Goal: Transaction & Acquisition: Purchase product/service

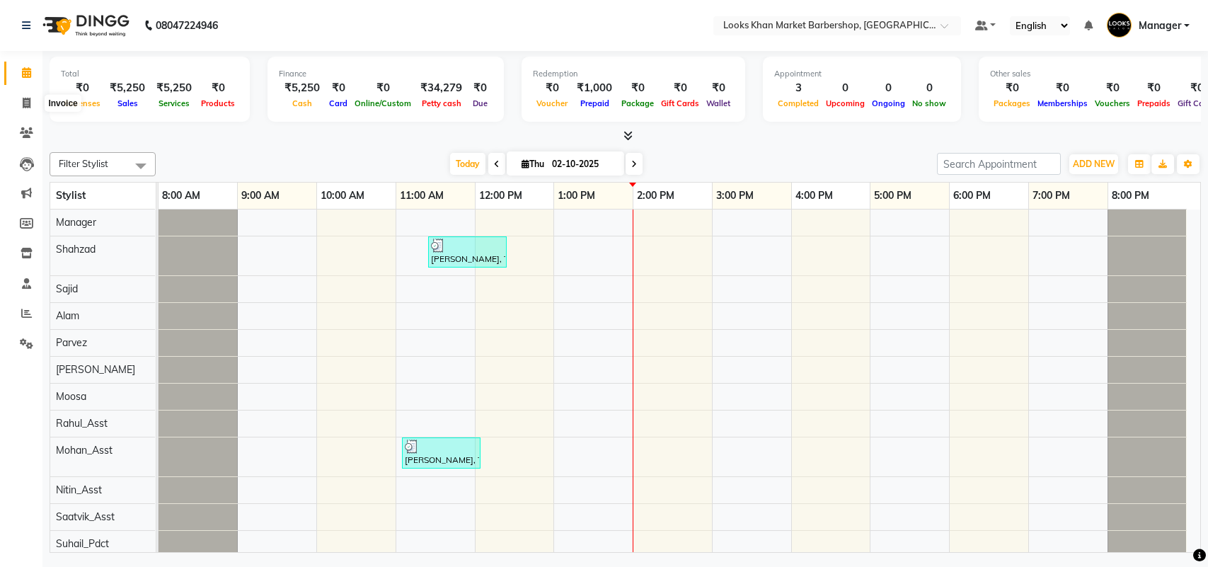
click at [21, 108] on span at bounding box center [26, 104] width 25 height 16
select select "8030"
select select "service"
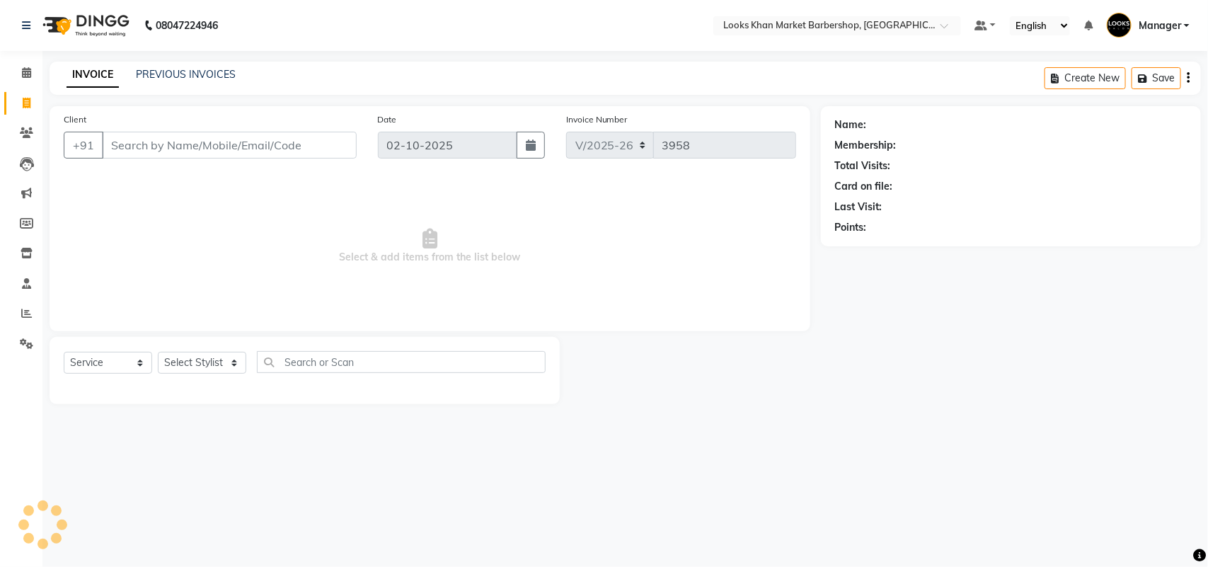
click at [183, 149] on input "Client" at bounding box center [229, 145] width 255 height 27
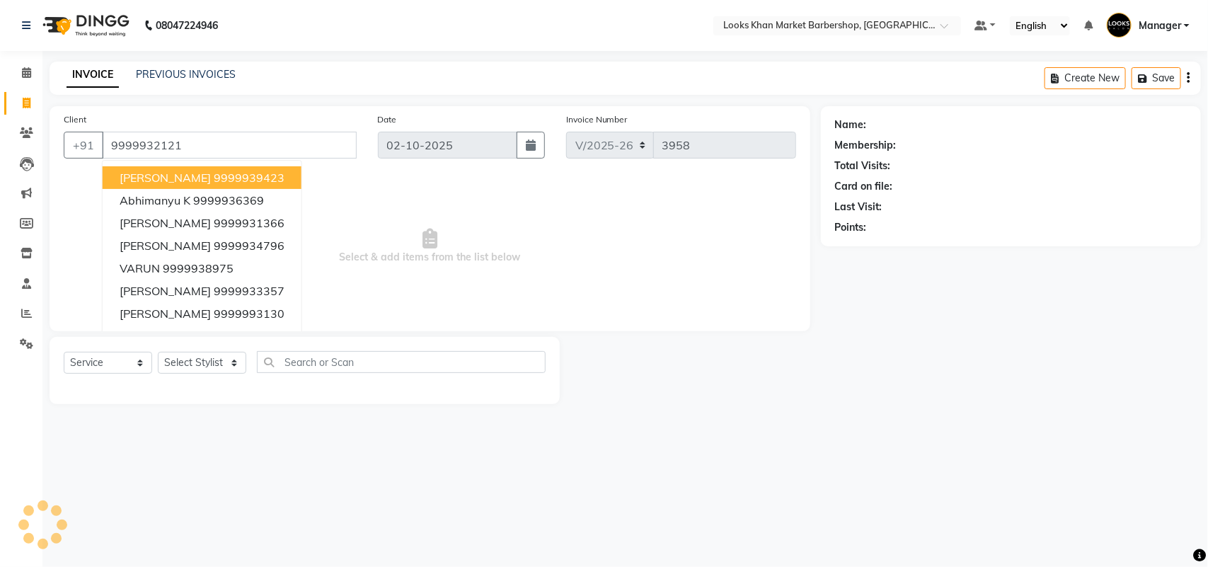
type input "9999932121"
select select "1: Object"
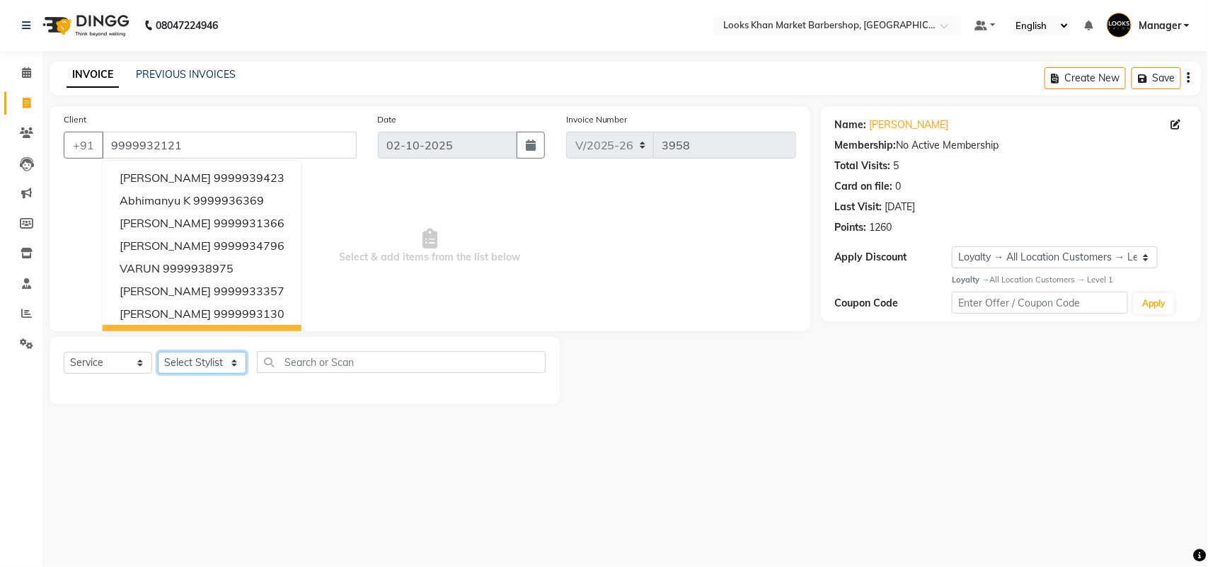
click at [202, 363] on select "Select Stylist Abhishek_pdct Akash_pdct Alam Counter_Sales [PERSON_NAME] [DATE]…" at bounding box center [202, 363] width 88 height 22
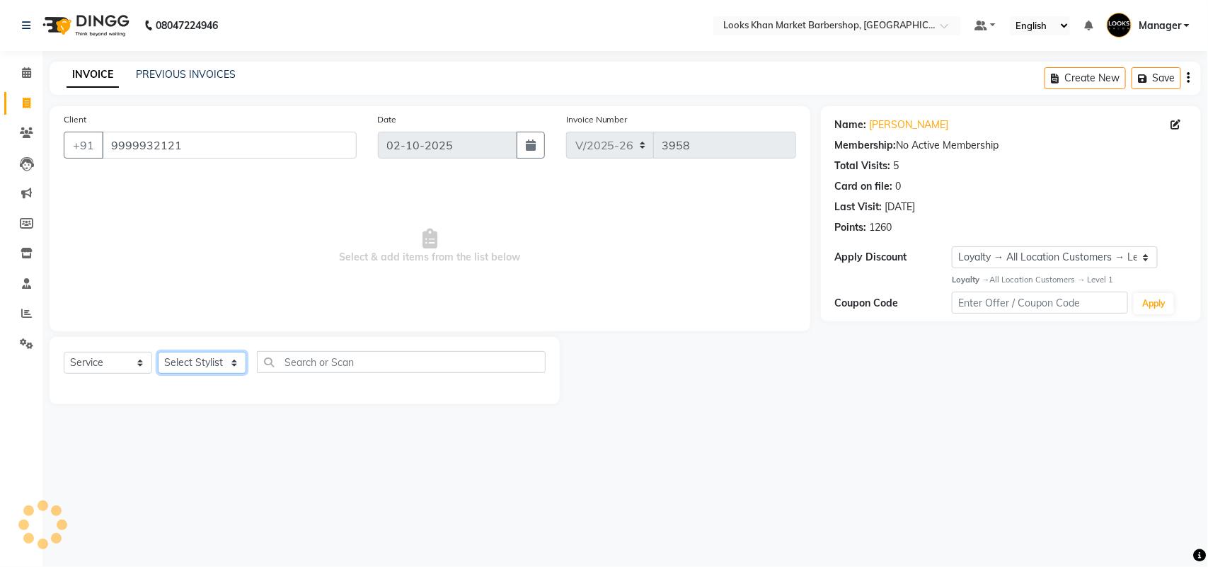
select select "72596"
click at [158, 352] on select "Select Stylist Abhishek_pdct Akash_pdct Alam Counter_Sales [PERSON_NAME] [DATE]…" at bounding box center [202, 363] width 88 height 22
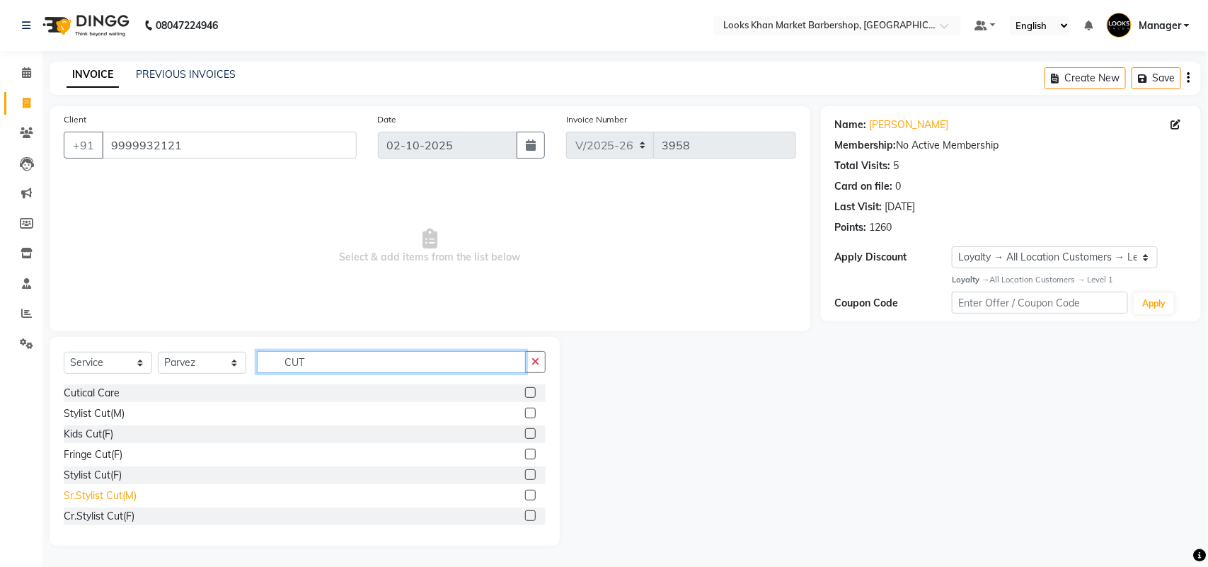
type input "CUT"
click at [128, 497] on div "Sr.Stylist Cut(M)" at bounding box center [100, 495] width 73 height 15
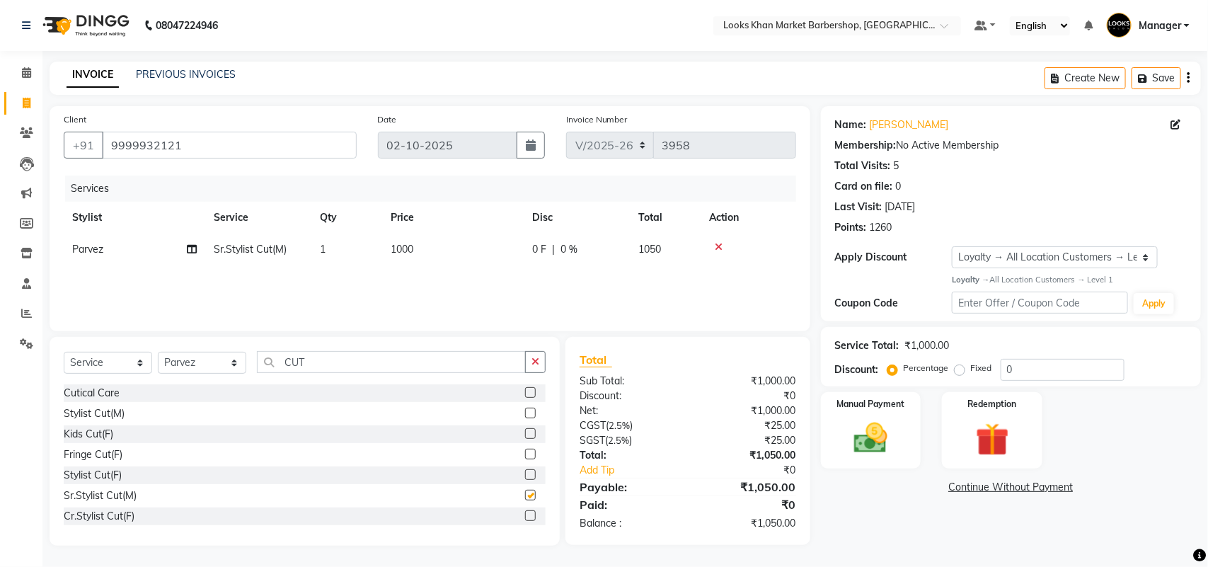
checkbox input "false"
click at [524, 365] on input "CUT" at bounding box center [391, 362] width 269 height 22
click at [526, 365] on button "button" at bounding box center [535, 362] width 21 height 22
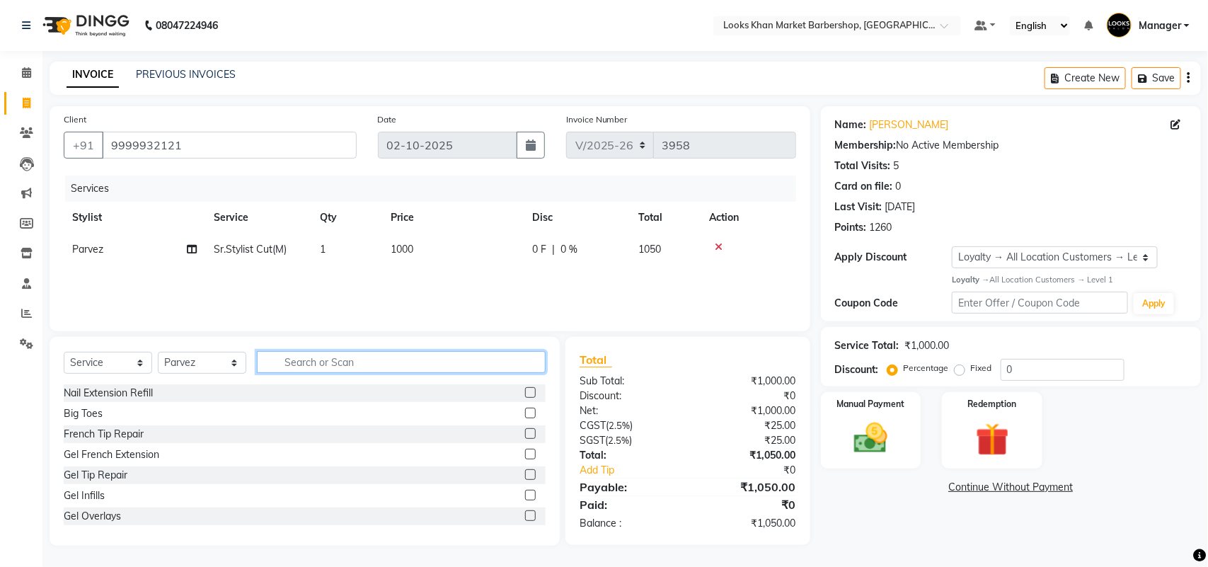
click at [483, 361] on input "text" at bounding box center [401, 362] width 289 height 22
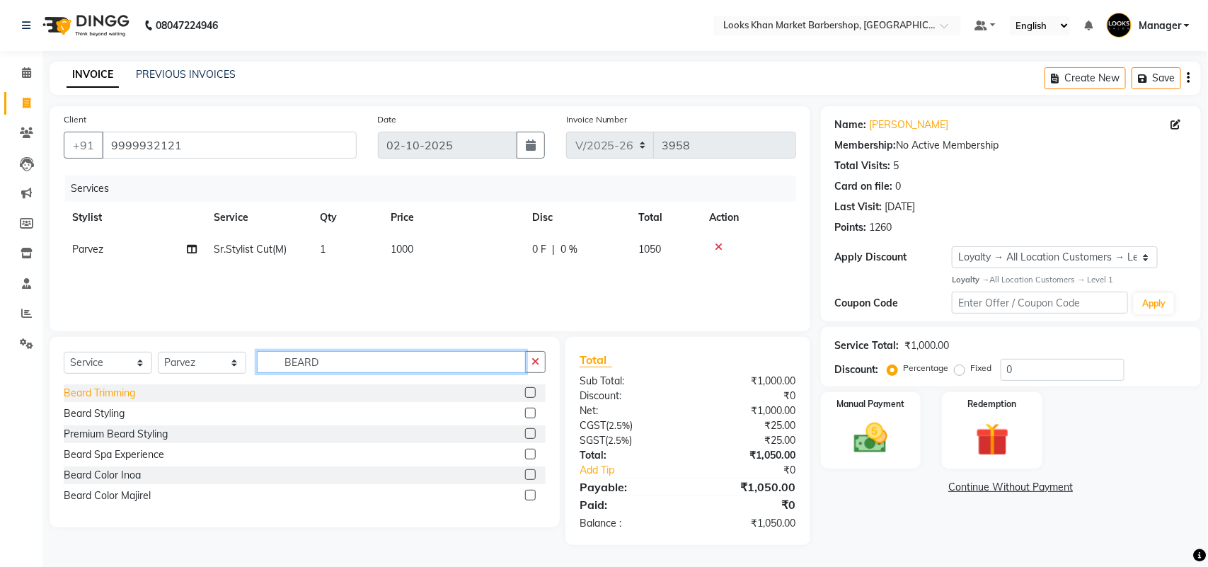
type input "BEARD"
click at [120, 390] on div "Beard Trimming" at bounding box center [99, 393] width 71 height 15
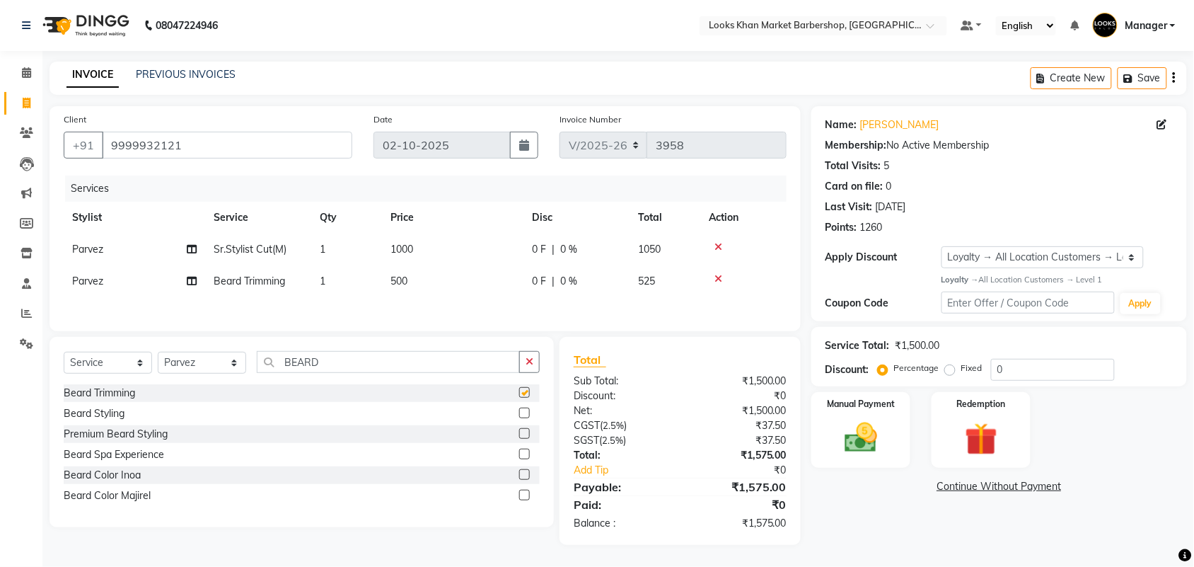
checkbox input "false"
click at [408, 281] on span "500" at bounding box center [399, 280] width 17 height 13
select select "72596"
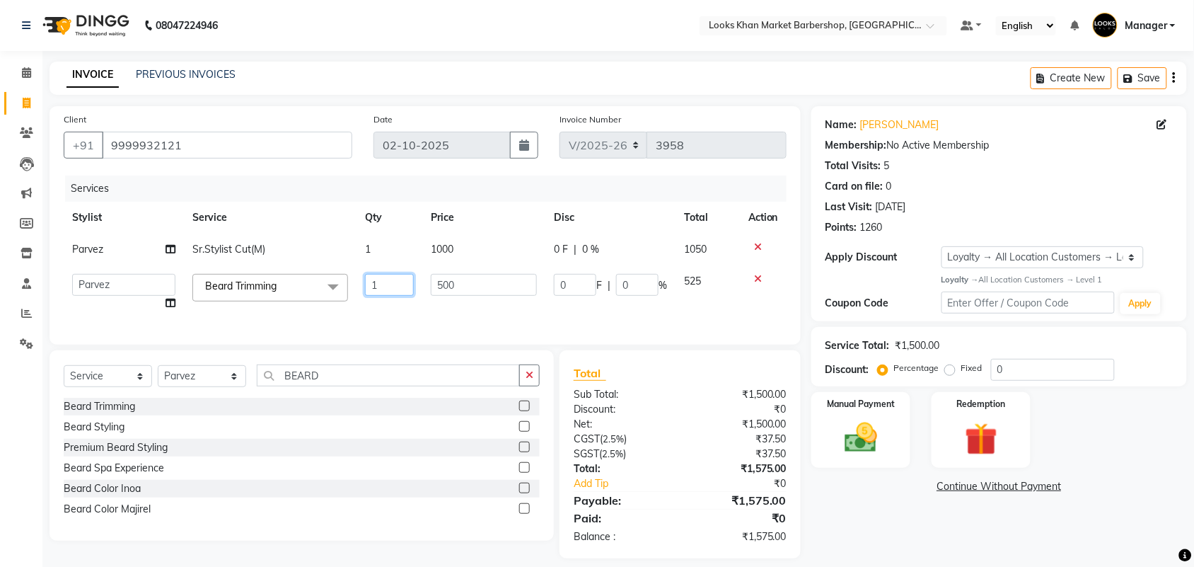
click at [408, 281] on input "1" at bounding box center [389, 285] width 49 height 22
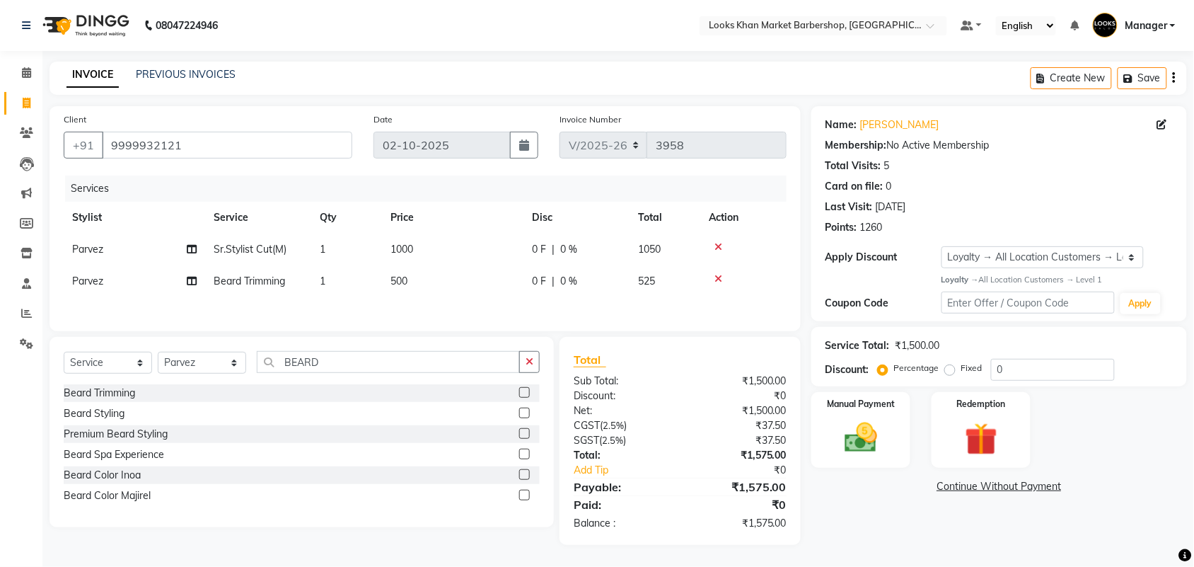
click at [465, 283] on td "500" at bounding box center [452, 281] width 141 height 32
select select "72596"
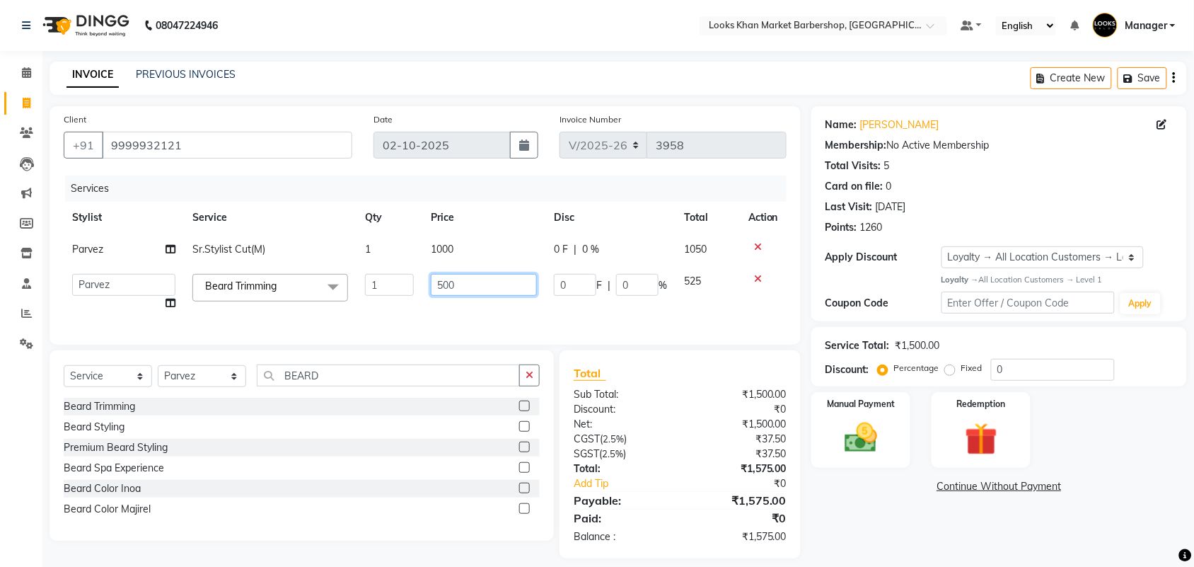
click at [465, 283] on input "500" at bounding box center [484, 285] width 106 height 22
type input "600"
click at [461, 255] on td "1000" at bounding box center [483, 249] width 123 height 32
select select "72596"
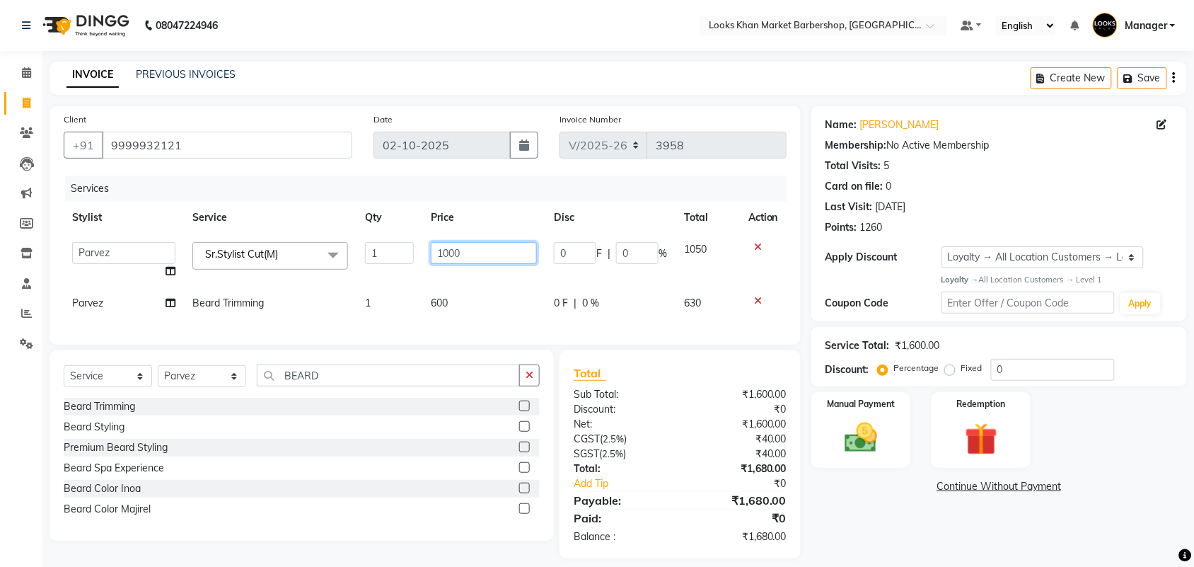
click at [461, 250] on input "1000" at bounding box center [484, 253] width 106 height 22
type input "1500"
click at [468, 292] on td "600" at bounding box center [483, 303] width 123 height 32
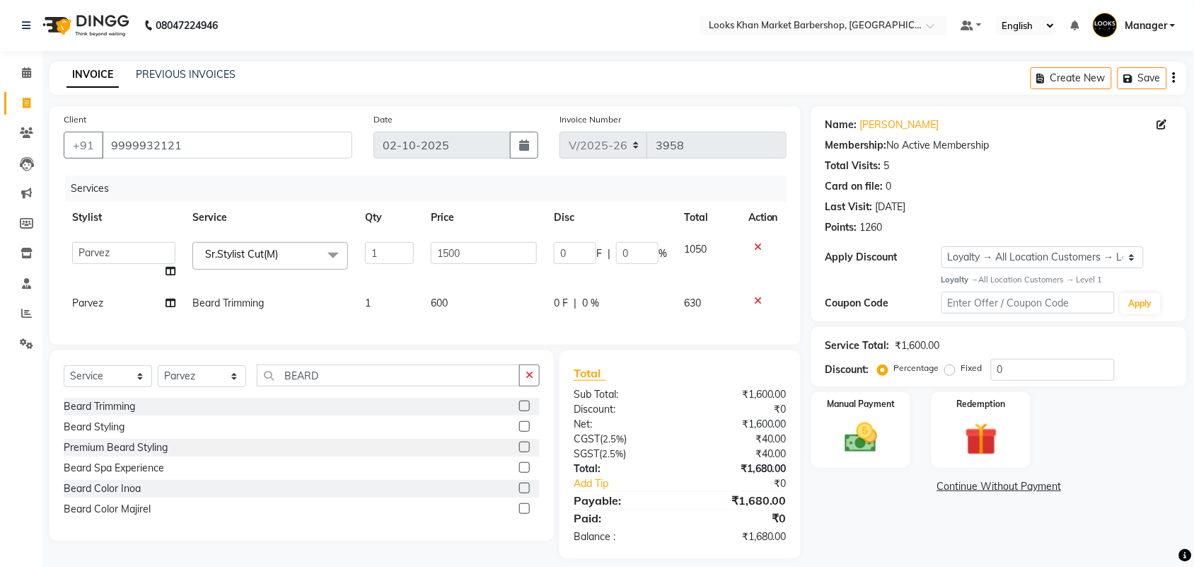
select select "72596"
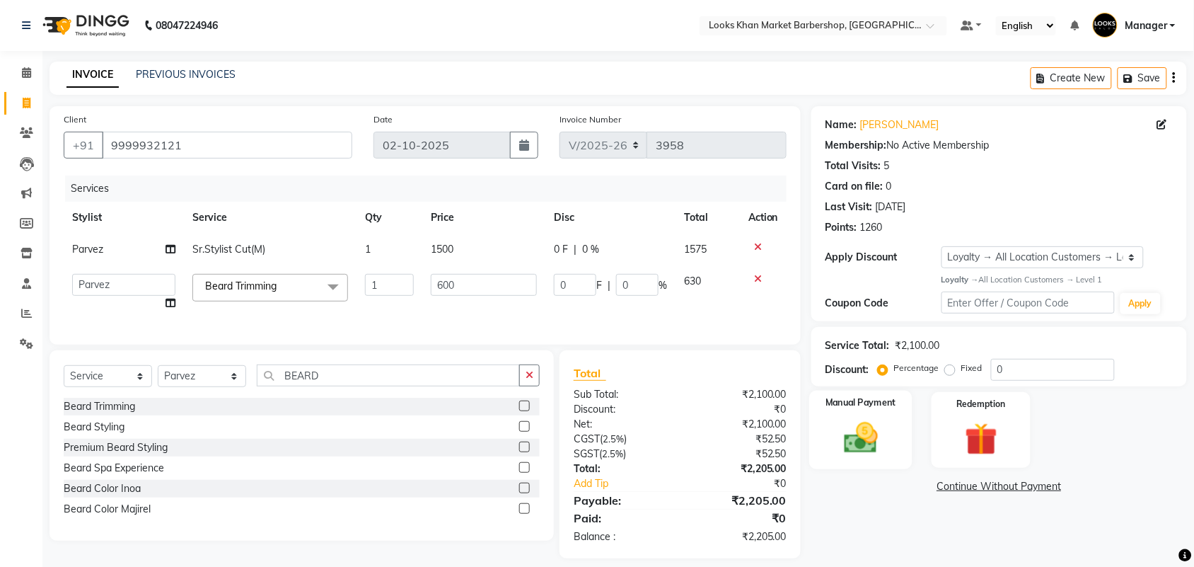
click at [858, 448] on img at bounding box center [860, 437] width 55 height 39
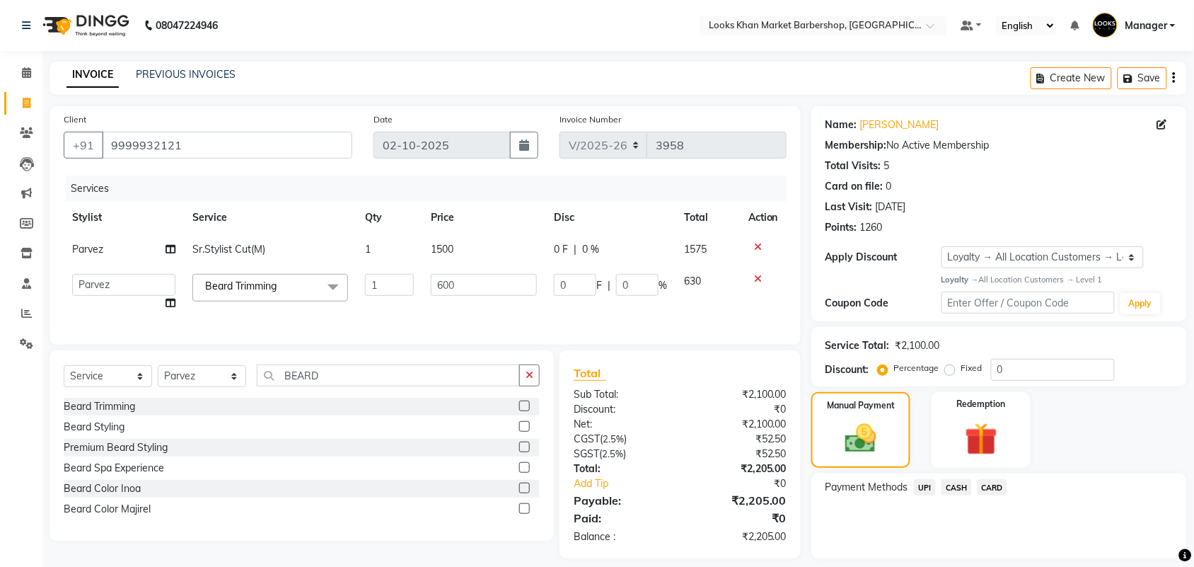
click at [949, 483] on span "CASH" at bounding box center [957, 487] width 30 height 16
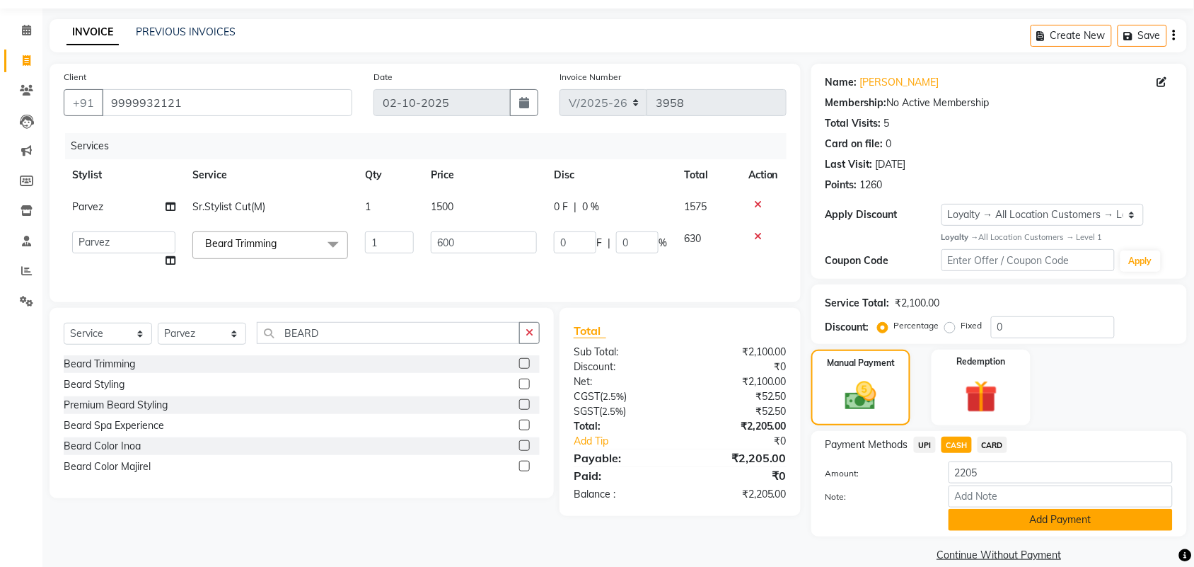
scroll to position [62, 0]
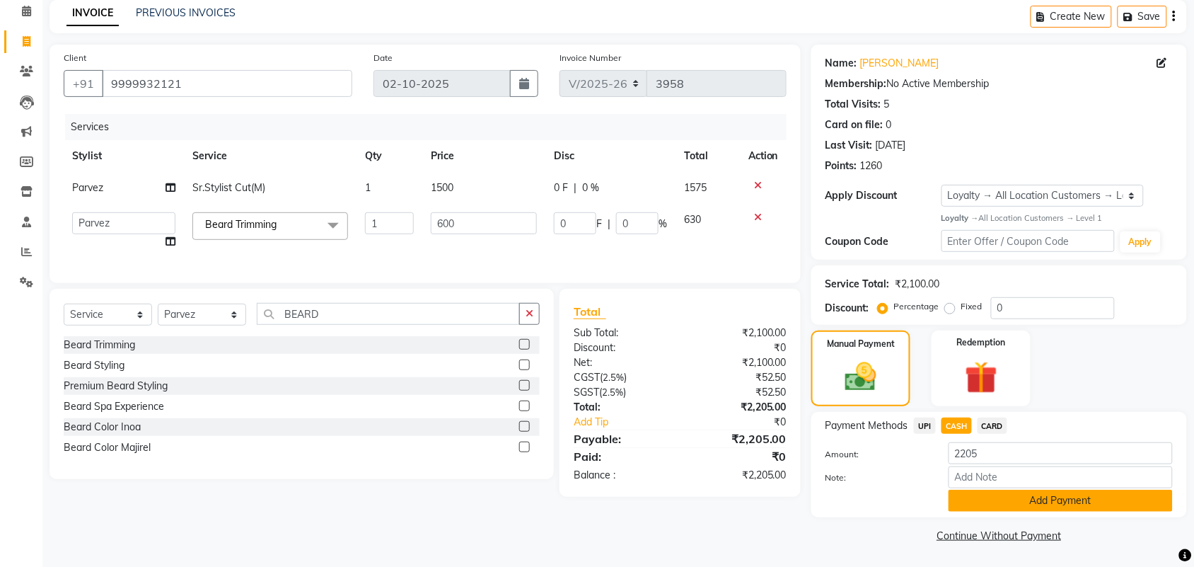
click at [974, 499] on button "Add Payment" at bounding box center [1061, 501] width 224 height 22
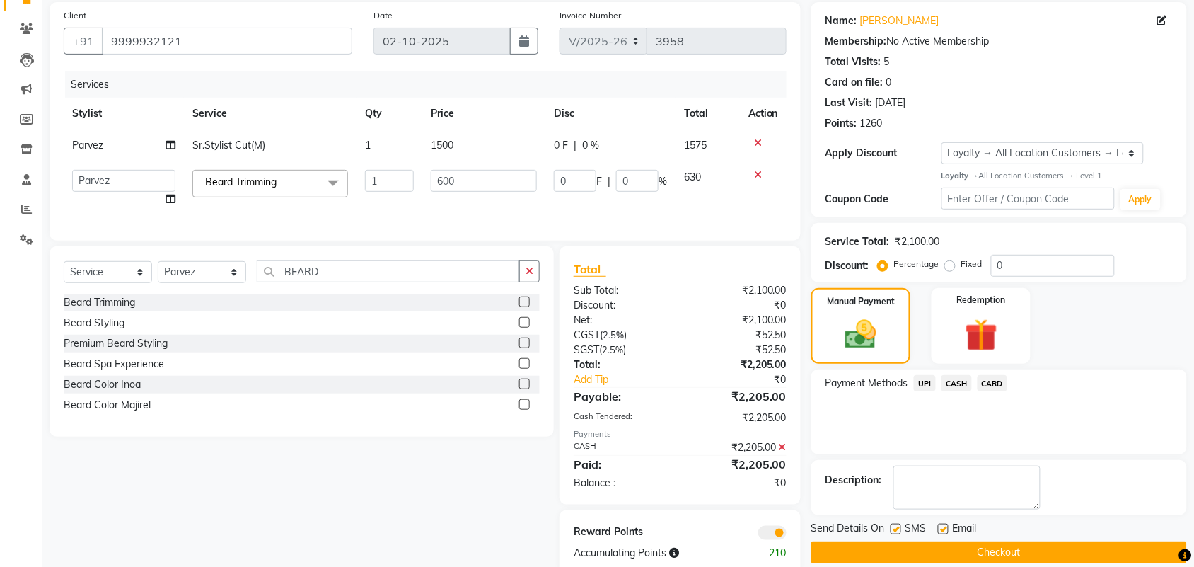
scroll to position [145, 0]
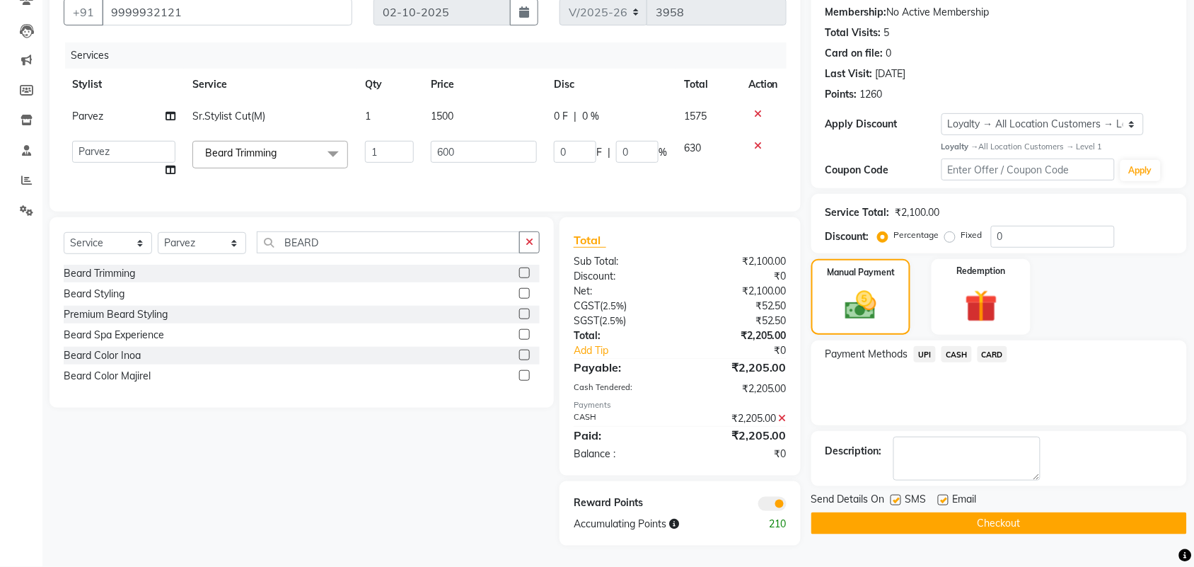
click at [953, 512] on button "Checkout" at bounding box center [999, 523] width 376 height 22
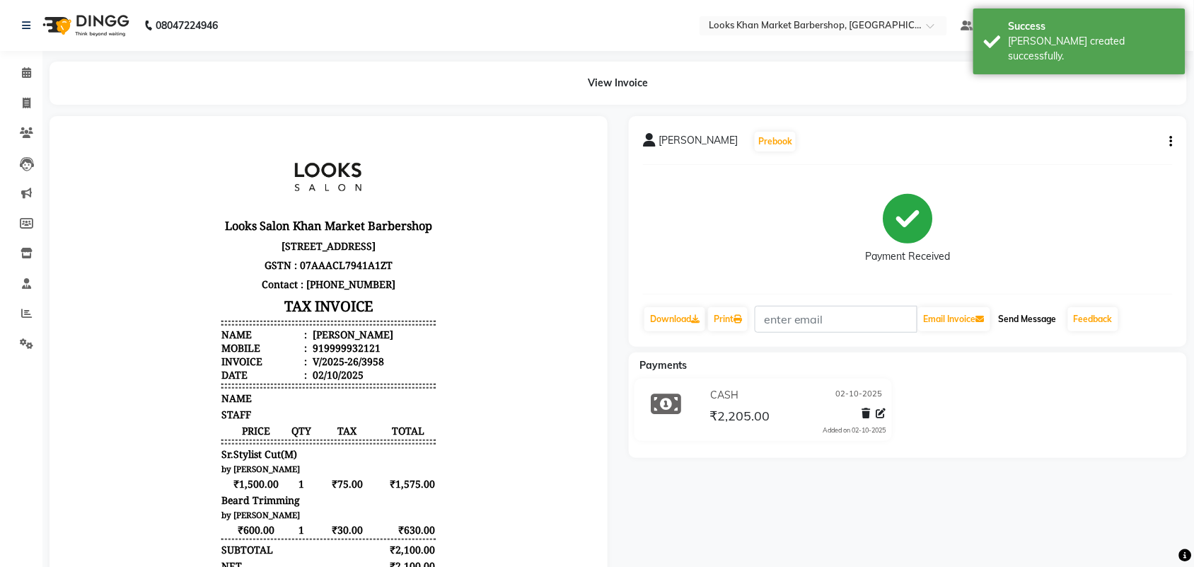
click at [1027, 309] on button "Send Message" at bounding box center [1027, 319] width 69 height 24
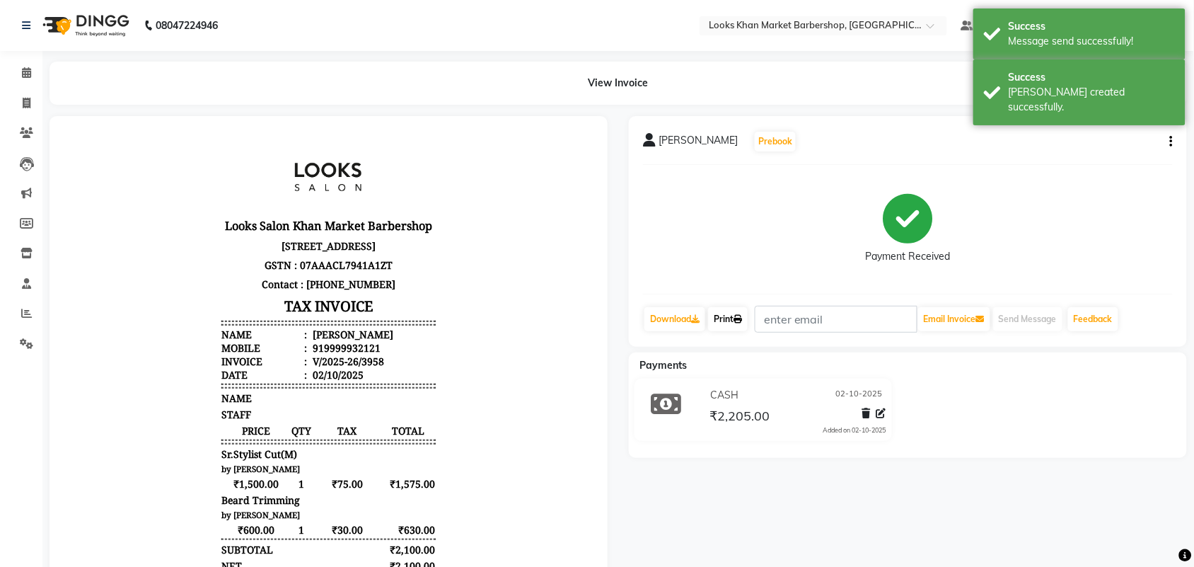
click at [734, 328] on link "Print" at bounding box center [728, 319] width 40 height 24
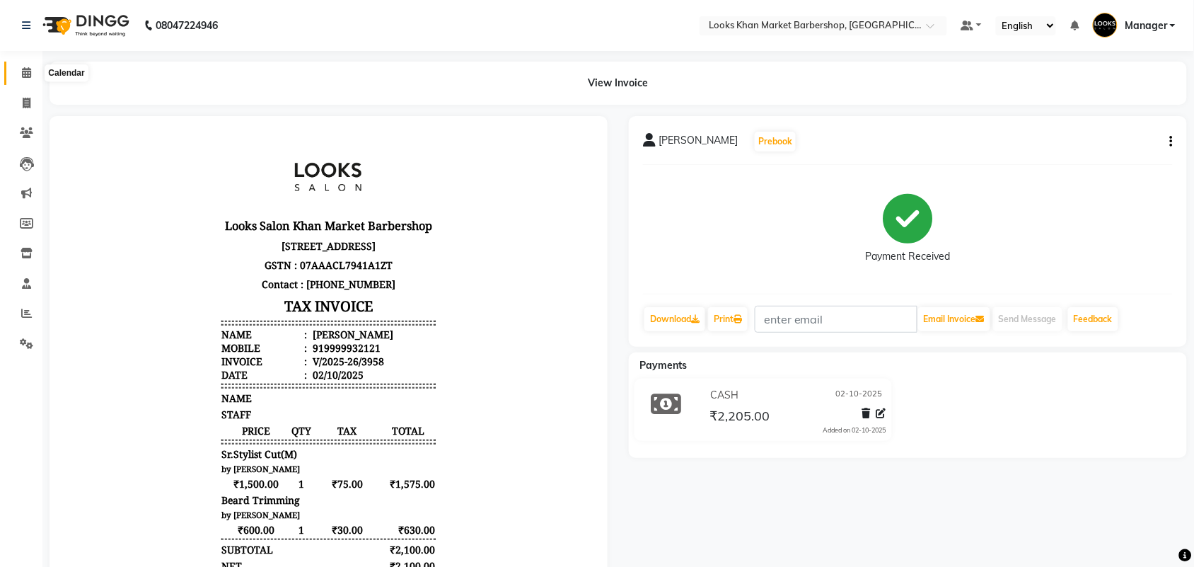
click at [25, 65] on span at bounding box center [26, 73] width 25 height 16
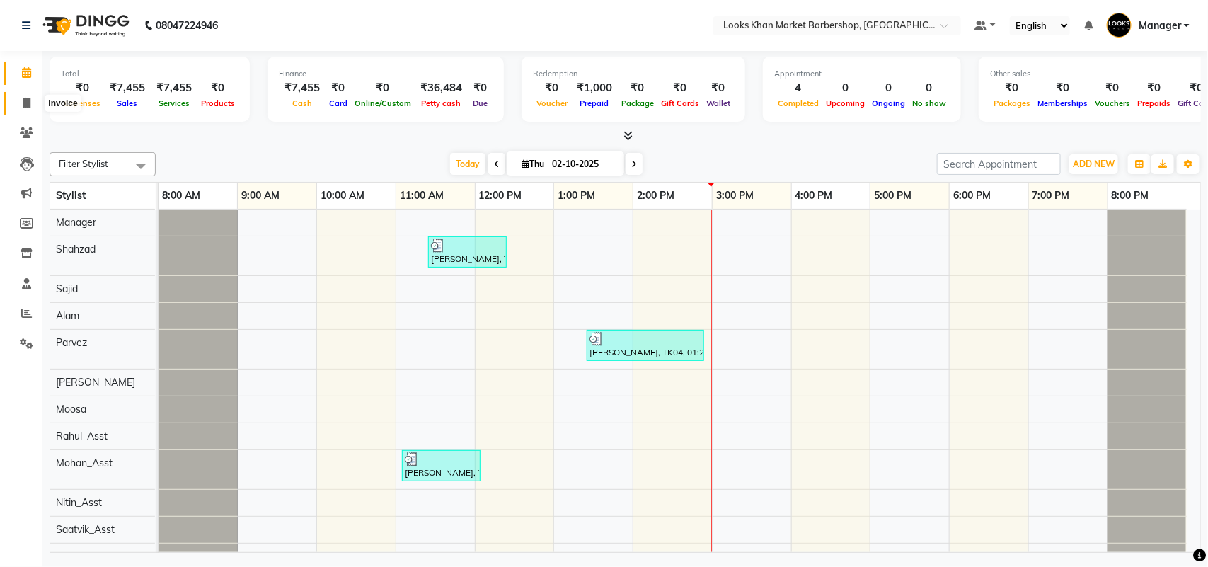
click at [18, 108] on span at bounding box center [26, 104] width 25 height 16
select select "service"
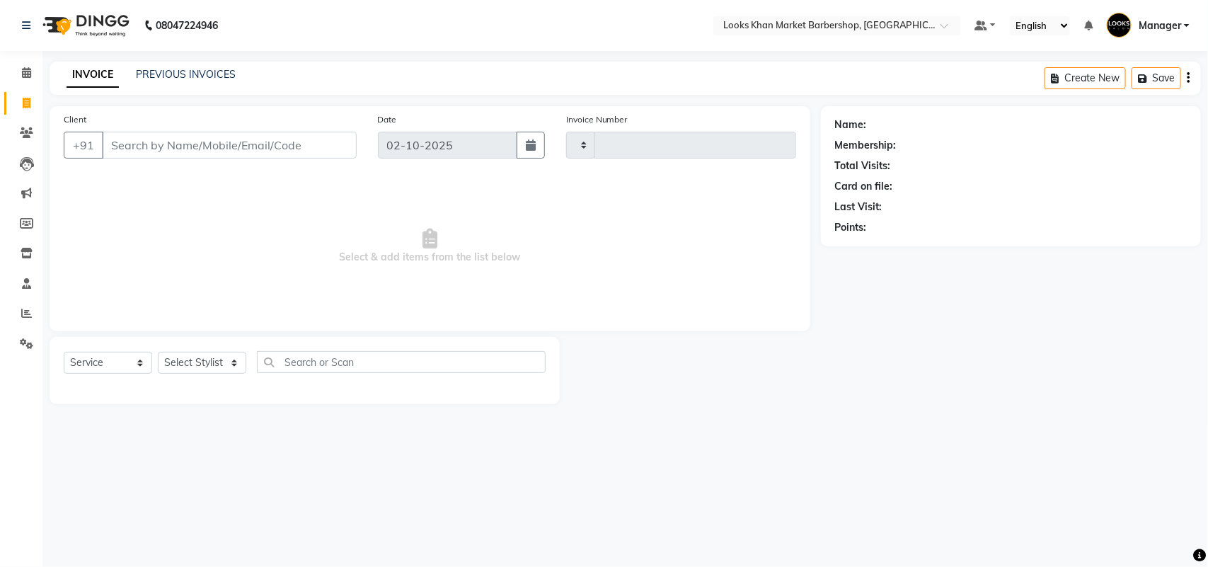
type input "3959"
select select "8030"
click at [150, 151] on input "Client" at bounding box center [229, 145] width 255 height 27
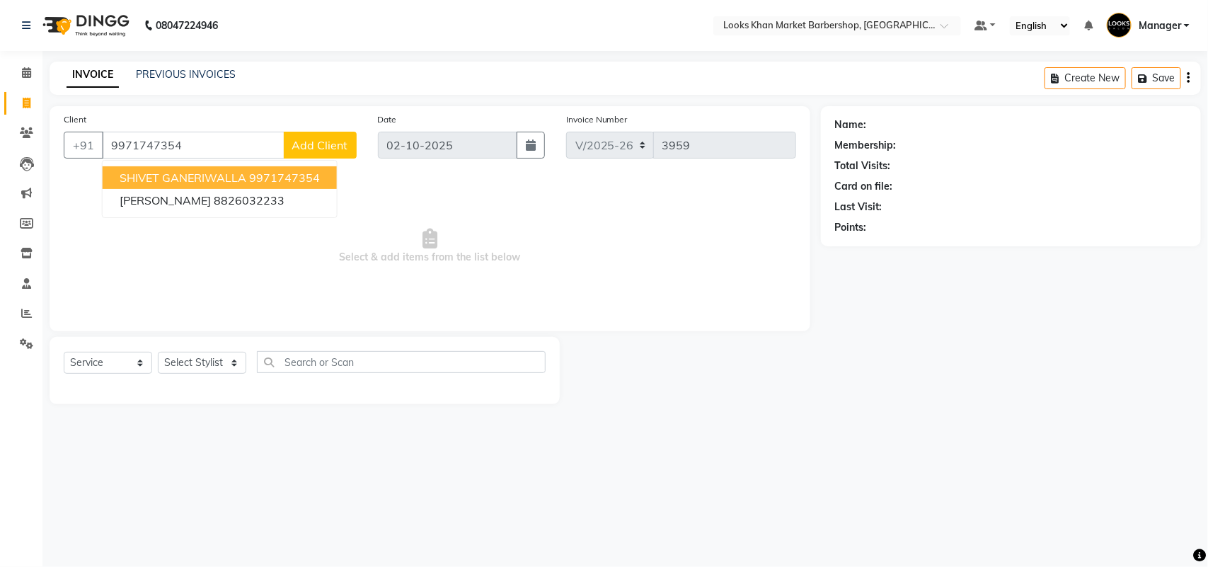
type input "9971747354"
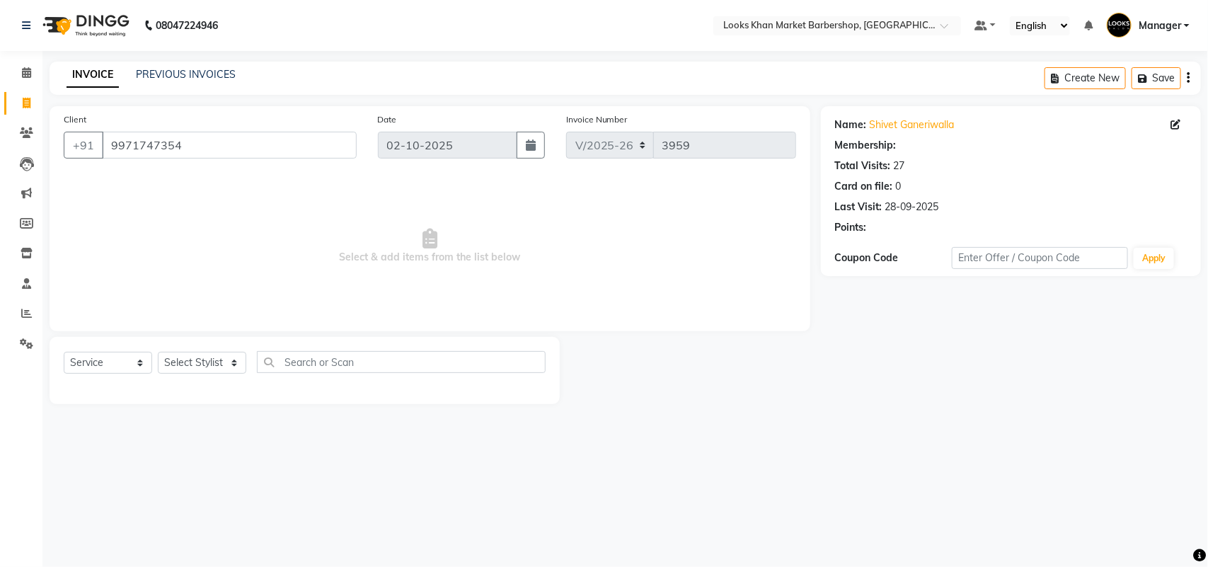
select select "1: Object"
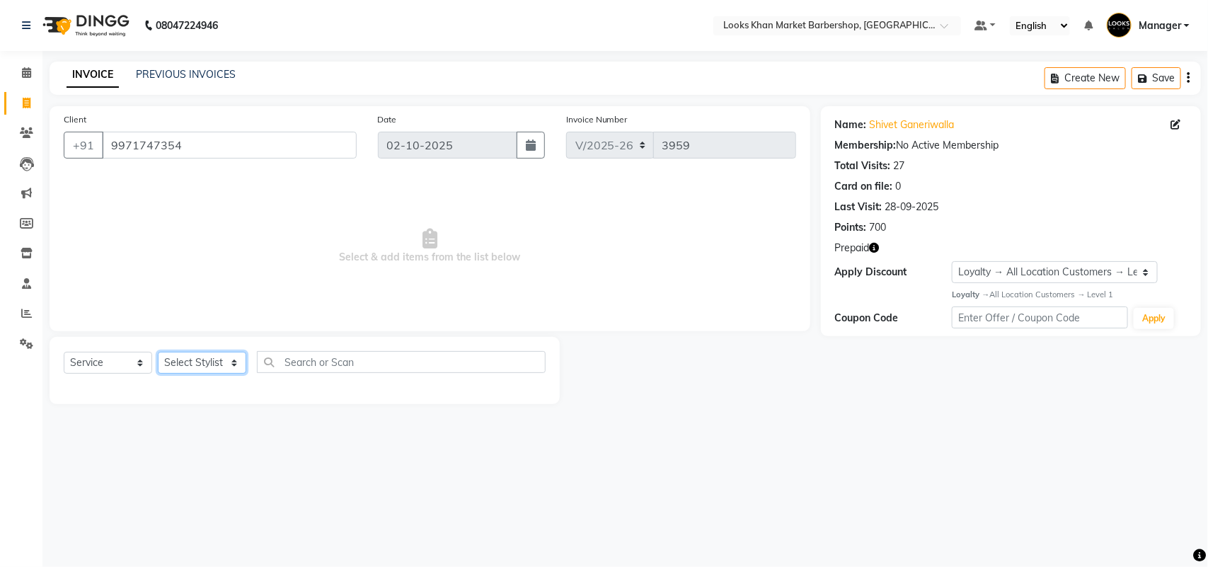
click at [214, 371] on select "Select Stylist Abhishek_pdct Akash_pdct Alam Counter_Sales [PERSON_NAME] [DATE]…" at bounding box center [202, 363] width 88 height 22
select select "72593"
click at [158, 352] on select "Select Stylist Abhishek_pdct Akash_pdct Alam Counter_Sales [PERSON_NAME] [DATE]…" at bounding box center [202, 363] width 88 height 22
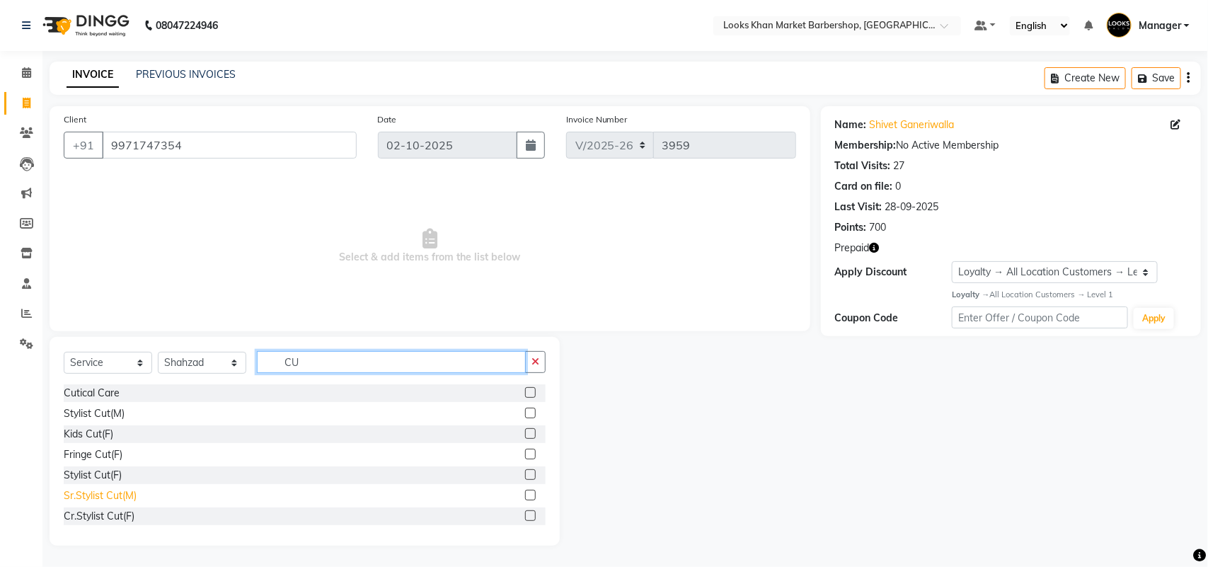
type input "CU"
click at [88, 490] on div "Sr.Stylist Cut(M)" at bounding box center [100, 495] width 73 height 15
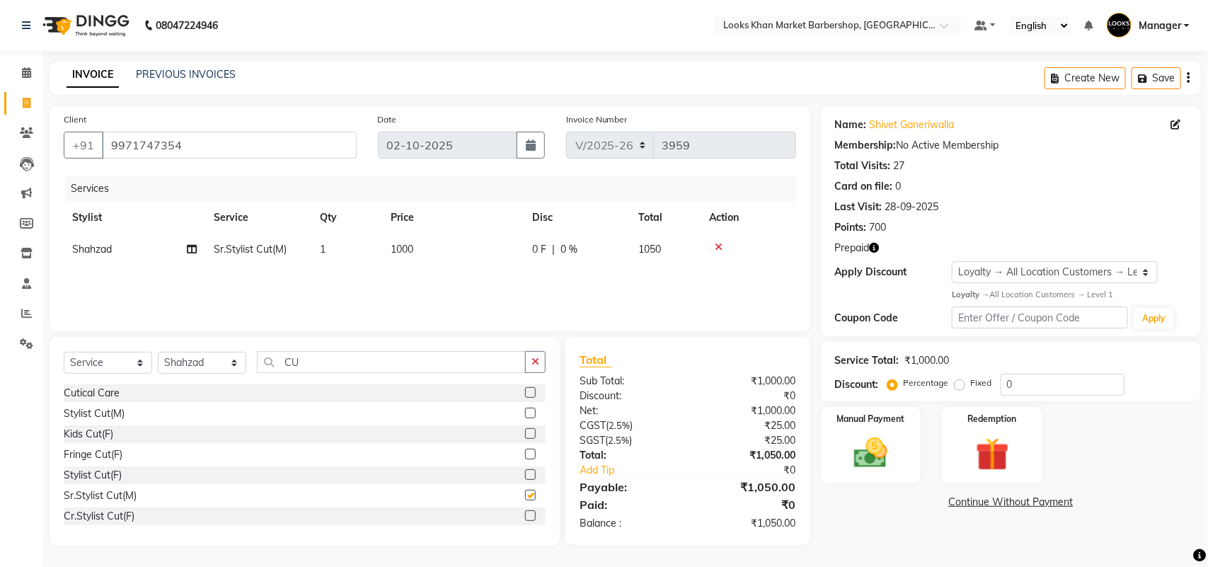
checkbox input "false"
click at [539, 356] on button "button" at bounding box center [535, 362] width 21 height 22
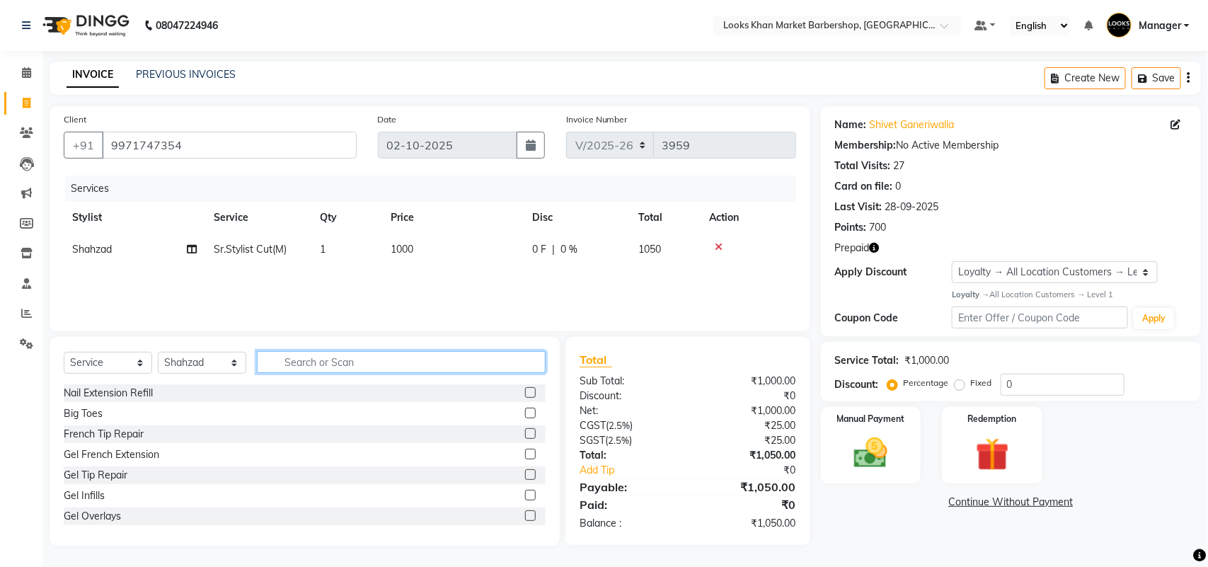
click at [434, 361] on input "text" at bounding box center [401, 362] width 289 height 22
type input "HEAD M"
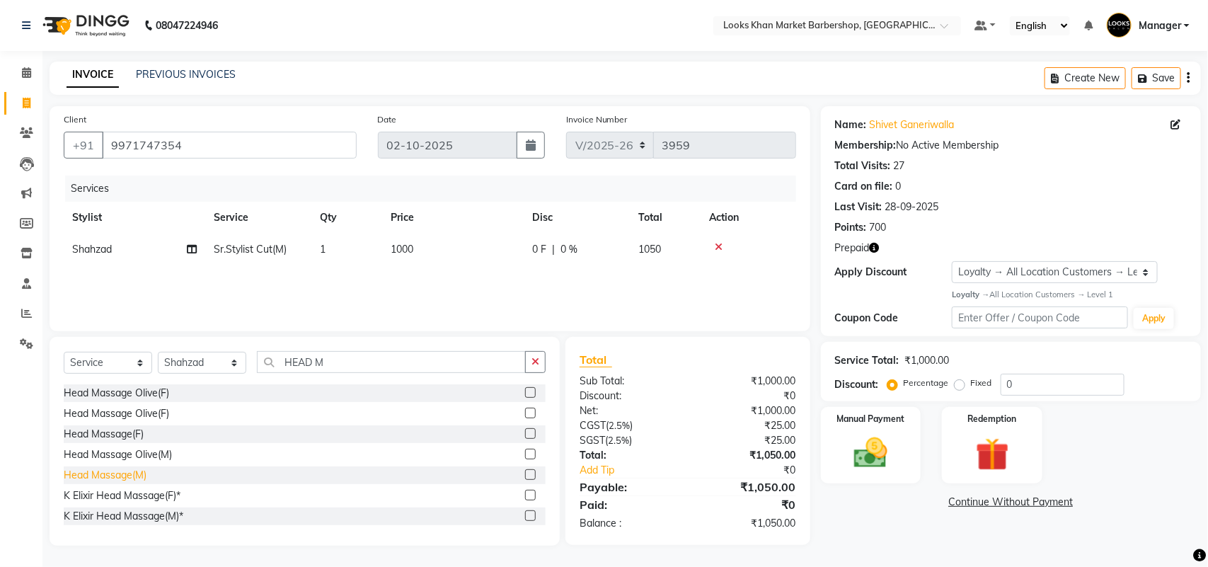
click at [132, 478] on div "Head Massage(M)" at bounding box center [105, 475] width 83 height 15
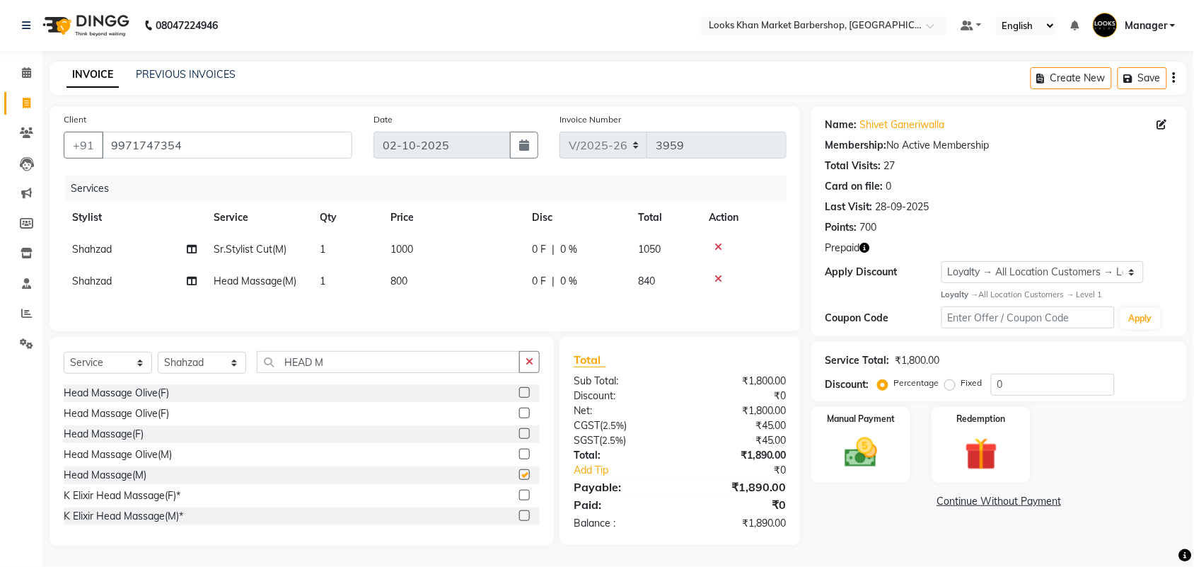
checkbox input "false"
click at [428, 274] on td "800" at bounding box center [452, 281] width 141 height 32
select select "72593"
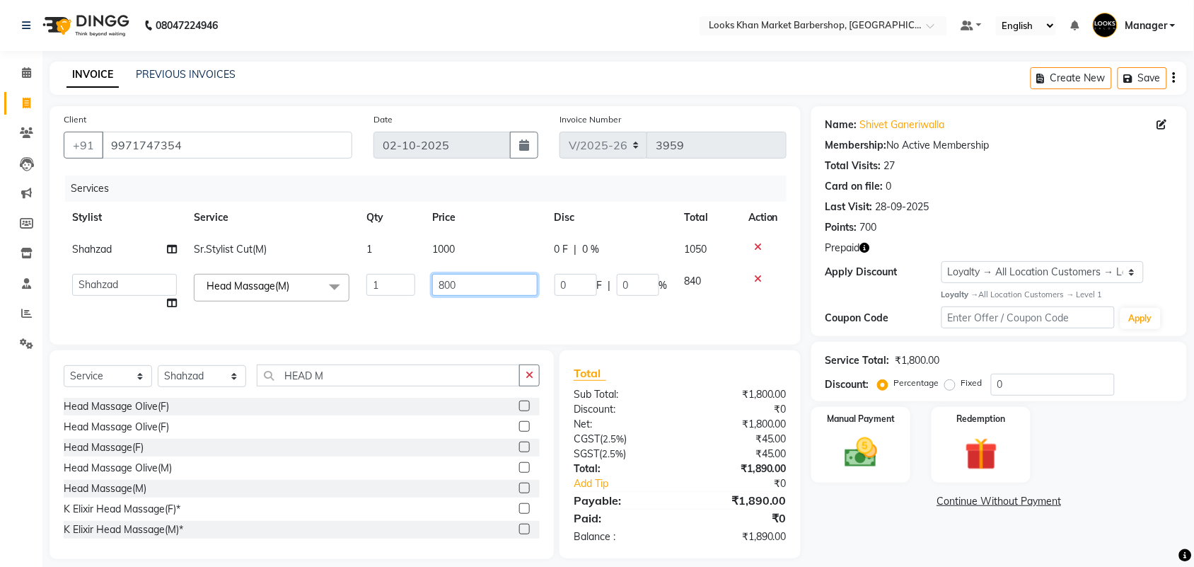
click at [457, 285] on input "800" at bounding box center [484, 285] width 105 height 22
type input "1000"
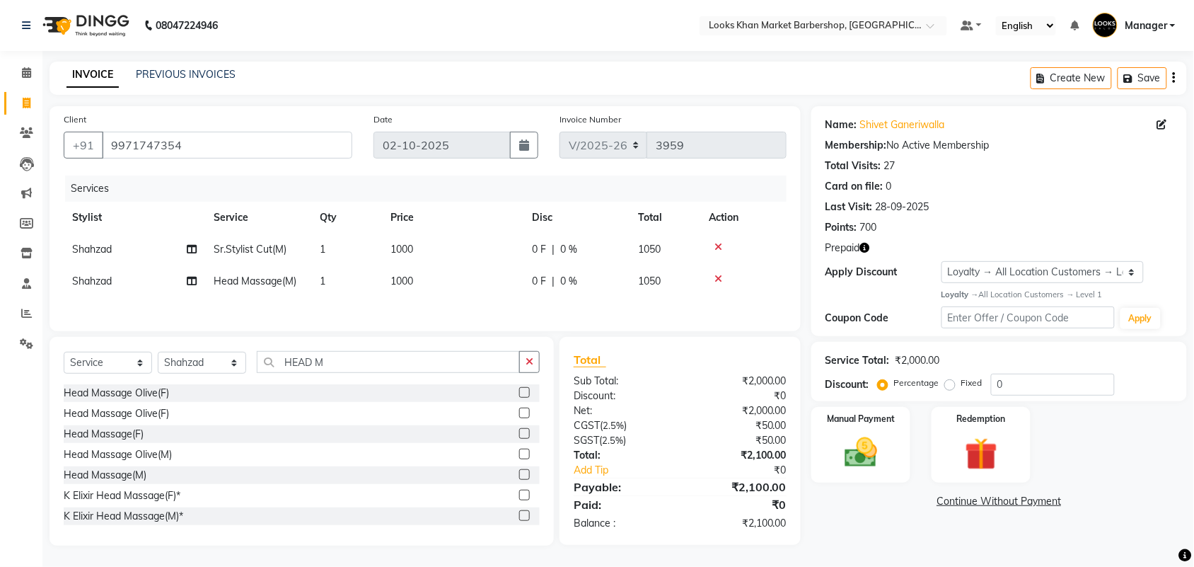
click at [437, 219] on th "Price" at bounding box center [452, 218] width 141 height 32
click at [439, 233] on td "1000" at bounding box center [452, 249] width 141 height 32
select select "72593"
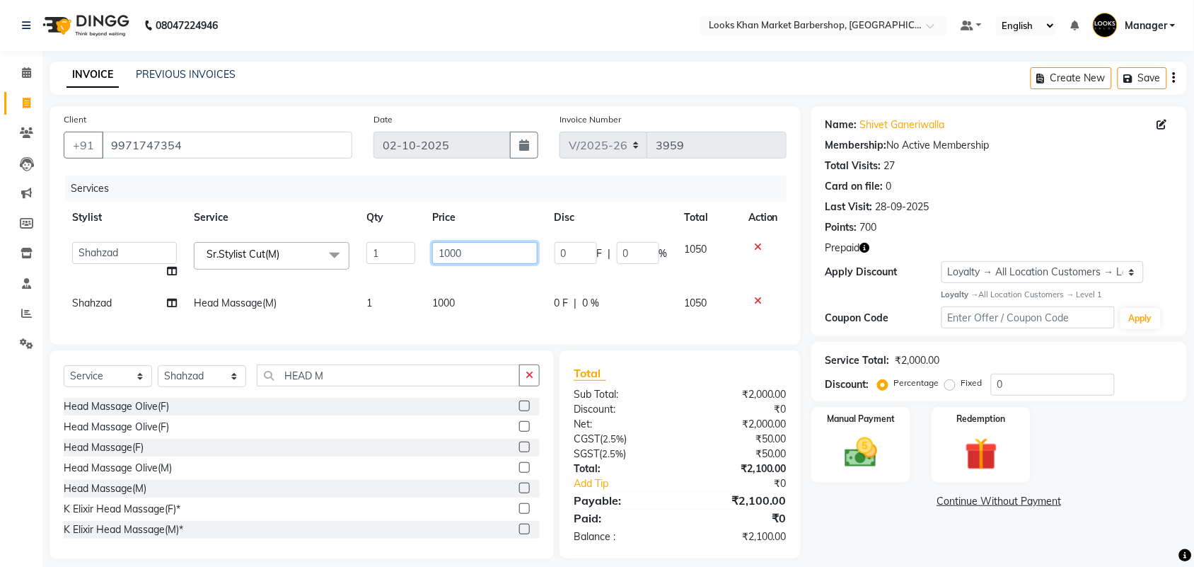
click at [433, 245] on input "1000" at bounding box center [484, 253] width 105 height 22
click at [434, 245] on input "1000" at bounding box center [484, 253] width 105 height 22
type input "1500"
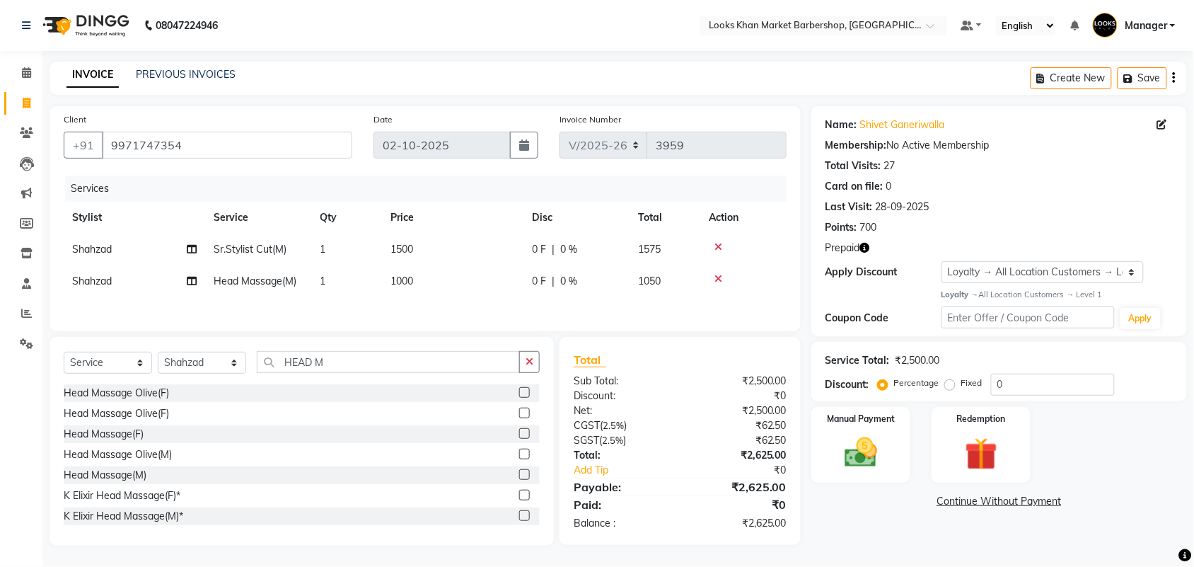
click at [865, 250] on icon "button" at bounding box center [865, 248] width 10 height 10
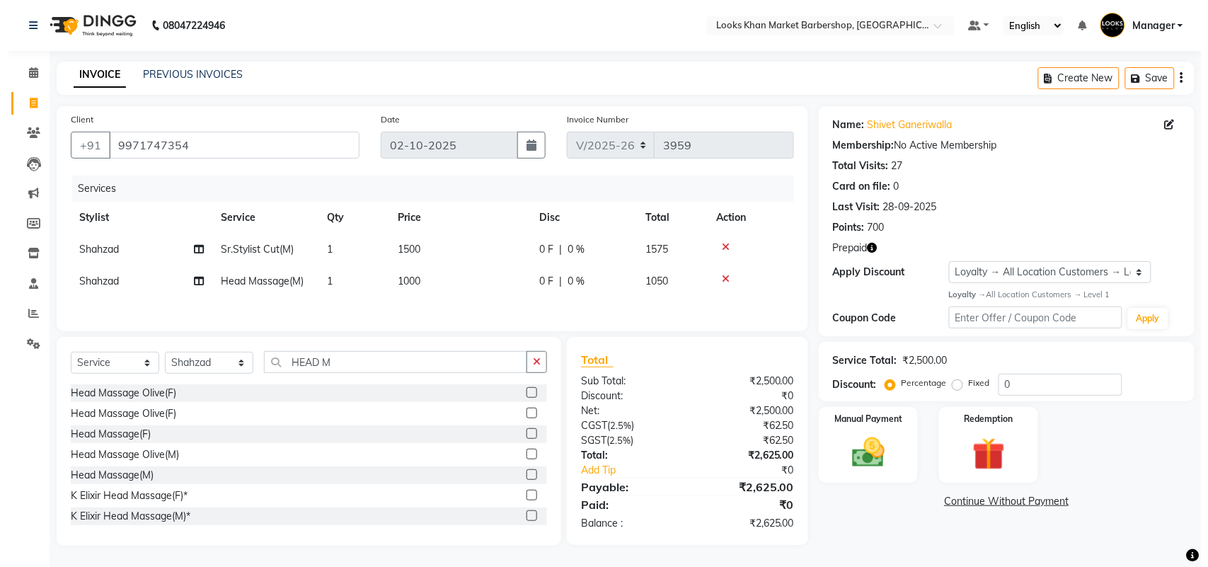
scroll to position [4, 0]
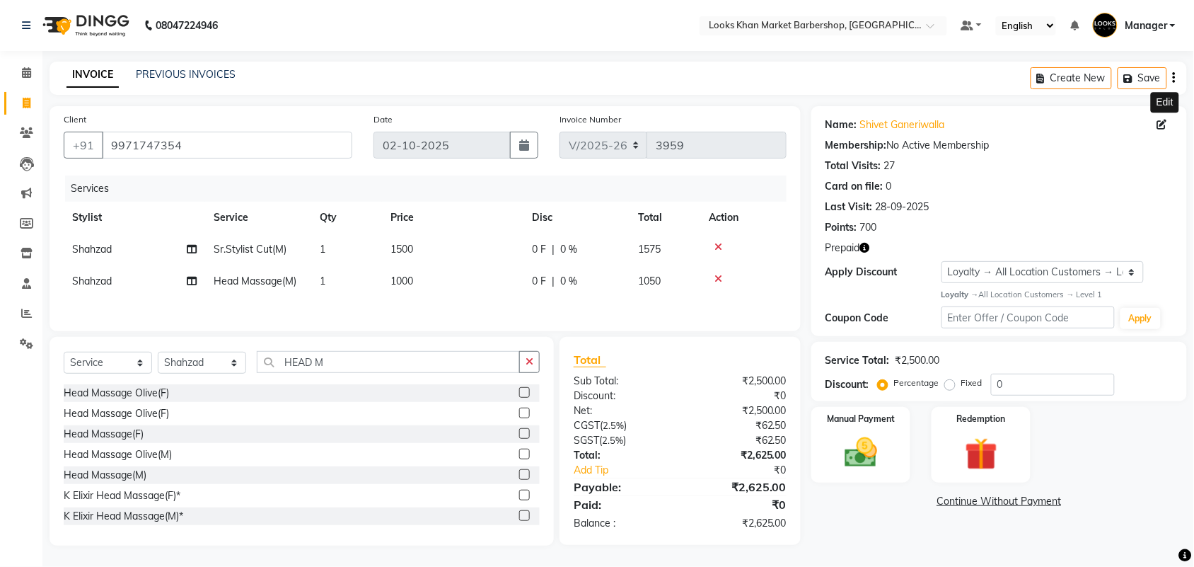
click at [1161, 121] on icon at bounding box center [1162, 125] width 10 height 10
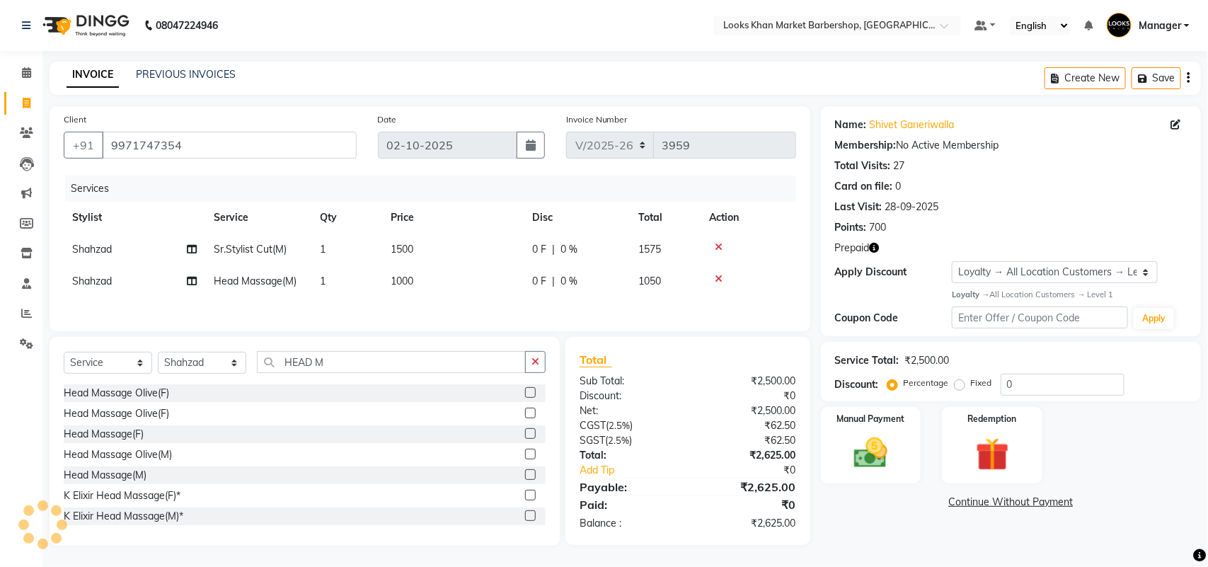
select select "[DEMOGRAPHIC_DATA]"
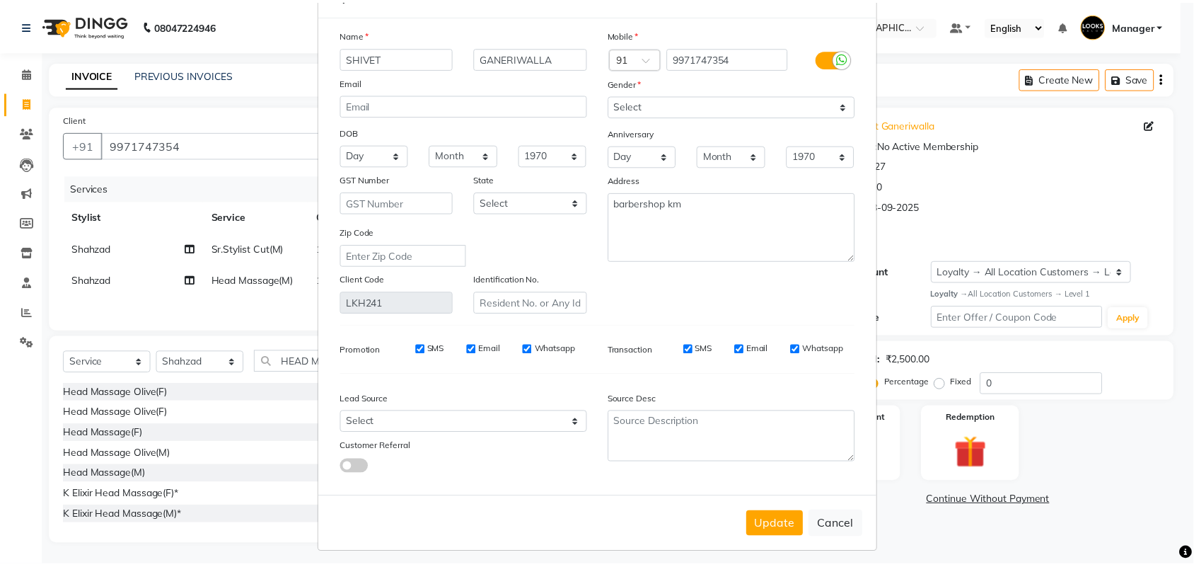
scroll to position [57, 0]
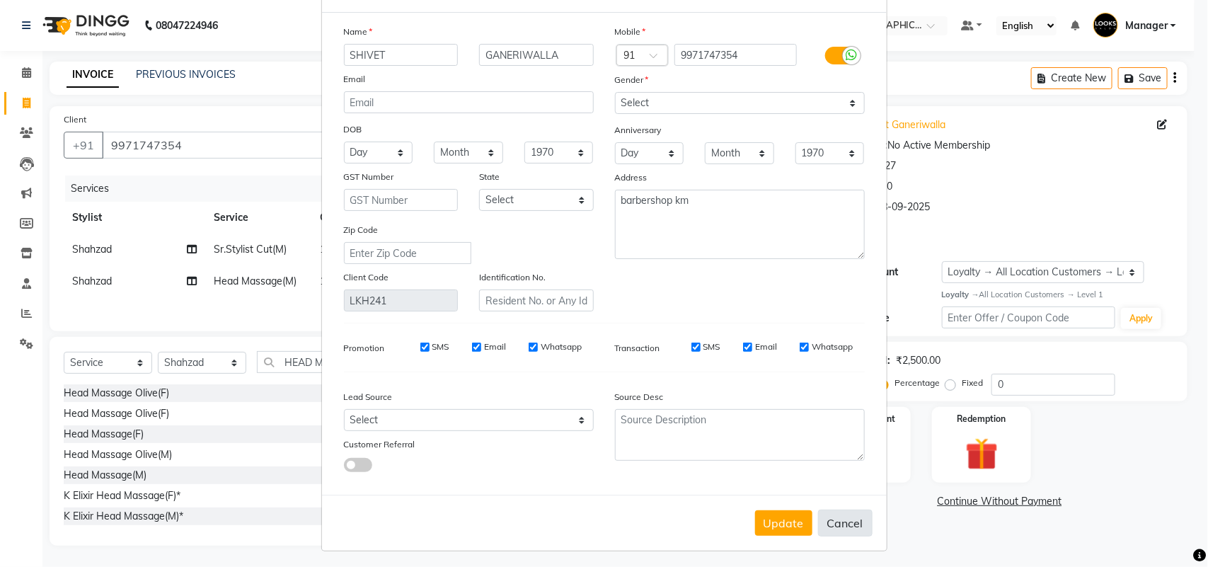
click at [843, 513] on button "Cancel" at bounding box center [845, 522] width 54 height 27
select select
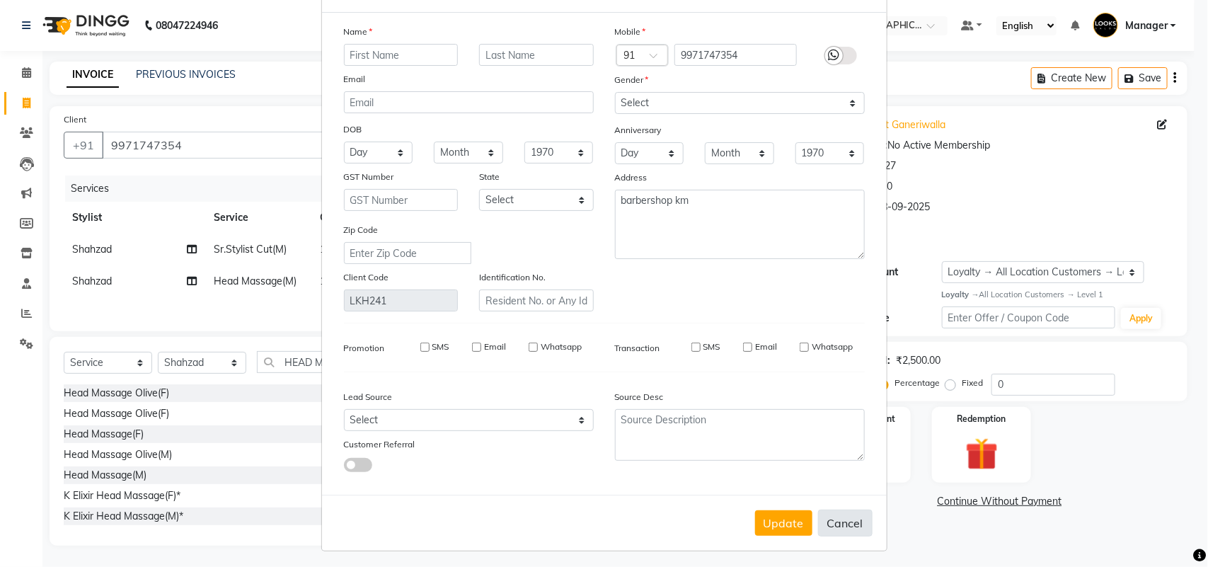
select select
checkbox input "false"
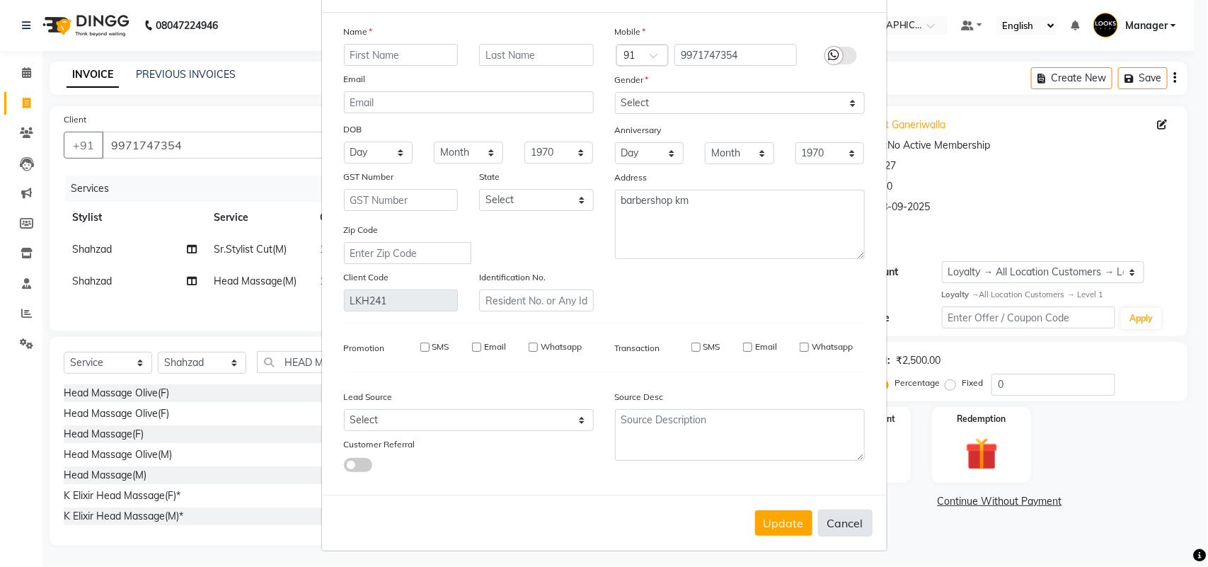
checkbox input "false"
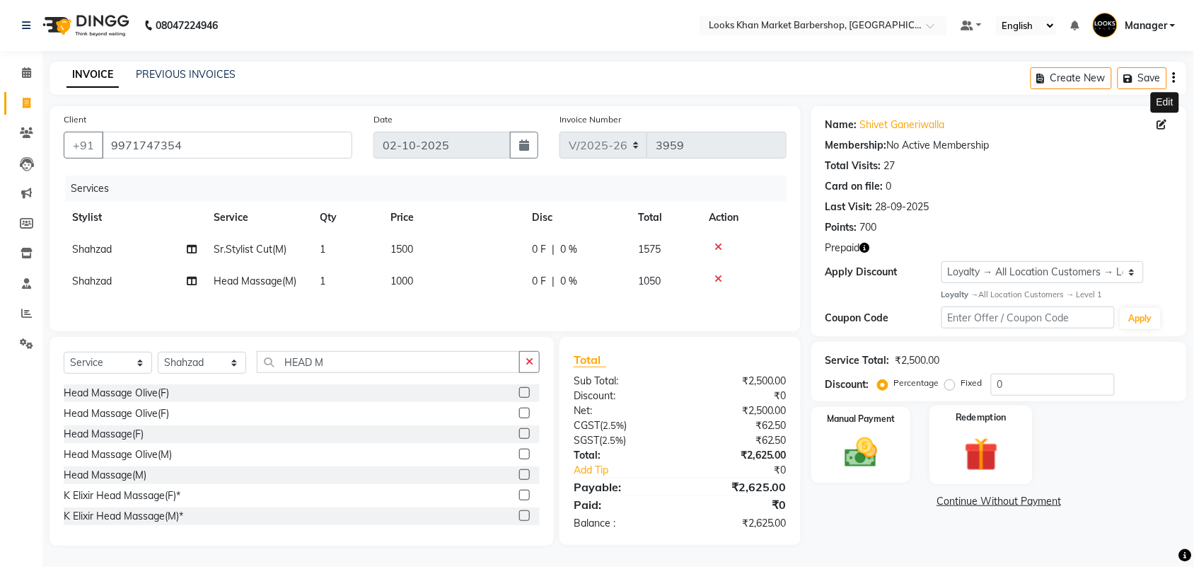
click at [992, 464] on img at bounding box center [981, 454] width 55 height 42
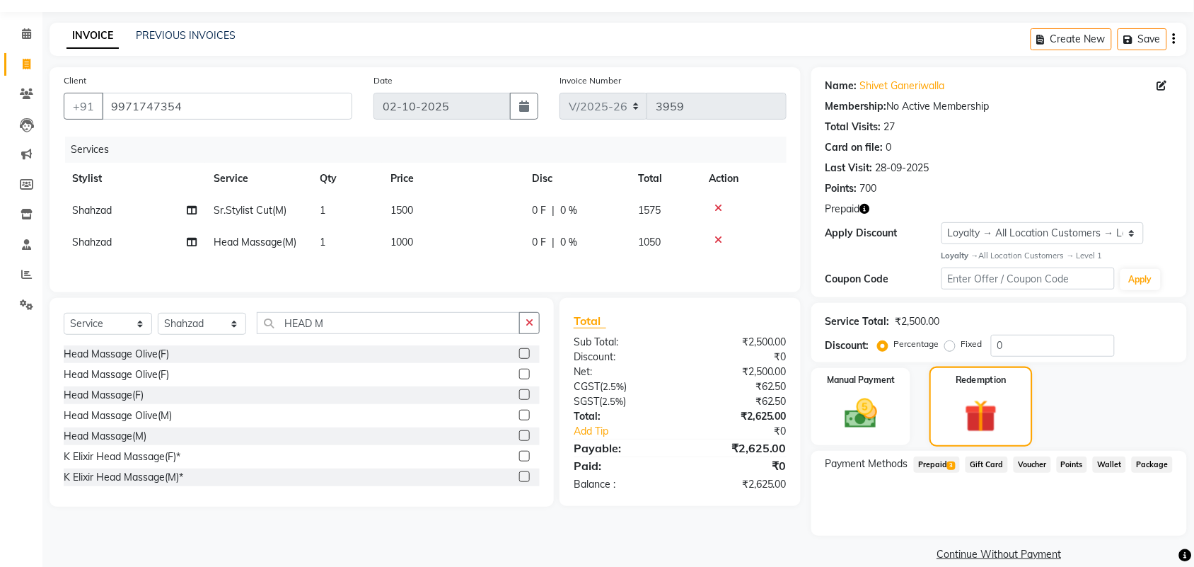
scroll to position [57, 0]
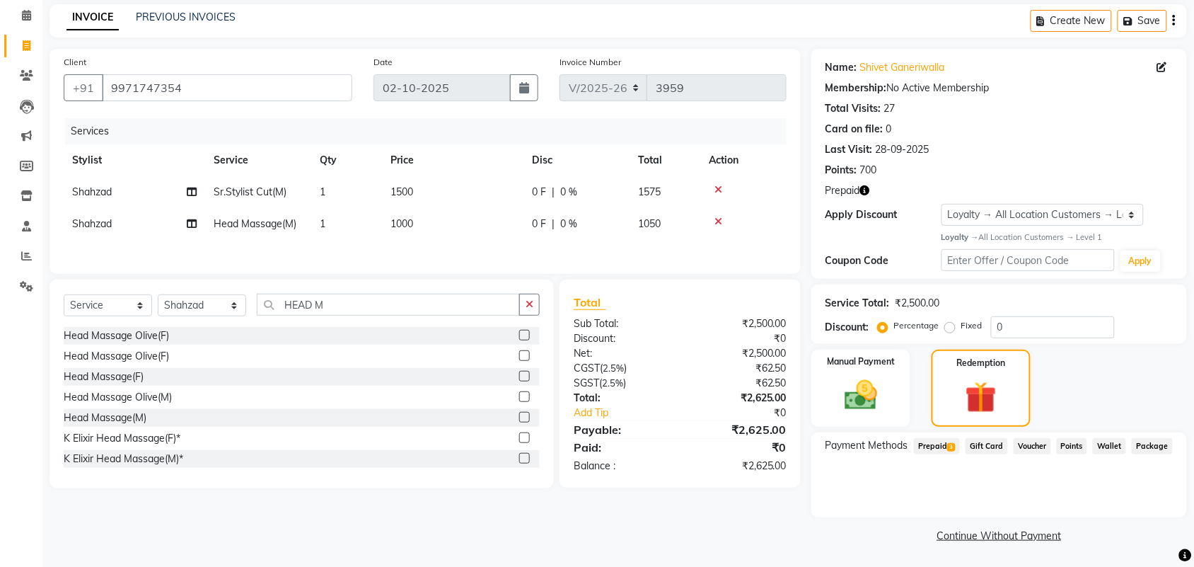
click at [939, 444] on span "Prepaid 3" at bounding box center [937, 446] width 46 height 16
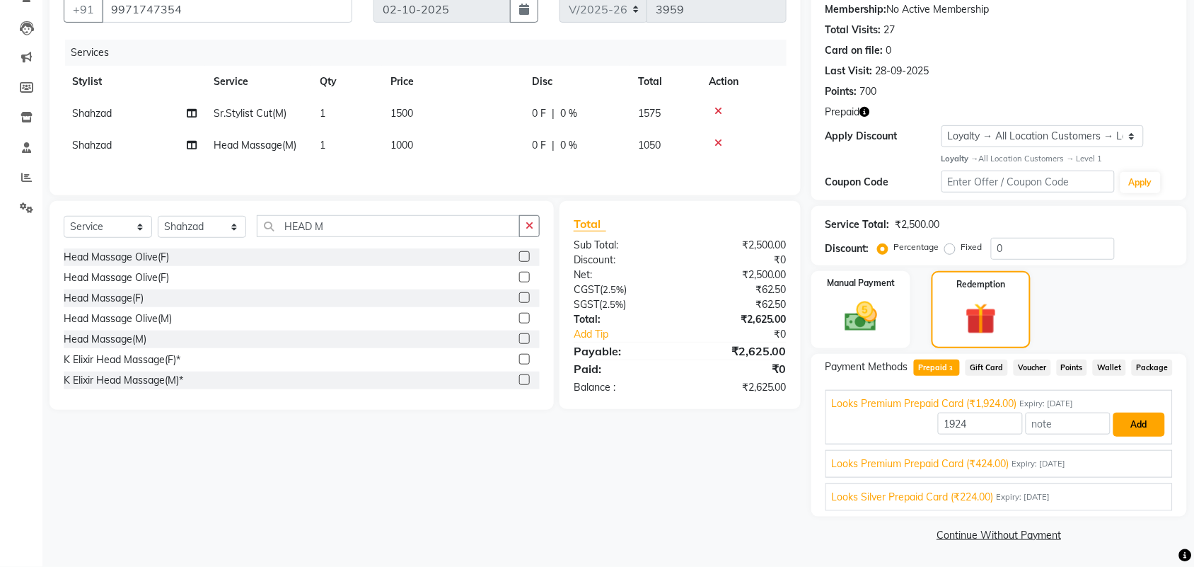
click at [1143, 424] on button "Add" at bounding box center [1140, 424] width 52 height 24
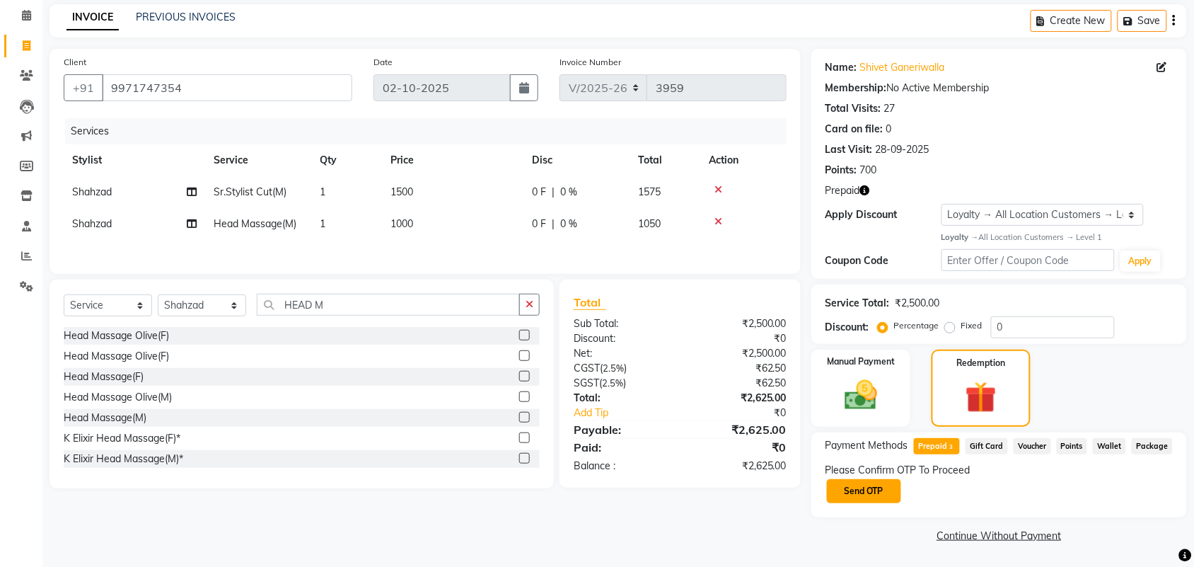
click at [860, 494] on button "Send OTP" at bounding box center [864, 491] width 74 height 24
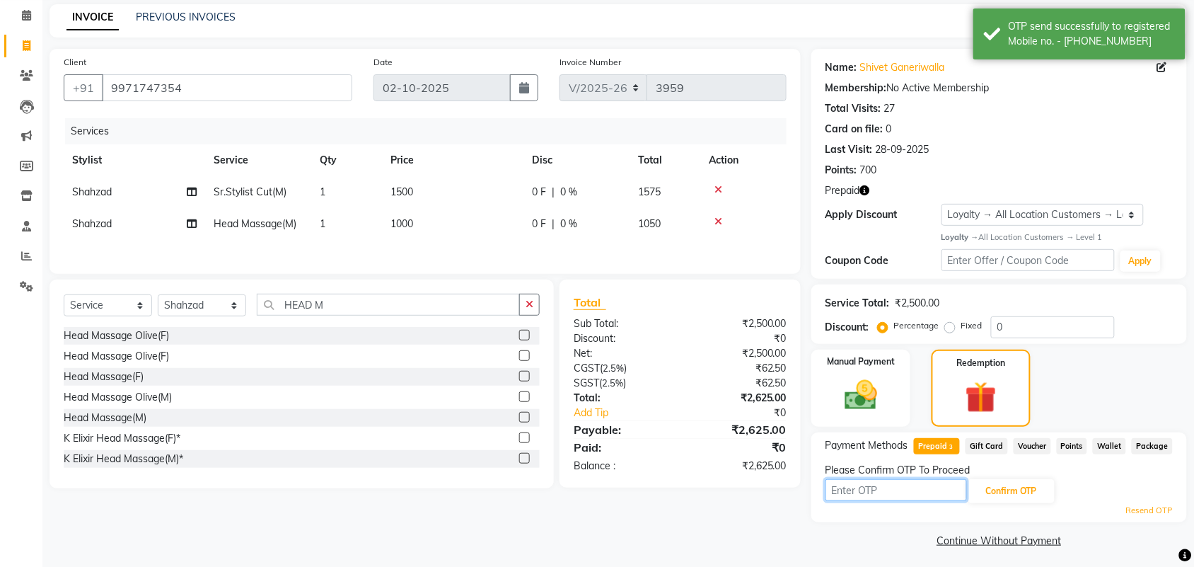
click at [921, 490] on input "text" at bounding box center [896, 490] width 141 height 22
type input "3404"
click at [1012, 496] on button "Confirm OTP" at bounding box center [1012, 491] width 86 height 24
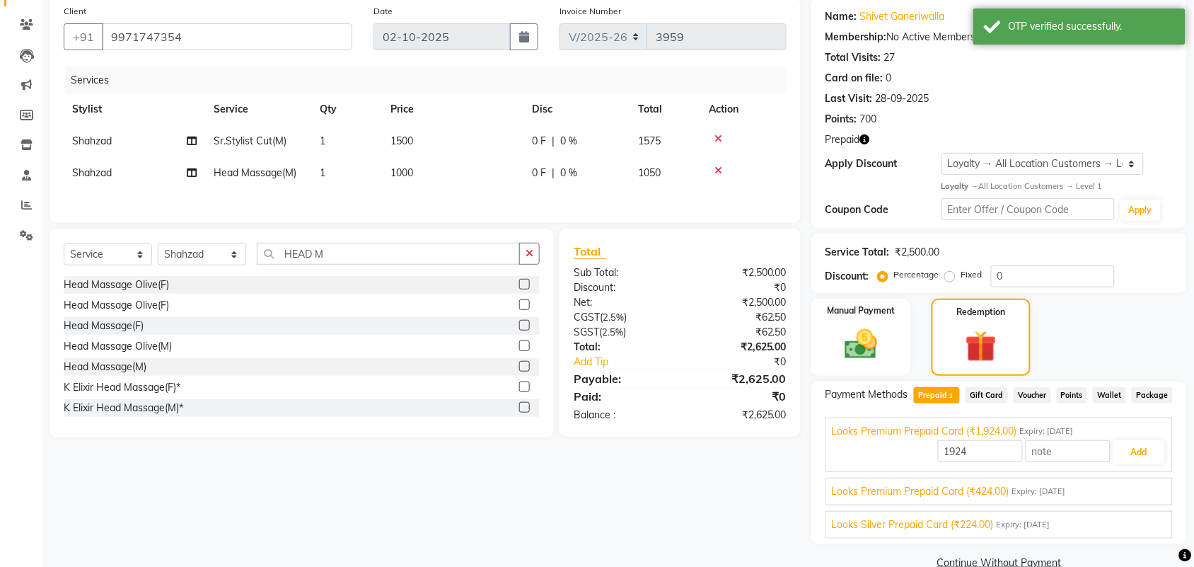
scroll to position [136, 0]
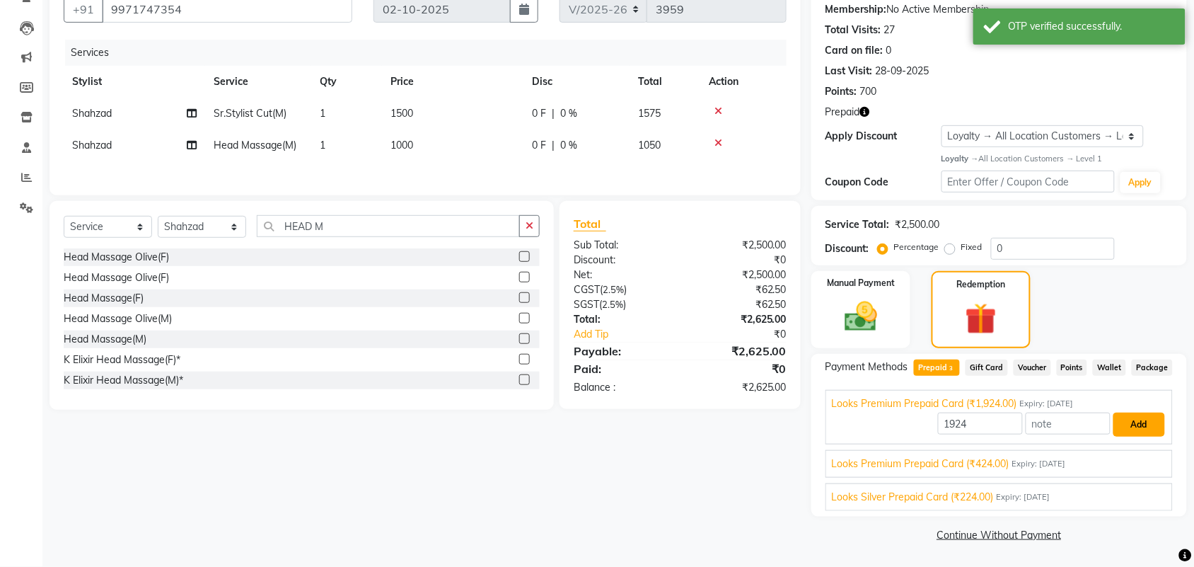
click at [1129, 420] on button "Add" at bounding box center [1140, 424] width 52 height 24
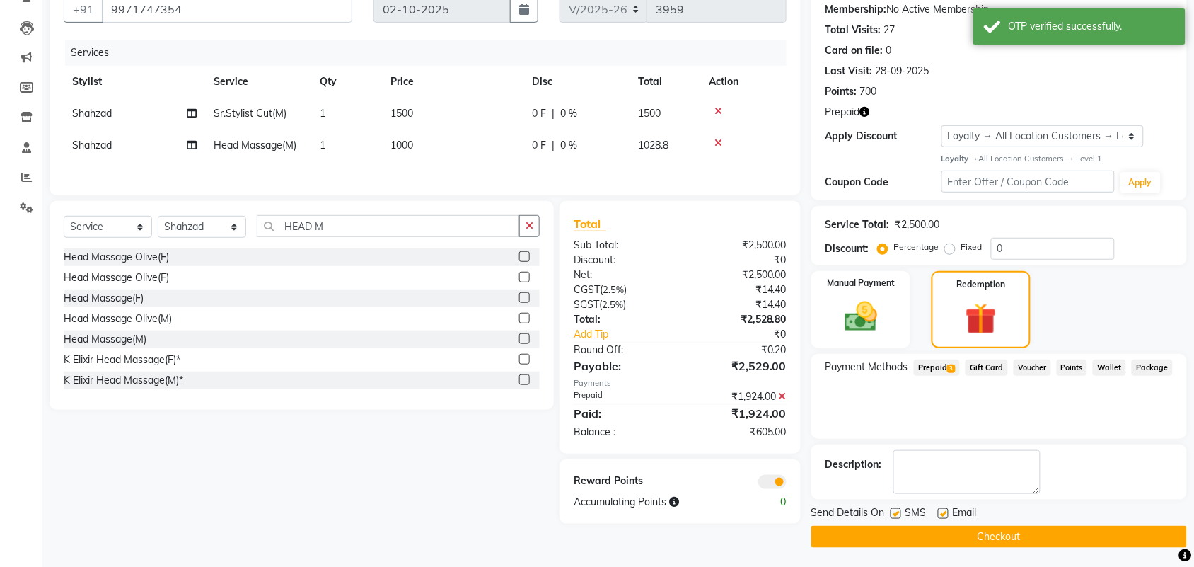
scroll to position [138, 0]
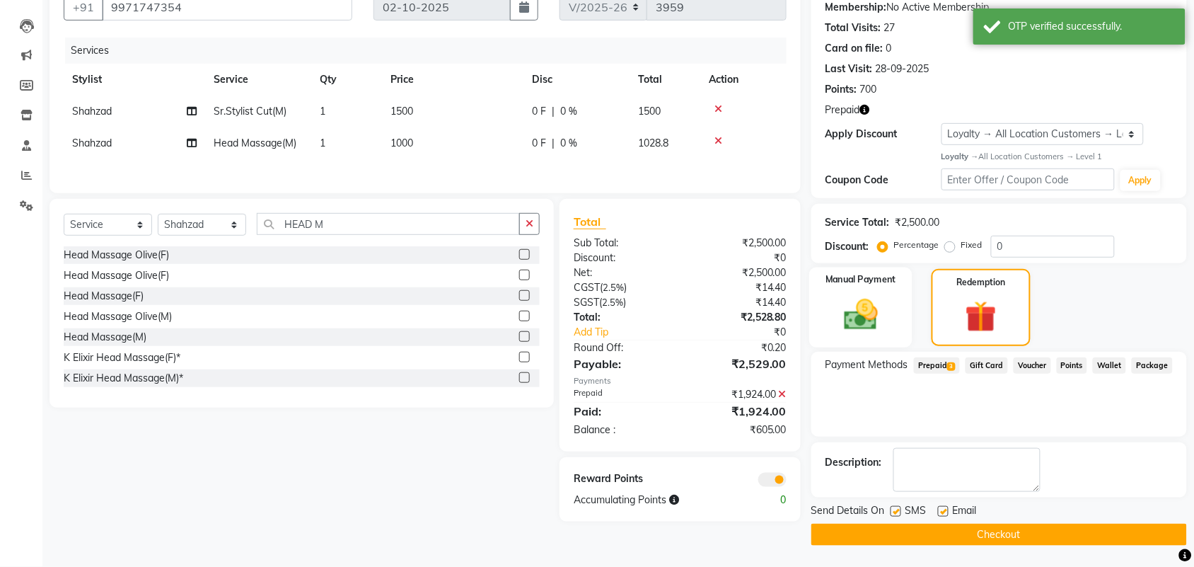
click at [844, 270] on div "Manual Payment" at bounding box center [860, 307] width 103 height 81
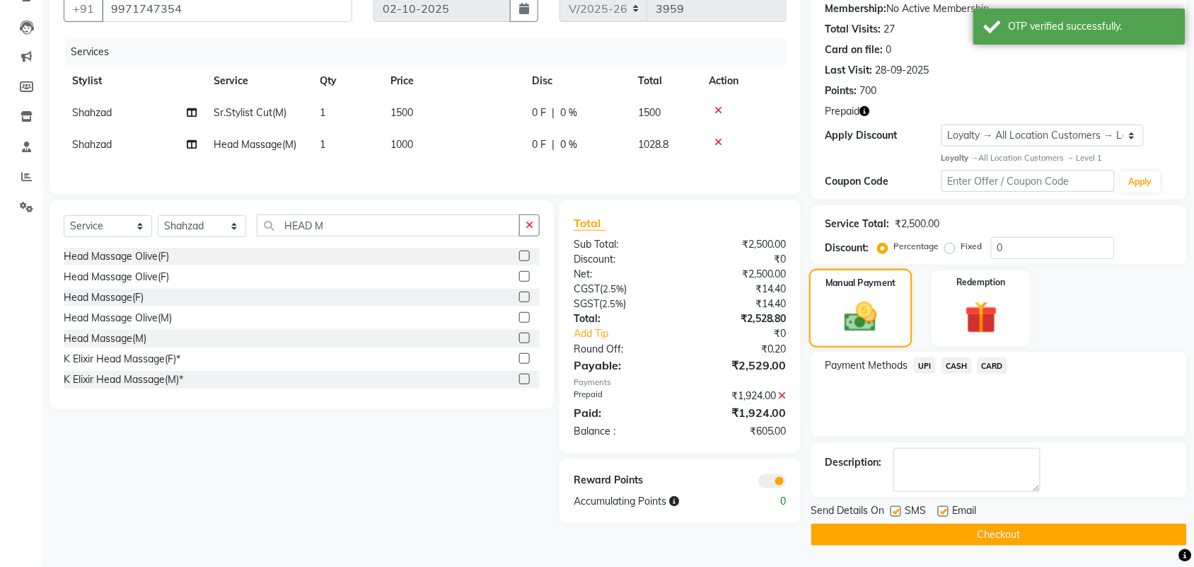
scroll to position [137, 0]
click at [956, 362] on span "CASH" at bounding box center [957, 365] width 30 height 16
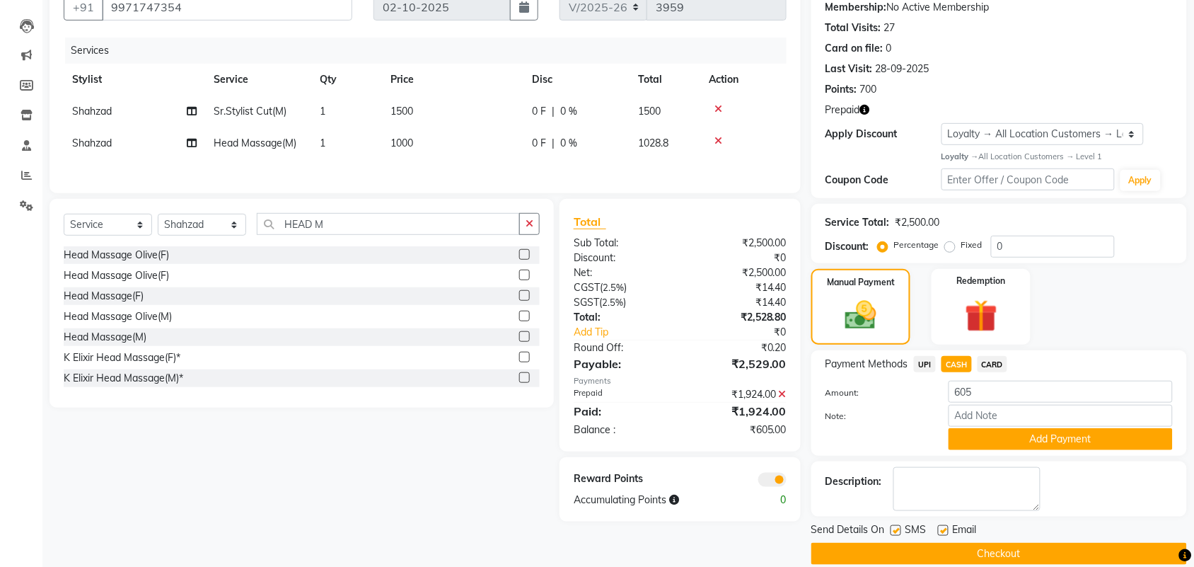
click at [922, 359] on span "UPI" at bounding box center [925, 364] width 22 height 16
click at [1041, 435] on button "Add Payment" at bounding box center [1061, 439] width 224 height 22
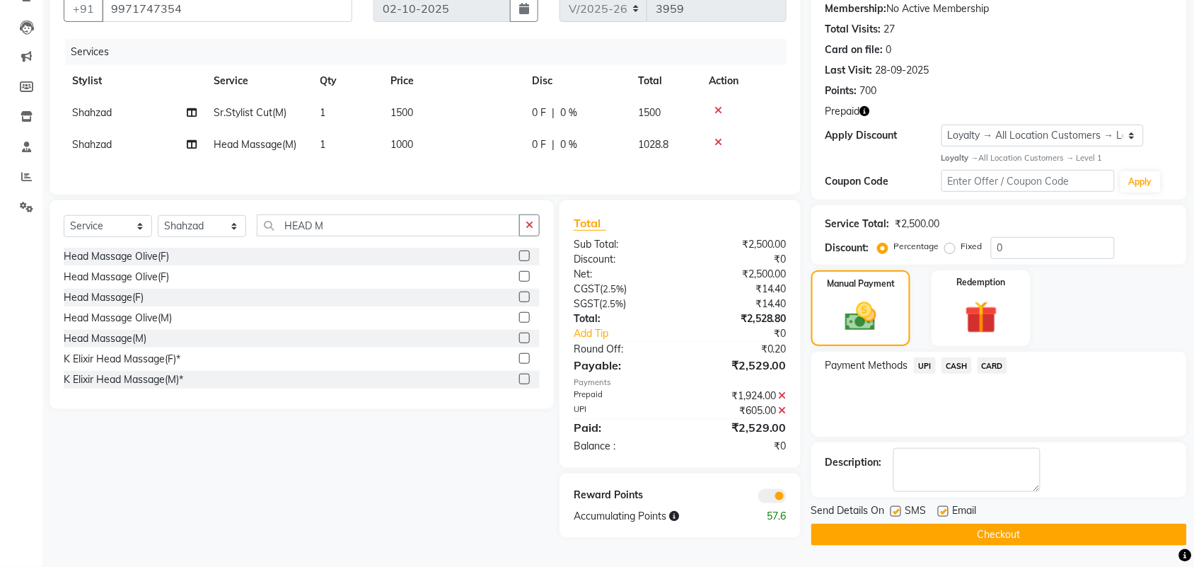
click at [991, 533] on button "Checkout" at bounding box center [999, 535] width 376 height 22
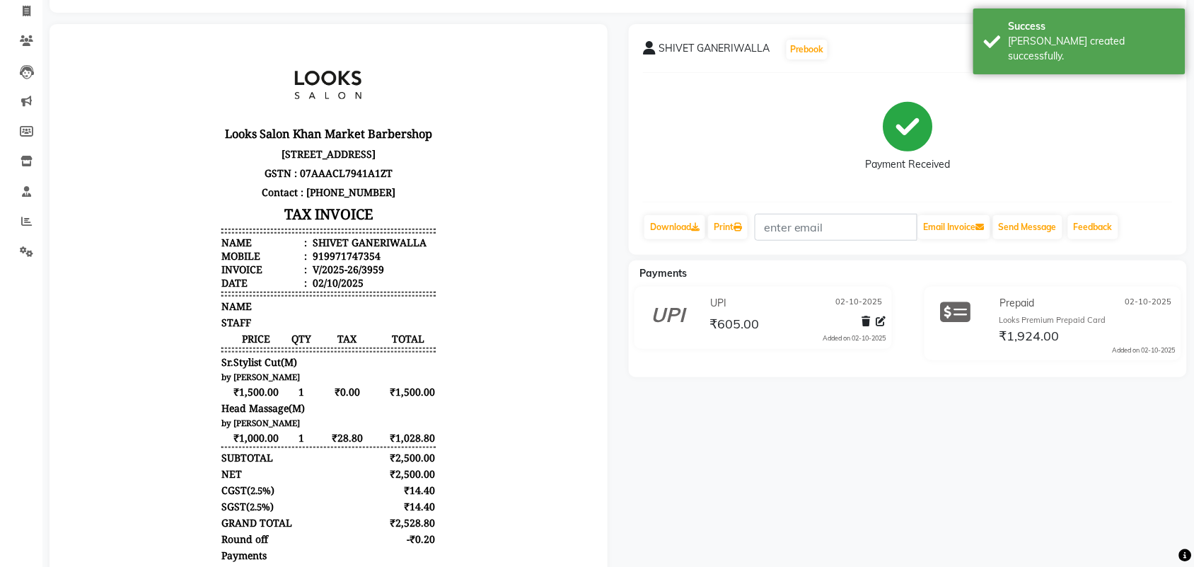
scroll to position [177, 0]
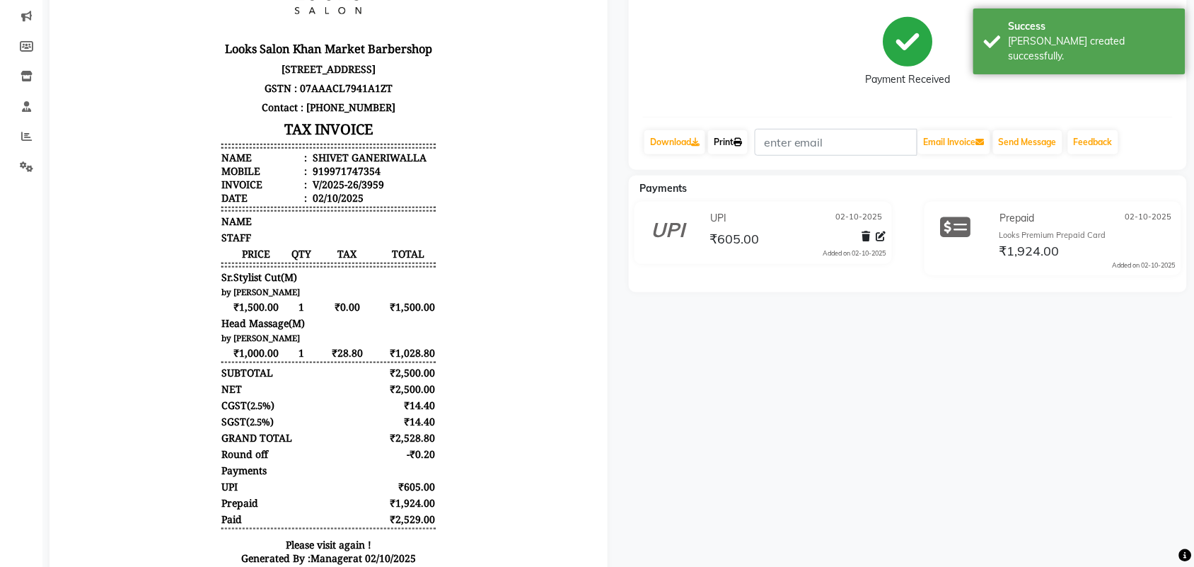
click at [724, 145] on link "Print" at bounding box center [728, 142] width 40 height 24
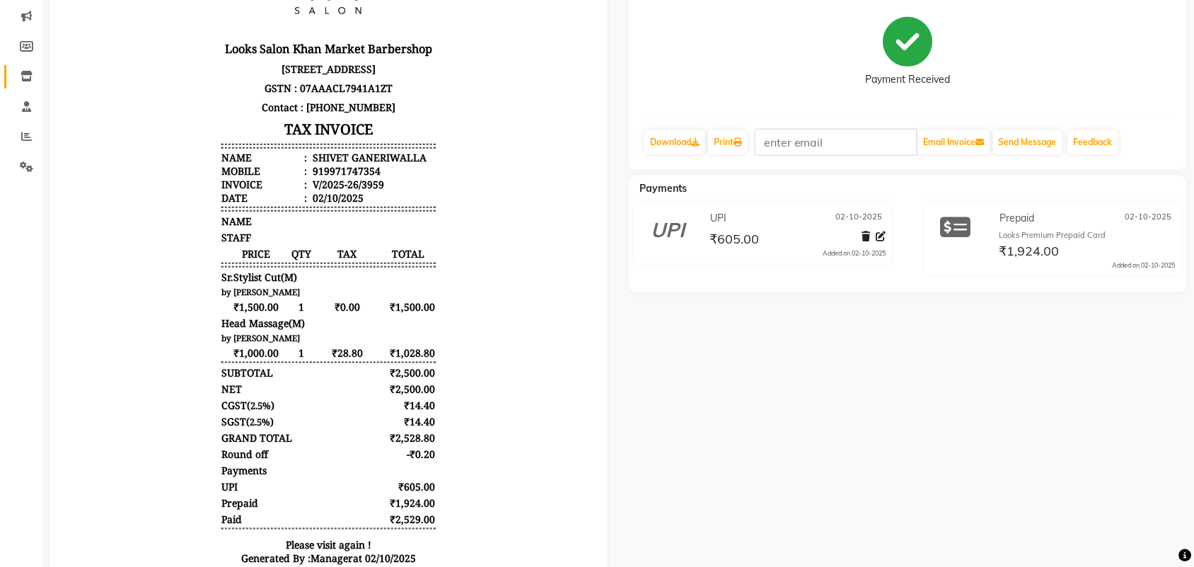
click at [23, 65] on link "Inventory" at bounding box center [21, 76] width 34 height 23
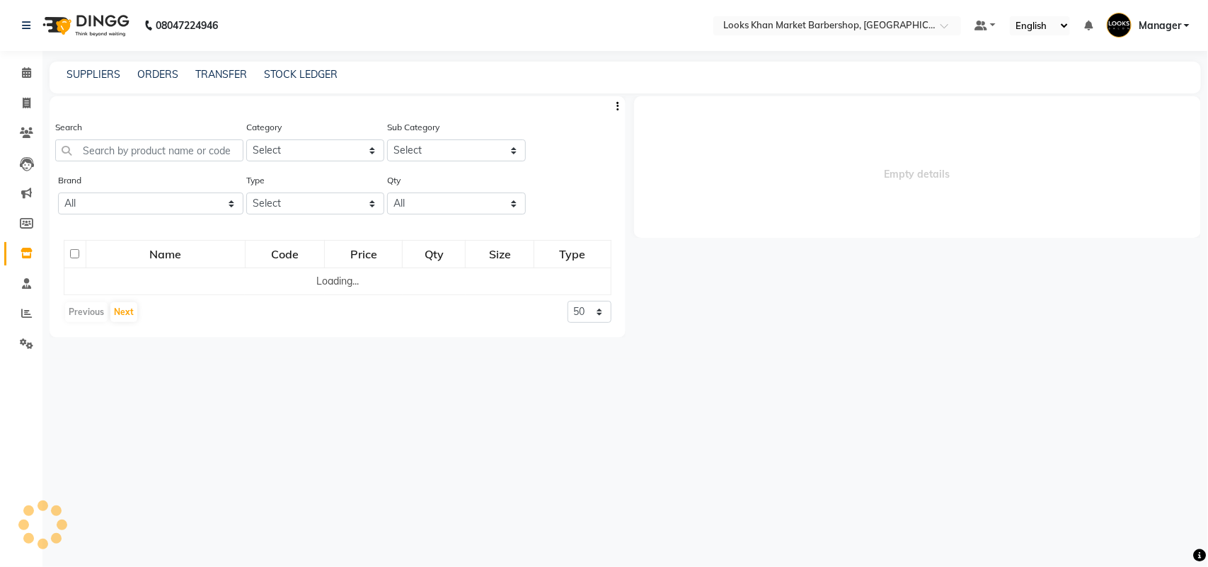
select select
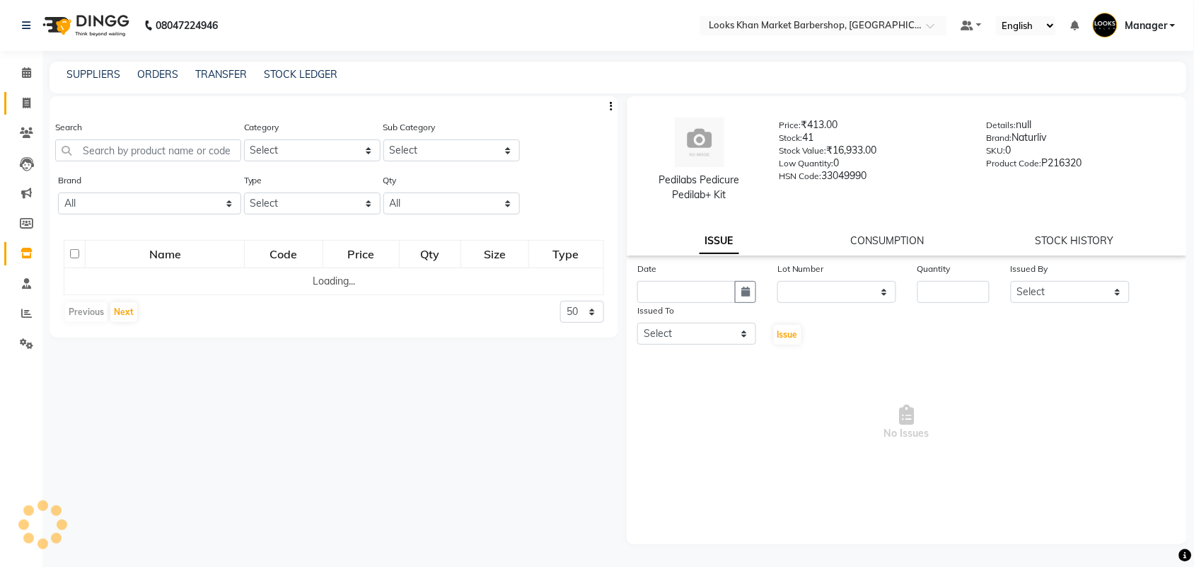
click at [23, 100] on icon at bounding box center [27, 103] width 8 height 11
select select "service"
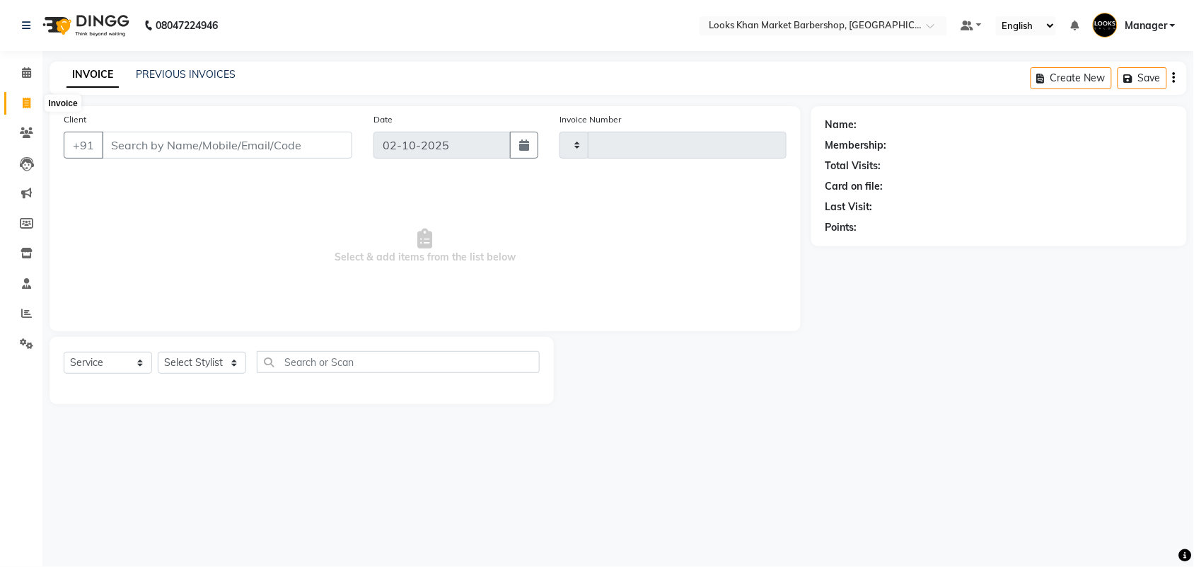
type input "3960"
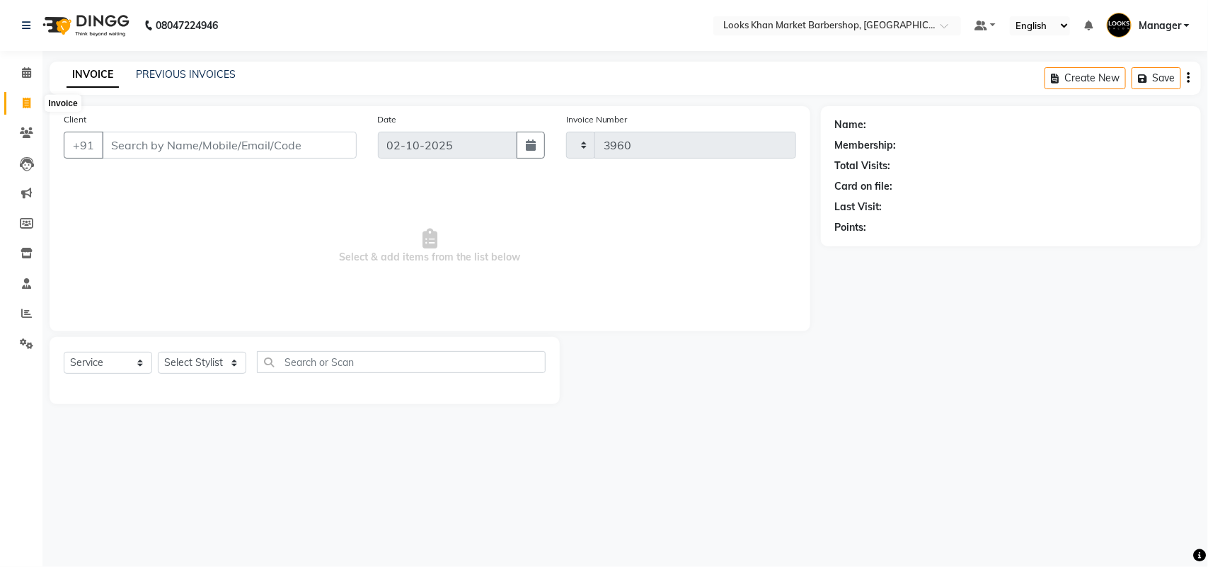
select select "8030"
click at [178, 150] on input "Client" at bounding box center [229, 145] width 255 height 27
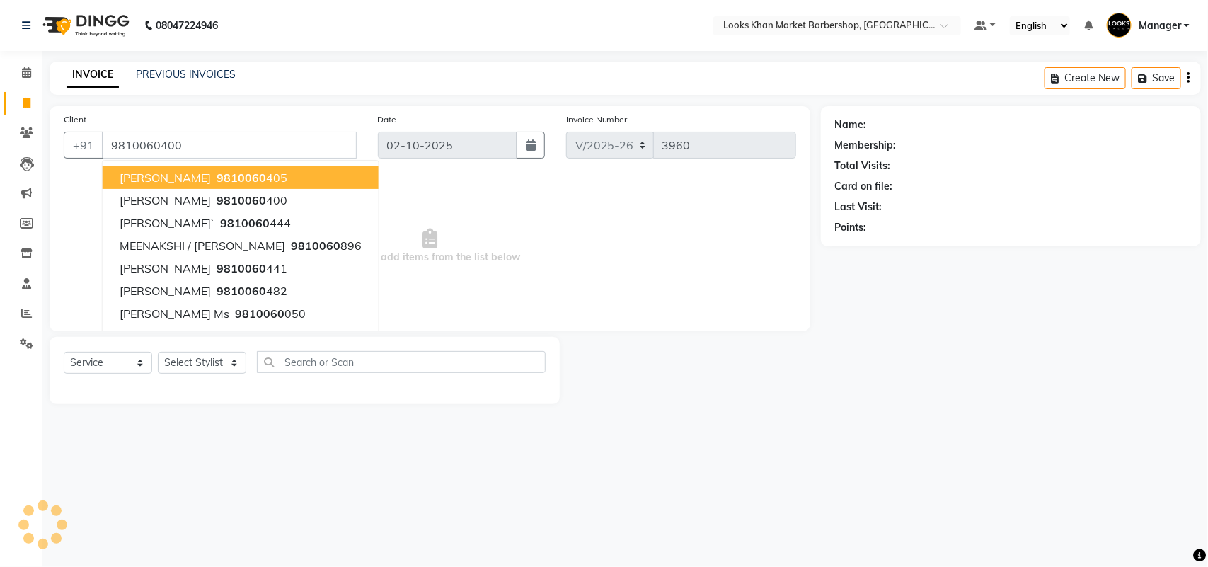
type input "9810060400"
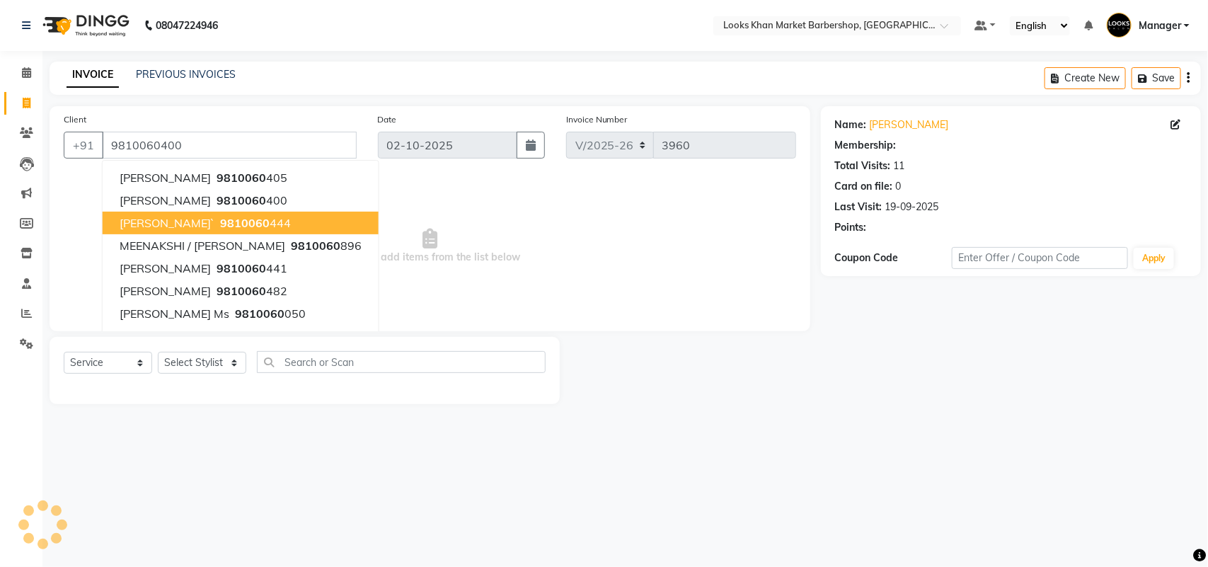
select select "1: Object"
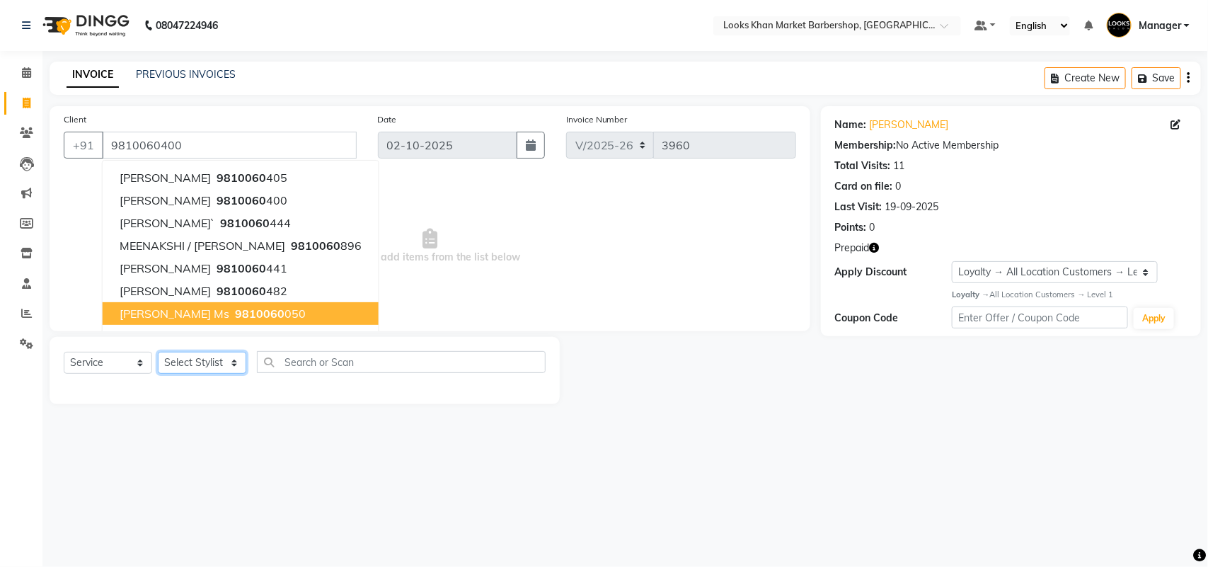
click at [205, 365] on select "Select Stylist Abhishek_pdct Akash_pdct Alam Counter_Sales [PERSON_NAME] [DATE]…" at bounding box center [202, 363] width 88 height 22
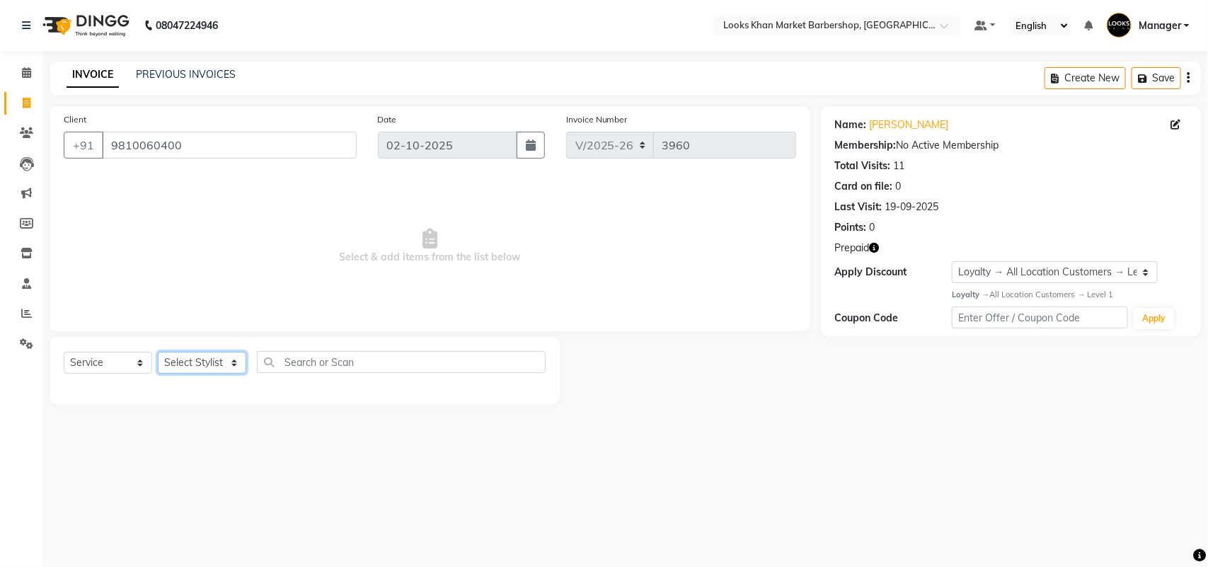
select select "72593"
click at [158, 352] on select "Select Stylist Abhishek_pdct Akash_pdct Alam Counter_Sales [PERSON_NAME] [DATE]…" at bounding box center [202, 363] width 88 height 22
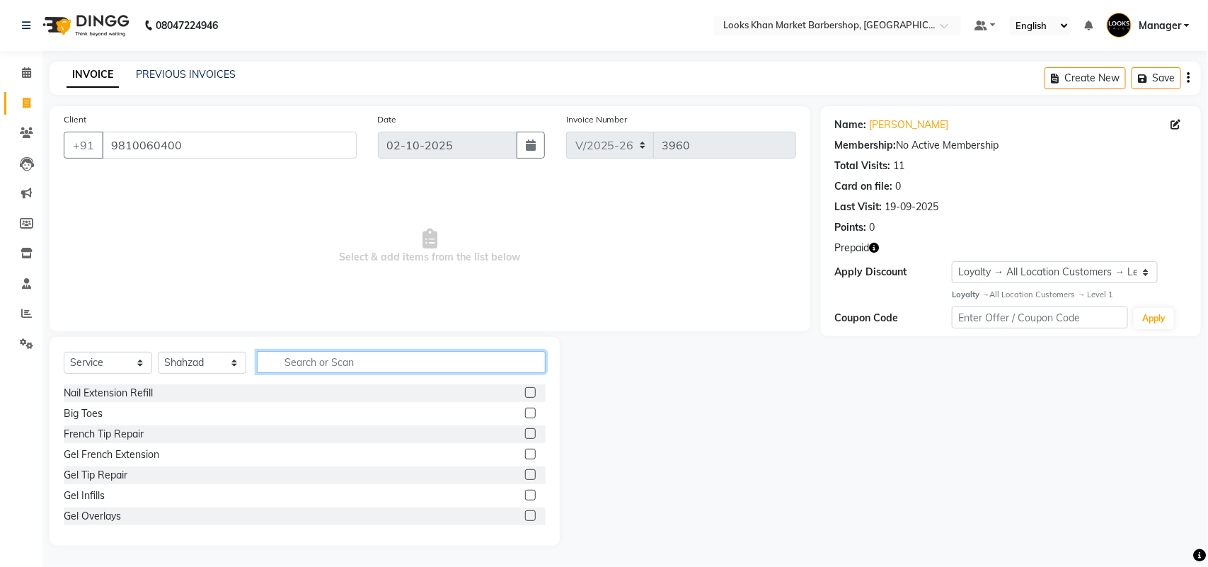
click at [310, 365] on input "text" at bounding box center [401, 362] width 289 height 22
type input "CUT"
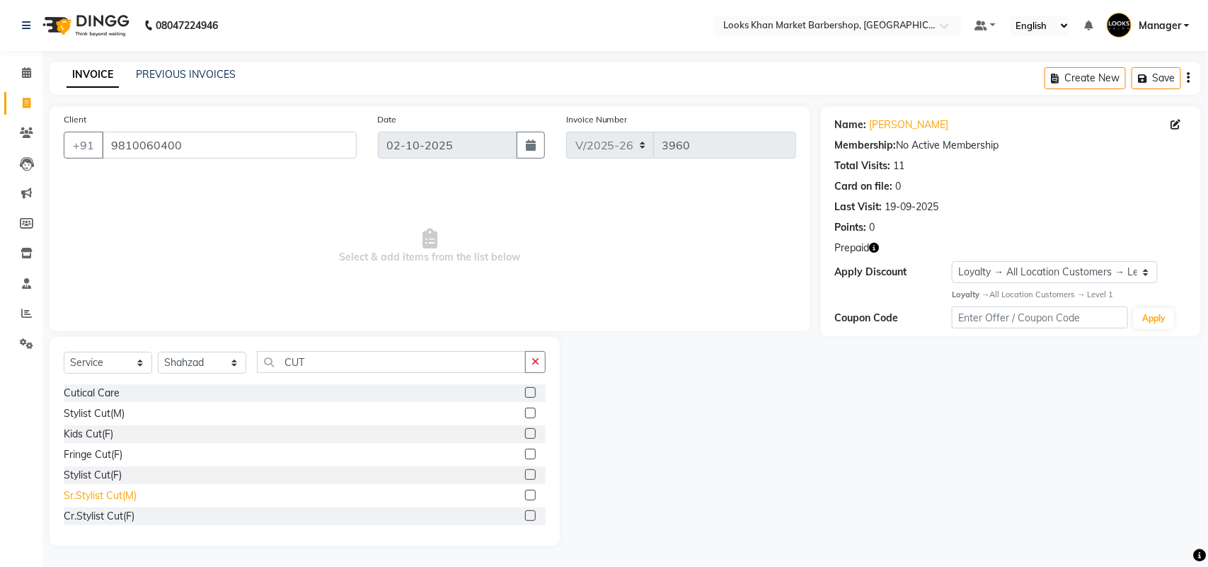
click at [111, 493] on div "Sr.Stylist Cut(M)" at bounding box center [100, 495] width 73 height 15
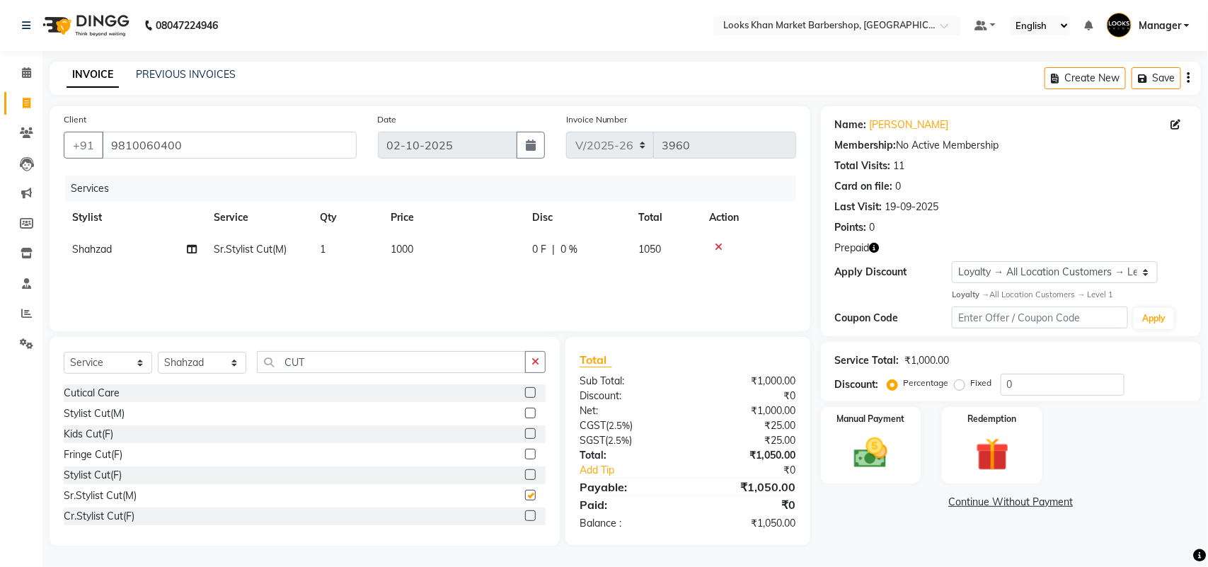
checkbox input "false"
click at [220, 359] on select "Select Stylist Abhishek_pdct Akash_pdct Alam Counter_Sales [PERSON_NAME] [DATE]…" at bounding box center [202, 363] width 88 height 22
select select "72604"
click at [158, 352] on select "Select Stylist Abhishek_pdct Akash_pdct Alam Counter_Sales [PERSON_NAME] [DATE]…" at bounding box center [202, 363] width 88 height 22
click at [380, 349] on div "Select Service Product Membership Package Voucher Prepaid Gift Card Select Styl…" at bounding box center [305, 441] width 510 height 209
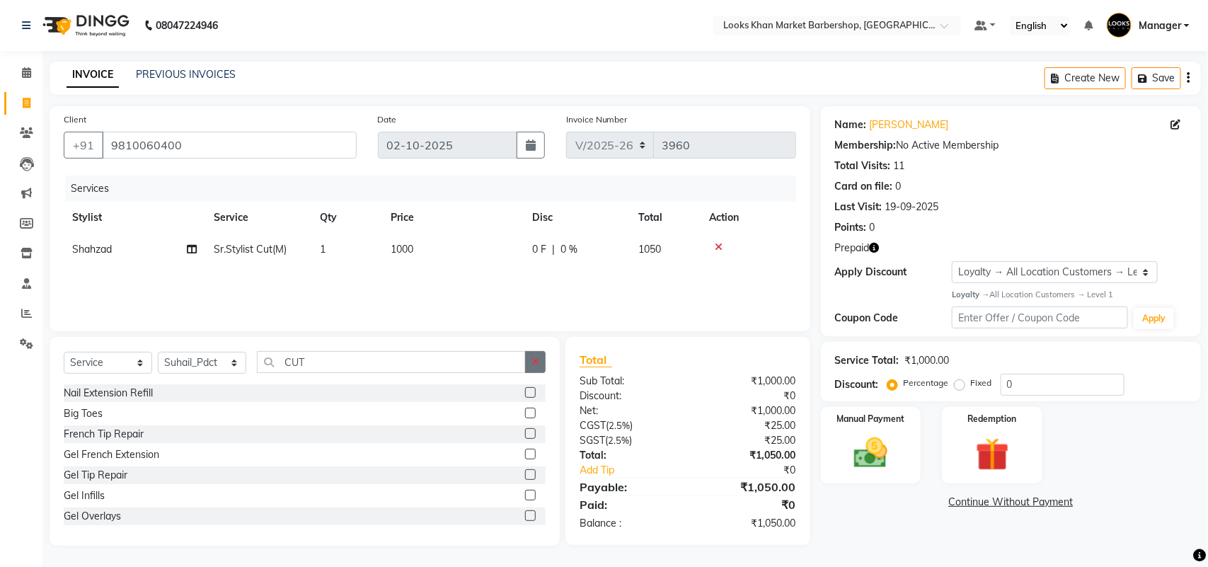
click at [531, 355] on button "button" at bounding box center [535, 362] width 21 height 22
click at [468, 362] on input "text" at bounding box center [401, 362] width 289 height 22
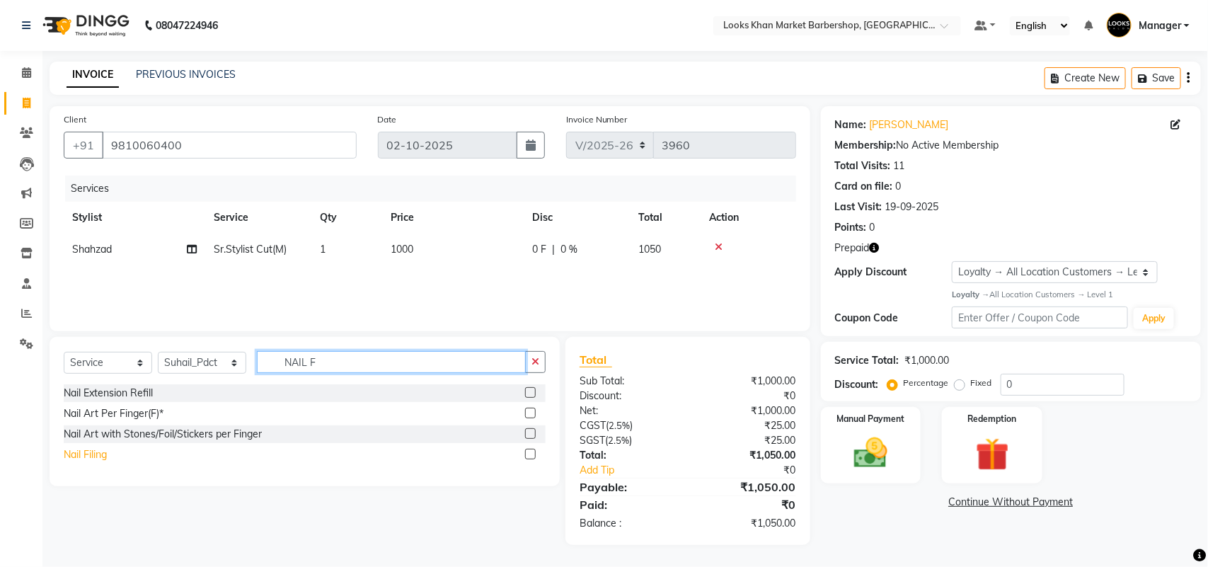
type input "NAIL F"
click at [97, 453] on div "Nail Filing" at bounding box center [85, 454] width 43 height 15
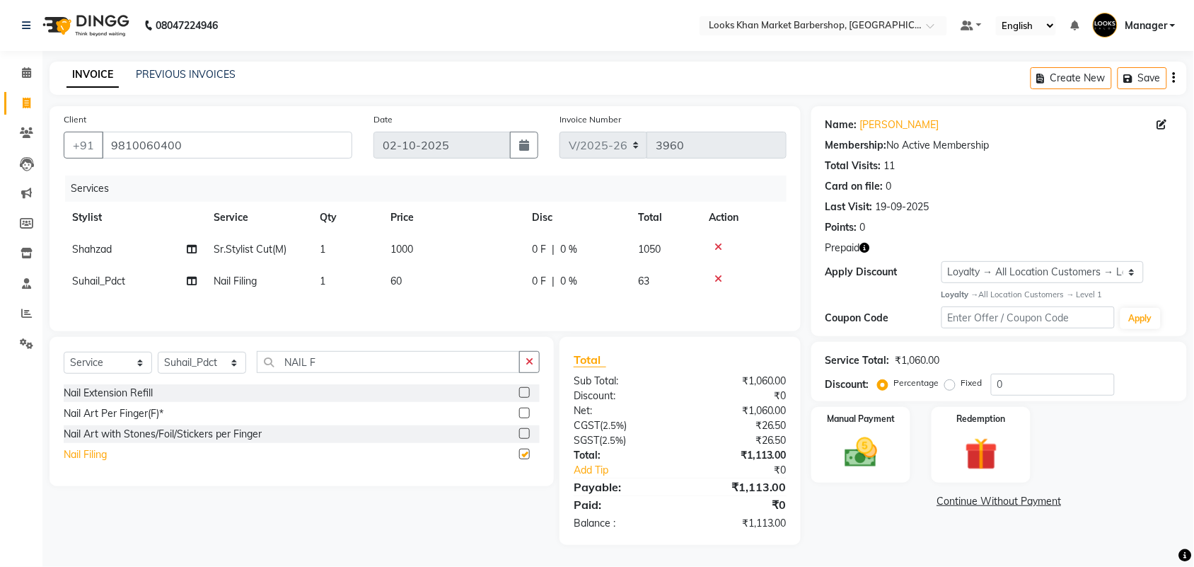
checkbox input "false"
click at [432, 278] on td "60" at bounding box center [452, 281] width 141 height 32
select select "72604"
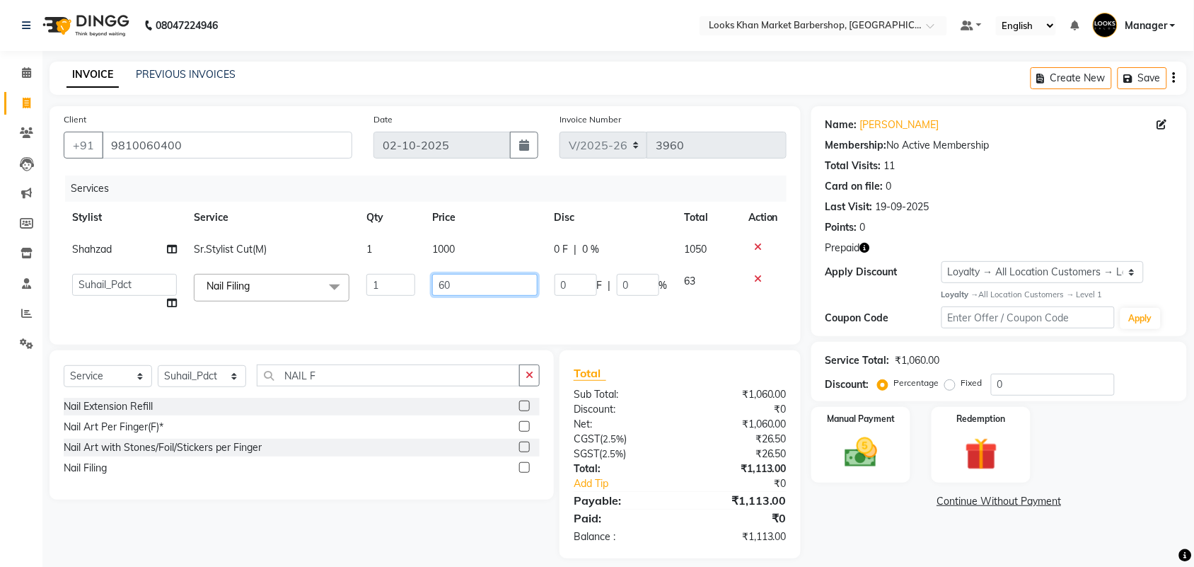
click at [444, 280] on input "60" at bounding box center [484, 285] width 105 height 22
click at [444, 281] on input "60" at bounding box center [484, 285] width 105 height 22
type input "600"
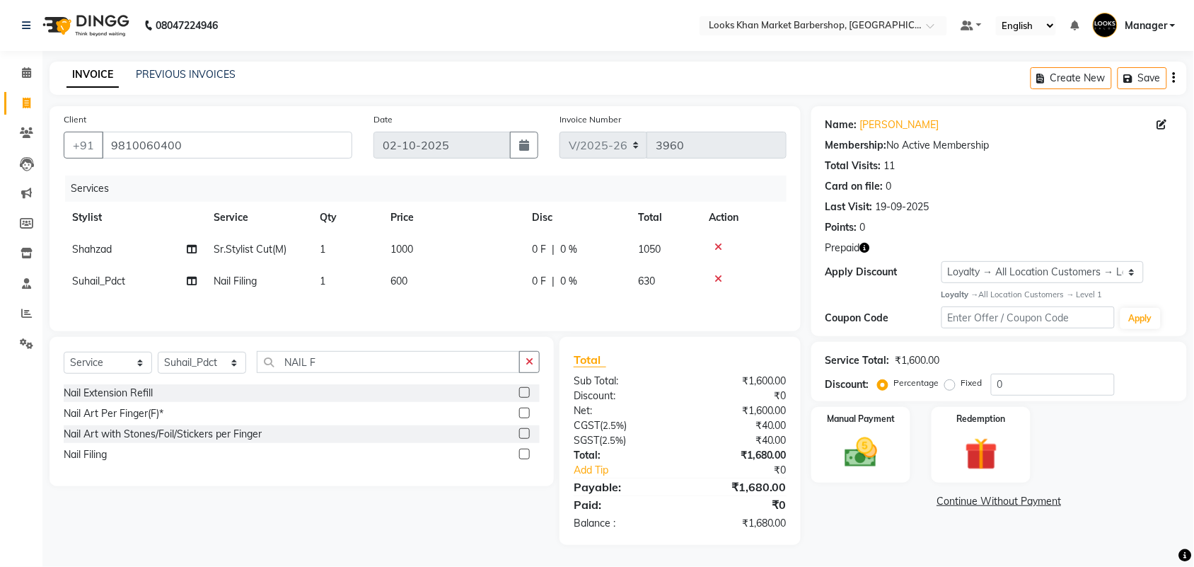
click at [440, 248] on td "1000" at bounding box center [452, 249] width 141 height 32
select select "72593"
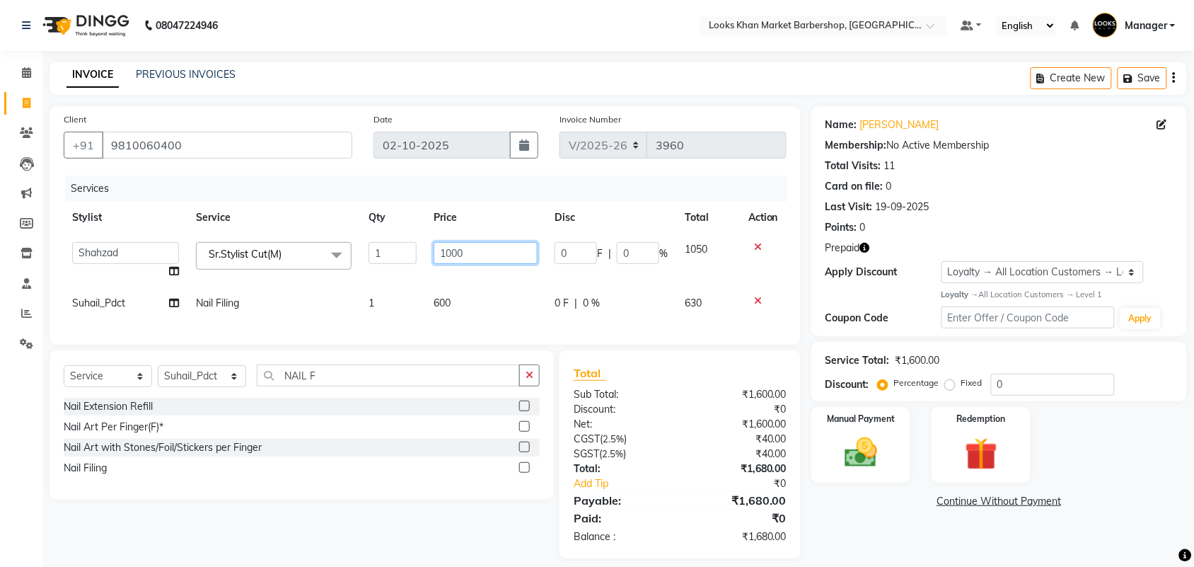
click at [461, 258] on input "1000" at bounding box center [486, 253] width 104 height 22
type input "1500"
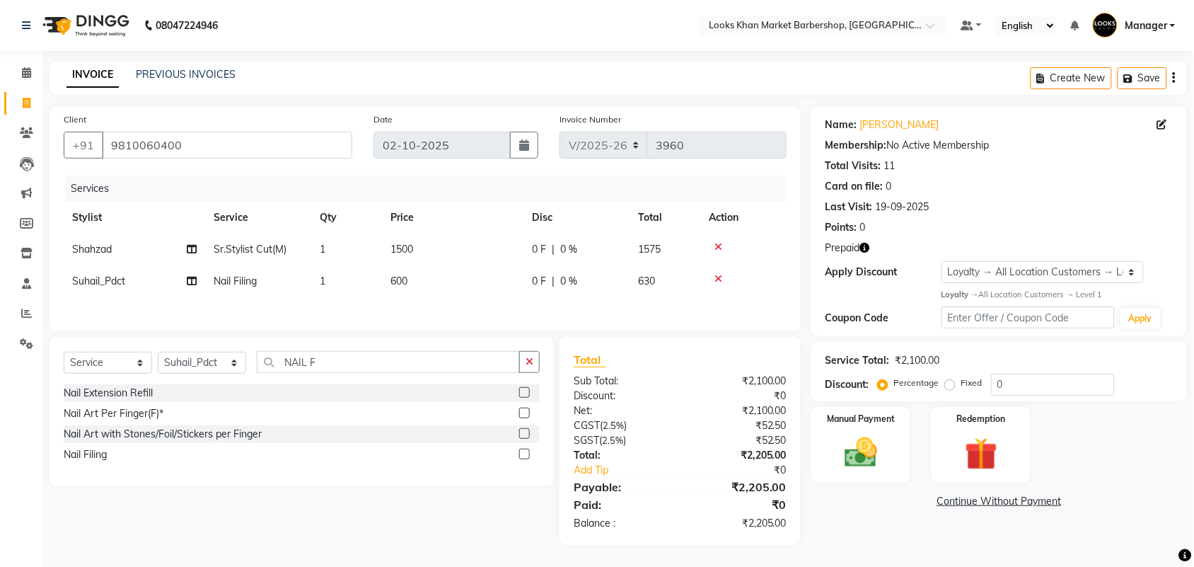
click at [861, 243] on icon "button" at bounding box center [865, 248] width 10 height 10
click at [975, 455] on img at bounding box center [981, 454] width 55 height 42
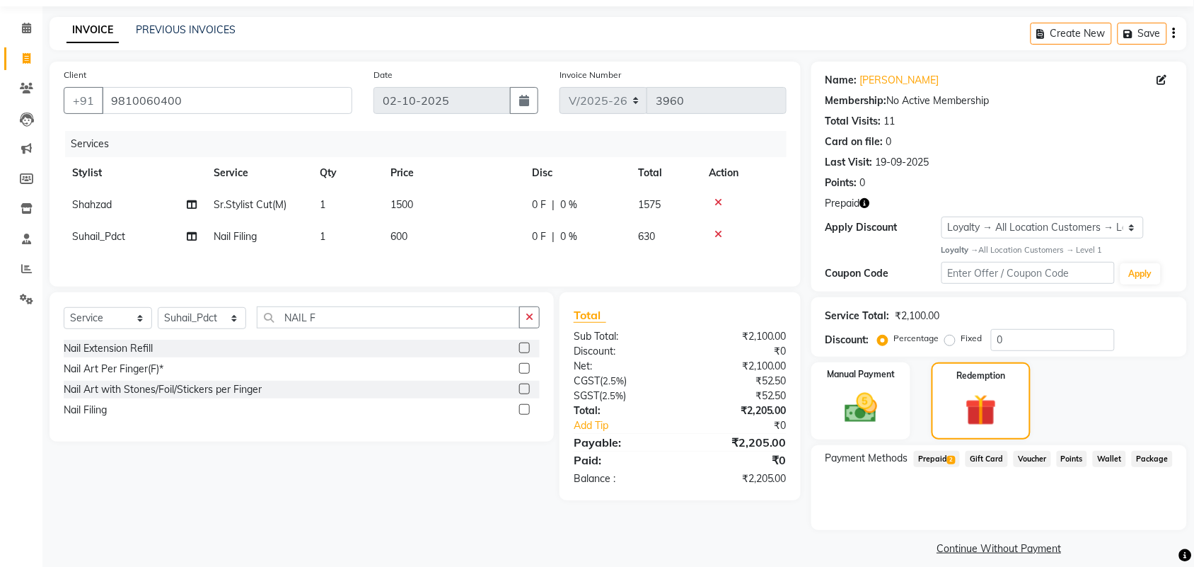
scroll to position [57, 0]
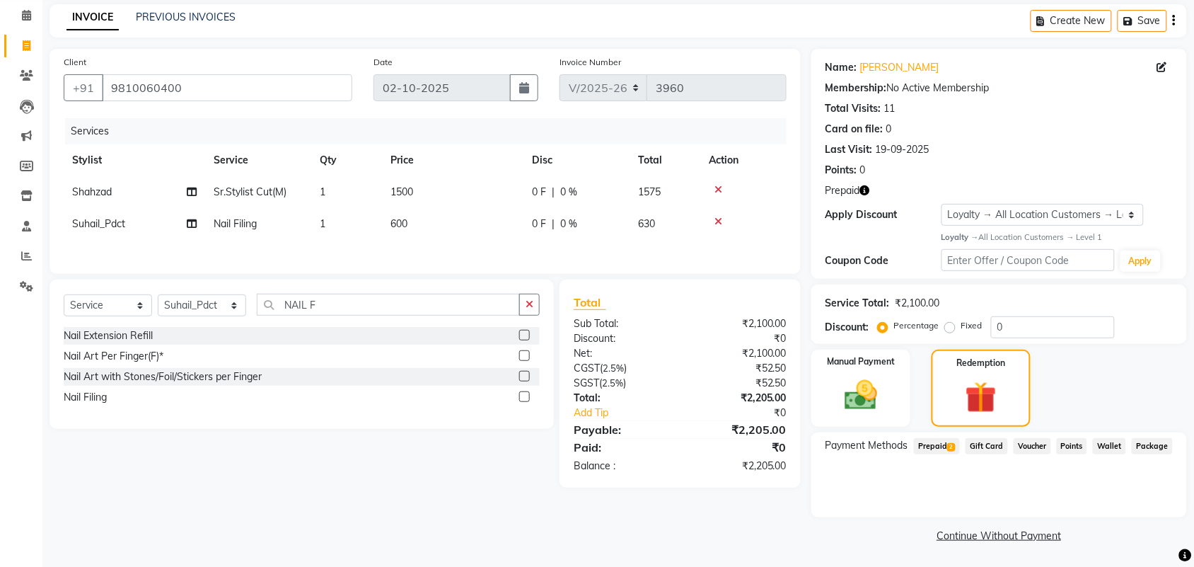
click at [932, 446] on span "Prepaid 2" at bounding box center [937, 446] width 46 height 16
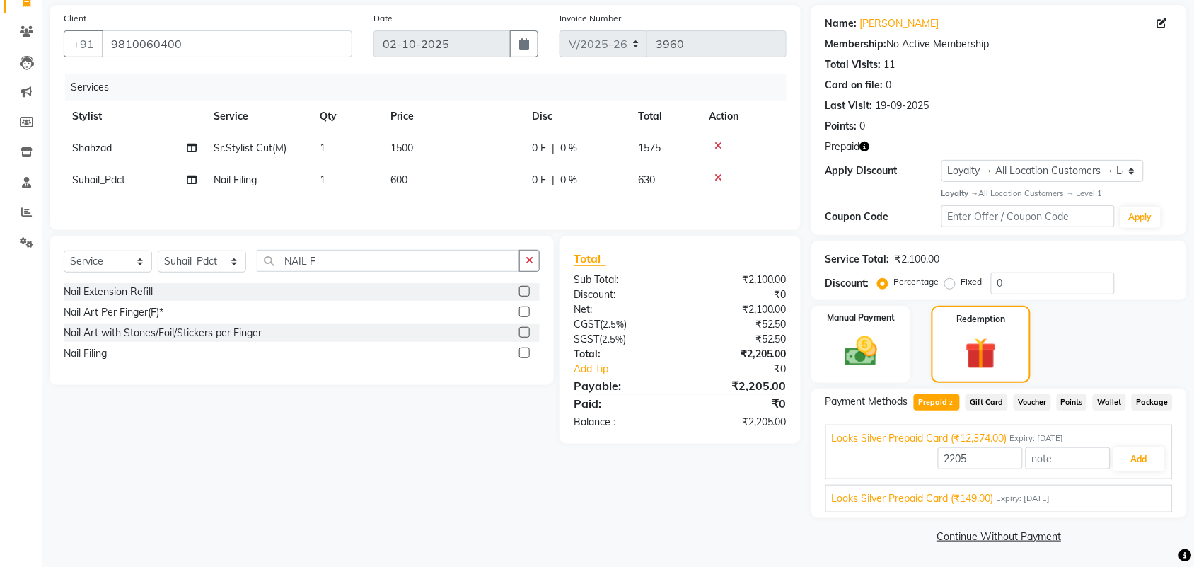
scroll to position [103, 0]
click at [1134, 460] on button "Add" at bounding box center [1140, 458] width 52 height 24
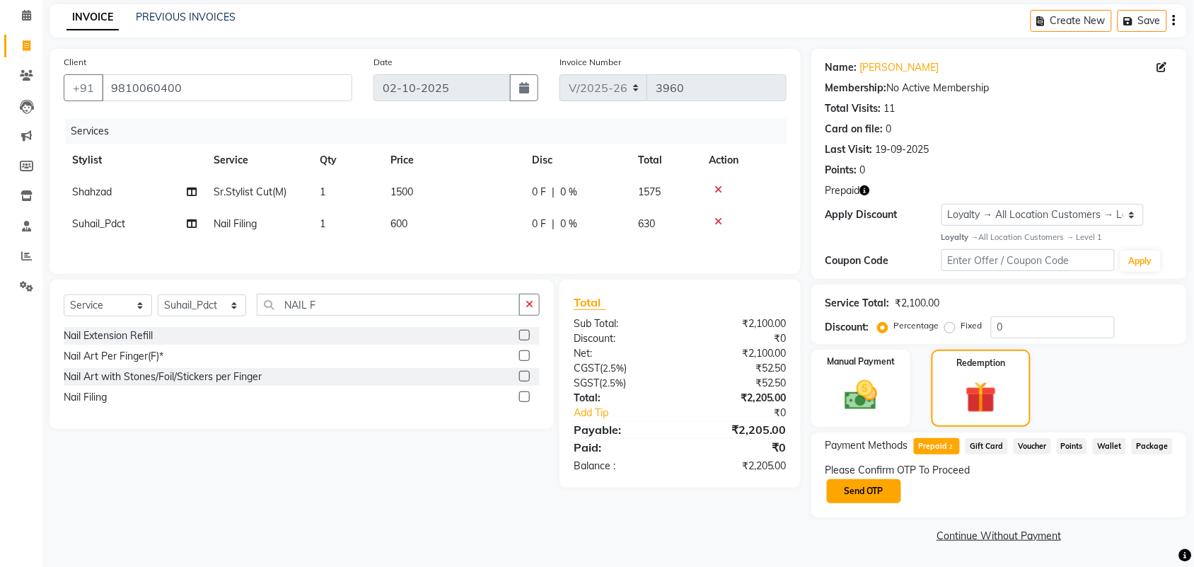
click at [879, 488] on button "Send OTP" at bounding box center [864, 491] width 74 height 24
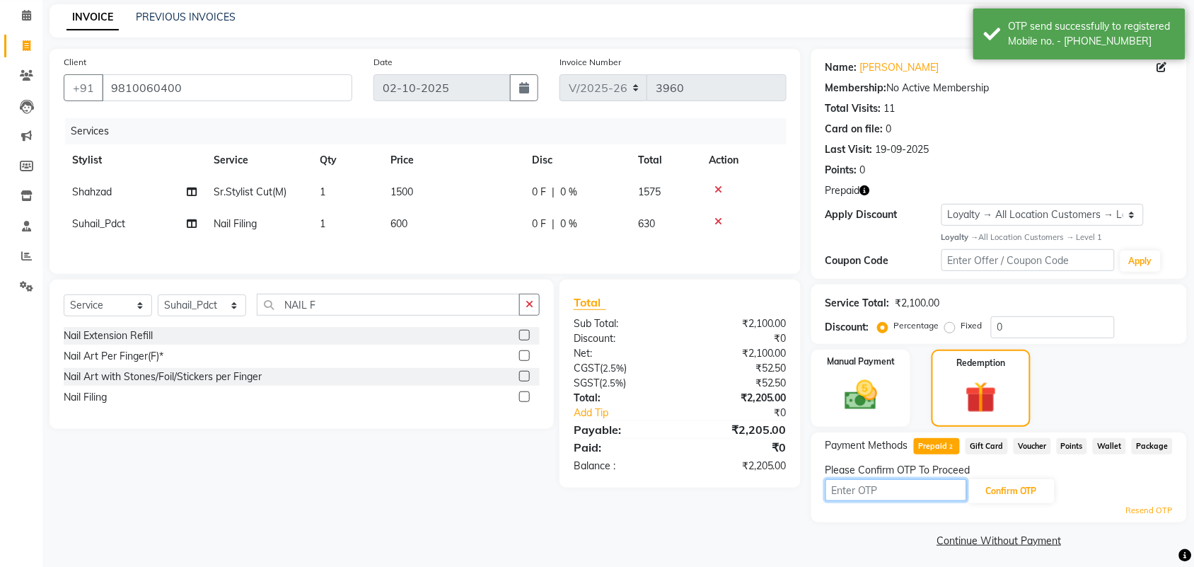
click at [882, 492] on input "text" at bounding box center [896, 490] width 141 height 22
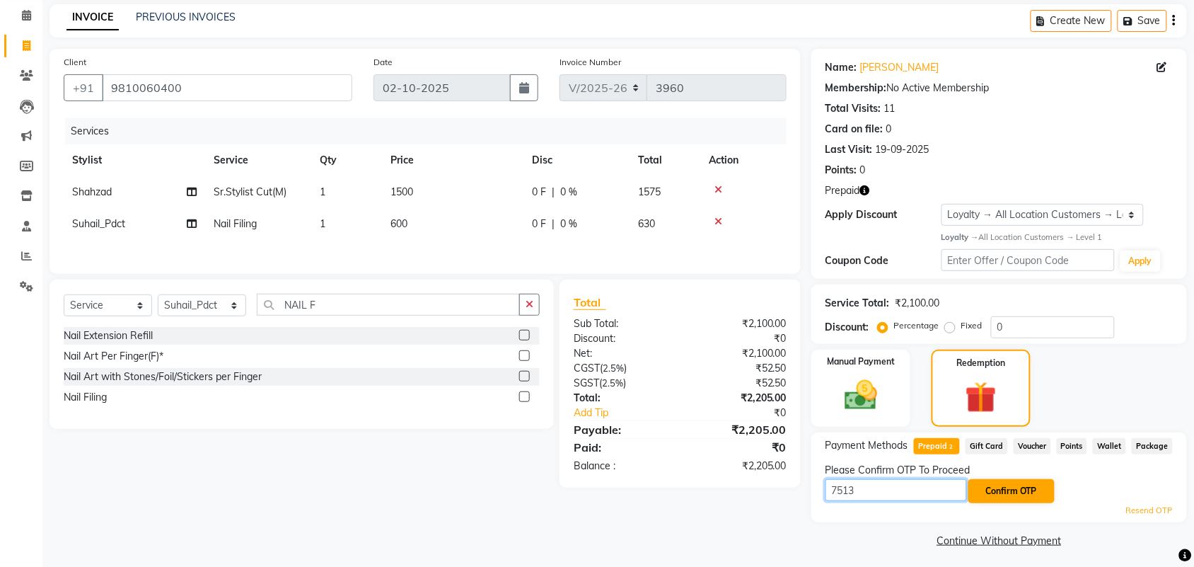
type input "7513"
click at [1010, 488] on button "Confirm OTP" at bounding box center [1012, 491] width 86 height 24
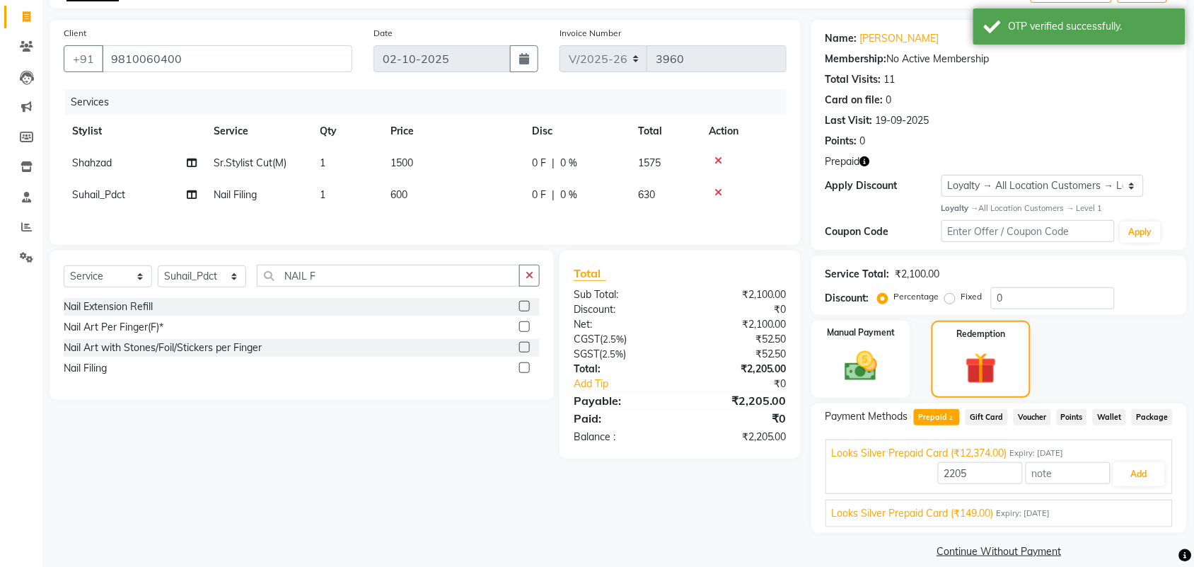
scroll to position [103, 0]
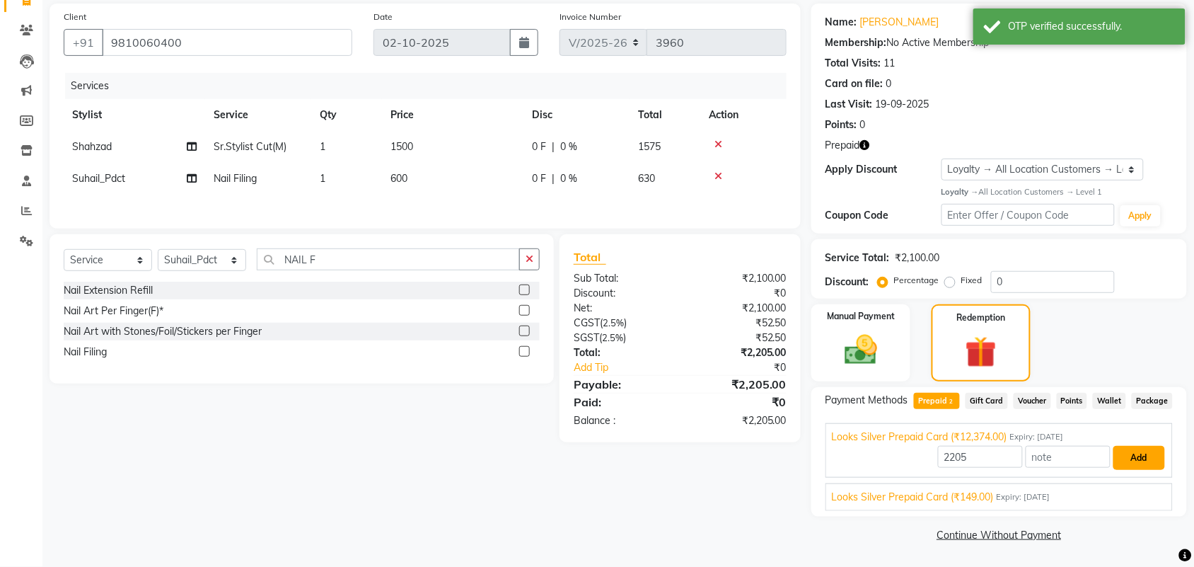
click at [1143, 455] on button "Add" at bounding box center [1140, 458] width 52 height 24
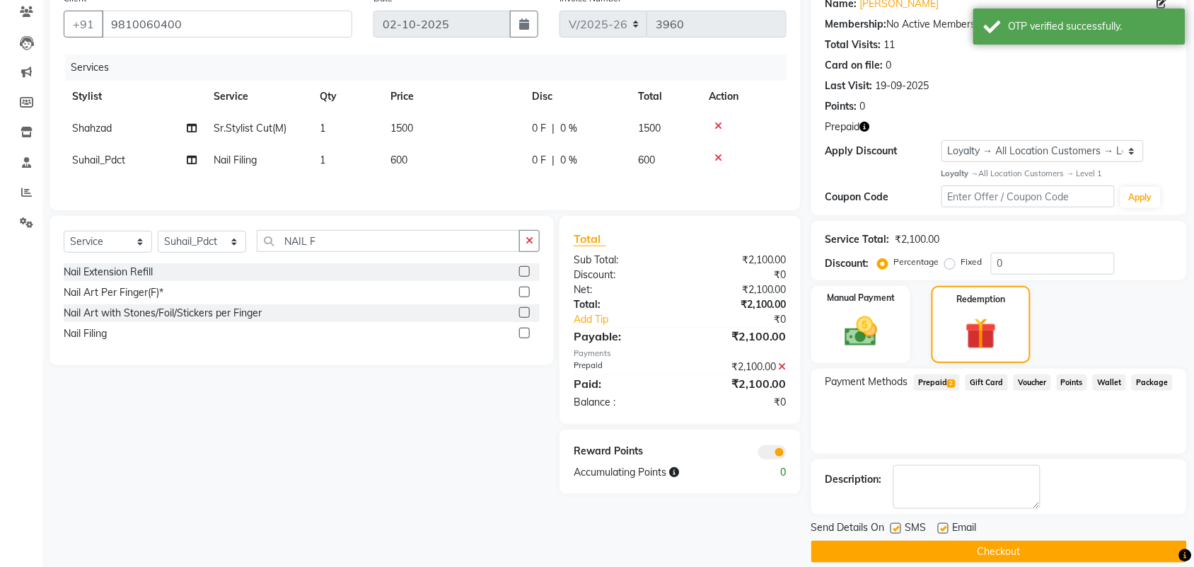
scroll to position [138, 0]
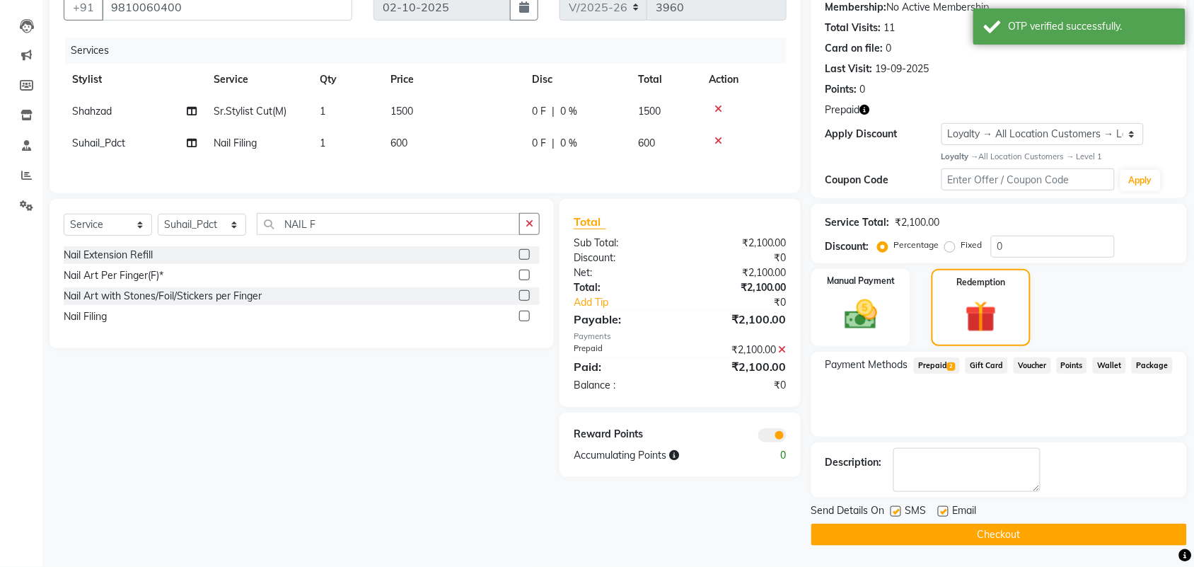
click at [969, 531] on button "Checkout" at bounding box center [999, 535] width 376 height 22
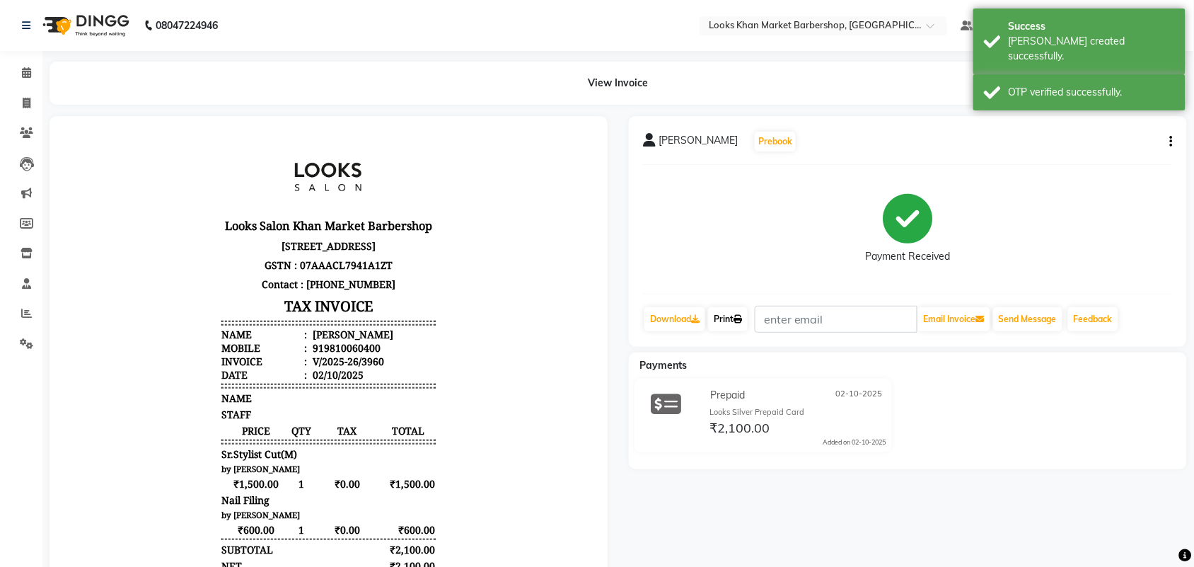
click at [731, 316] on link "Print" at bounding box center [728, 319] width 40 height 24
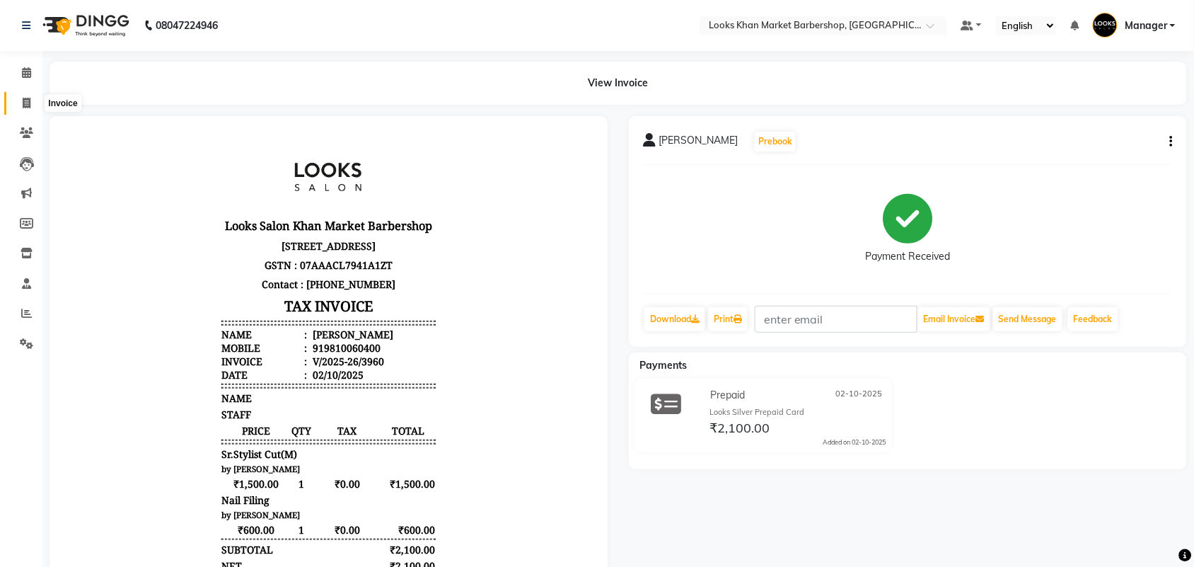
click at [28, 104] on icon at bounding box center [27, 103] width 8 height 11
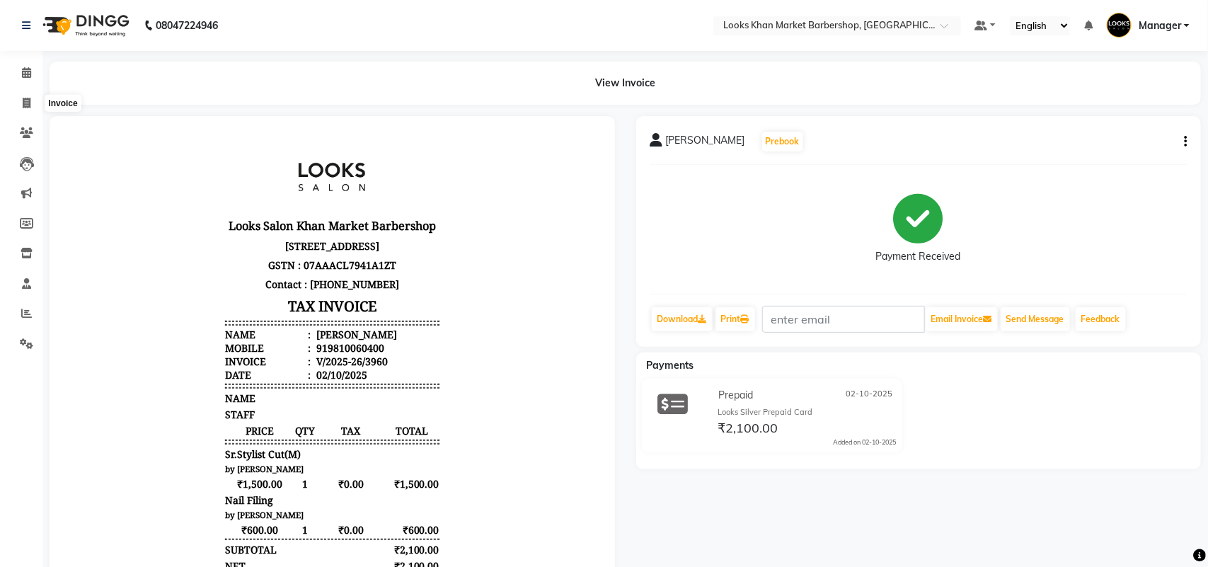
select select "service"
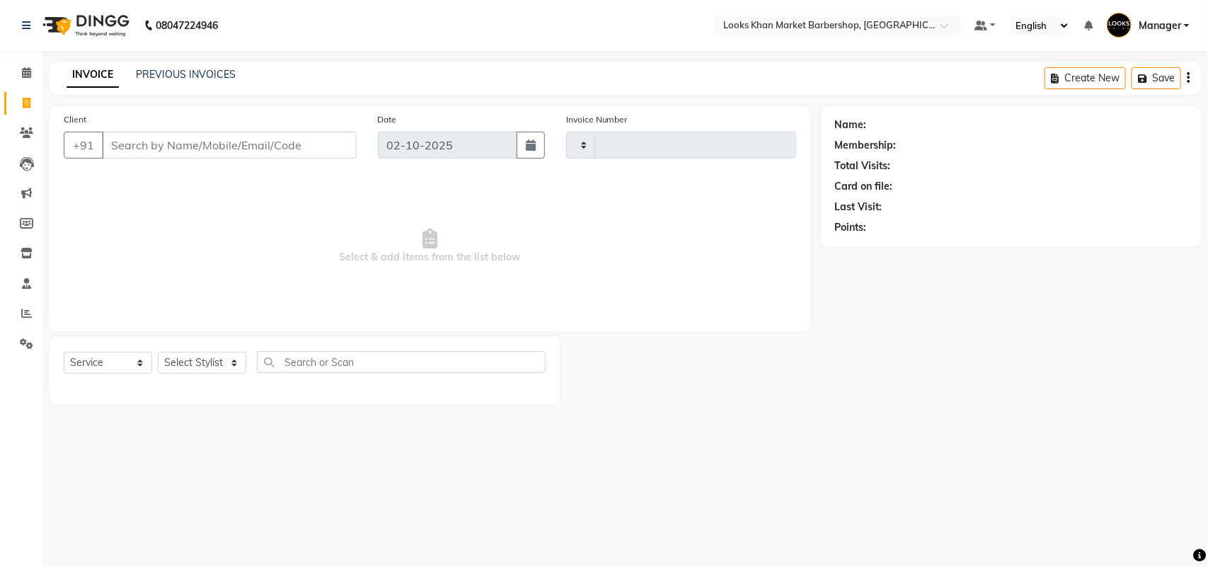
type input "3961"
select select "8030"
click at [175, 149] on input "Client" at bounding box center [229, 145] width 255 height 27
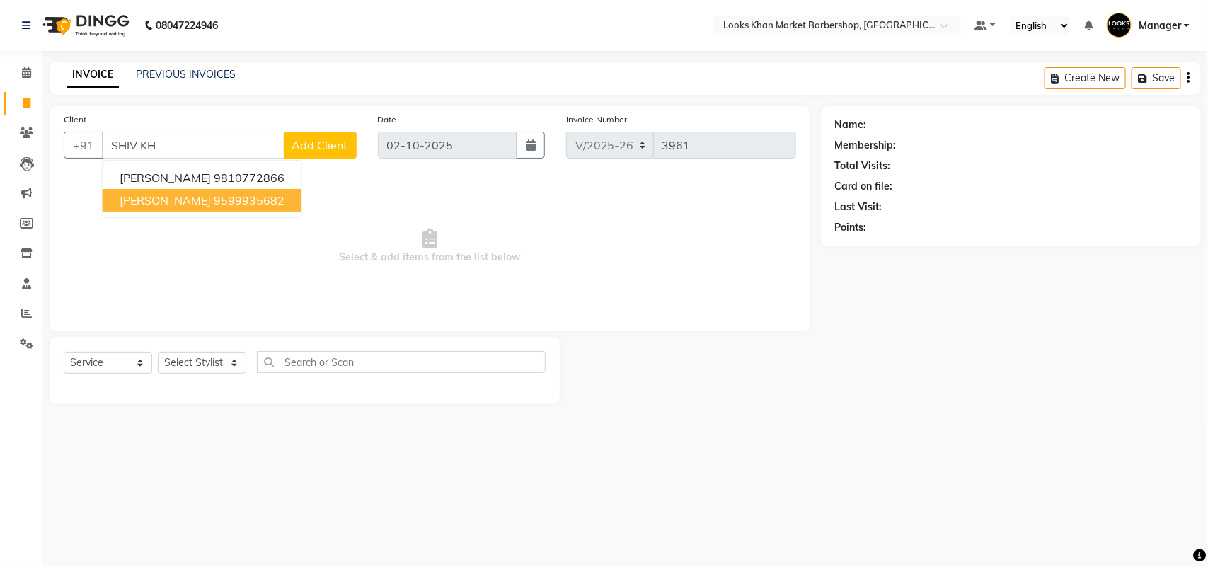
click at [158, 195] on span "[PERSON_NAME]" at bounding box center [165, 200] width 91 height 14
type input "9599935682"
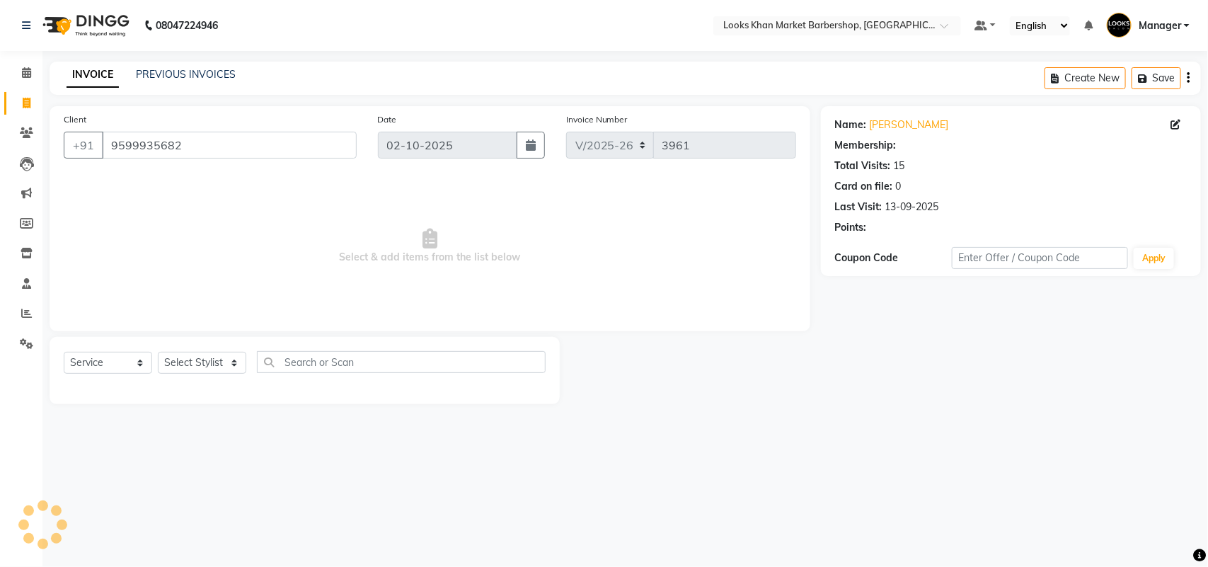
select select "1: Object"
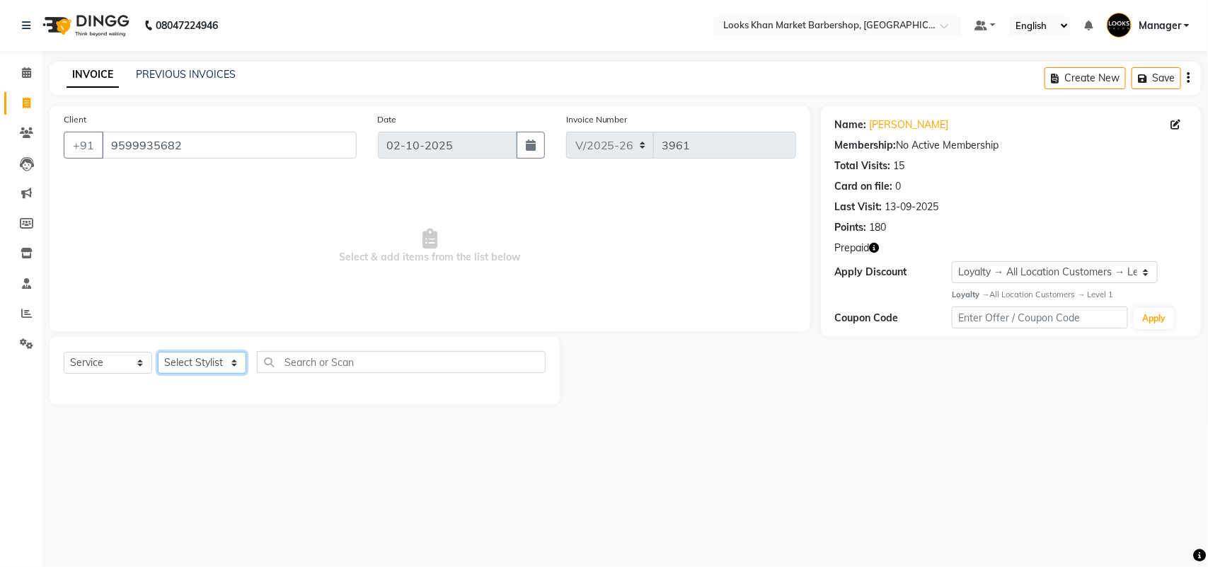
click at [217, 368] on select "Select Stylist Abhishek_pdct Akash_pdct Alam Counter_Sales [PERSON_NAME] [DATE]…" at bounding box center [202, 363] width 88 height 22
select select "72596"
click at [158, 352] on select "Select Stylist Abhishek_pdct Akash_pdct Alam Counter_Sales [PERSON_NAME] [DATE]…" at bounding box center [202, 363] width 88 height 22
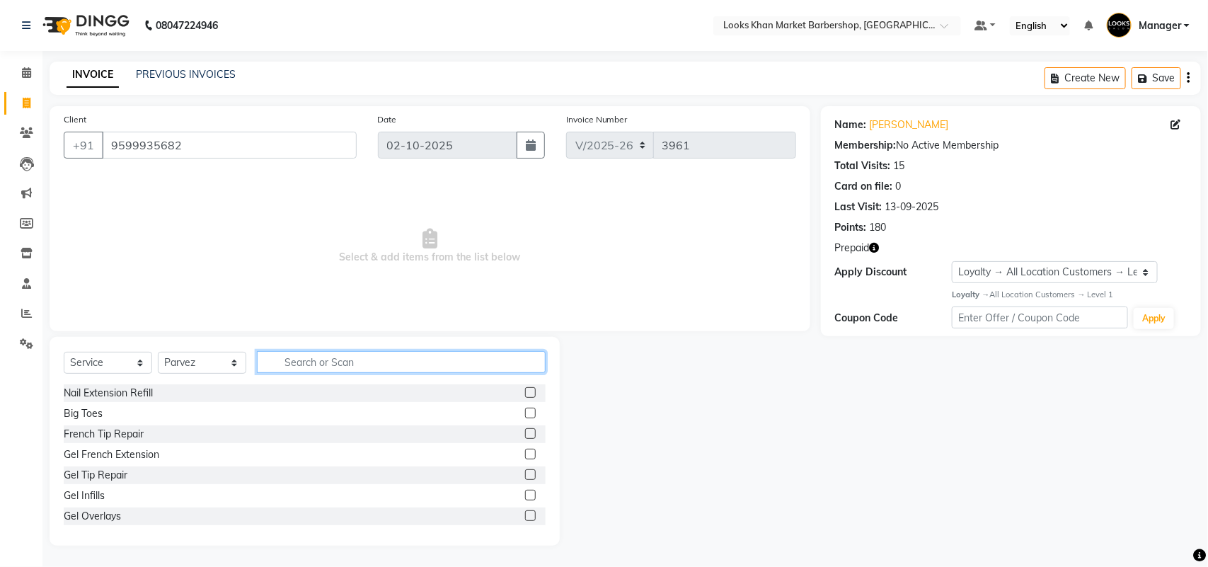
click at [369, 365] on input "text" at bounding box center [401, 362] width 289 height 22
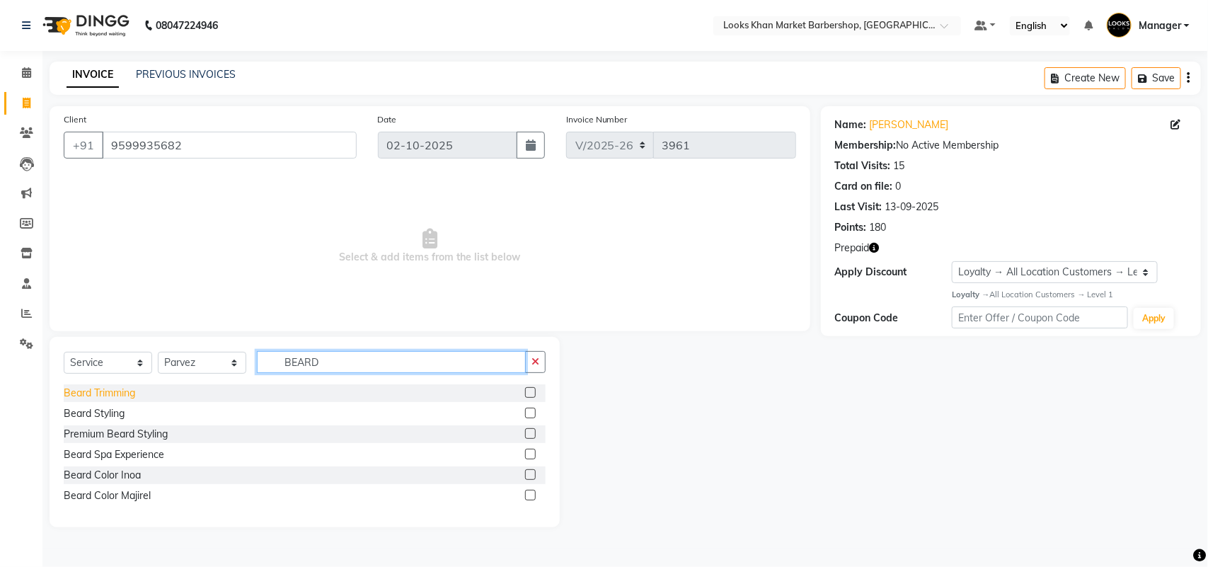
type input "BEARD"
click at [135, 390] on div "Beard Trimming" at bounding box center [99, 393] width 71 height 15
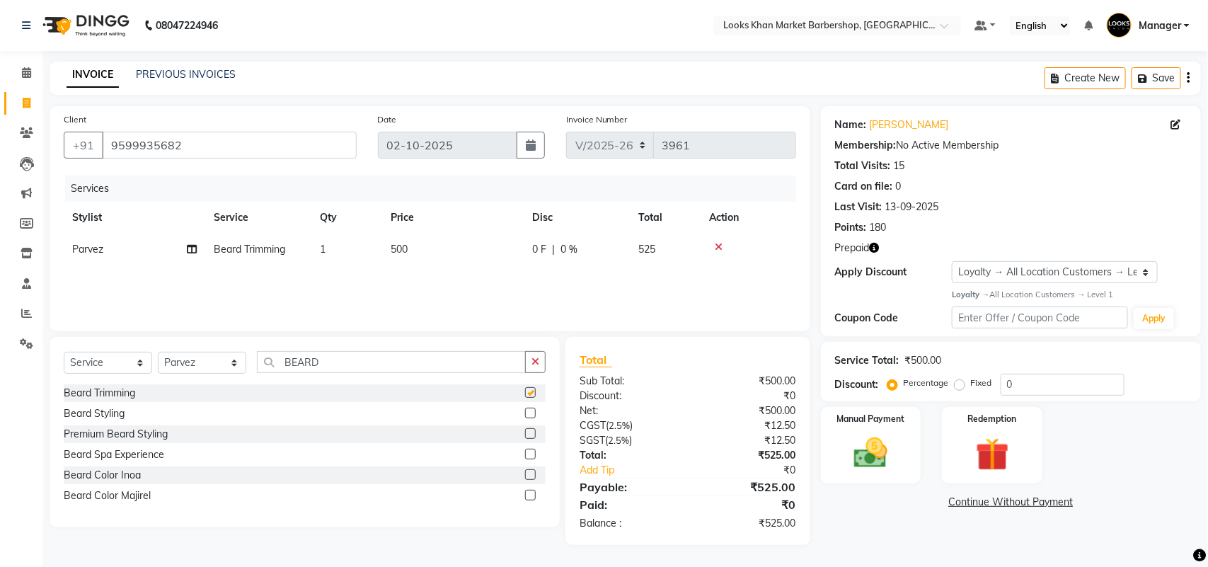
checkbox input "false"
click at [533, 363] on icon "button" at bounding box center [535, 362] width 8 height 10
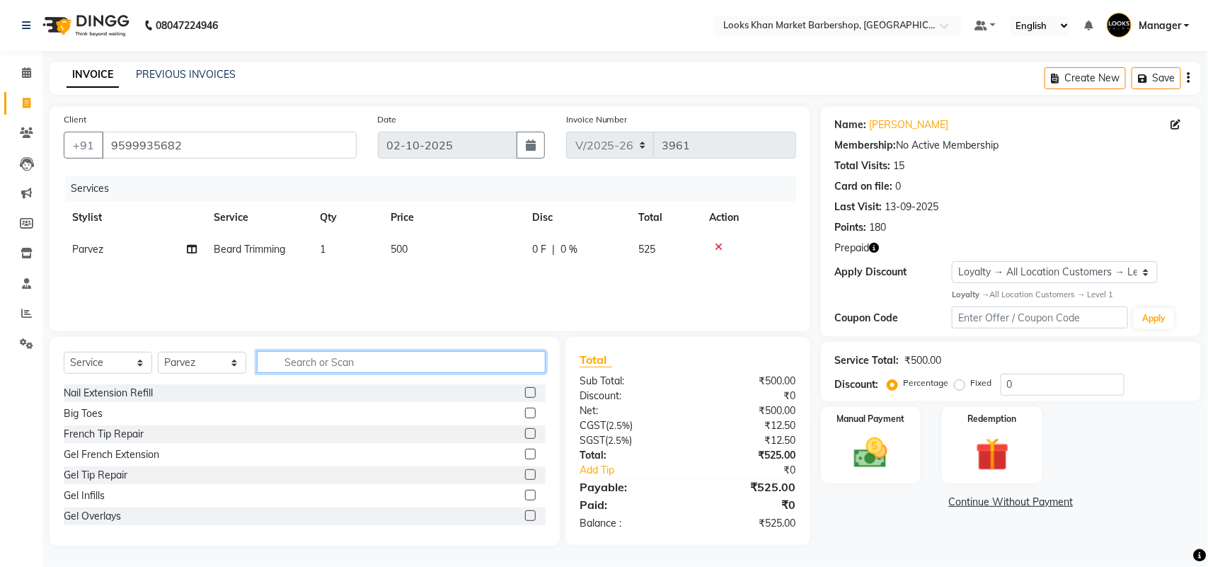
click at [427, 359] on input "text" at bounding box center [401, 362] width 289 height 22
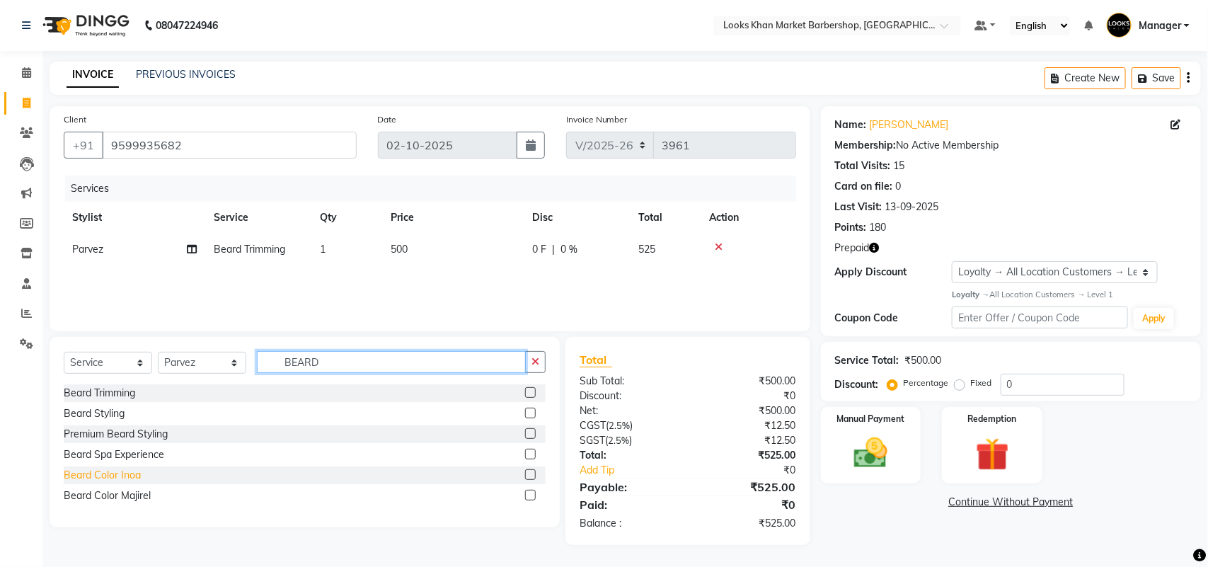
type input "BEARD"
click at [81, 479] on div "Beard Color Inoa" at bounding box center [102, 475] width 77 height 15
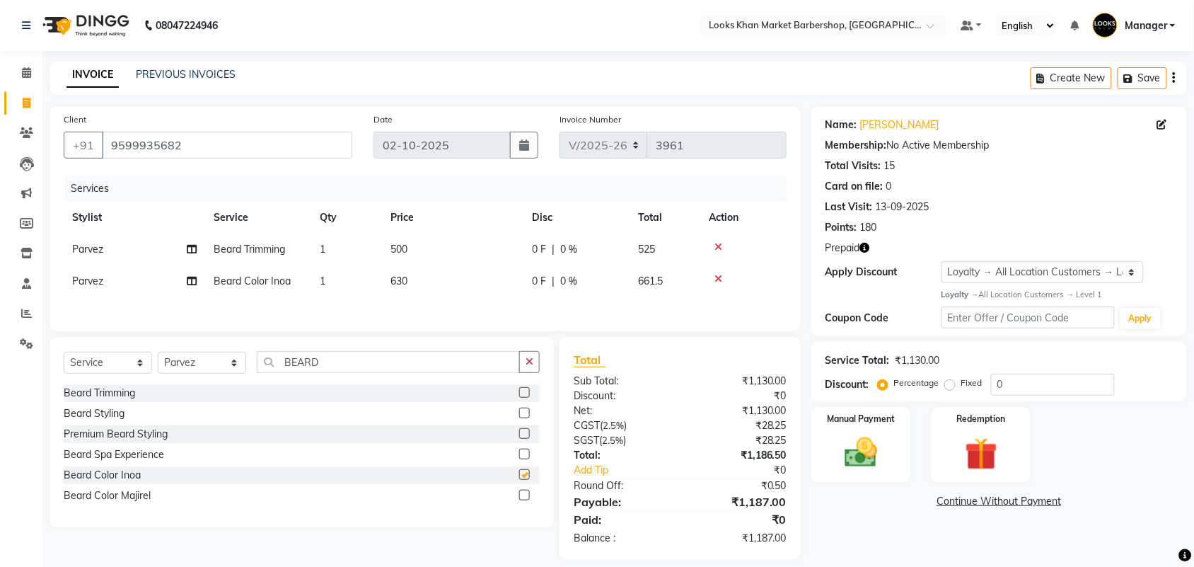
checkbox input "false"
click at [420, 273] on td "630" at bounding box center [452, 281] width 141 height 32
select select "72596"
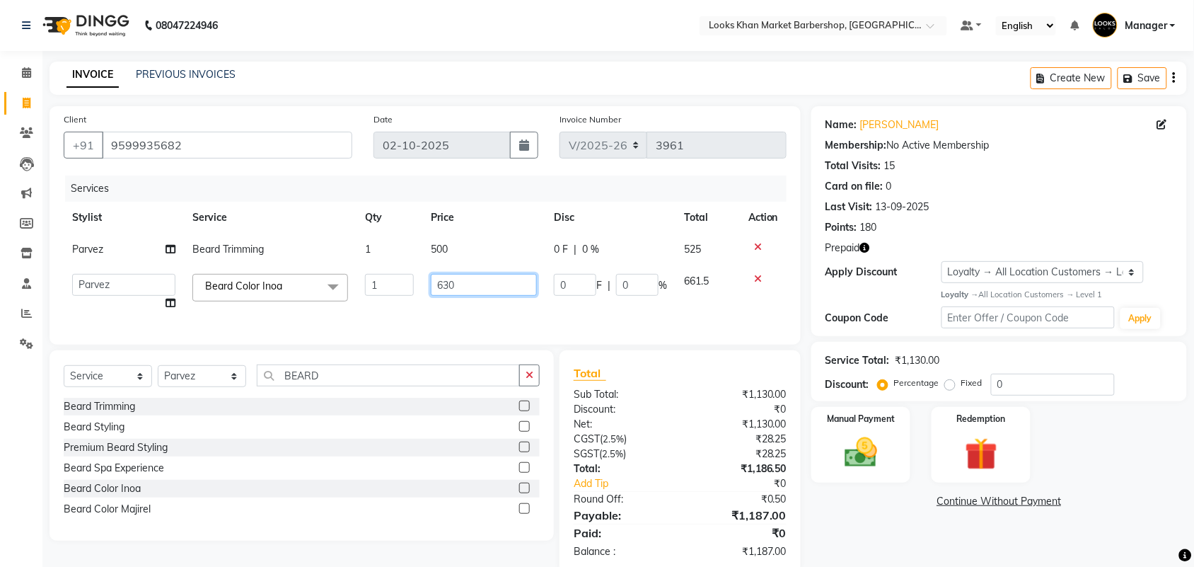
click at [490, 289] on input "630" at bounding box center [484, 285] width 106 height 22
type input "1000"
click at [449, 228] on th "Price" at bounding box center [483, 218] width 123 height 32
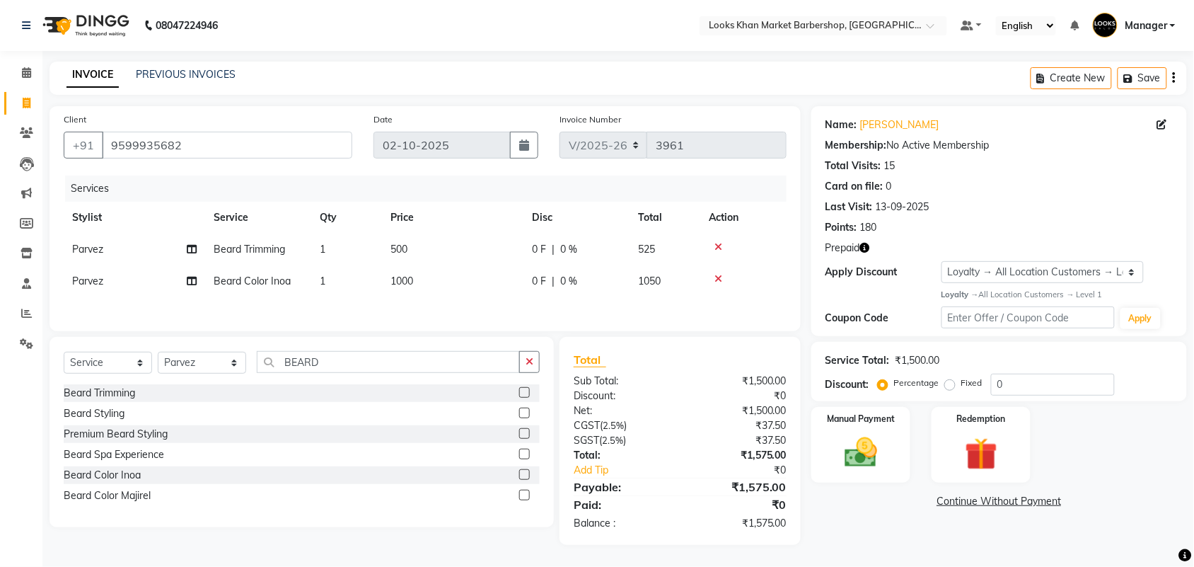
click at [451, 243] on td "500" at bounding box center [452, 249] width 141 height 32
select select "72596"
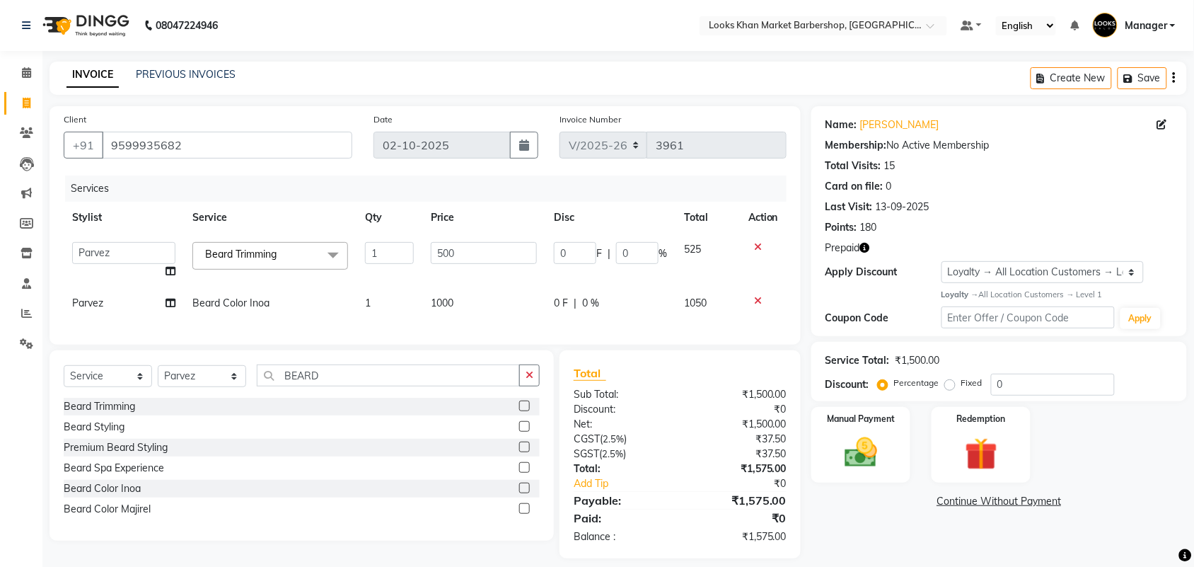
click at [451, 243] on input "500" at bounding box center [484, 253] width 106 height 22
type input "600"
click at [867, 246] on icon "button" at bounding box center [865, 248] width 10 height 10
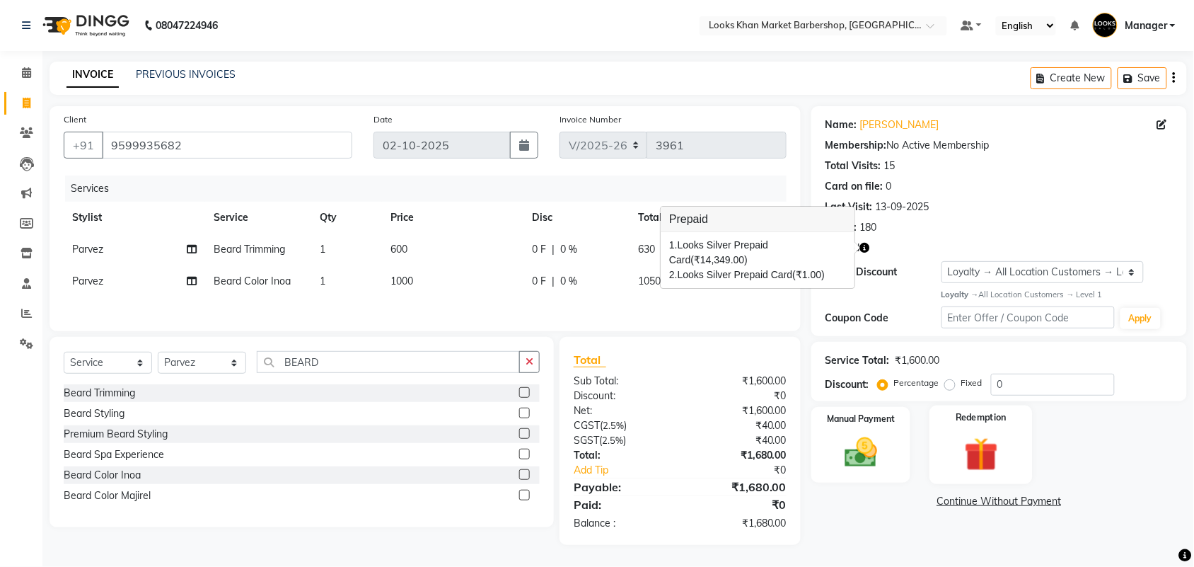
click at [1005, 448] on img at bounding box center [981, 454] width 55 height 42
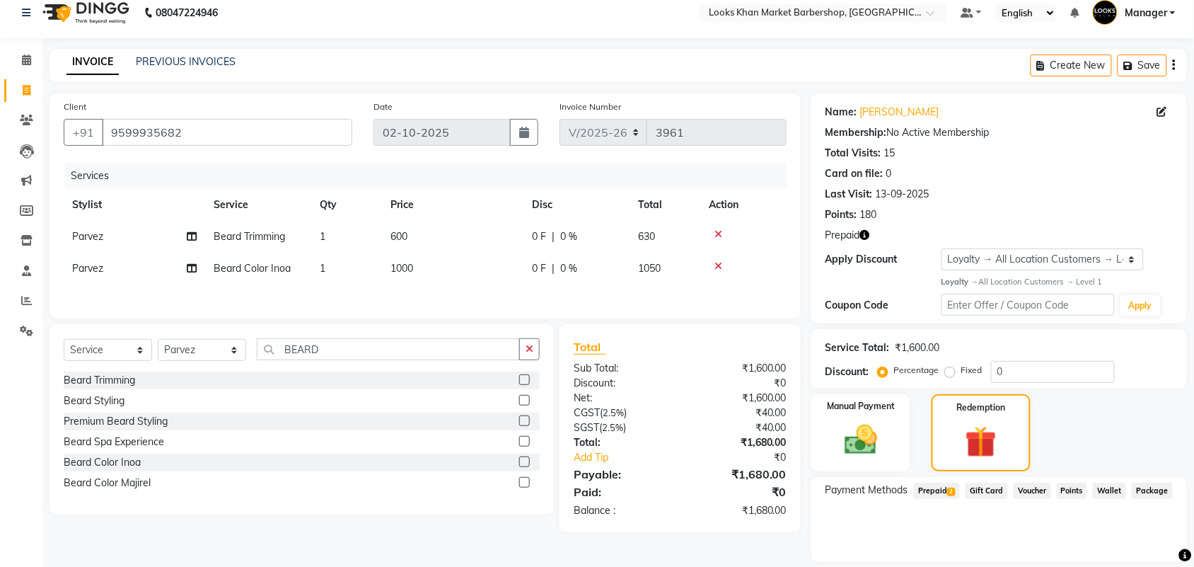
scroll to position [57, 0]
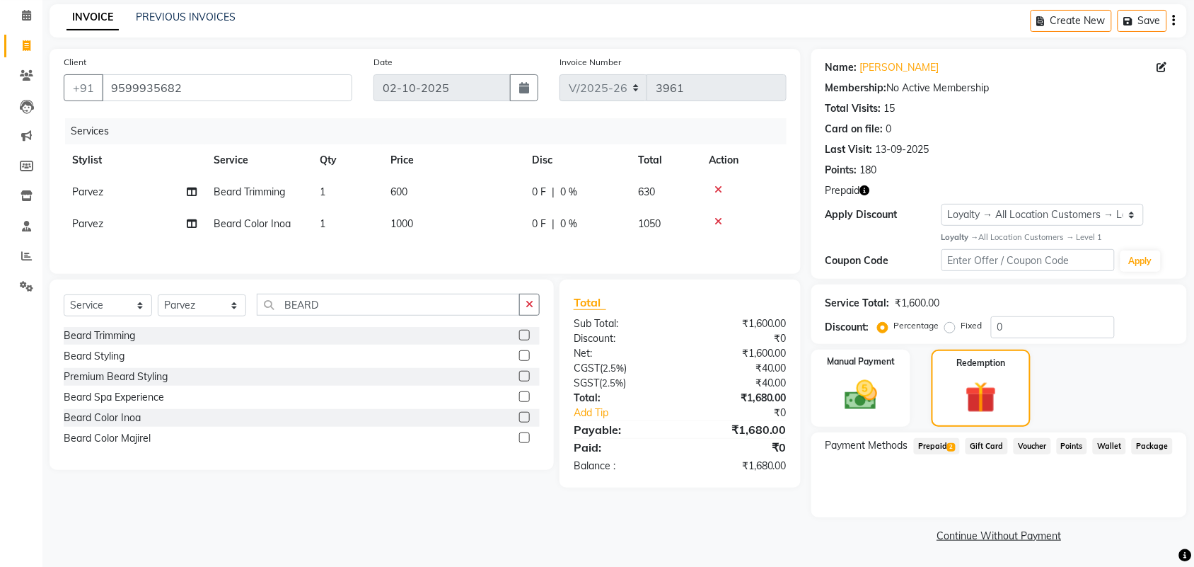
click at [931, 444] on span "Prepaid 2" at bounding box center [937, 446] width 46 height 16
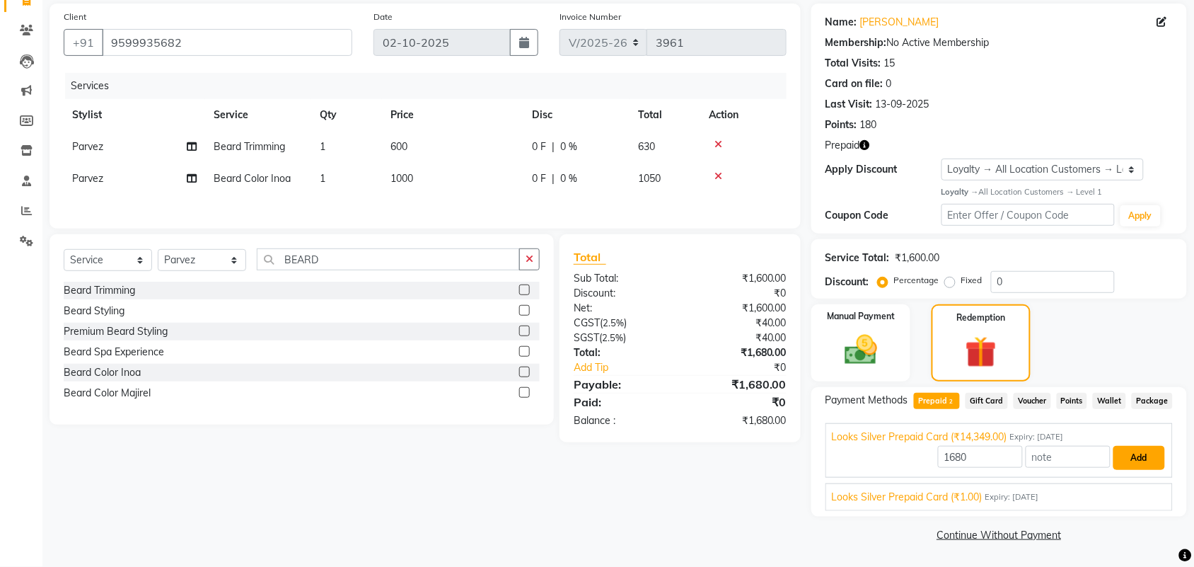
click at [1139, 455] on button "Add" at bounding box center [1140, 458] width 52 height 24
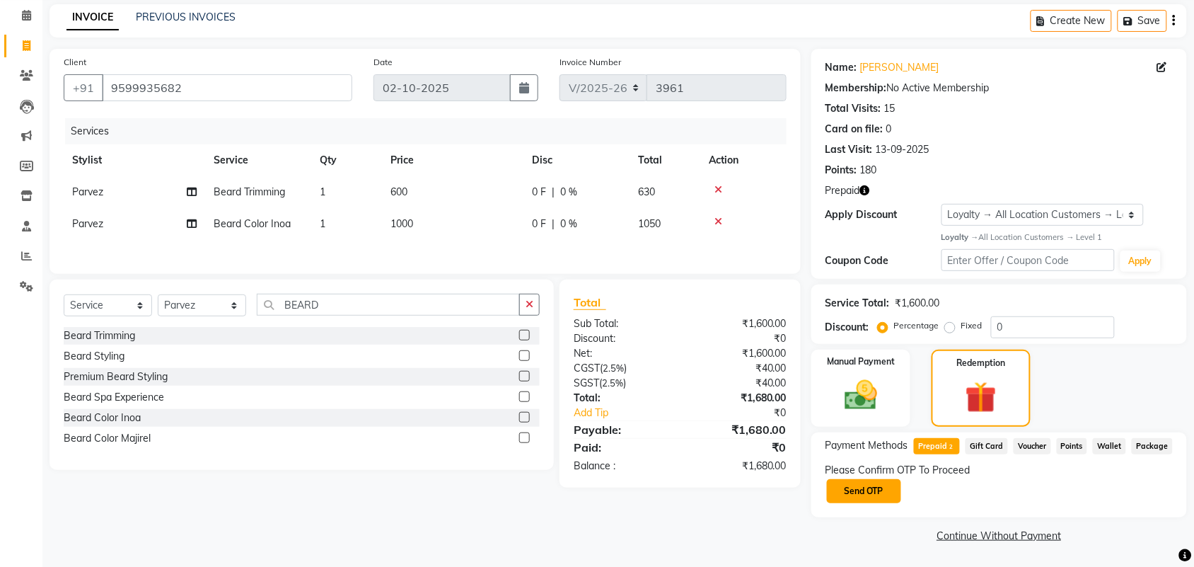
click at [872, 492] on button "Send OTP" at bounding box center [864, 491] width 74 height 24
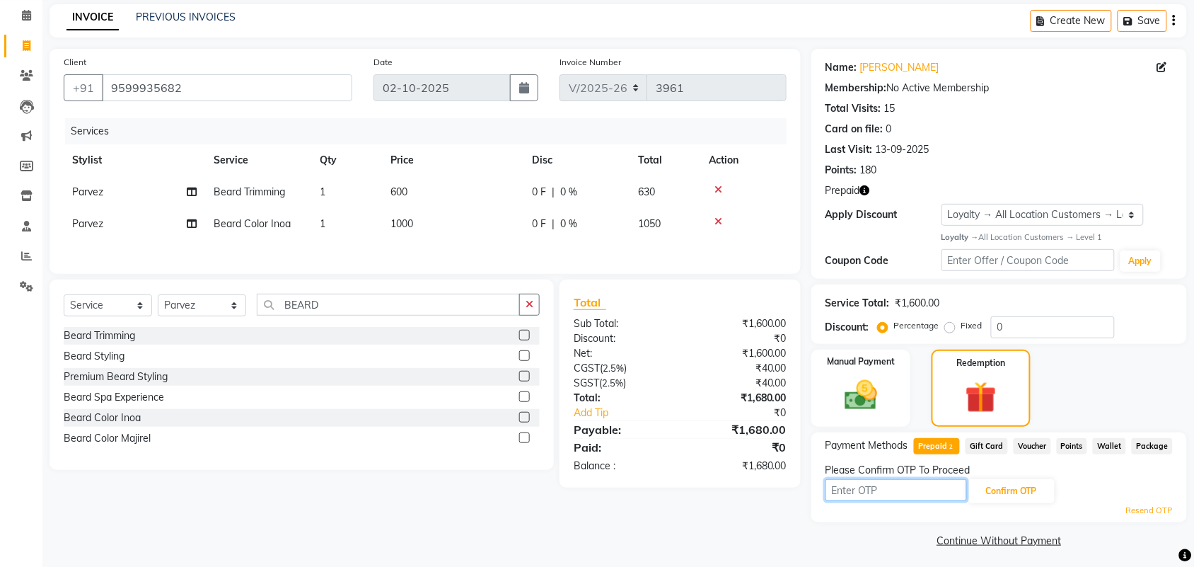
click at [904, 490] on input "text" at bounding box center [896, 490] width 141 height 22
type input "3623"
click at [1001, 489] on button "Confirm OTP" at bounding box center [1012, 491] width 86 height 24
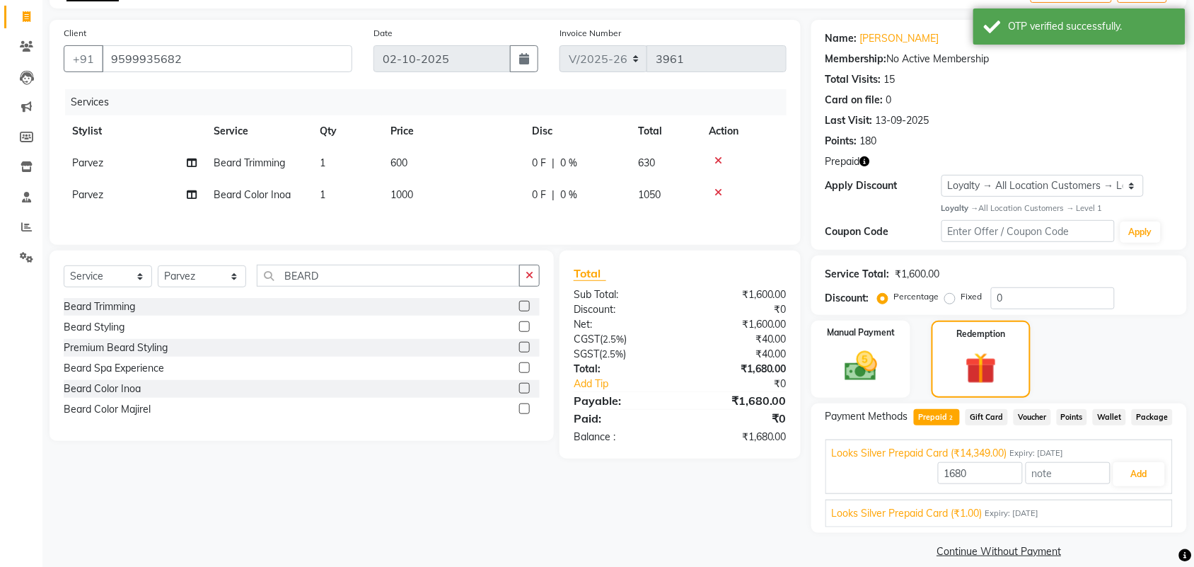
scroll to position [103, 0]
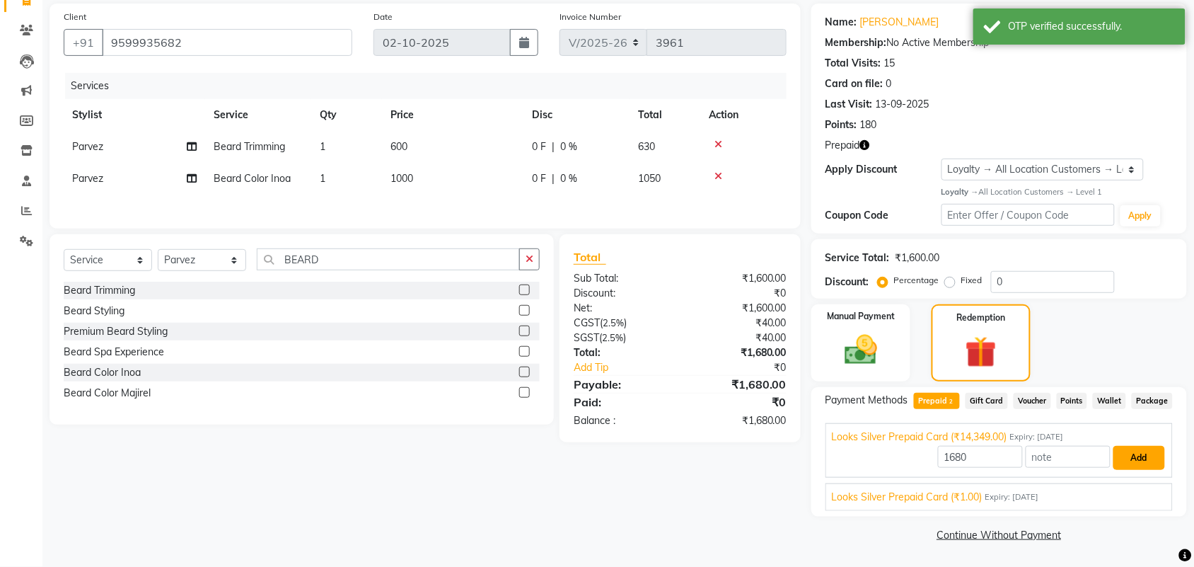
click at [1141, 456] on button "Add" at bounding box center [1140, 458] width 52 height 24
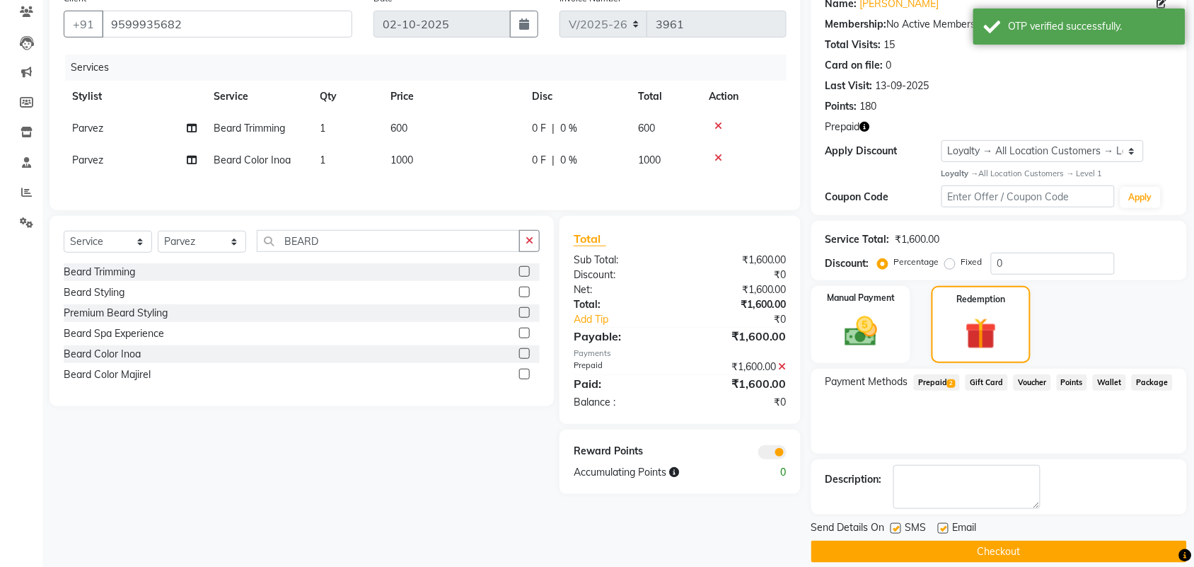
scroll to position [138, 0]
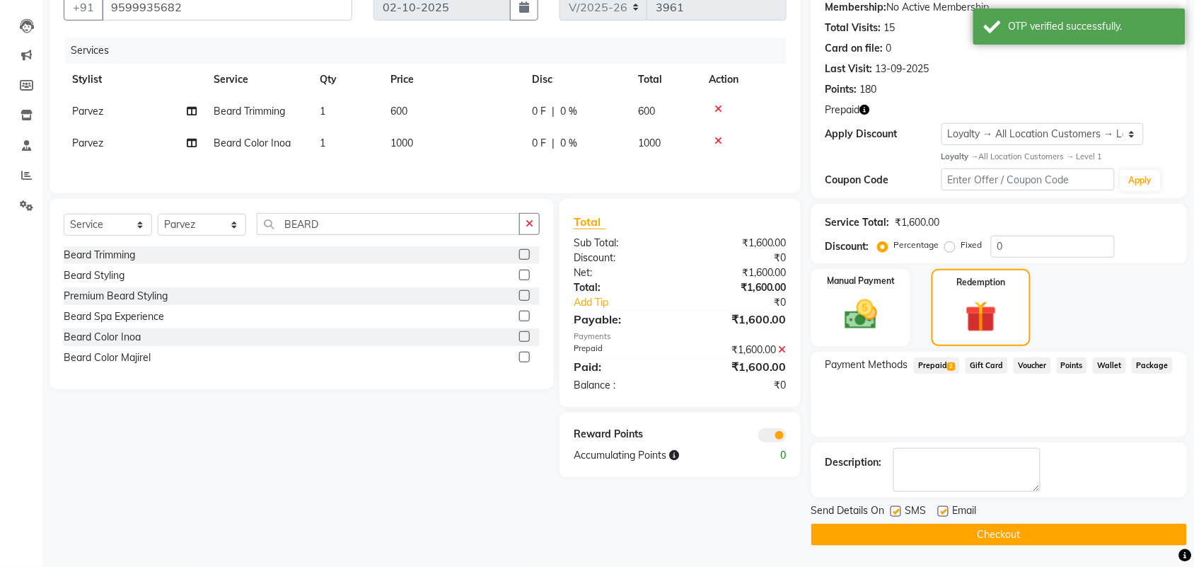
click at [974, 550] on main "INVOICE PREVIOUS INVOICES Create New Save Client [PHONE_NUMBER] Date [DATE] Inv…" at bounding box center [618, 245] width 1152 height 643
click at [974, 538] on button "Checkout" at bounding box center [999, 535] width 376 height 22
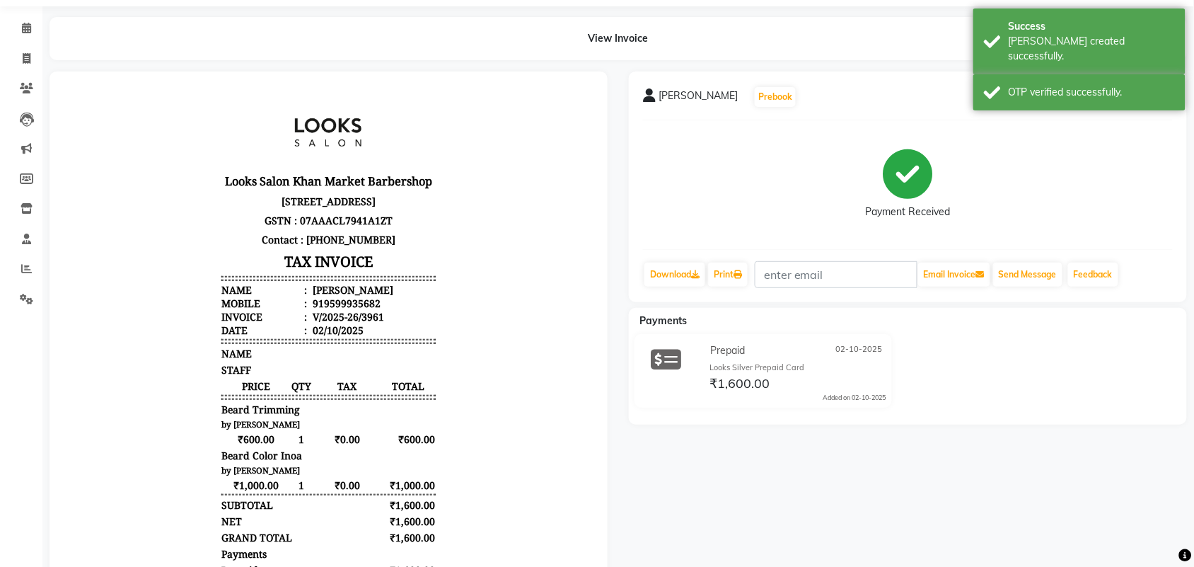
scroll to position [185, 0]
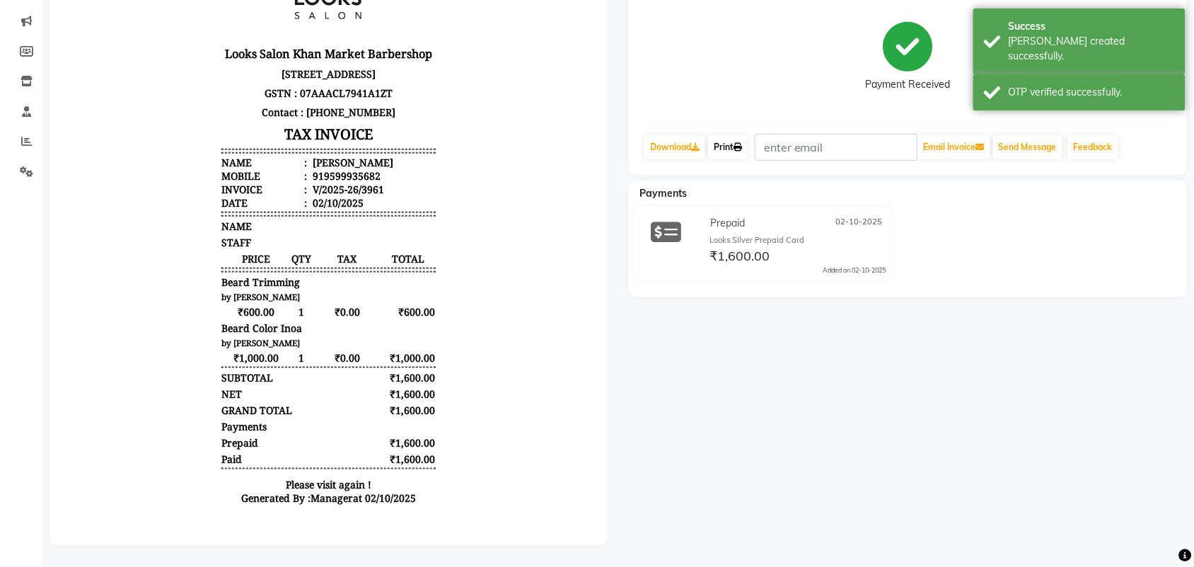
click at [733, 135] on link "Print" at bounding box center [728, 147] width 40 height 24
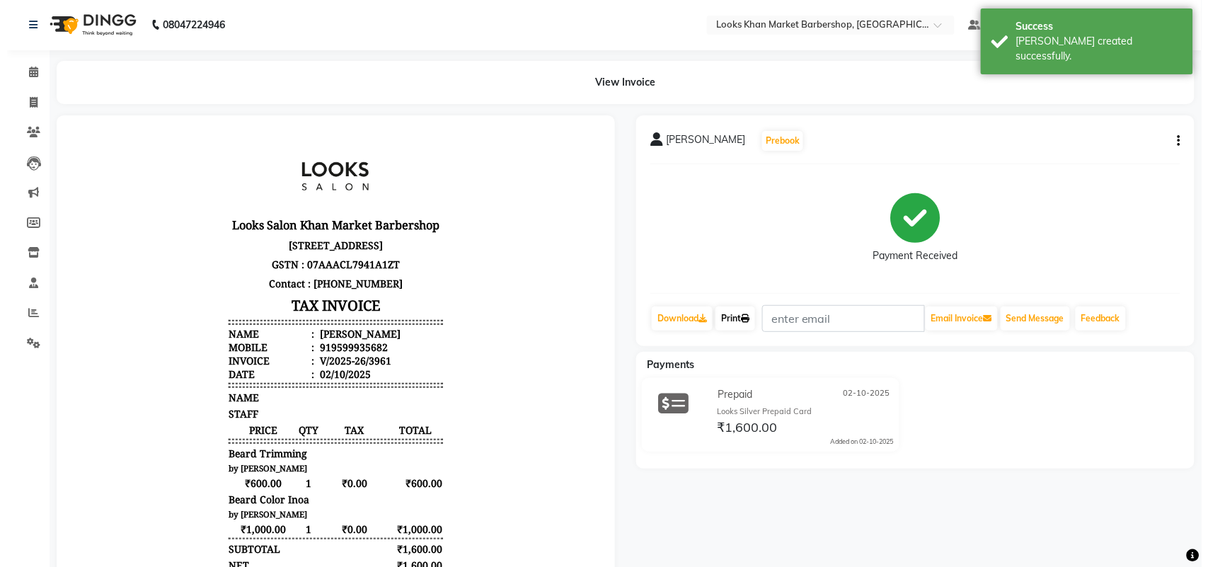
scroll to position [0, 0]
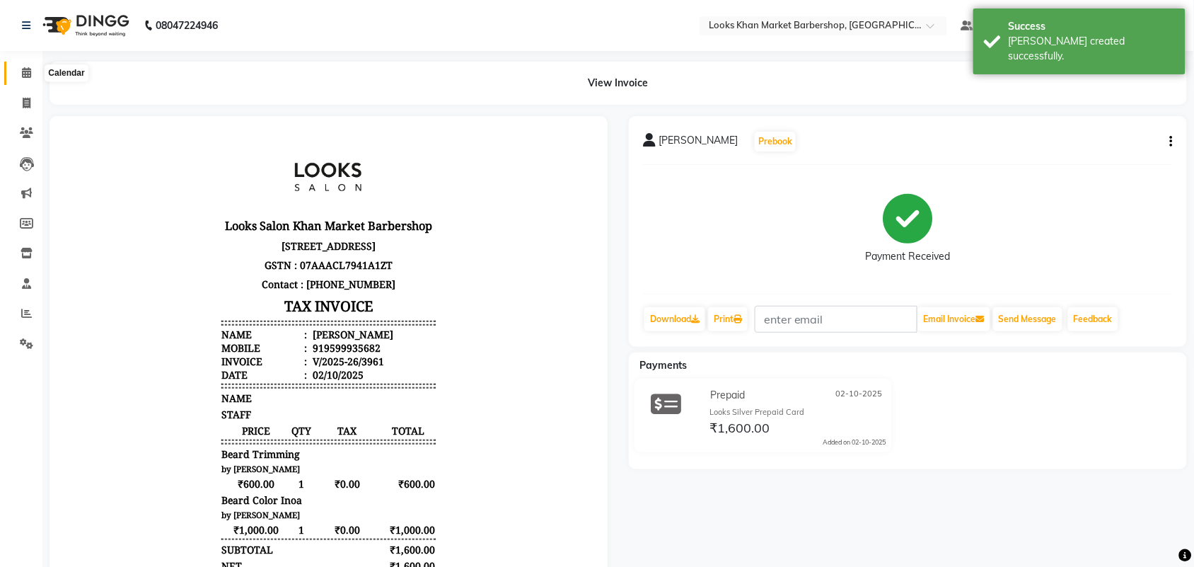
click at [25, 74] on icon at bounding box center [26, 72] width 9 height 11
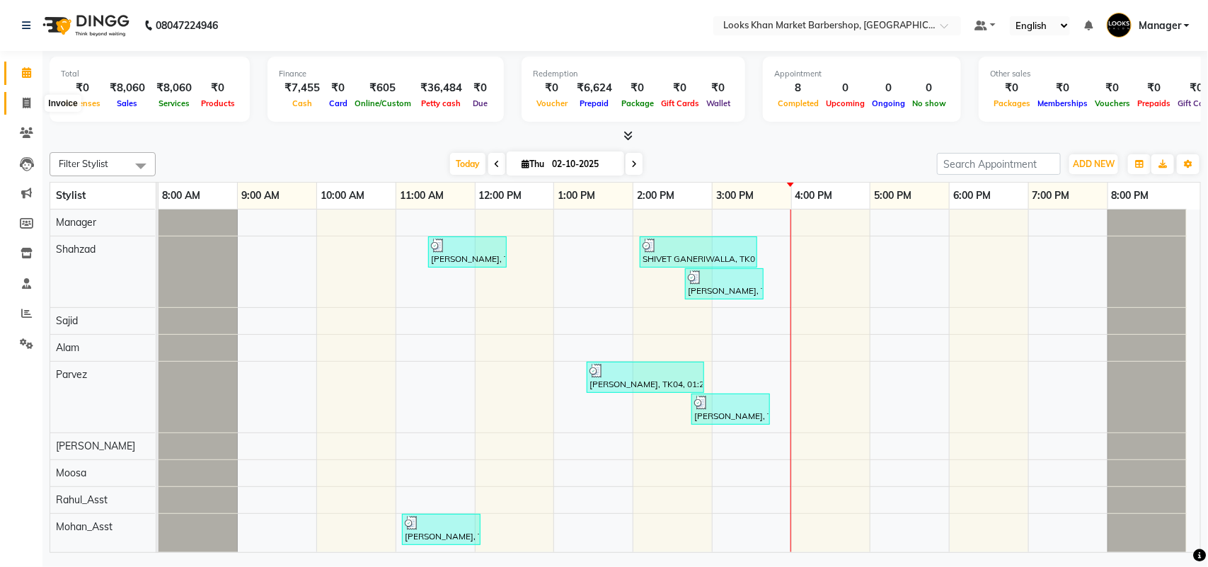
click at [28, 100] on icon at bounding box center [27, 103] width 8 height 11
select select "service"
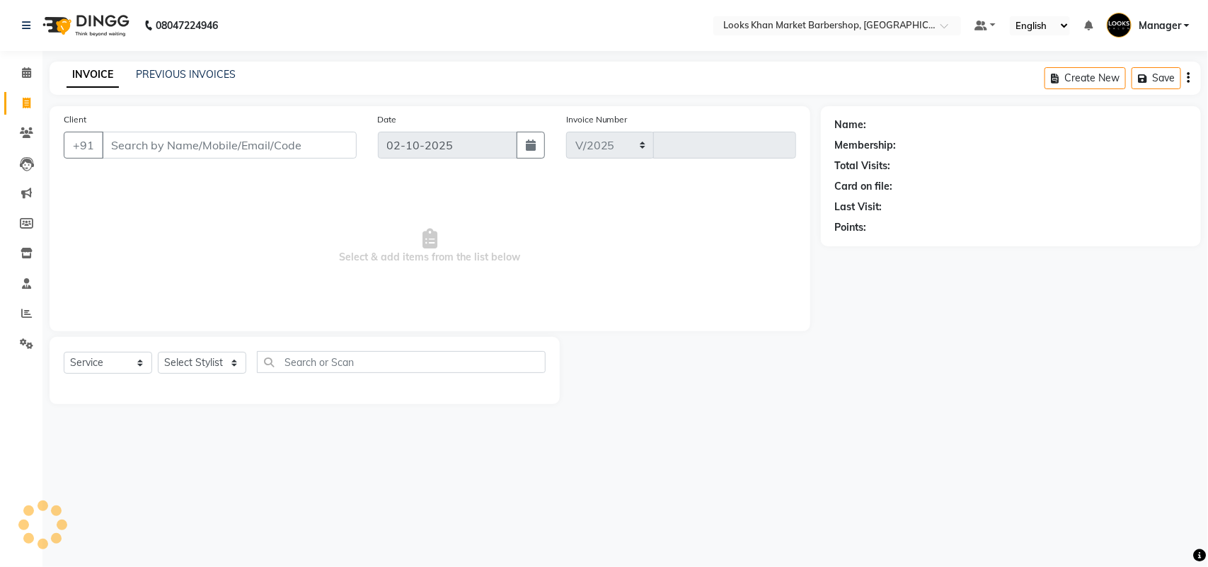
select select "8030"
type input "3962"
click at [173, 153] on input "Client" at bounding box center [229, 145] width 255 height 27
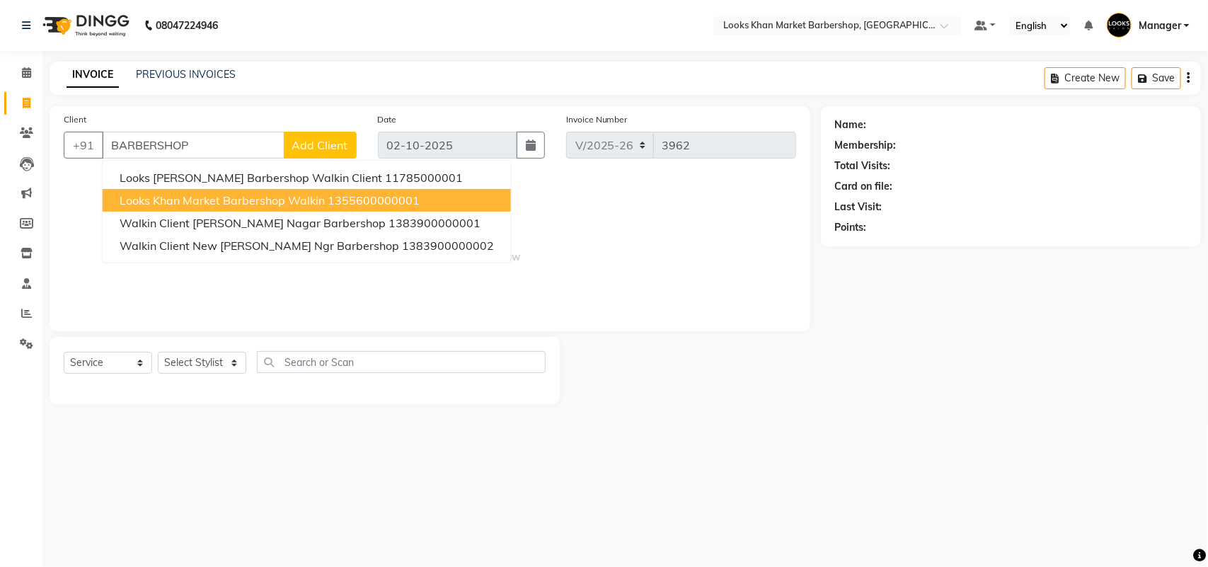
click at [158, 202] on span "Looks Khan Market Barbershop Walkin" at bounding box center [222, 200] width 205 height 14
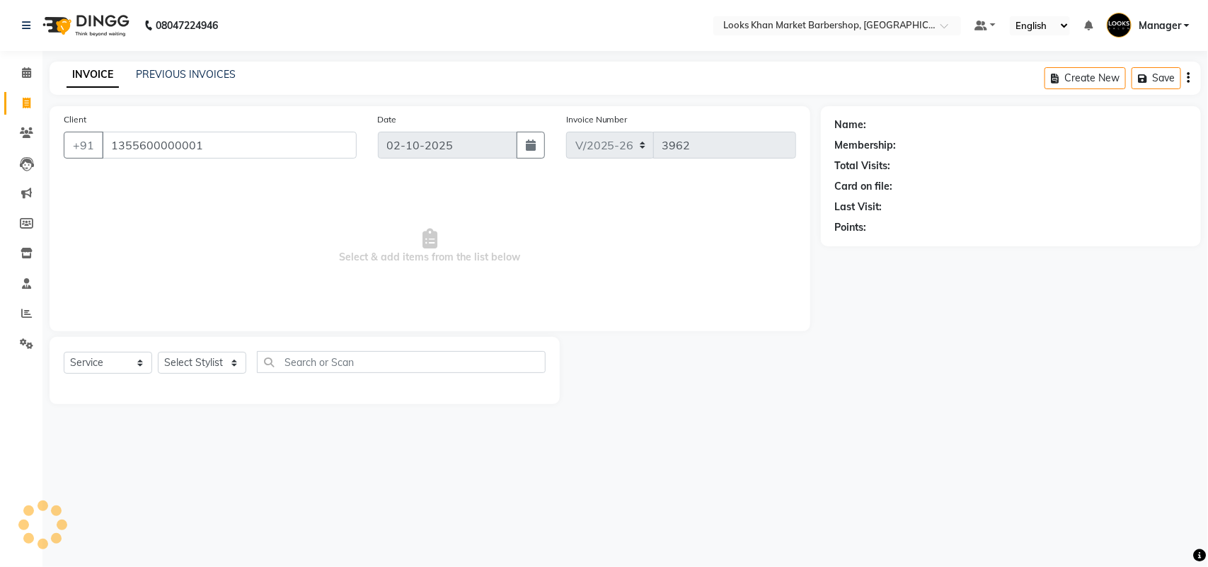
type input "1355600000001"
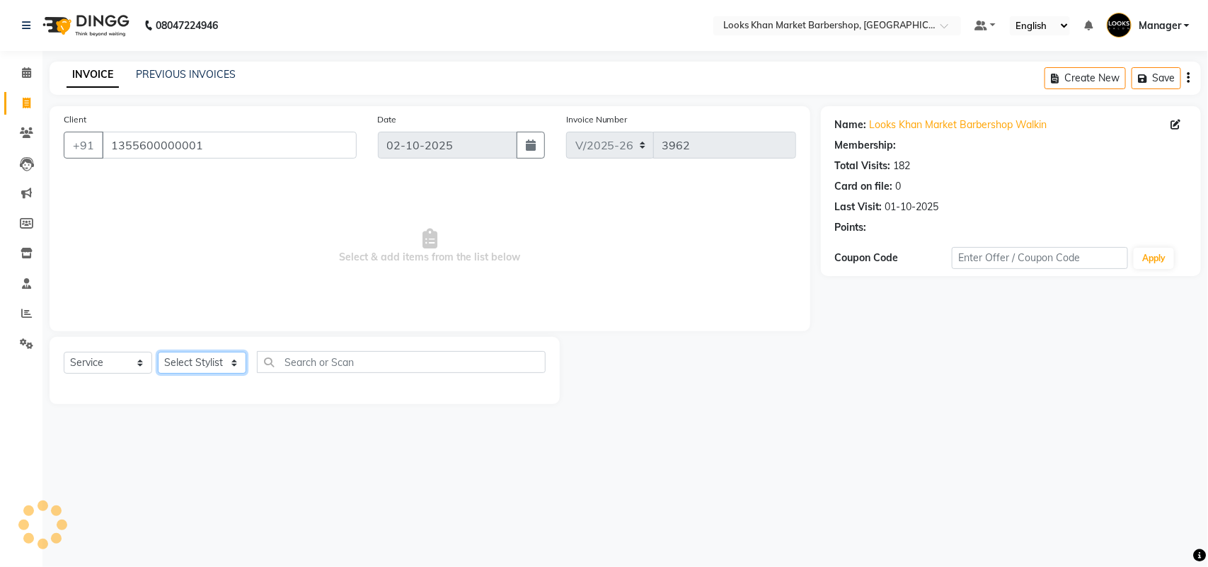
click at [199, 364] on select "Select Stylist Abhishek_pdct Akash_pdct Alam Counter_Sales [PERSON_NAME] [DATE]…" at bounding box center [202, 363] width 88 height 22
select select "1: Object"
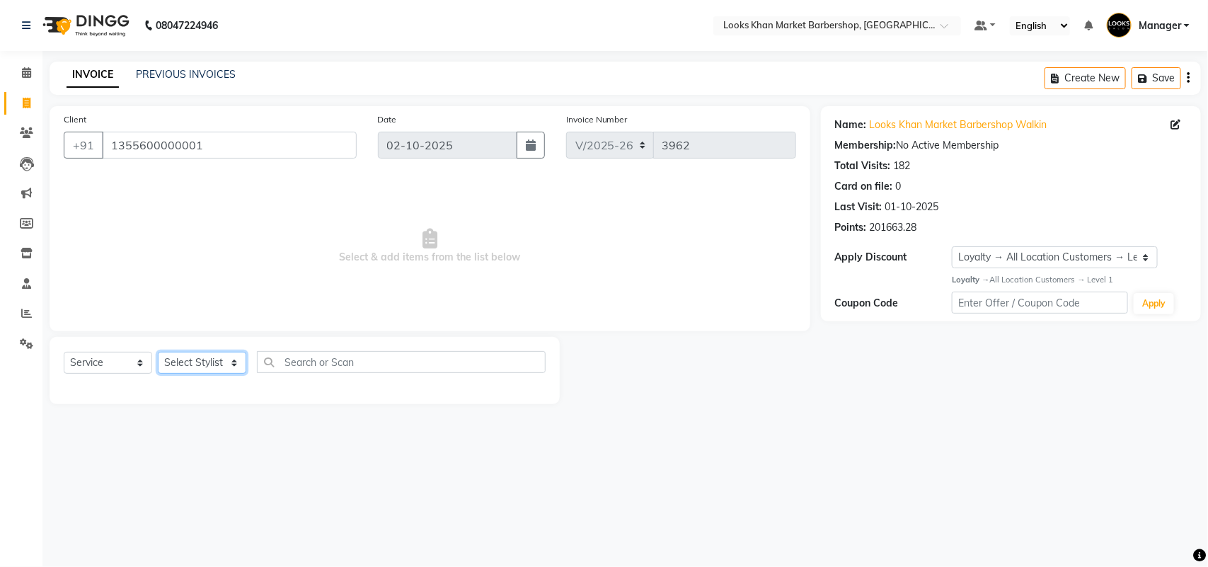
select select "92226"
click at [158, 352] on select "Select Stylist Abhishek_pdct Akash_pdct Alam Counter_Sales [PERSON_NAME] [DATE]…" at bounding box center [202, 363] width 88 height 22
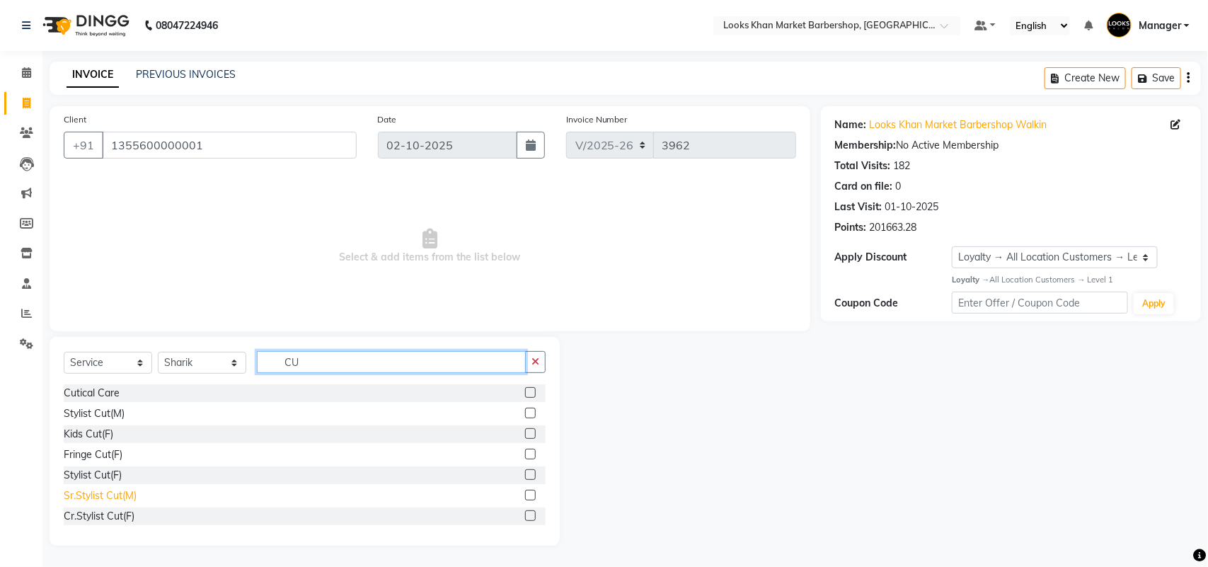
type input "CU"
click at [93, 492] on div "Sr.Stylist Cut(M)" at bounding box center [100, 495] width 73 height 15
checkbox input "false"
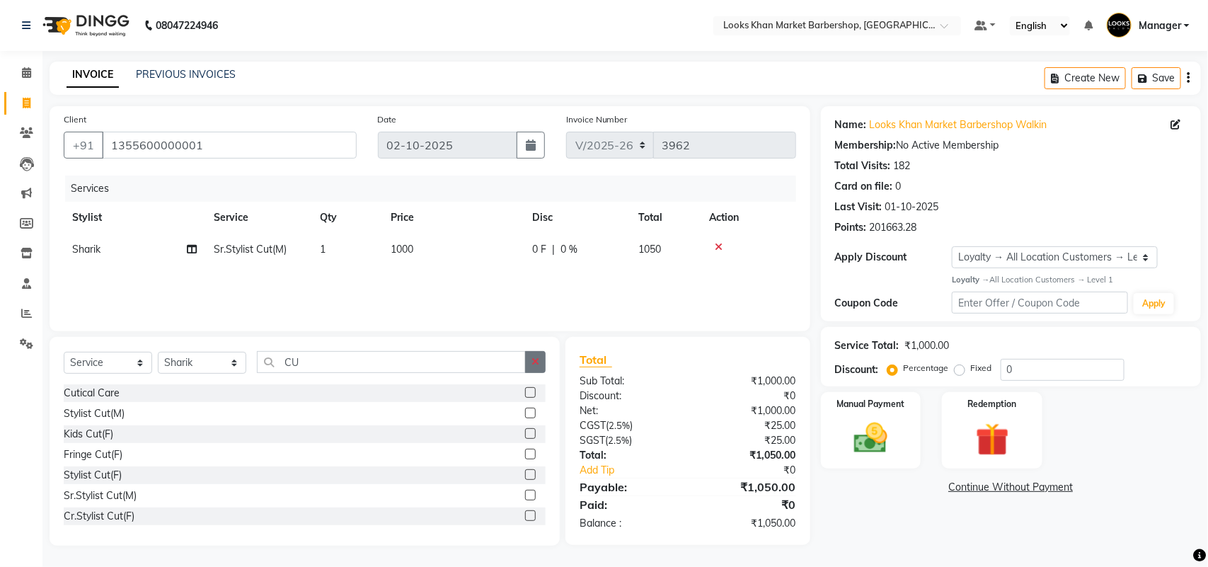
click at [550, 363] on div "Select Service Product Membership Package Voucher Prepaid Gift Card Select Styl…" at bounding box center [305, 441] width 510 height 209
click at [531, 361] on button "button" at bounding box center [535, 362] width 21 height 22
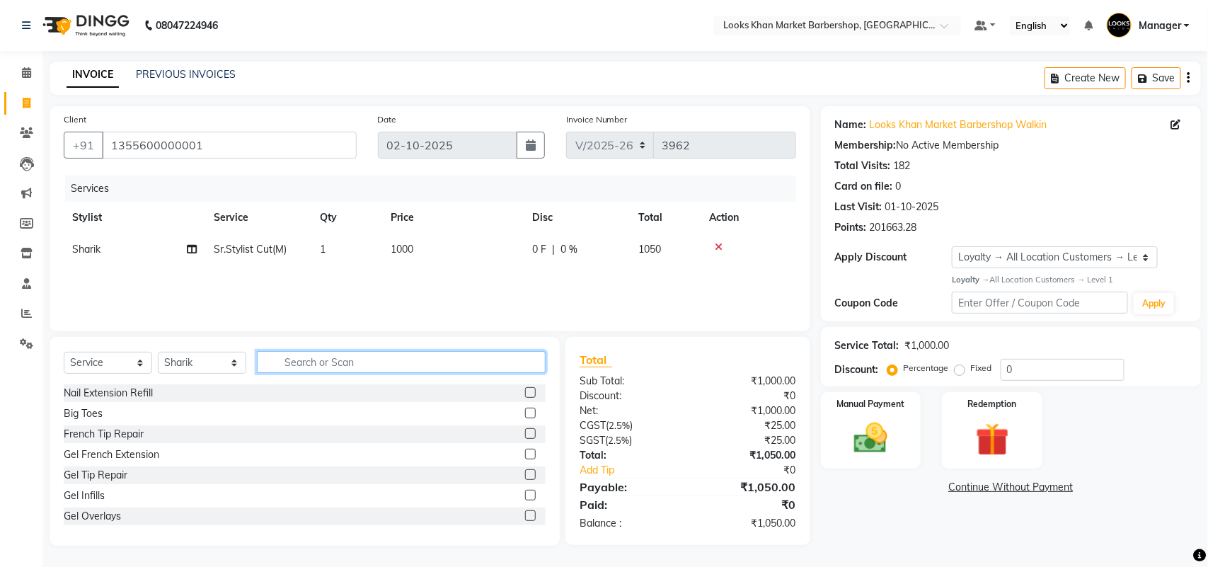
click at [415, 356] on input "text" at bounding box center [401, 362] width 289 height 22
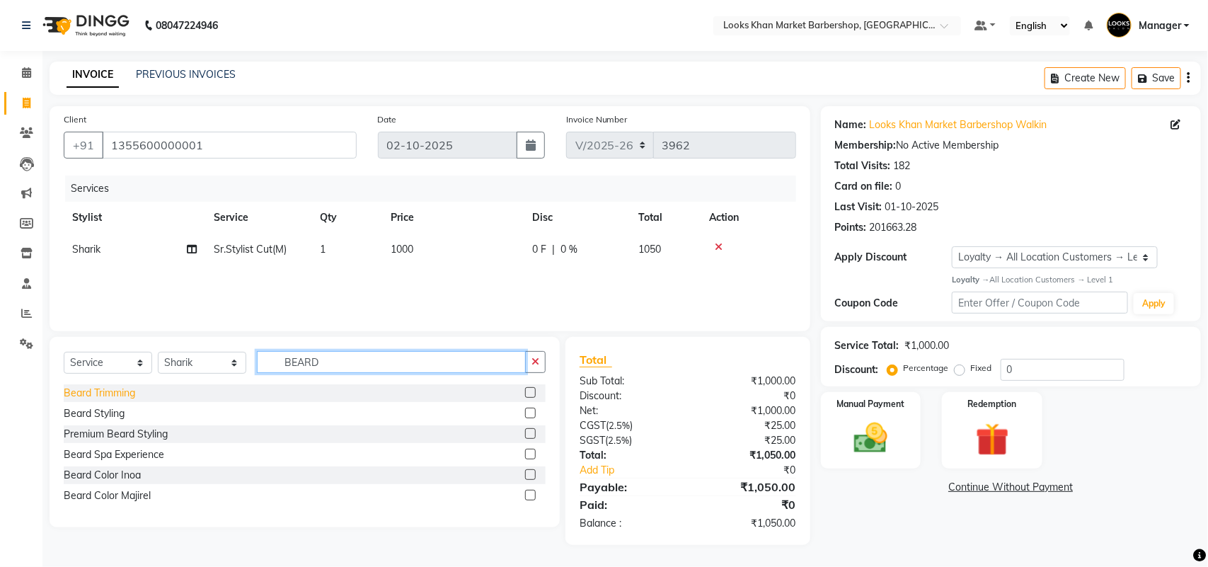
type input "BEARD"
click at [111, 397] on div "Beard Trimming" at bounding box center [99, 393] width 71 height 15
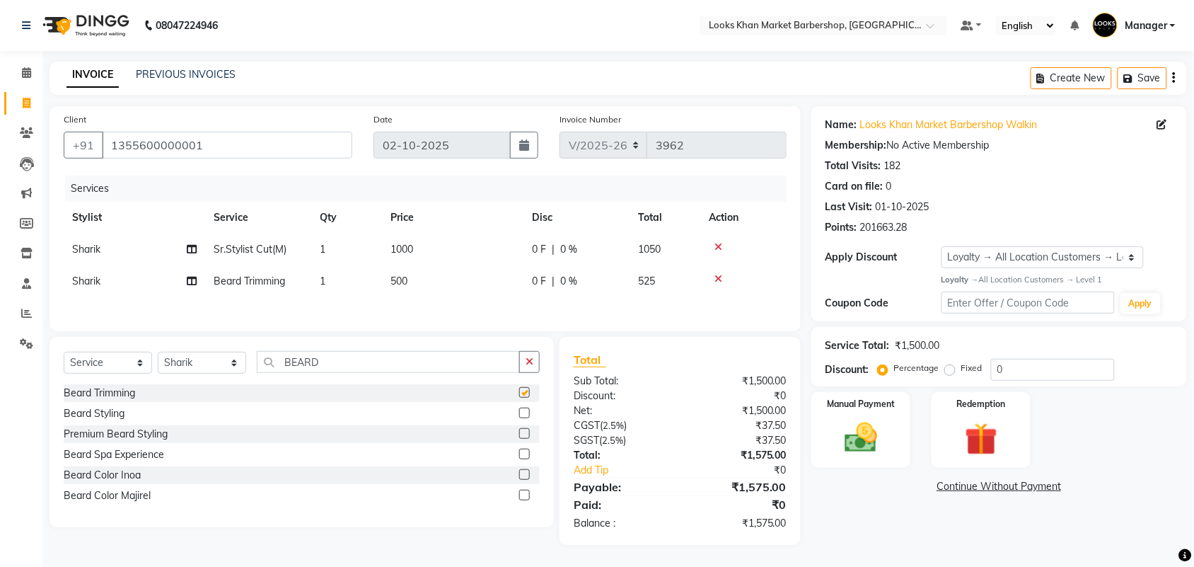
checkbox input "false"
click at [455, 249] on td "1000" at bounding box center [452, 249] width 141 height 32
select select "92226"
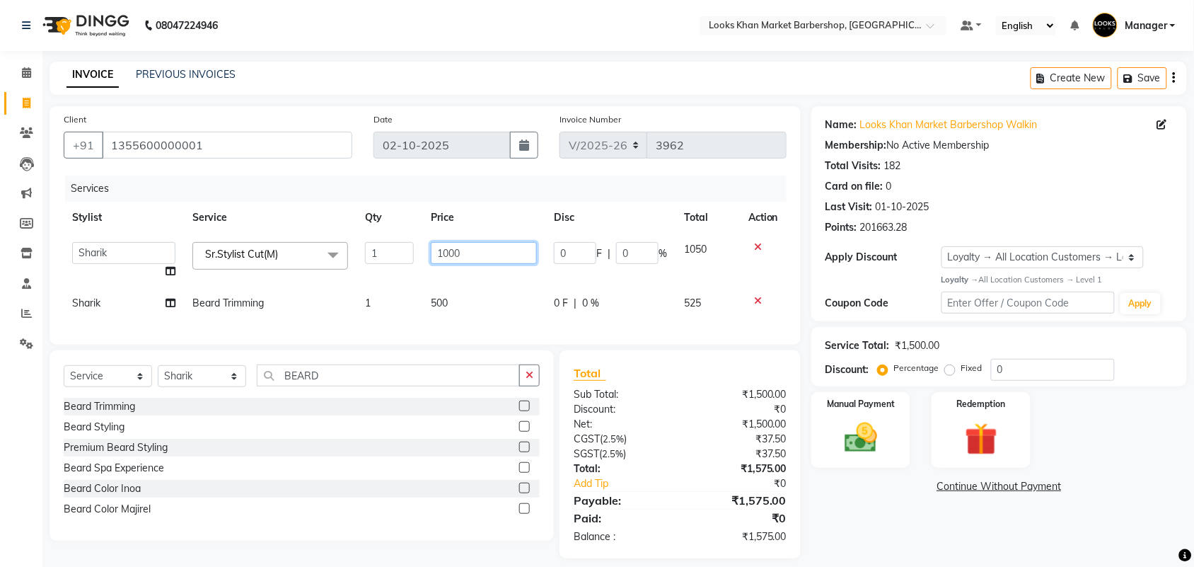
click at [457, 250] on input "1000" at bounding box center [484, 253] width 106 height 22
type input "1500"
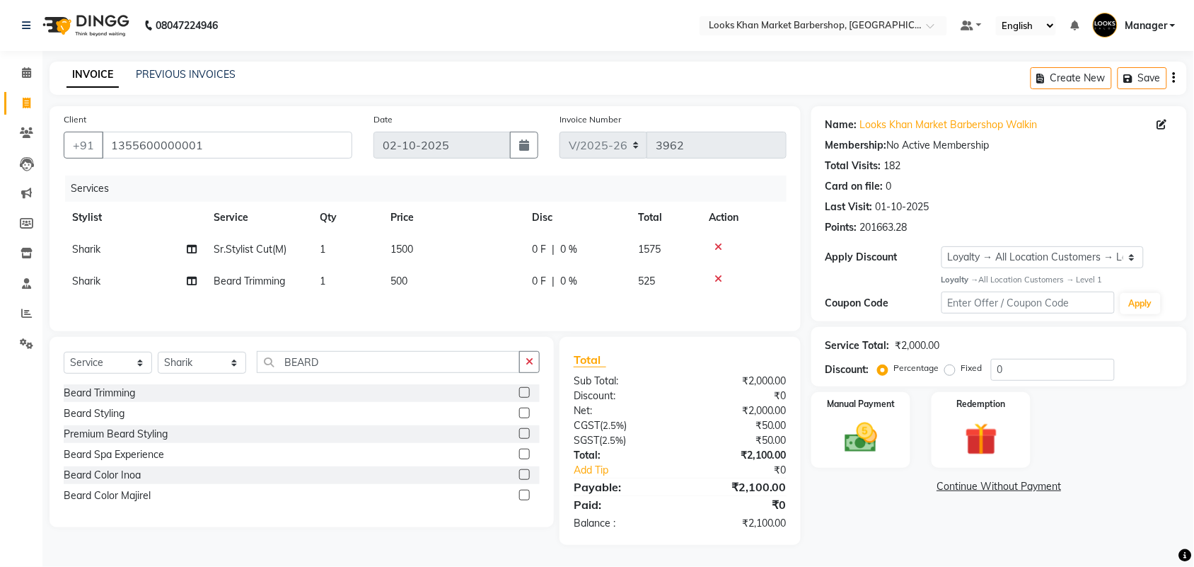
click at [466, 304] on div "Services Stylist Service Qty Price Disc Total Action [PERSON_NAME]Stylist Cut(M…" at bounding box center [425, 245] width 723 height 141
click at [439, 277] on td "500" at bounding box center [452, 281] width 141 height 32
select select "92226"
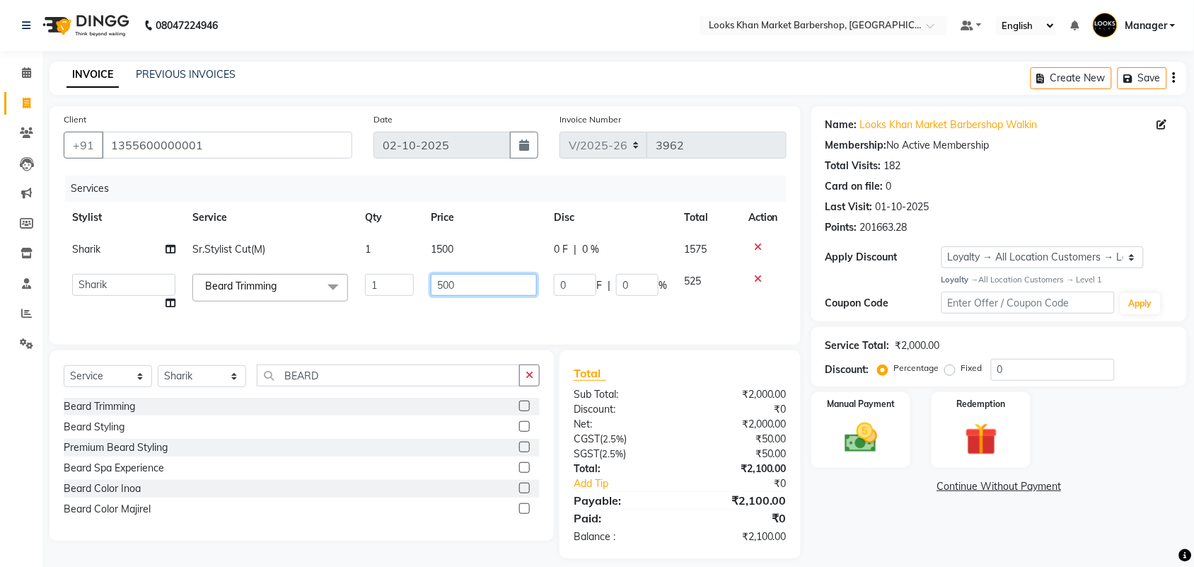
click at [439, 277] on input "500" at bounding box center [484, 285] width 106 height 22
type input "600"
click at [439, 277] on input "600" at bounding box center [484, 285] width 106 height 22
click at [448, 233] on td "1500" at bounding box center [483, 249] width 123 height 32
select select "92226"
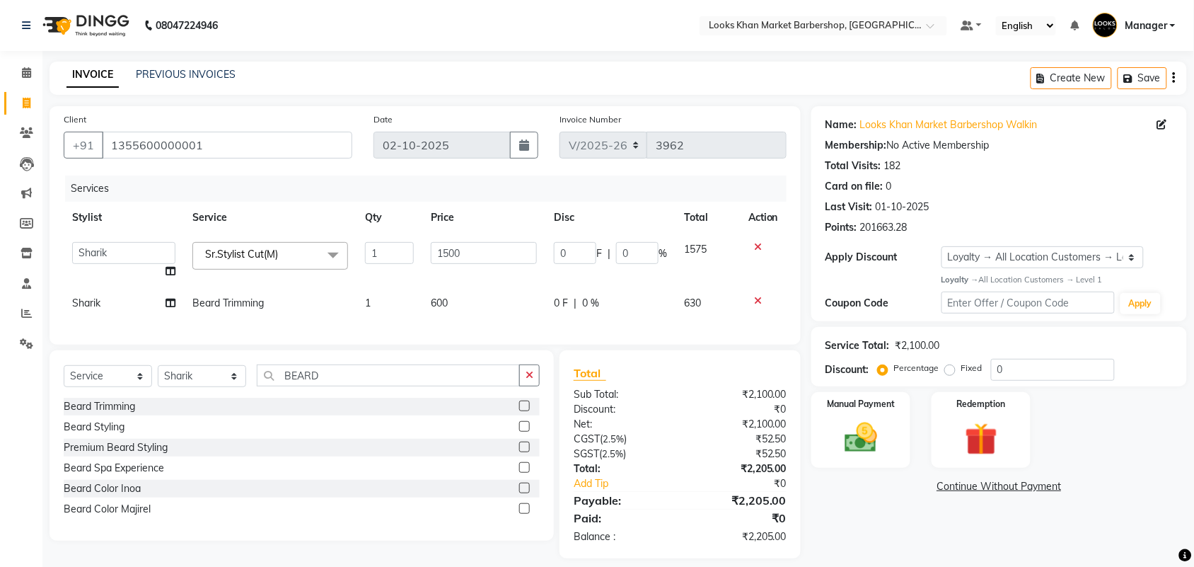
click at [434, 320] on div "Services Stylist Service Qty Price Disc Total Action Abhishek_pdct Akash_pdct A…" at bounding box center [425, 252] width 723 height 155
click at [436, 308] on span "600" at bounding box center [439, 302] width 17 height 13
select select "92226"
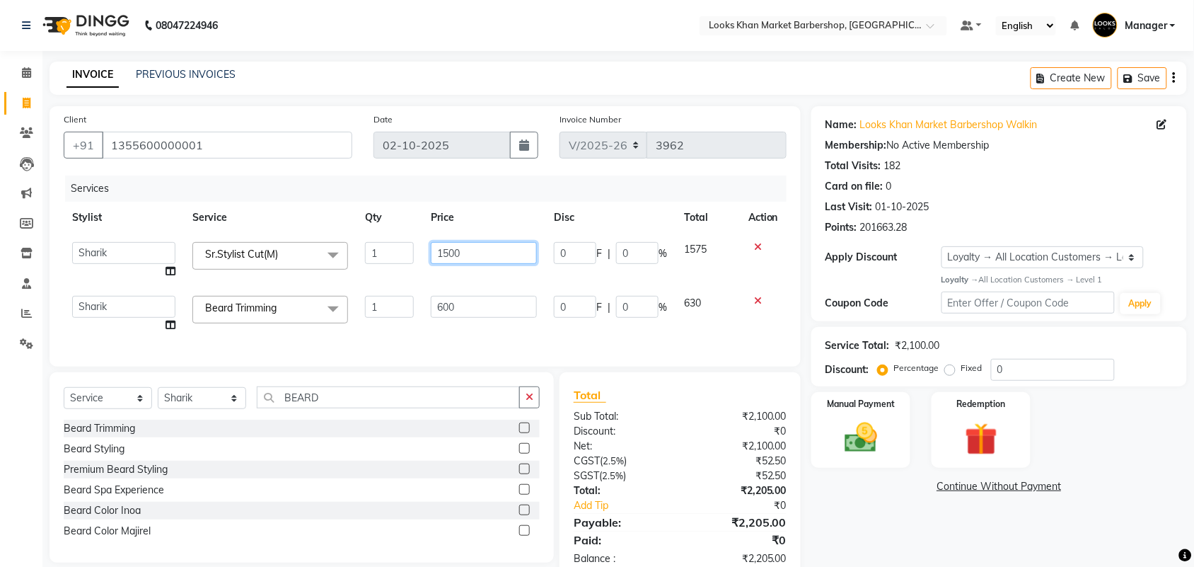
click at [444, 262] on input "1500" at bounding box center [484, 253] width 106 height 22
click at [448, 302] on td "600" at bounding box center [483, 314] width 123 height 54
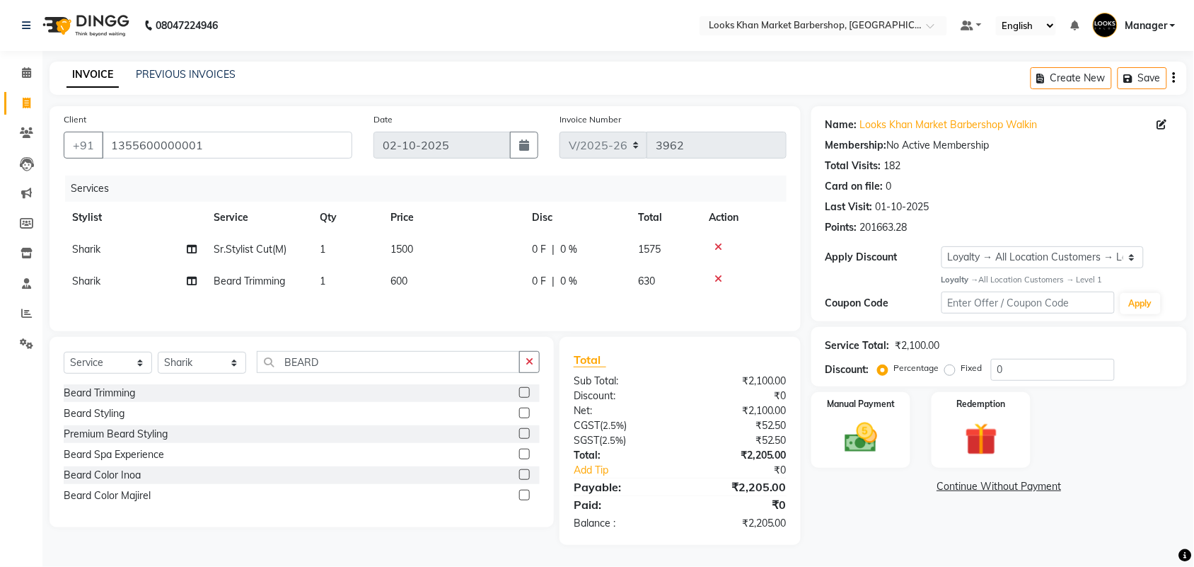
scroll to position [4, 0]
click at [850, 429] on img at bounding box center [860, 437] width 55 height 39
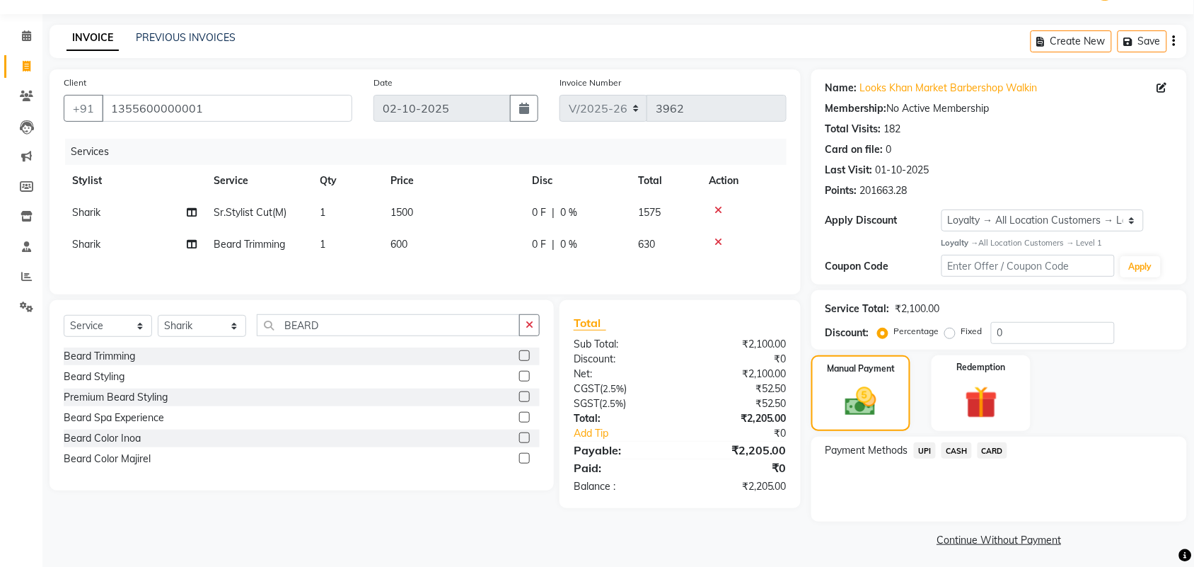
scroll to position [41, 0]
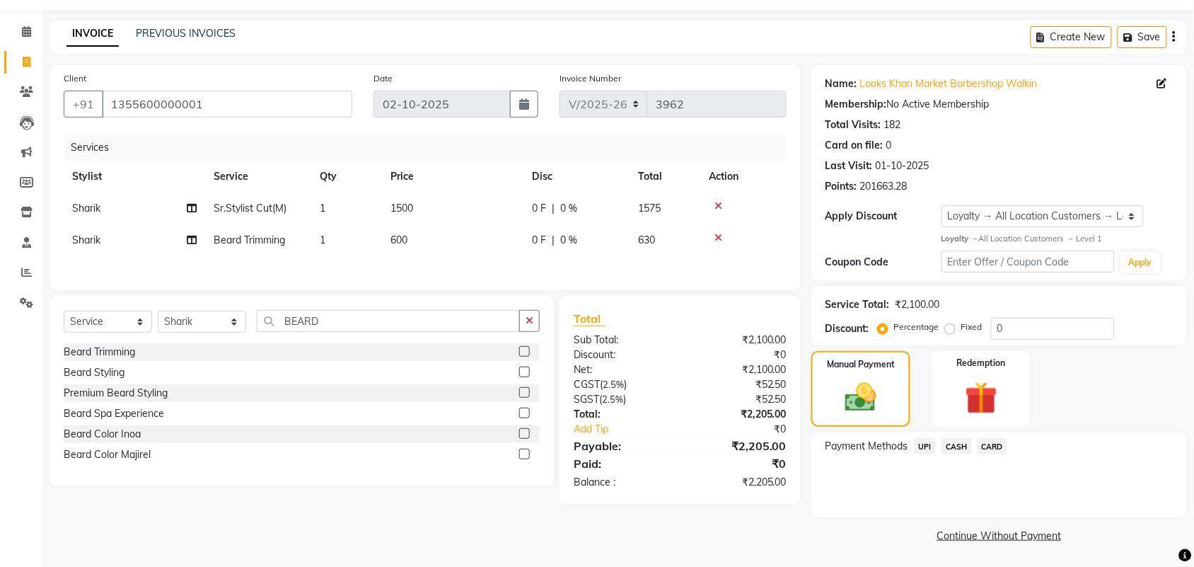
click at [921, 438] on span "UPI" at bounding box center [925, 446] width 22 height 16
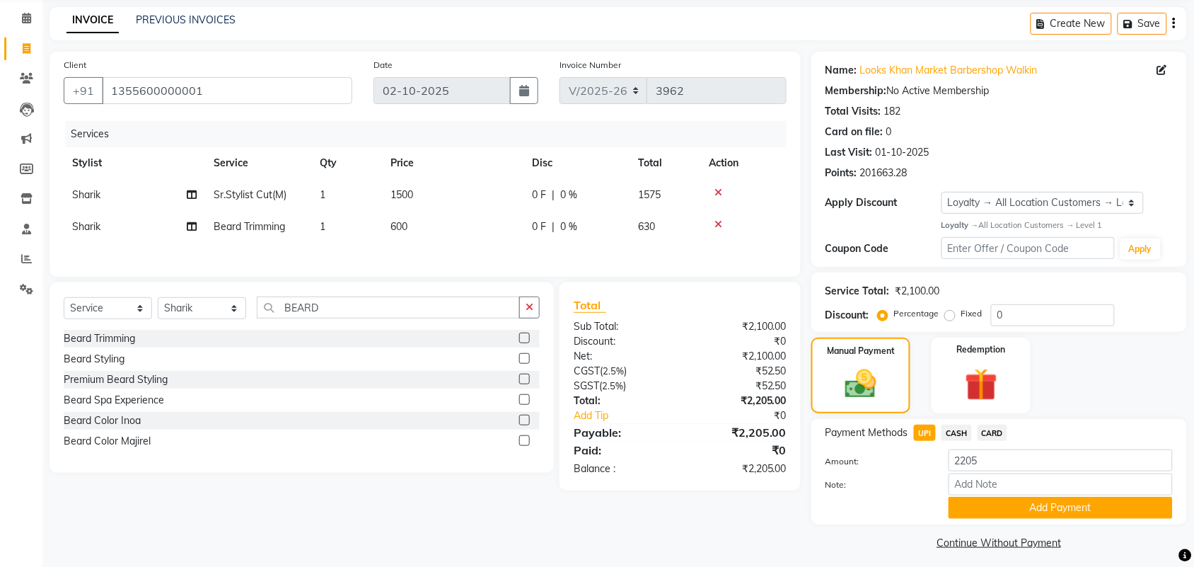
scroll to position [62, 0]
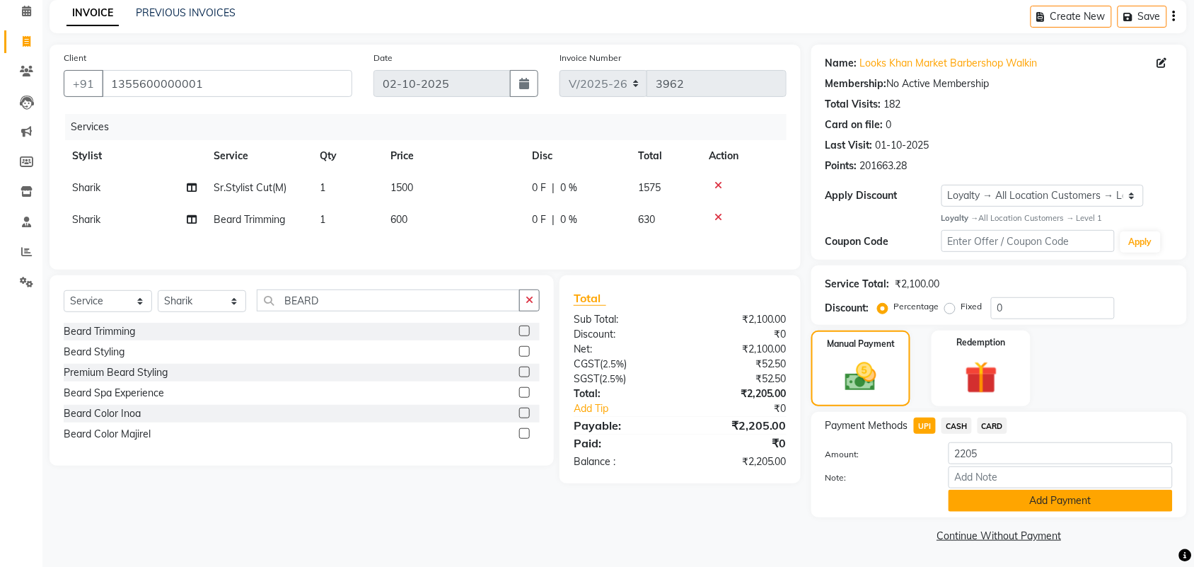
click at [1007, 493] on button "Add Payment" at bounding box center [1061, 501] width 224 height 22
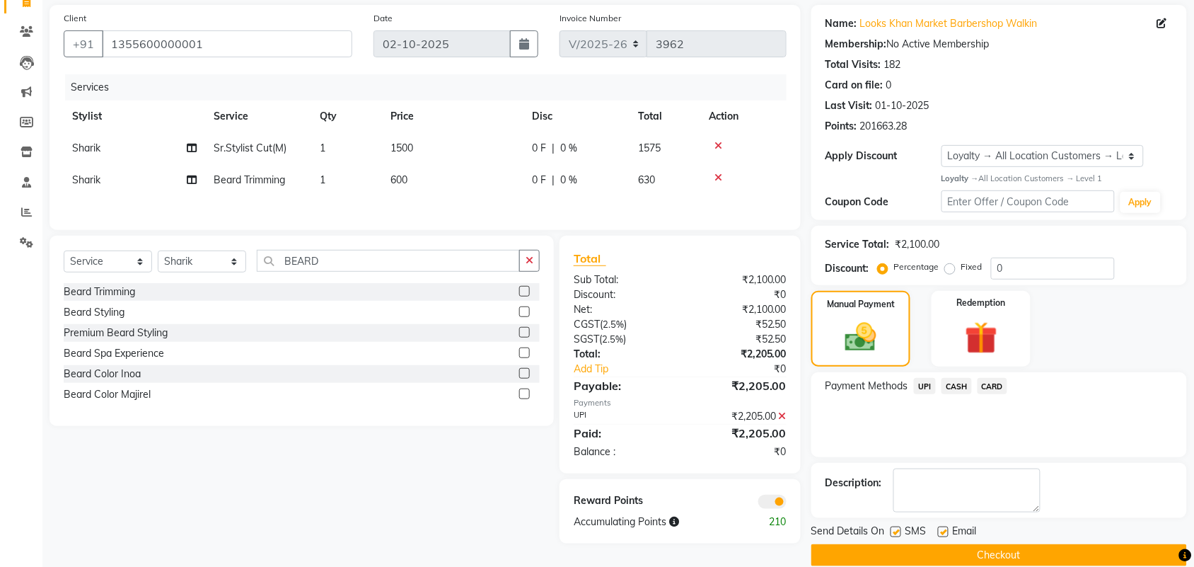
scroll to position [122, 0]
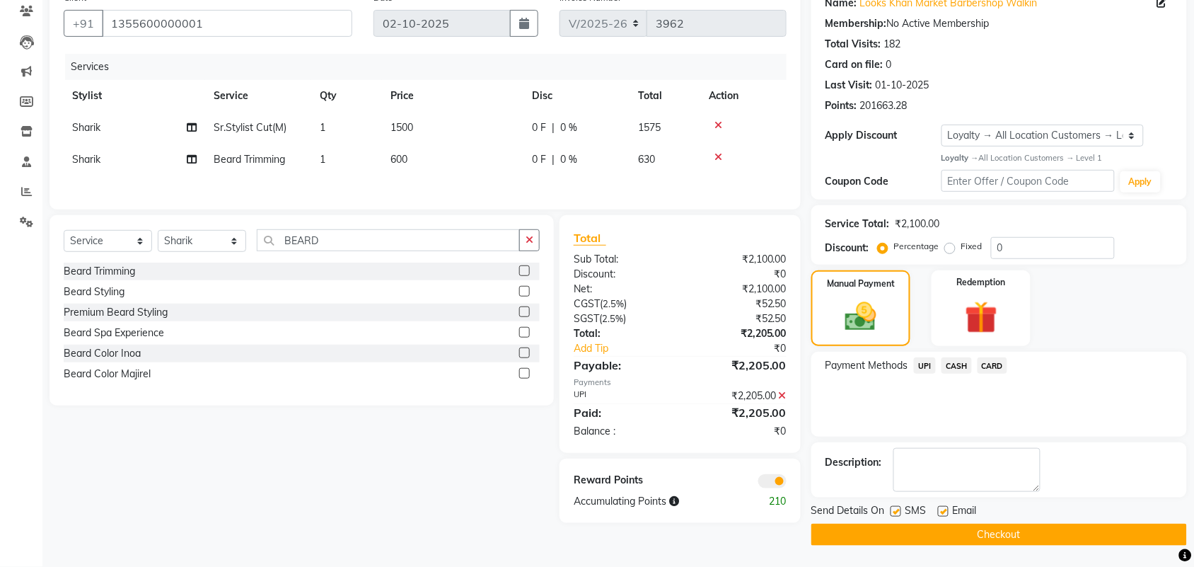
click at [950, 541] on button "Checkout" at bounding box center [999, 535] width 376 height 22
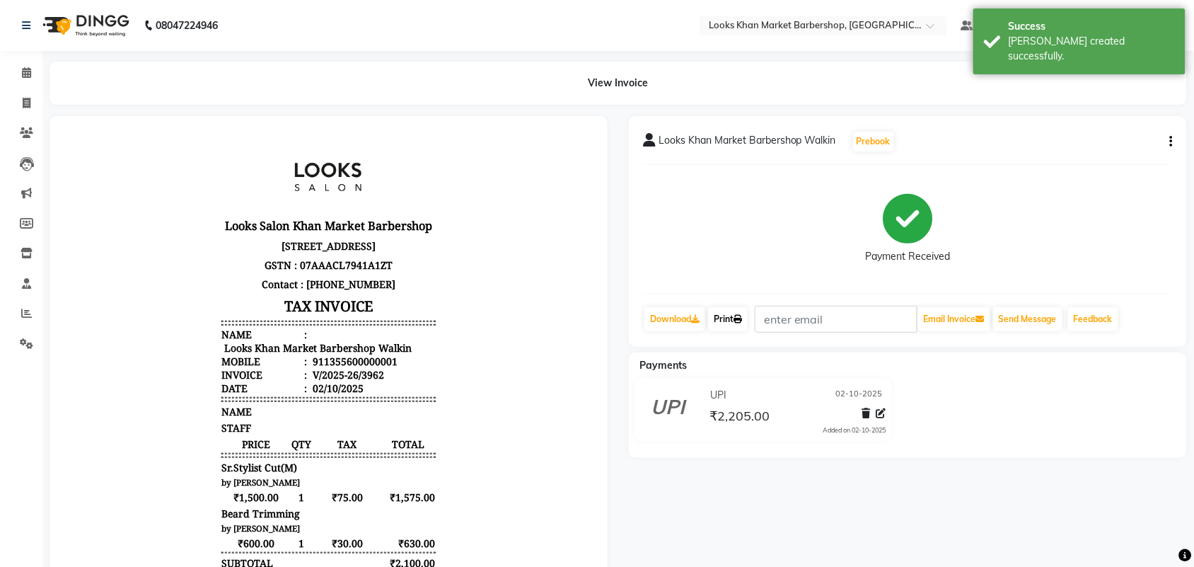
click at [737, 308] on link "Print" at bounding box center [728, 319] width 40 height 24
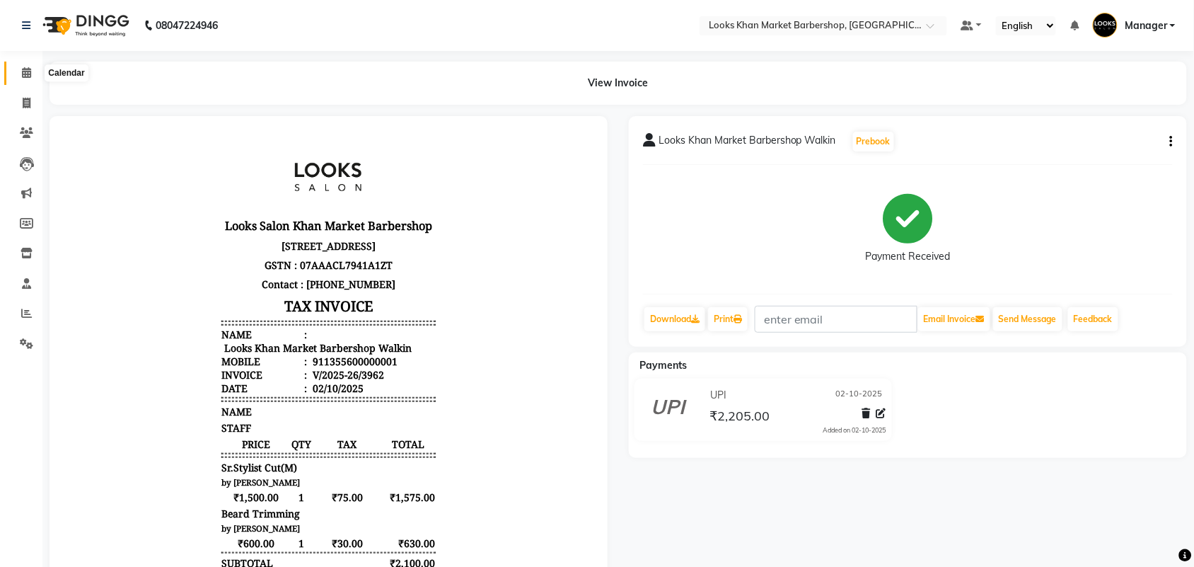
click at [22, 76] on icon at bounding box center [26, 72] width 9 height 11
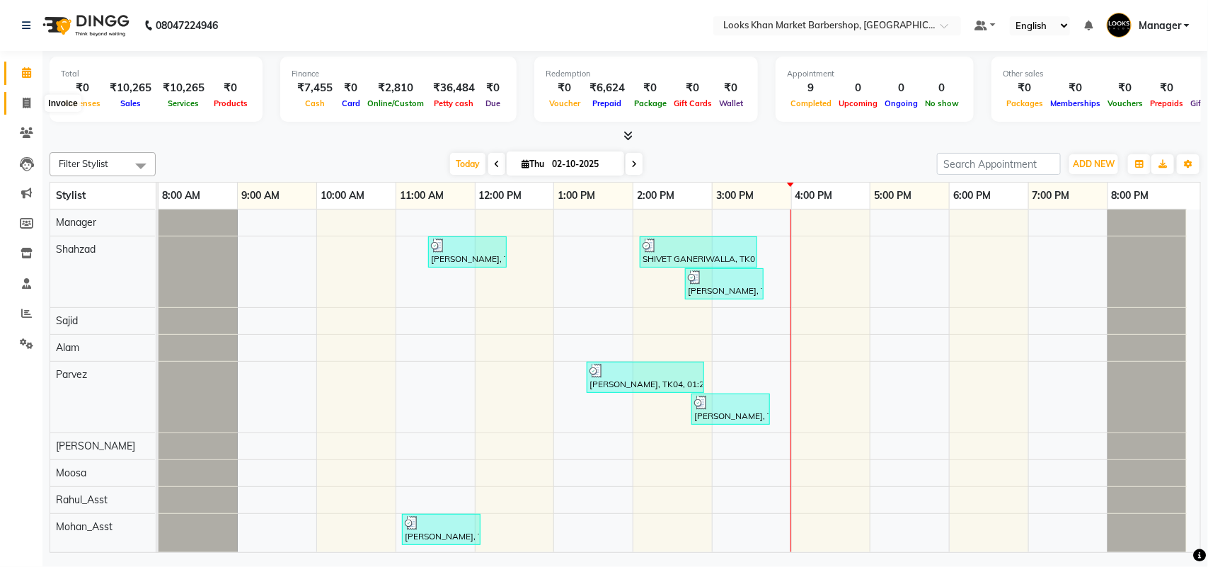
click at [29, 98] on icon at bounding box center [27, 103] width 8 height 11
select select "8030"
select select "service"
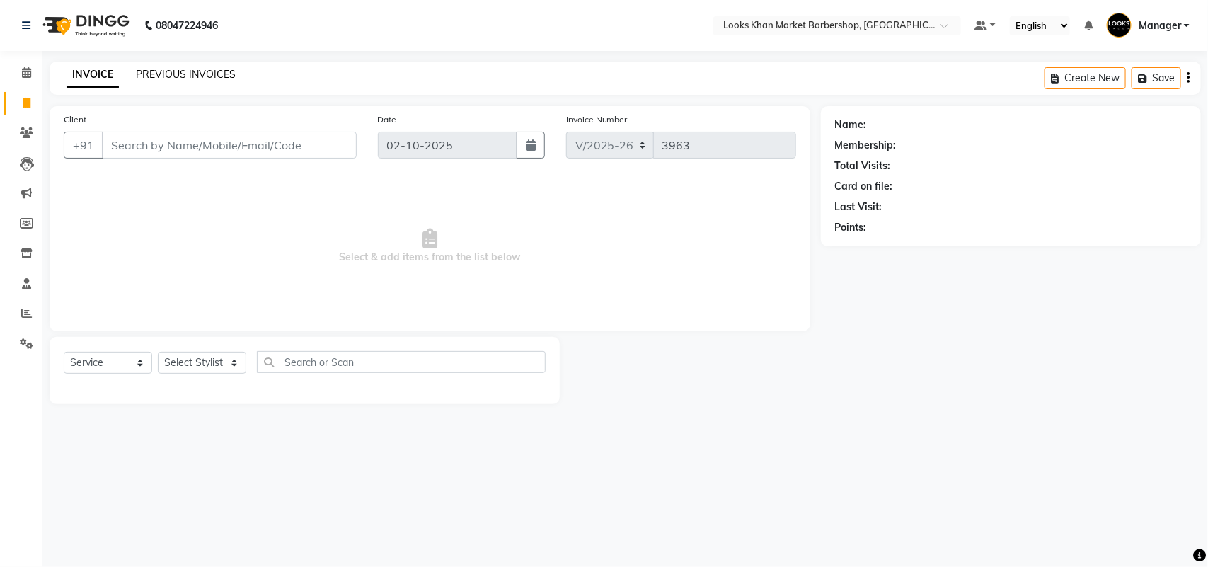
click at [216, 76] on link "PREVIOUS INVOICES" at bounding box center [186, 74] width 100 height 13
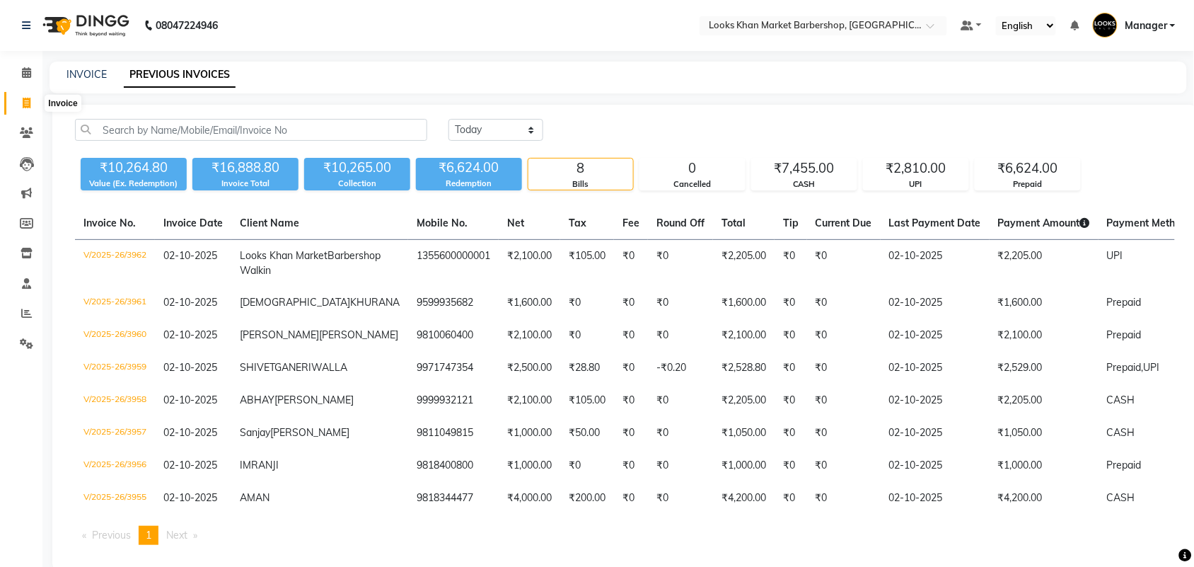
drag, startPoint x: 28, startPoint y: 100, endPoint x: 30, endPoint y: 90, distance: 10.8
click at [28, 100] on icon at bounding box center [27, 103] width 8 height 11
select select "service"
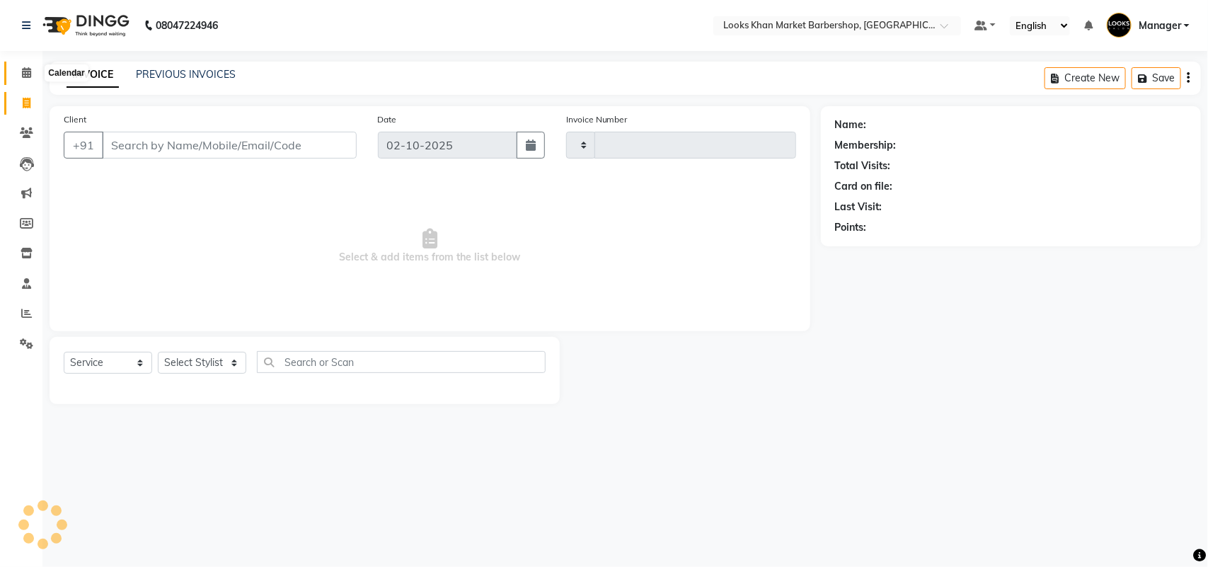
type input "3963"
select select "8030"
click at [144, 156] on input "Client" at bounding box center [229, 145] width 255 height 27
click at [200, 359] on select "Select Stylist Abhishek_pdct Akash_pdct Alam Counter_Sales [PERSON_NAME] [DATE]…" at bounding box center [202, 363] width 88 height 22
select select "72593"
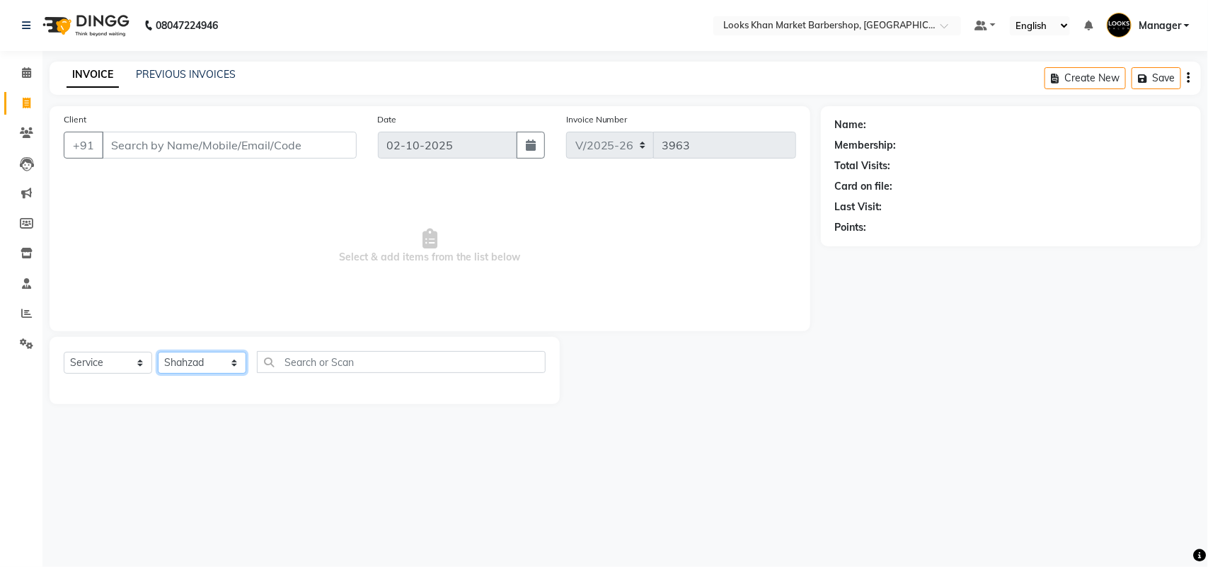
click at [158, 352] on select "Select Stylist Abhishek_pdct Akash_pdct Alam Counter_Sales [PERSON_NAME] [DATE]…" at bounding box center [202, 363] width 88 height 22
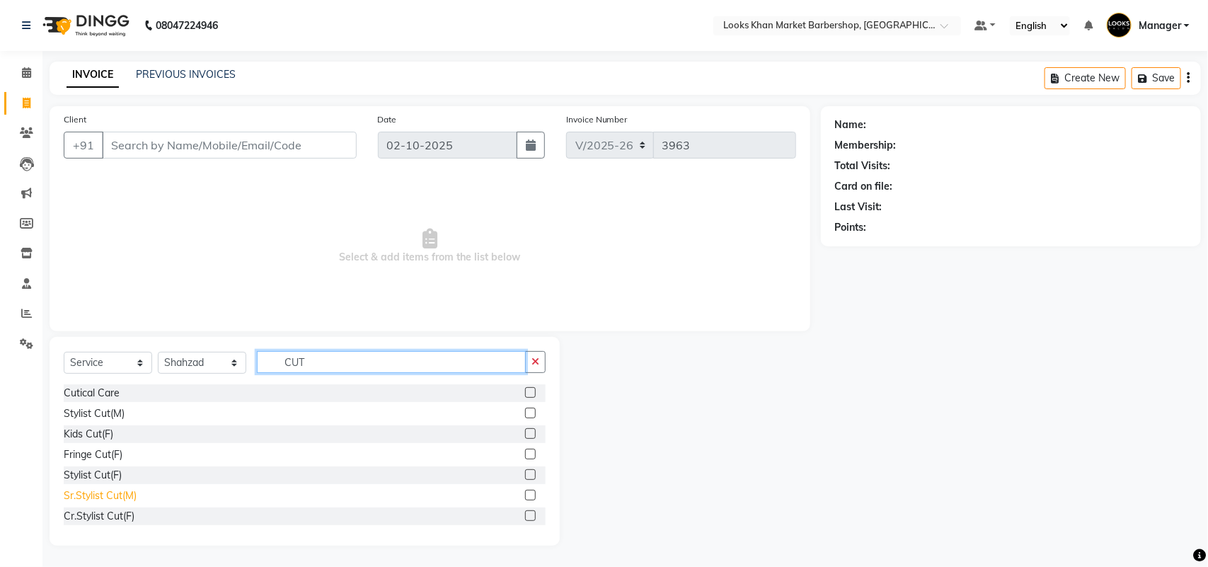
type input "CUT"
click at [86, 490] on div "Sr.Stylist Cut(M)" at bounding box center [100, 495] width 73 height 15
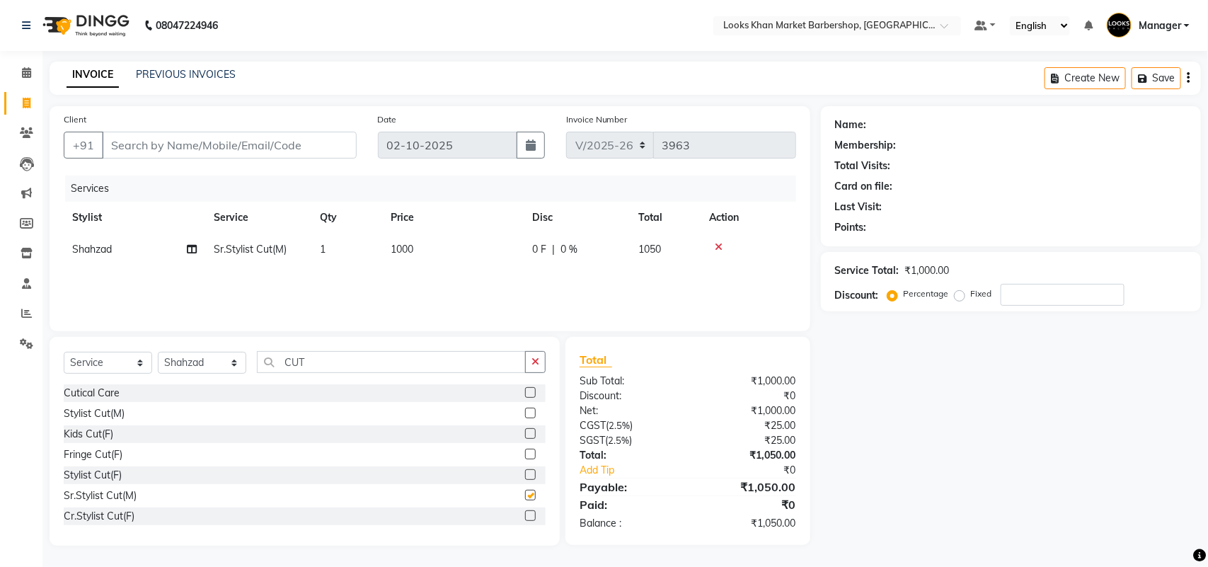
checkbox input "false"
click at [430, 231] on th "Price" at bounding box center [452, 218] width 141 height 32
click at [409, 253] on span "1000" at bounding box center [402, 249] width 23 height 13
select select "72593"
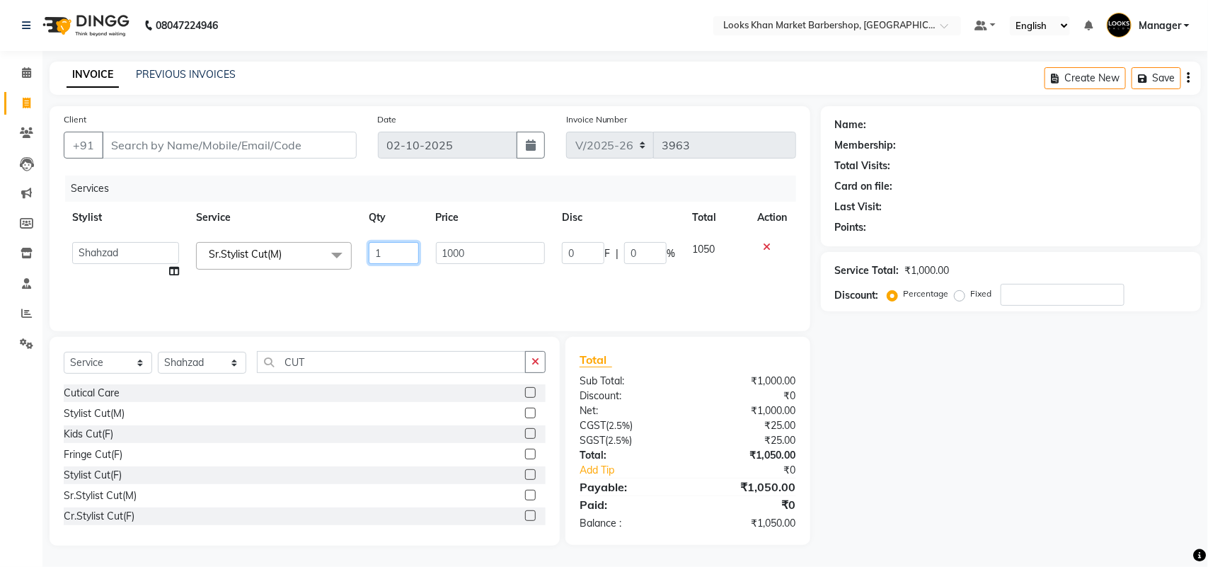
click at [409, 253] on input "1" at bounding box center [394, 253] width 50 height 22
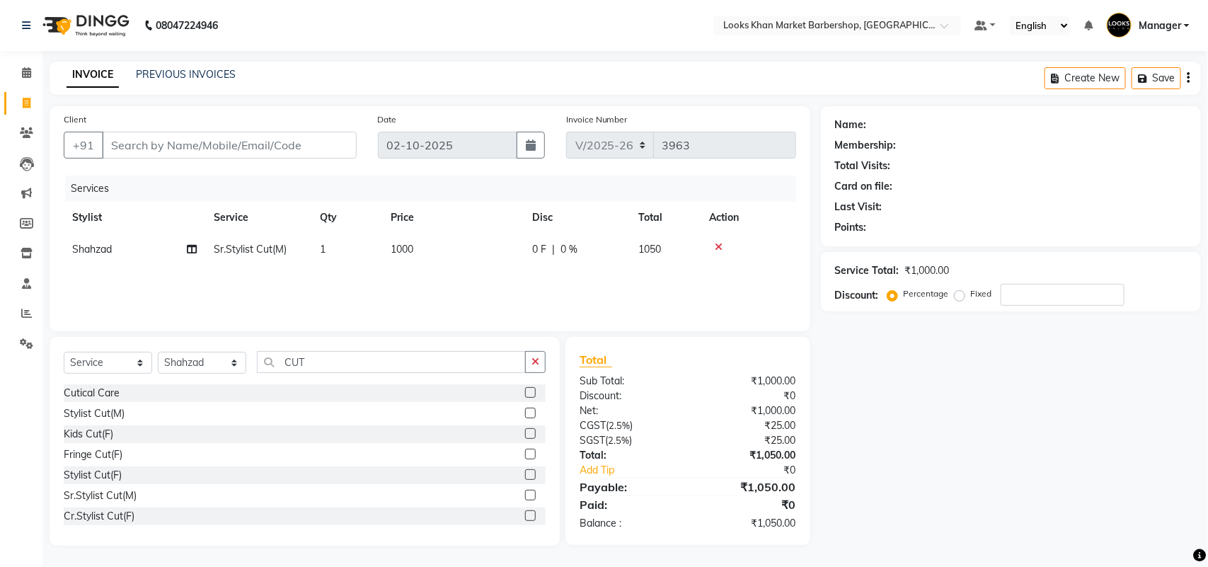
click at [451, 253] on td "1000" at bounding box center [452, 249] width 141 height 32
select select "72593"
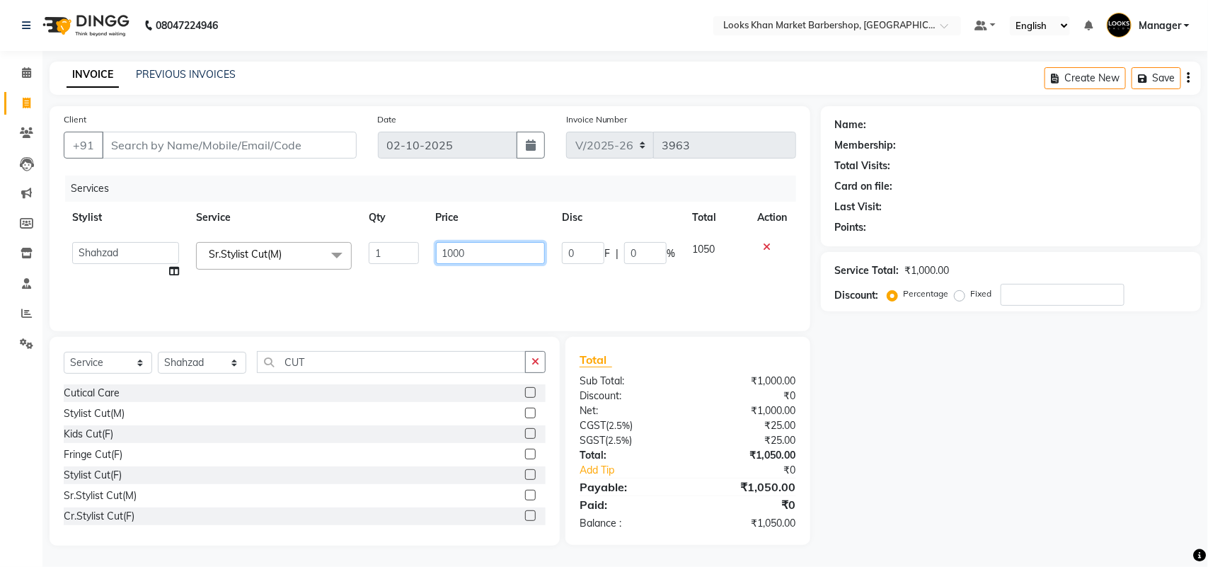
click at [464, 251] on input "1000" at bounding box center [491, 253] width 110 height 22
type input "1500"
click at [224, 159] on div "Client +91" at bounding box center [210, 141] width 314 height 58
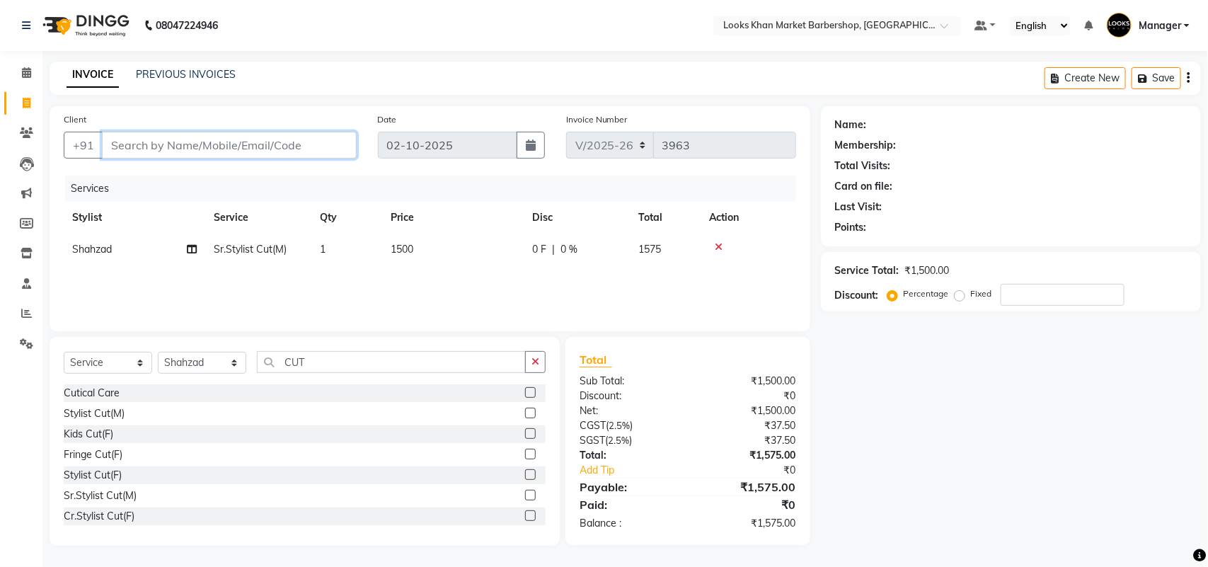
click at [223, 152] on input "Client" at bounding box center [229, 145] width 255 height 27
type input "9"
type input "0"
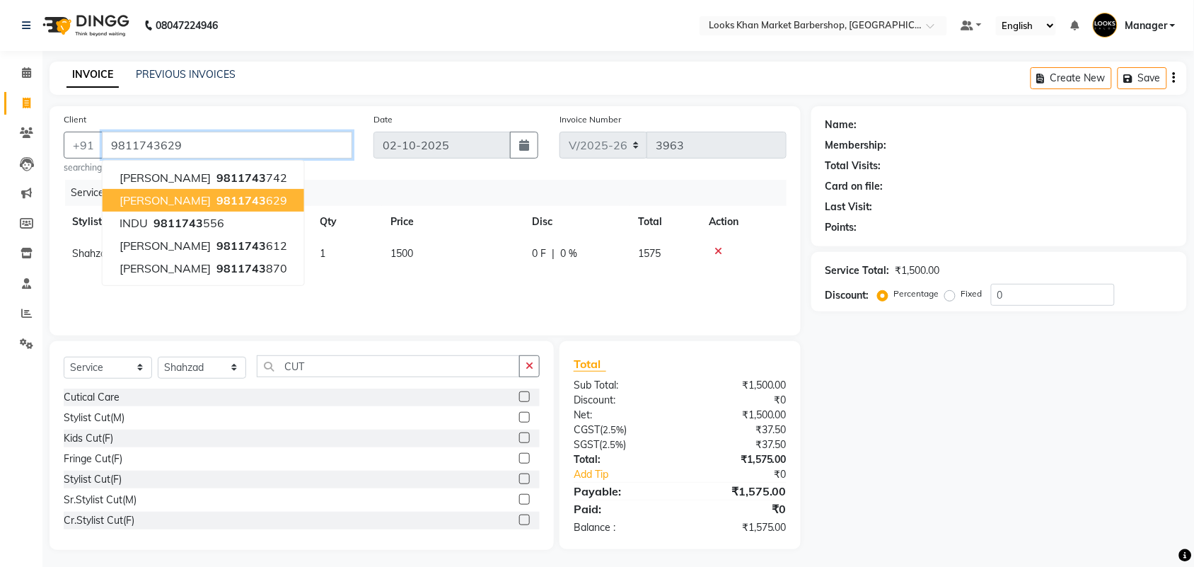
type input "9811743629"
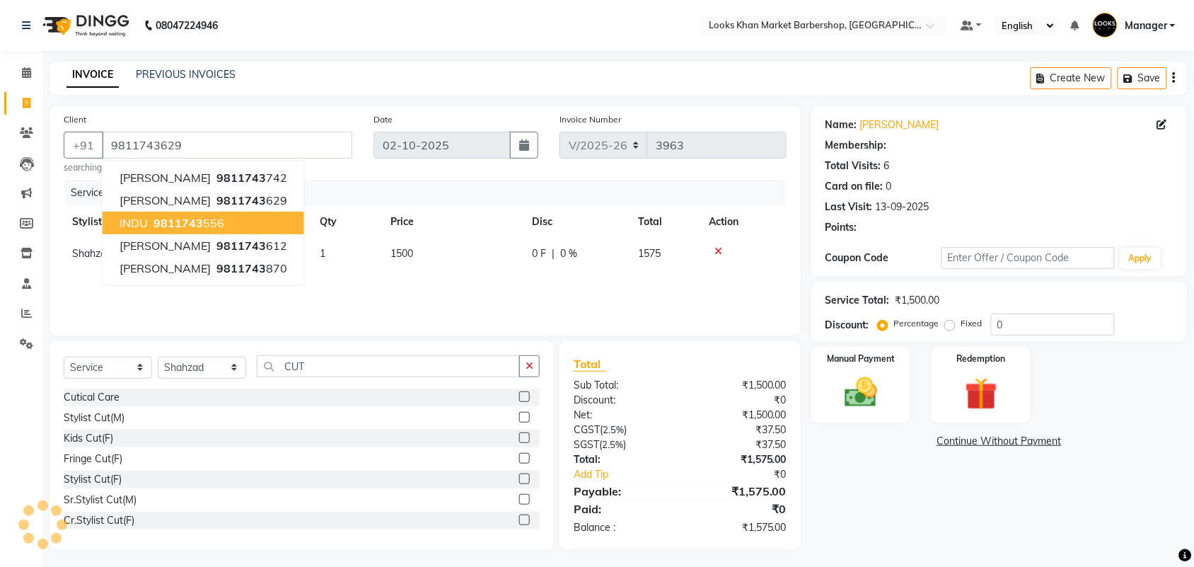
select select "1: Object"
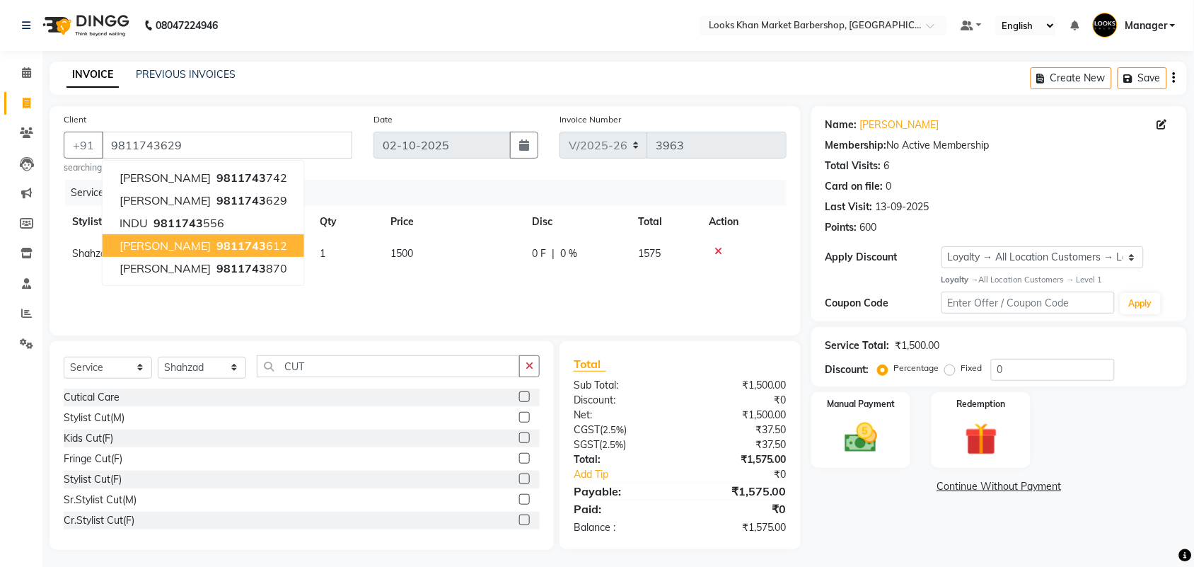
scroll to position [4, 0]
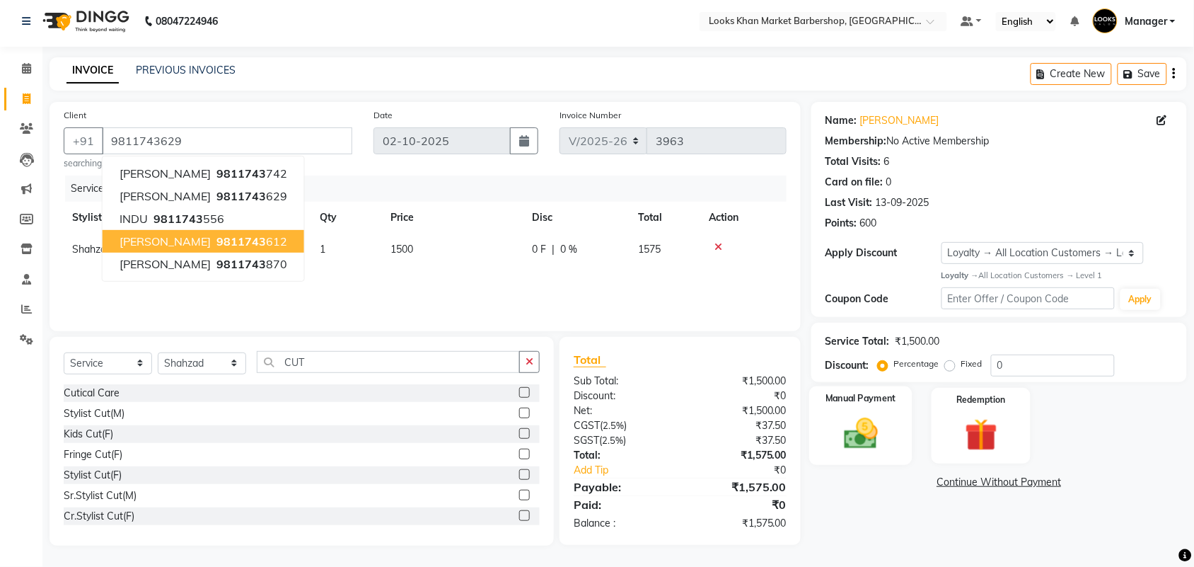
click at [882, 429] on img at bounding box center [860, 433] width 55 height 39
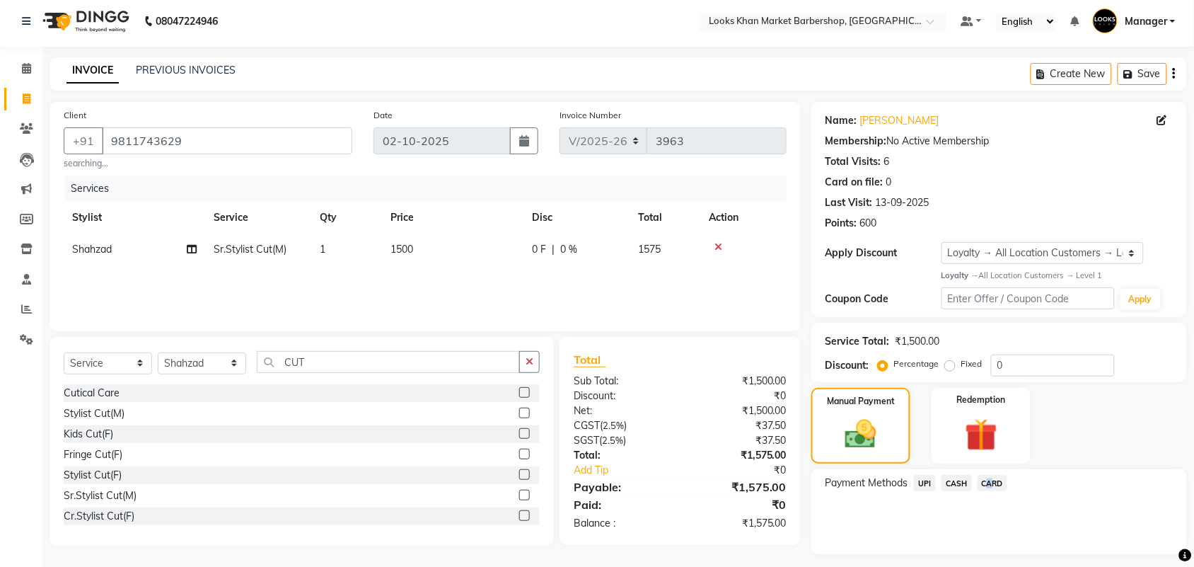
click at [985, 482] on span "CARD" at bounding box center [993, 483] width 30 height 16
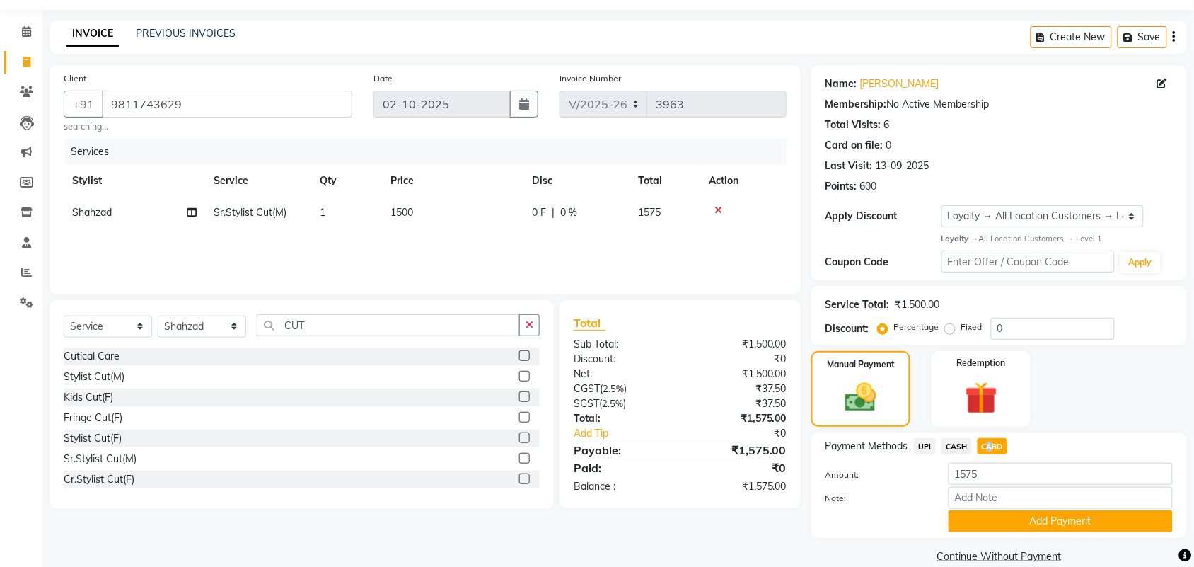
scroll to position [62, 0]
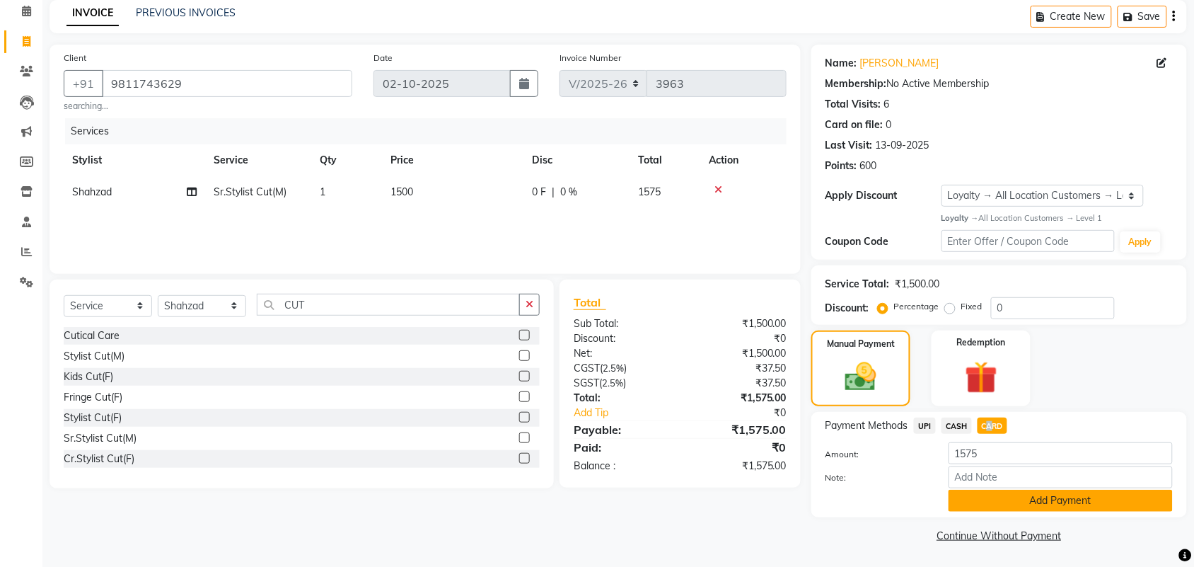
click at [1001, 496] on button "Add Payment" at bounding box center [1061, 501] width 224 height 22
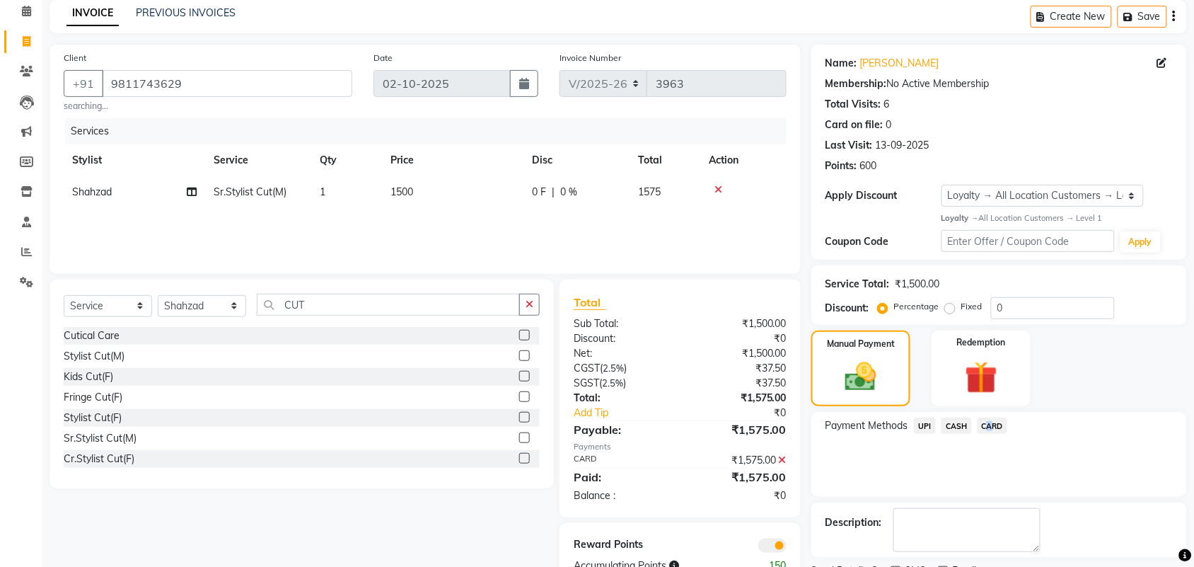
scroll to position [122, 0]
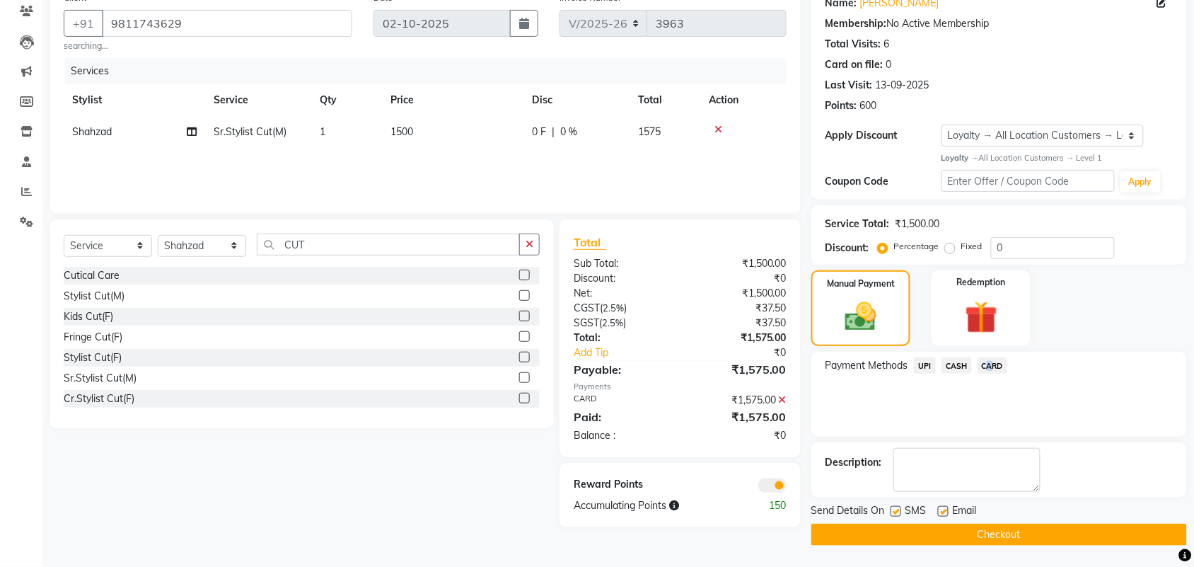
click at [890, 524] on button "Checkout" at bounding box center [999, 535] width 376 height 22
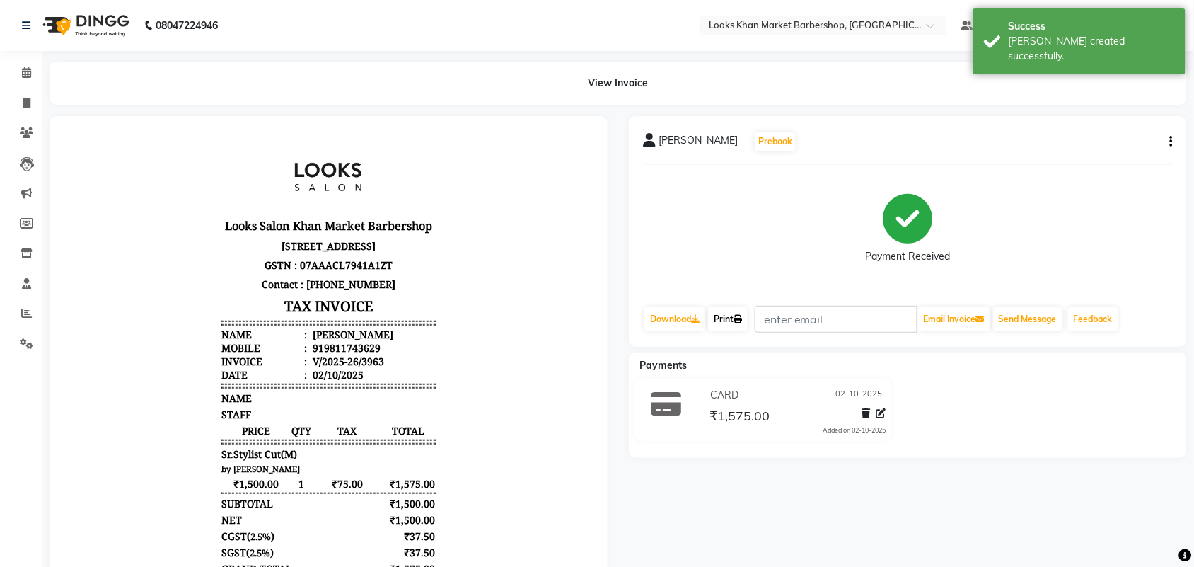
click at [740, 320] on icon at bounding box center [738, 319] width 8 height 8
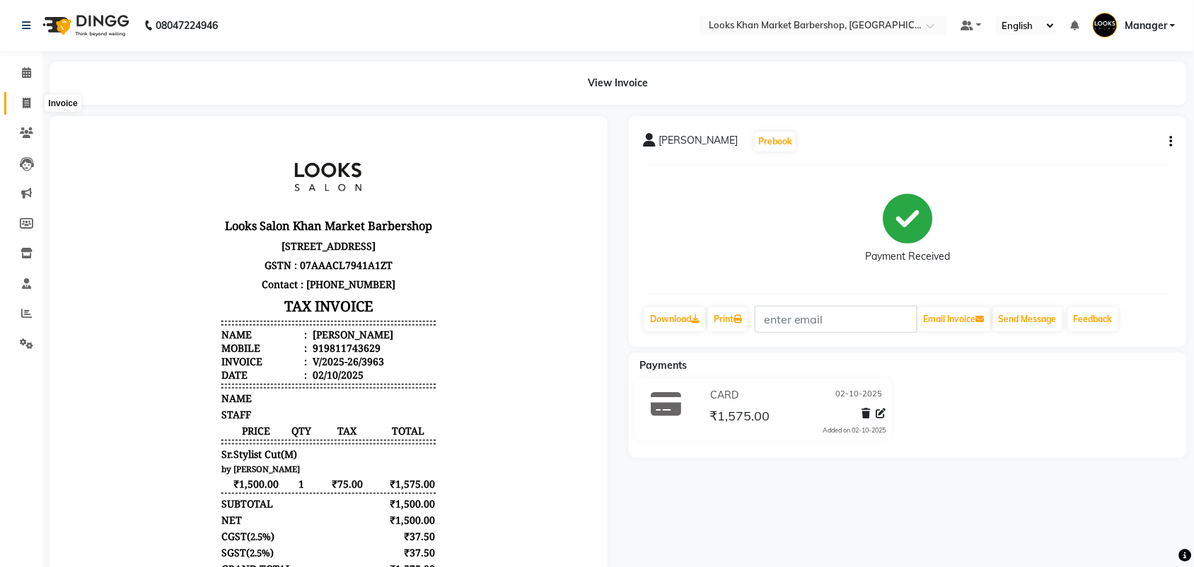
click at [26, 99] on icon at bounding box center [27, 103] width 8 height 11
select select "service"
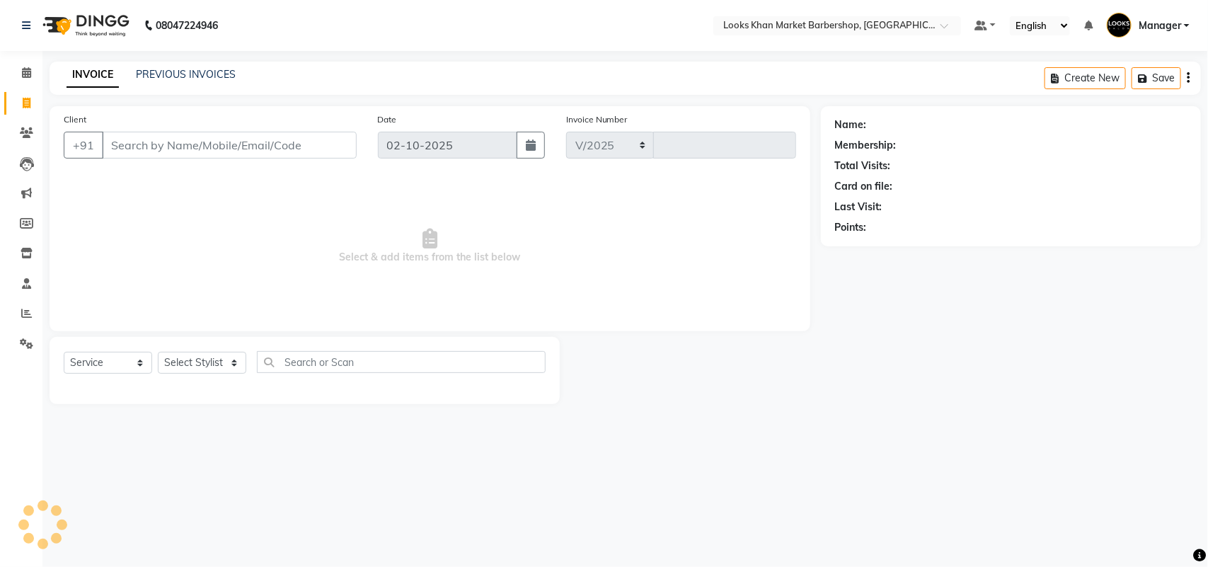
select select "8030"
type input "3964"
click at [202, 369] on select "Select Stylist" at bounding box center [202, 363] width 88 height 22
select select "72596"
click at [158, 352] on select "Select Stylist Abhishek_pdct Akash_pdct Alam Counter_Sales [PERSON_NAME] [DATE]…" at bounding box center [202, 363] width 88 height 22
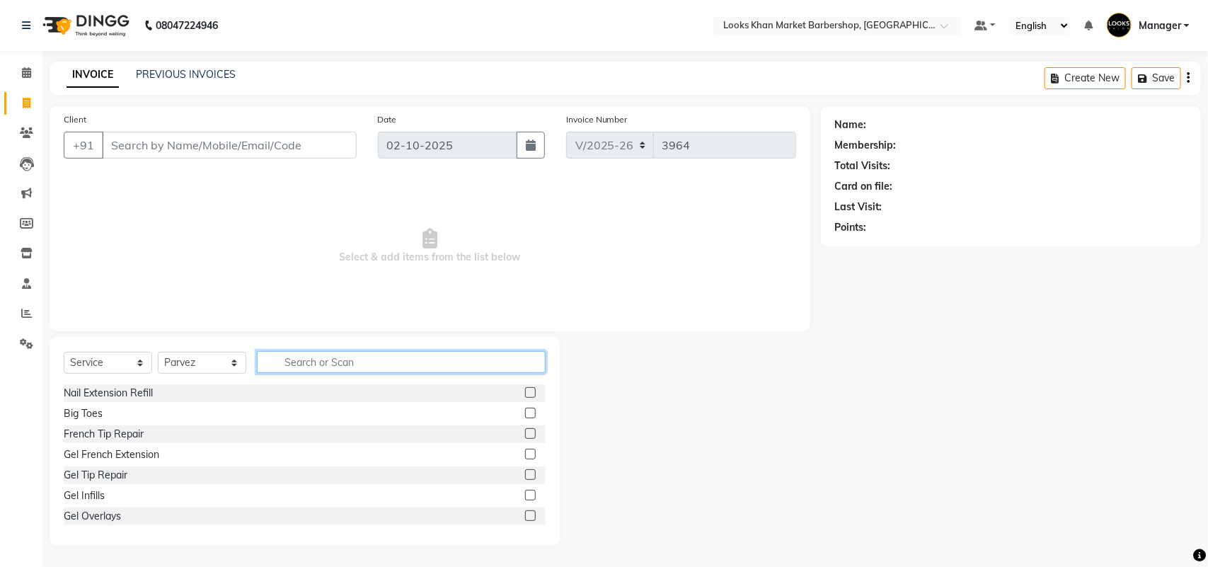
click at [269, 368] on input "text" at bounding box center [401, 362] width 289 height 22
type input "G"
type input "HEAD"
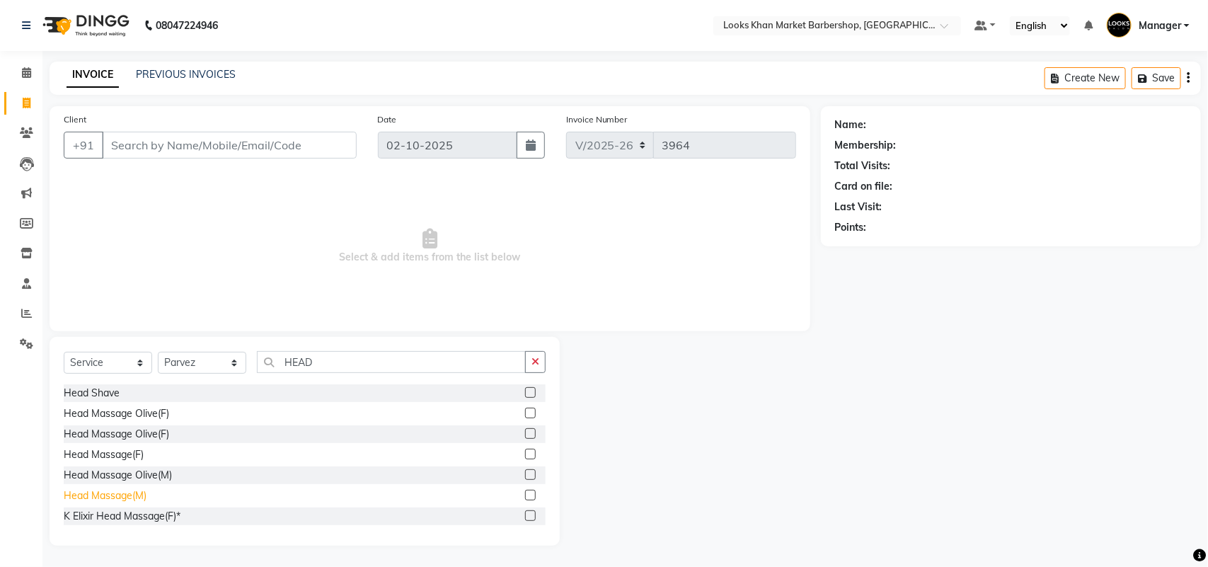
click at [114, 497] on div "Head Massage(M)" at bounding box center [105, 495] width 83 height 15
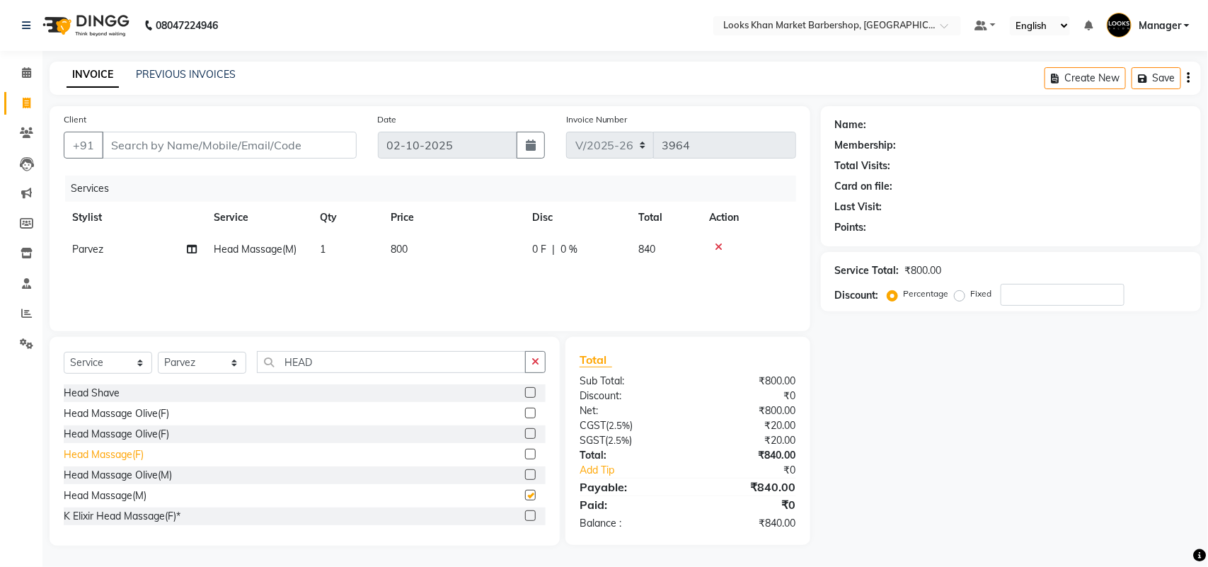
checkbox input "false"
click at [96, 458] on div "Head Massage(F)" at bounding box center [104, 454] width 80 height 15
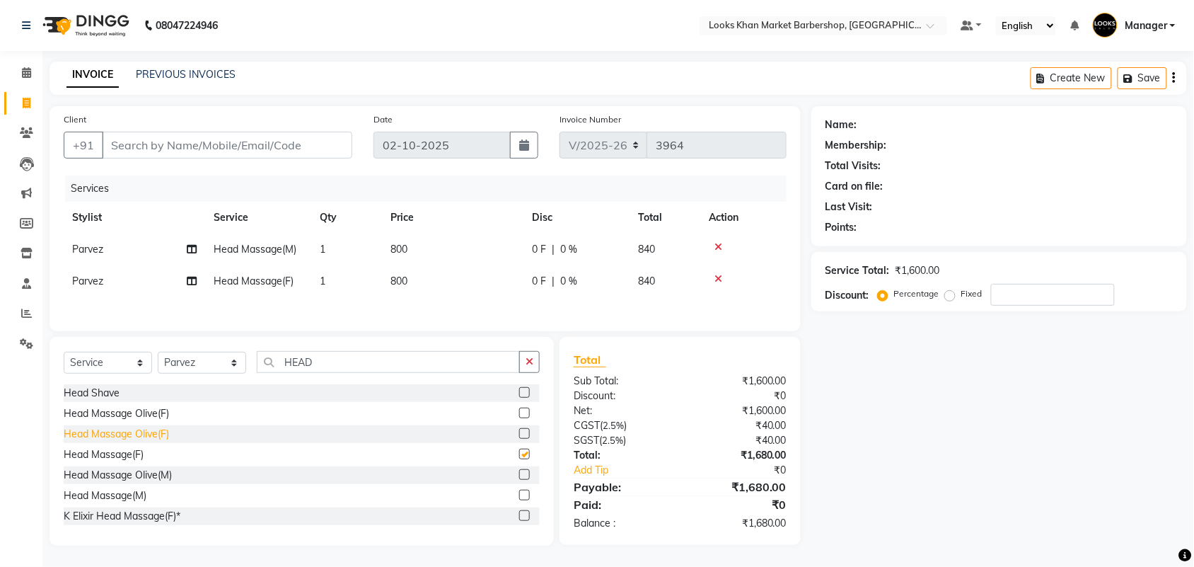
checkbox input "false"
click at [417, 244] on td "800" at bounding box center [452, 249] width 141 height 32
select select "72596"
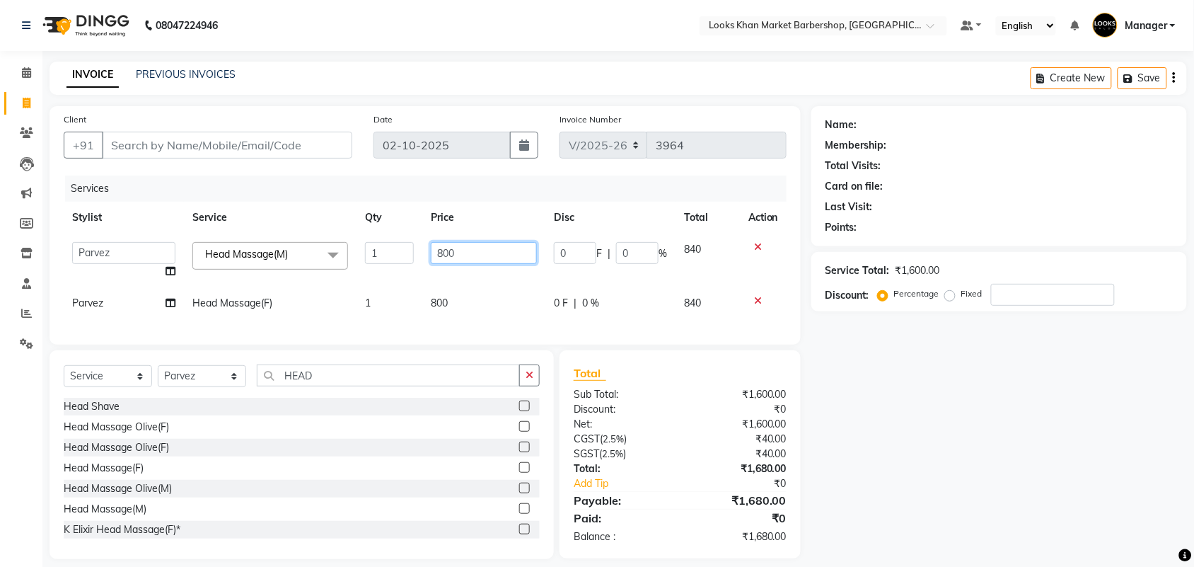
click at [472, 248] on input "800" at bounding box center [484, 253] width 106 height 22
type input "1000"
click at [464, 313] on div "Services Stylist Service Qty Price Disc Total Action Abhishek_pdct Akash_pdct A…" at bounding box center [425, 252] width 723 height 155
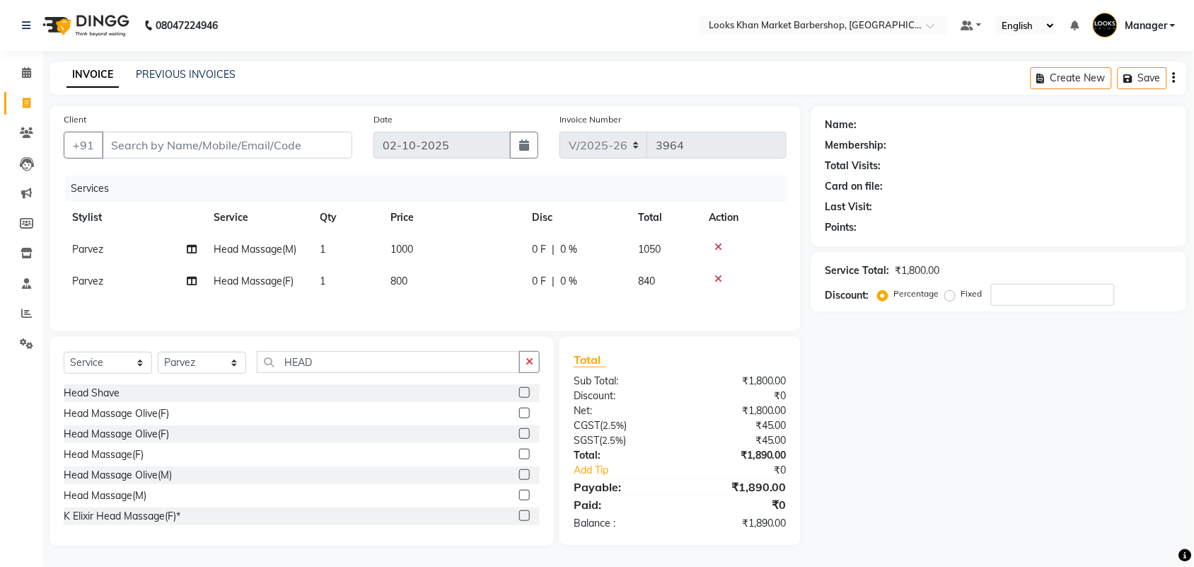
click at [464, 297] on div "Services Stylist Service Qty Price Disc Total Action [PERSON_NAME] Head Massage…" at bounding box center [425, 245] width 723 height 141
click at [464, 287] on td "800" at bounding box center [452, 281] width 141 height 32
select select "72596"
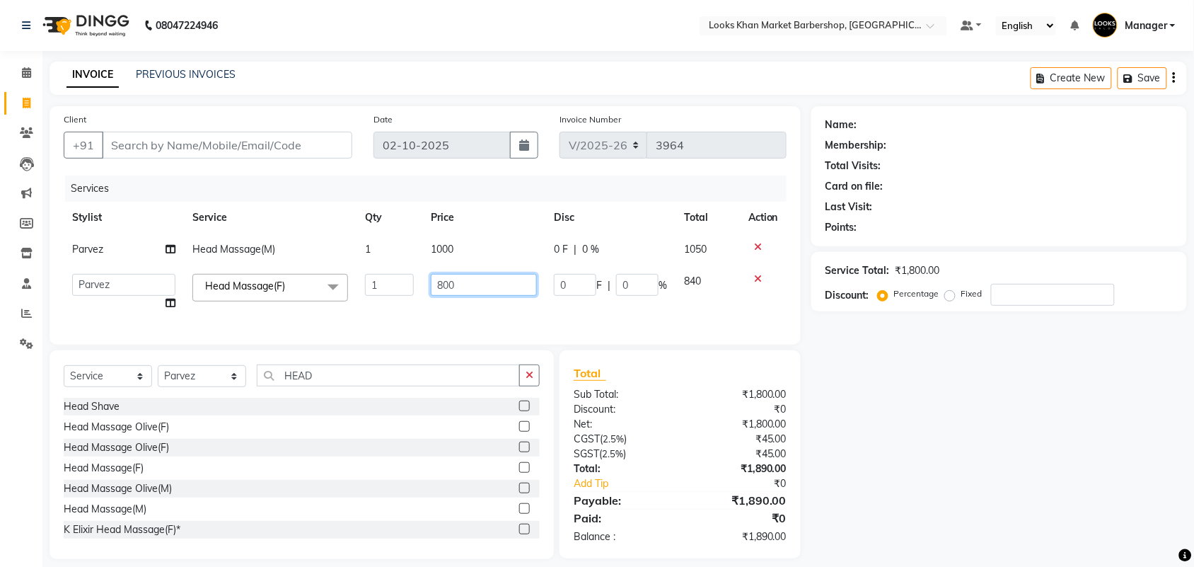
click at [464, 287] on input "800" at bounding box center [484, 285] width 106 height 22
type input "1000"
click at [529, 386] on div "Select Service Product Membership Package Voucher Prepaid Gift Card Select Styl…" at bounding box center [302, 380] width 476 height 33
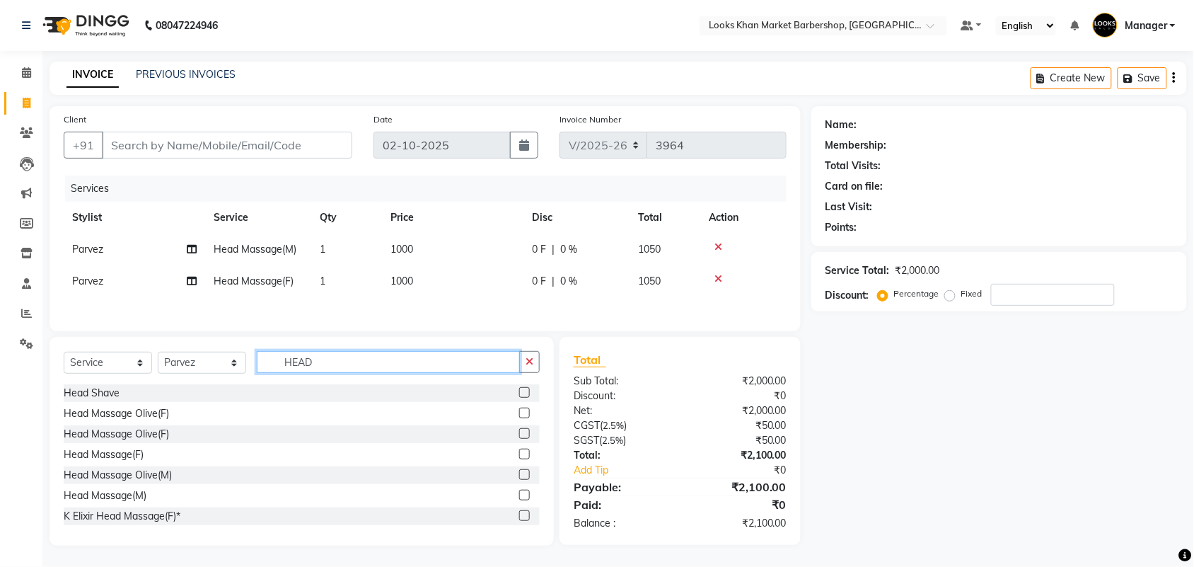
click at [428, 359] on input "HEAD" at bounding box center [388, 362] width 263 height 22
type input "H"
click at [330, 364] on input "text" at bounding box center [398, 362] width 283 height 22
type input "CUT"
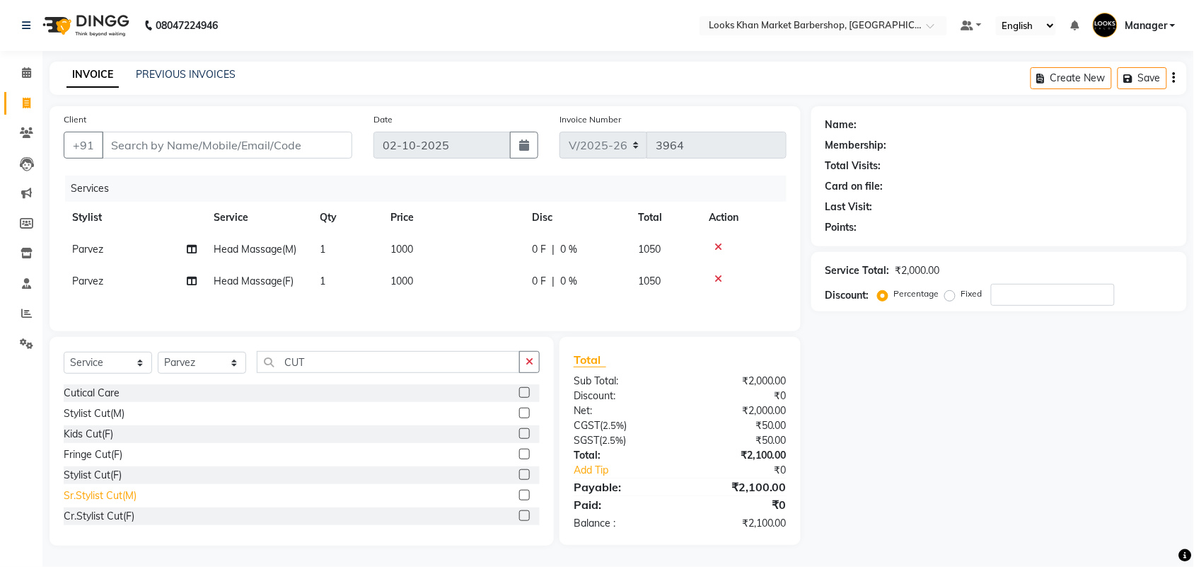
click at [79, 502] on div "Sr.Stylist Cut(M)" at bounding box center [100, 495] width 73 height 15
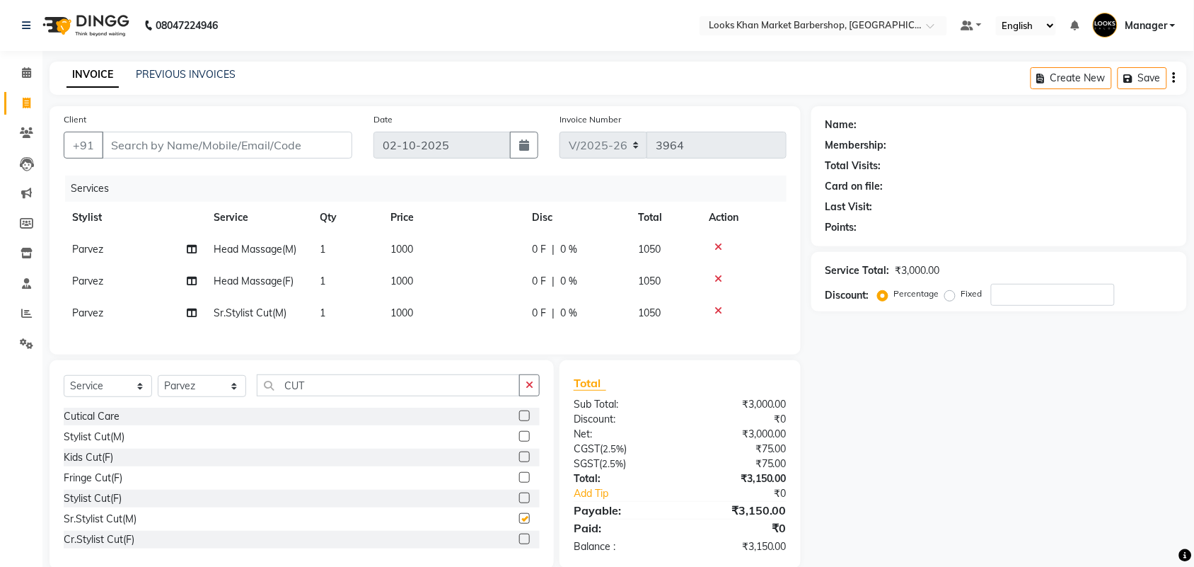
checkbox input "false"
click at [524, 396] on button "button" at bounding box center [529, 385] width 21 height 22
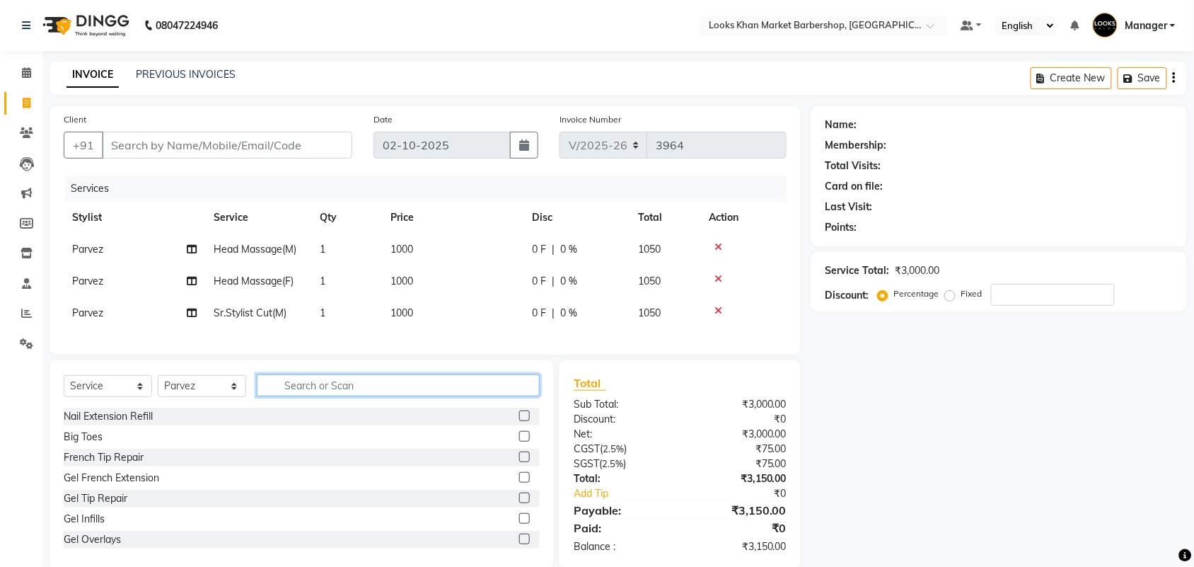
click at [453, 396] on input "text" at bounding box center [398, 385] width 283 height 22
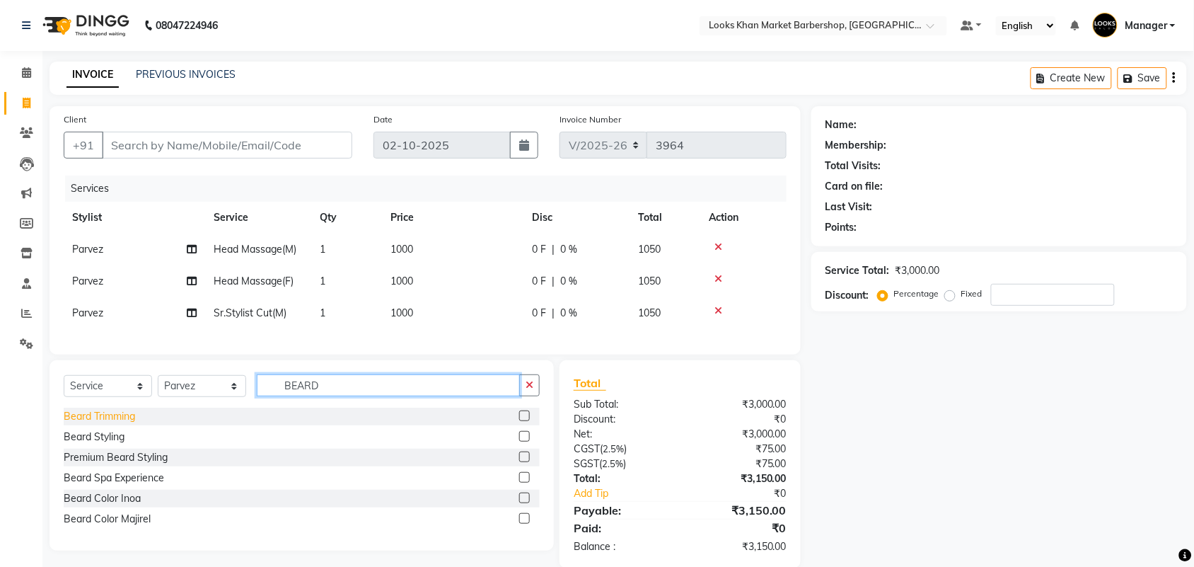
type input "BEARD"
click at [105, 424] on div "Beard Trimming" at bounding box center [99, 416] width 71 height 15
checkbox input "false"
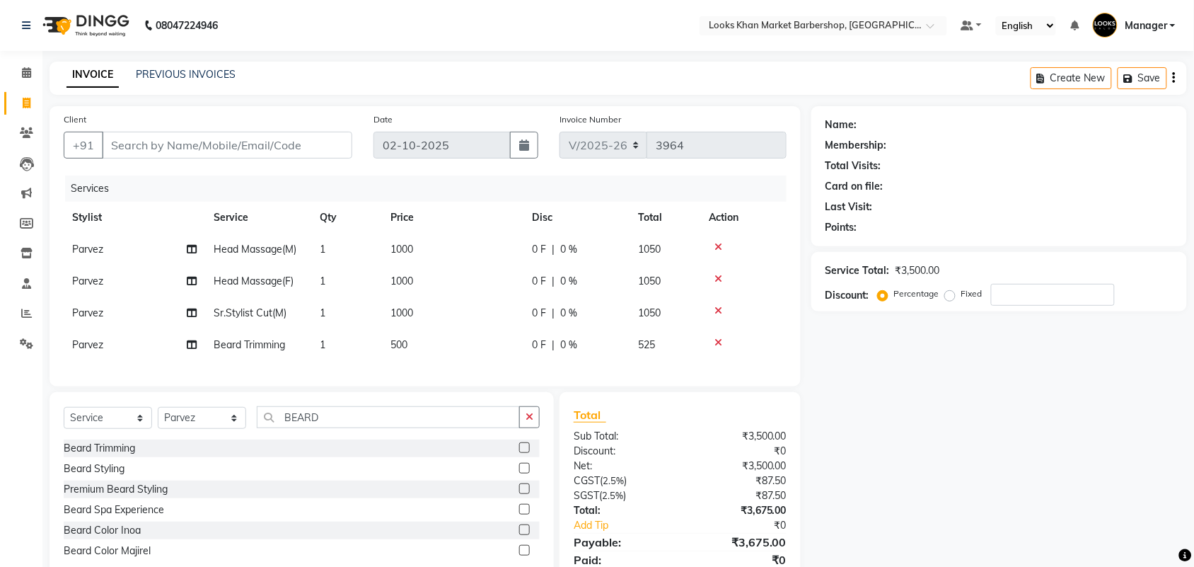
click at [455, 306] on td "1000" at bounding box center [452, 313] width 141 height 32
select select "72596"
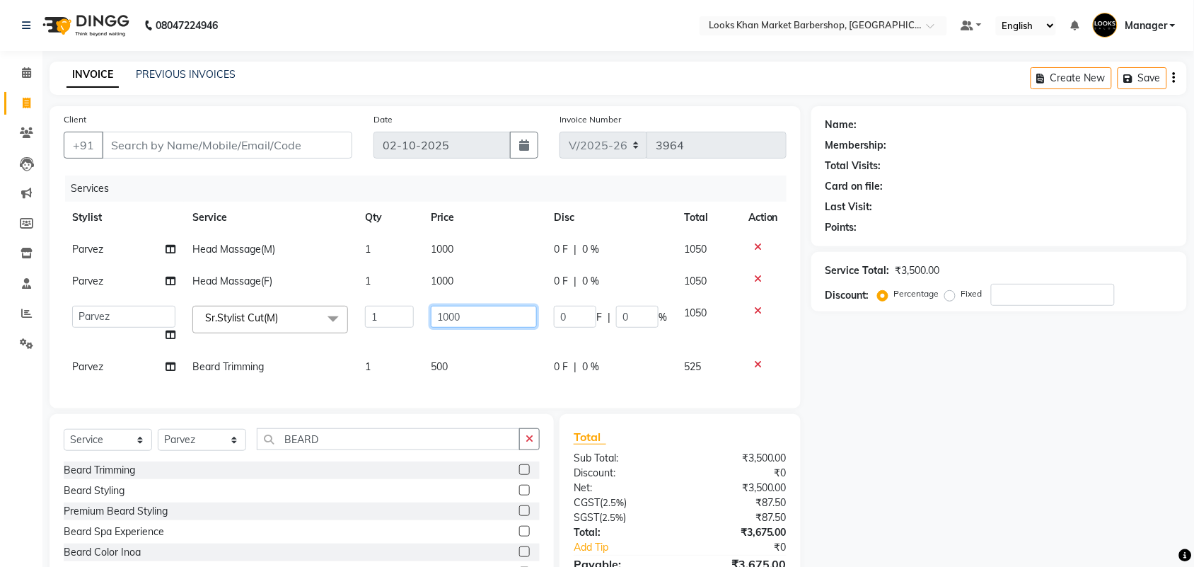
click at [467, 312] on input "1000" at bounding box center [484, 317] width 106 height 22
type input "1500"
click at [458, 354] on td "500" at bounding box center [483, 367] width 123 height 32
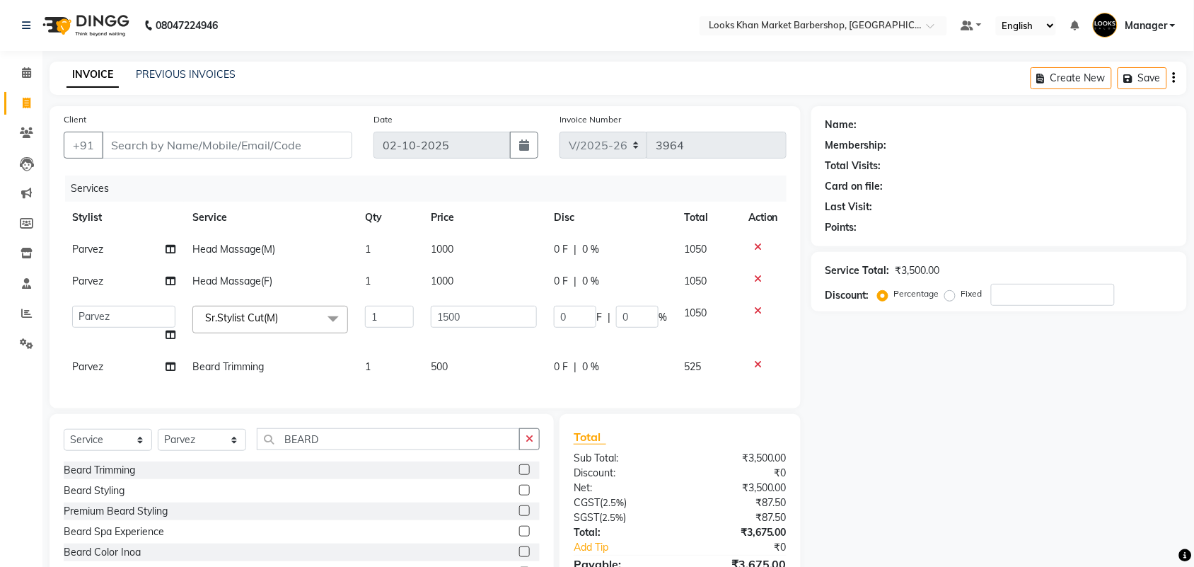
select select "72596"
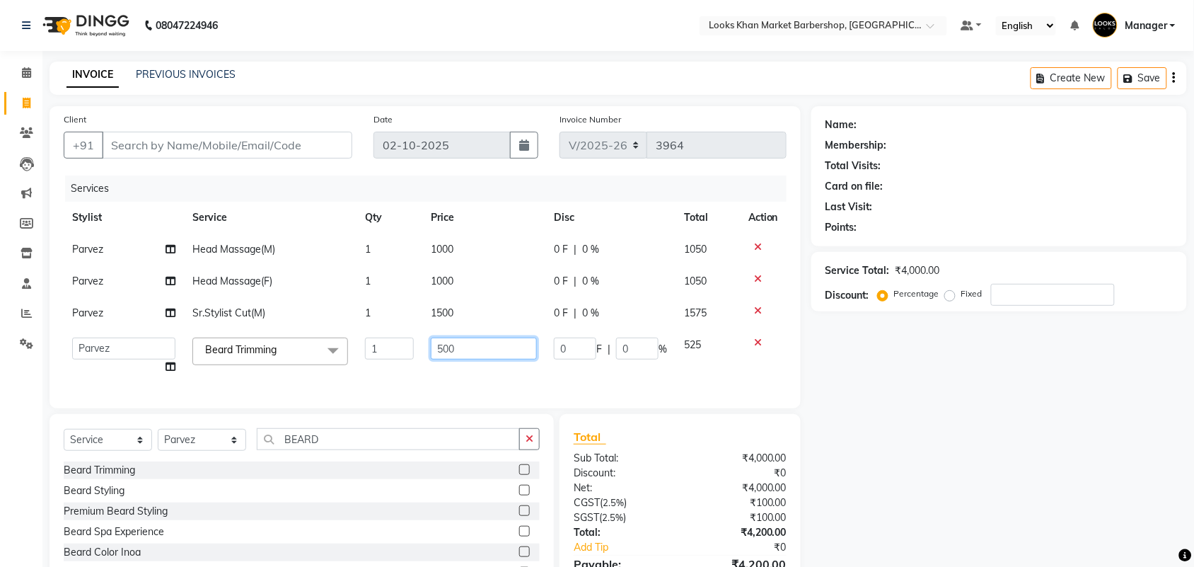
click at [457, 354] on input "500" at bounding box center [484, 348] width 106 height 22
type input "600"
click at [197, 463] on div "Select Service Product Membership Package Voucher Prepaid Gift Card Select Styl…" at bounding box center [302, 509] width 504 height 190
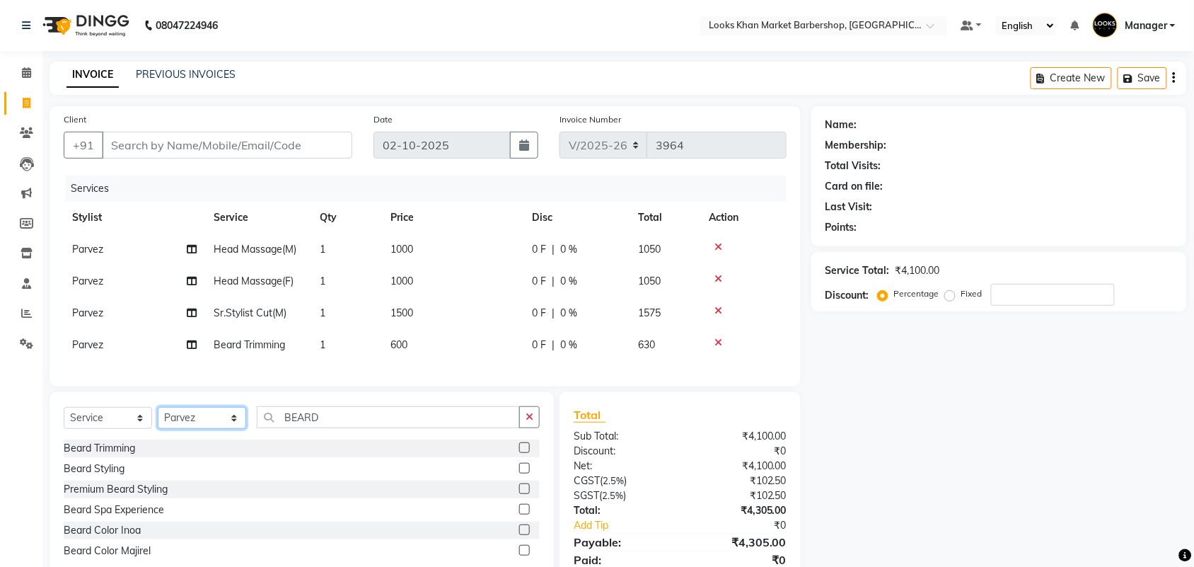
select select "72605"
click at [158, 420] on select "Select Stylist Abhishek_pdct Akash_pdct Alam Counter_Sales [PERSON_NAME] [DATE]…" at bounding box center [202, 418] width 88 height 22
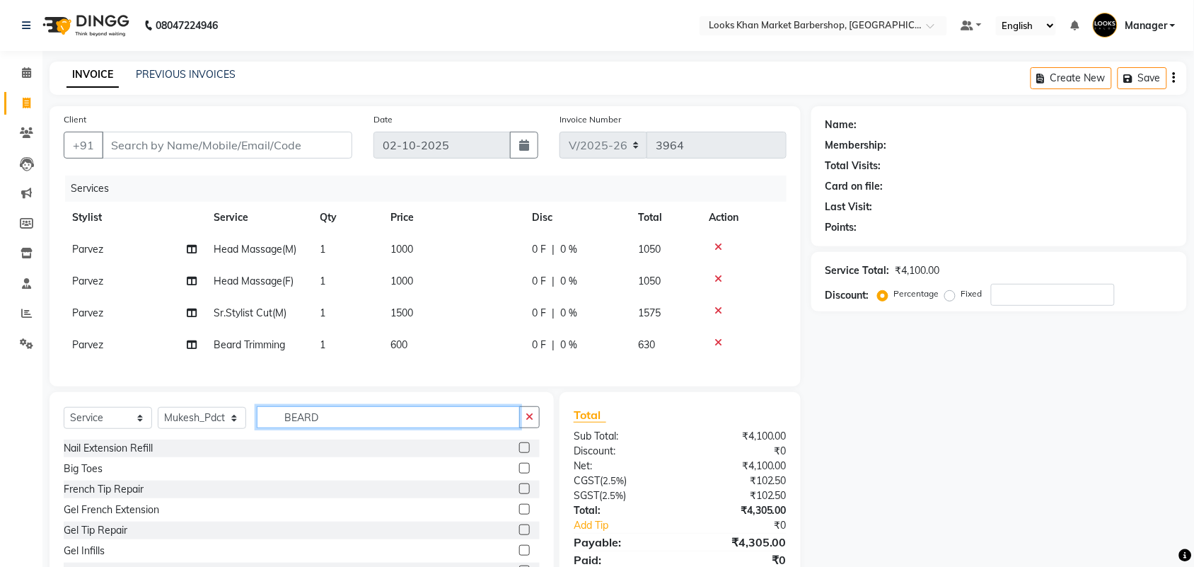
click at [327, 428] on input "BEARD" at bounding box center [388, 417] width 263 height 22
type input "B"
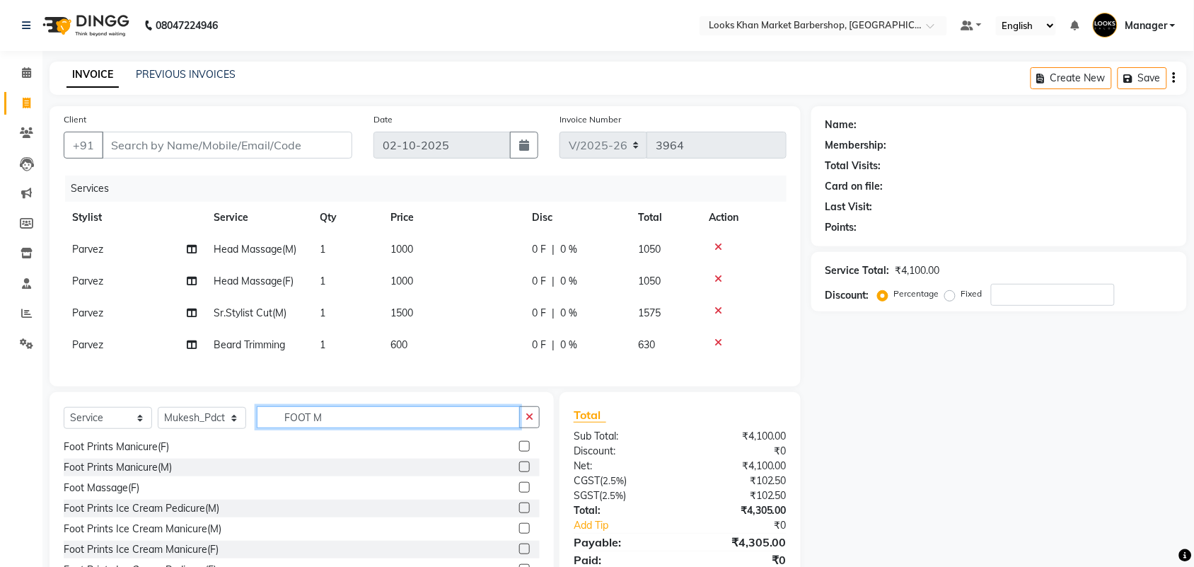
scroll to position [42, 0]
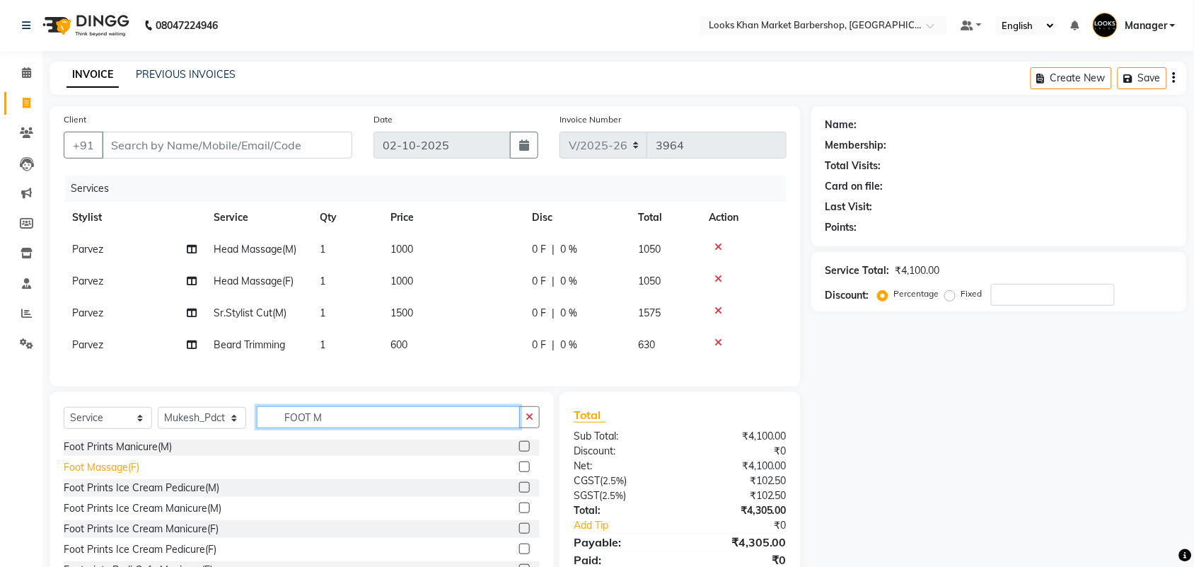
type input "FOOT M"
click at [108, 475] on div "Foot Massage(F)" at bounding box center [102, 467] width 76 height 15
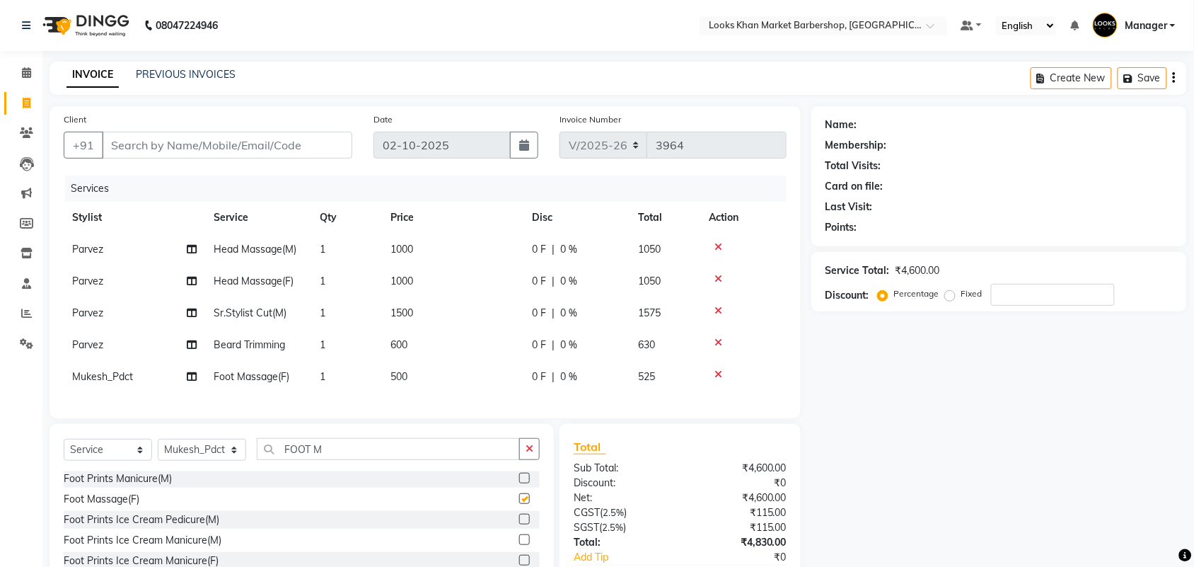
checkbox input "false"
click at [465, 372] on td "500" at bounding box center [452, 377] width 141 height 32
select select "72605"
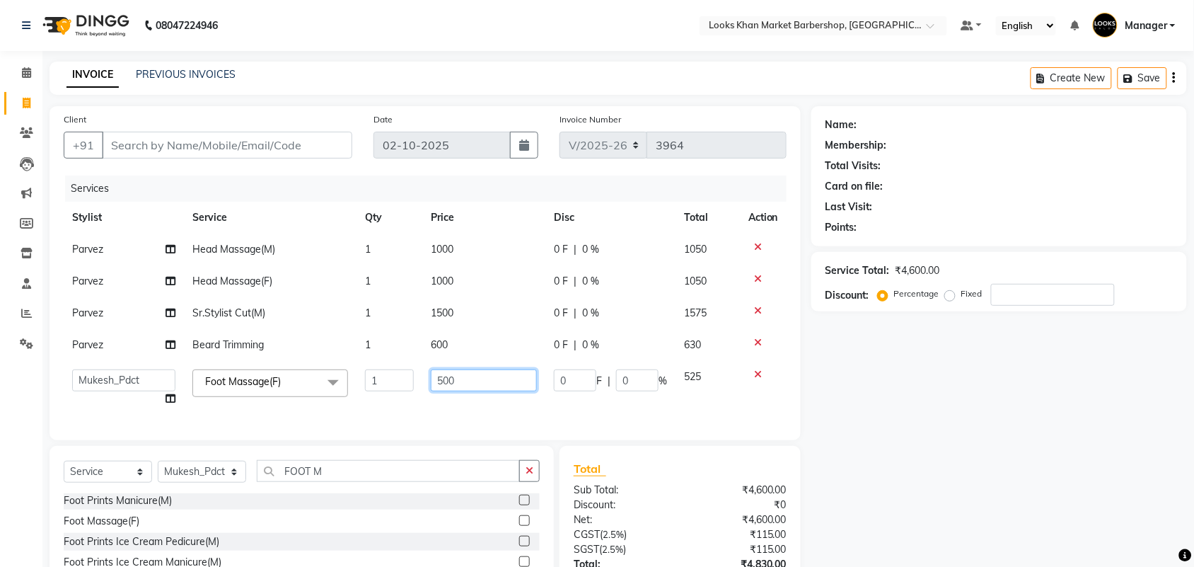
click at [475, 378] on input "500" at bounding box center [484, 380] width 106 height 22
type input "1000"
click at [458, 386] on input "1000" at bounding box center [484, 380] width 106 height 22
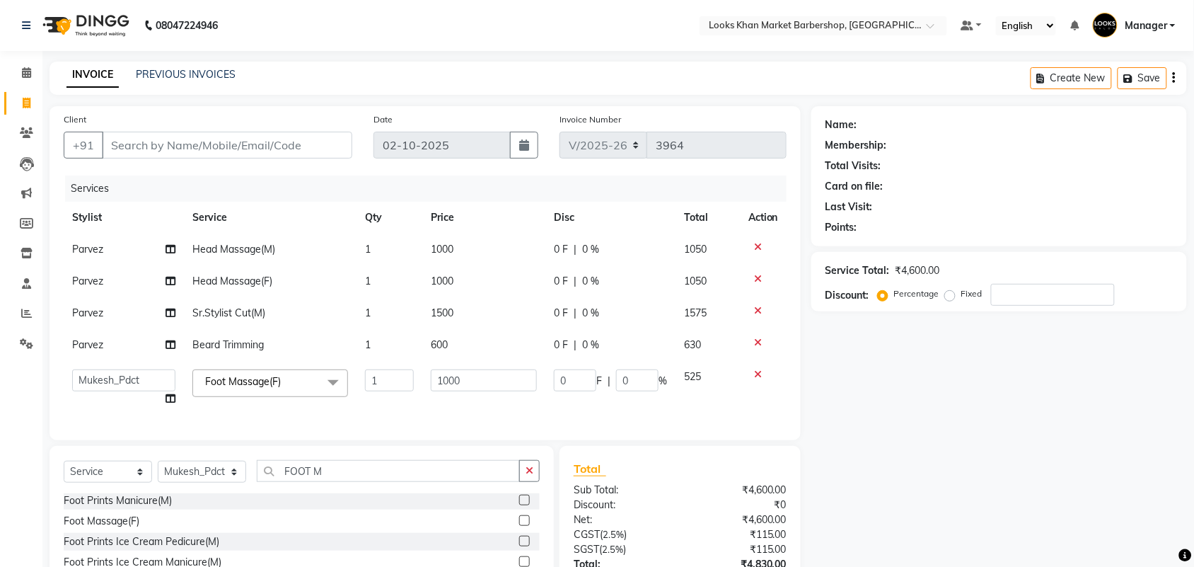
click at [435, 403] on div "Services Stylist Service Qty Price Disc Total Action [PERSON_NAME] Head Massage…" at bounding box center [425, 300] width 723 height 250
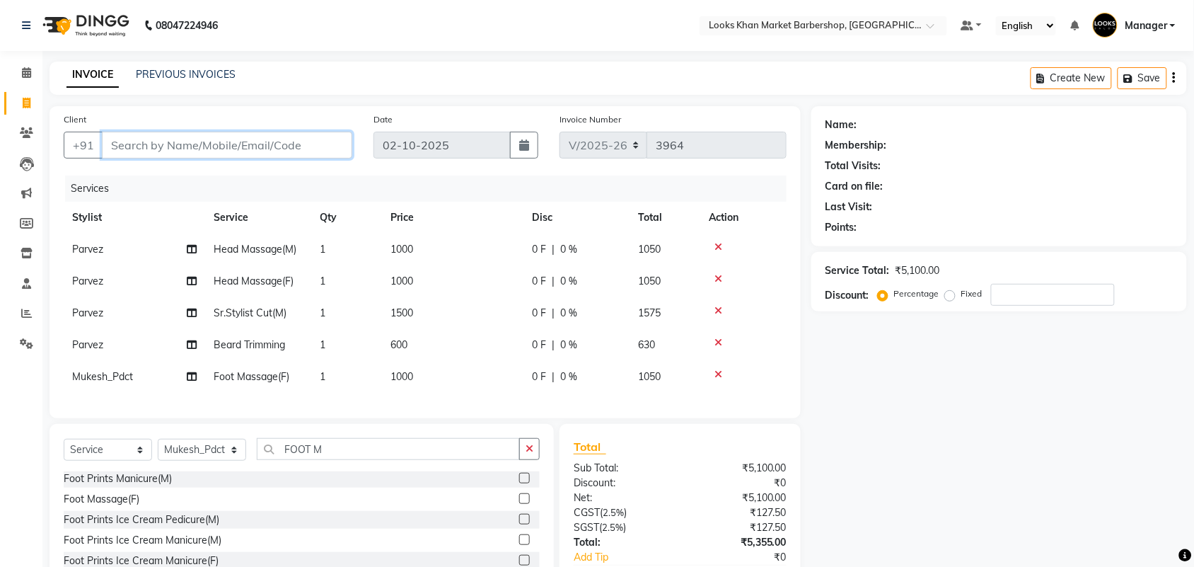
click at [234, 156] on input "Client" at bounding box center [227, 145] width 250 height 27
click at [234, 149] on input "Client" at bounding box center [227, 145] width 250 height 27
type input "9"
type input "0"
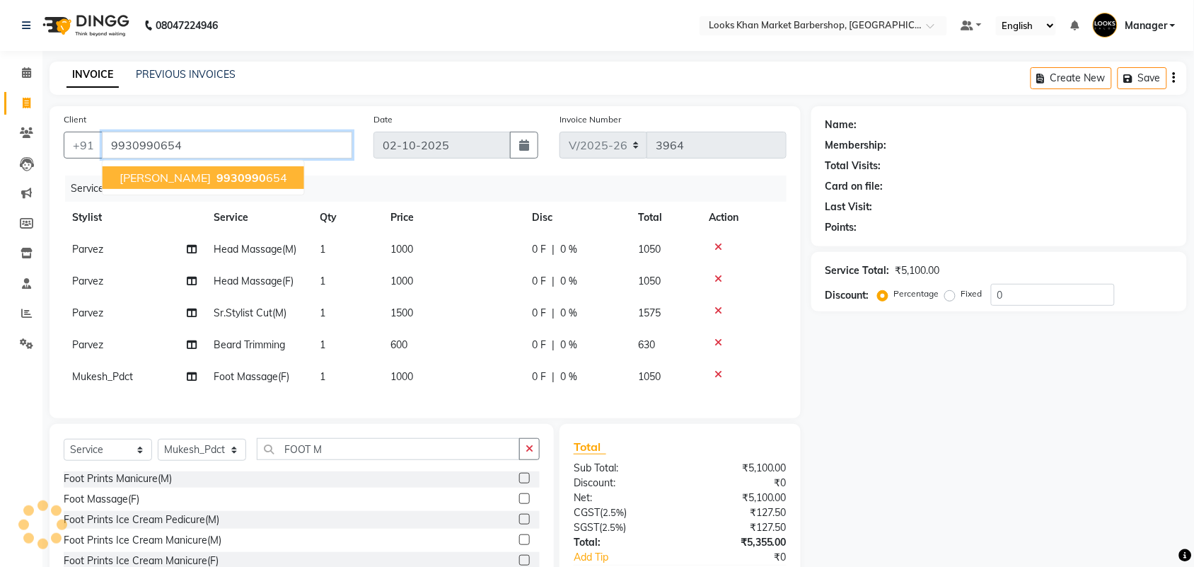
type input "9930990654"
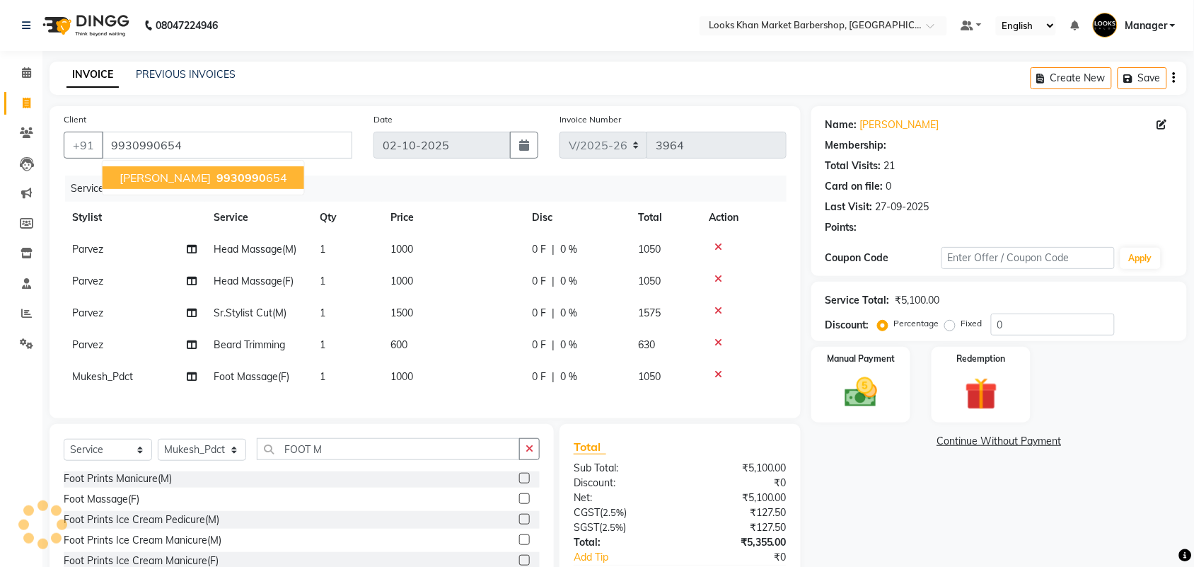
select select "1: Object"
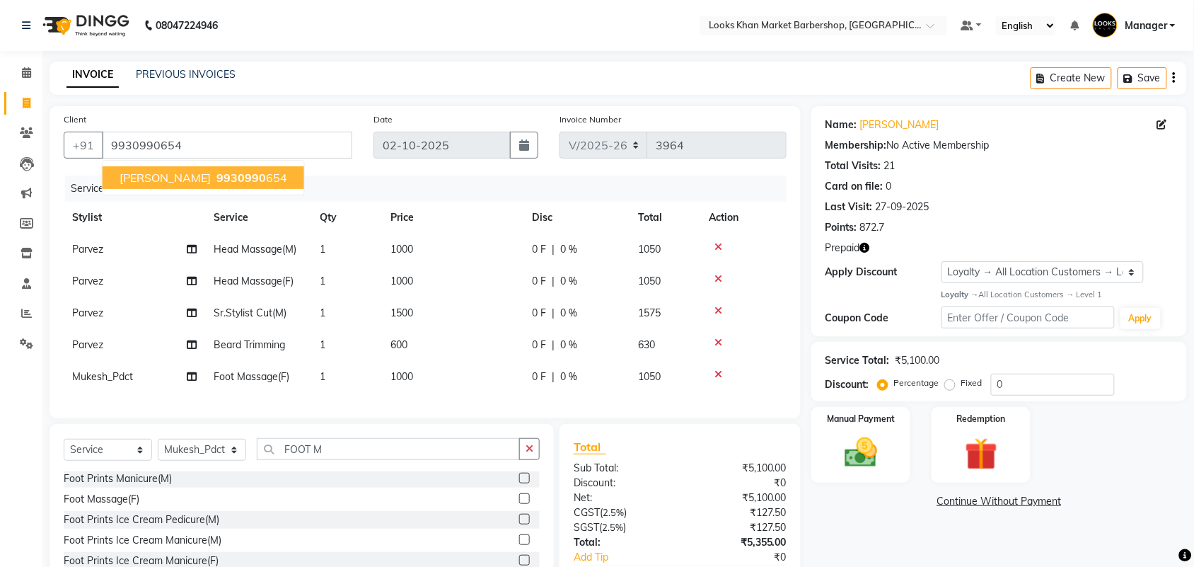
click at [231, 178] on span "9930990" at bounding box center [241, 178] width 50 height 14
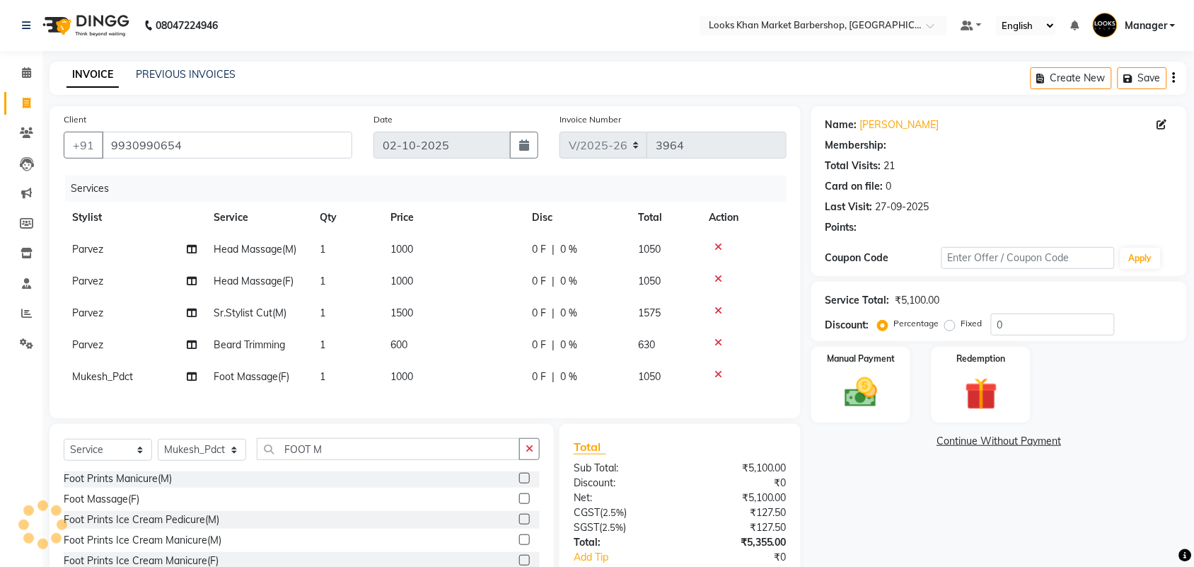
select select "1: Object"
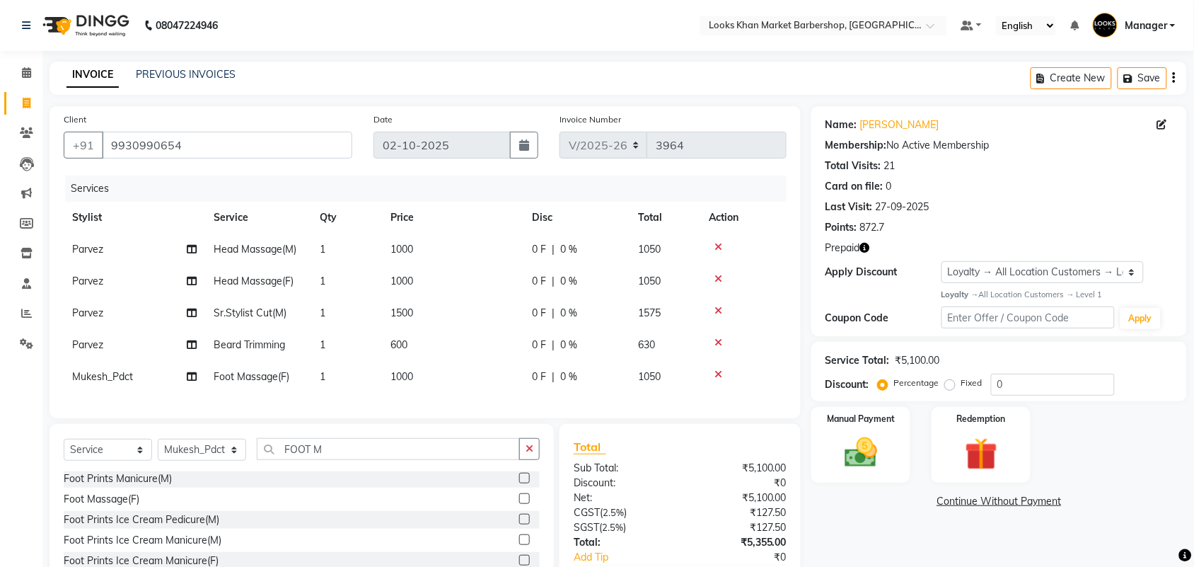
click at [865, 246] on icon "button" at bounding box center [865, 248] width 10 height 10
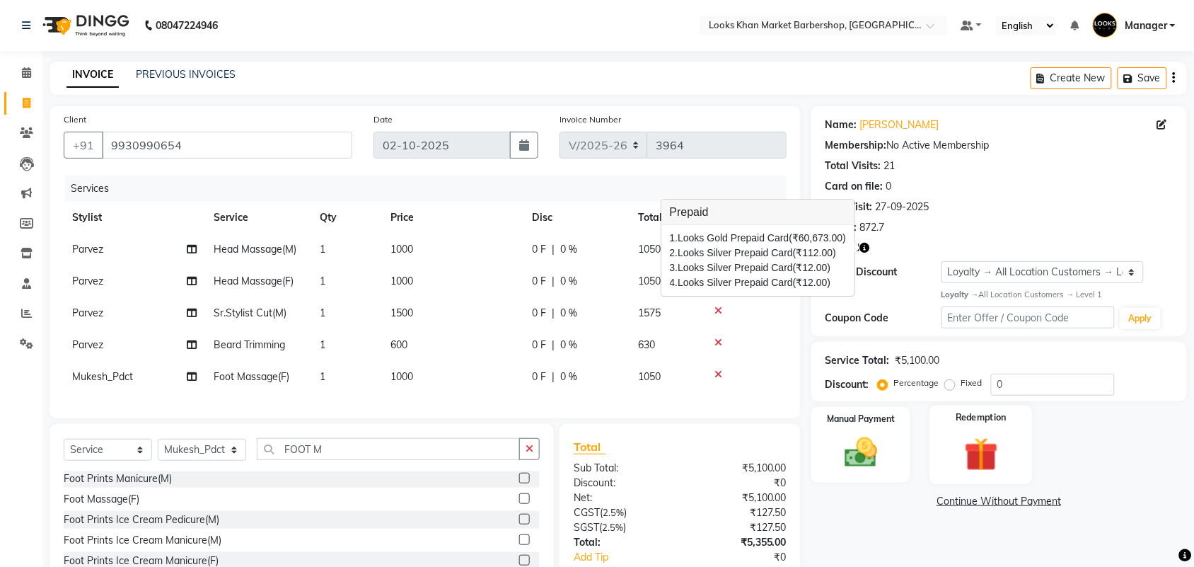
click at [957, 449] on img at bounding box center [981, 454] width 55 height 42
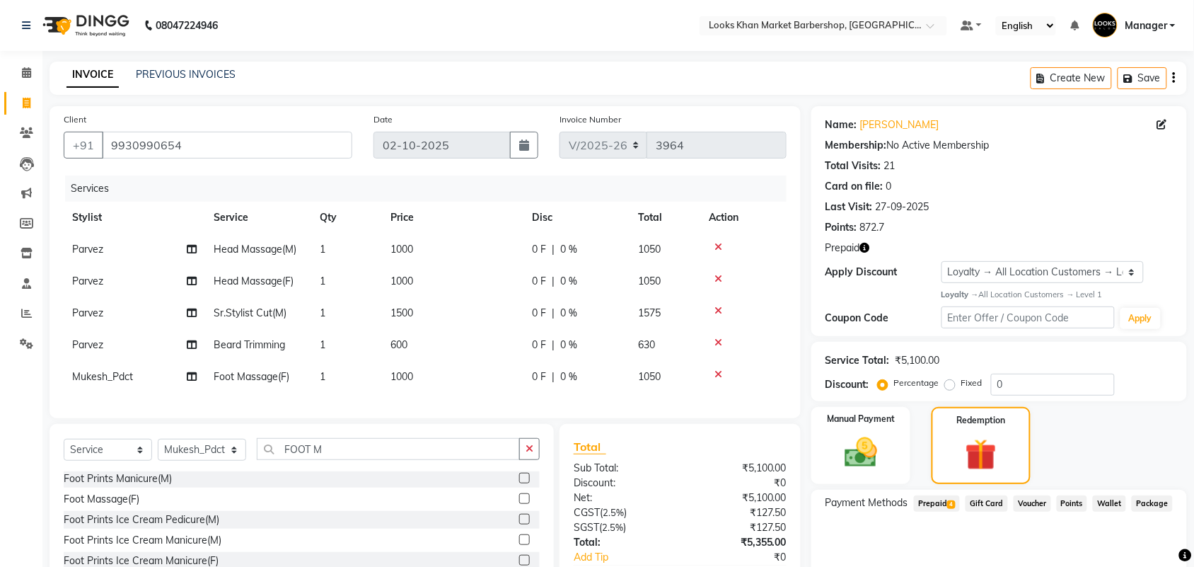
scroll to position [100, 0]
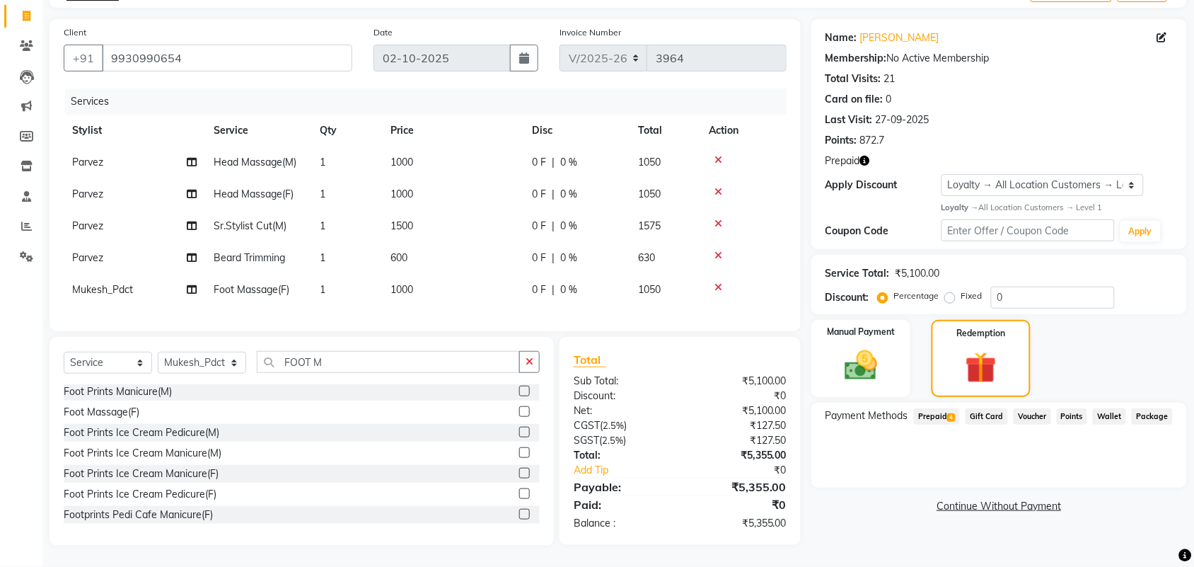
click at [952, 413] on span "4" at bounding box center [951, 417] width 8 height 8
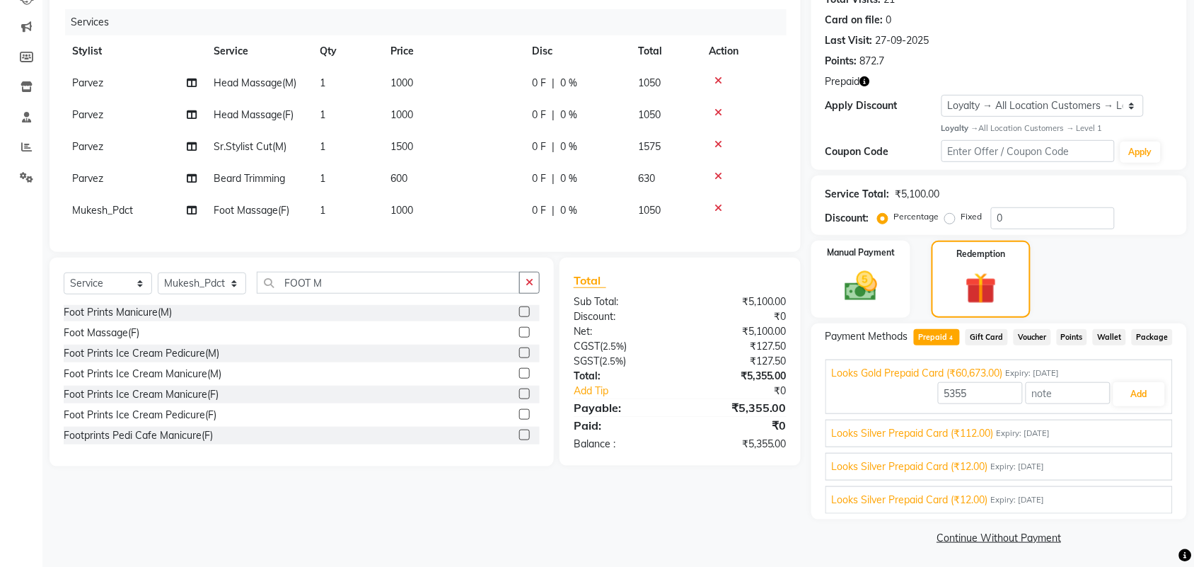
scroll to position [170, 0]
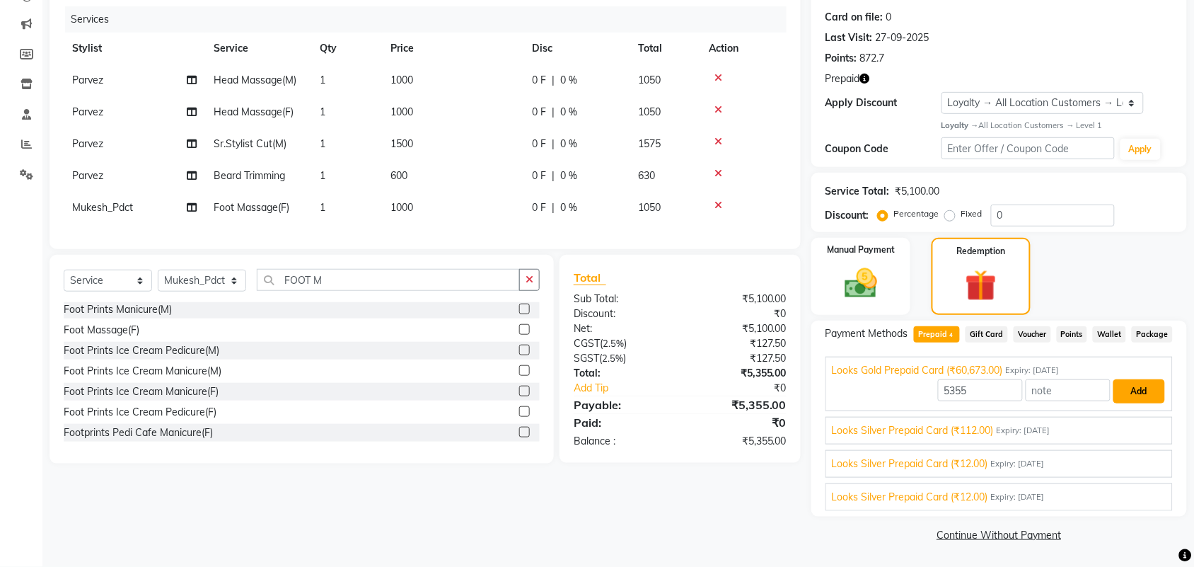
click at [1123, 391] on button "Add" at bounding box center [1140, 391] width 52 height 24
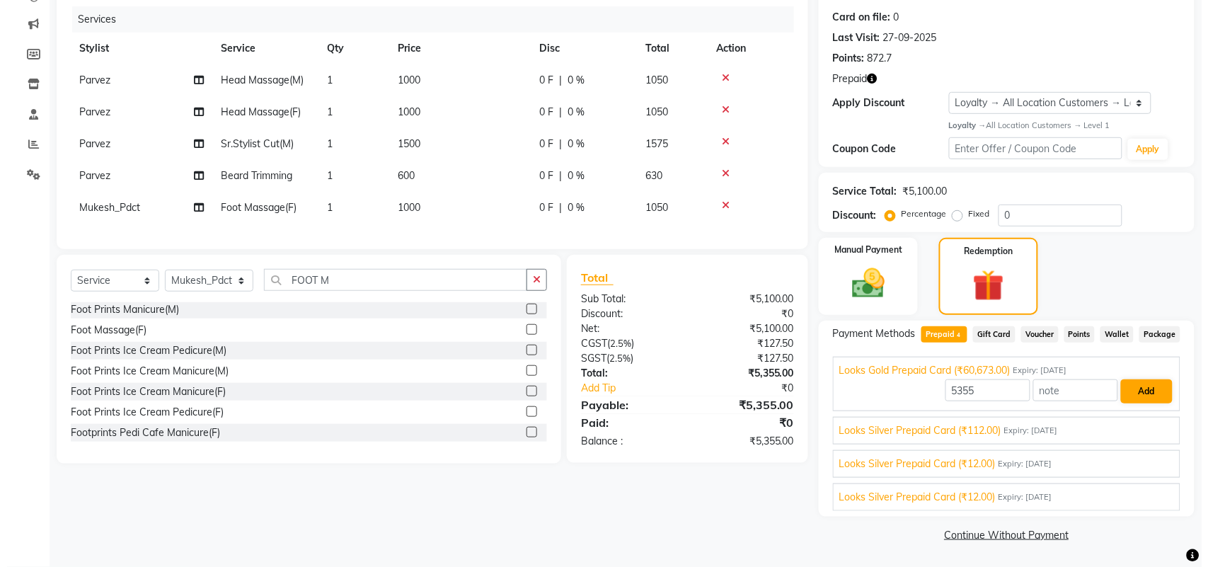
scroll to position [100, 0]
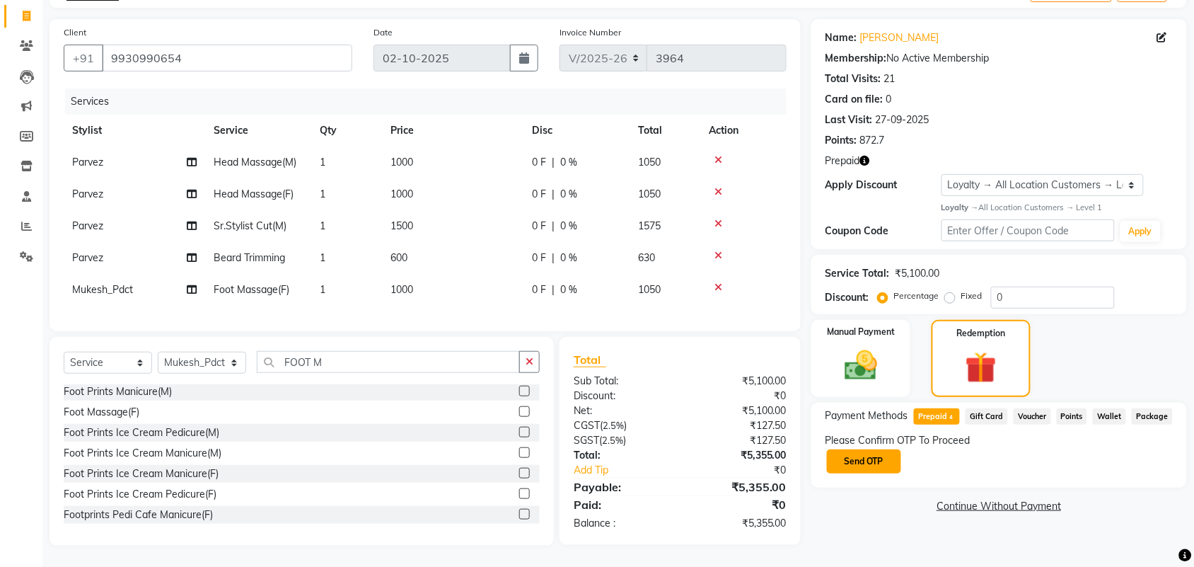
click at [871, 449] on button "Send OTP" at bounding box center [864, 461] width 74 height 24
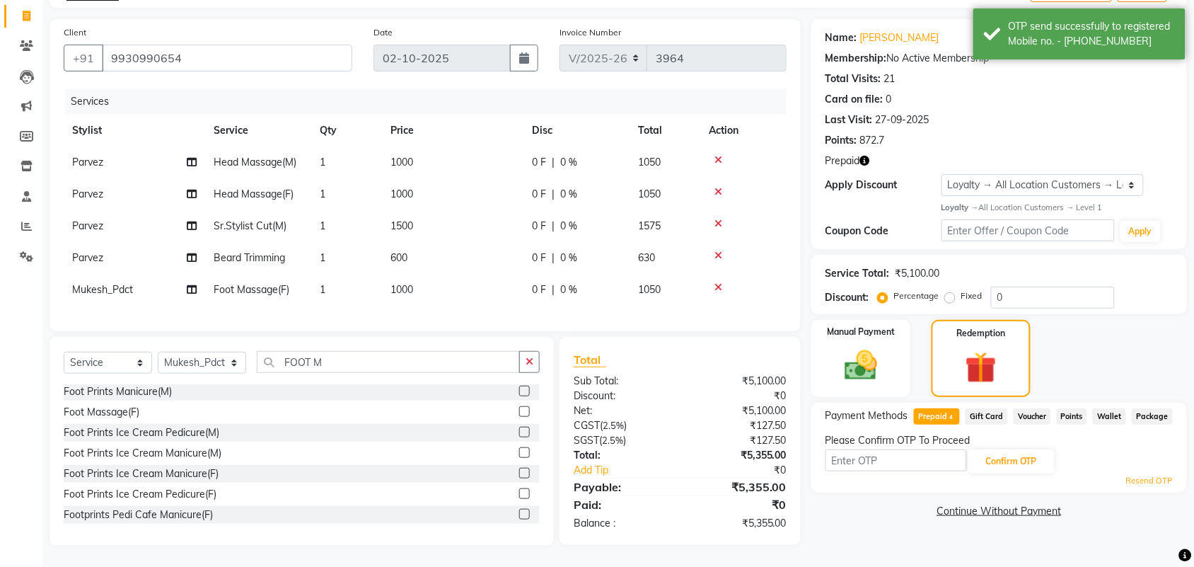
click at [1143, 93] on div "Card on file: 0" at bounding box center [999, 99] width 347 height 15
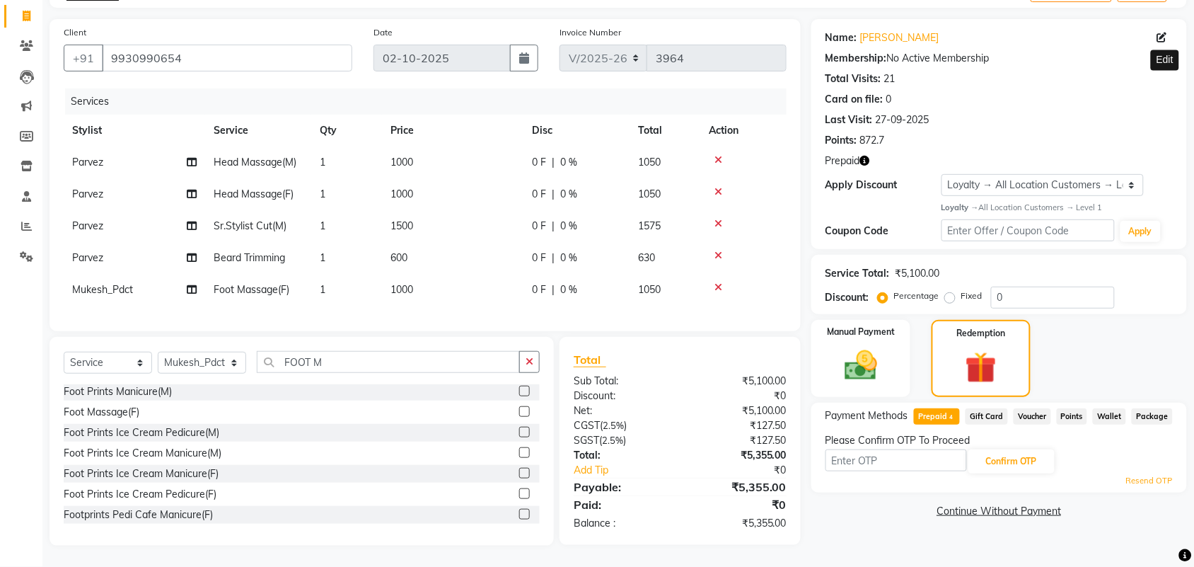
click at [1159, 33] on icon at bounding box center [1162, 38] width 10 height 10
select select "[DEMOGRAPHIC_DATA]"
select select
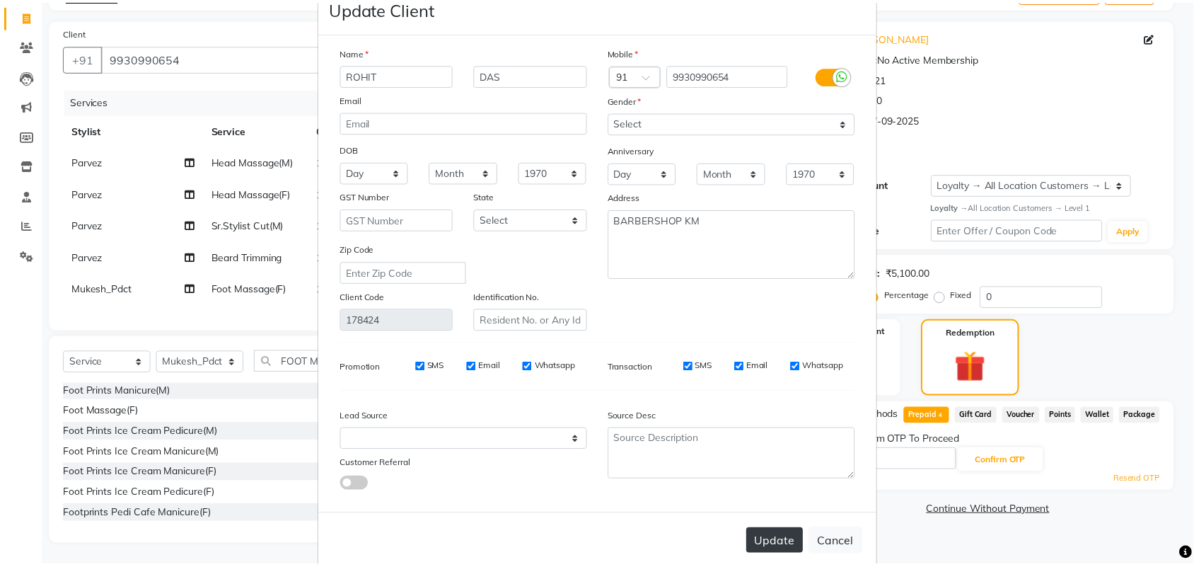
scroll to position [57, 0]
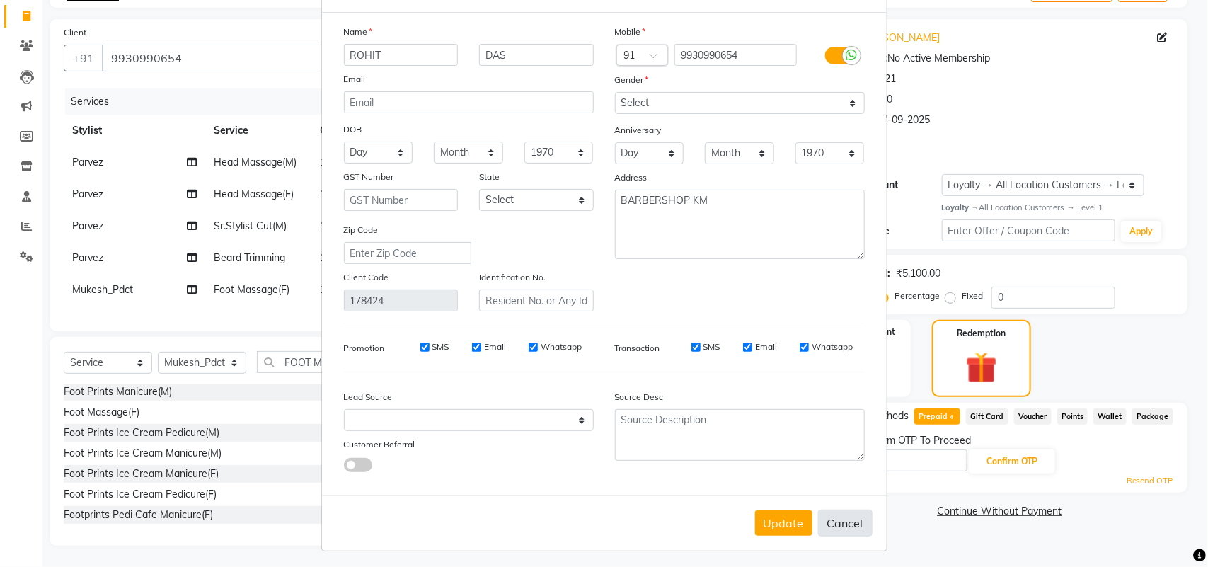
click at [831, 524] on button "Cancel" at bounding box center [845, 522] width 54 height 27
select select
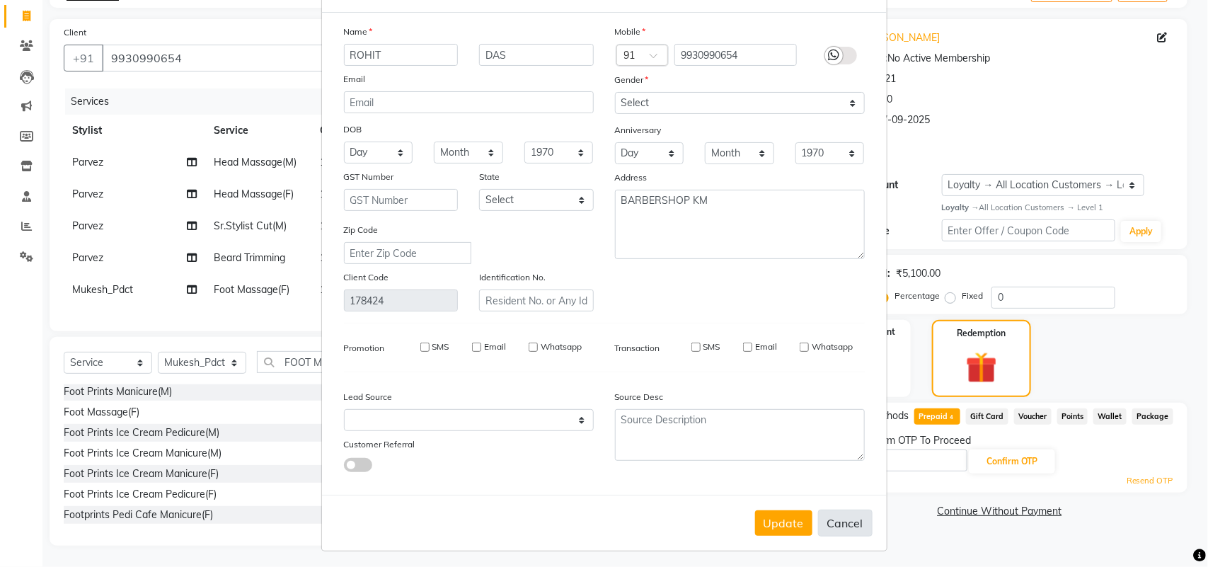
select select
checkbox input "false"
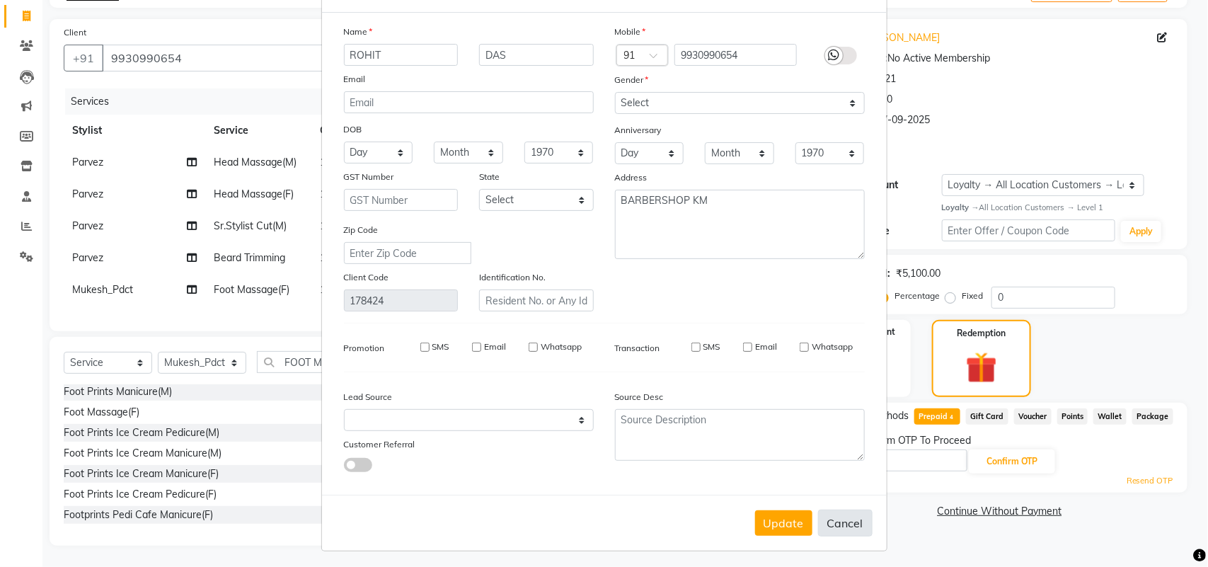
checkbox input "false"
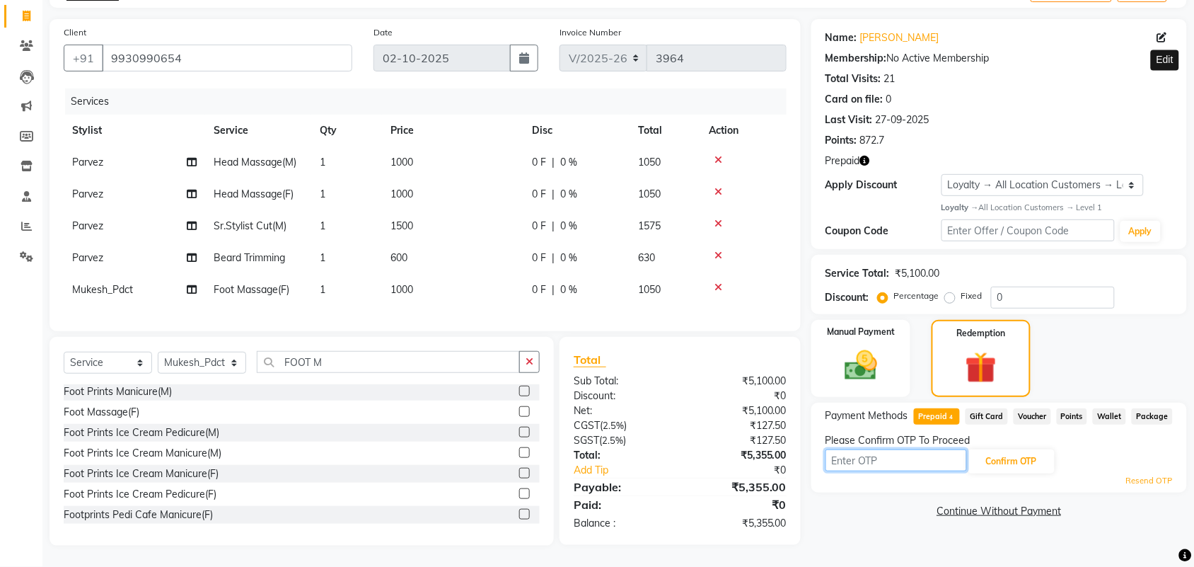
click at [858, 449] on input "text" at bounding box center [896, 460] width 141 height 22
type input "4729"
click at [1008, 449] on button "Confirm OTP" at bounding box center [1012, 461] width 86 height 24
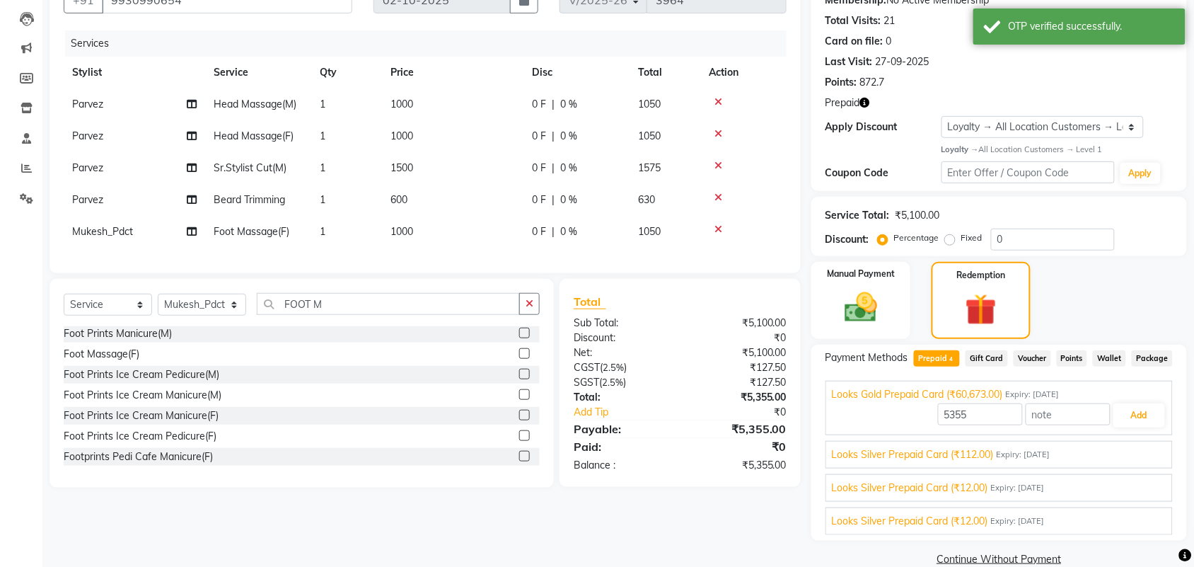
scroll to position [170, 0]
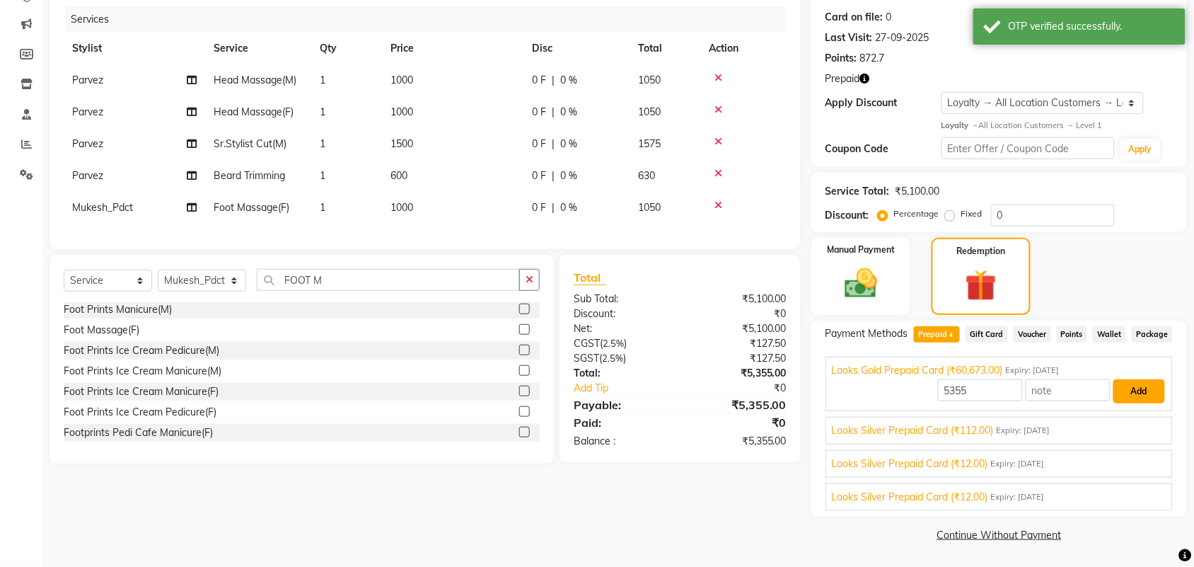
click at [1138, 400] on button "Add" at bounding box center [1140, 391] width 52 height 24
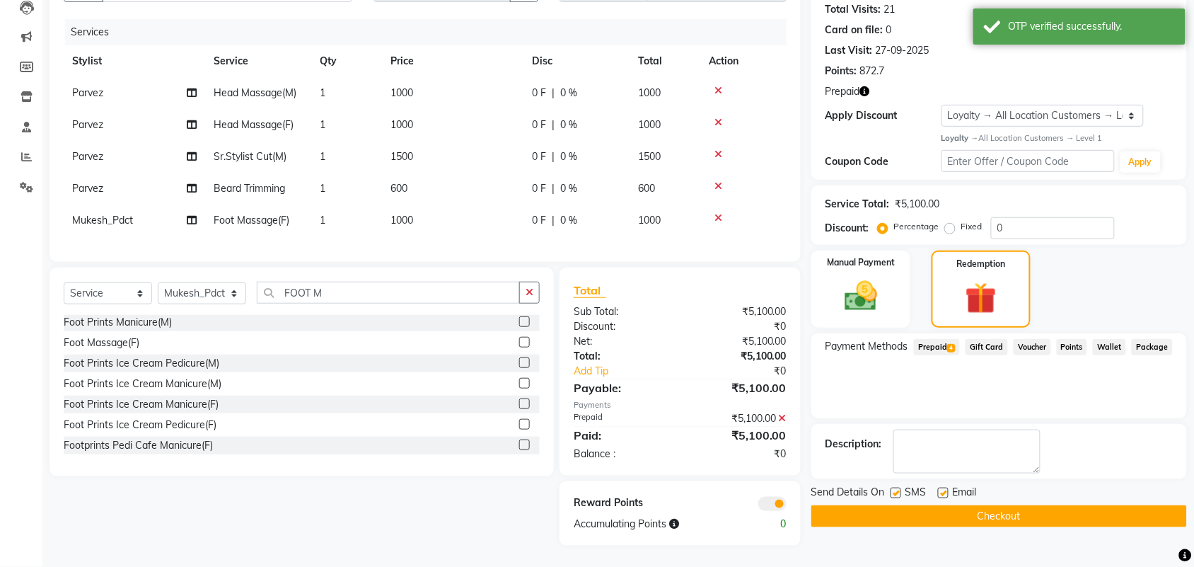
drag, startPoint x: 1047, startPoint y: 507, endPoint x: 1024, endPoint y: 507, distance: 22.6
click at [1046, 507] on button "Checkout" at bounding box center [999, 516] width 376 height 22
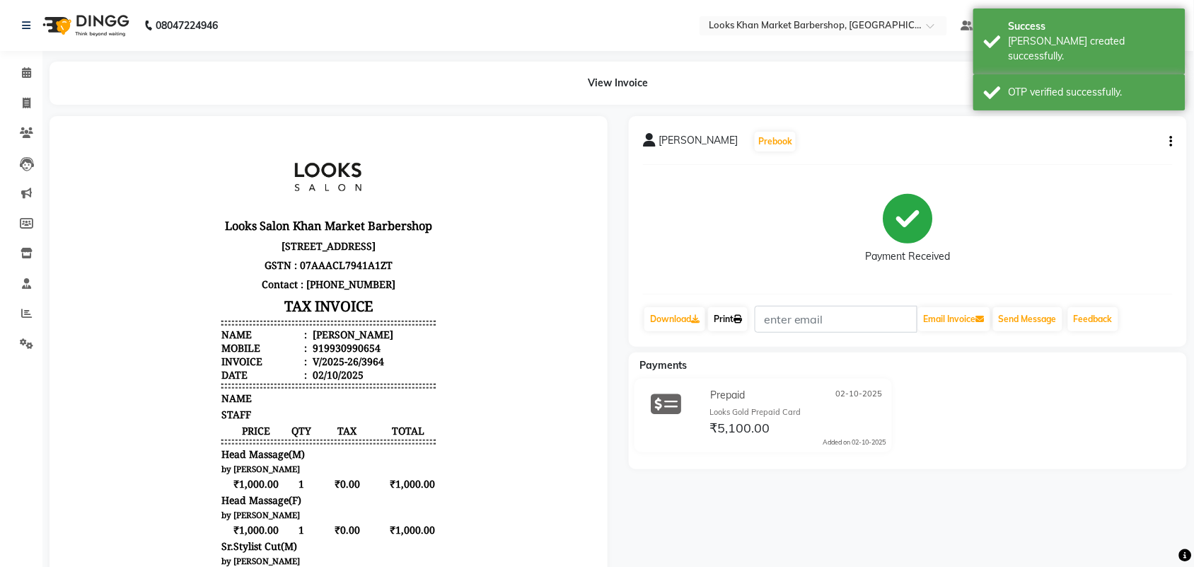
click at [725, 313] on link "Print" at bounding box center [728, 319] width 40 height 24
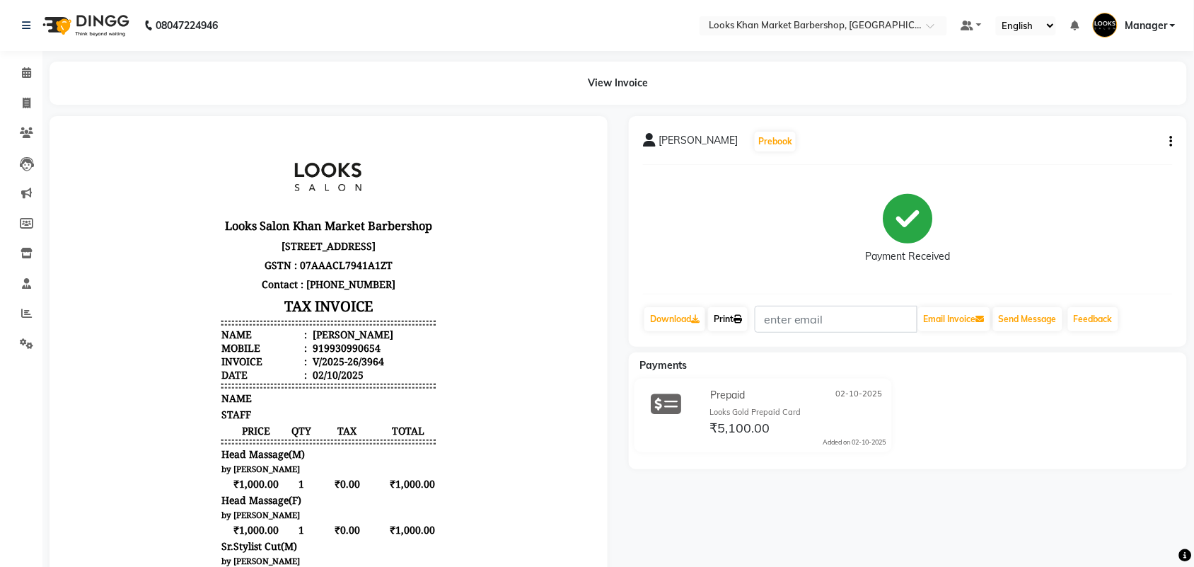
click at [734, 313] on link "Print" at bounding box center [728, 319] width 40 height 24
click at [25, 71] on icon at bounding box center [26, 72] width 9 height 11
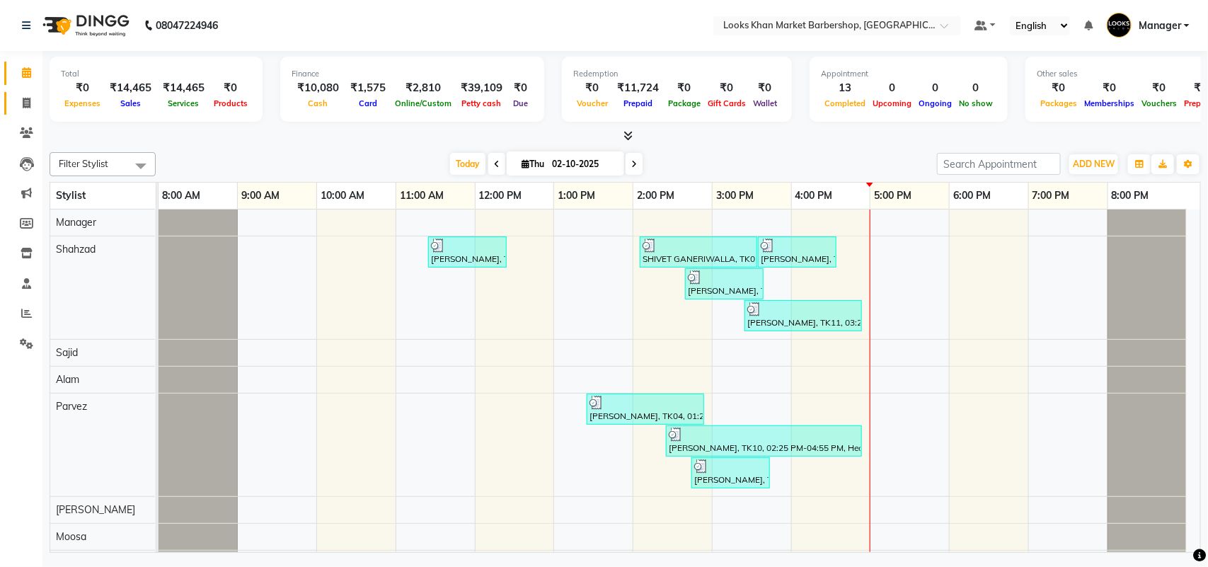
click at [23, 113] on link "Invoice" at bounding box center [21, 103] width 34 height 23
select select "service"
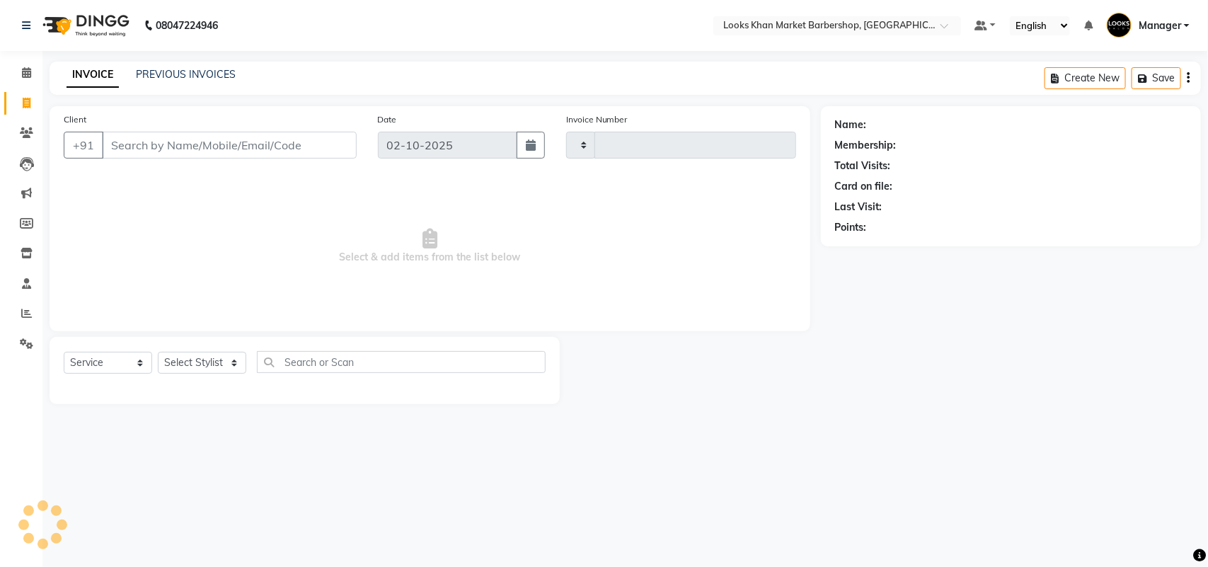
type input "3966"
select select "8030"
click at [26, 78] on icon at bounding box center [26, 72] width 9 height 11
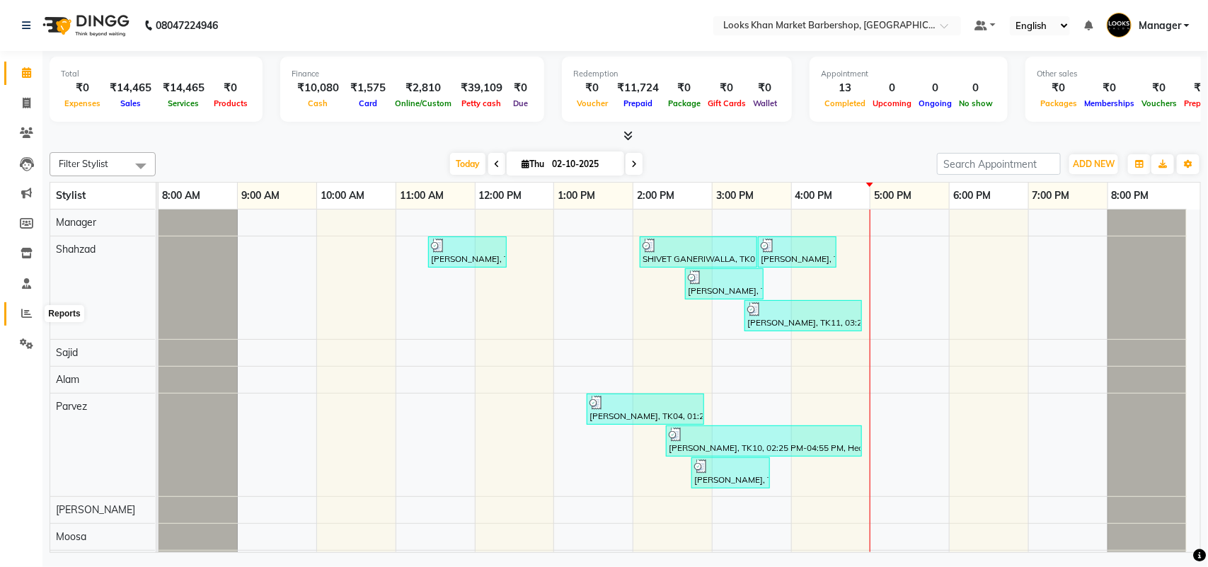
click at [27, 308] on icon at bounding box center [26, 313] width 11 height 11
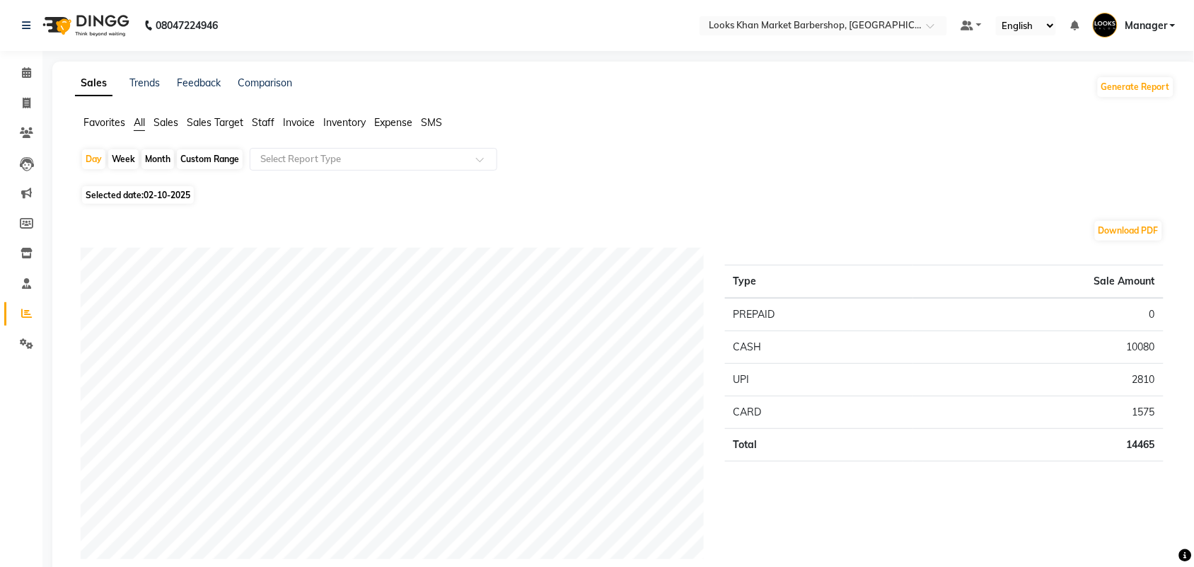
click at [241, 125] on span "Sales Target" at bounding box center [215, 122] width 57 height 13
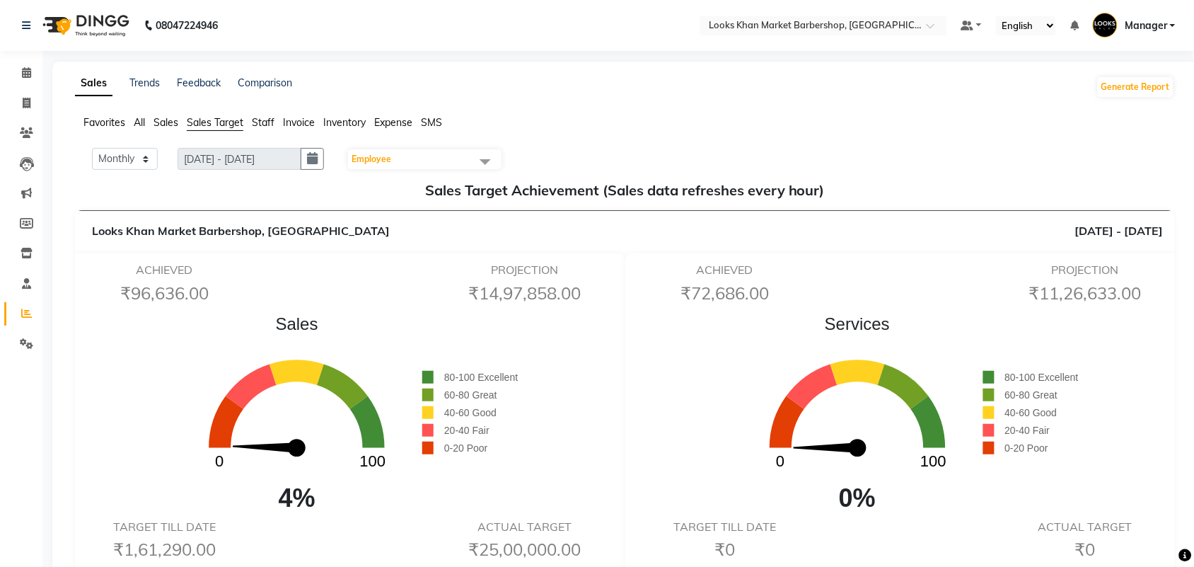
click at [260, 120] on span "Staff" at bounding box center [263, 122] width 23 height 13
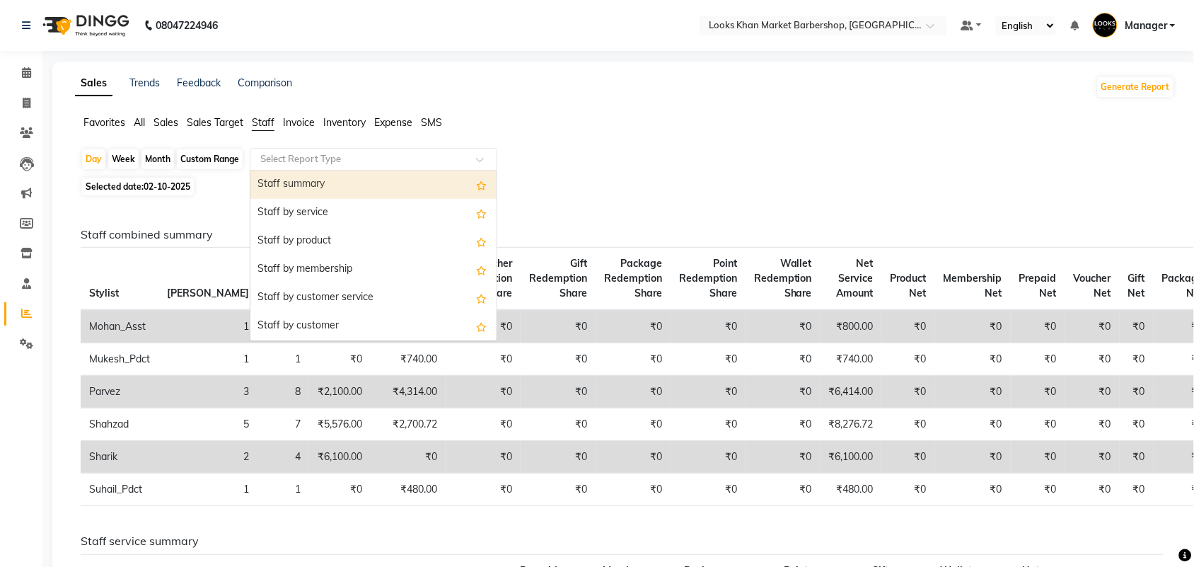
click at [328, 152] on input "text" at bounding box center [360, 159] width 204 height 14
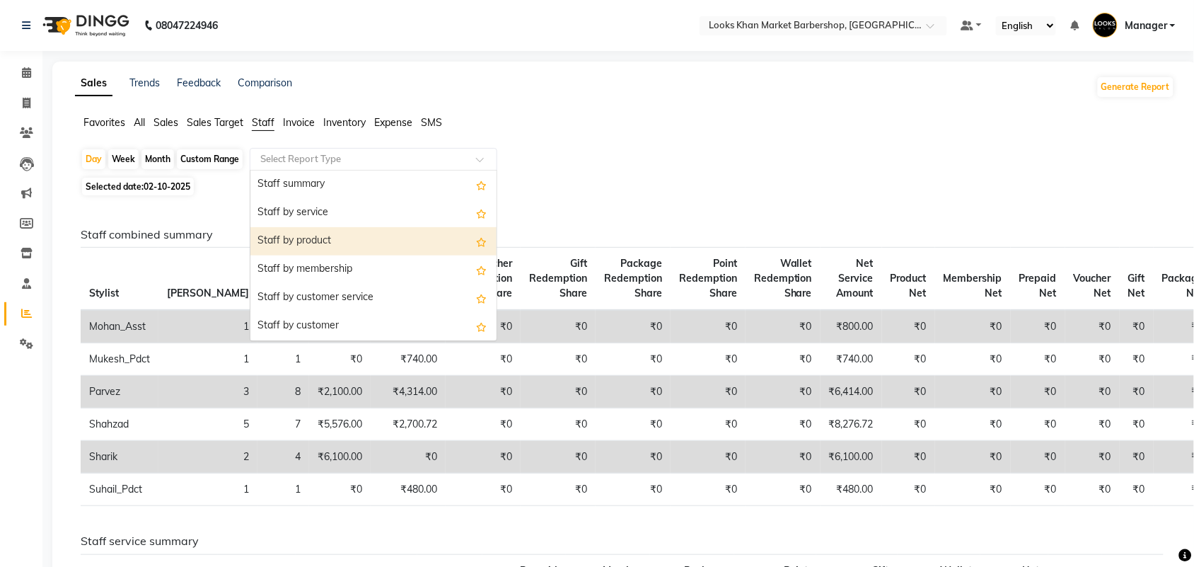
click at [359, 246] on div "Staff by product" at bounding box center [373, 241] width 246 height 28
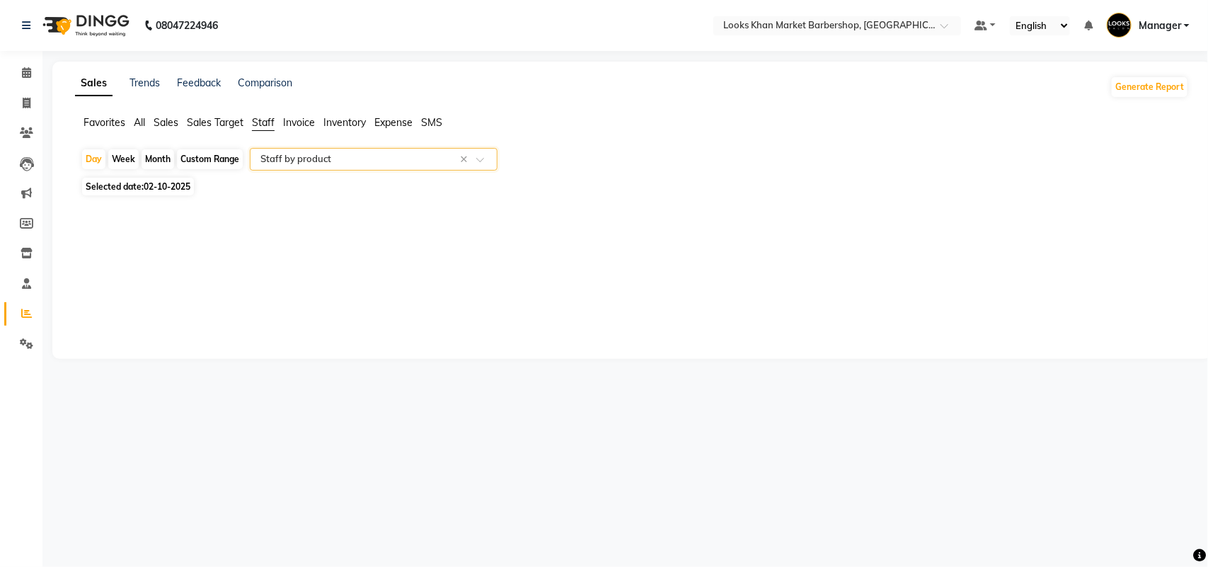
click at [383, 159] on input "text" at bounding box center [360, 159] width 204 height 14
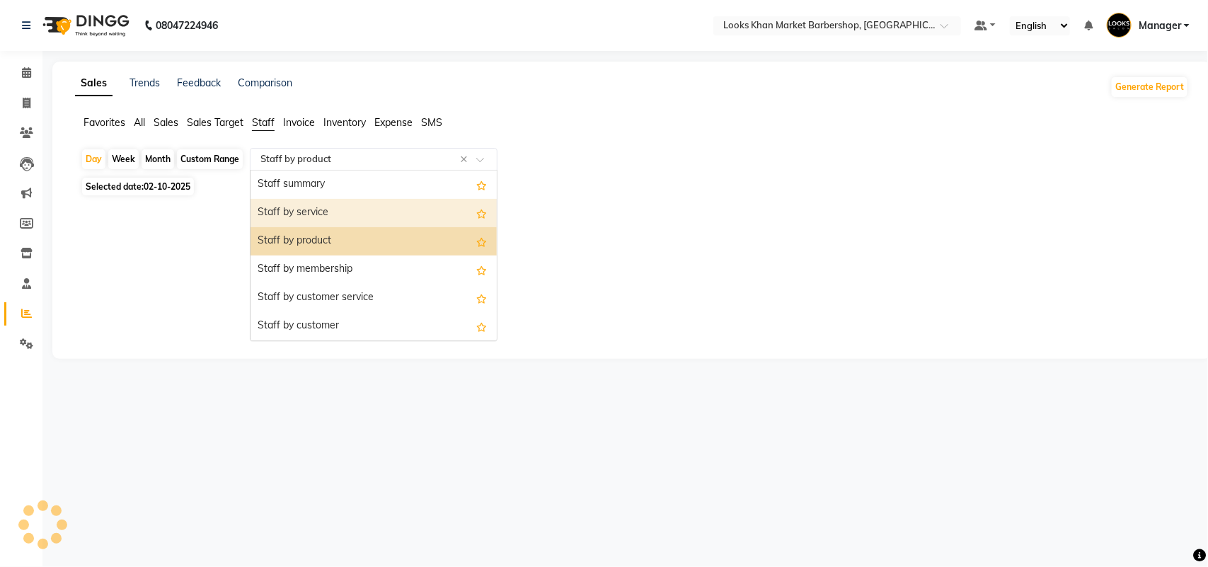
click at [378, 207] on div "Staff by service" at bounding box center [373, 213] width 246 height 28
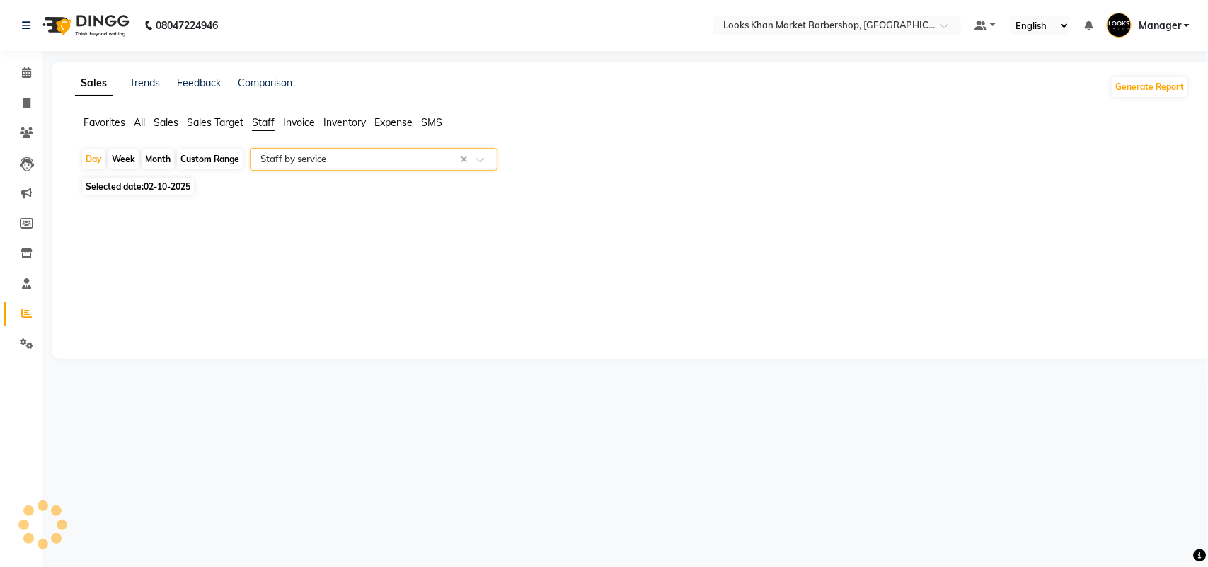
select select "full_report"
select select "csv"
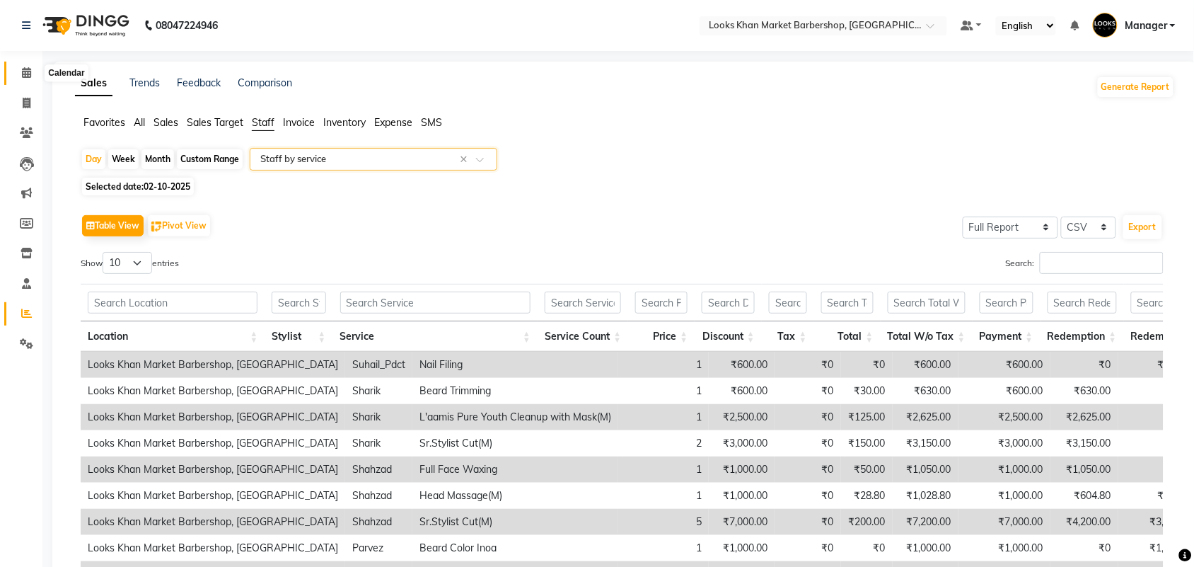
click at [22, 76] on icon at bounding box center [26, 72] width 9 height 11
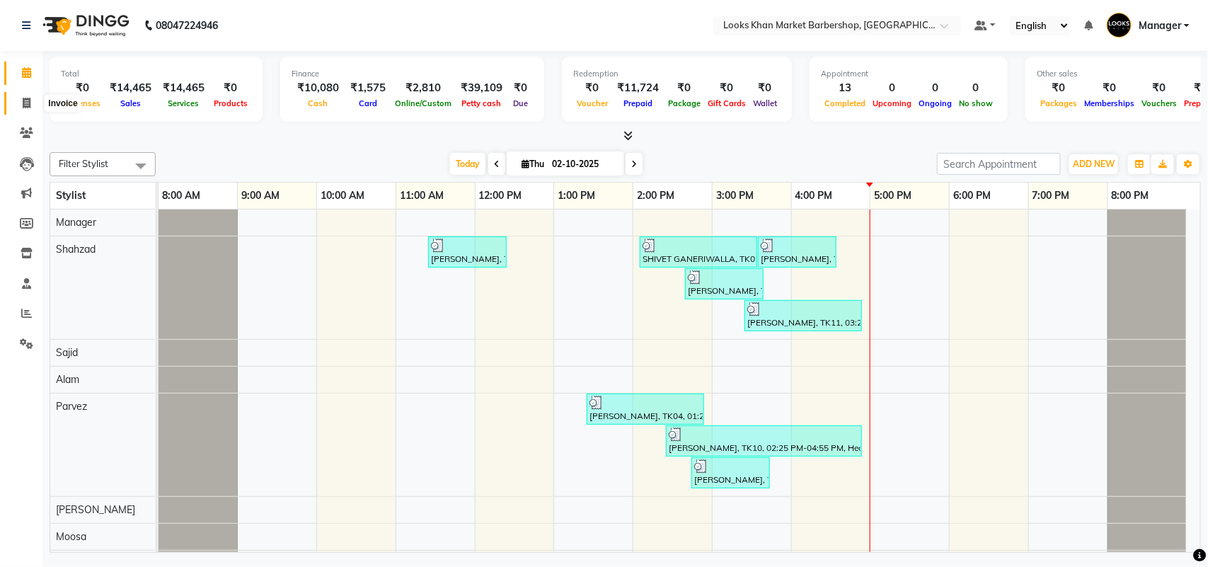
click at [16, 101] on span at bounding box center [26, 104] width 25 height 16
select select "service"
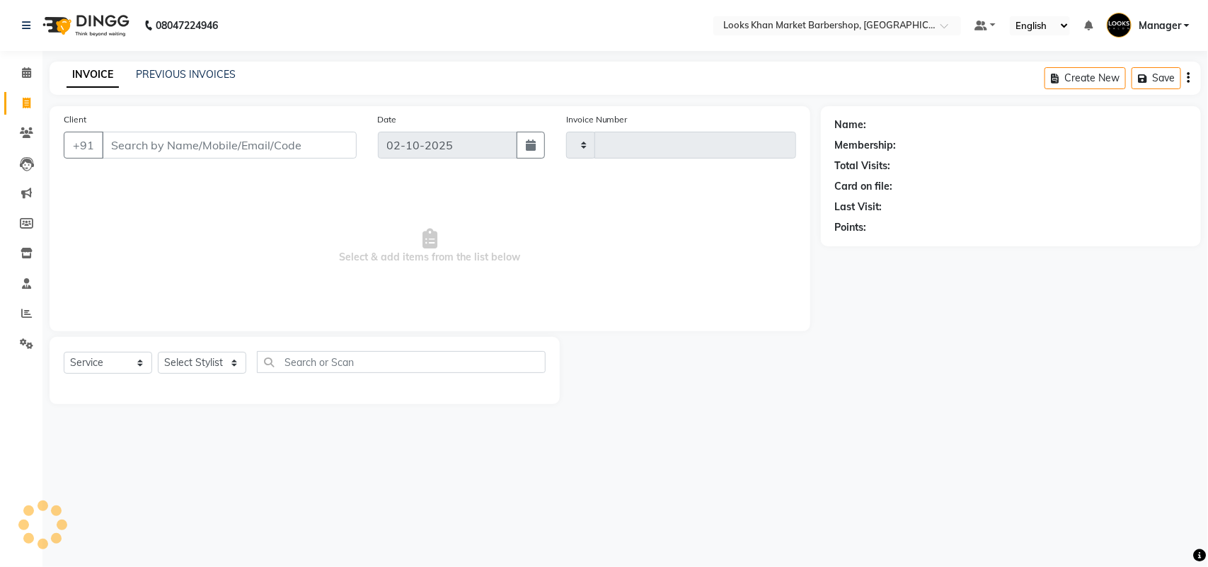
click at [217, 146] on input "Client" at bounding box center [229, 145] width 255 height 27
type input "3966"
select select "8030"
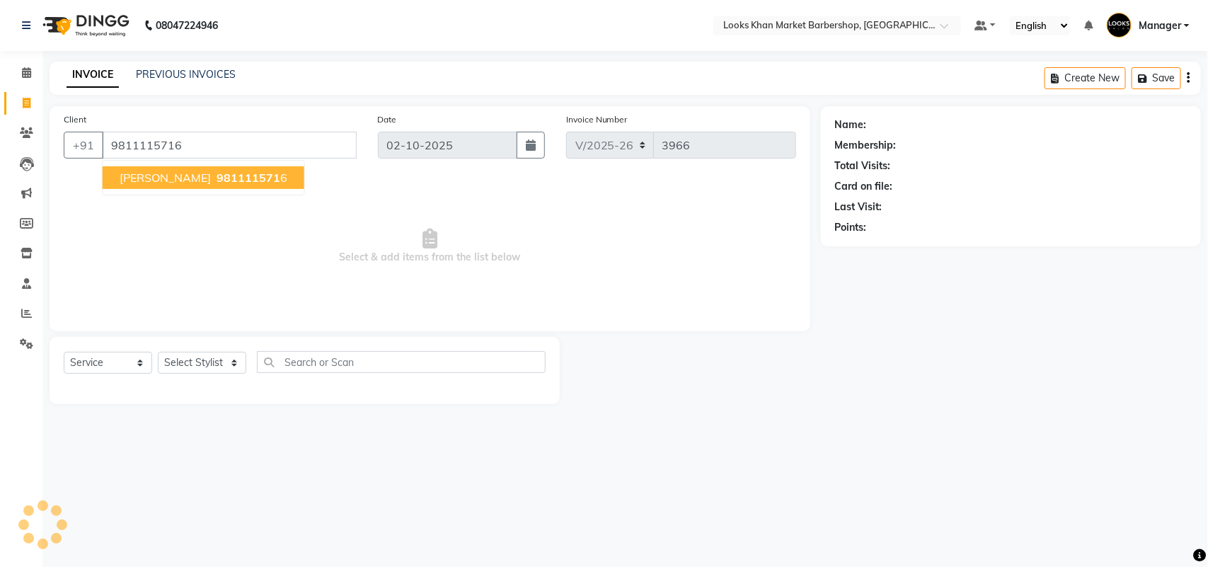
type input "9811115716"
select select "1: Object"
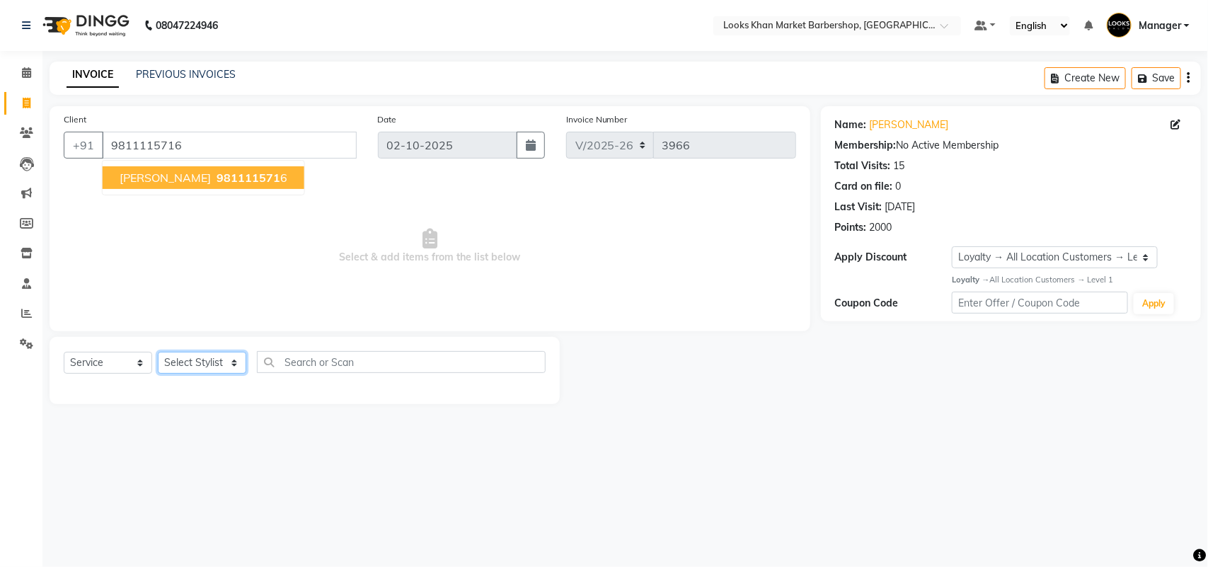
click at [227, 365] on select "Select Stylist Abhishek_pdct Akash_pdct Alam Counter_Sales [PERSON_NAME] [DATE]…" at bounding box center [202, 363] width 88 height 22
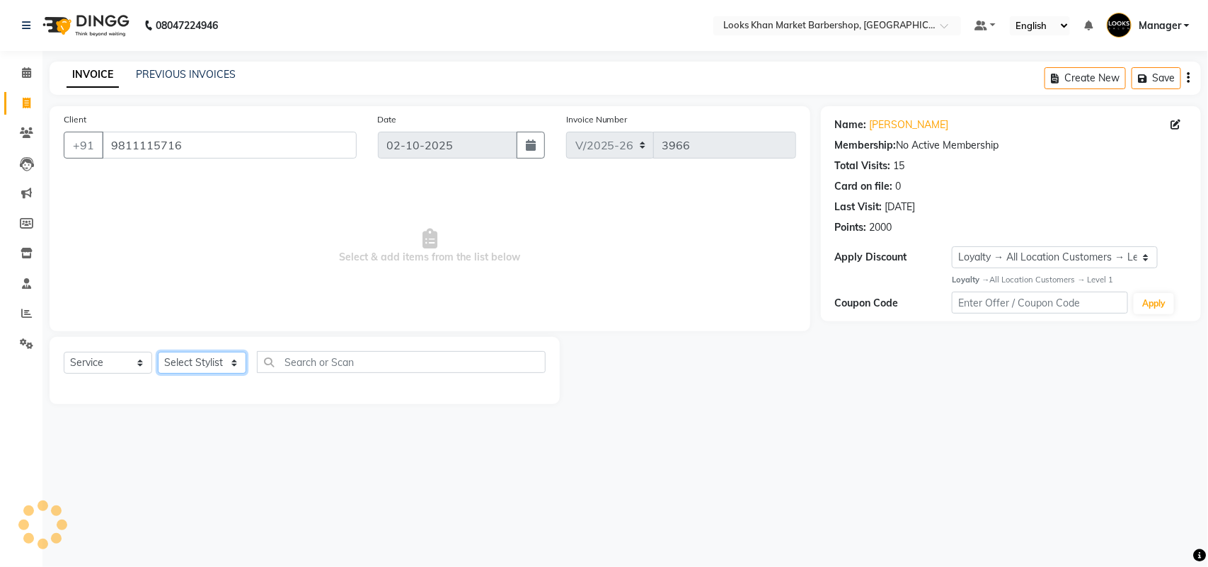
select select "72593"
click at [158, 352] on select "Select Stylist Abhishek_pdct Akash_pdct Alam Counter_Sales [PERSON_NAME] [DATE]…" at bounding box center [202, 363] width 88 height 22
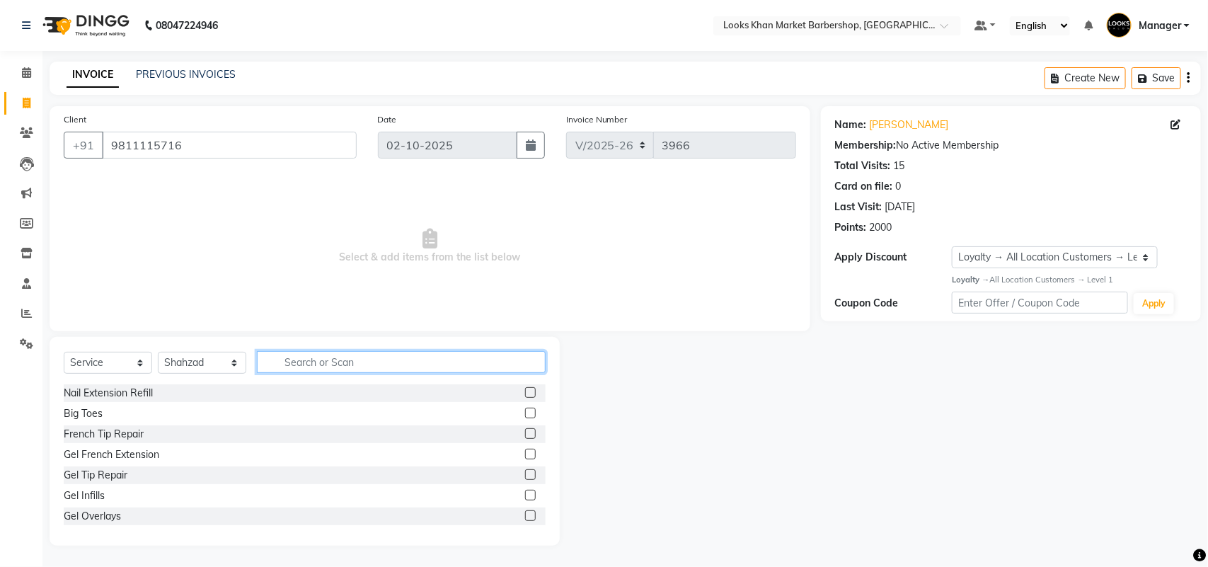
click at [319, 362] on input "text" at bounding box center [401, 362] width 289 height 22
type input "CUT"
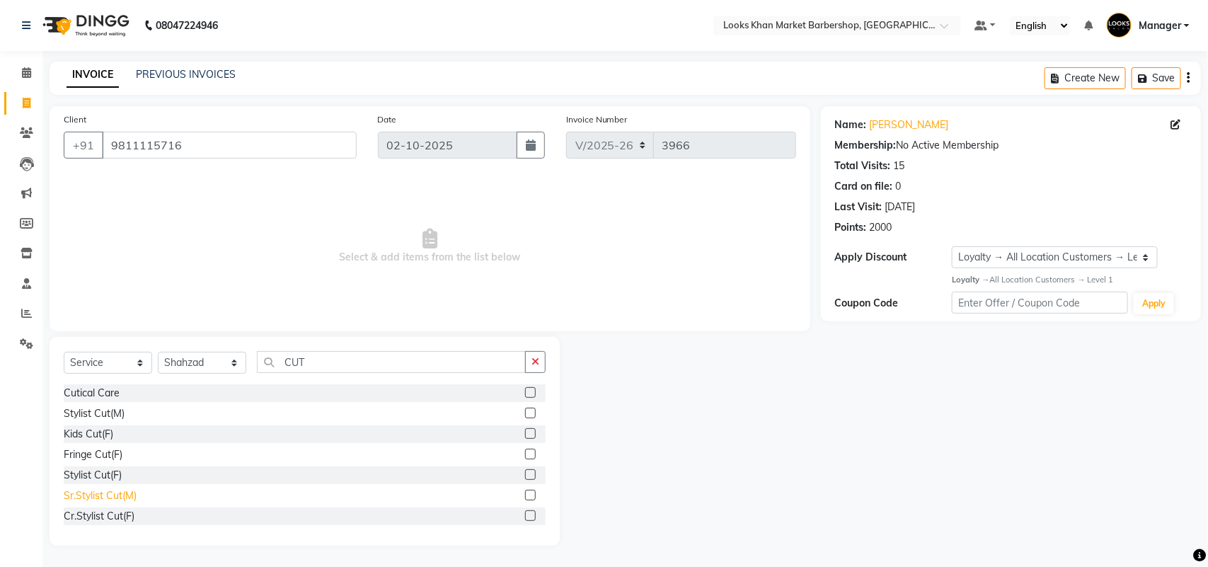
click at [100, 496] on div "Sr.Stylist Cut(M)" at bounding box center [100, 495] width 73 height 15
checkbox input "false"
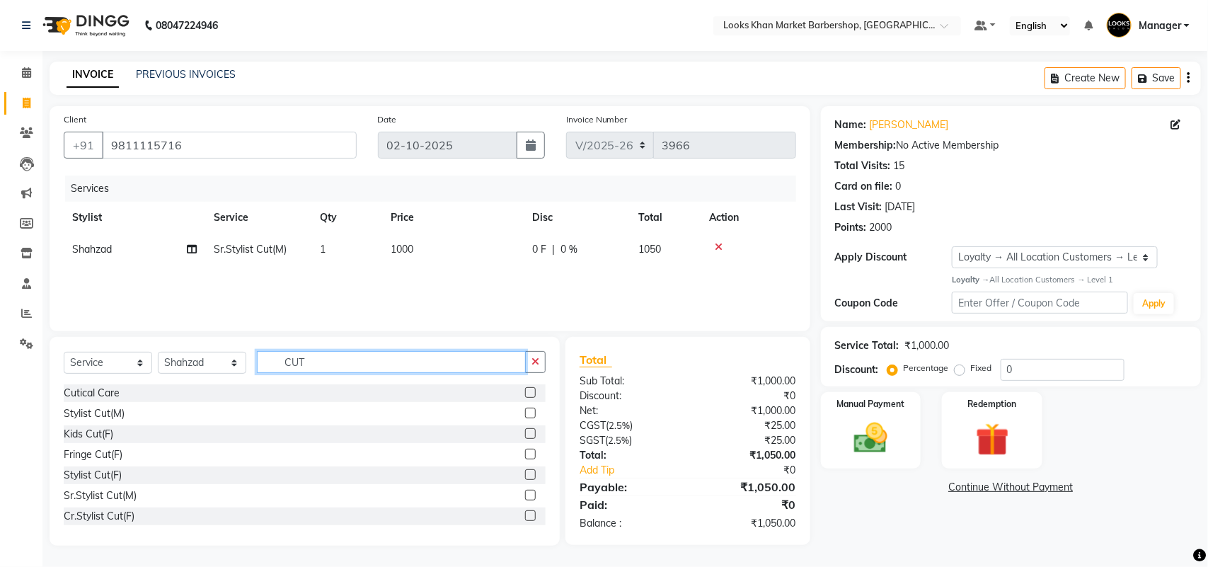
click at [349, 358] on input "CUT" at bounding box center [391, 362] width 269 height 22
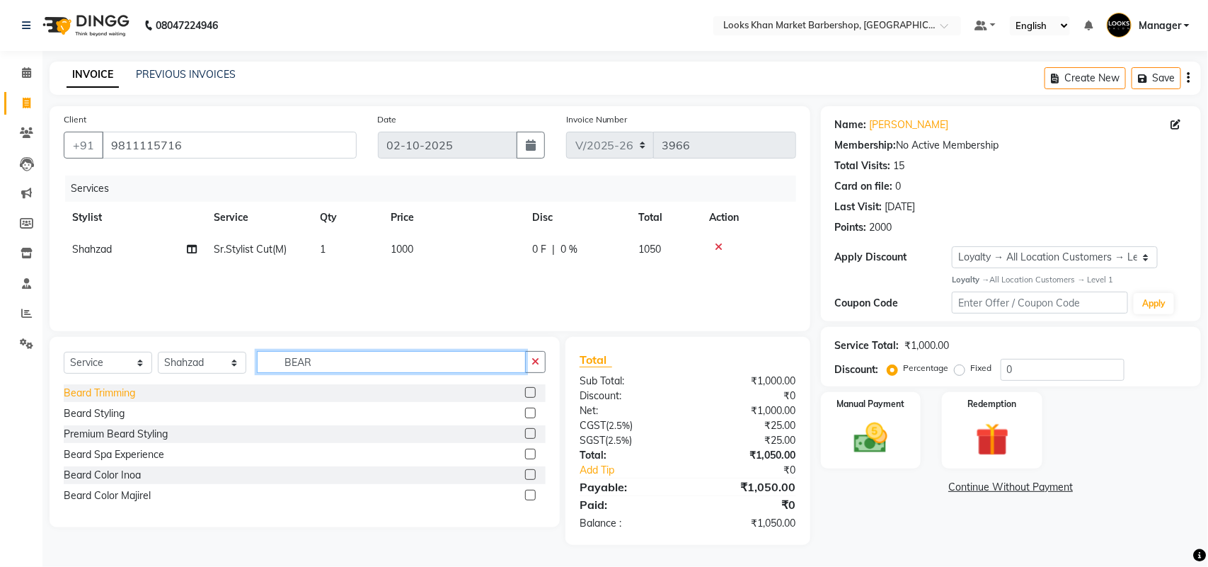
type input "BEAR"
click at [112, 388] on div "Beard Trimming" at bounding box center [99, 393] width 71 height 15
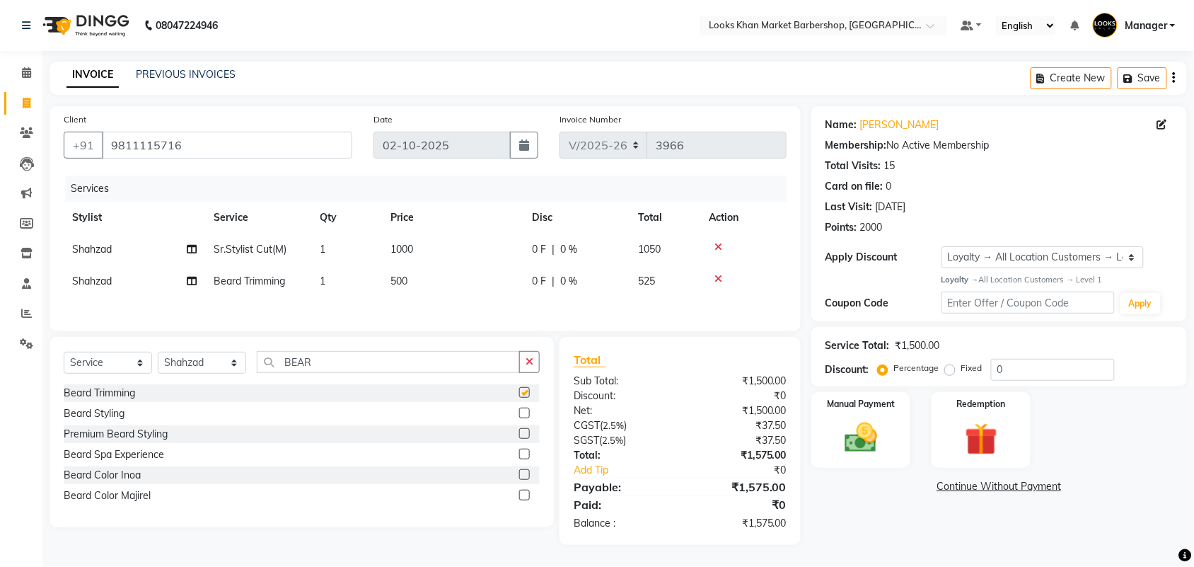
checkbox input "false"
click at [336, 369] on input "BEAR" at bounding box center [388, 362] width 263 height 22
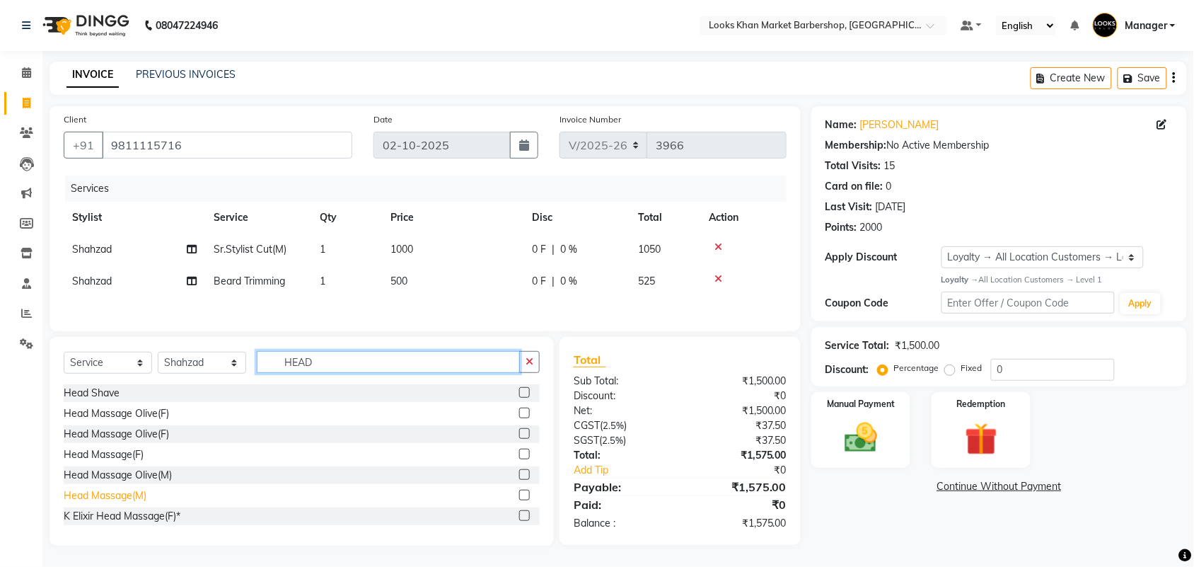
type input "HEAD"
click at [135, 497] on div "Head Massage(M)" at bounding box center [105, 495] width 83 height 15
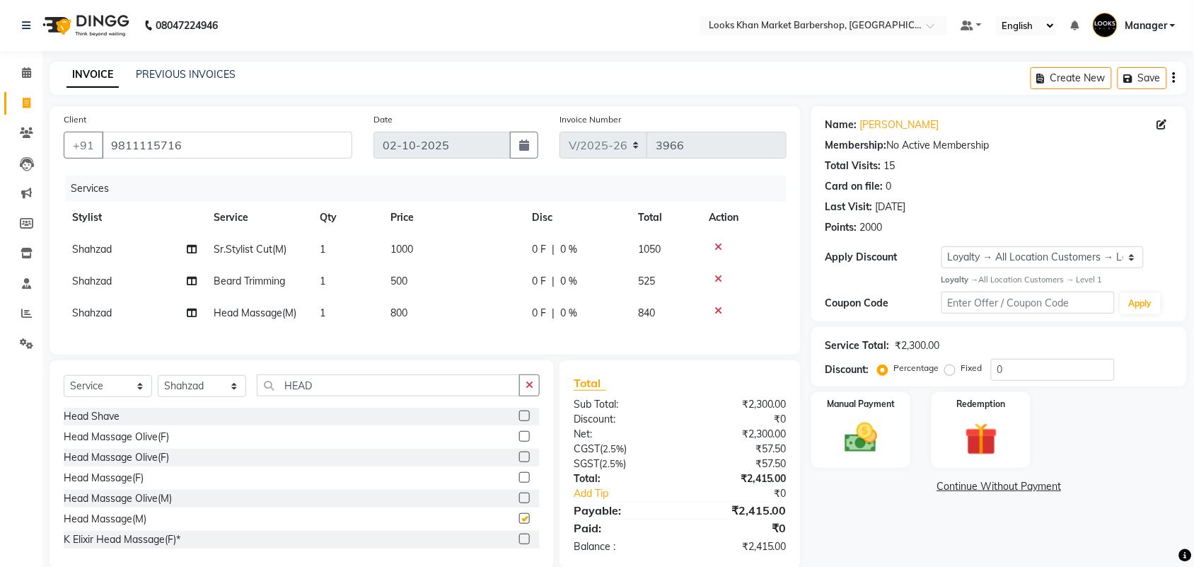
checkbox input "false"
click at [408, 318] on td "800" at bounding box center [452, 313] width 141 height 32
select select "72593"
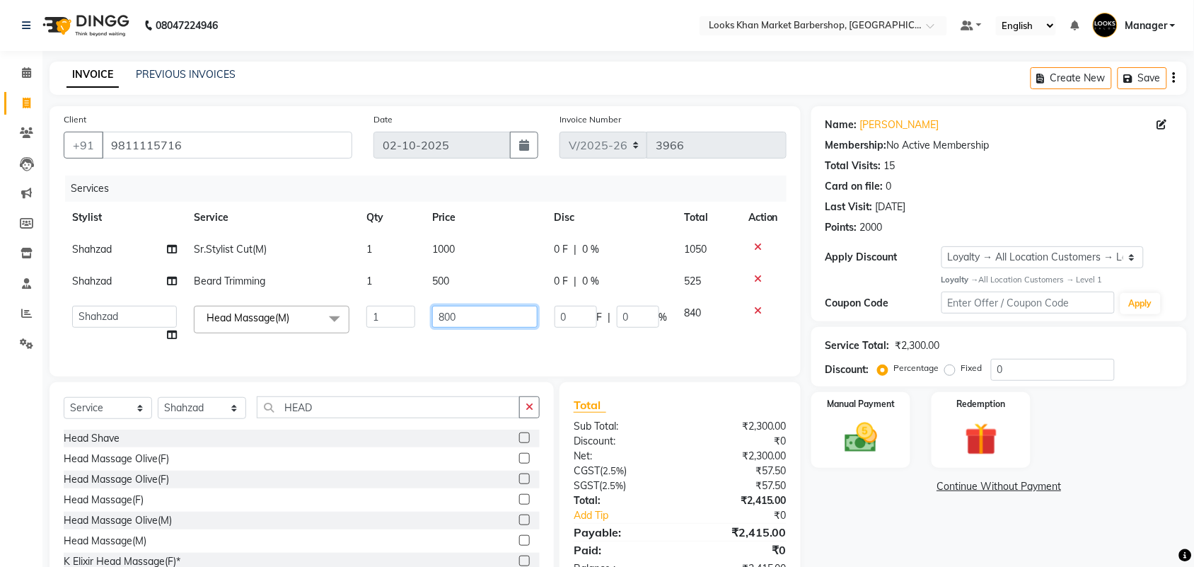
click at [472, 323] on input "800" at bounding box center [484, 317] width 105 height 22
type input "1000"
click at [450, 277] on td "500" at bounding box center [485, 281] width 122 height 32
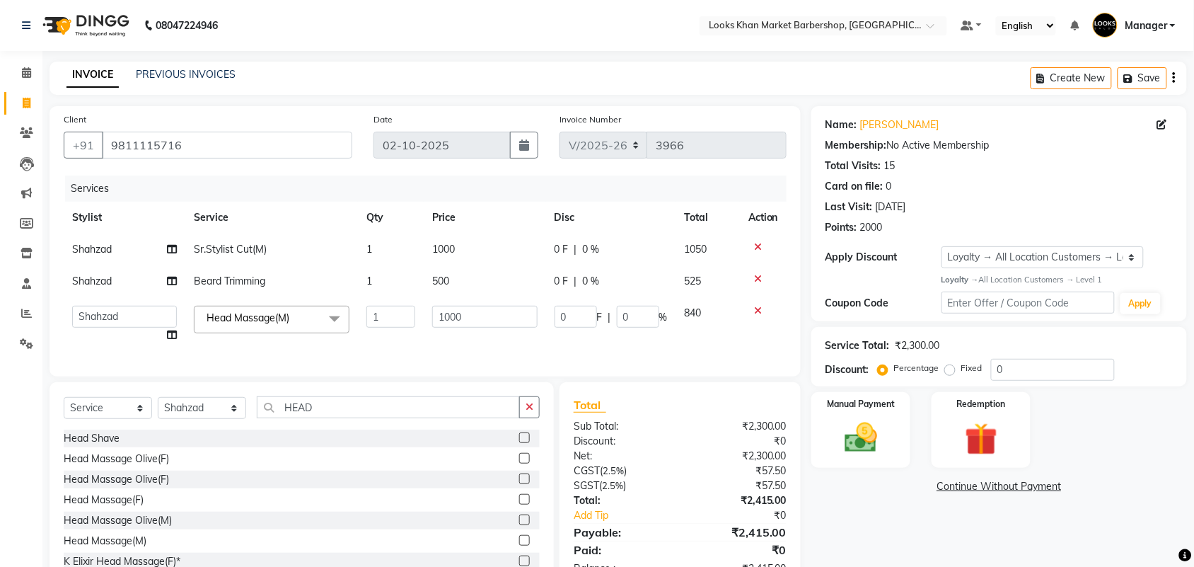
select select "72593"
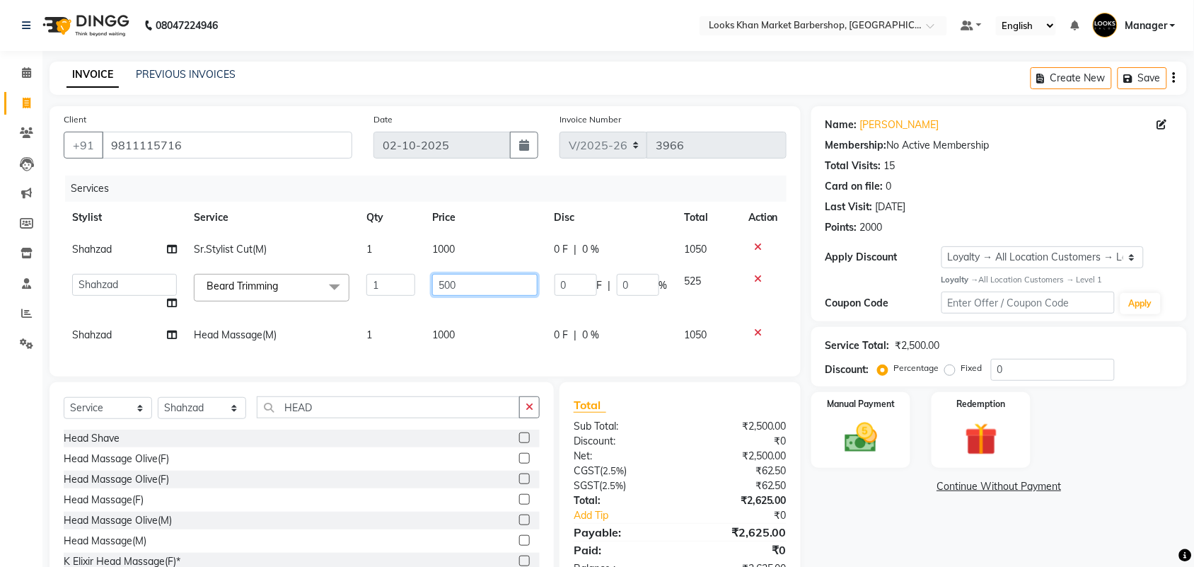
click at [480, 279] on input "500" at bounding box center [484, 285] width 105 height 22
type input "600"
click at [848, 427] on img at bounding box center [860, 437] width 55 height 39
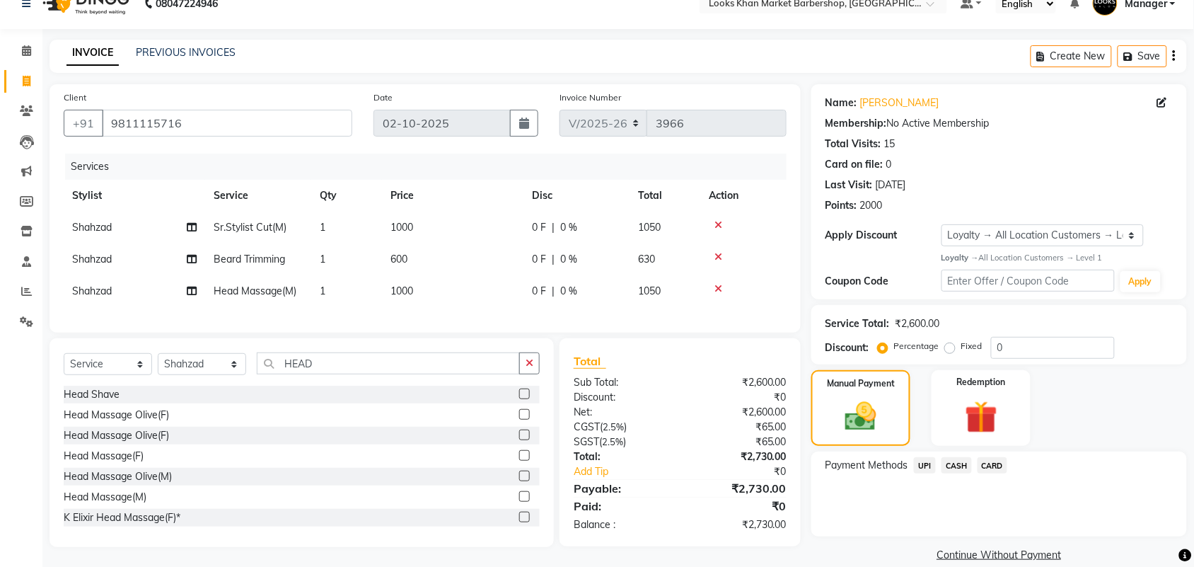
scroll to position [41, 0]
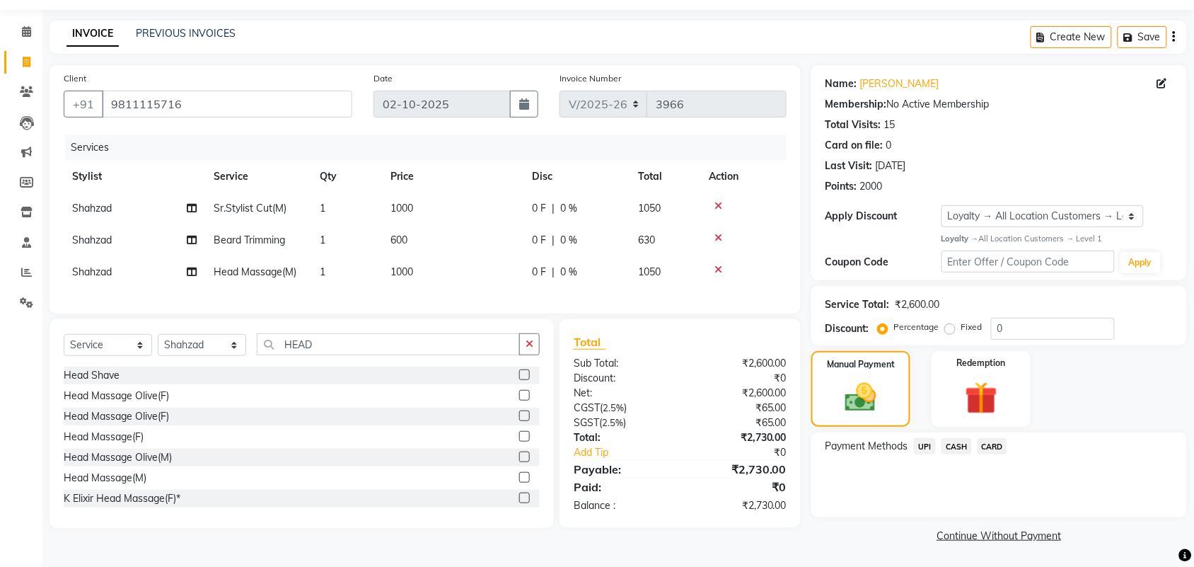
click at [1005, 442] on span "CARD" at bounding box center [993, 446] width 30 height 16
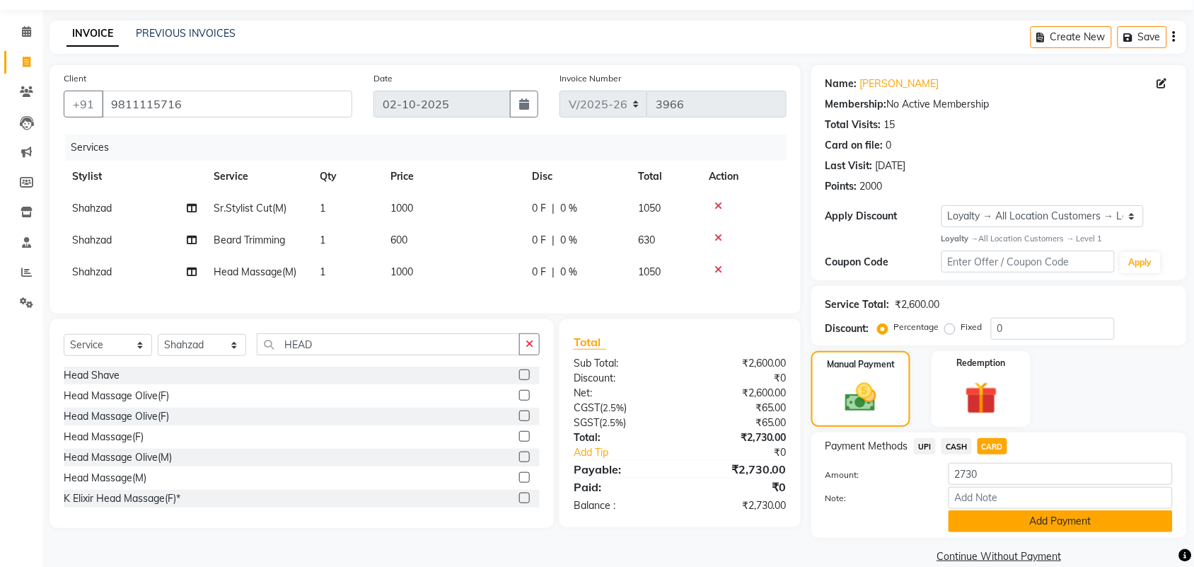
click at [978, 521] on button "Add Payment" at bounding box center [1061, 521] width 224 height 22
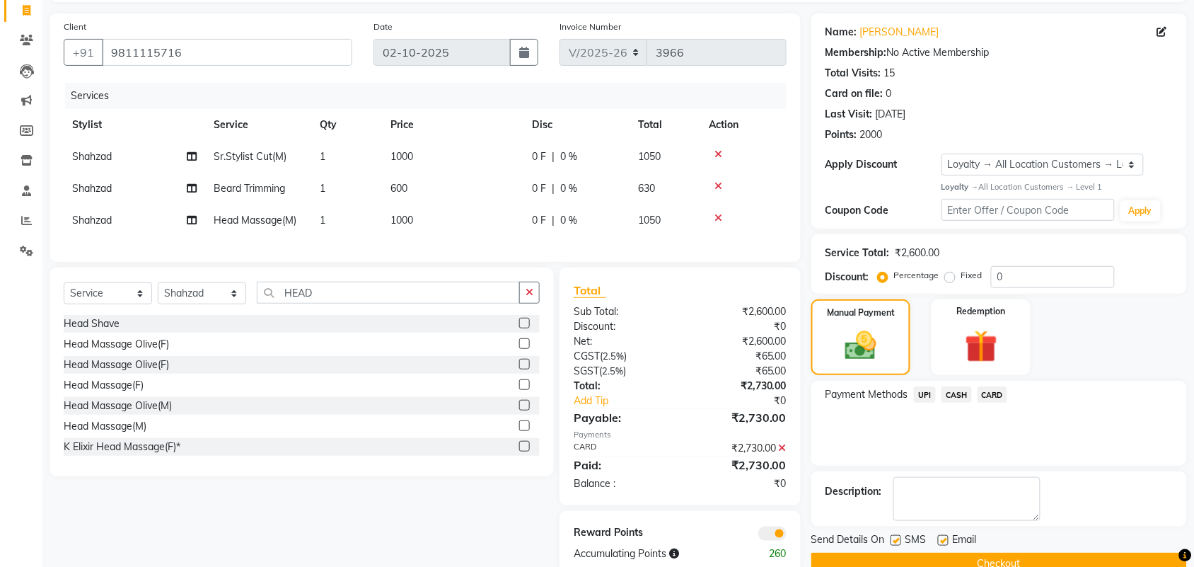
scroll to position [134, 0]
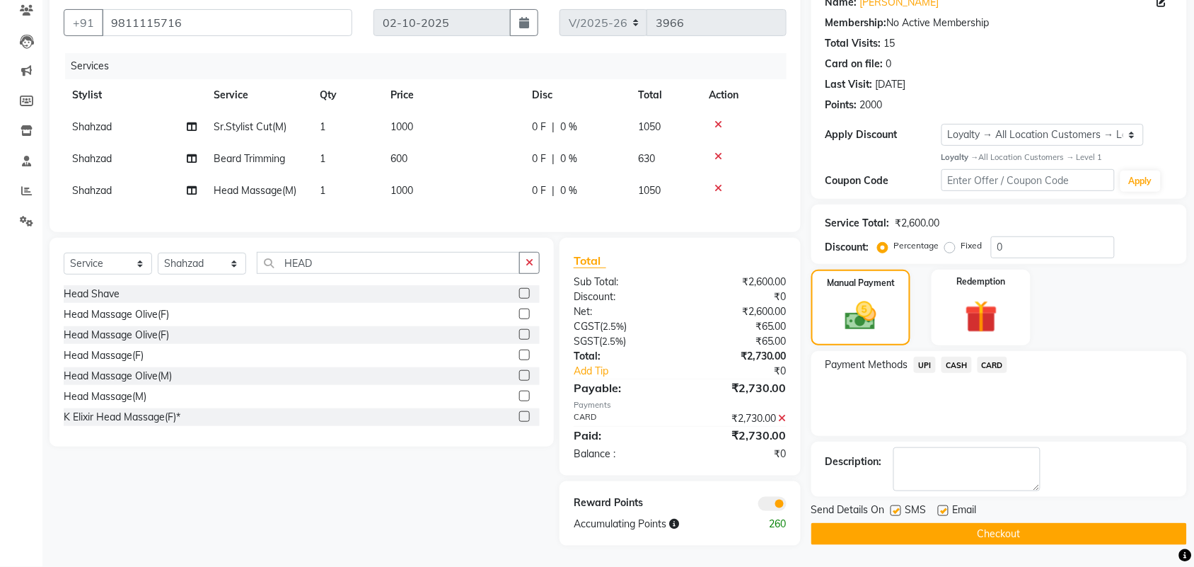
click at [961, 524] on button "Checkout" at bounding box center [999, 534] width 376 height 22
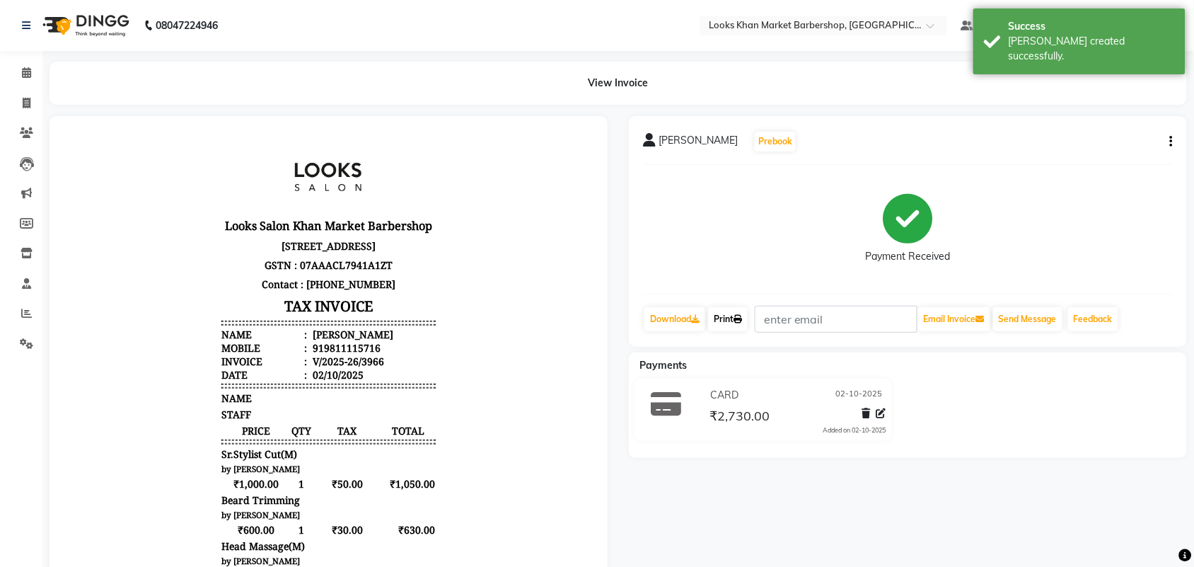
click at [741, 316] on icon at bounding box center [738, 319] width 8 height 8
click at [25, 105] on icon at bounding box center [27, 103] width 8 height 11
select select "service"
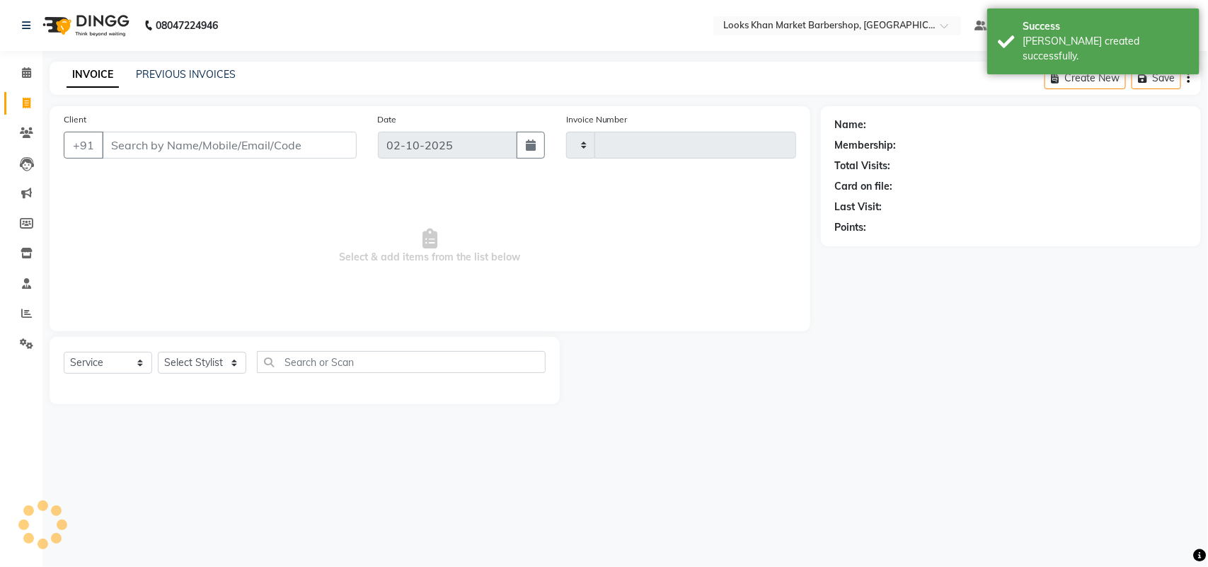
type input "3967"
select select "8030"
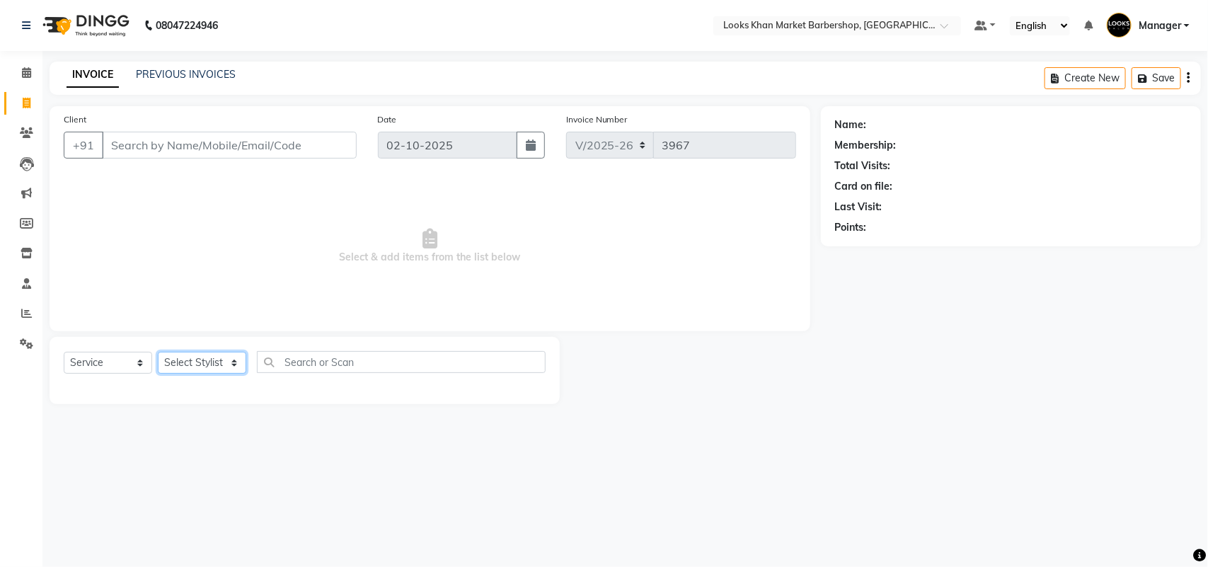
click at [224, 355] on select "Select Stylist Abhishek_pdct Akash_pdct Alam Counter_Sales [PERSON_NAME] [DATE]…" at bounding box center [202, 363] width 88 height 22
select select "72593"
click at [158, 352] on select "Select Stylist Abhishek_pdct Akash_pdct Alam Counter_Sales [PERSON_NAME] [DATE]…" at bounding box center [202, 363] width 88 height 22
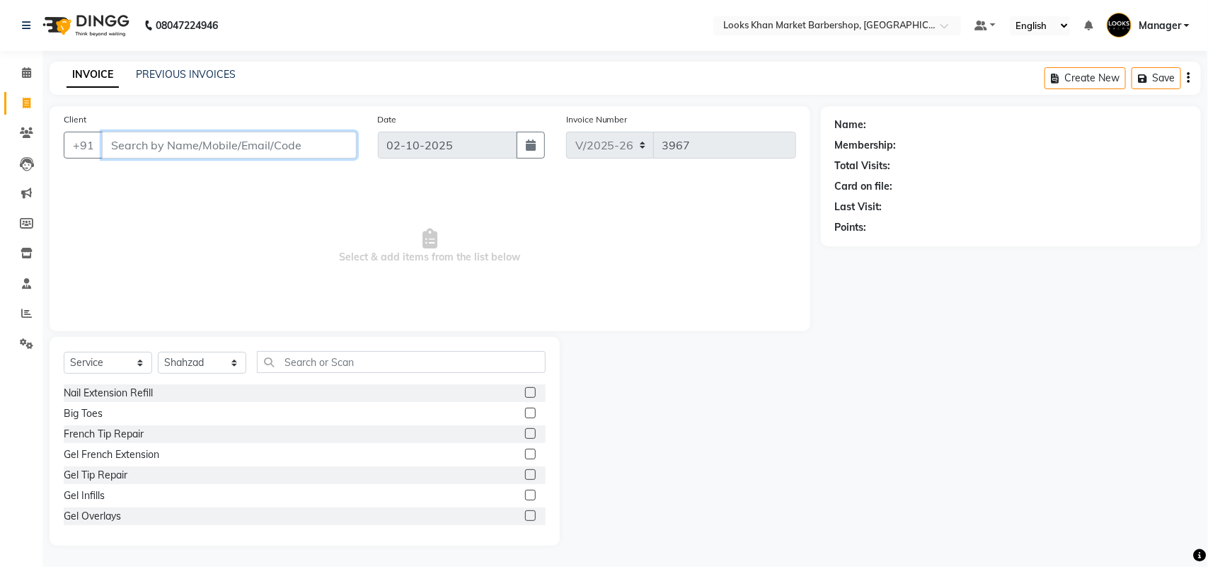
click at [221, 143] on input "Client" at bounding box center [229, 145] width 255 height 27
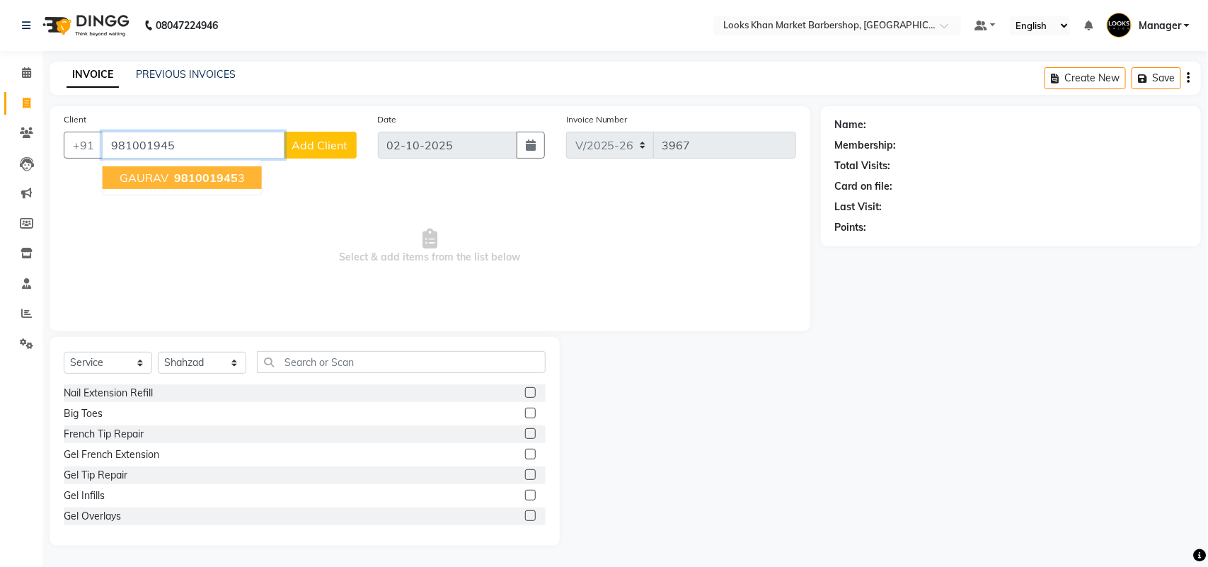
click at [230, 161] on ngb-typeahead-window "GAURAV 981001945 3" at bounding box center [182, 177] width 161 height 35
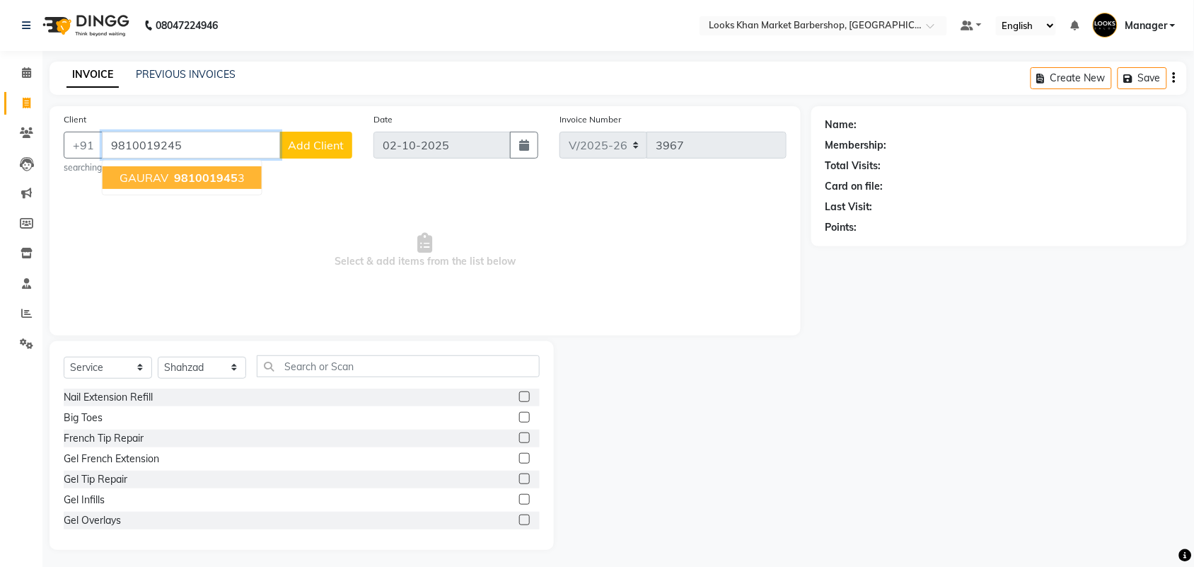
type input "9810019245"
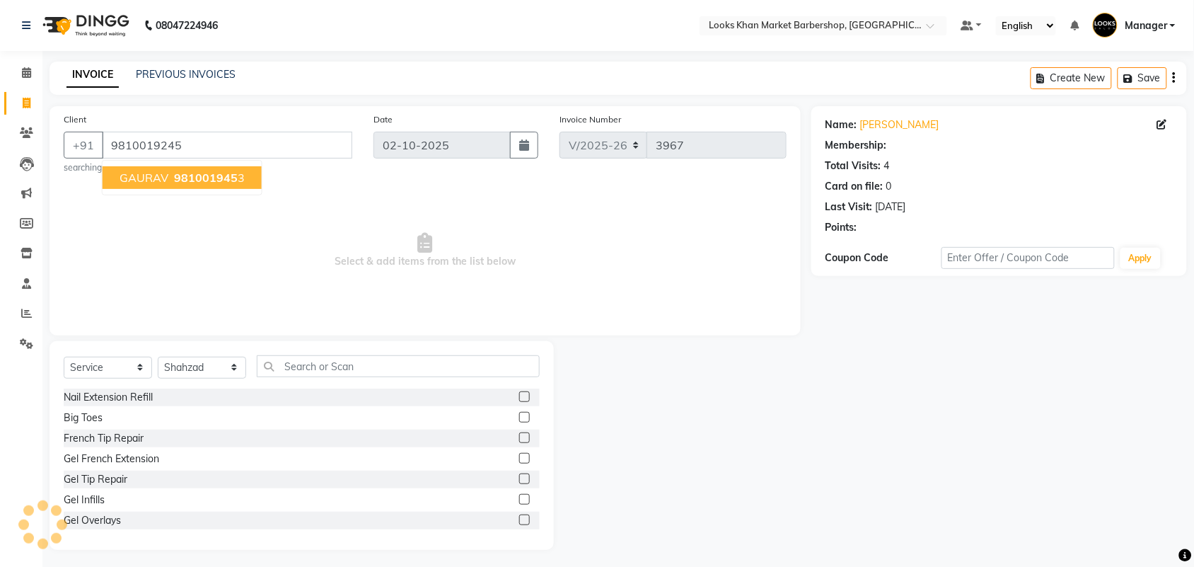
select select "1: Object"
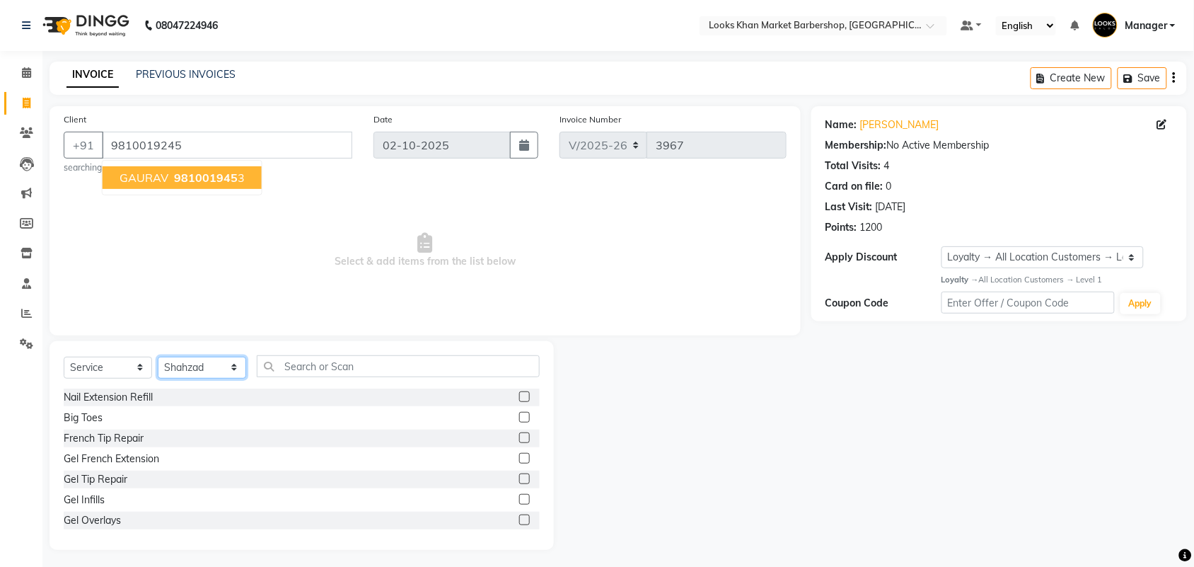
click at [226, 366] on select "Select Stylist Abhishek_pdct Akash_pdct Alam Counter_Sales [PERSON_NAME] [DATE]…" at bounding box center [202, 368] width 88 height 22
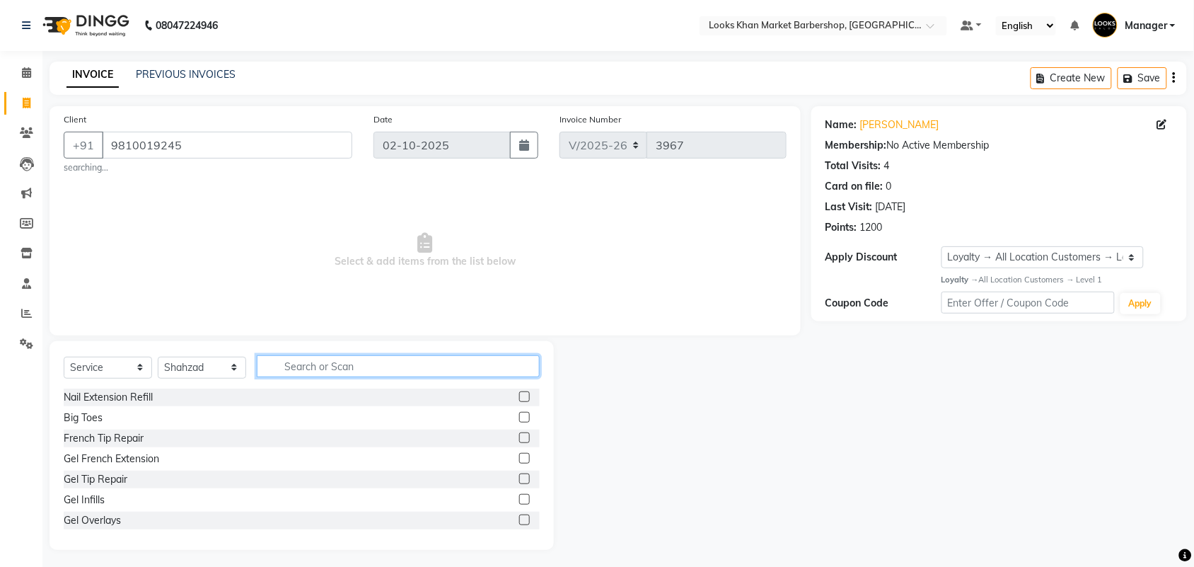
click at [331, 376] on input "text" at bounding box center [398, 366] width 283 height 22
type input "CUT"
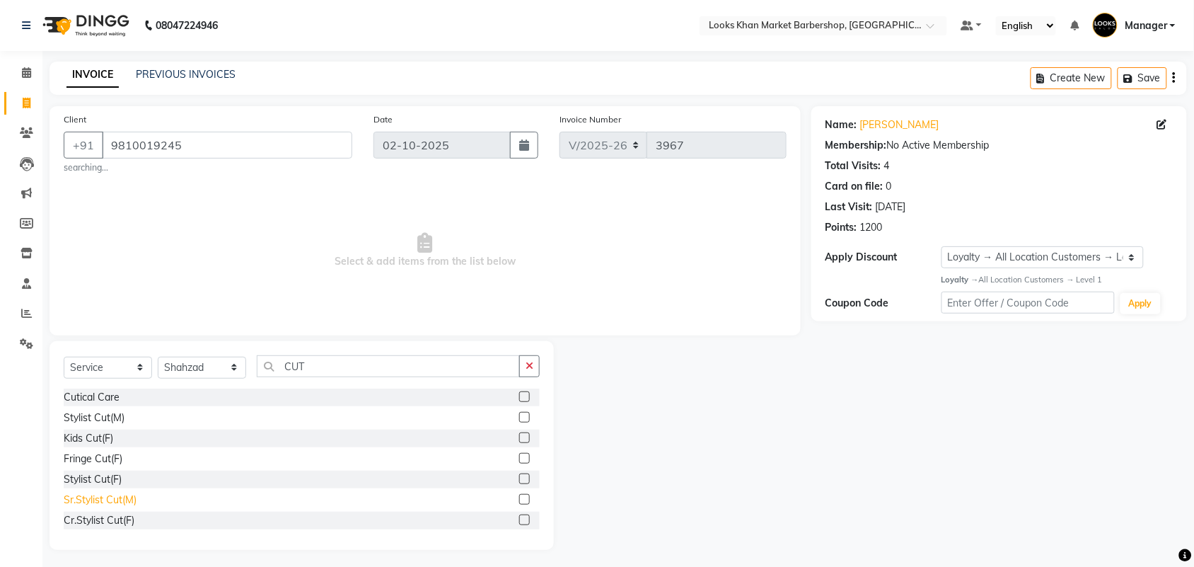
click at [118, 499] on div "Sr.Stylist Cut(M)" at bounding box center [100, 499] width 73 height 15
checkbox input "false"
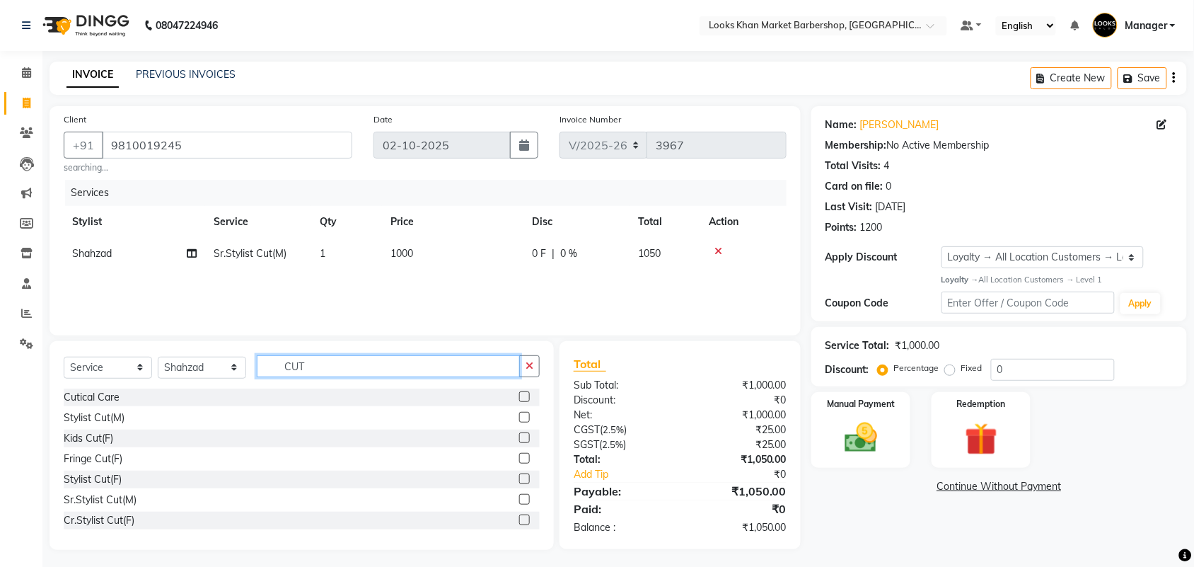
click at [322, 364] on input "CUT" at bounding box center [388, 366] width 263 height 22
type input "COLOR"
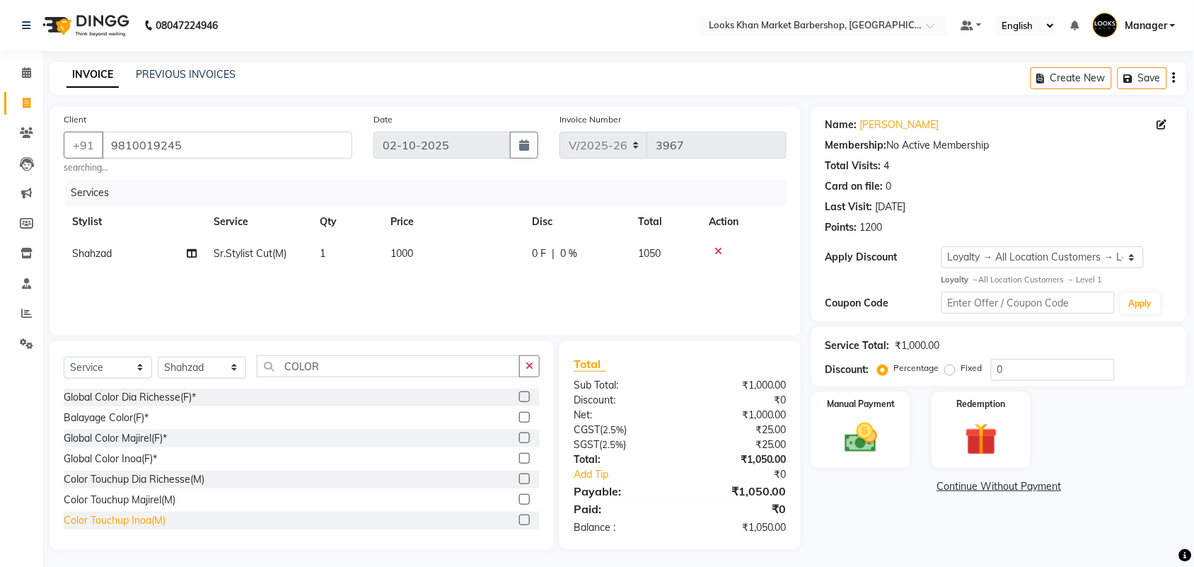
click at [138, 518] on div "Color Touchup Inoa(M)" at bounding box center [115, 520] width 102 height 15
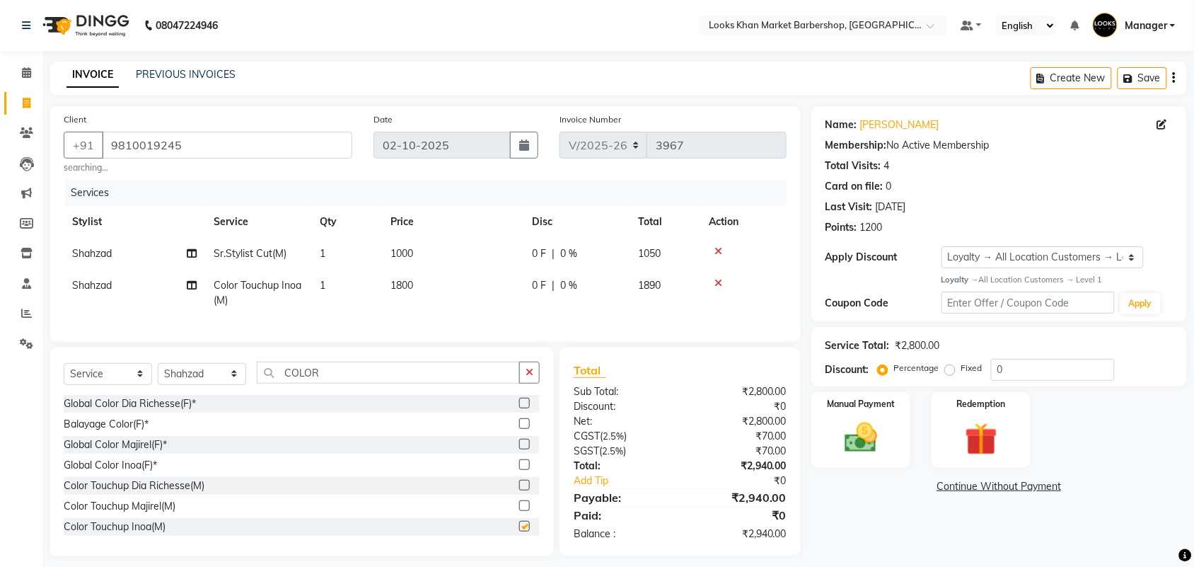
checkbox input "false"
click at [416, 383] on input "COLOR" at bounding box center [388, 373] width 263 height 22
click at [227, 373] on div "Select Service Product Membership Package Voucher Prepaid Gift Card Select Styl…" at bounding box center [302, 451] width 504 height 209
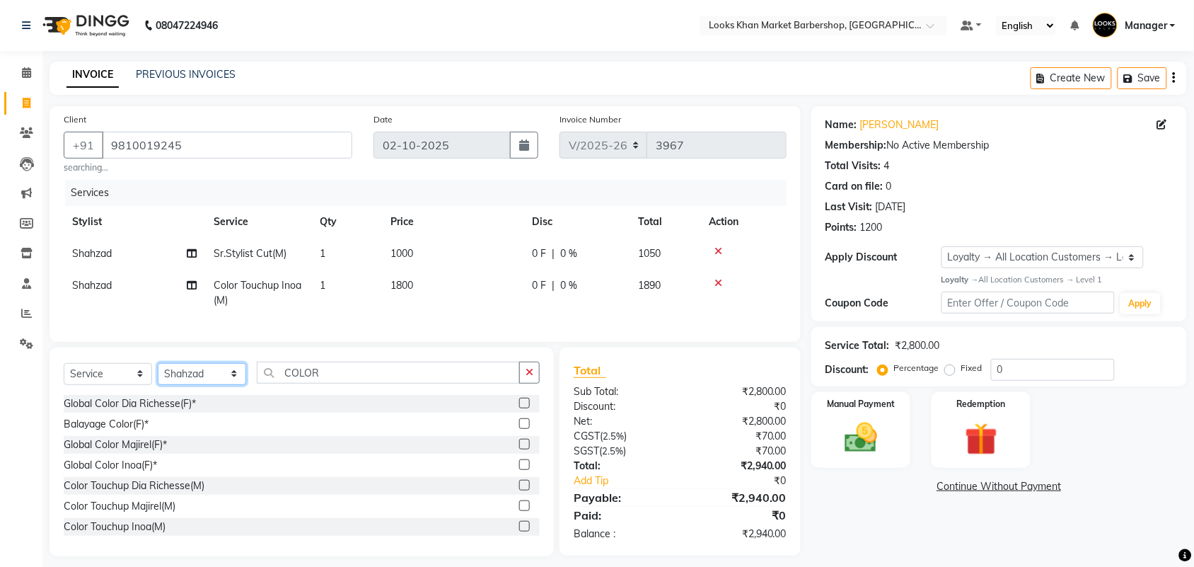
click at [227, 379] on select "Select Stylist Abhishek_pdct Akash_pdct Alam Counter_Sales [PERSON_NAME] [DATE]…" at bounding box center [202, 374] width 88 height 22
select select "72605"
click at [158, 376] on select "Select Stylist Abhishek_pdct Akash_pdct Alam Counter_Sales [PERSON_NAME] [DATE]…" at bounding box center [202, 374] width 88 height 22
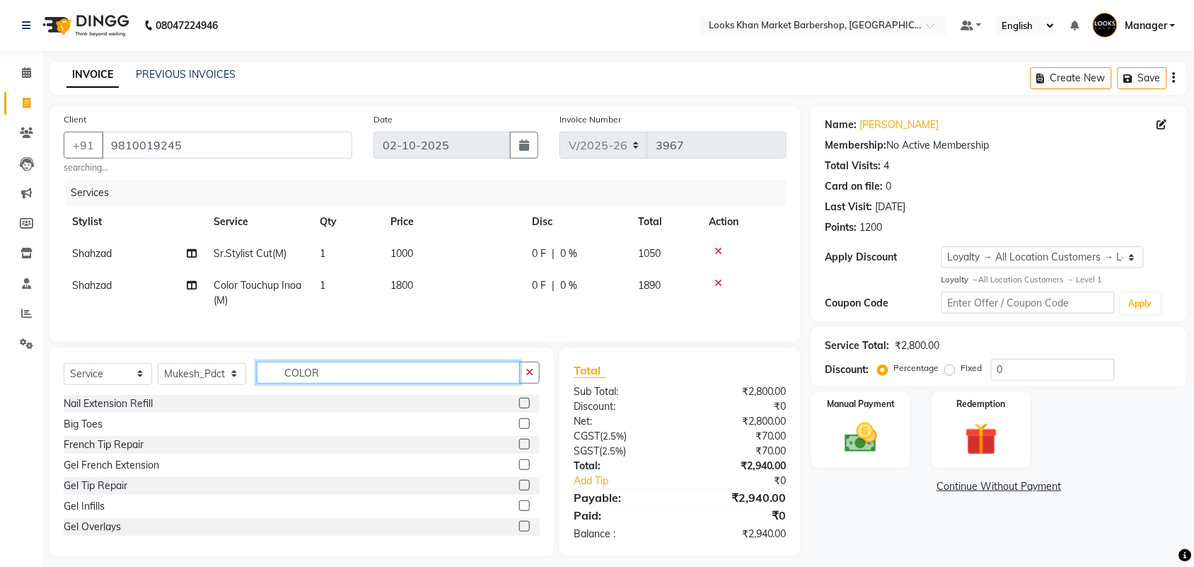
click at [316, 383] on input "COLOR" at bounding box center [388, 373] width 263 height 22
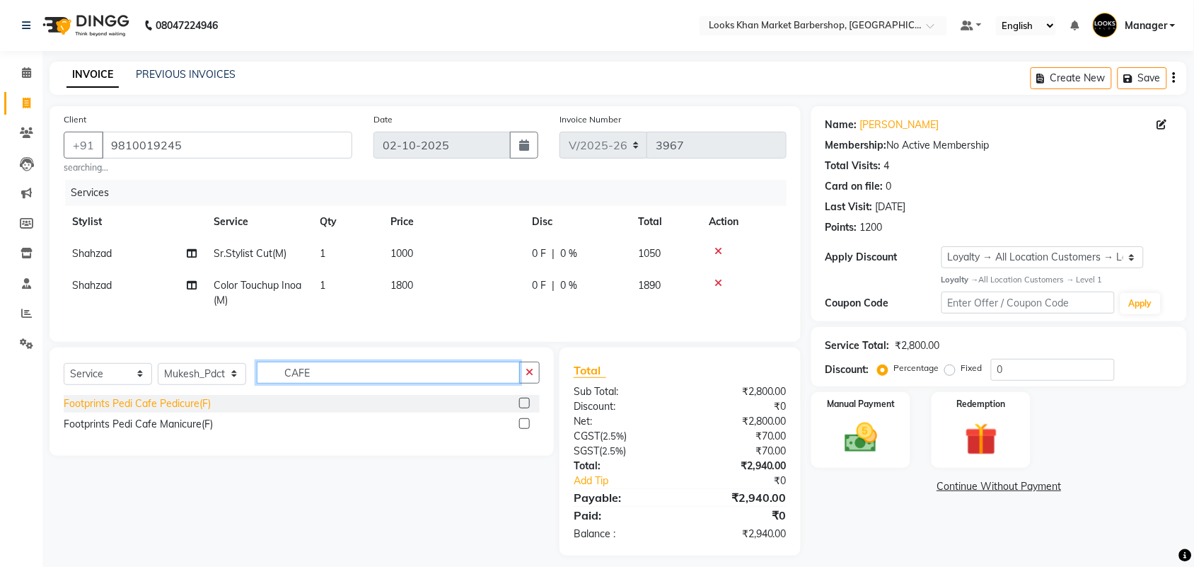
type input "CAFE"
click at [184, 411] on div "Footprints Pedi Cafe Pedicure(F)" at bounding box center [137, 403] width 147 height 15
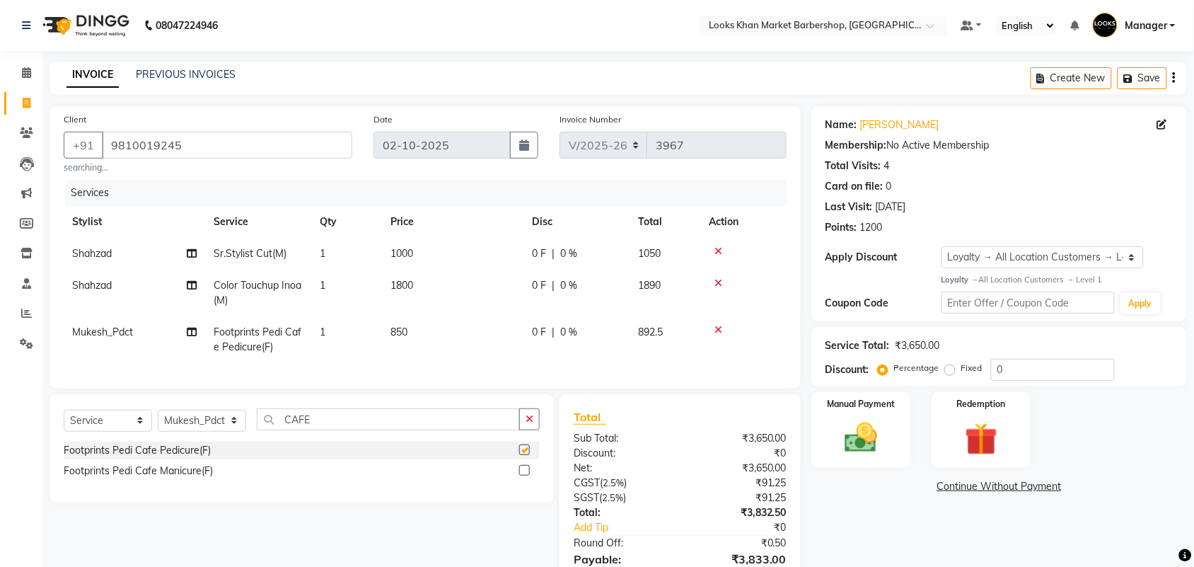
checkbox input "false"
click at [225, 432] on select "Select Stylist Abhishek_pdct Akash_pdct Alam Counter_Sales [PERSON_NAME] [DATE]…" at bounding box center [202, 421] width 88 height 22
select select "72604"
click at [158, 422] on select "Select Stylist Abhishek_pdct Akash_pdct Alam Counter_Sales [PERSON_NAME] [DATE]…" at bounding box center [202, 421] width 88 height 22
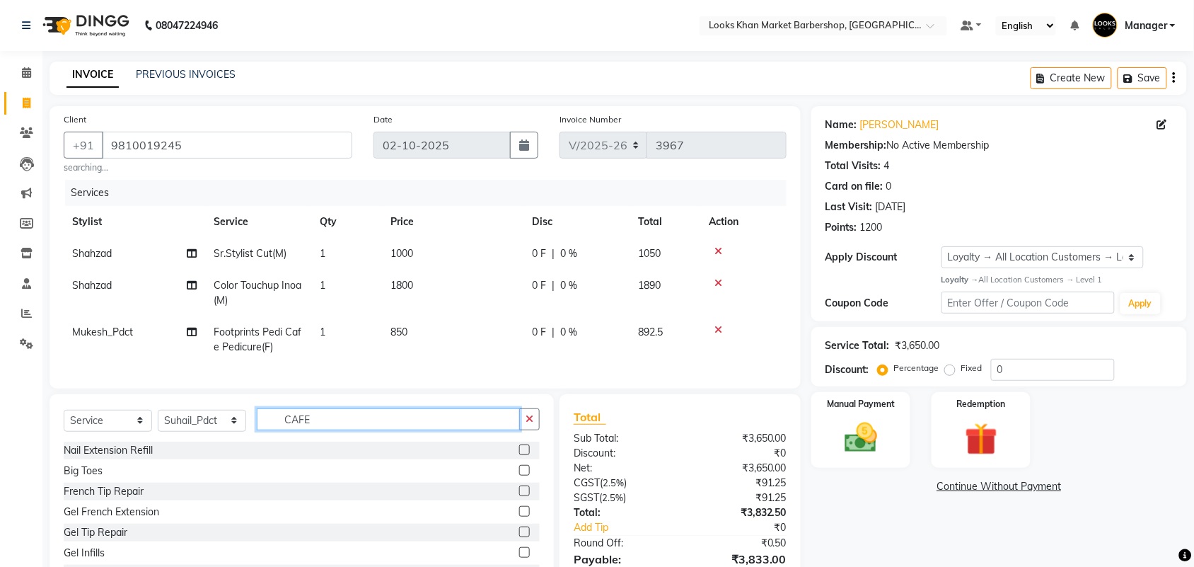
click at [318, 430] on input "CAFE" at bounding box center [388, 419] width 263 height 22
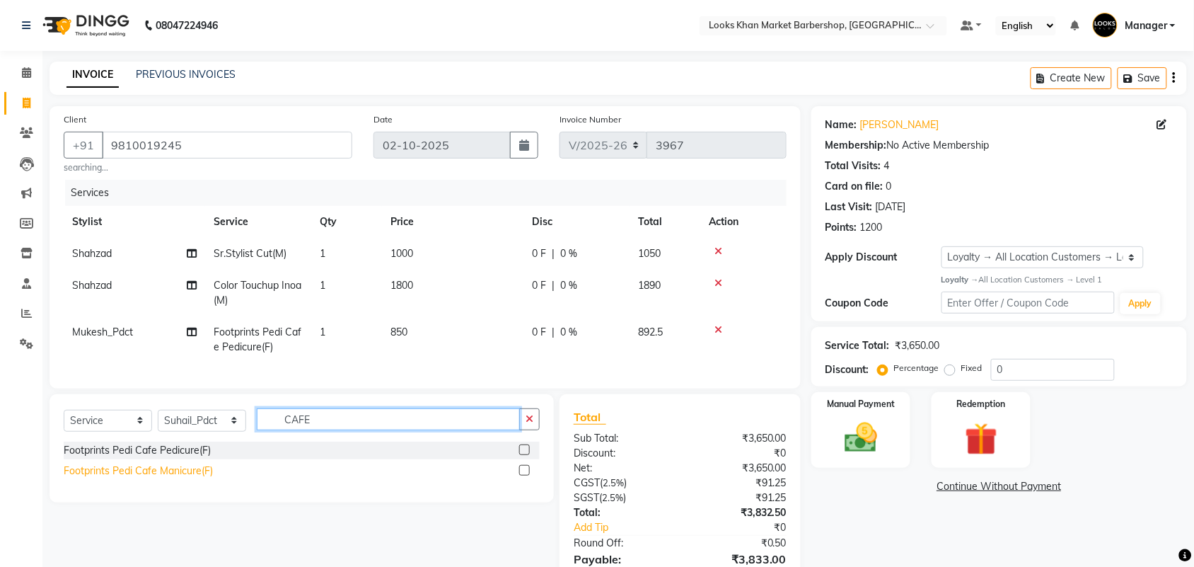
type input "CAFE"
click at [132, 478] on div "Footprints Pedi Cafe Manicure(F)" at bounding box center [138, 470] width 149 height 15
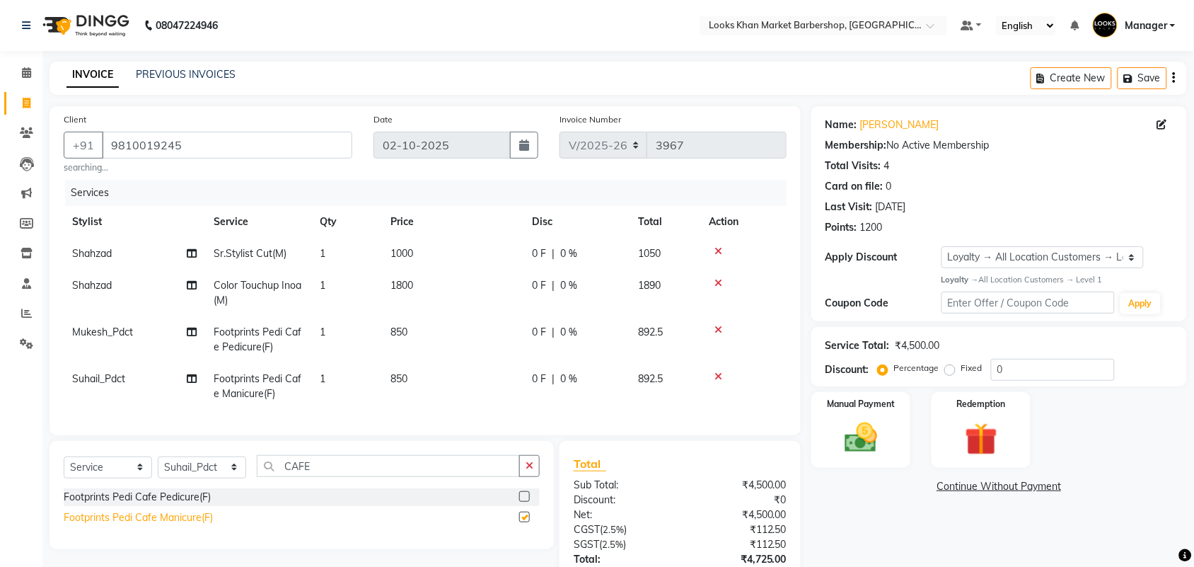
checkbox input "false"
click at [415, 319] on td "850" at bounding box center [452, 339] width 141 height 47
select select "72605"
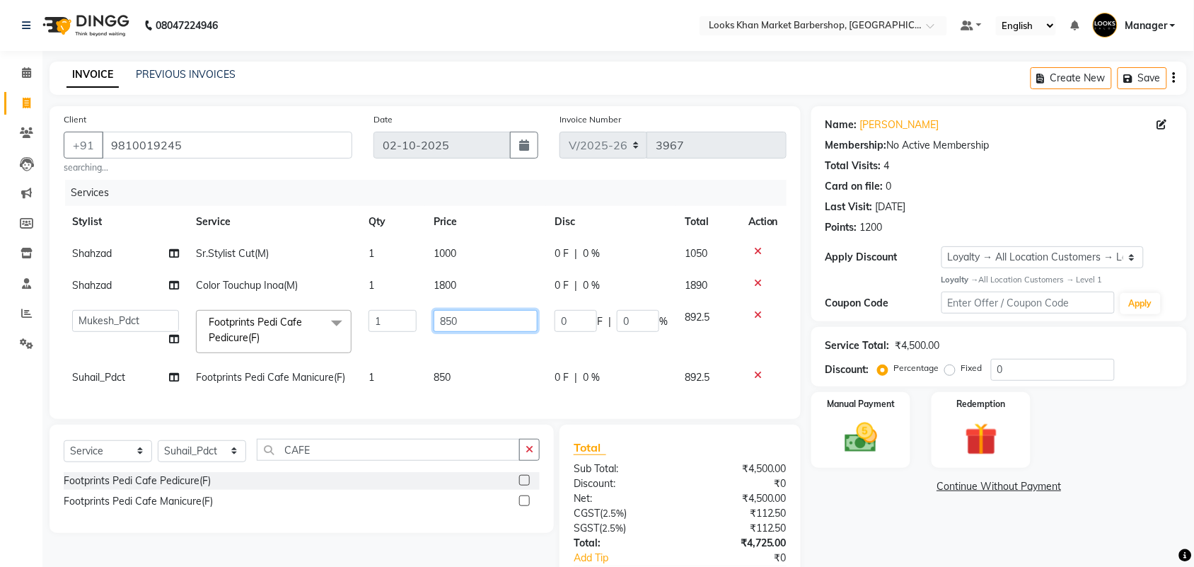
drag, startPoint x: 429, startPoint y: 322, endPoint x: 451, endPoint y: 330, distance: 24.2
click at [451, 330] on input "850" at bounding box center [486, 321] width 104 height 22
type input "1000"
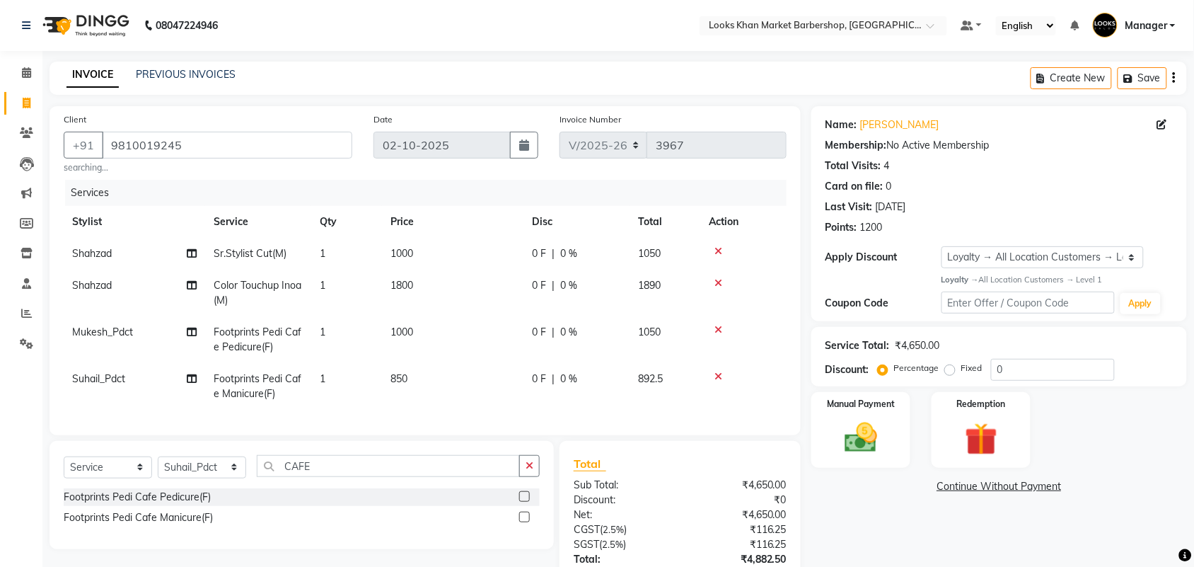
click at [461, 380] on td "850" at bounding box center [452, 386] width 141 height 47
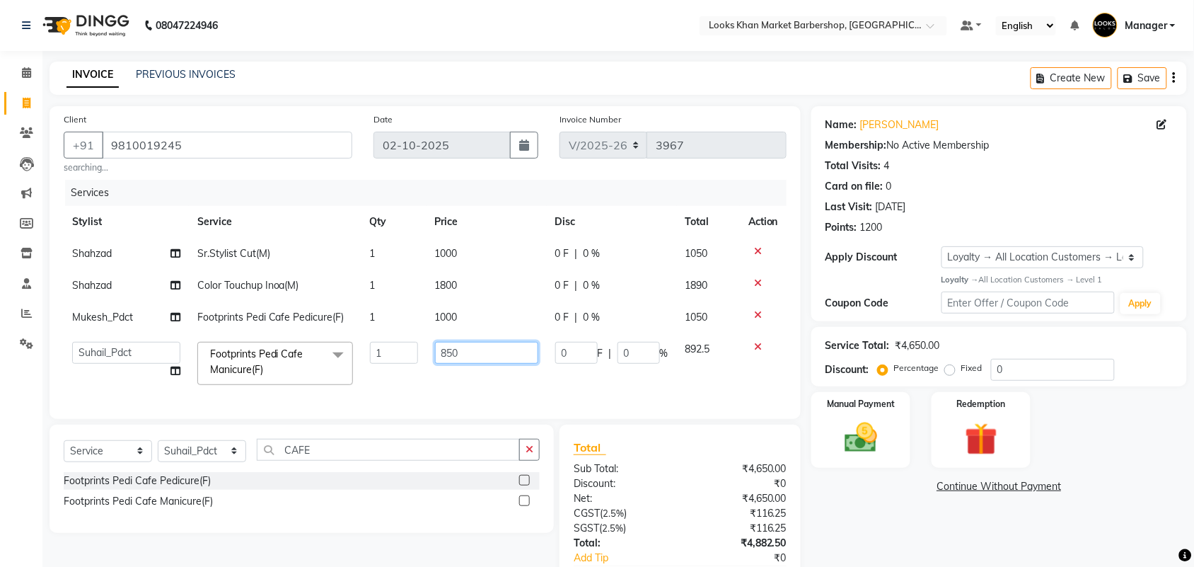
click at [483, 345] on input "850" at bounding box center [486, 353] width 103 height 22
click at [485, 343] on input "850" at bounding box center [486, 353] width 103 height 22
click at [485, 350] on input "850" at bounding box center [486, 353] width 103 height 22
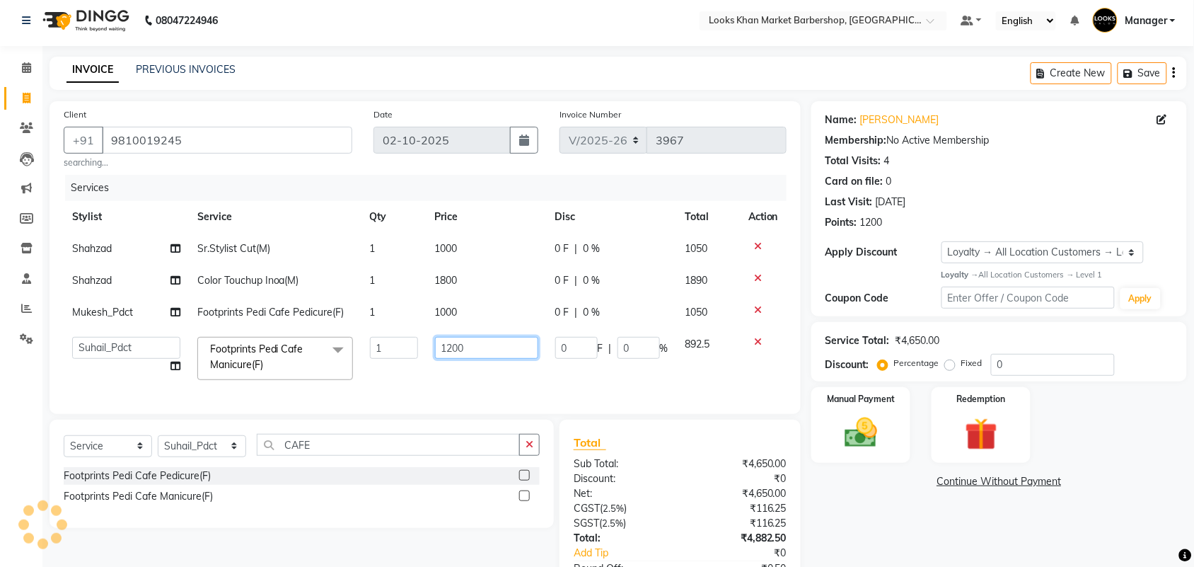
scroll to position [115, 0]
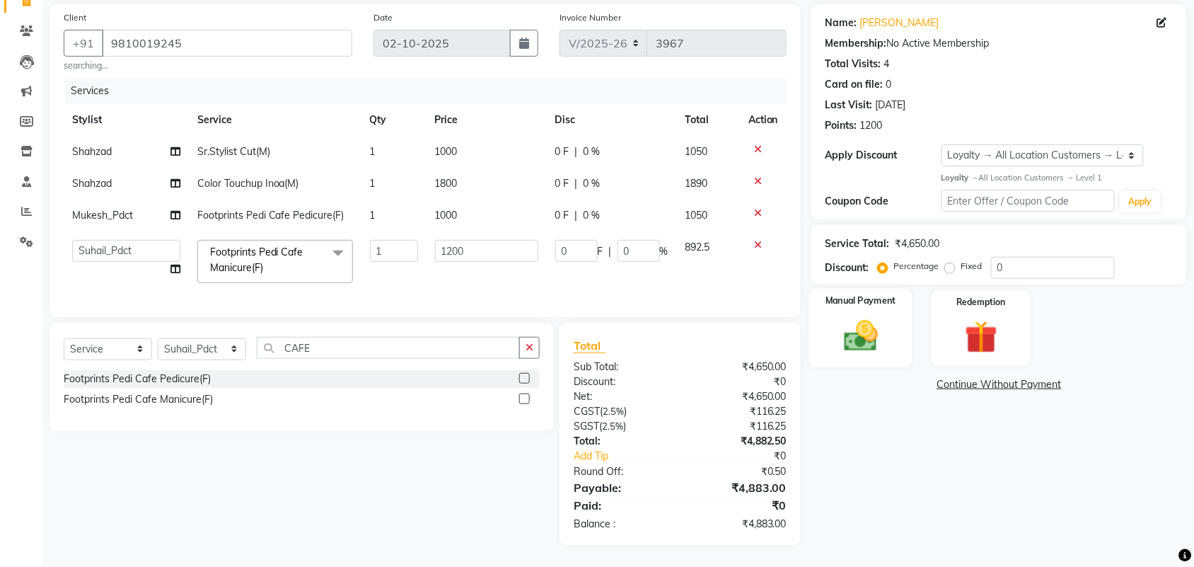
click at [879, 316] on img at bounding box center [860, 335] width 55 height 39
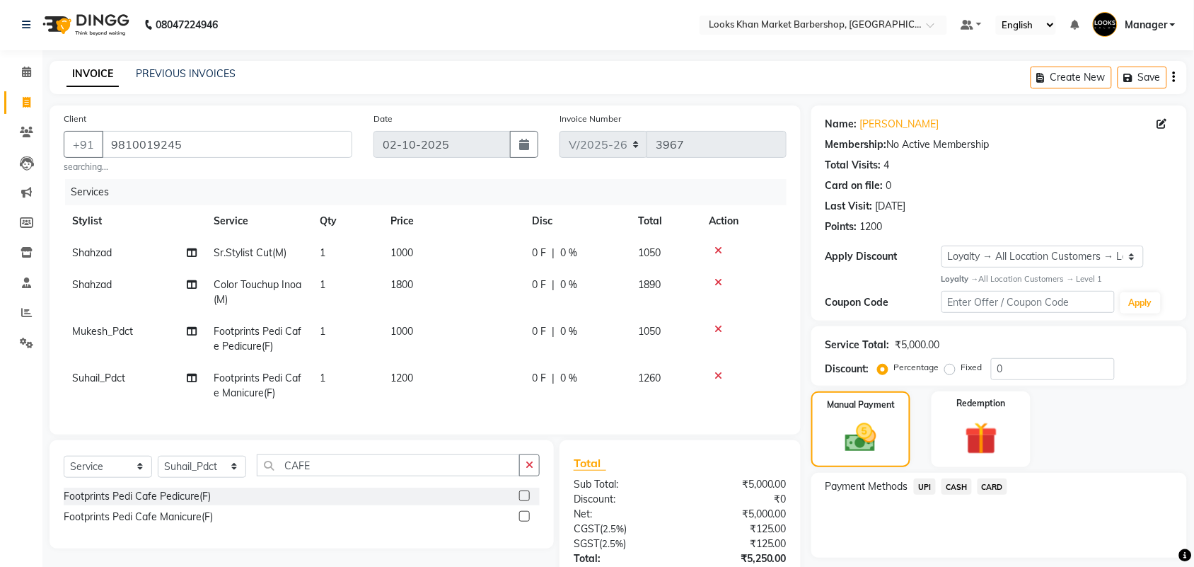
scroll to position [0, 0]
click at [444, 245] on td "1000" at bounding box center [452, 254] width 141 height 32
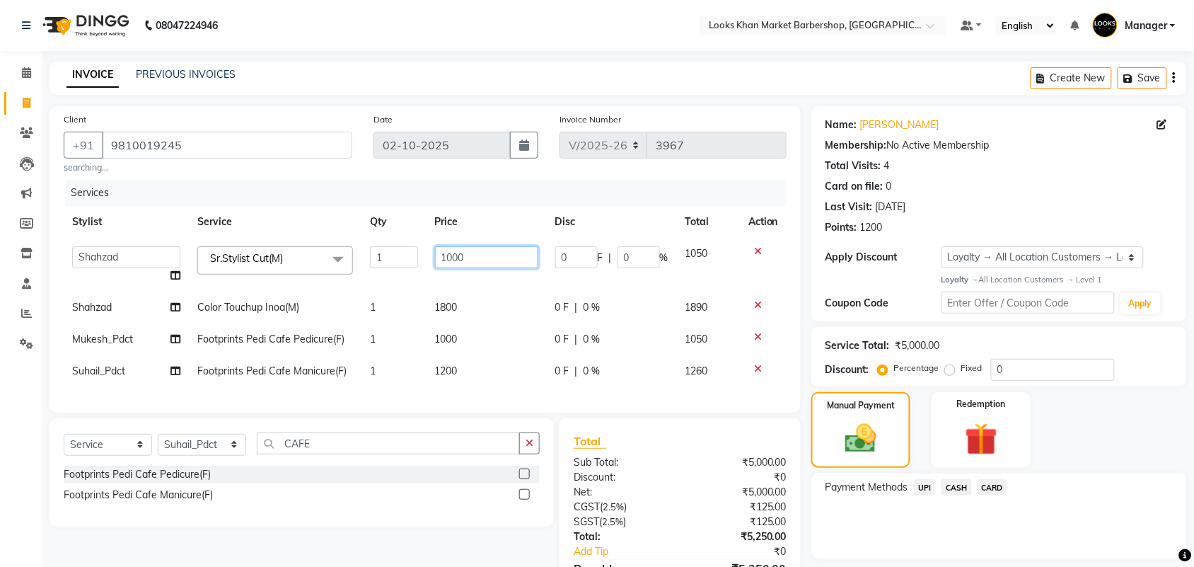
click at [481, 253] on input "1000" at bounding box center [486, 257] width 103 height 22
click at [482, 256] on input "1000" at bounding box center [486, 257] width 103 height 22
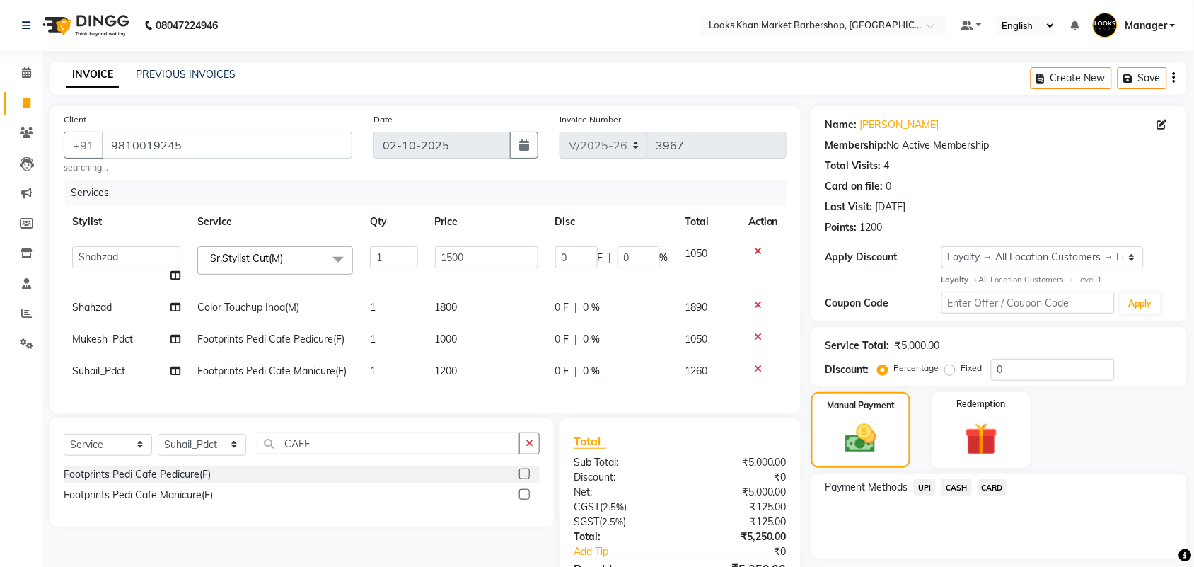
click at [486, 308] on td "1800" at bounding box center [487, 307] width 120 height 32
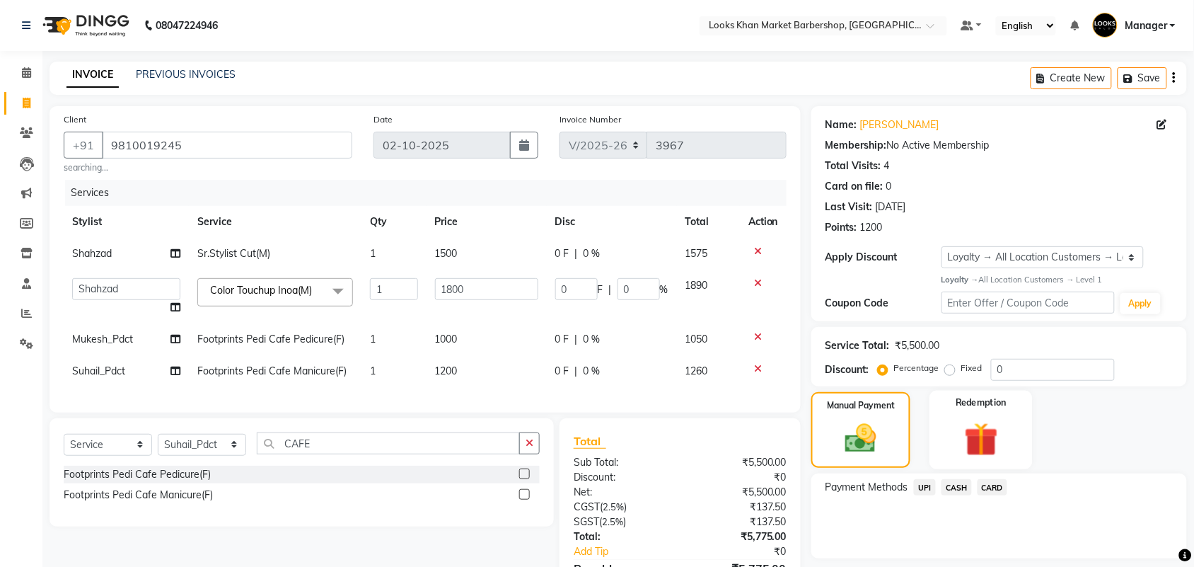
click at [993, 439] on img at bounding box center [981, 439] width 55 height 42
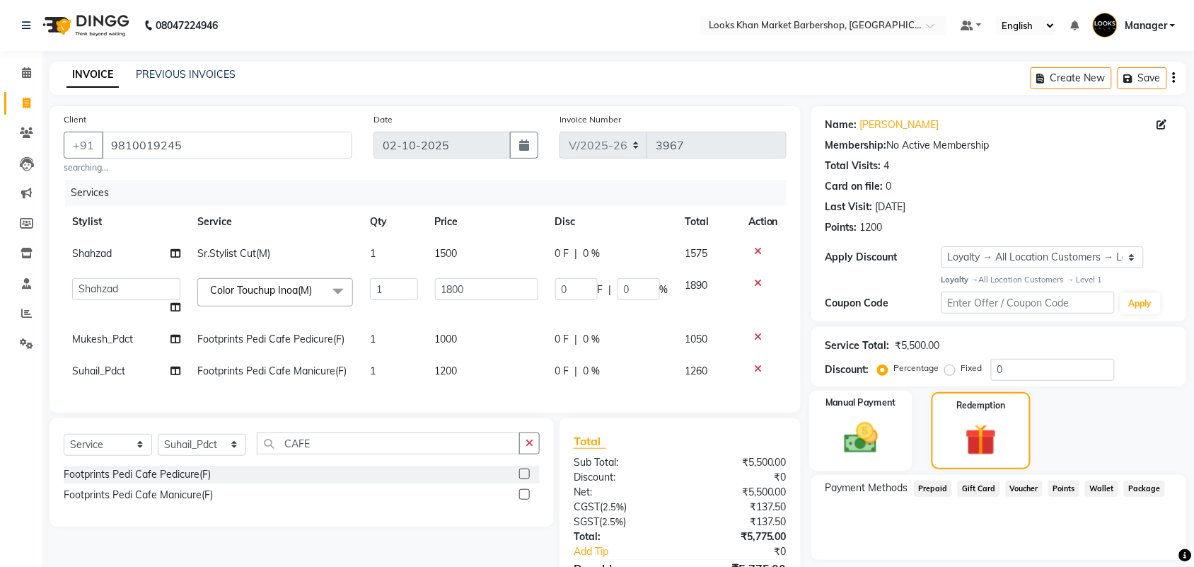
click at [836, 448] on img at bounding box center [860, 437] width 55 height 39
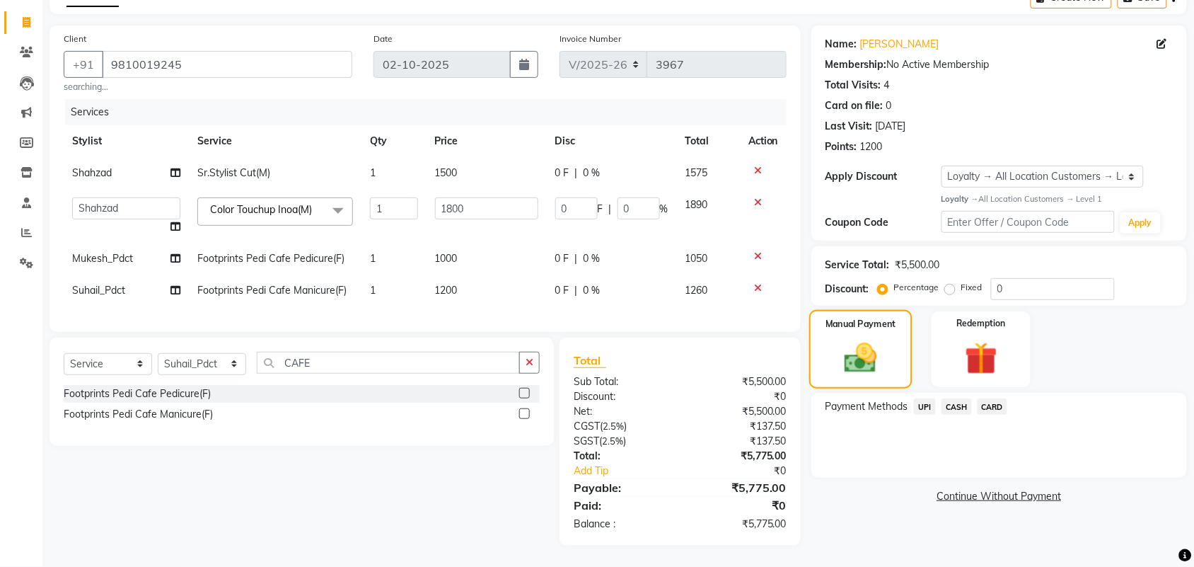
scroll to position [94, 0]
click at [956, 398] on span "CASH" at bounding box center [957, 406] width 30 height 16
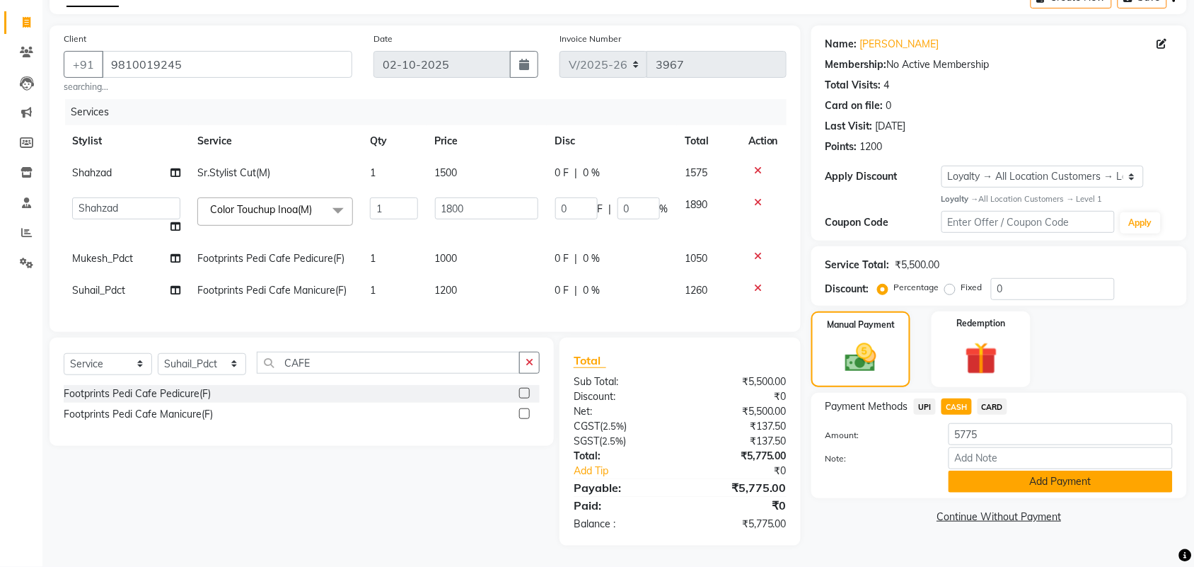
click at [1014, 470] on button "Add Payment" at bounding box center [1061, 481] width 224 height 22
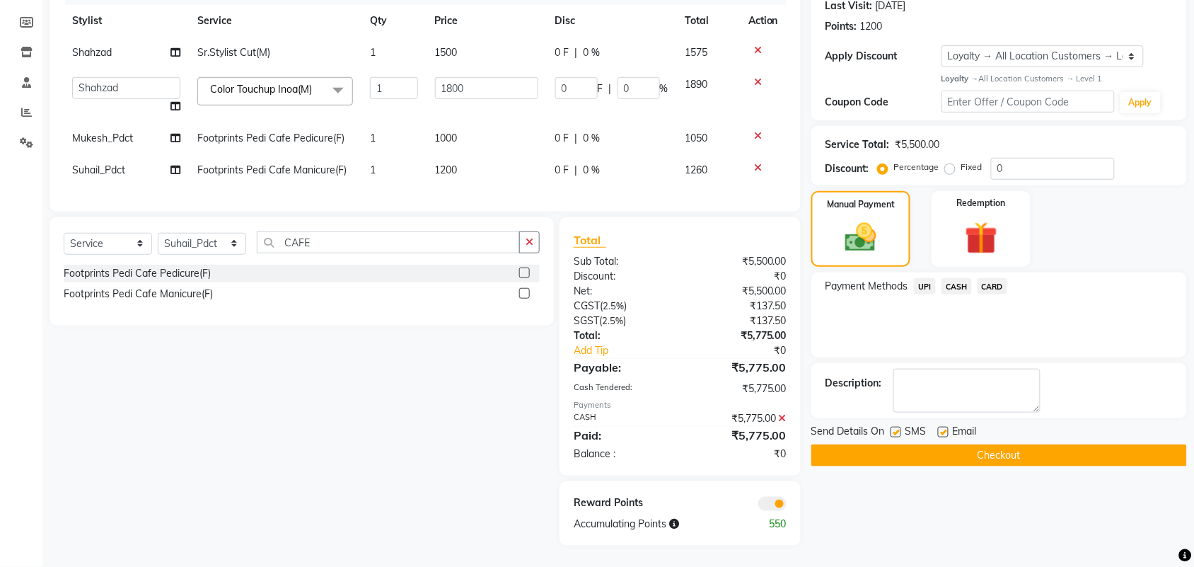
scroll to position [214, 0]
click at [909, 444] on button "Checkout" at bounding box center [999, 455] width 376 height 22
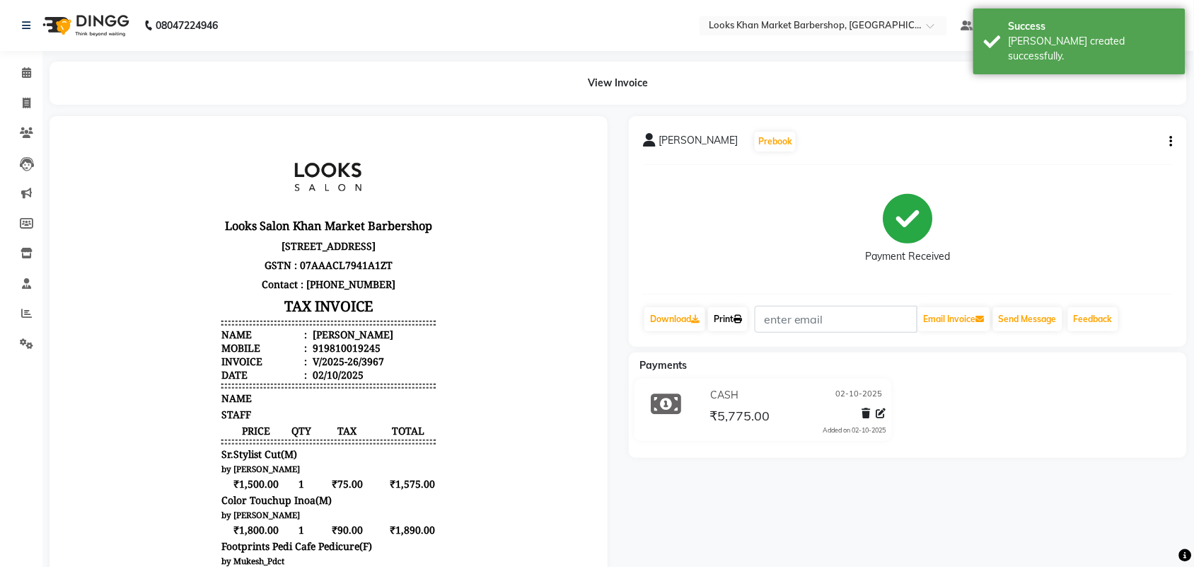
click at [727, 312] on link "Print" at bounding box center [728, 319] width 40 height 24
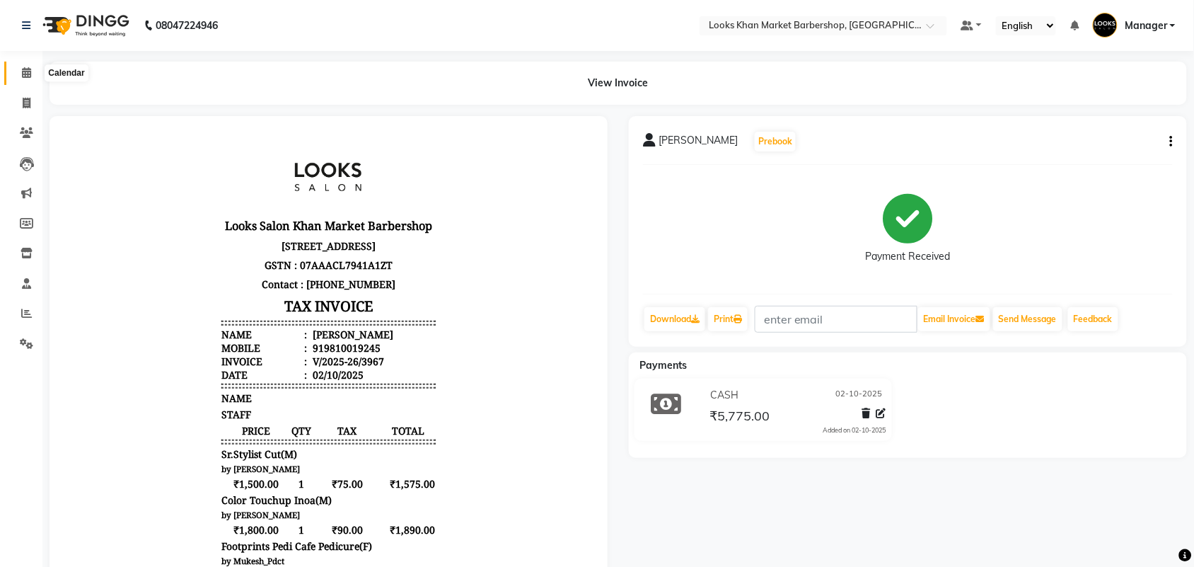
click at [14, 72] on span at bounding box center [26, 73] width 25 height 16
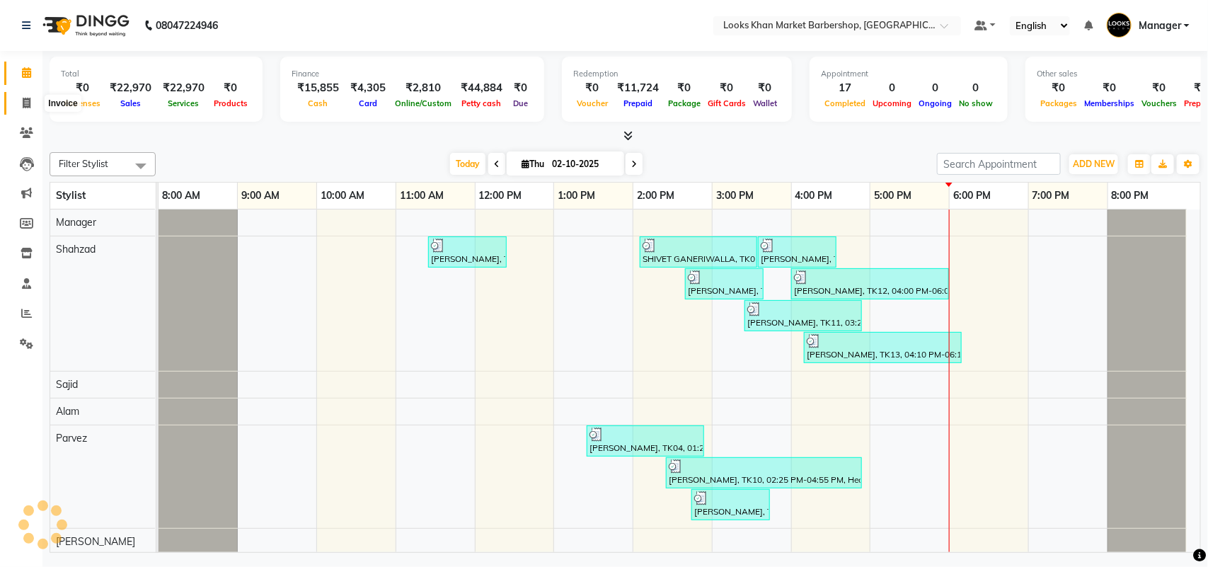
click at [16, 110] on span at bounding box center [26, 104] width 25 height 16
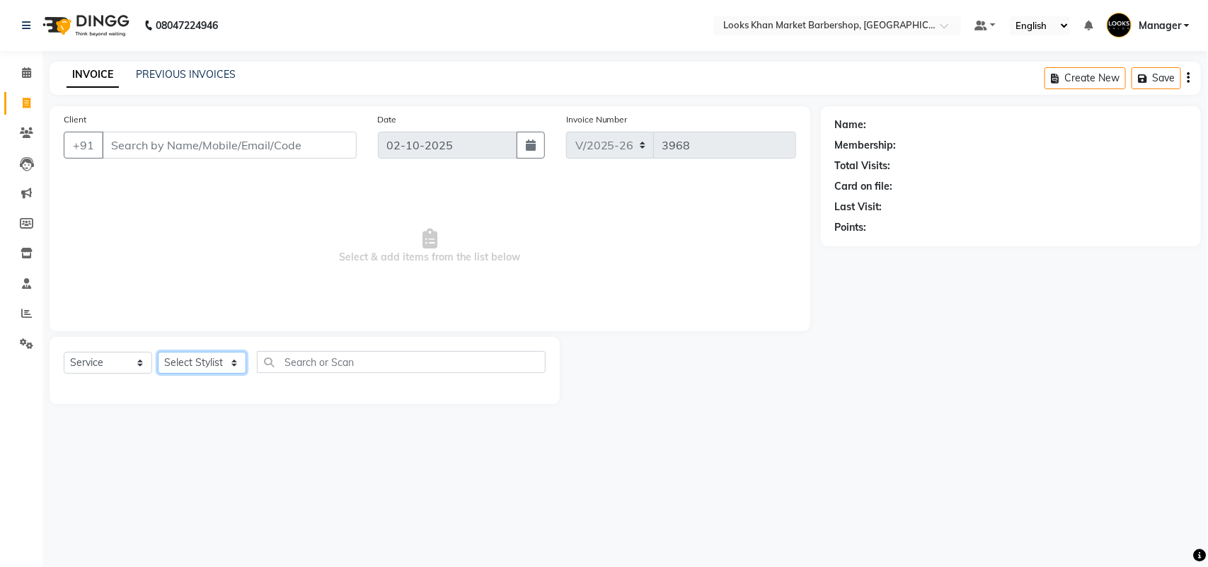
click at [220, 366] on select "Select Stylist Abhishek_pdct Akash_pdct Alam Counter_Sales [PERSON_NAME] [DATE]…" at bounding box center [202, 363] width 88 height 22
click at [18, 68] on span at bounding box center [26, 73] width 25 height 16
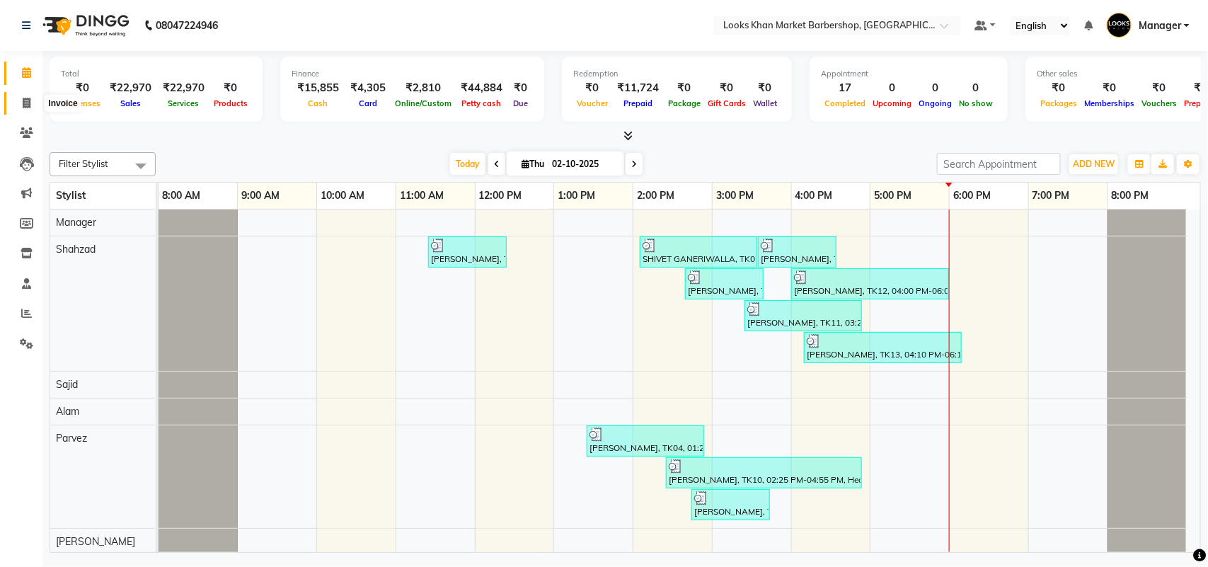
click at [27, 107] on icon at bounding box center [27, 103] width 8 height 11
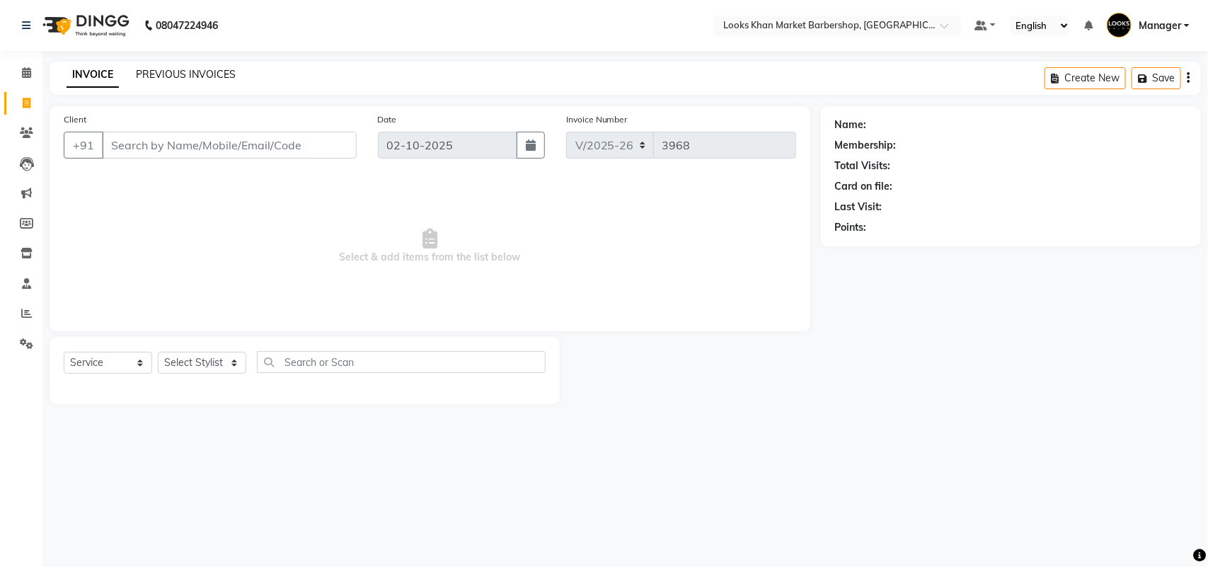
click at [216, 75] on link "PREVIOUS INVOICES" at bounding box center [186, 74] width 100 height 13
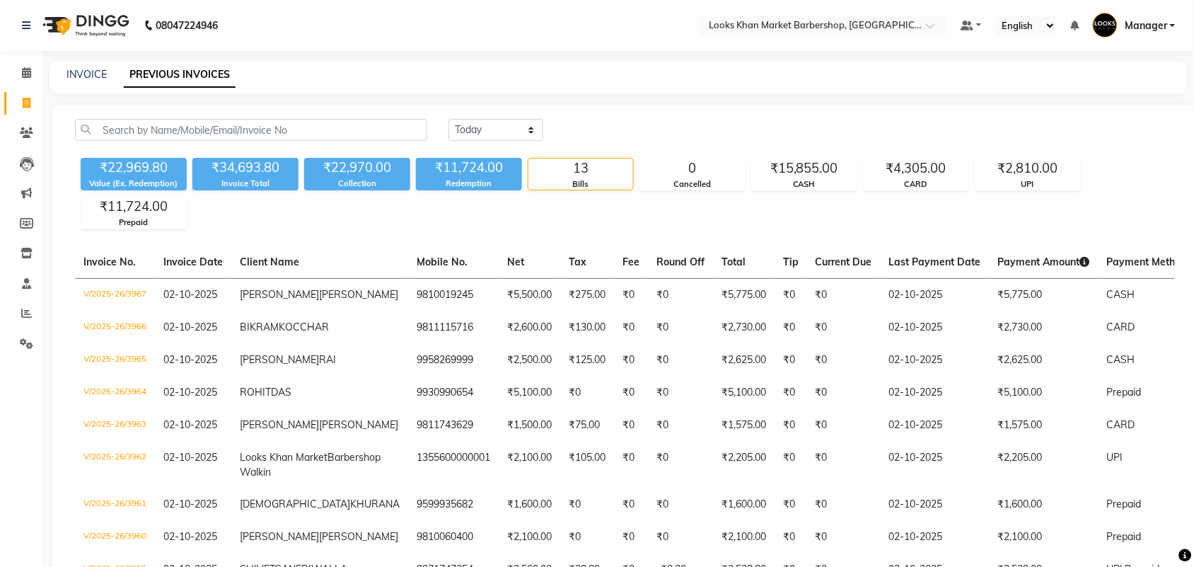
click at [354, 173] on div "₹22,970.00" at bounding box center [357, 168] width 106 height 20
click at [23, 71] on icon at bounding box center [26, 72] width 9 height 11
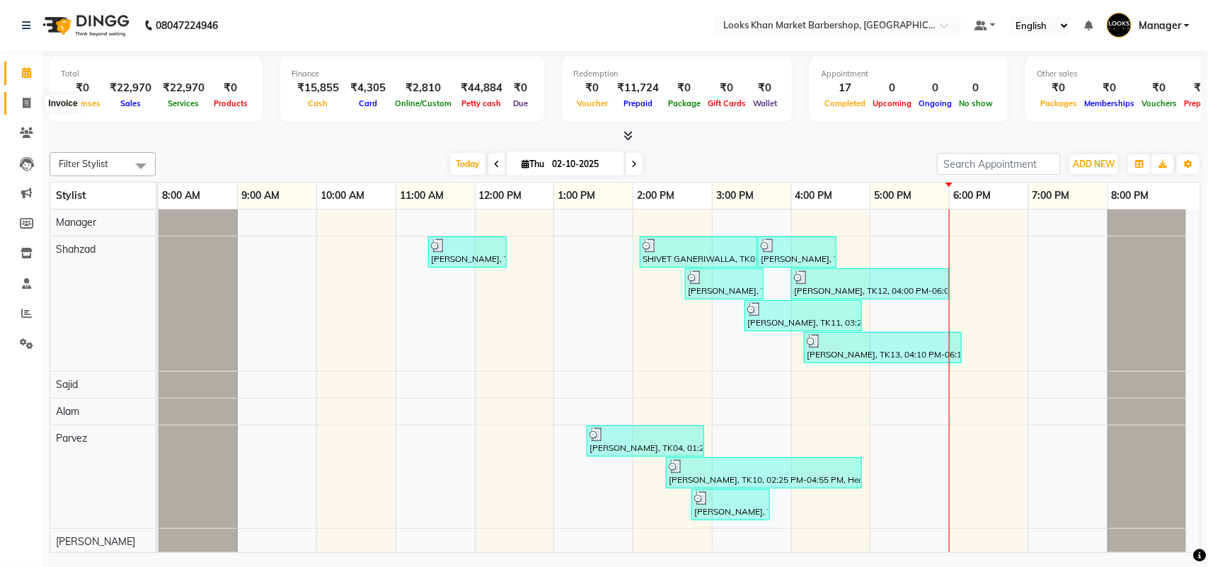
click at [16, 101] on span at bounding box center [26, 104] width 25 height 16
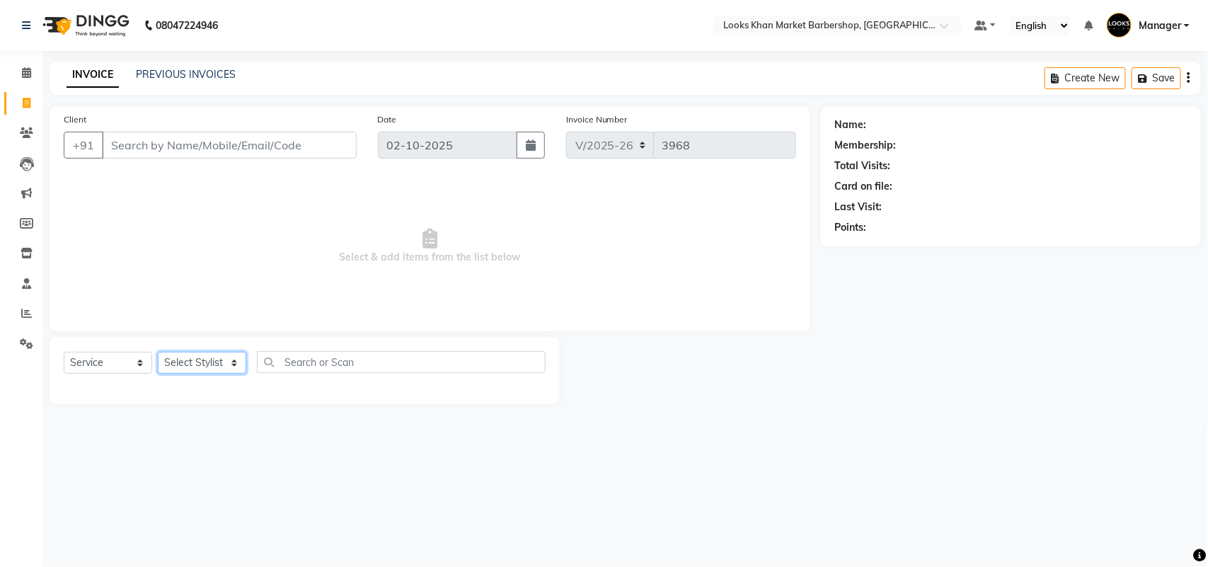
click at [210, 366] on select "Select Stylist Abhishek_pdct Akash_pdct Alam Counter_Sales [PERSON_NAME] [DATE]…" at bounding box center [202, 363] width 88 height 22
drag, startPoint x: 292, startPoint y: 302, endPoint x: 281, endPoint y: 295, distance: 13.3
click at [281, 295] on span "Select & add items from the list below" at bounding box center [430, 245] width 732 height 141
click at [236, 362] on select "Select Stylist Abhishek_pdct Akash_pdct Alam Counter_Sales [PERSON_NAME] [DATE]…" at bounding box center [202, 363] width 88 height 22
click at [246, 342] on div "Select Service Product Membership Package Voucher Prepaid Gift Card Select Styl…" at bounding box center [305, 370] width 510 height 67
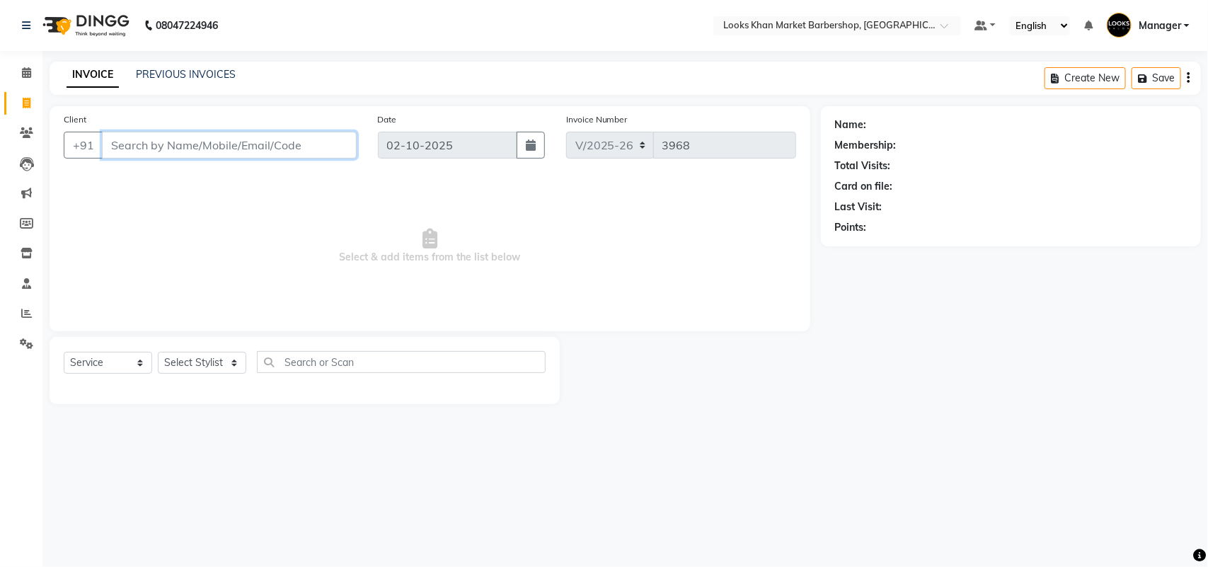
click at [232, 146] on input "Client" at bounding box center [229, 145] width 255 height 27
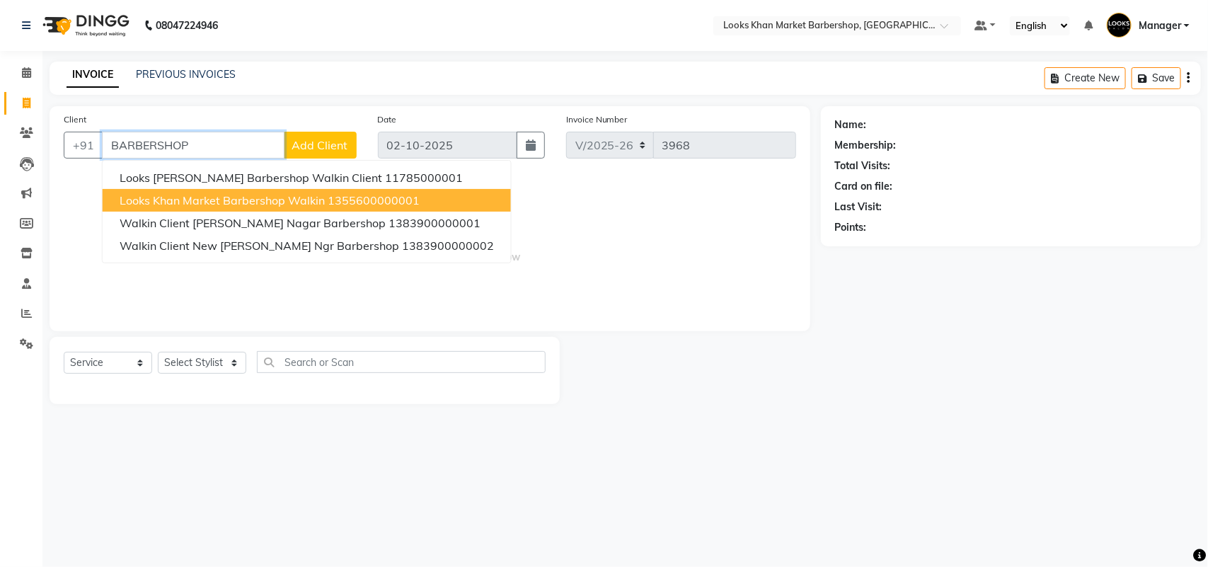
click at [152, 193] on span "Looks Khan Market Barbershop Walkin" at bounding box center [222, 200] width 205 height 14
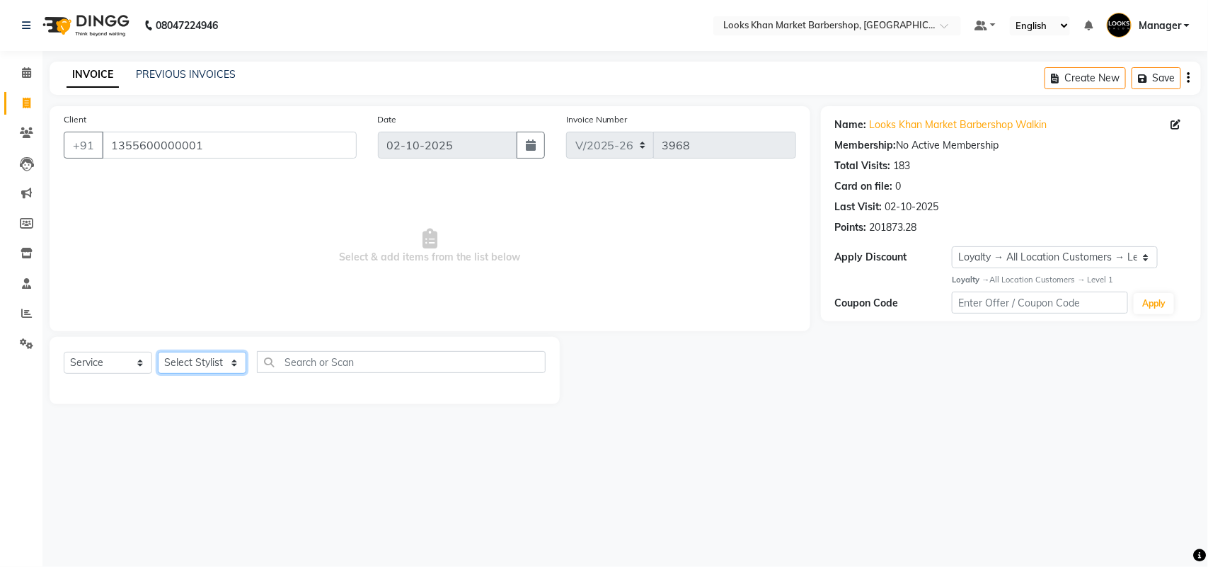
click at [225, 362] on select "Select Stylist Abhishek_pdct Akash_pdct Alam Counter_Sales [PERSON_NAME] [DATE]…" at bounding box center [202, 363] width 88 height 22
click at [158, 352] on select "Select Stylist Abhishek_pdct Akash_pdct Alam Counter_Sales [PERSON_NAME] [DATE]…" at bounding box center [202, 363] width 88 height 22
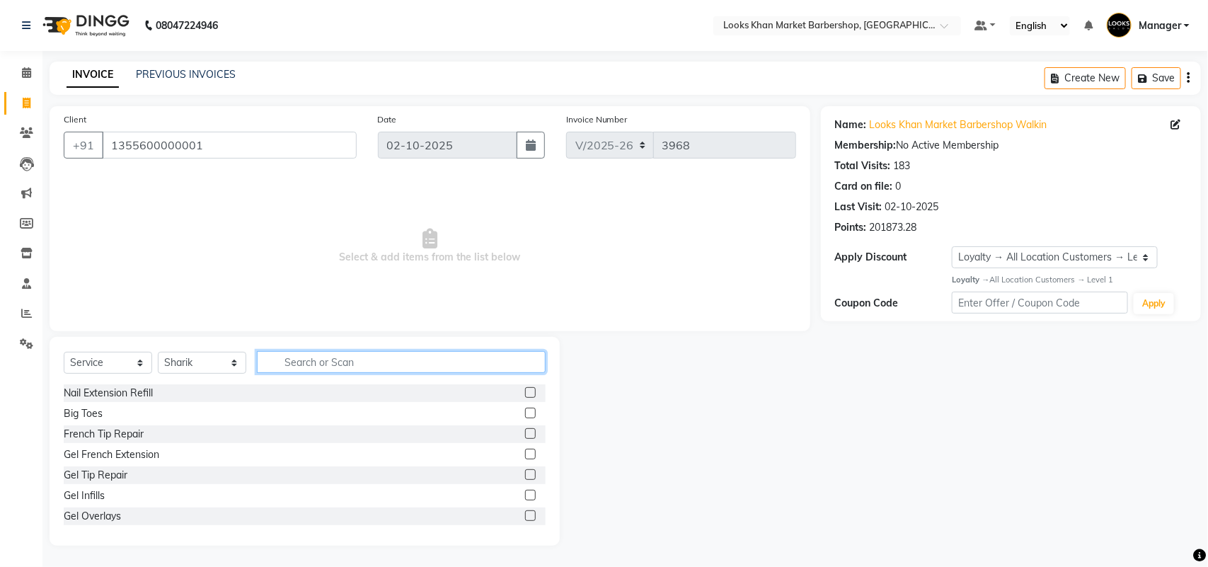
click at [381, 369] on input "text" at bounding box center [401, 362] width 289 height 22
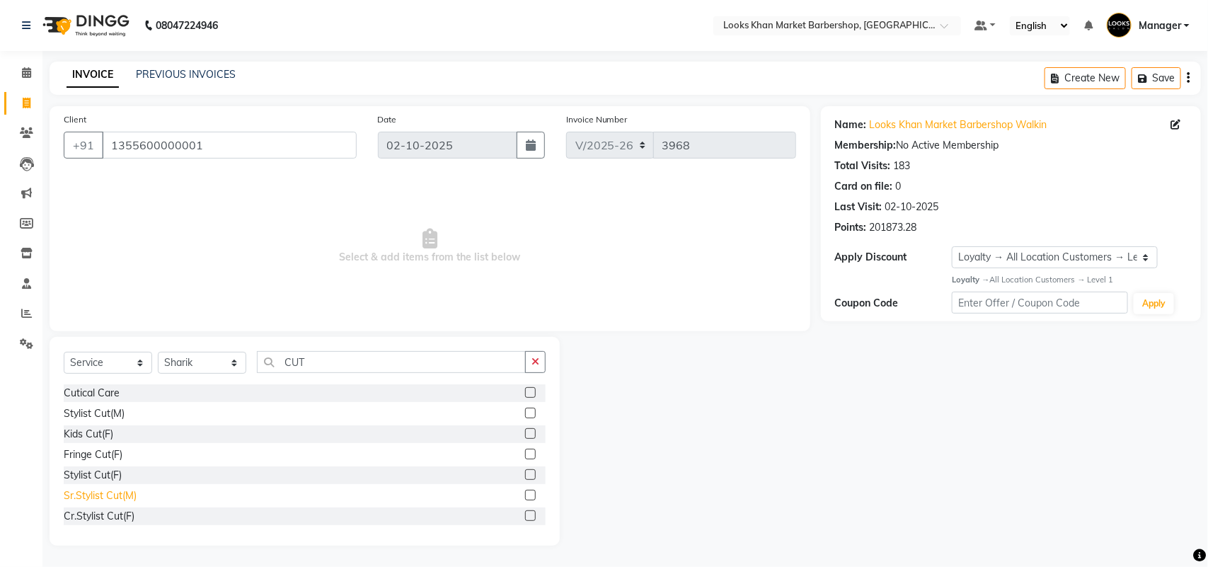
click at [80, 489] on div "Sr.Stylist Cut(M)" at bounding box center [100, 495] width 73 height 15
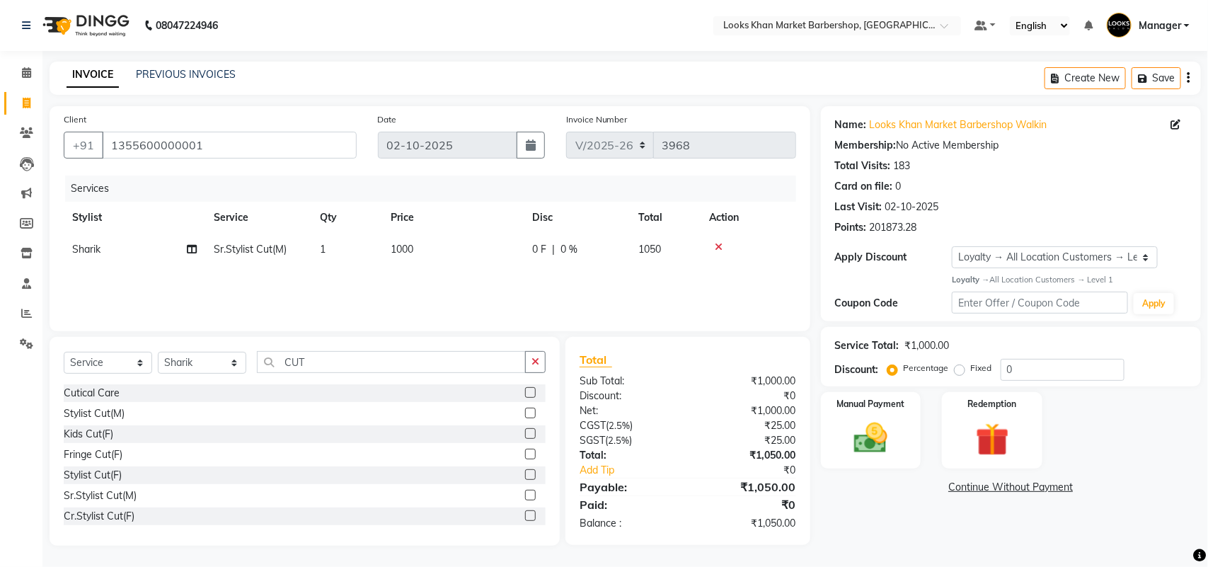
click at [383, 347] on div "Select Service Product Membership Package Voucher Prepaid Gift Card Select Styl…" at bounding box center [305, 441] width 510 height 209
click at [379, 359] on input "CUT" at bounding box center [391, 362] width 269 height 22
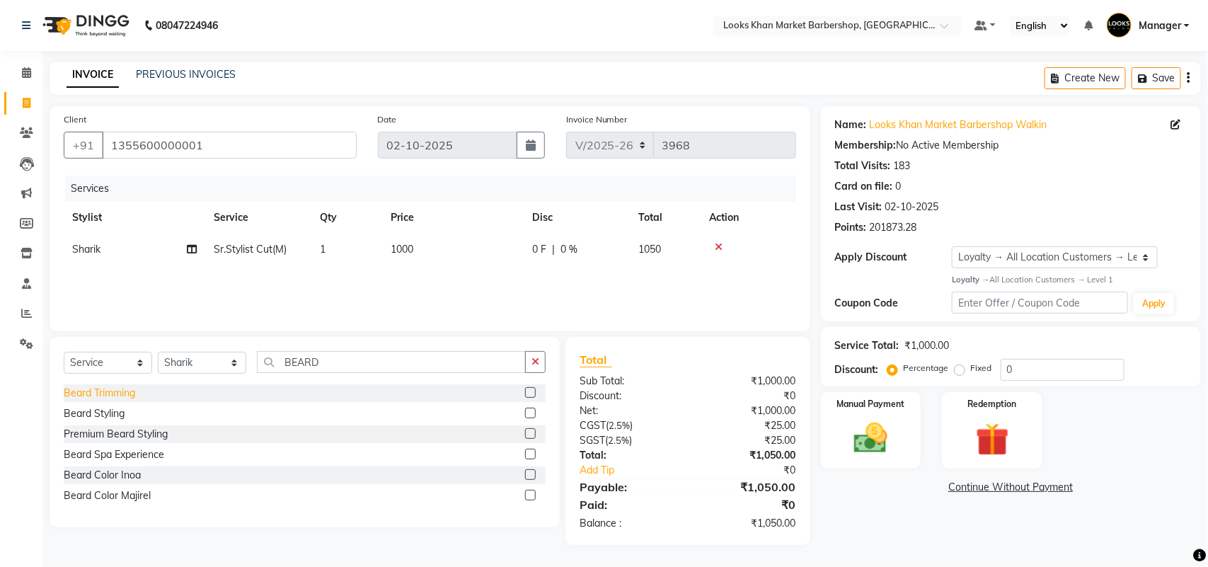
click at [108, 388] on div "Beard Trimming" at bounding box center [99, 393] width 71 height 15
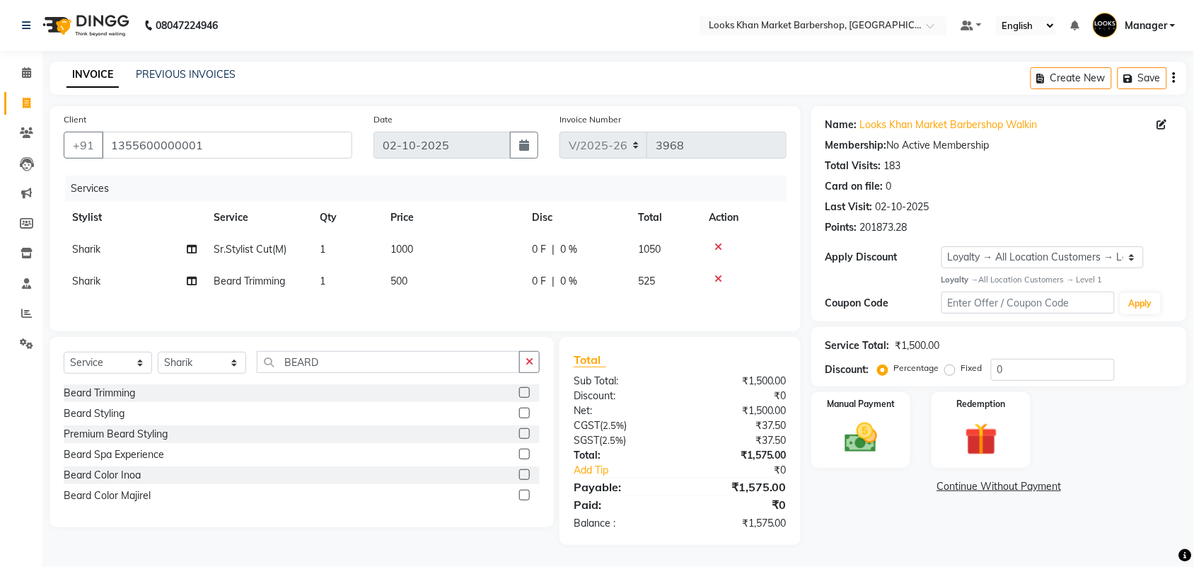
click at [461, 248] on td "1000" at bounding box center [452, 249] width 141 height 32
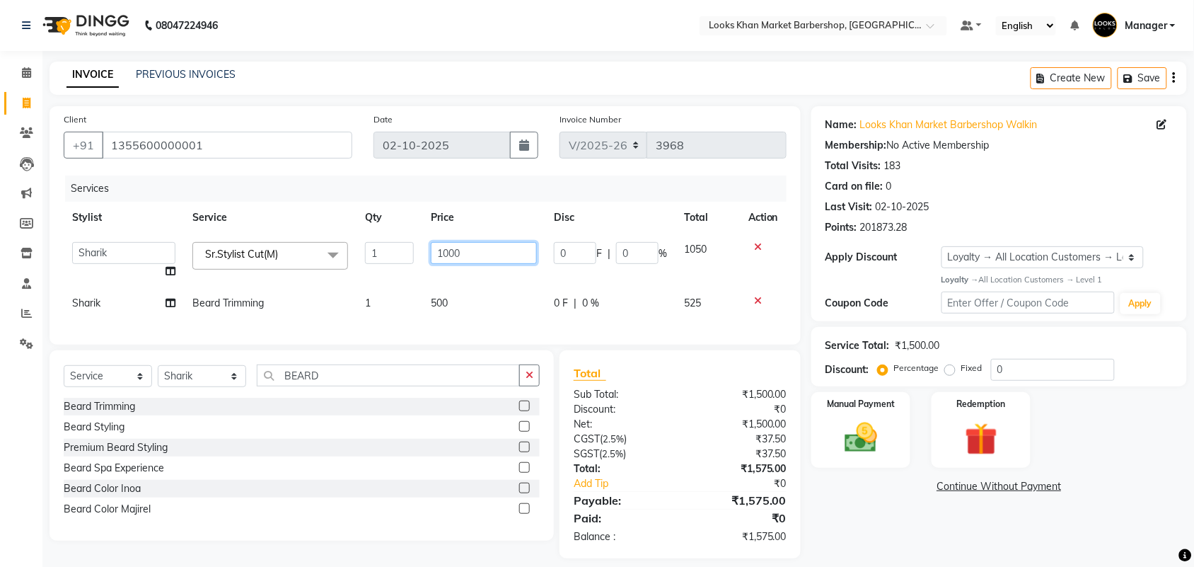
click at [474, 250] on input "1000" at bounding box center [484, 253] width 106 height 22
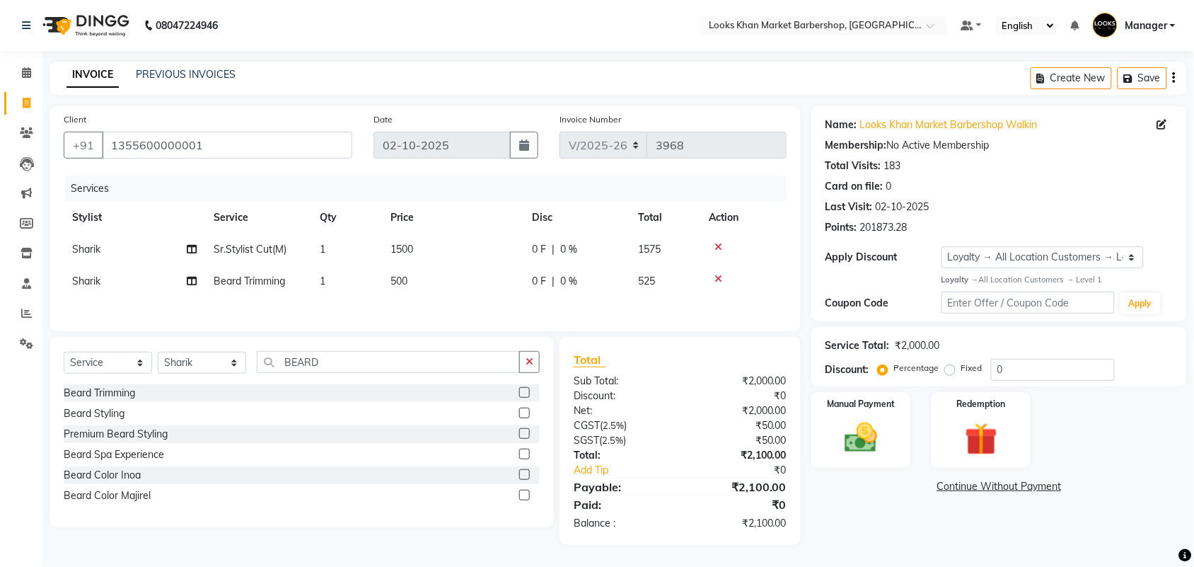
click at [436, 301] on div "Services Stylist Service Qty Price Disc Total Action [PERSON_NAME]Stylist Cut(M…" at bounding box center [425, 245] width 723 height 141
click at [474, 278] on td "500" at bounding box center [452, 281] width 141 height 32
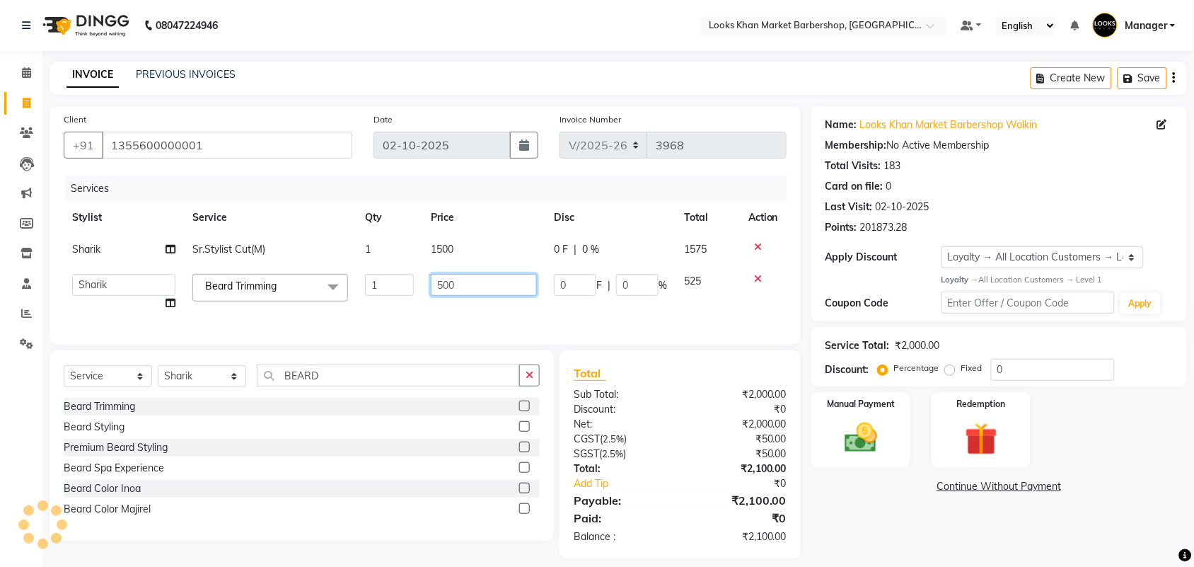
click at [487, 281] on input "500" at bounding box center [484, 285] width 106 height 22
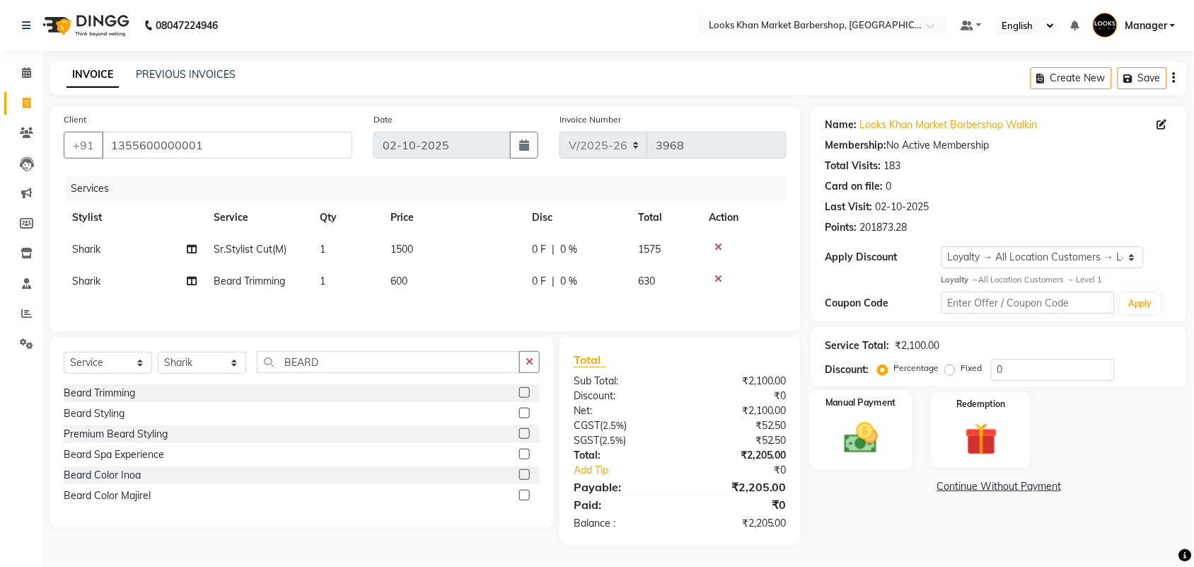
click at [881, 457] on img at bounding box center [860, 437] width 55 height 39
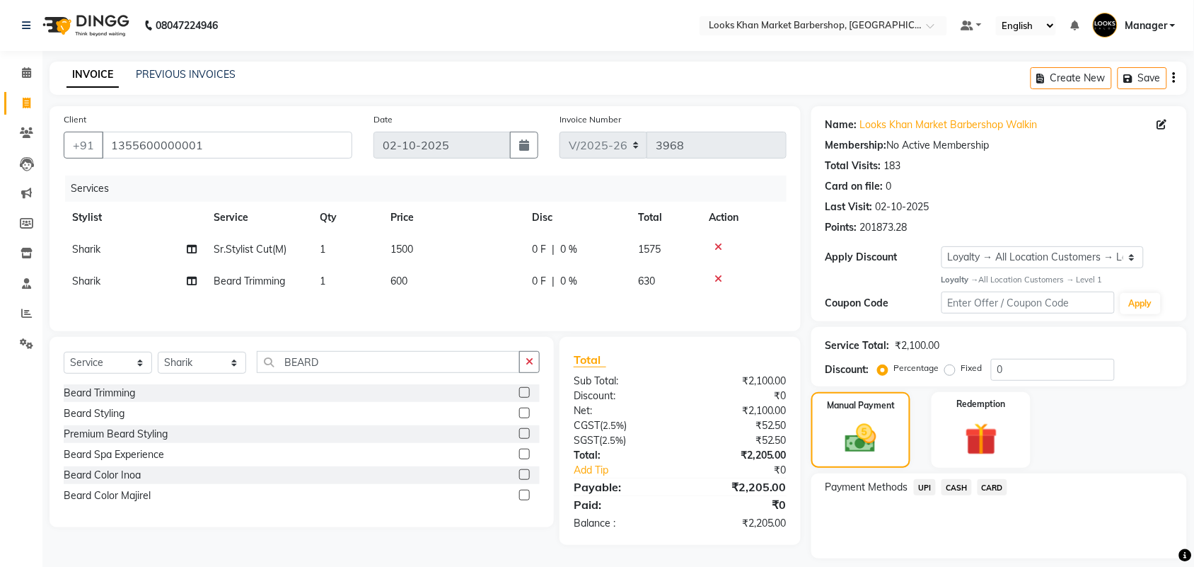
click at [998, 482] on span "CARD" at bounding box center [993, 487] width 30 height 16
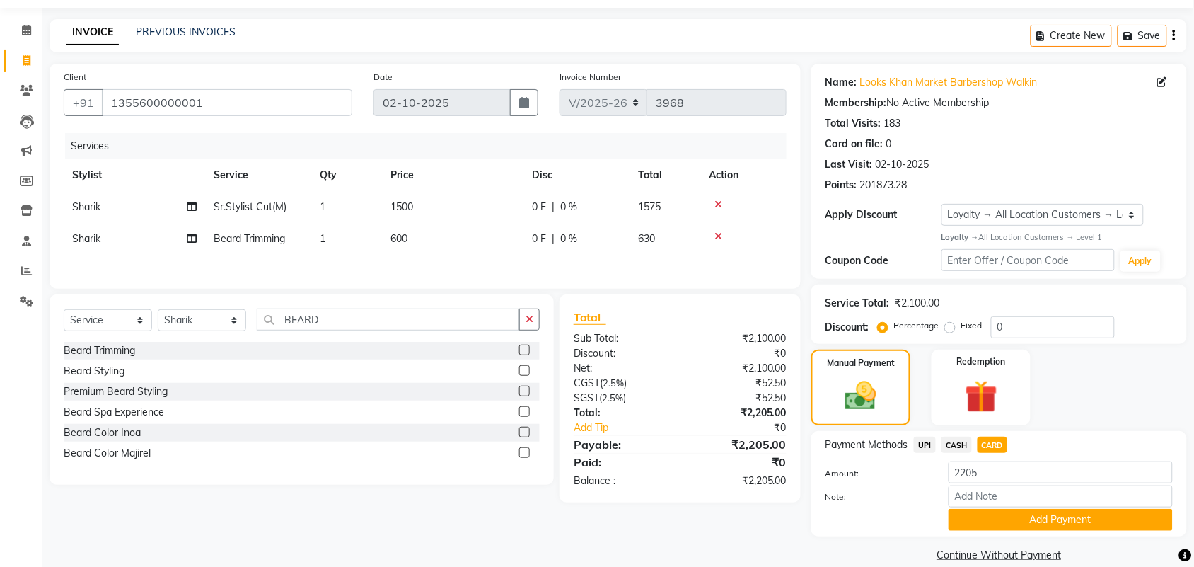
scroll to position [62, 0]
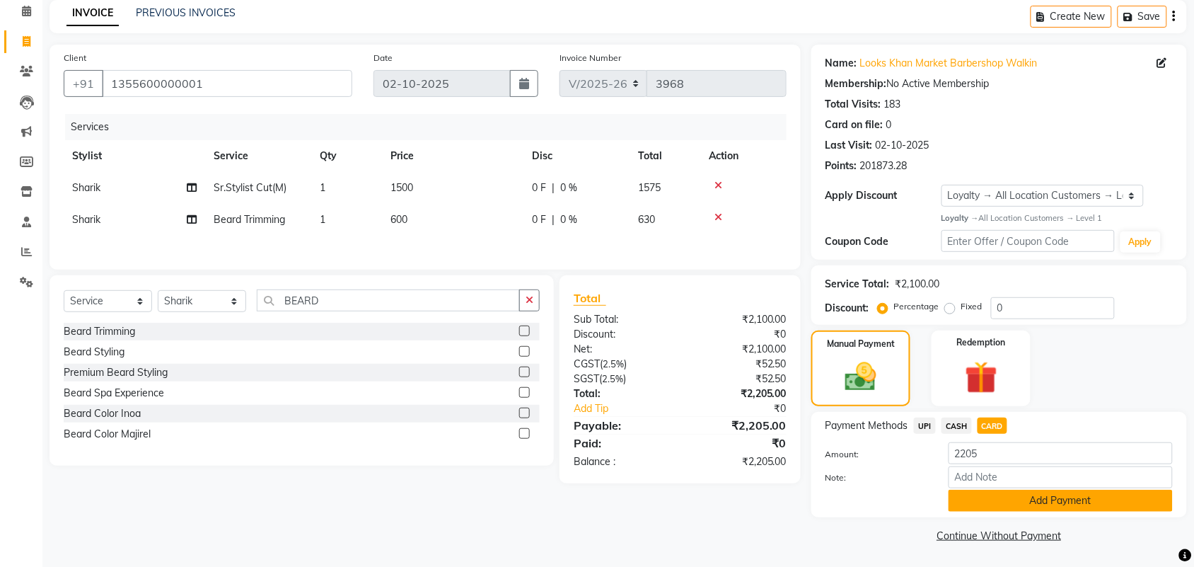
click at [981, 500] on button "Add Payment" at bounding box center [1061, 501] width 224 height 22
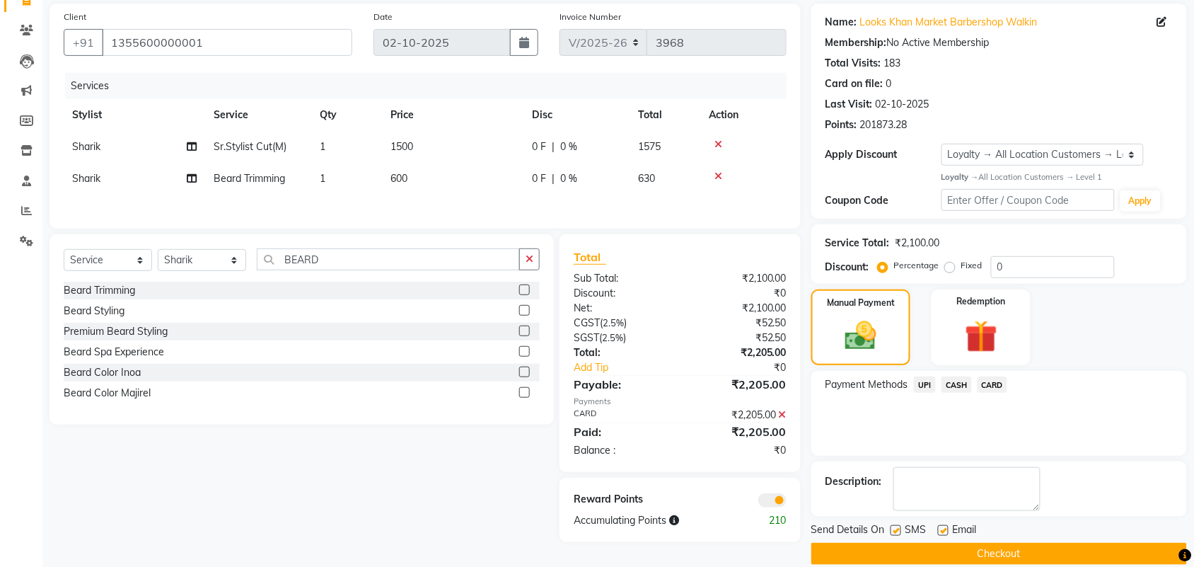
scroll to position [122, 0]
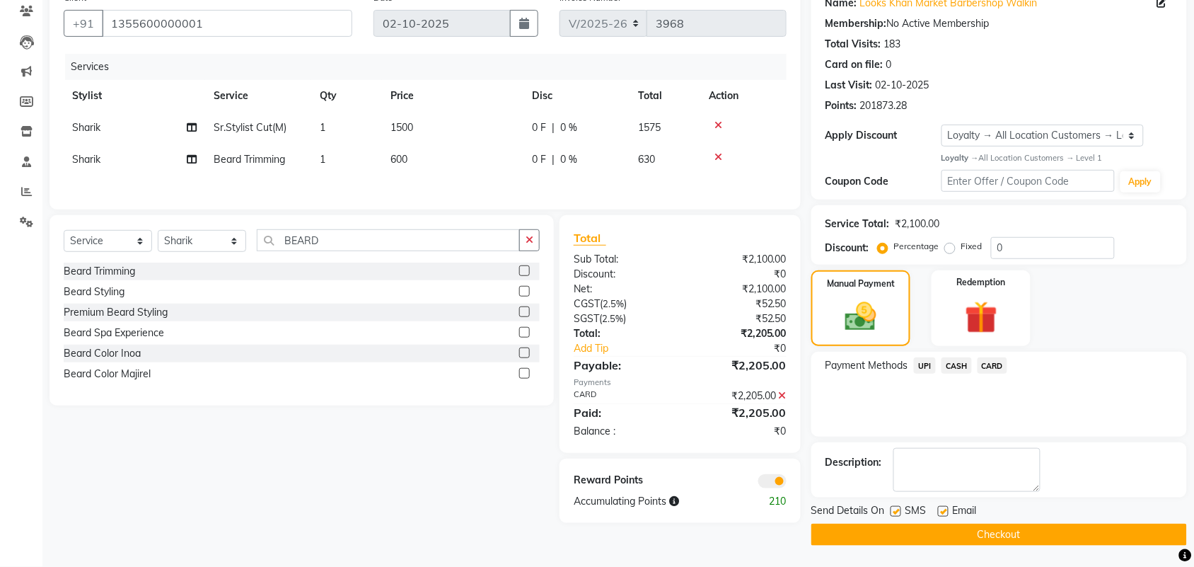
click at [913, 538] on button "Checkout" at bounding box center [999, 535] width 376 height 22
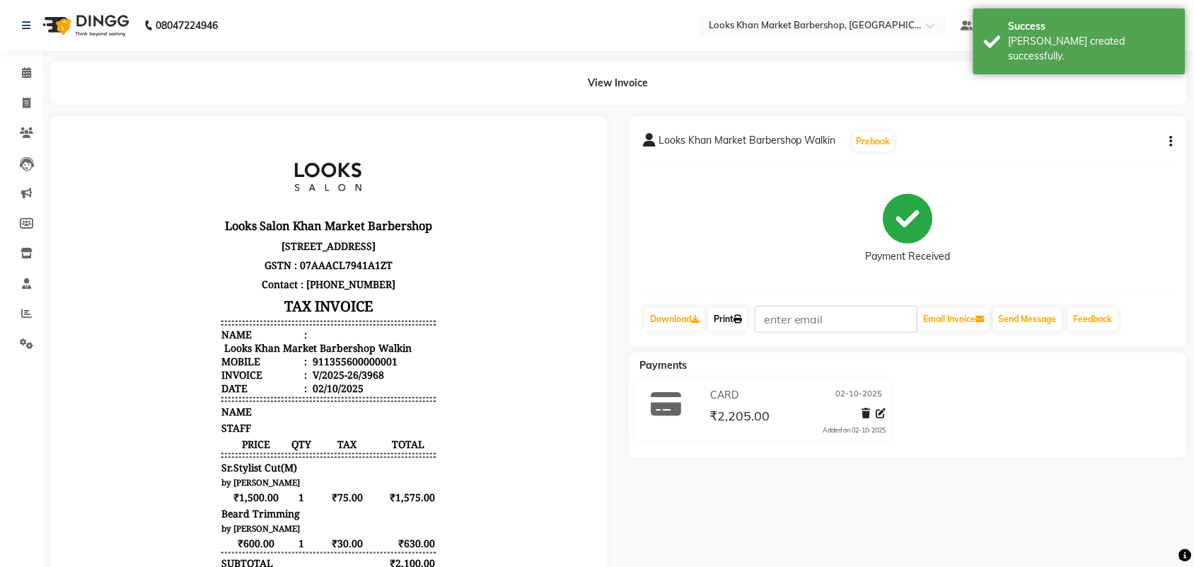
click at [748, 327] on link "Print" at bounding box center [728, 319] width 40 height 24
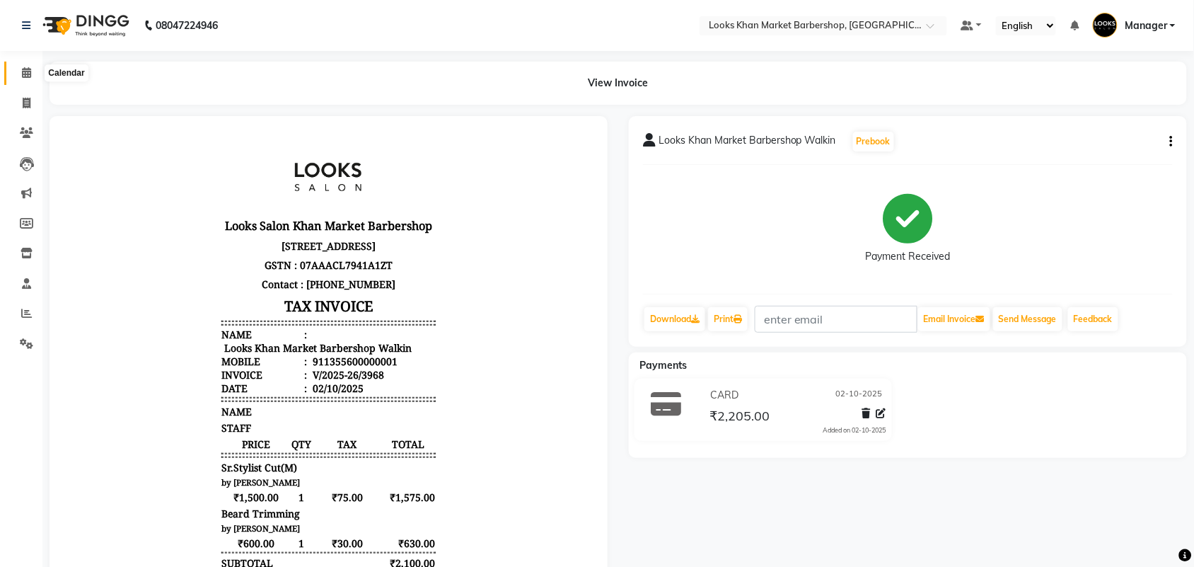
click at [14, 69] on span at bounding box center [26, 73] width 25 height 16
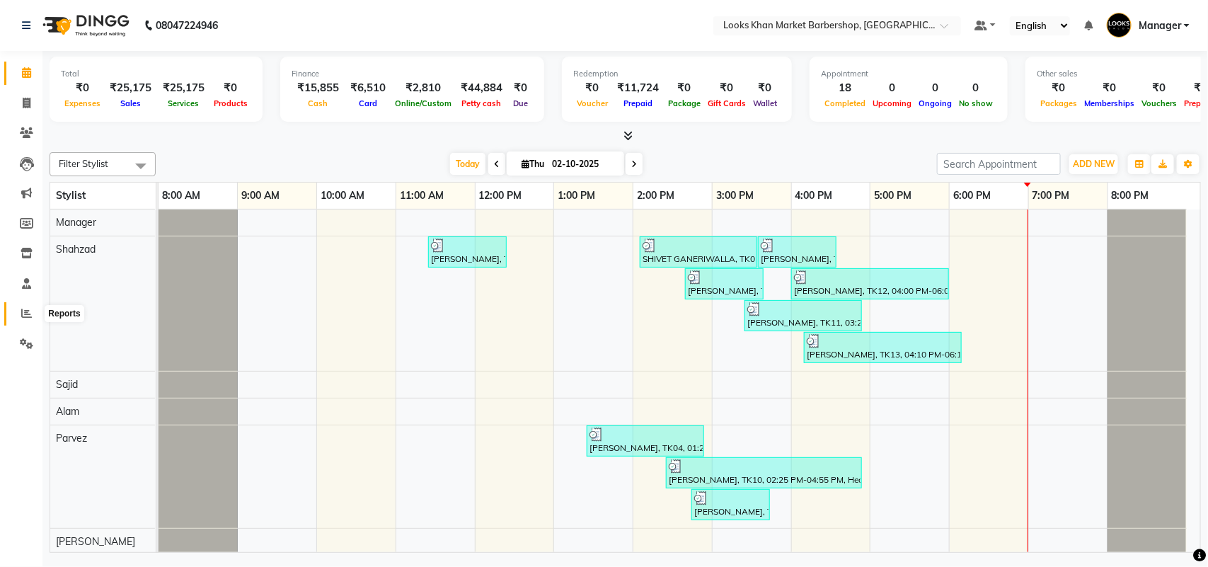
click at [18, 317] on span at bounding box center [26, 314] width 25 height 16
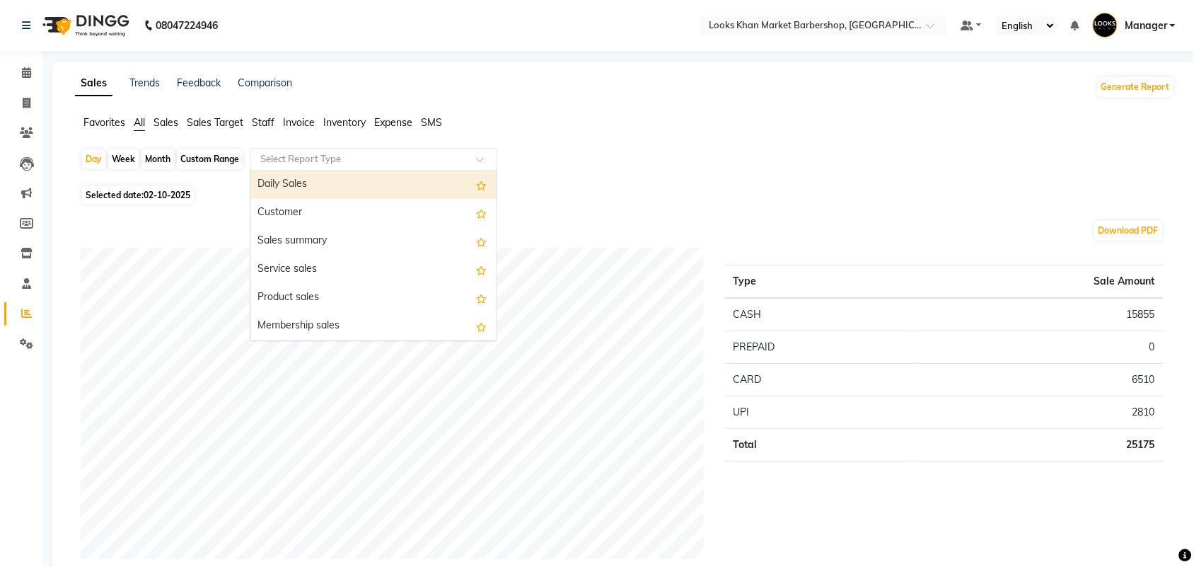
click at [408, 157] on input "text" at bounding box center [360, 159] width 204 height 14
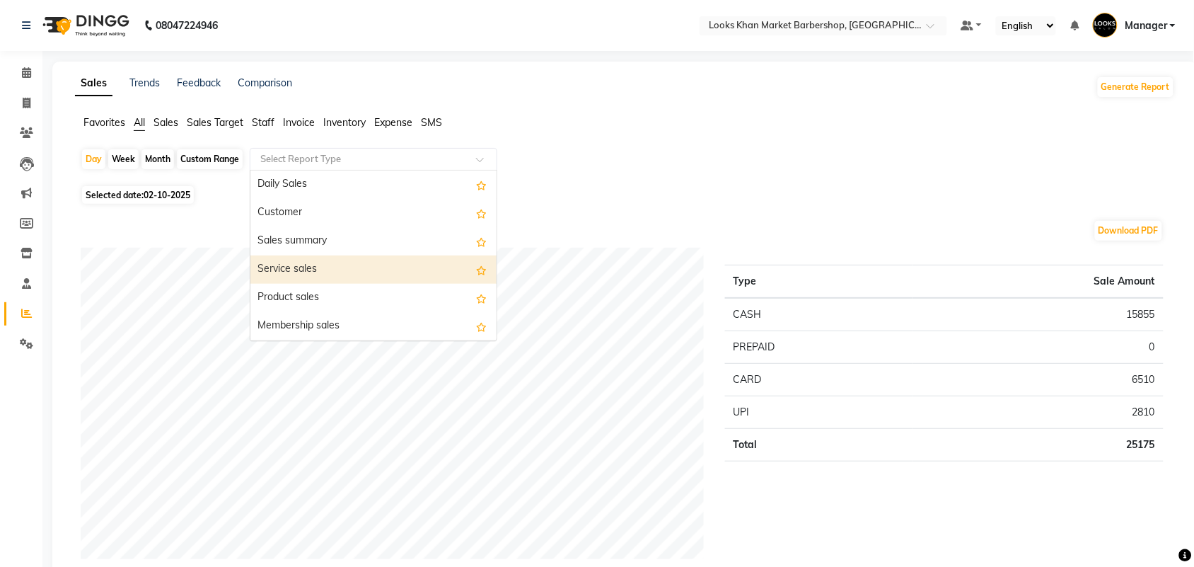
click at [384, 269] on div "Service sales" at bounding box center [373, 269] width 246 height 28
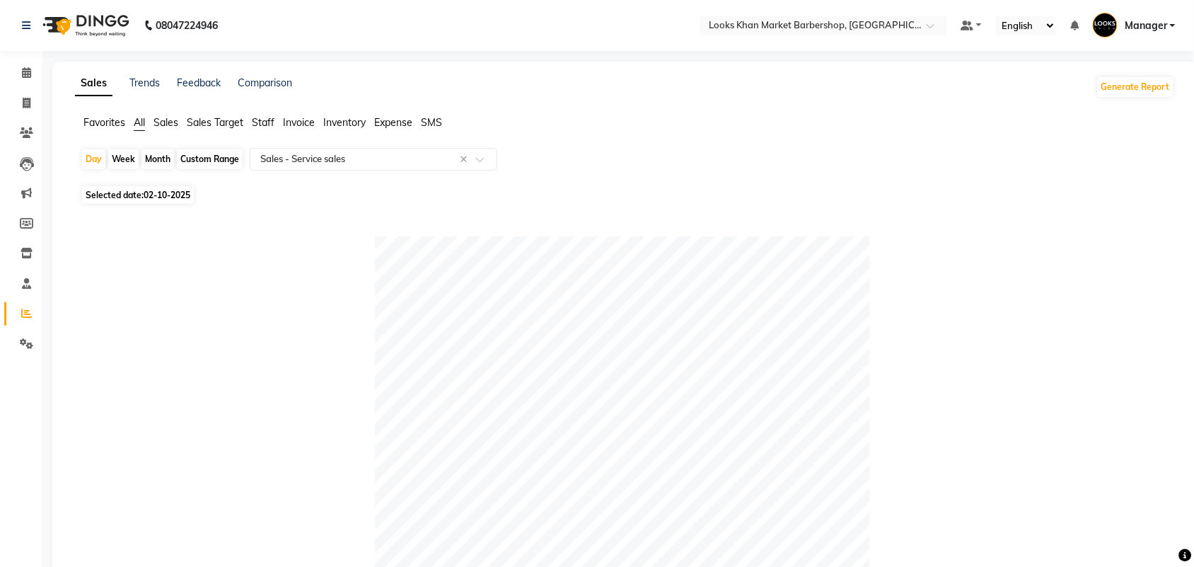
click at [263, 124] on span "Staff" at bounding box center [263, 122] width 23 height 13
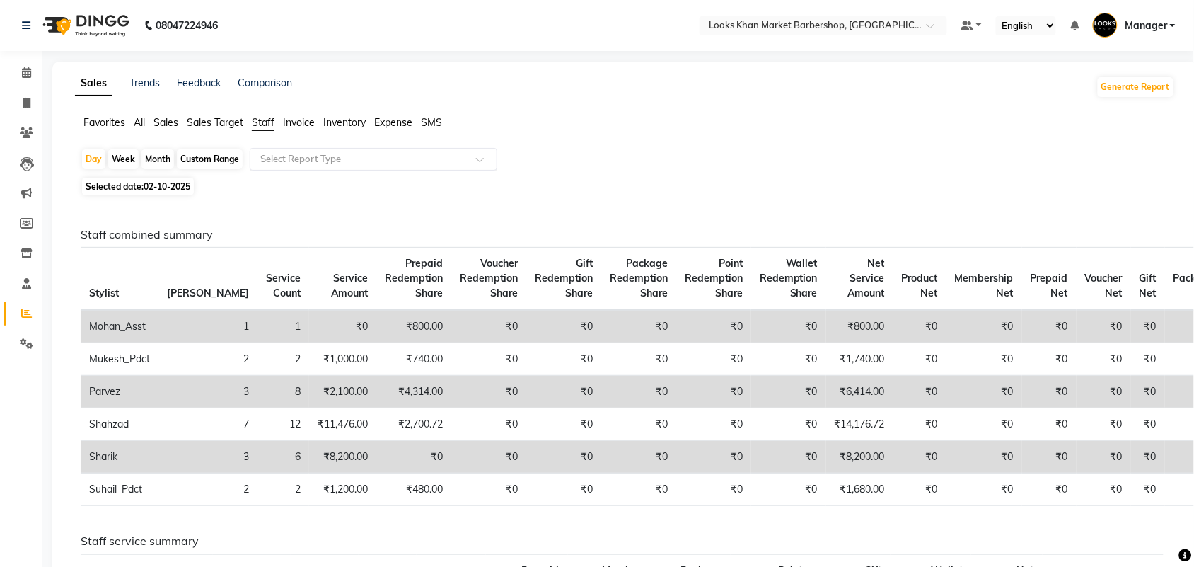
click at [322, 163] on input "text" at bounding box center [360, 159] width 204 height 14
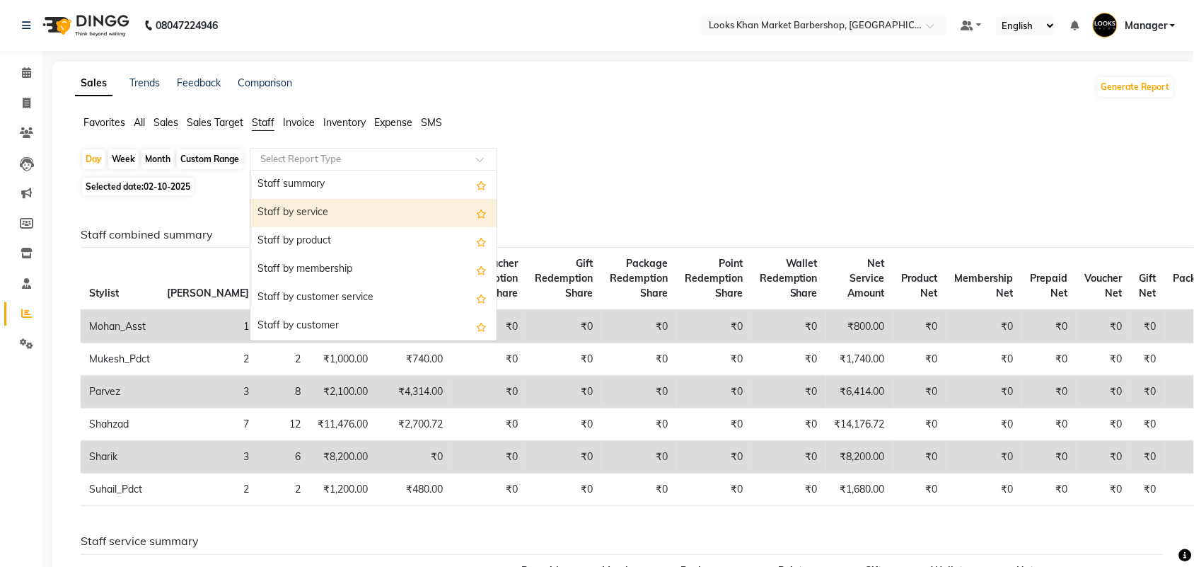
click at [333, 216] on div "Staff by service" at bounding box center [373, 213] width 246 height 28
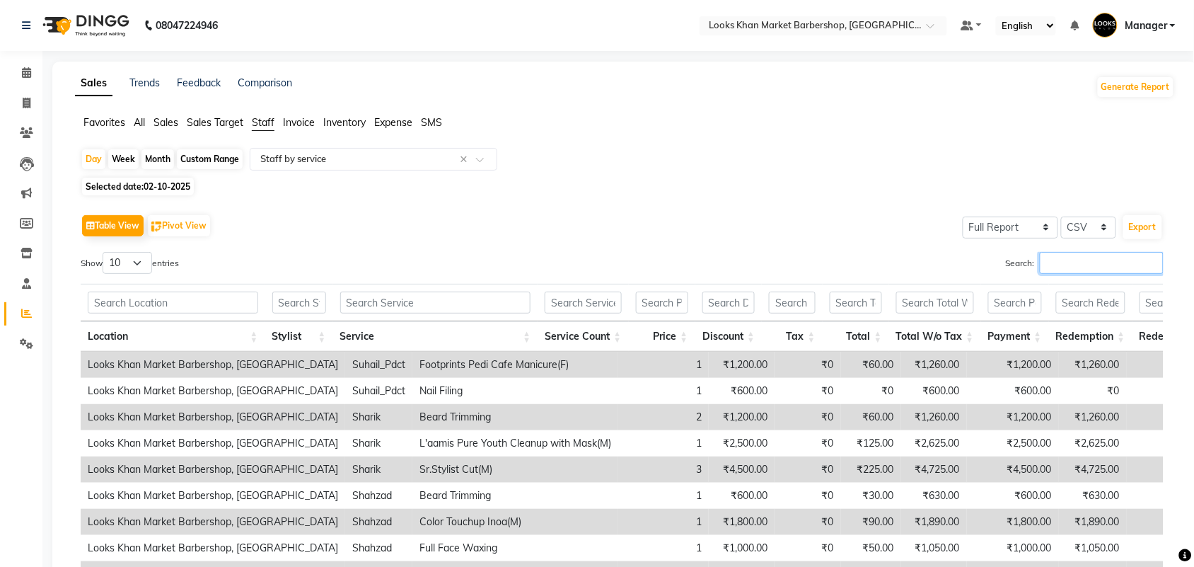
click at [1109, 265] on input "Search:" at bounding box center [1102, 263] width 124 height 22
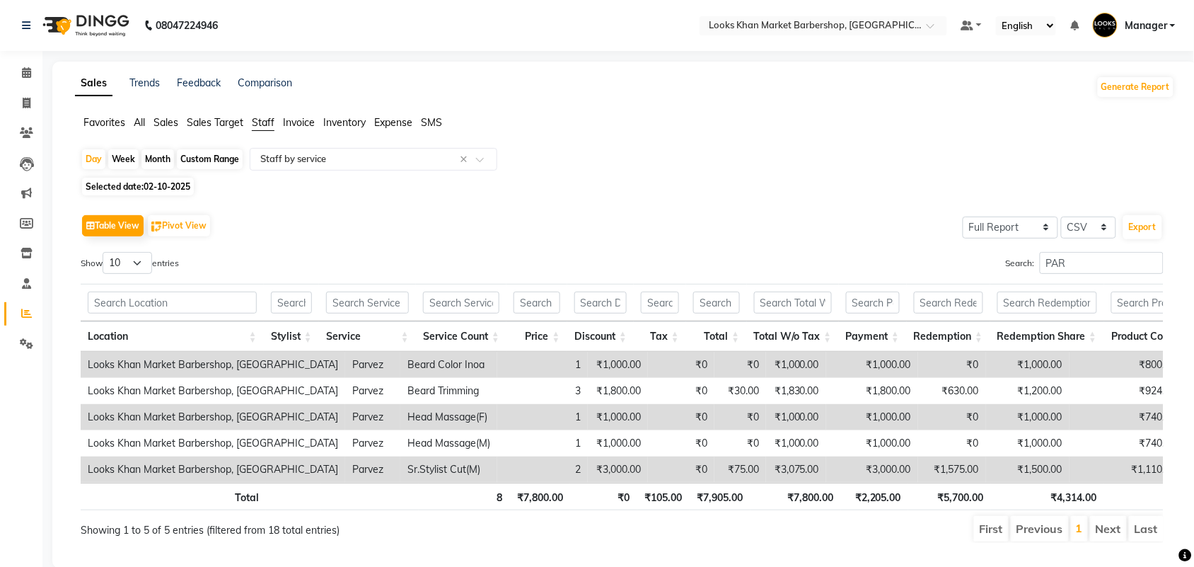
drag, startPoint x: 823, startPoint y: 472, endPoint x: 837, endPoint y: 503, distance: 34.2
click at [829, 482] on div "Location Stylist Service Service Count Price Discount Tax Total Total W/o Tax P…" at bounding box center [622, 417] width 1083 height 131
click at [882, 535] on ul "First Previous 1 Next Last" at bounding box center [852, 528] width 623 height 25
click at [1136, 266] on input "PAR" at bounding box center [1102, 263] width 124 height 22
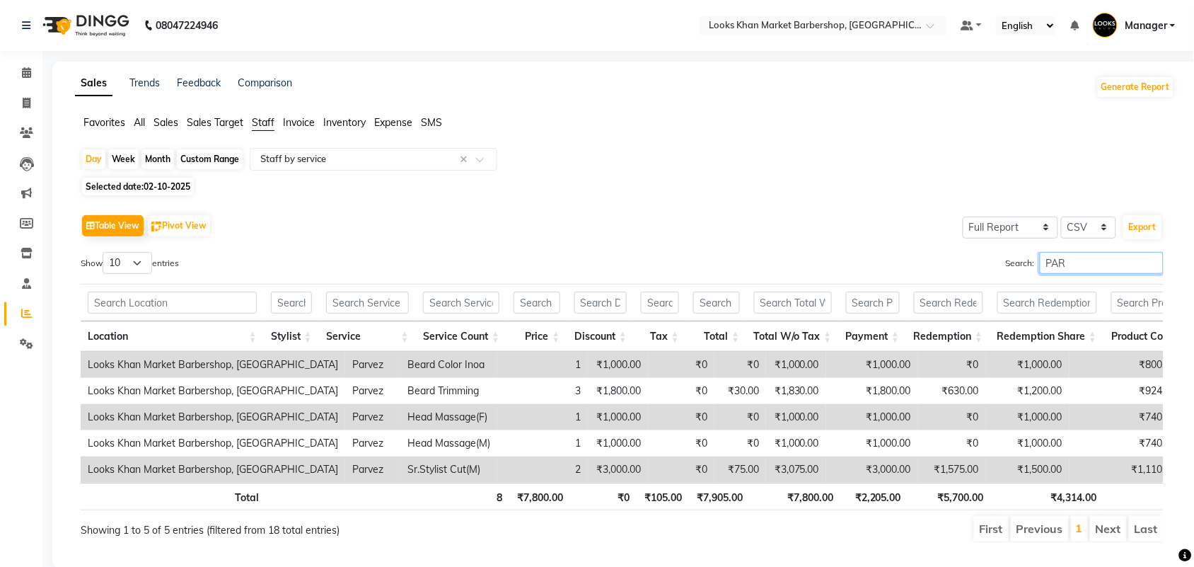
click at [1136, 266] on input "PAR" at bounding box center [1102, 263] width 124 height 22
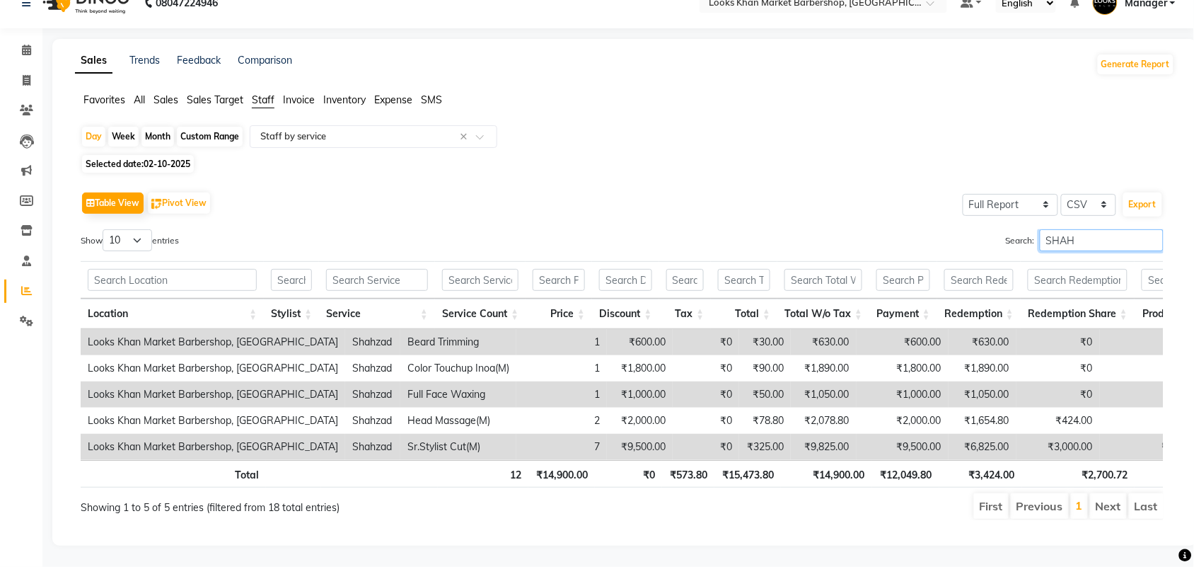
scroll to position [51, 0]
click at [1154, 229] on input "SHAH" at bounding box center [1102, 240] width 124 height 22
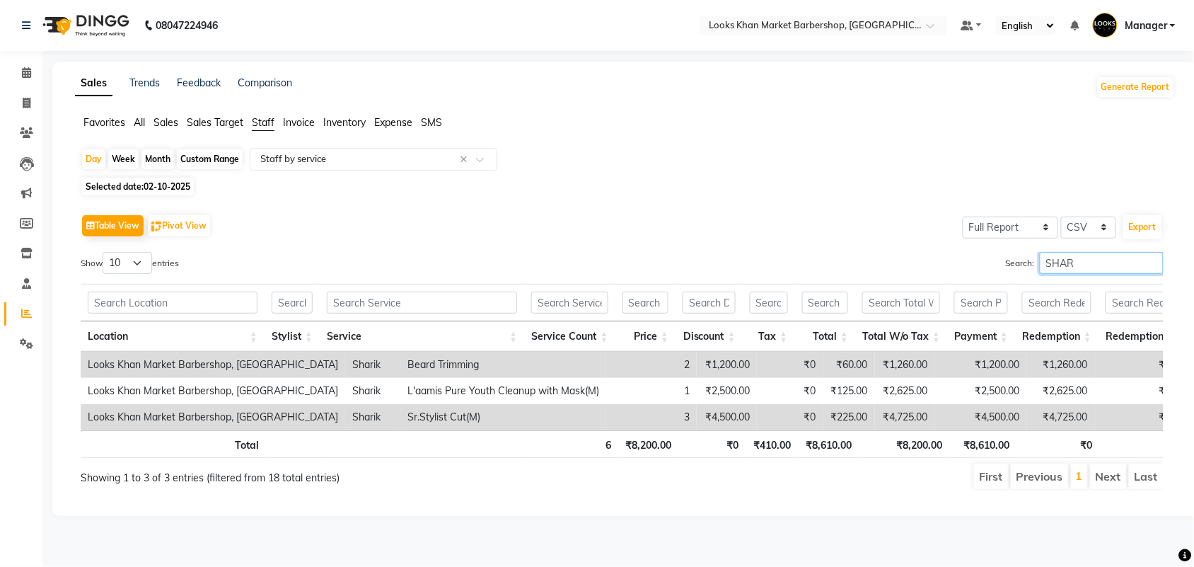
scroll to position [0, 0]
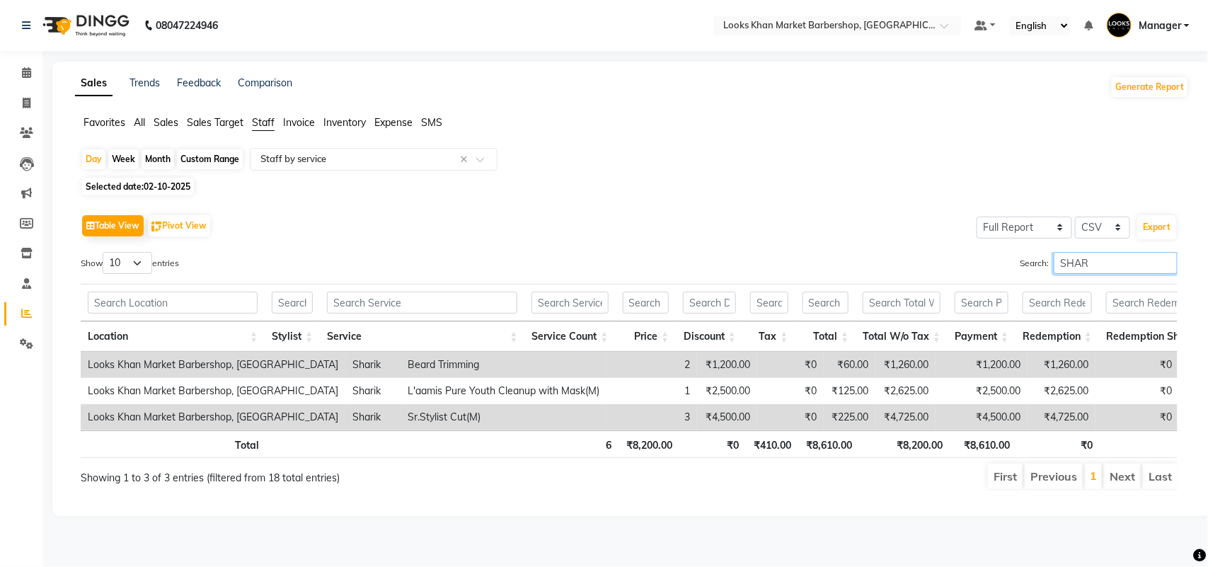
click at [1111, 260] on input "SHAR" at bounding box center [1115, 263] width 124 height 22
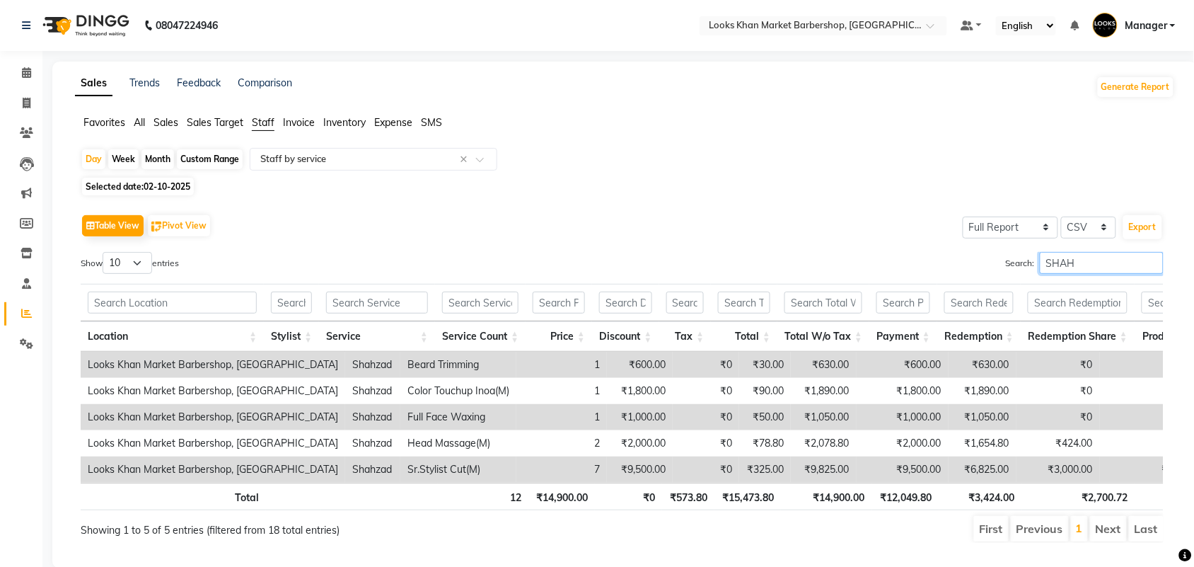
click at [1102, 255] on input "SHAH" at bounding box center [1102, 263] width 124 height 22
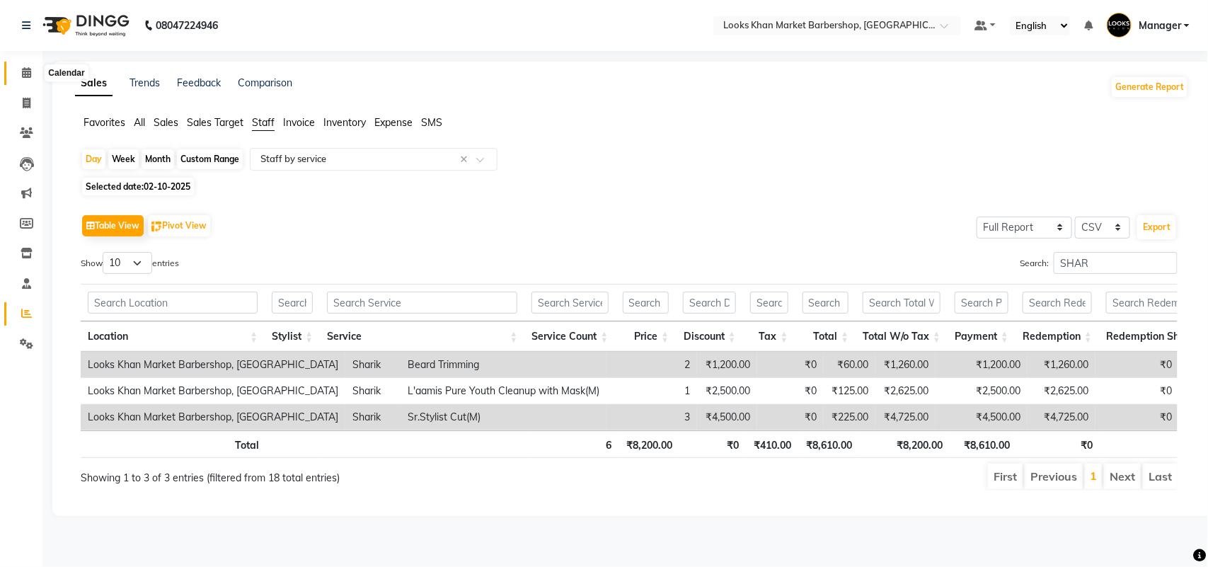
click at [23, 76] on icon at bounding box center [26, 72] width 9 height 11
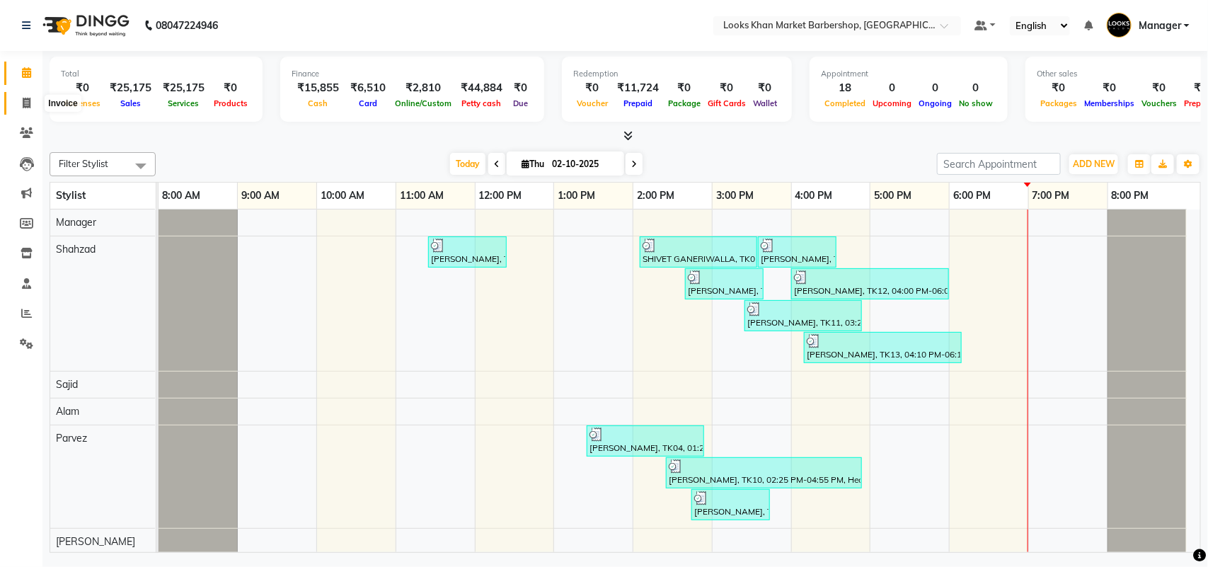
click at [19, 96] on span at bounding box center [26, 104] width 25 height 16
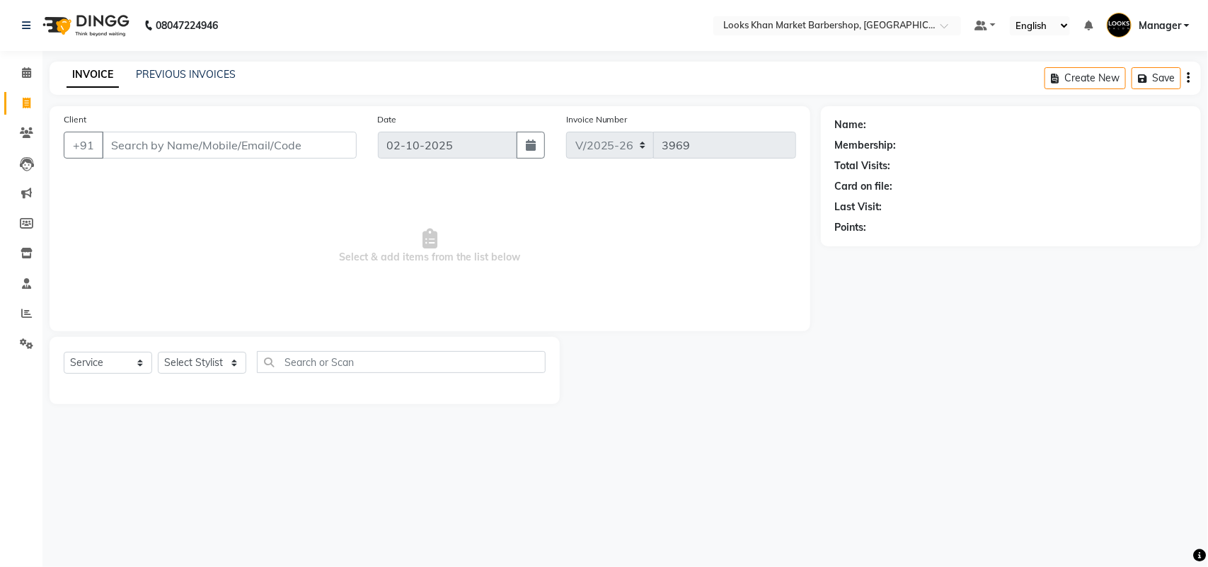
click at [196, 143] on input "Client" at bounding box center [229, 145] width 255 height 27
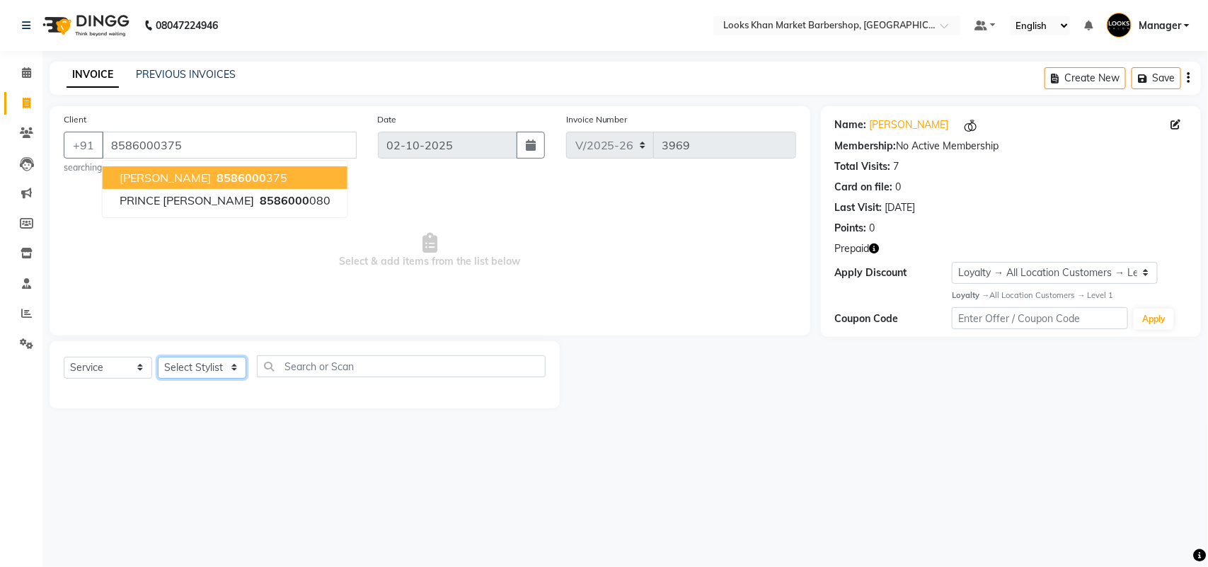
click at [239, 366] on select "Select Stylist Abhishek_pdct Akash_pdct Alam Counter_Sales [PERSON_NAME] [DATE]…" at bounding box center [202, 368] width 88 height 22
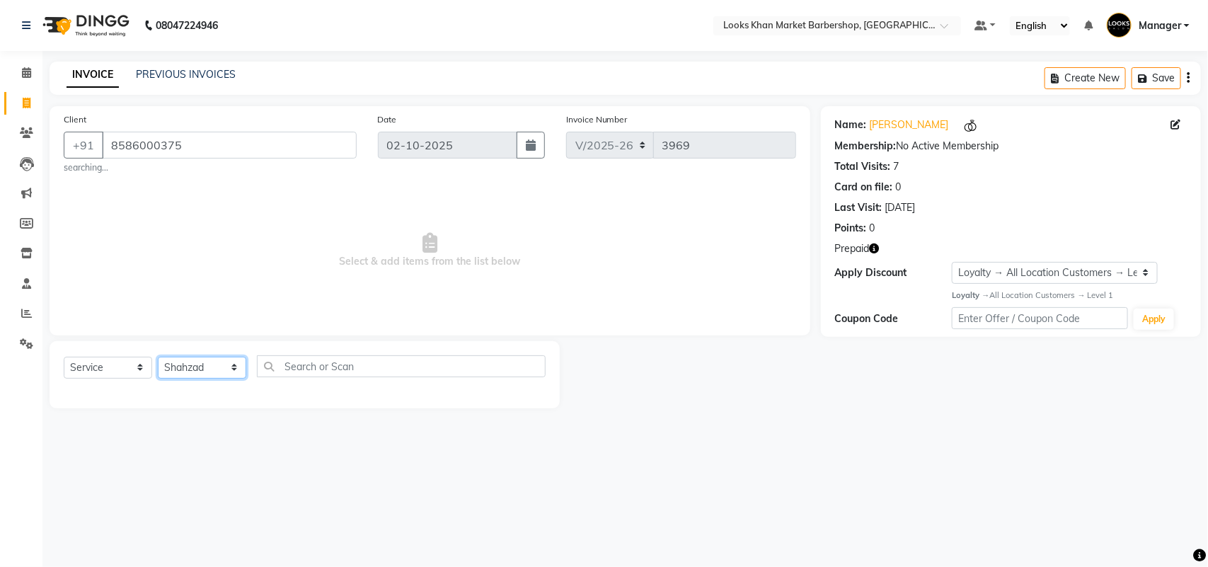
click at [158, 357] on select "Select Stylist Abhishek_pdct Akash_pdct Alam Counter_Sales [PERSON_NAME] [DATE]…" at bounding box center [202, 368] width 88 height 22
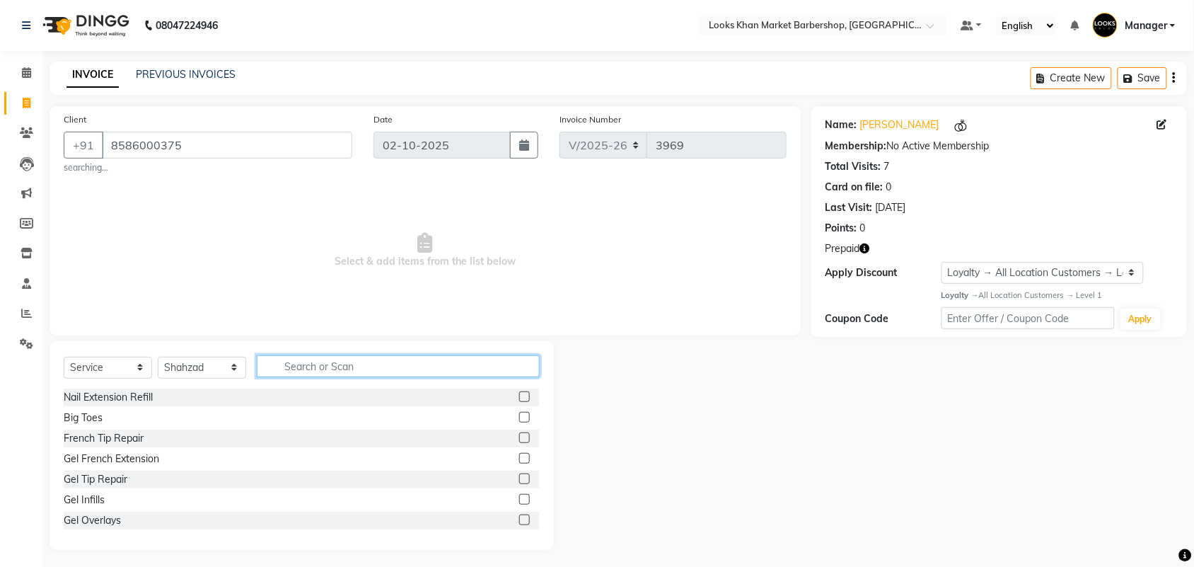
click at [363, 355] on input "text" at bounding box center [398, 366] width 283 height 22
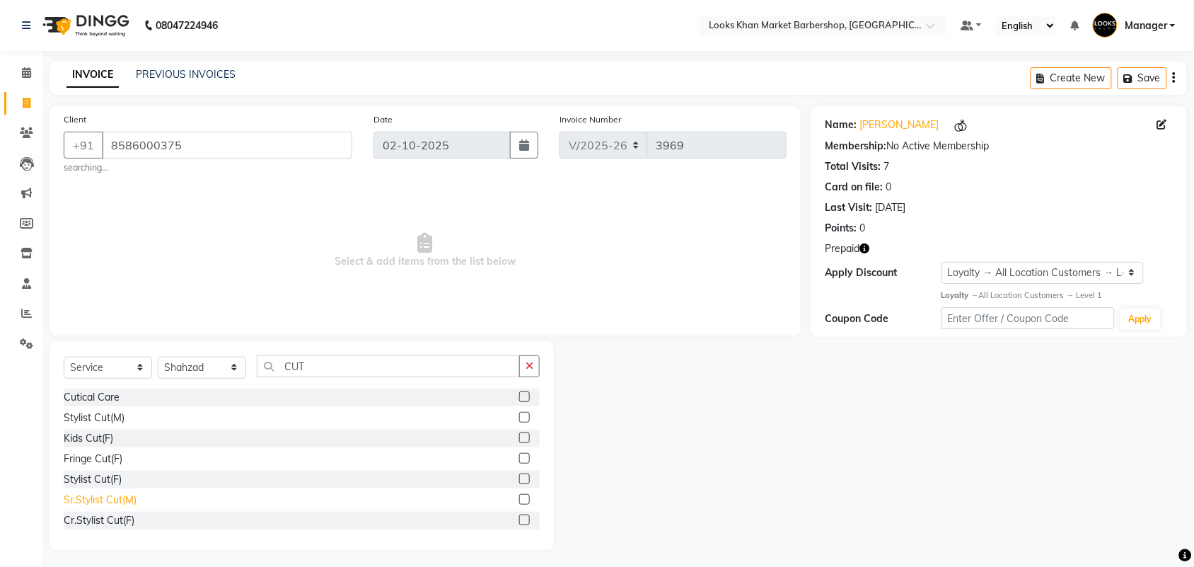
click at [118, 504] on div "Sr.Stylist Cut(M)" at bounding box center [100, 499] width 73 height 15
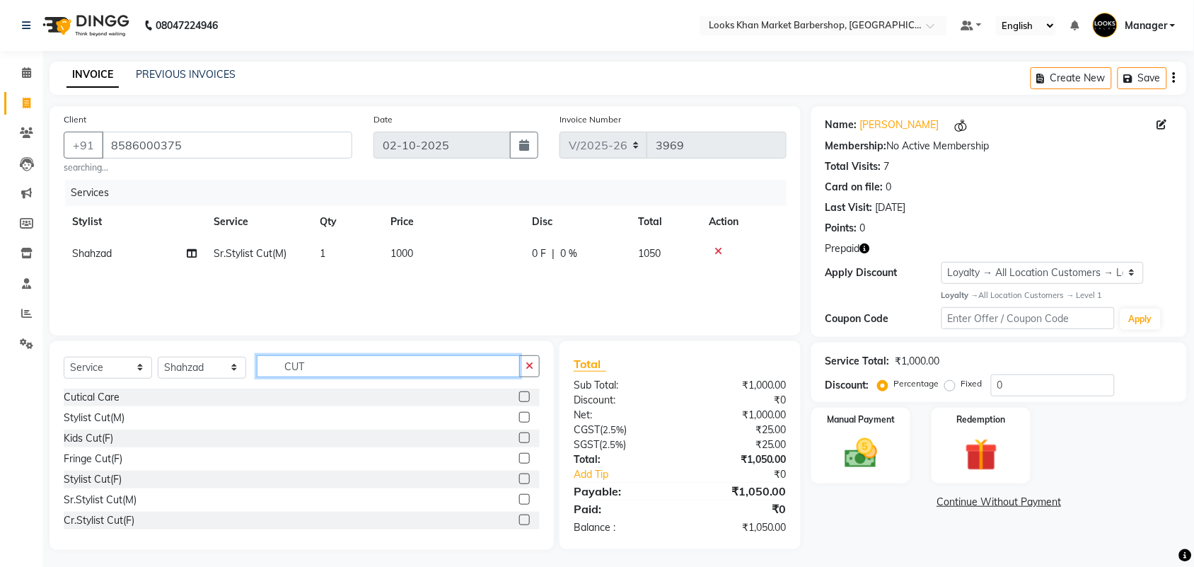
click at [313, 363] on input "CUT" at bounding box center [388, 366] width 263 height 22
click at [312, 362] on input "CUT" at bounding box center [388, 366] width 263 height 22
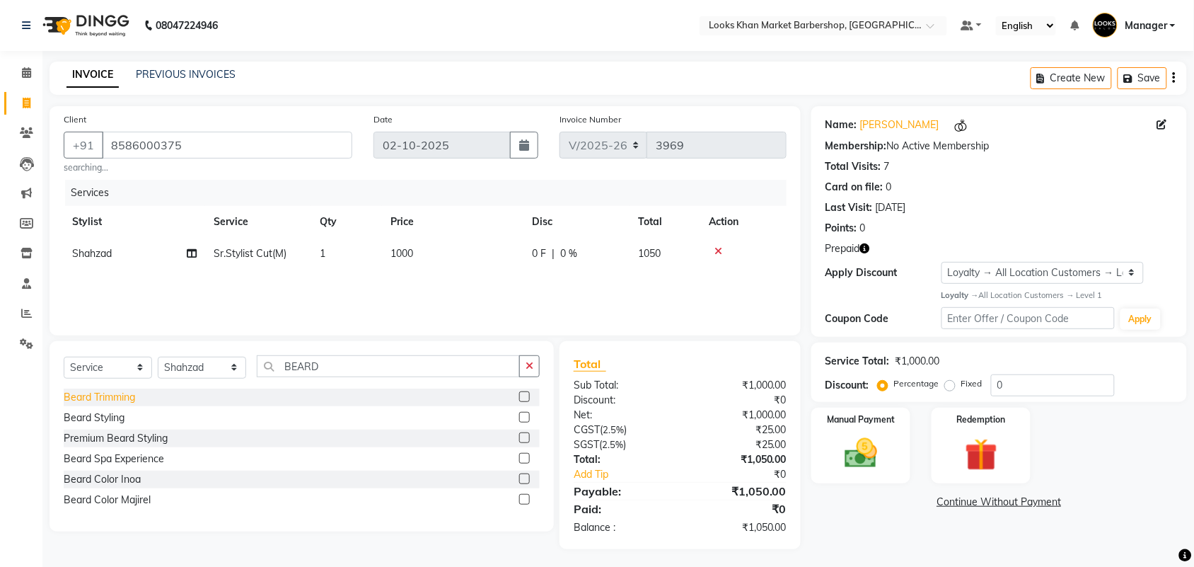
click at [122, 396] on div "Beard Trimming" at bounding box center [99, 397] width 71 height 15
click at [421, 267] on td "1000" at bounding box center [452, 254] width 141 height 32
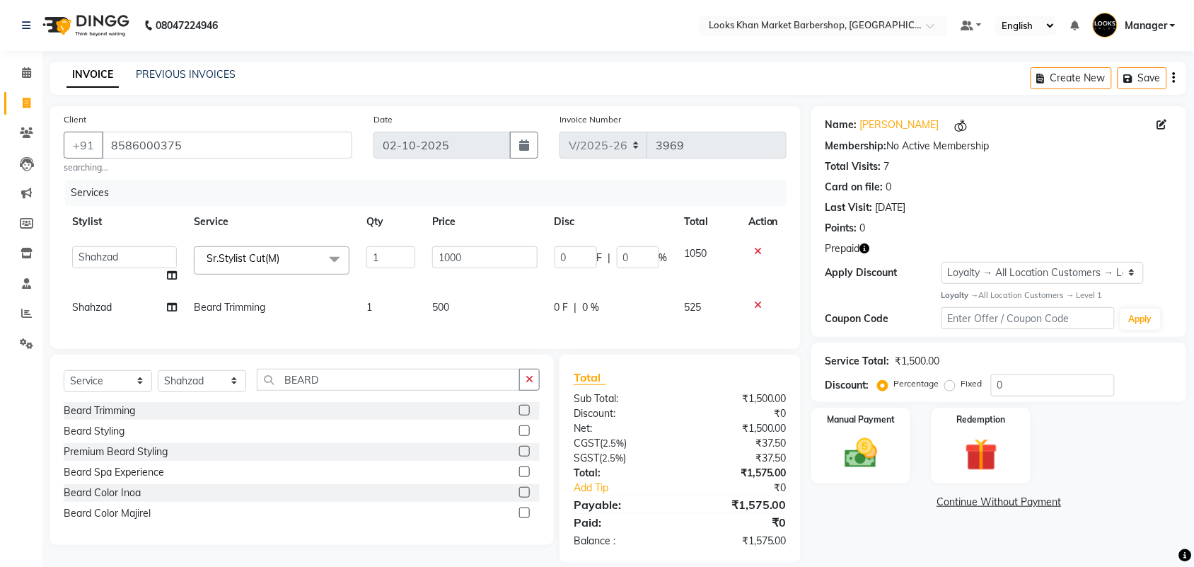
click at [480, 244] on td "1000" at bounding box center [485, 265] width 122 height 54
click at [479, 251] on input "1000" at bounding box center [484, 257] width 105 height 22
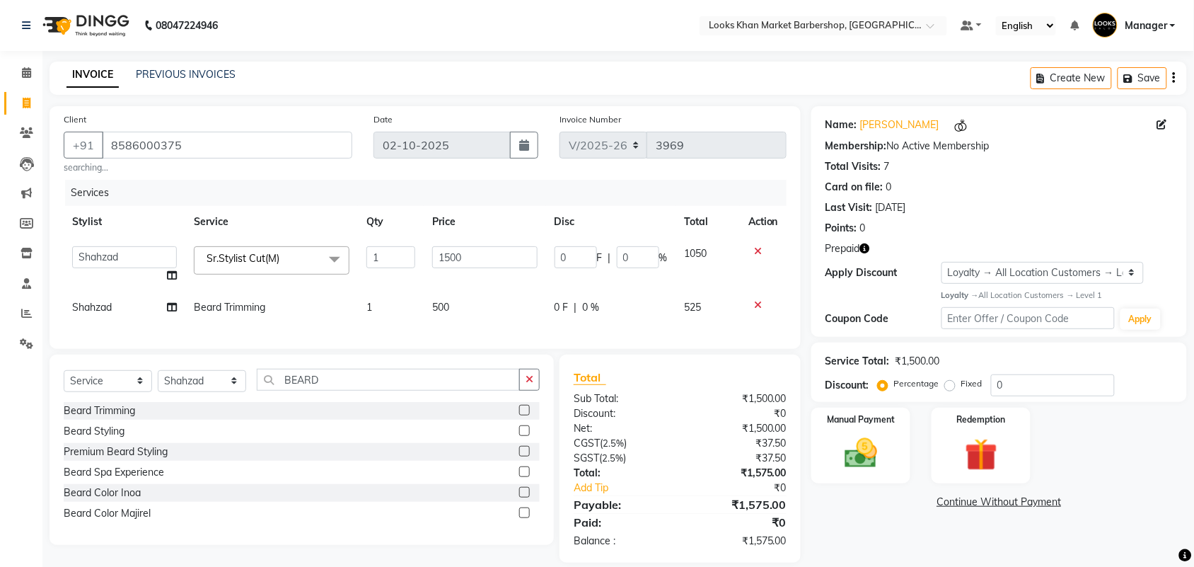
click at [469, 315] on div "Services Stylist Service Qty Price Disc Total Action Abhishek_pdct Akash_pdct A…" at bounding box center [425, 257] width 723 height 155
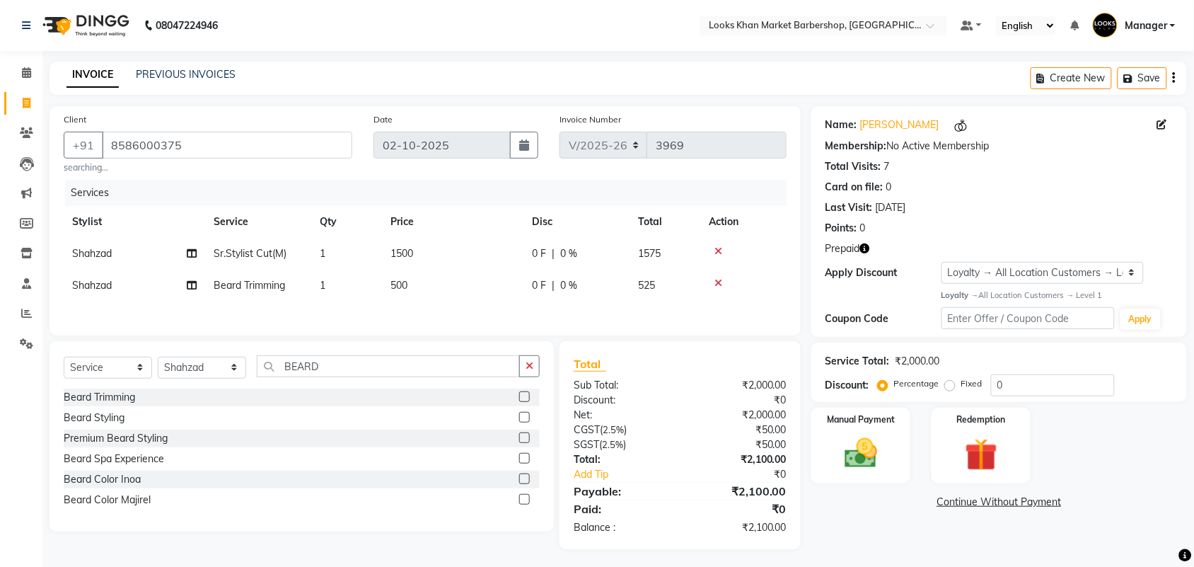
click at [465, 282] on td "500" at bounding box center [452, 286] width 141 height 32
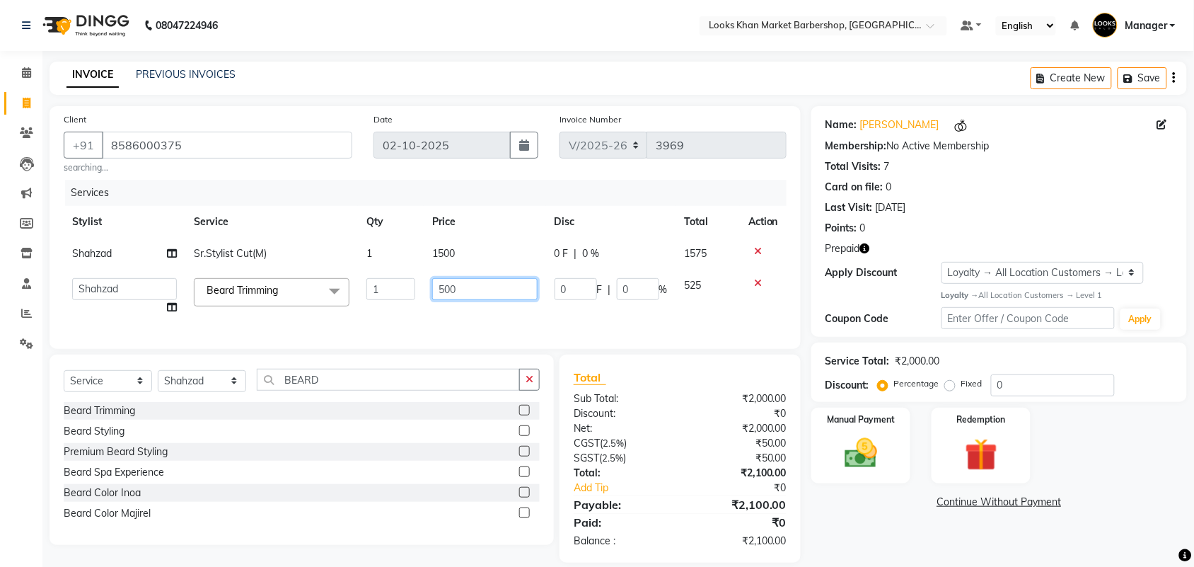
click at [468, 282] on input "500" at bounding box center [484, 289] width 105 height 22
drag, startPoint x: 468, startPoint y: 282, endPoint x: 469, endPoint y: 290, distance: 8.6
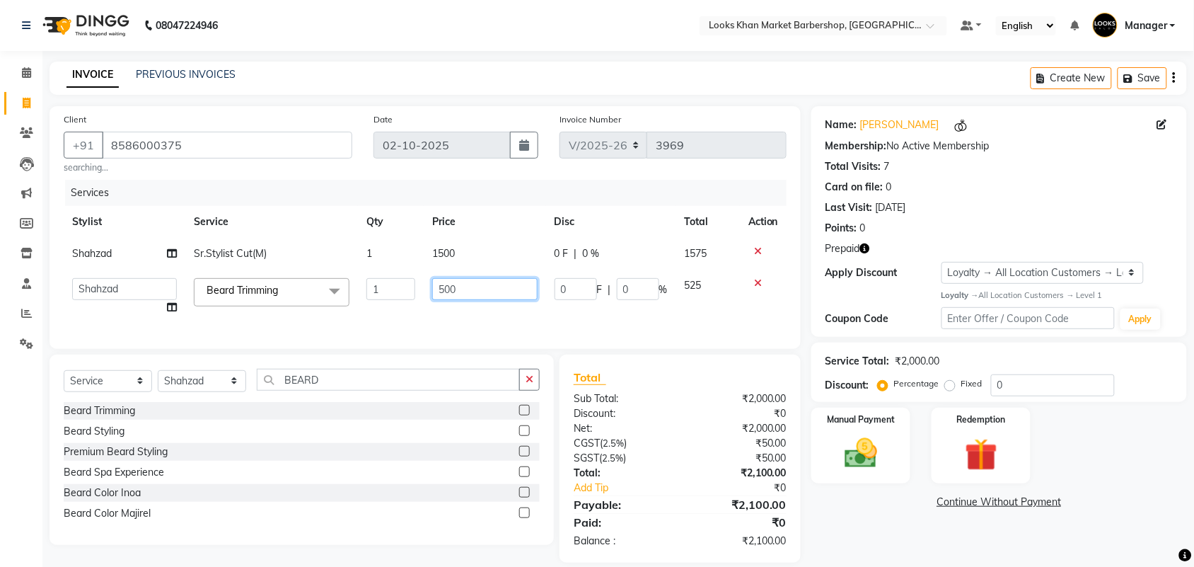
click at [469, 290] on input "500" at bounding box center [484, 289] width 105 height 22
click at [865, 246] on icon "button" at bounding box center [865, 248] width 10 height 10
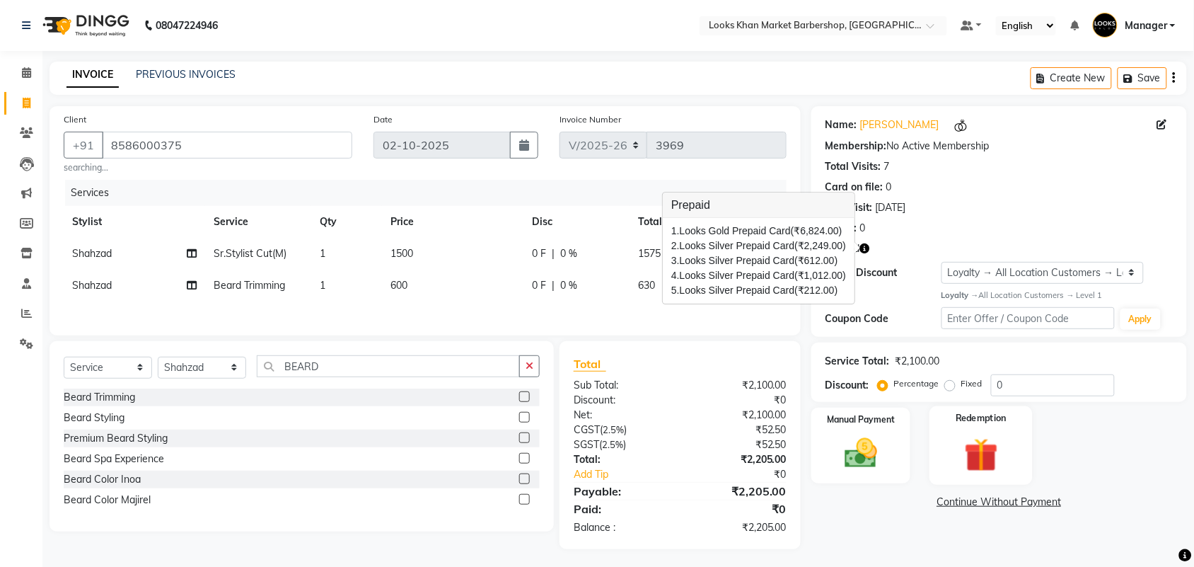
click at [956, 439] on img at bounding box center [981, 455] width 55 height 42
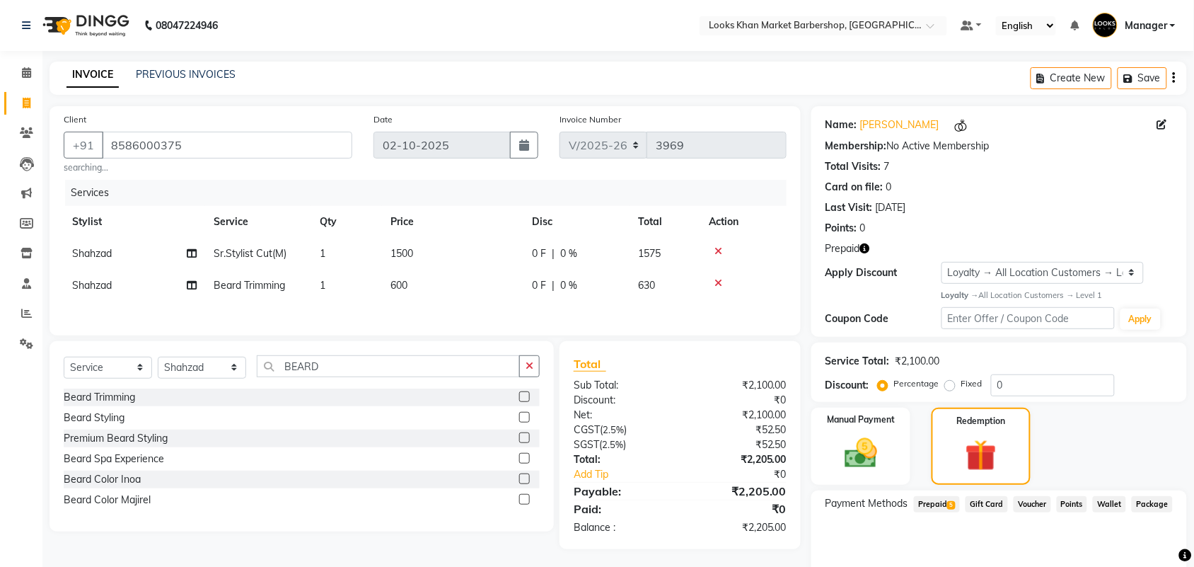
click at [925, 506] on span "Prepaid 5" at bounding box center [937, 504] width 46 height 16
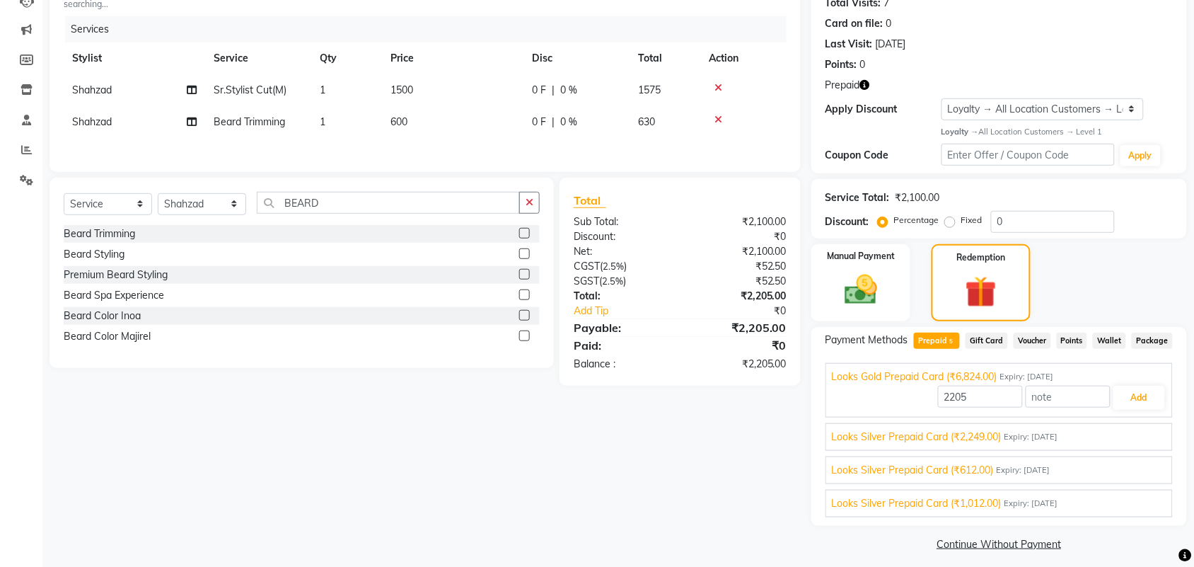
scroll to position [171, 0]
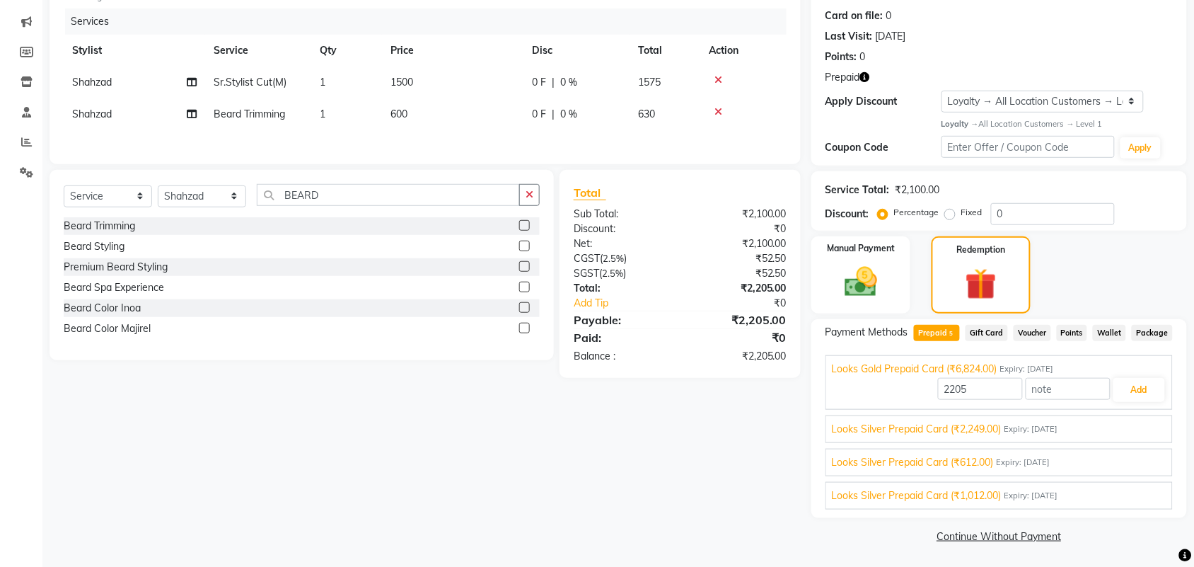
click at [1058, 429] on span "Expiry: [DATE]" at bounding box center [1032, 429] width 54 height 12
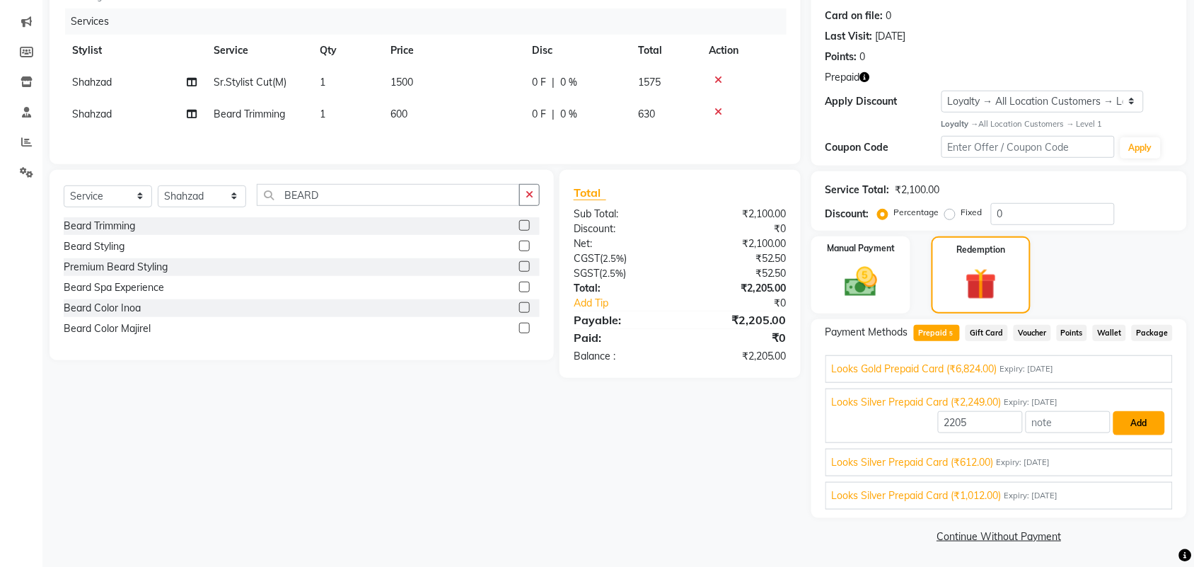
click at [1123, 420] on button "Add" at bounding box center [1140, 423] width 52 height 24
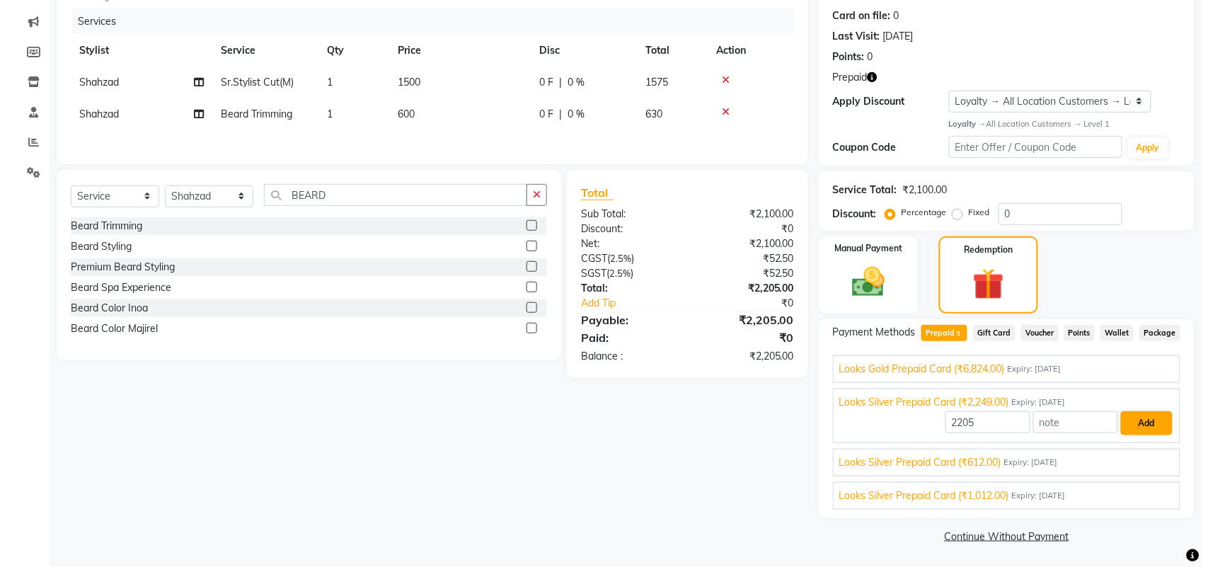
scroll to position [58, 0]
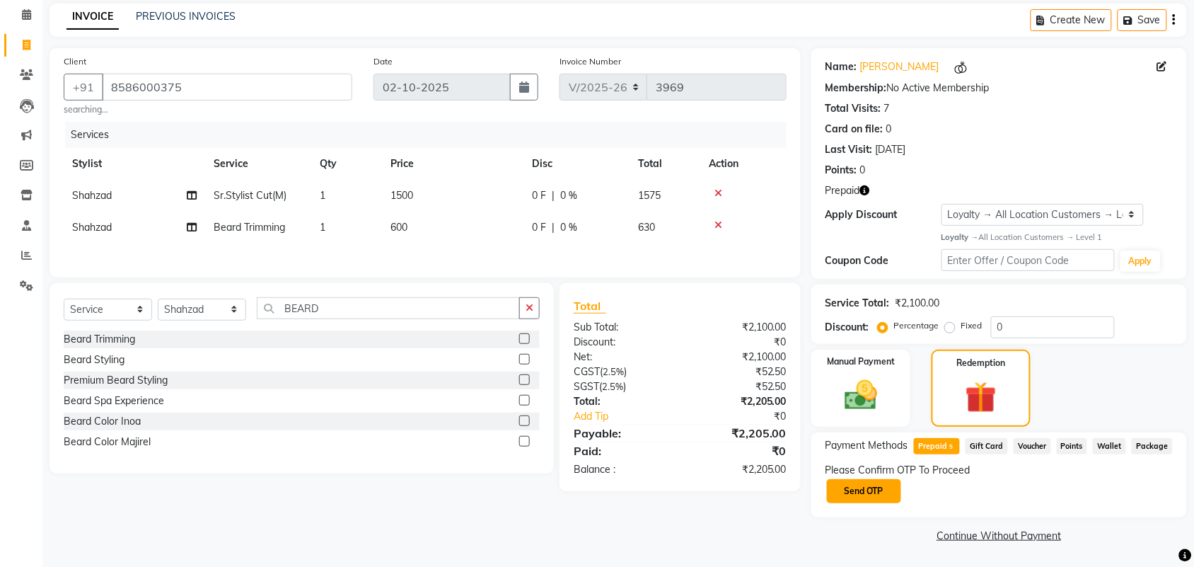
click at [848, 490] on button "Send OTP" at bounding box center [864, 491] width 74 height 24
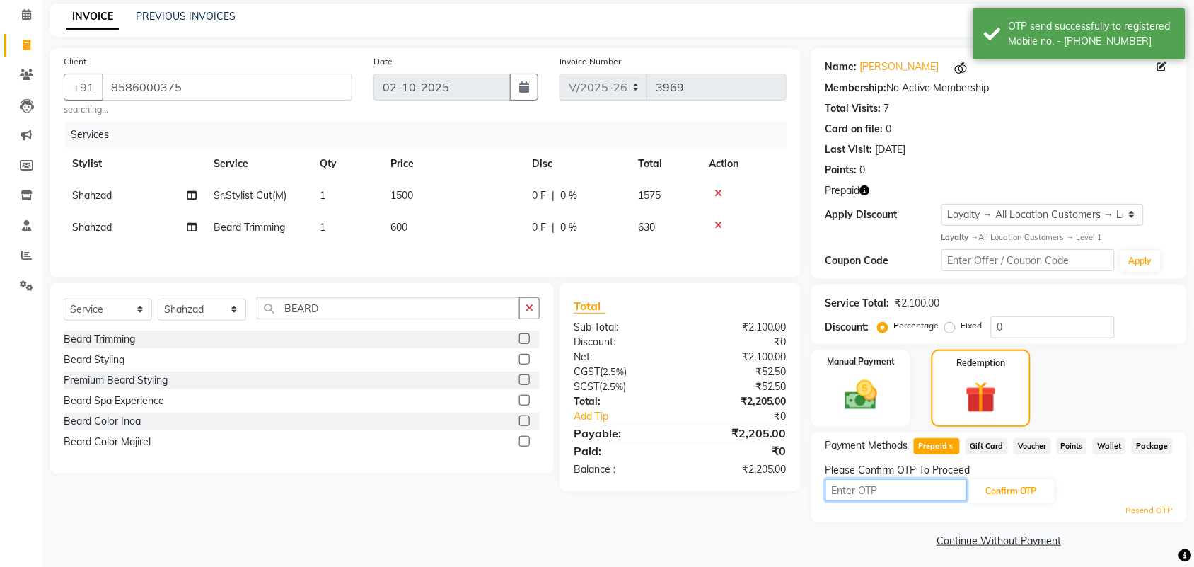
click at [864, 488] on input "text" at bounding box center [896, 490] width 141 height 22
click at [1157, 64] on icon at bounding box center [1162, 67] width 10 height 10
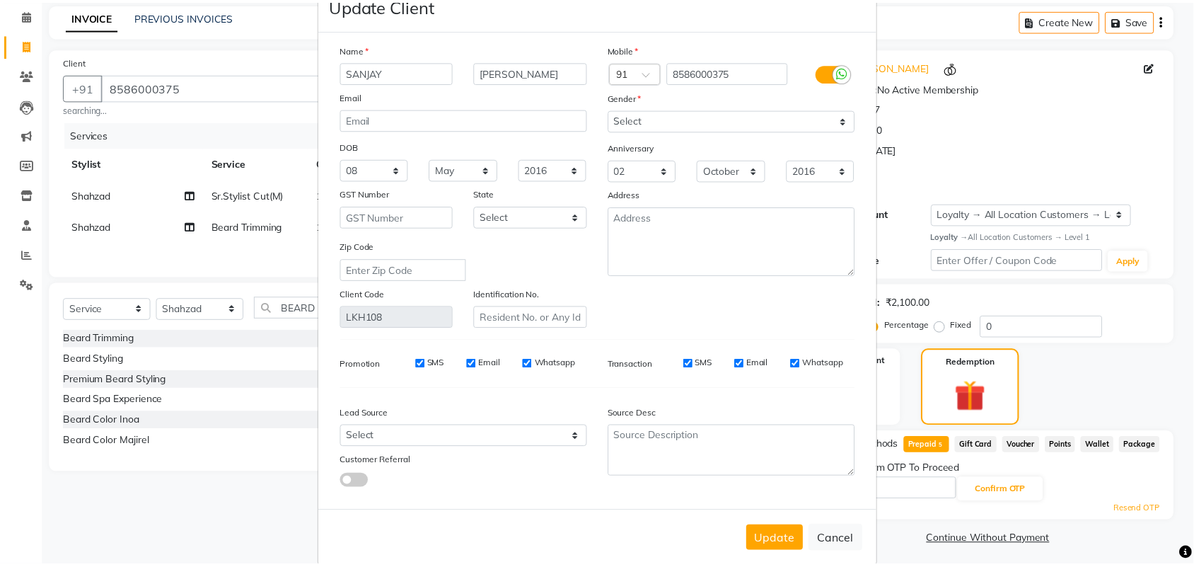
scroll to position [57, 0]
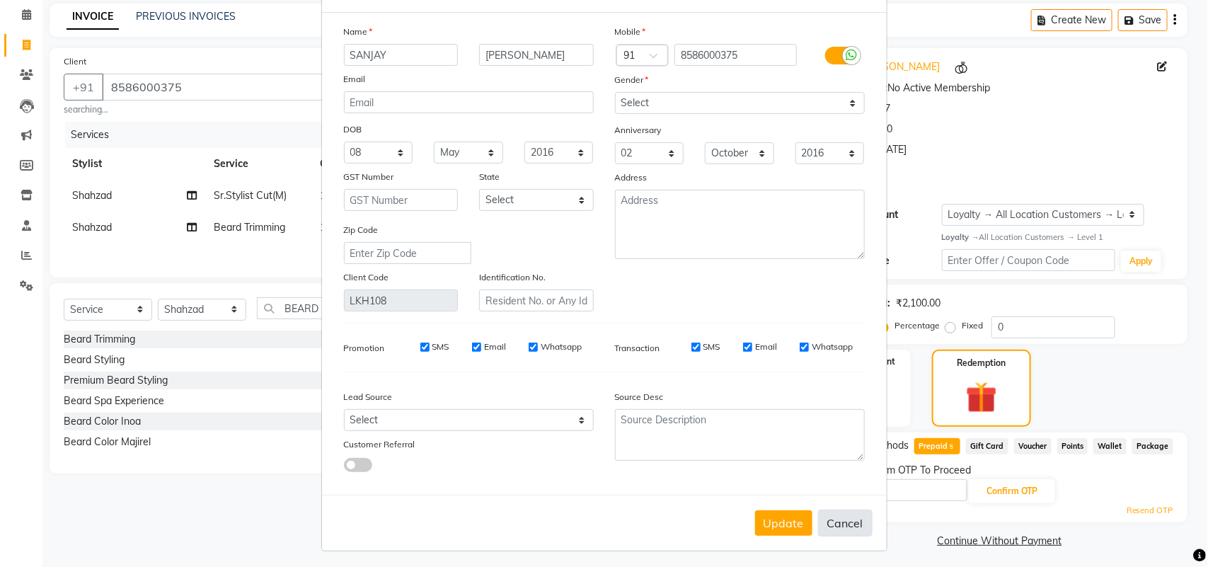
click at [846, 518] on button "Cancel" at bounding box center [845, 522] width 54 height 27
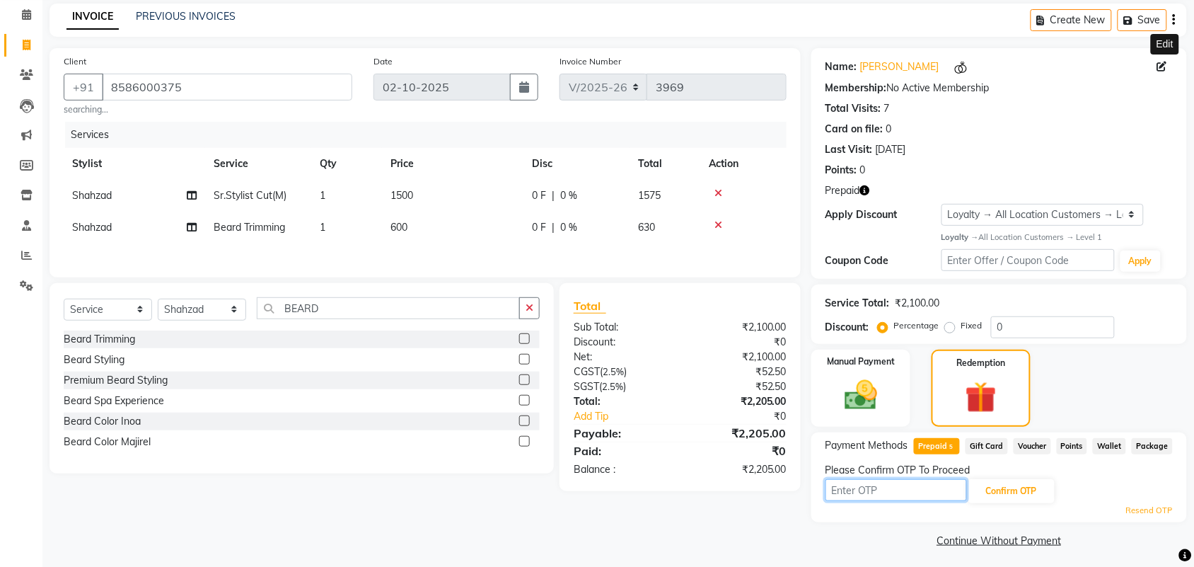
click at [869, 485] on input "text" at bounding box center [896, 490] width 141 height 22
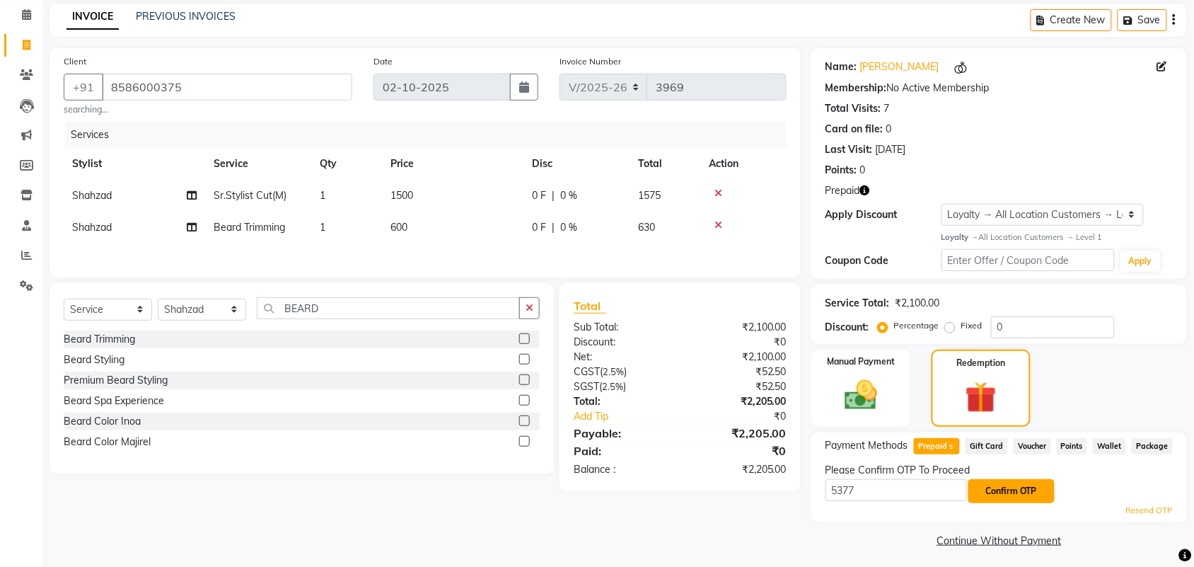
click at [1012, 495] on button "Confirm OTP" at bounding box center [1012, 491] width 86 height 24
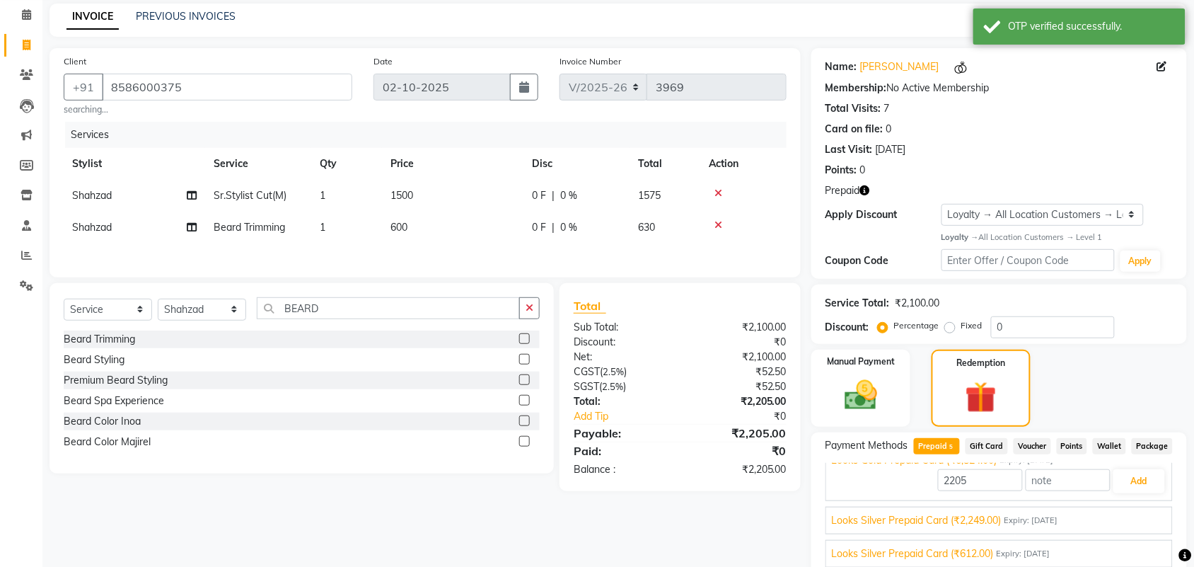
scroll to position [32, 0]
click at [1140, 509] on div "Looks Silver Prepaid Card (₹2,249.00) Expiry: [DATE]" at bounding box center [999, 511] width 335 height 15
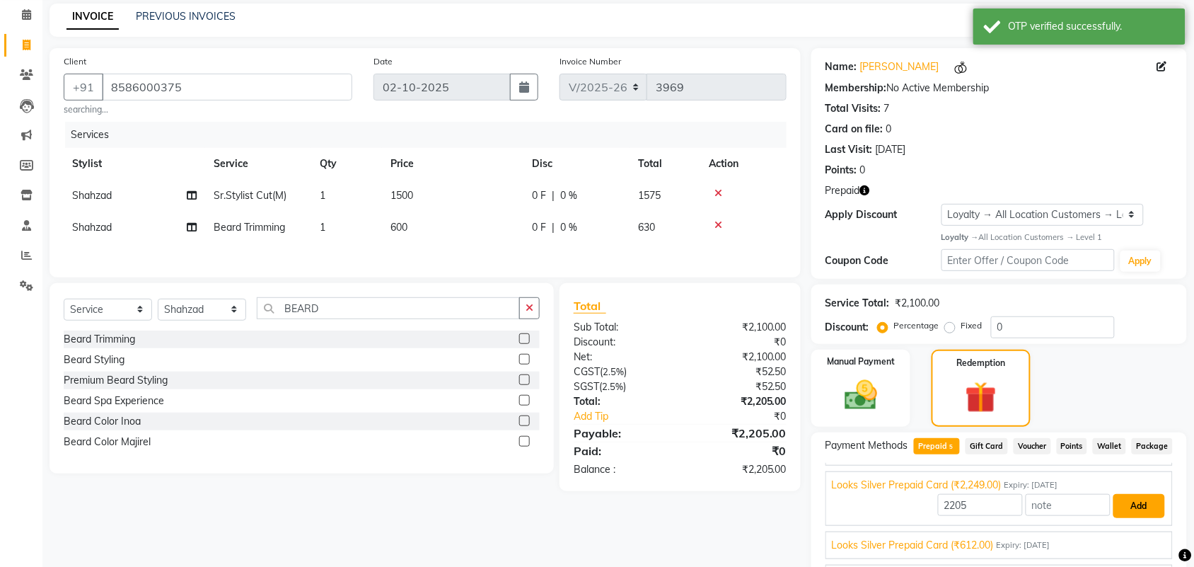
click at [1130, 507] on button "Add" at bounding box center [1140, 506] width 52 height 24
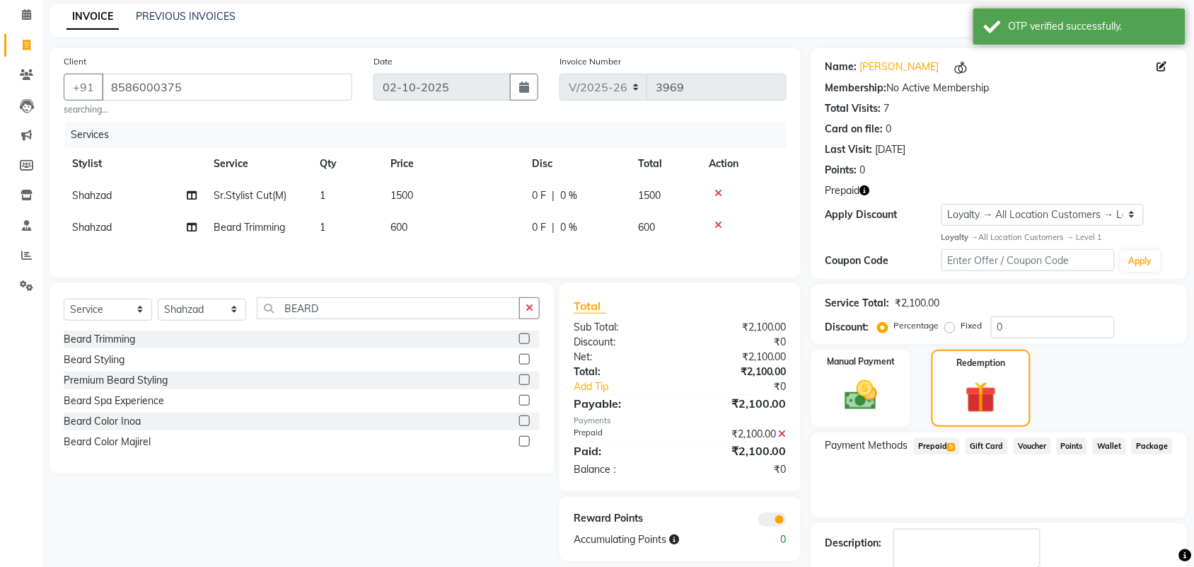
scroll to position [139, 0]
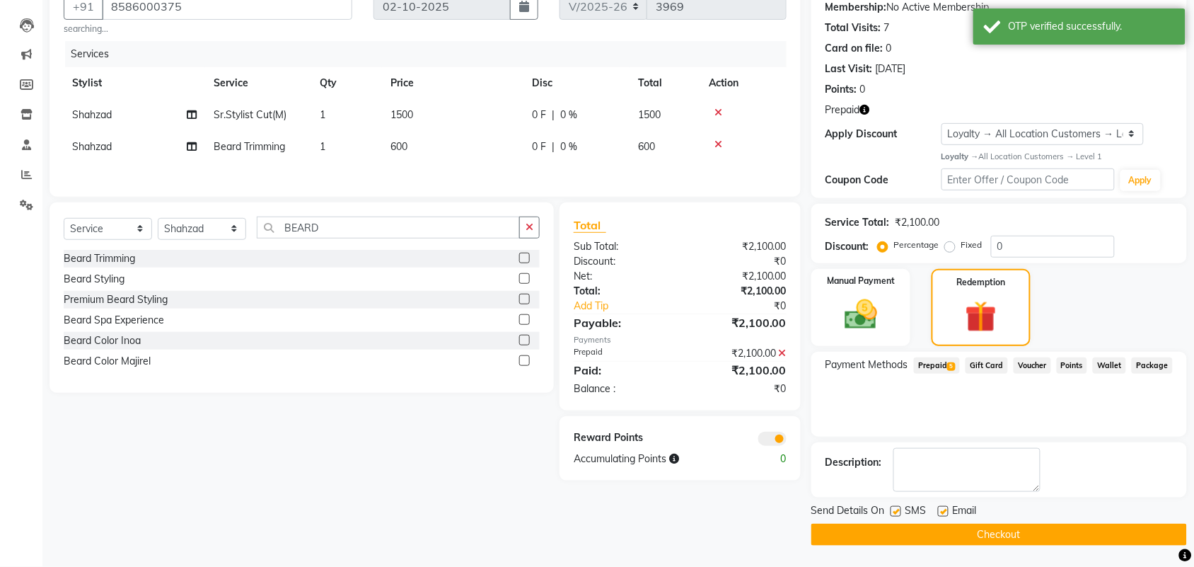
click at [971, 542] on button "Checkout" at bounding box center [999, 535] width 376 height 22
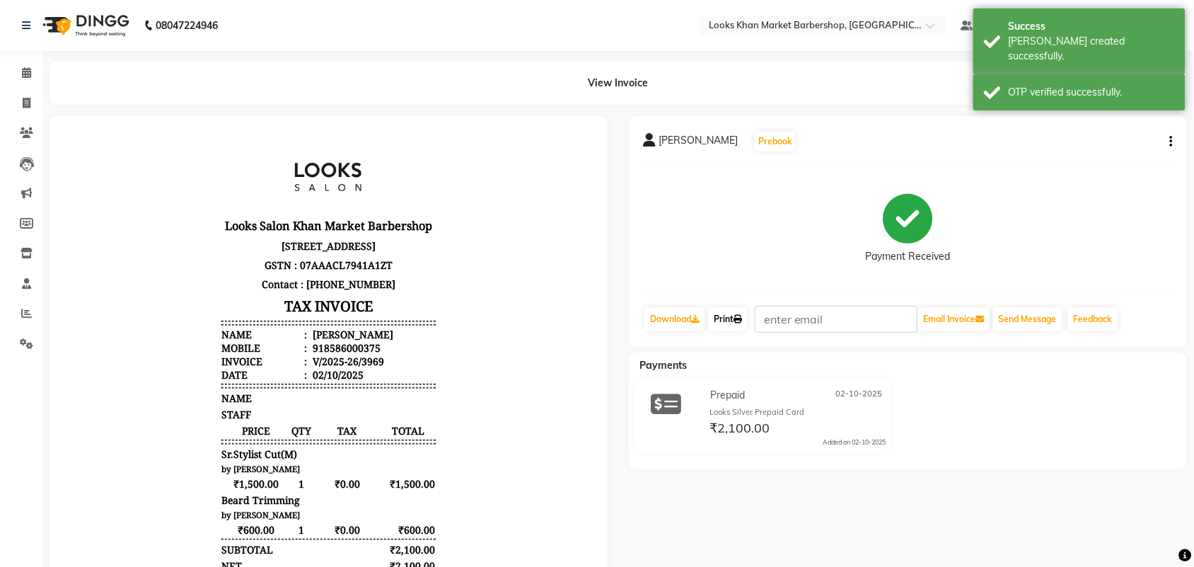
click at [733, 323] on link "Print" at bounding box center [728, 319] width 40 height 24
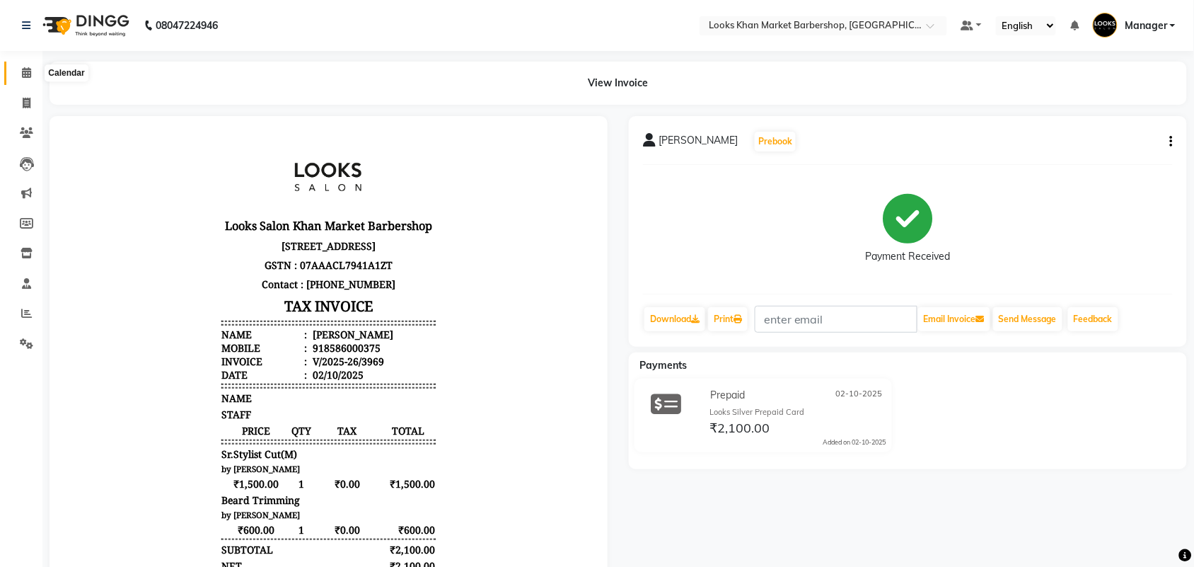
click at [23, 80] on span at bounding box center [26, 73] width 25 height 16
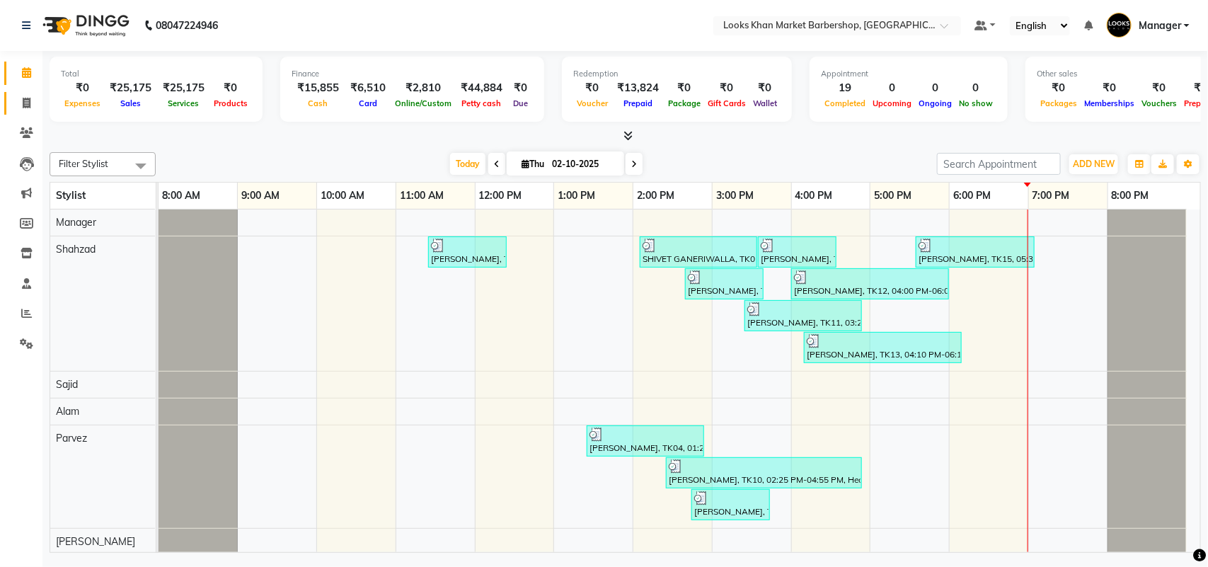
click at [11, 100] on link "Invoice" at bounding box center [21, 103] width 34 height 23
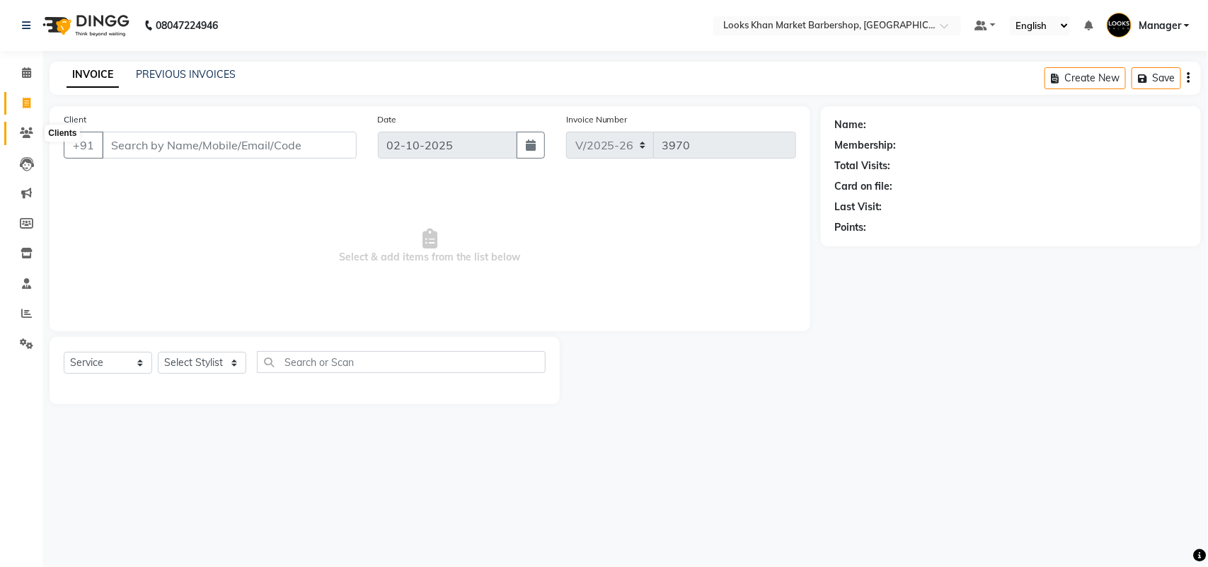
click at [21, 140] on span at bounding box center [26, 133] width 25 height 16
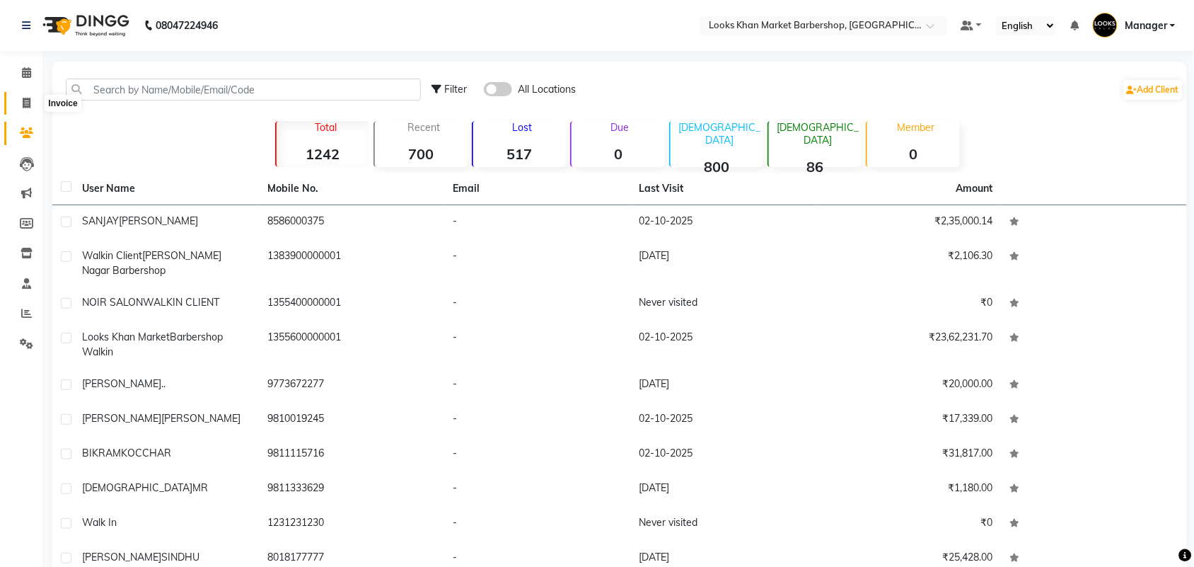
click at [30, 104] on icon at bounding box center [27, 103] width 8 height 11
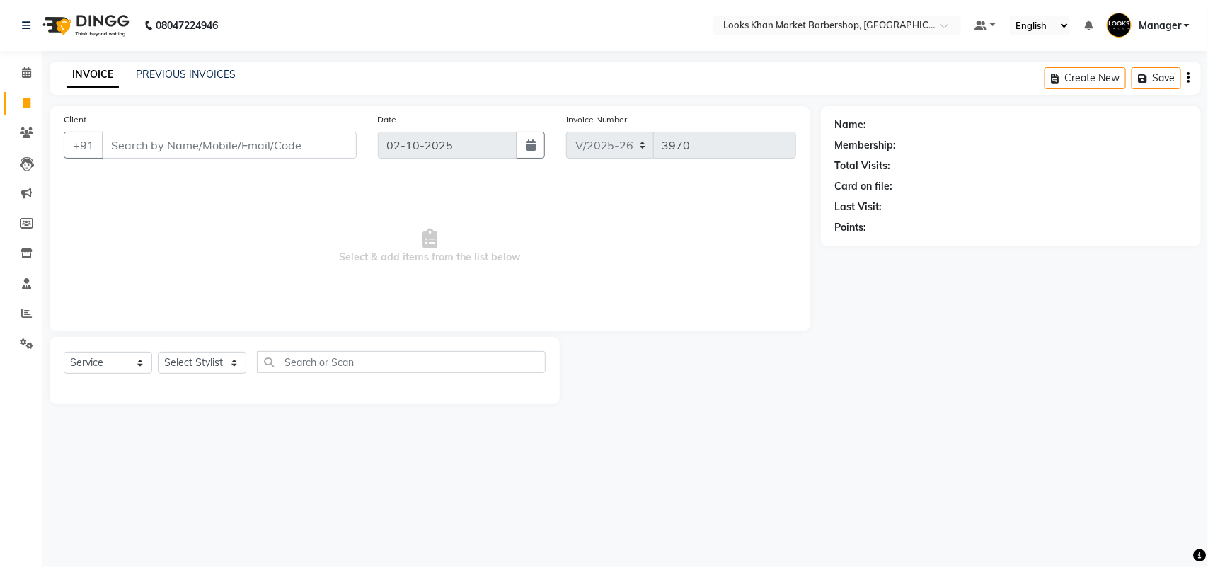
click at [192, 80] on div "PREVIOUS INVOICES" at bounding box center [186, 74] width 100 height 15
click at [195, 71] on link "PREVIOUS INVOICES" at bounding box center [186, 74] width 100 height 13
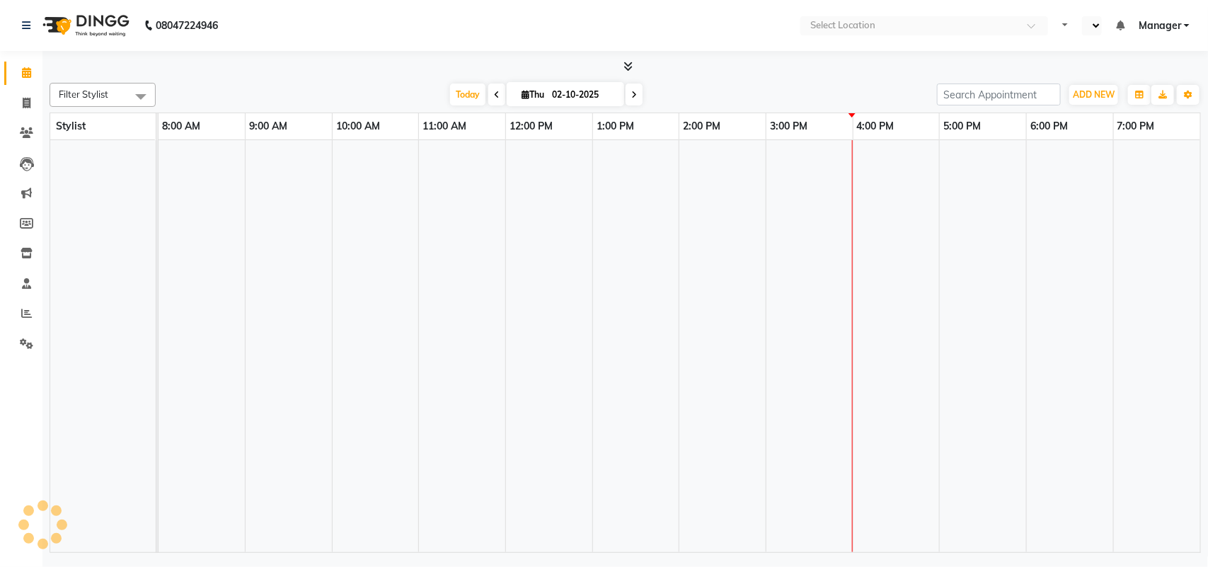
select select "en"
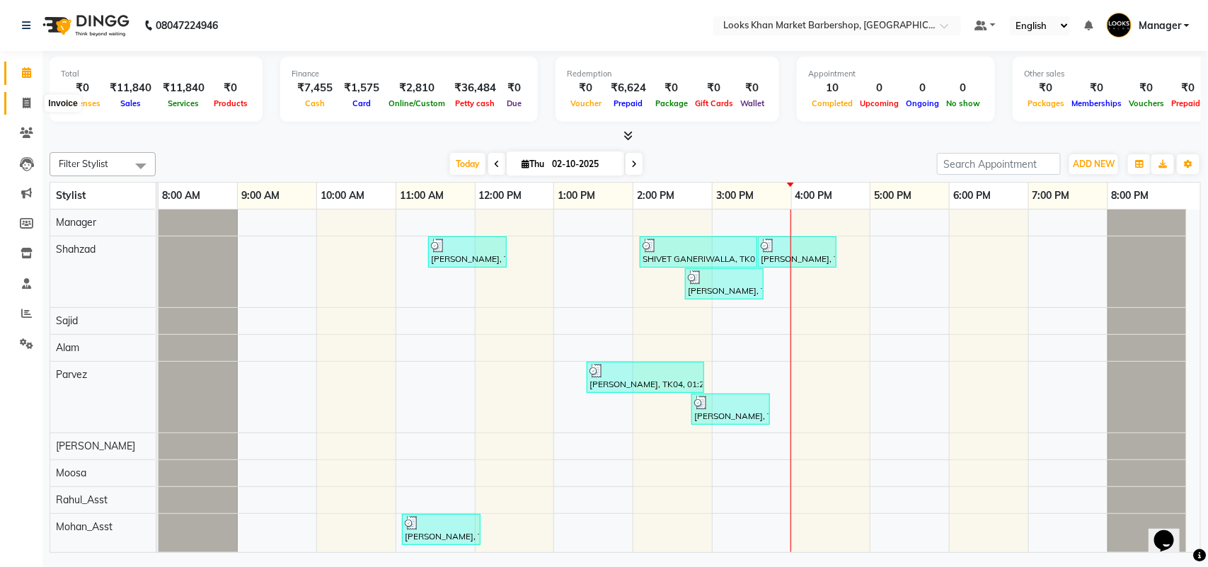
click at [23, 98] on icon at bounding box center [27, 103] width 8 height 11
select select "8030"
select select "service"
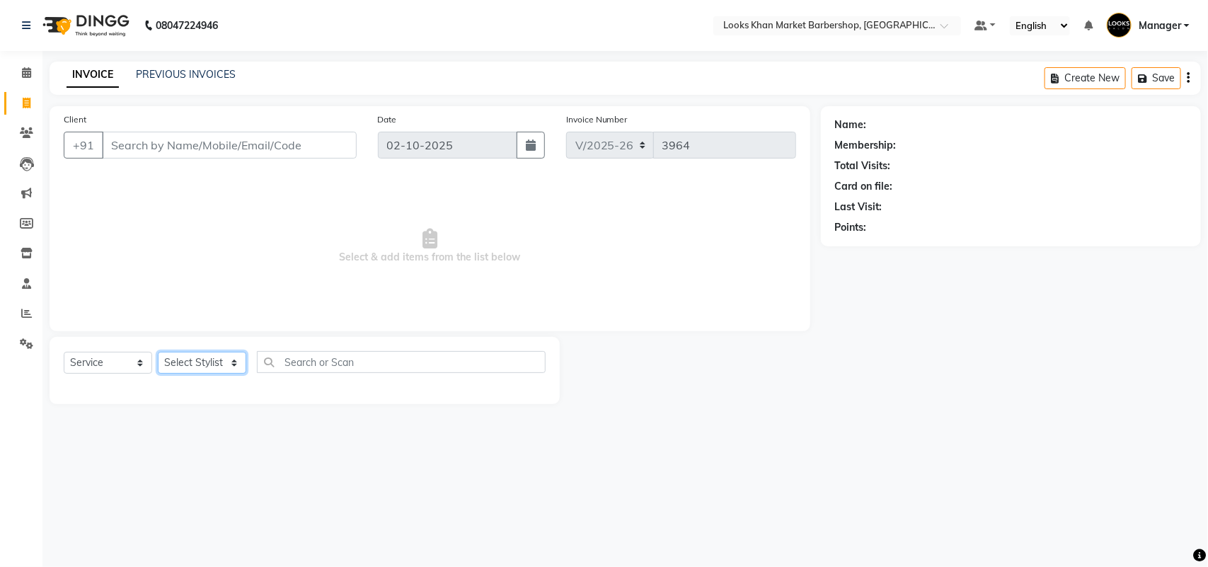
click at [221, 352] on select "Select Stylist" at bounding box center [202, 363] width 88 height 22
select select "72593"
click at [158, 352] on select "Select Stylist Abhishek_pdct Akash_pdct Alam Counter_Sales [PERSON_NAME] [DATE]…" at bounding box center [202, 363] width 88 height 22
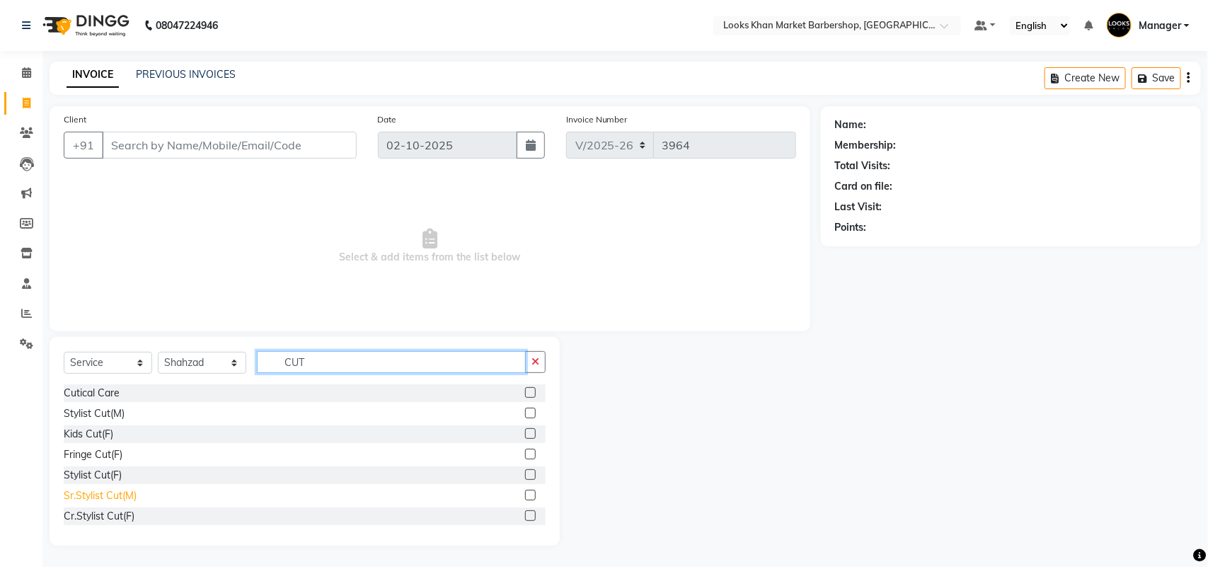
type input "CUT"
click at [117, 493] on div "Sr.Stylist Cut(M)" at bounding box center [100, 495] width 73 height 15
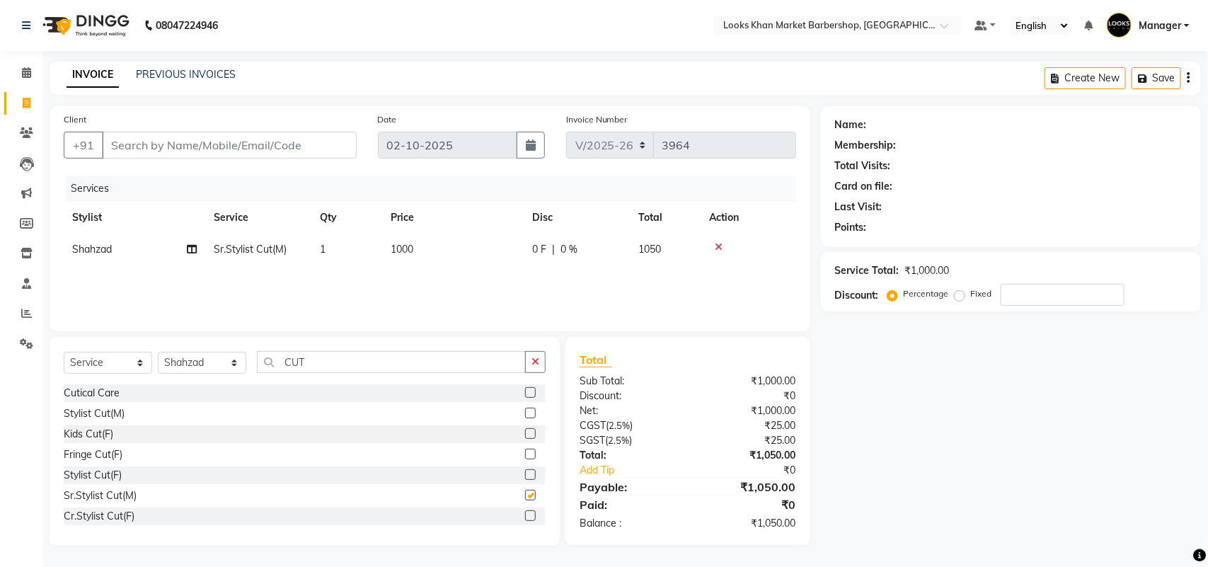
checkbox input "false"
click at [548, 357] on div "Select Service Product Membership Package Voucher Prepaid Gift Card Select Styl…" at bounding box center [305, 441] width 510 height 209
click at [540, 362] on button "button" at bounding box center [535, 362] width 21 height 22
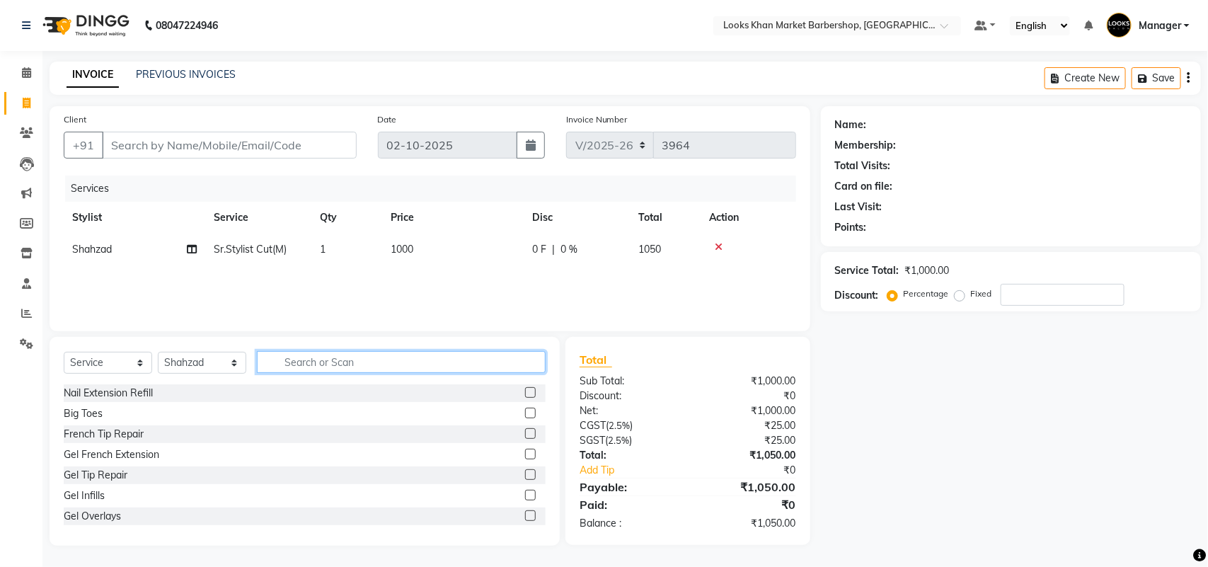
click at [475, 365] on input "text" at bounding box center [401, 362] width 289 height 22
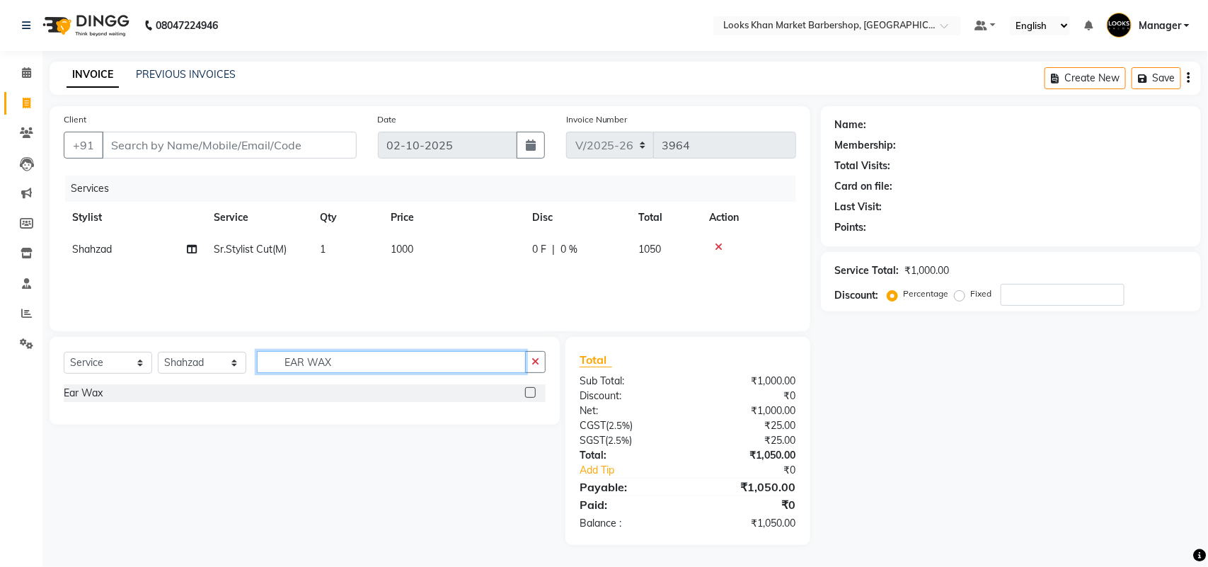
type input "EAR WAX"
click at [175, 400] on div "Ear Wax" at bounding box center [305, 393] width 482 height 18
click at [107, 394] on div "Ear Wax" at bounding box center [305, 393] width 482 height 18
click at [83, 391] on div "Ear Wax" at bounding box center [83, 393] width 39 height 15
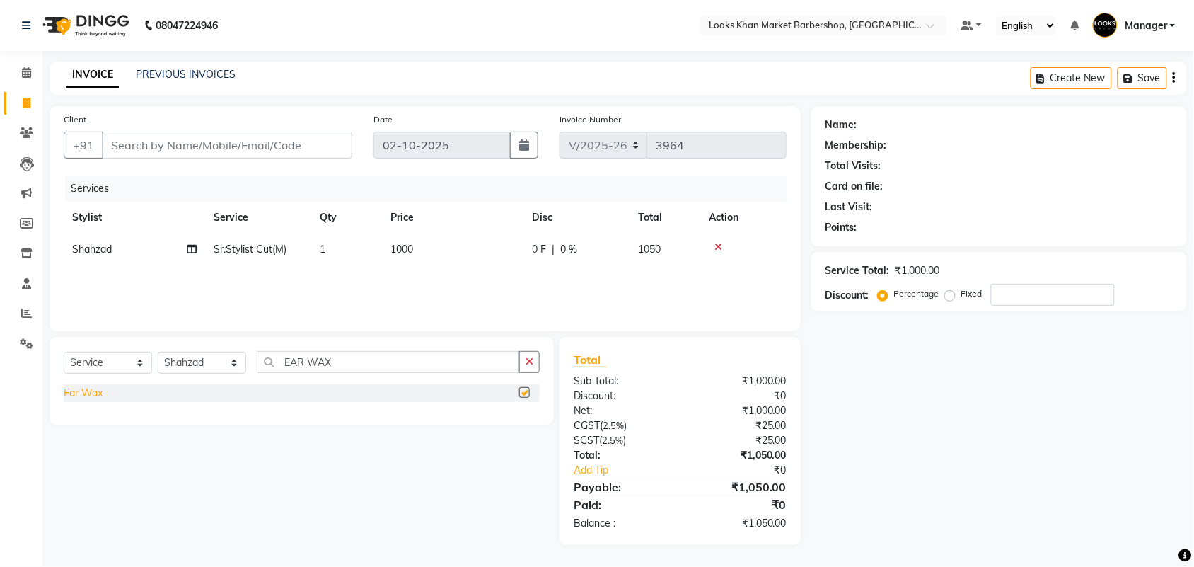
checkbox input "false"
click at [429, 237] on td "1000" at bounding box center [452, 249] width 141 height 32
select select "72593"
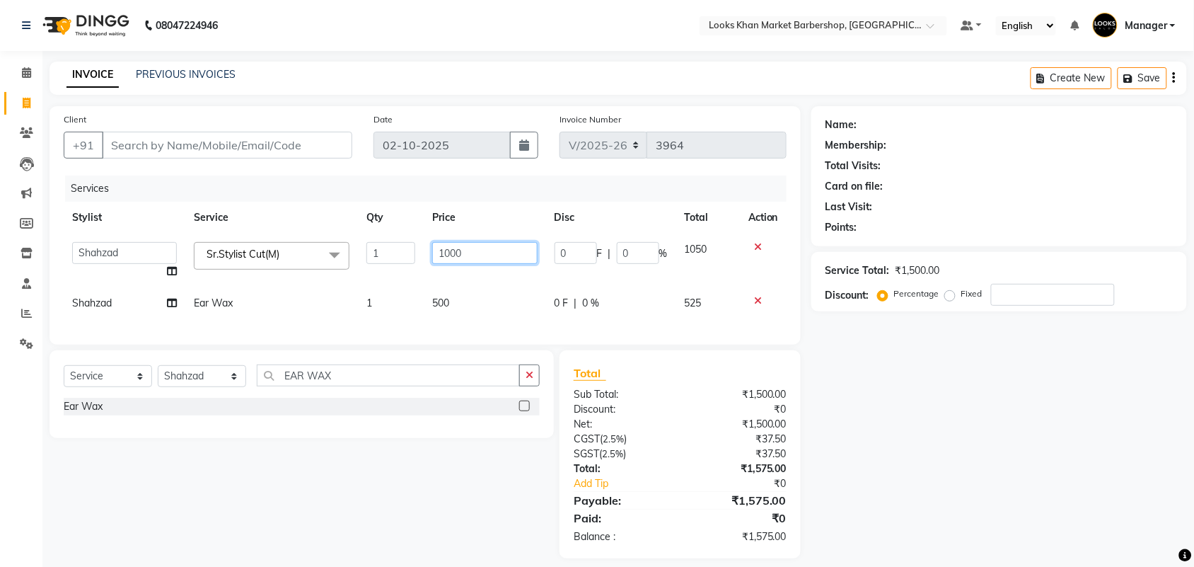
click at [464, 260] on input "1000" at bounding box center [484, 253] width 105 height 22
click at [464, 258] on input "1000" at bounding box center [484, 253] width 105 height 22
click at [465, 258] on input "1000" at bounding box center [484, 253] width 105 height 22
type input "1500"
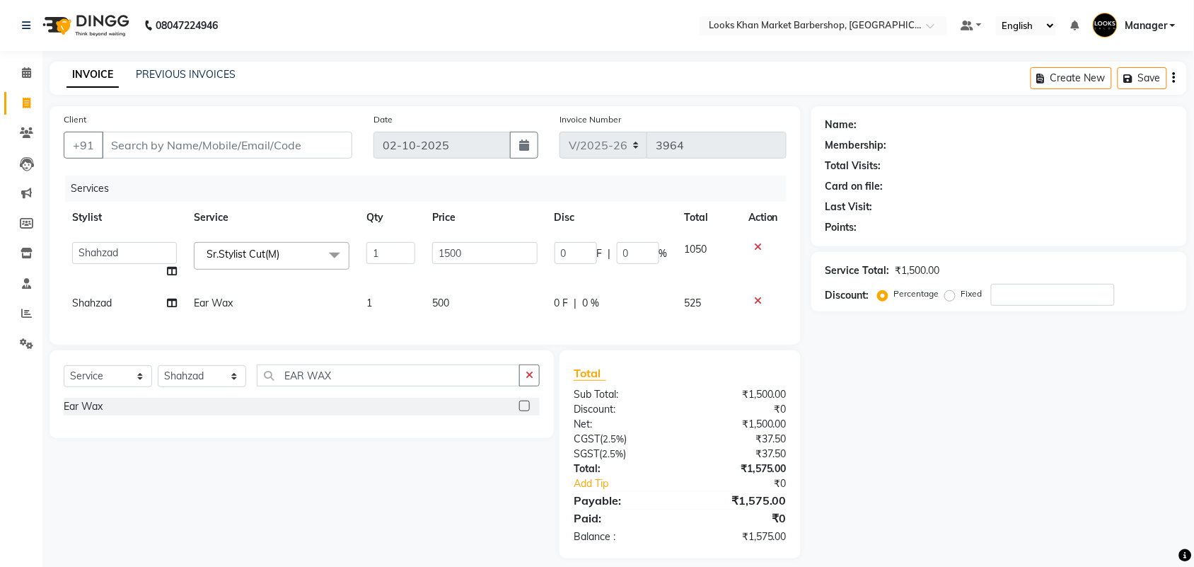
click at [472, 297] on div "Services Stylist Service Qty Price Disc Total Action Abhishek_pdct Akash_pdct A…" at bounding box center [425, 252] width 723 height 155
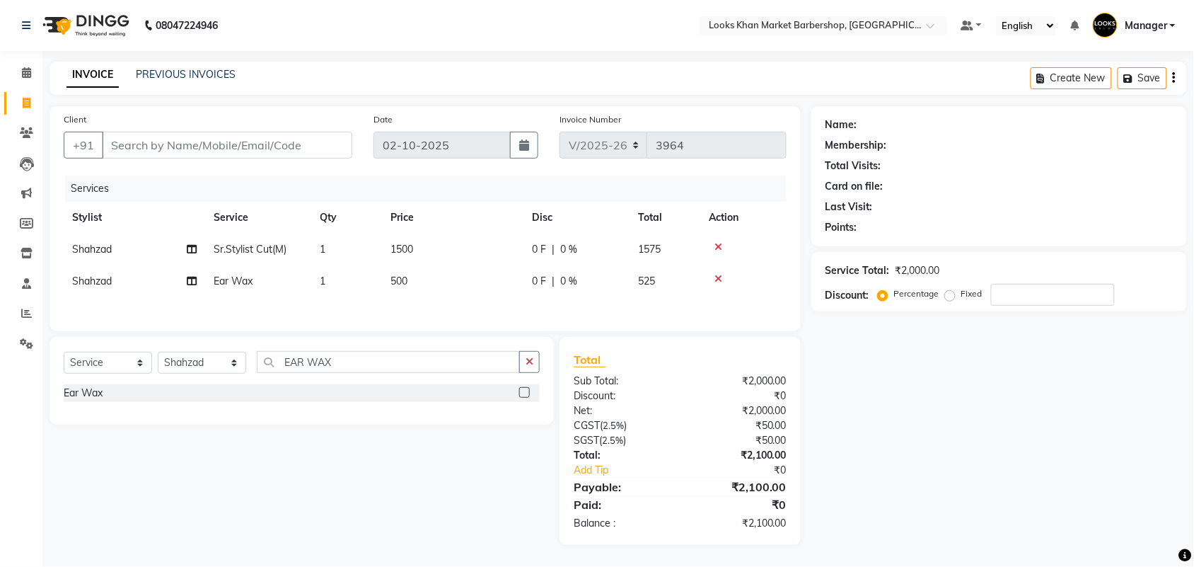
click at [443, 277] on td "500" at bounding box center [452, 281] width 141 height 32
select select "72593"
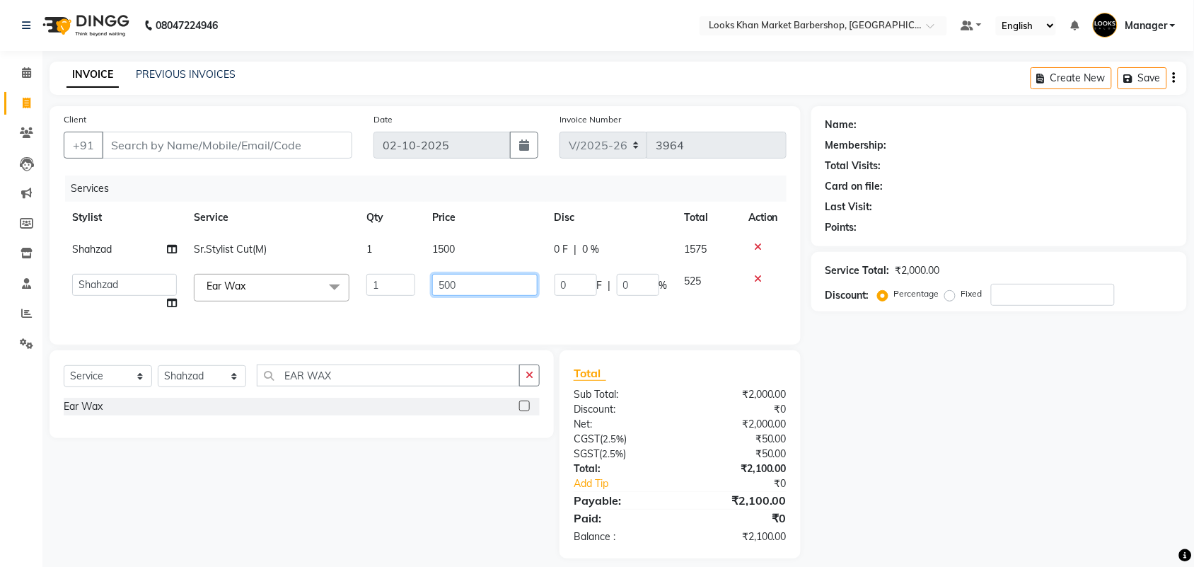
click at [461, 279] on input "500" at bounding box center [484, 285] width 105 height 22
type input "1000"
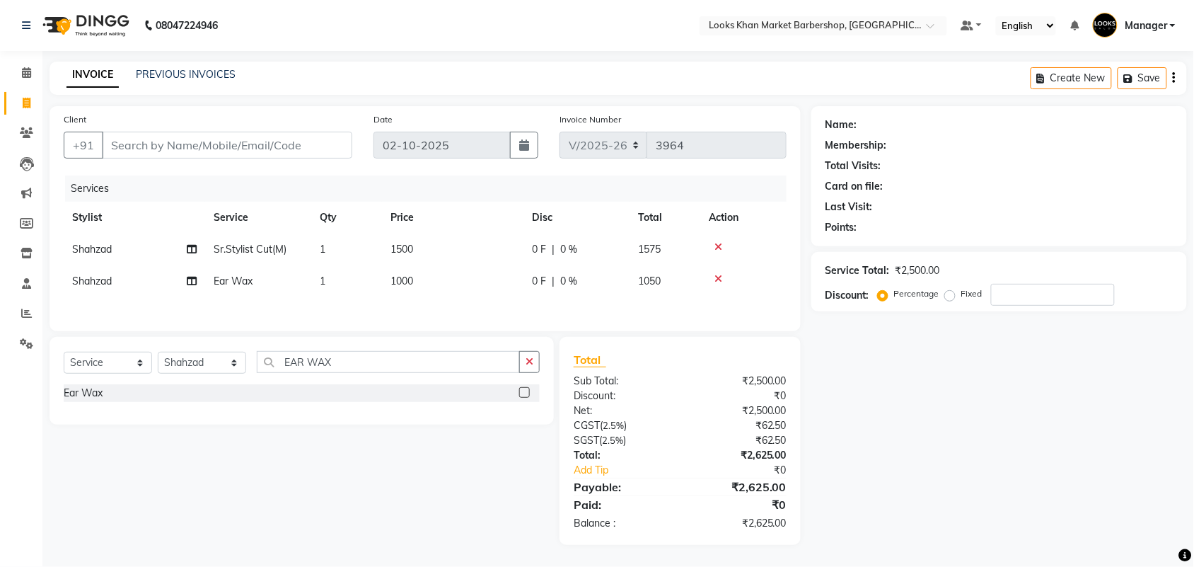
click at [437, 310] on div "Services Stylist Service Qty Price Disc Total Action Shahzad Sr.Stylist Cut(M) …" at bounding box center [425, 245] width 723 height 141
click at [248, 146] on input "Client" at bounding box center [227, 145] width 250 height 27
type input "9"
type input "0"
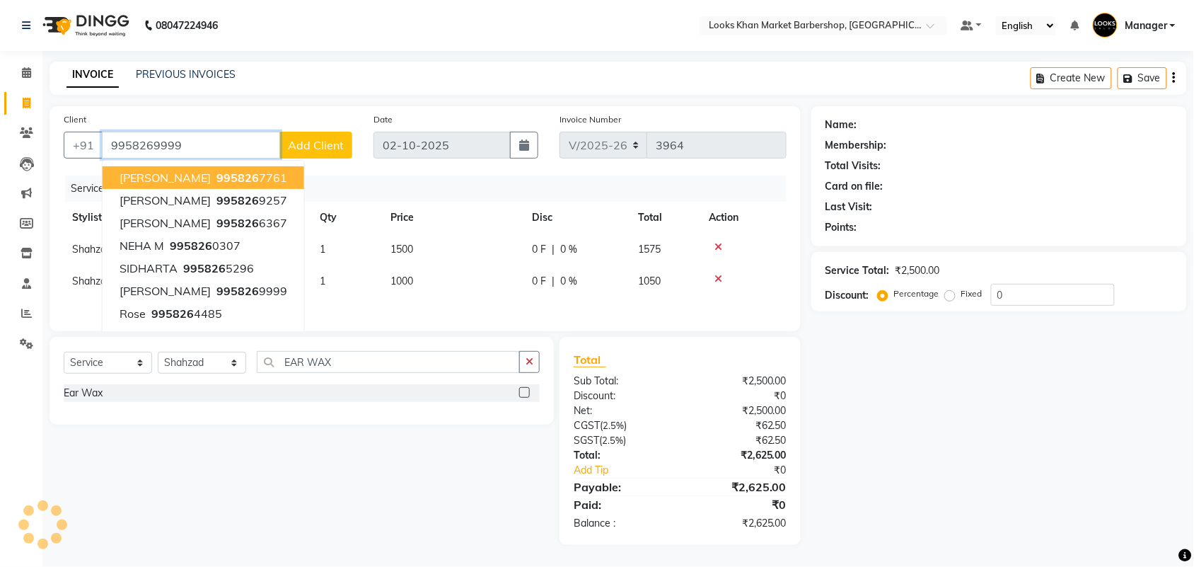
type input "9958269999"
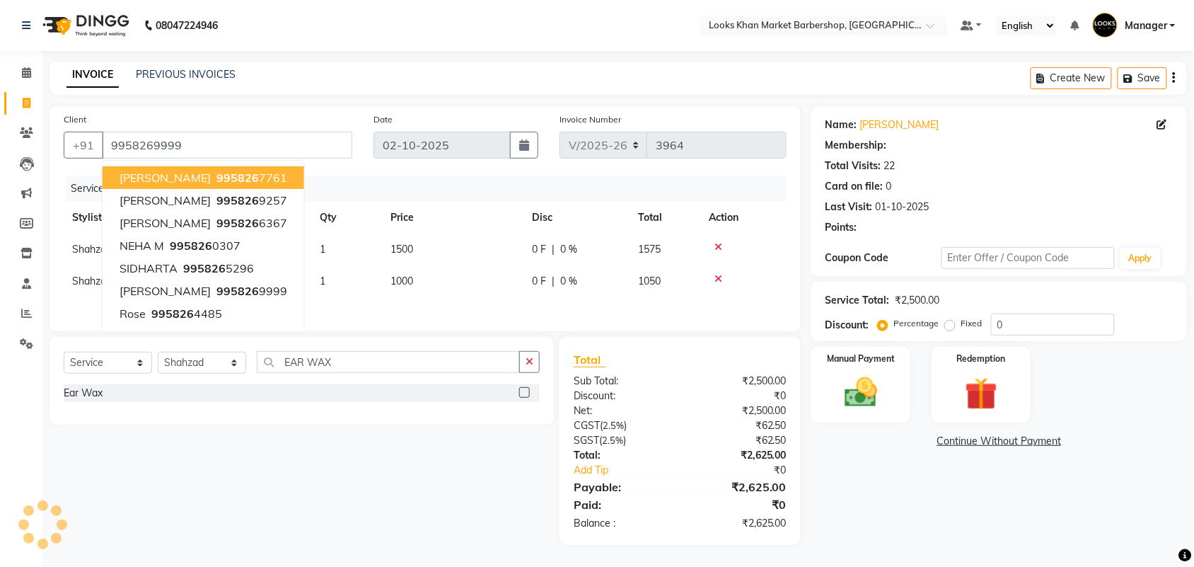
select select "1: Object"
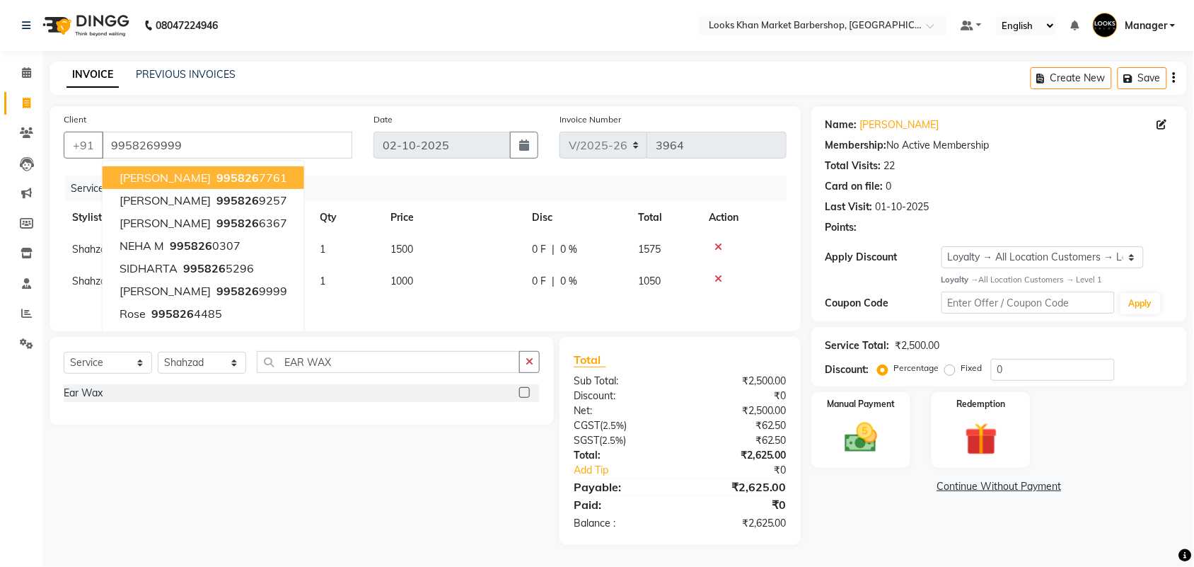
click at [317, 98] on main "INVOICE PREVIOUS INVOICES Create New Save Client +91 9958269999 SHASHWAT PAL 99…" at bounding box center [618, 314] width 1152 height 504
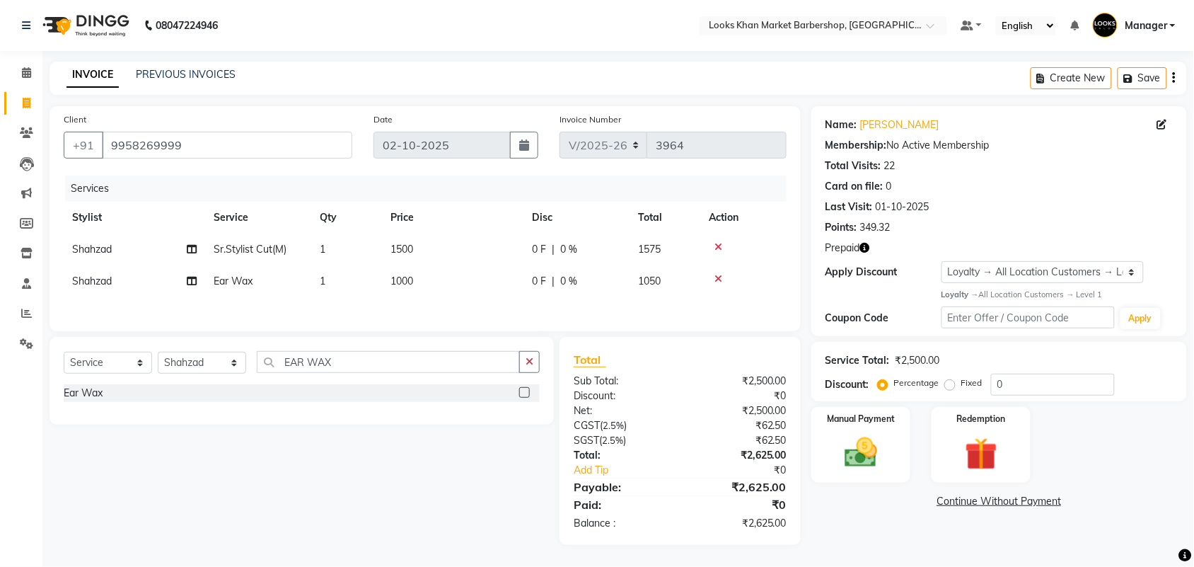
click at [862, 251] on icon "button" at bounding box center [865, 248] width 10 height 10
click at [743, 175] on div "Services" at bounding box center [431, 188] width 732 height 26
click at [864, 427] on div "Manual Payment" at bounding box center [860, 444] width 103 height 79
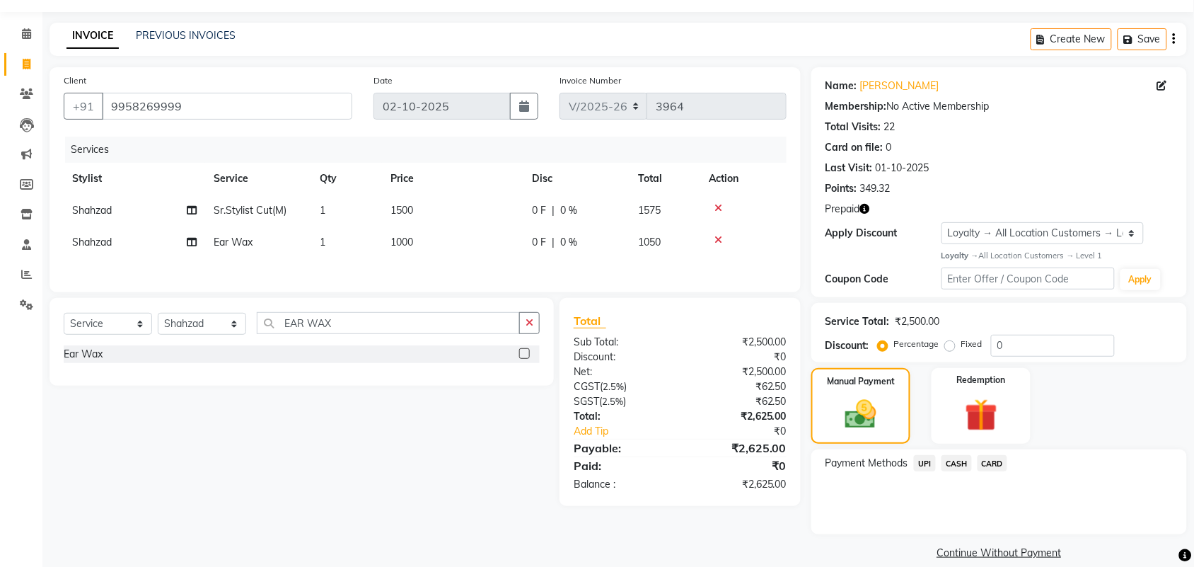
scroll to position [57, 0]
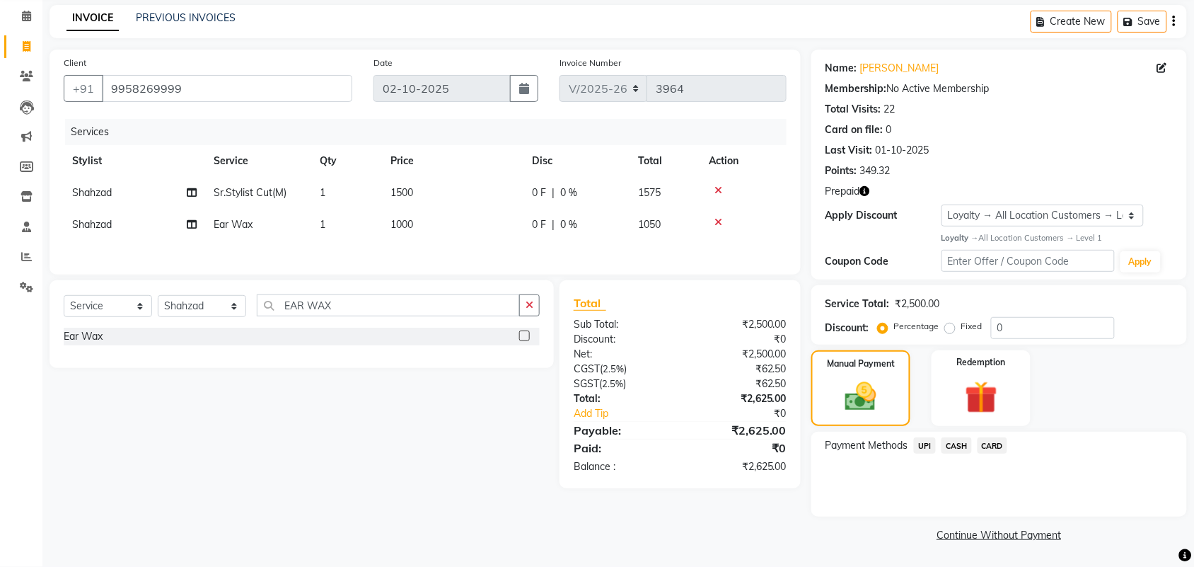
click at [954, 439] on span "CASH" at bounding box center [957, 445] width 30 height 16
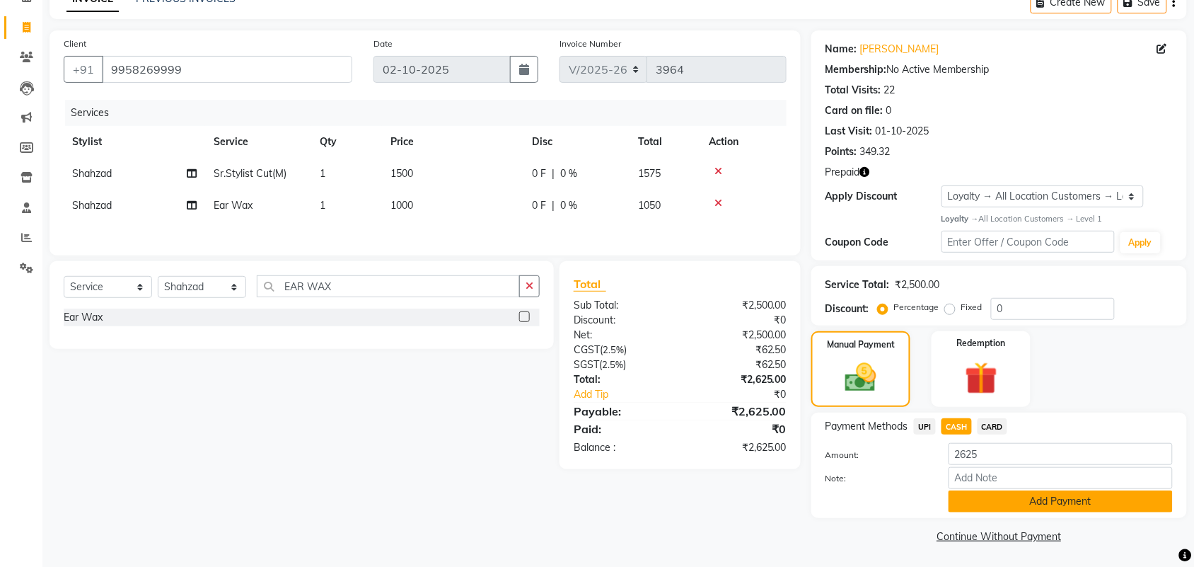
click at [971, 506] on button "Add Payment" at bounding box center [1061, 501] width 224 height 22
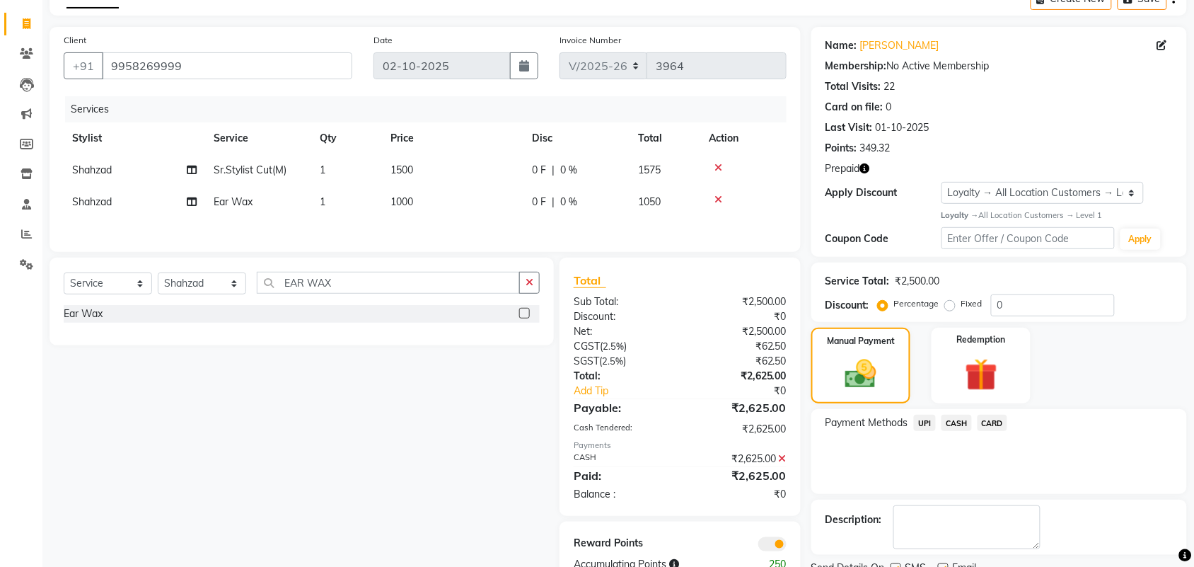
scroll to position [0, 0]
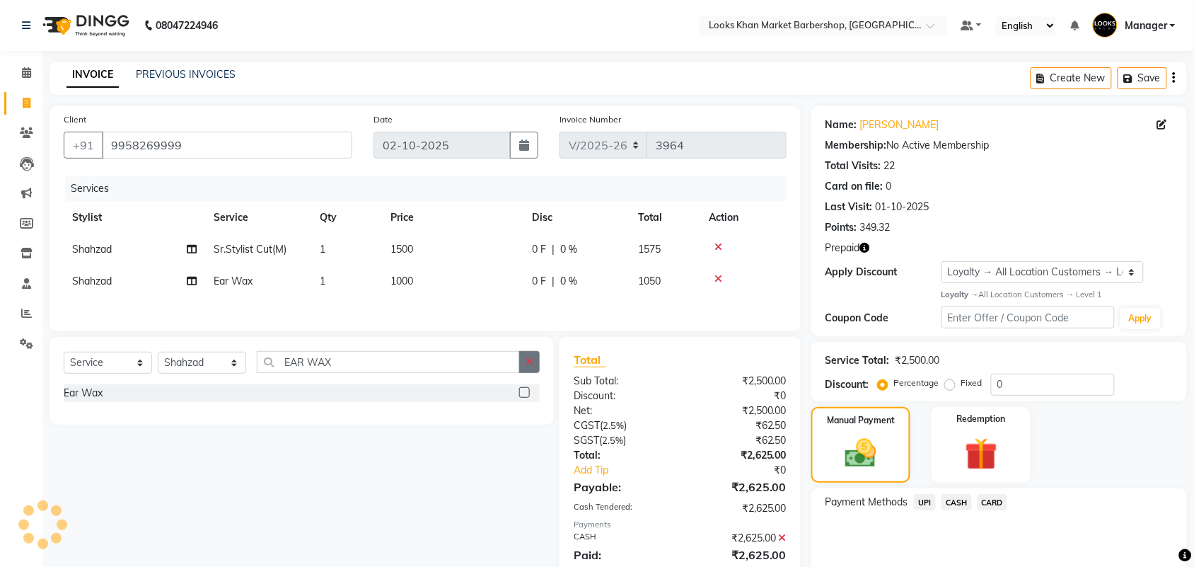
click at [534, 364] on button "button" at bounding box center [529, 362] width 21 height 22
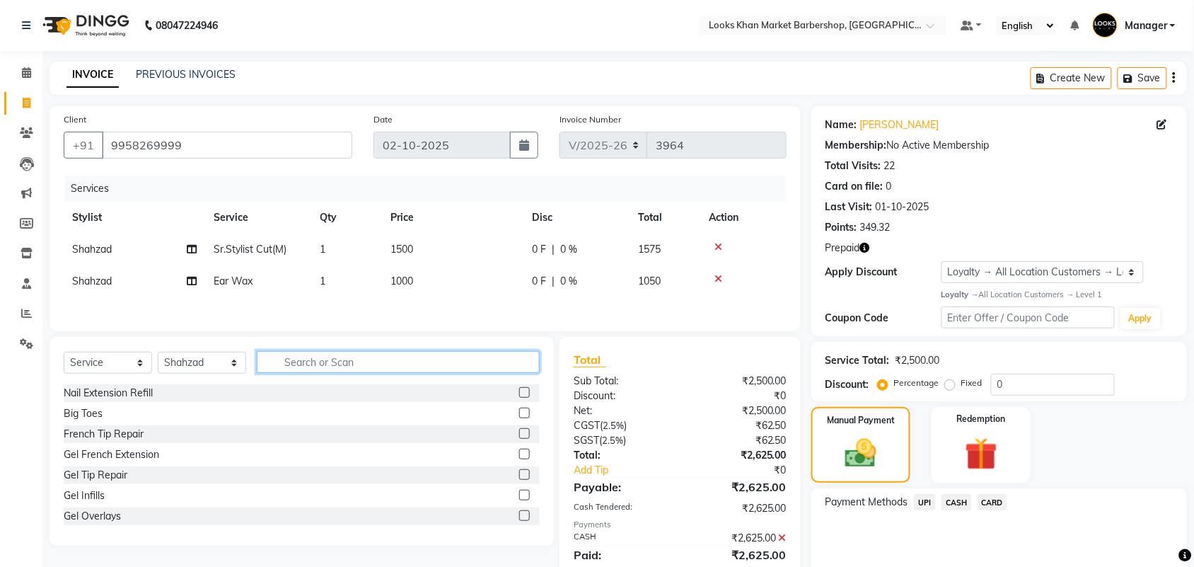
click at [467, 373] on input "text" at bounding box center [398, 362] width 283 height 22
type input "FACE W"
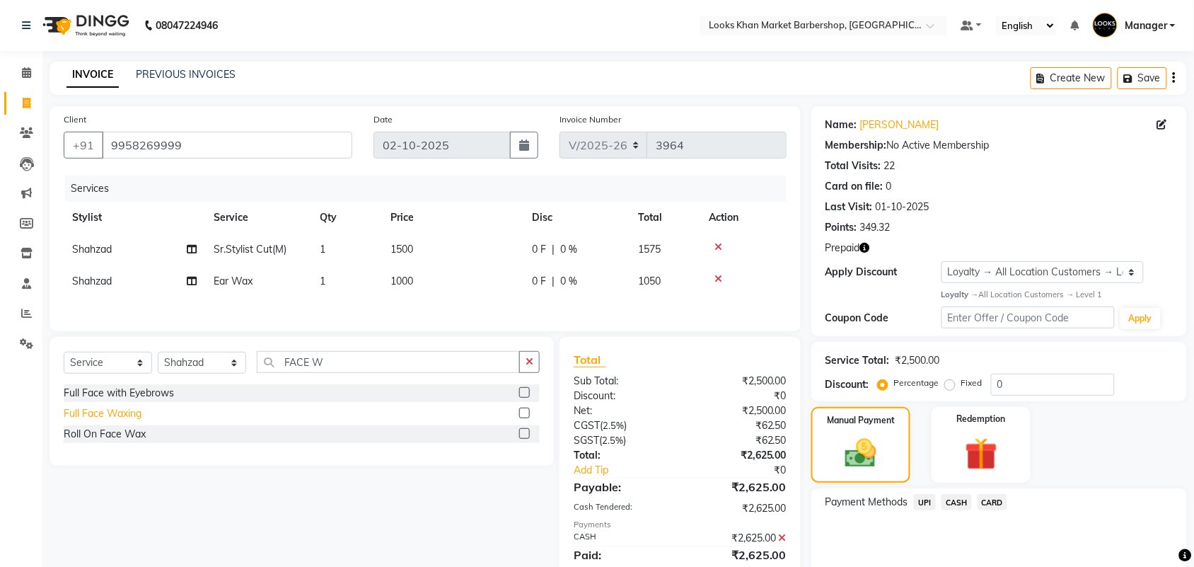
click at [125, 421] on div "Full Face Waxing" at bounding box center [103, 413] width 78 height 15
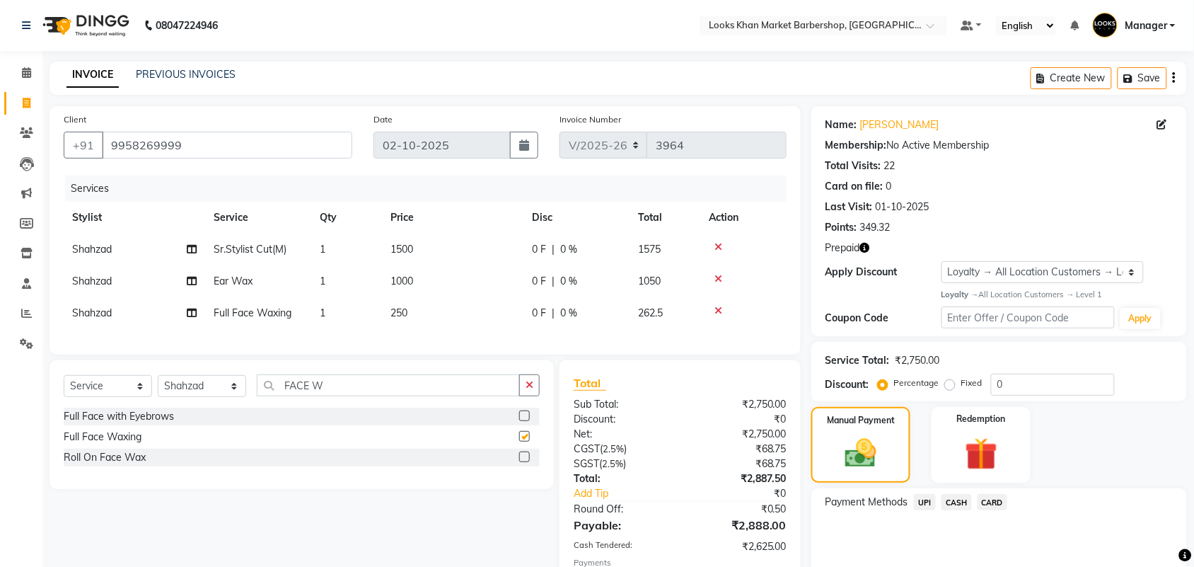
checkbox input "false"
click at [716, 274] on icon at bounding box center [719, 279] width 8 height 10
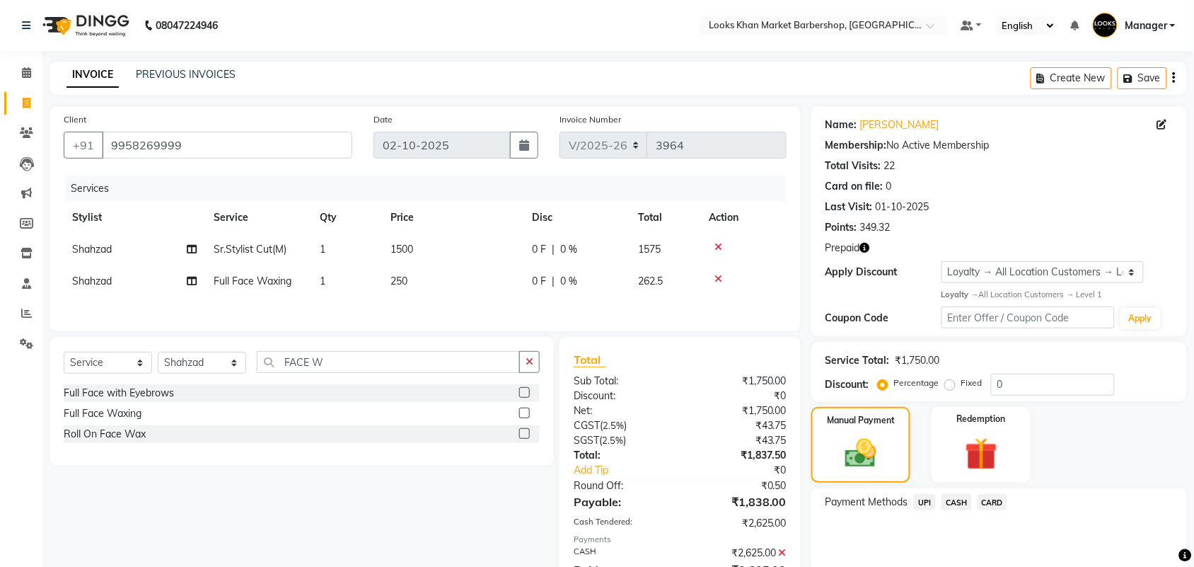
click at [425, 274] on td "250" at bounding box center [452, 281] width 141 height 32
select select "72593"
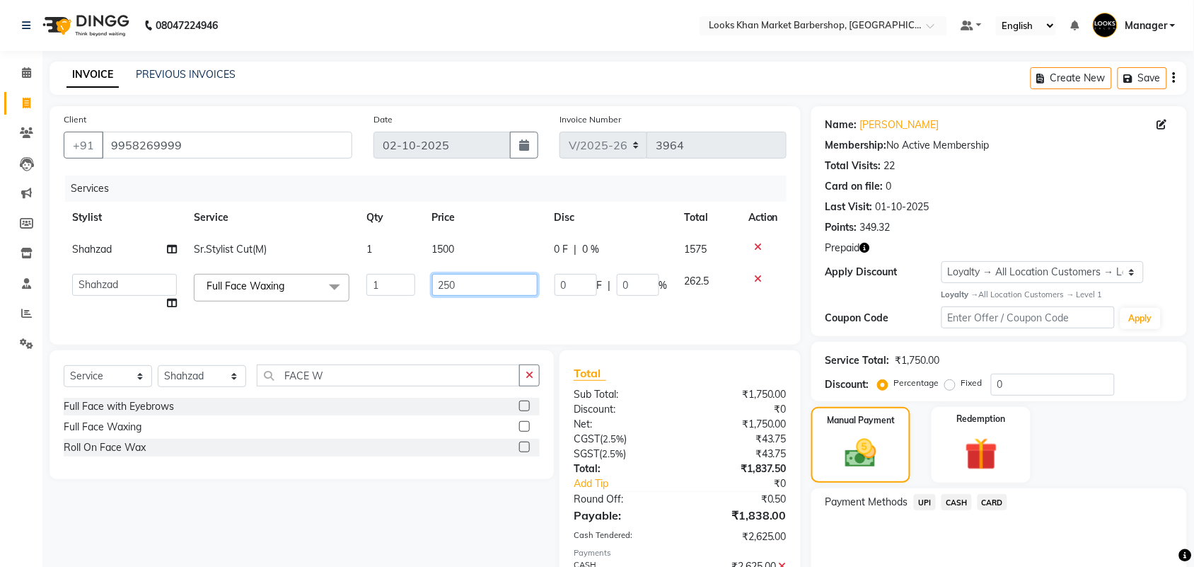
click at [478, 282] on input "250" at bounding box center [484, 285] width 105 height 22
type input "1000"
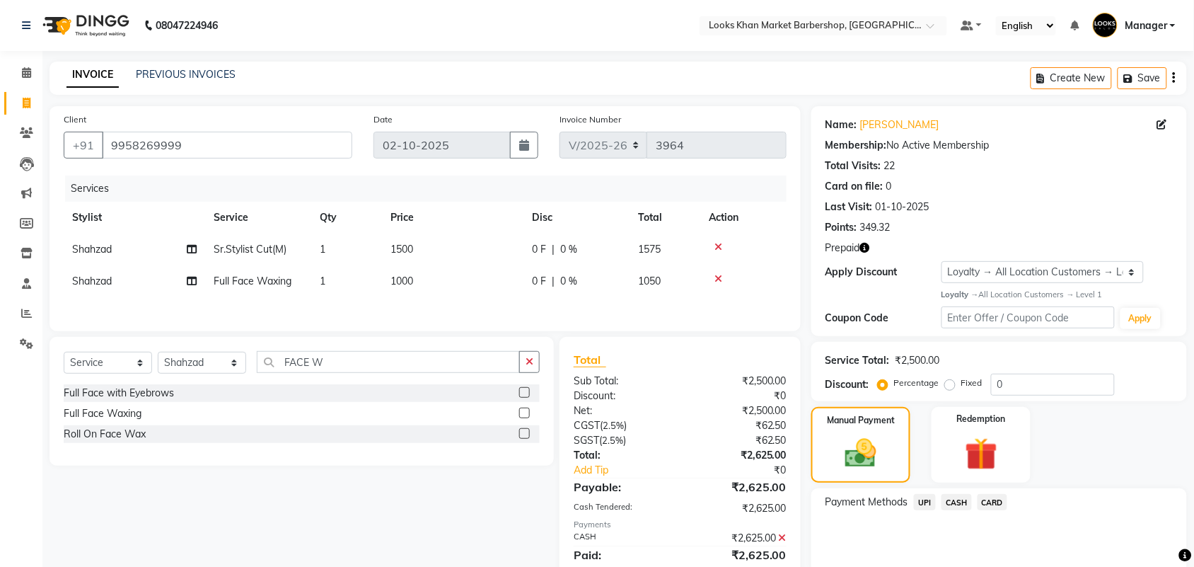
click at [457, 299] on div "Services Stylist Service Qty Price Disc Total Action Shahzad Sr.Stylist Cut(M) …" at bounding box center [425, 245] width 723 height 141
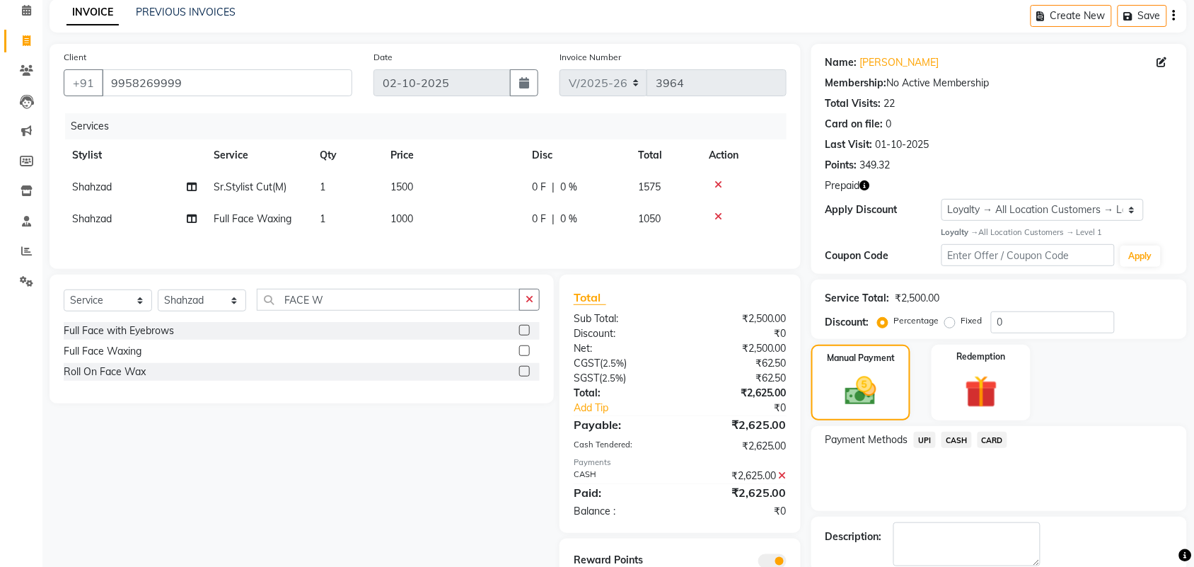
scroll to position [137, 0]
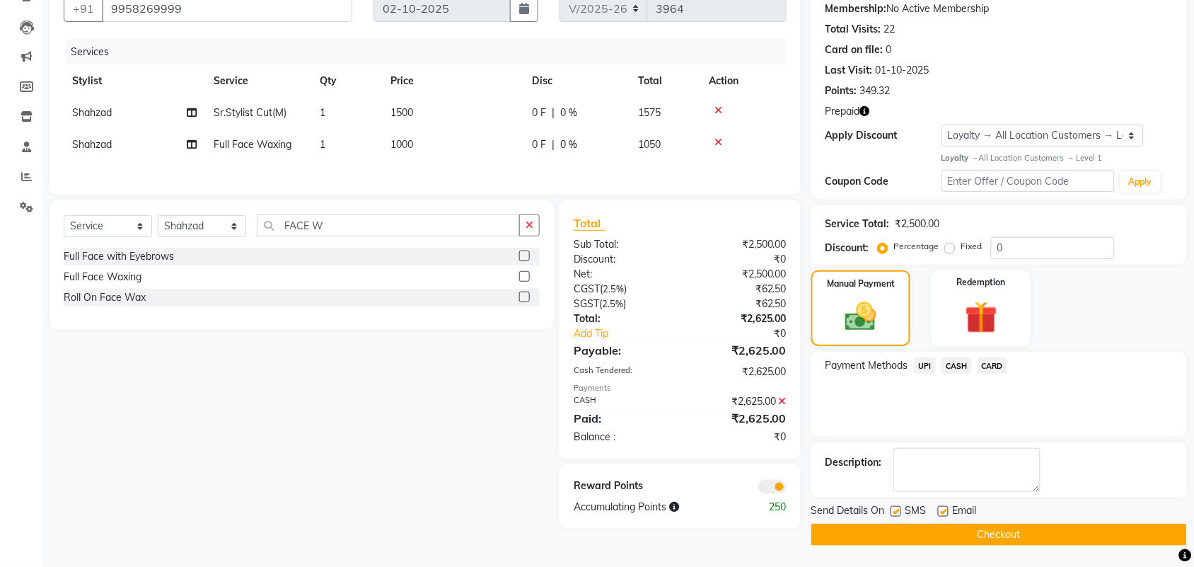
click at [783, 406] on icon at bounding box center [783, 401] width 8 height 10
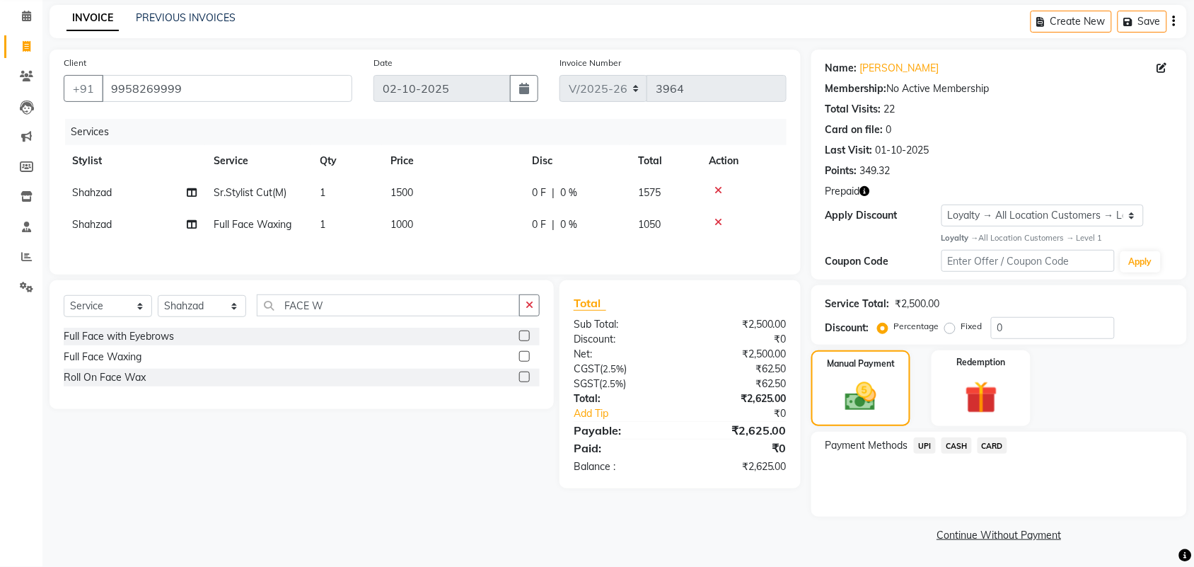
click at [949, 440] on span "CASH" at bounding box center [957, 445] width 30 height 16
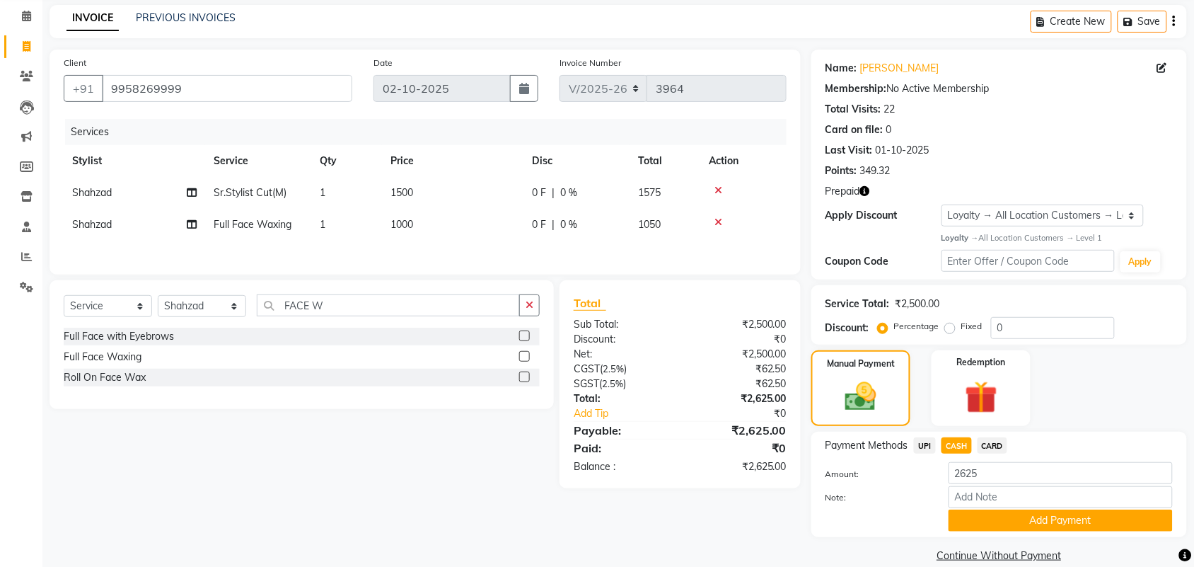
scroll to position [76, 0]
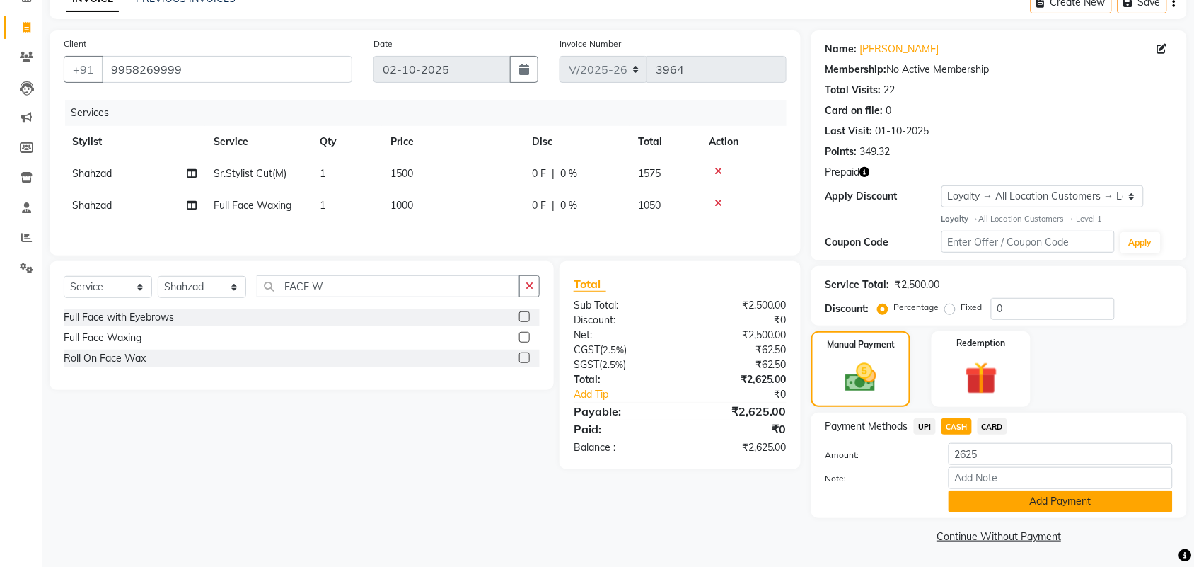
click at [988, 501] on button "Add Payment" at bounding box center [1061, 501] width 224 height 22
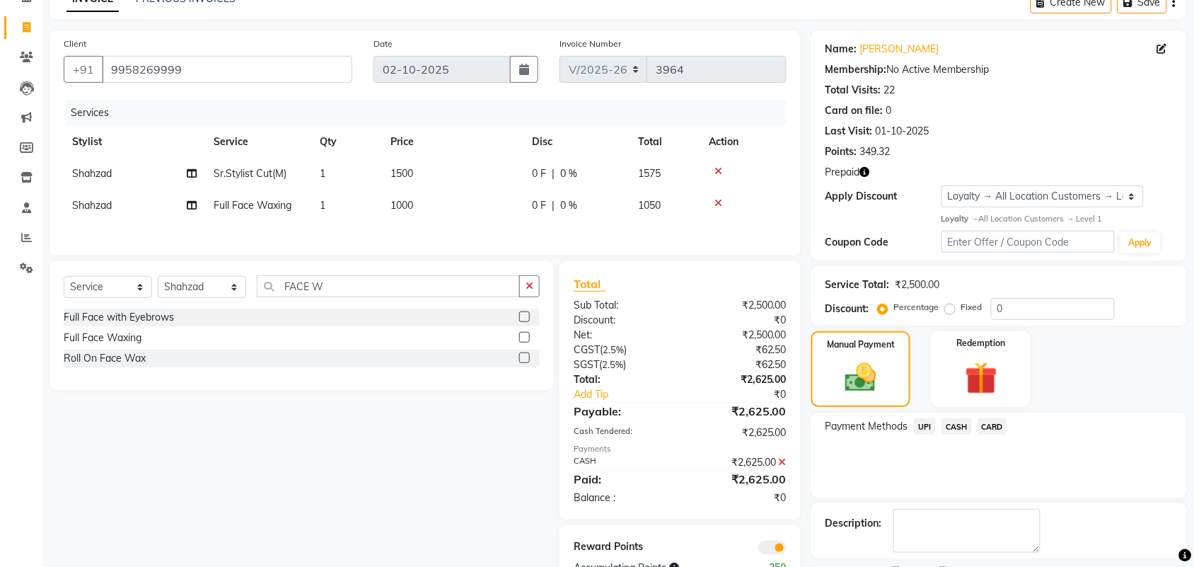
scroll to position [137, 0]
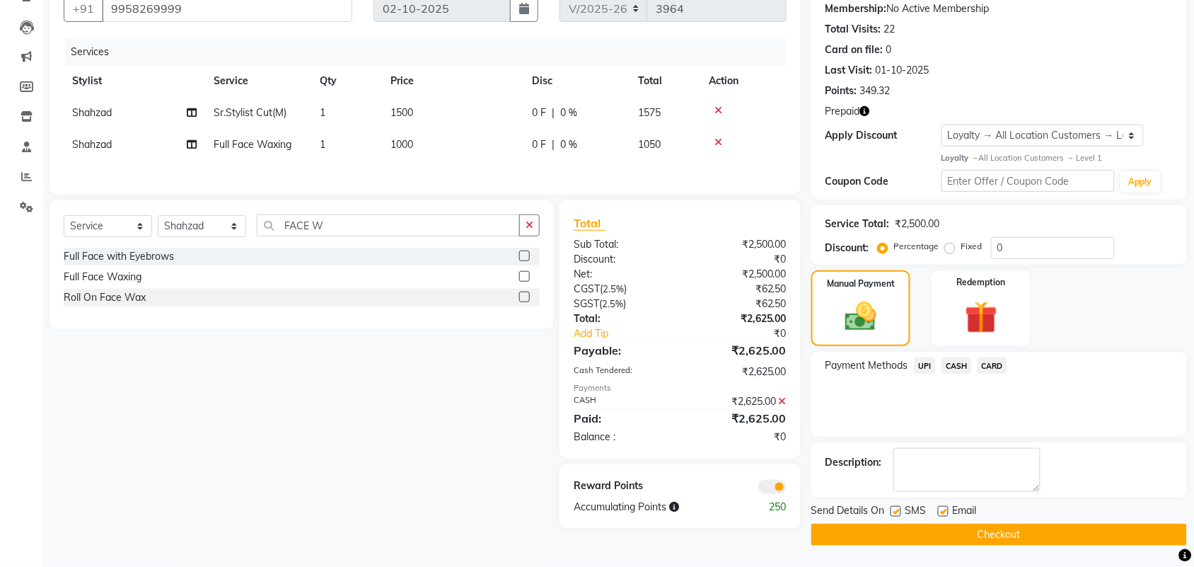
click at [959, 533] on button "Checkout" at bounding box center [999, 535] width 376 height 22
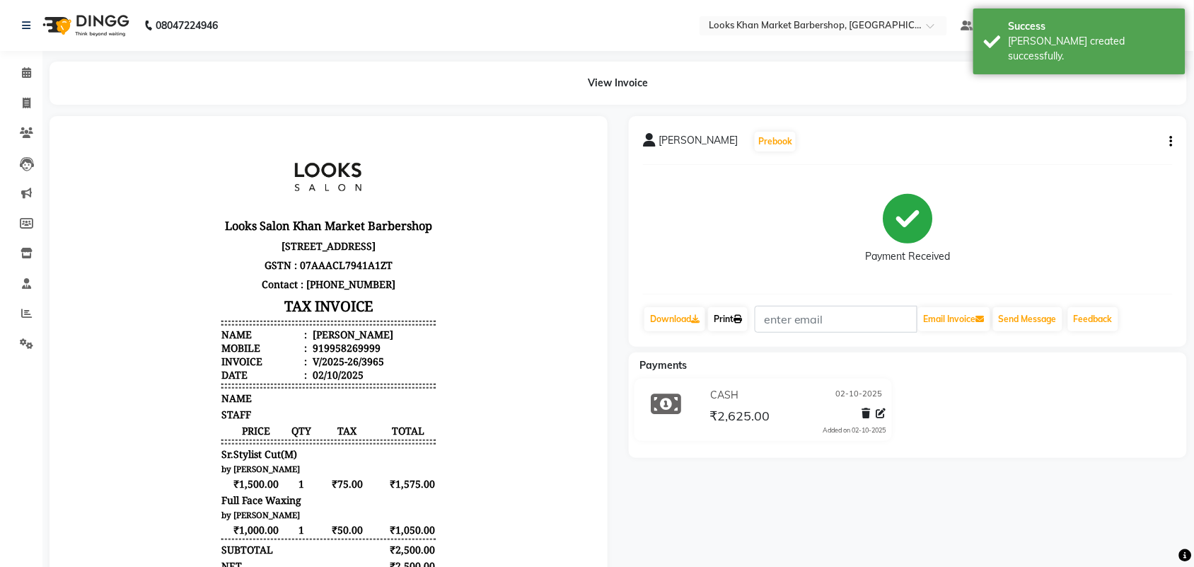
click at [734, 320] on link "Print" at bounding box center [728, 319] width 40 height 24
click at [25, 68] on icon at bounding box center [26, 72] width 9 height 11
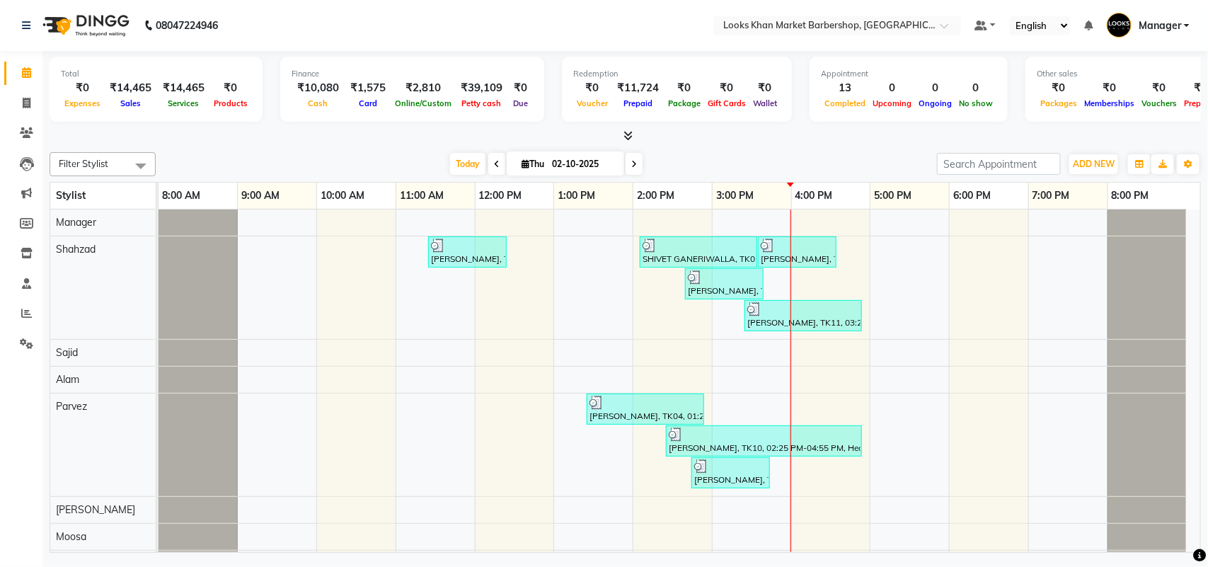
click at [25, 69] on icon at bounding box center [26, 72] width 9 height 11
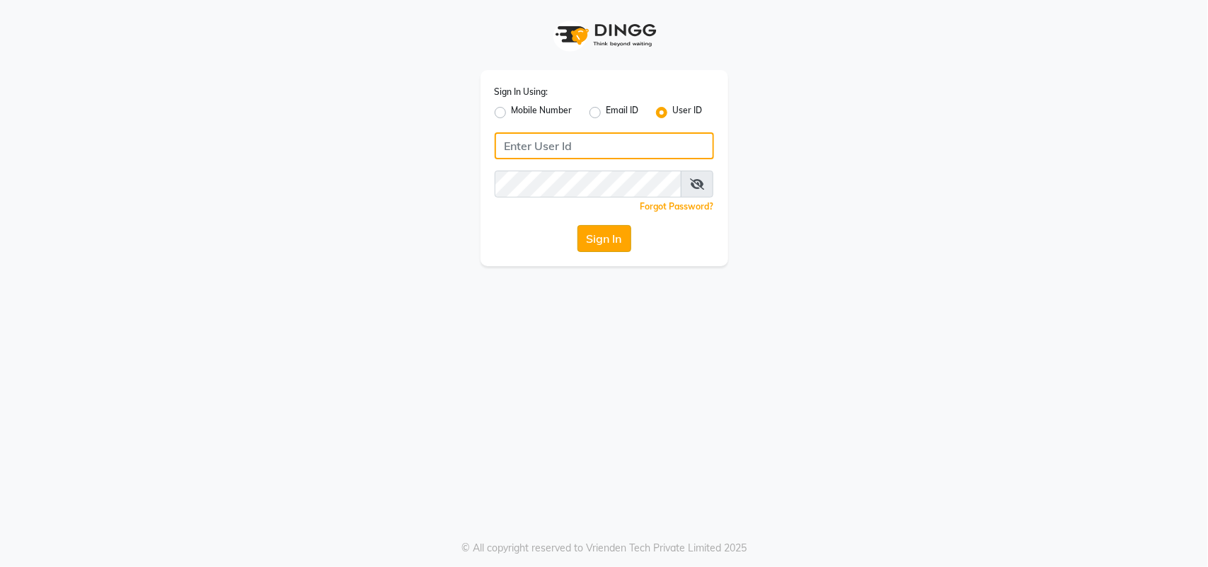
type input "e3556-01"
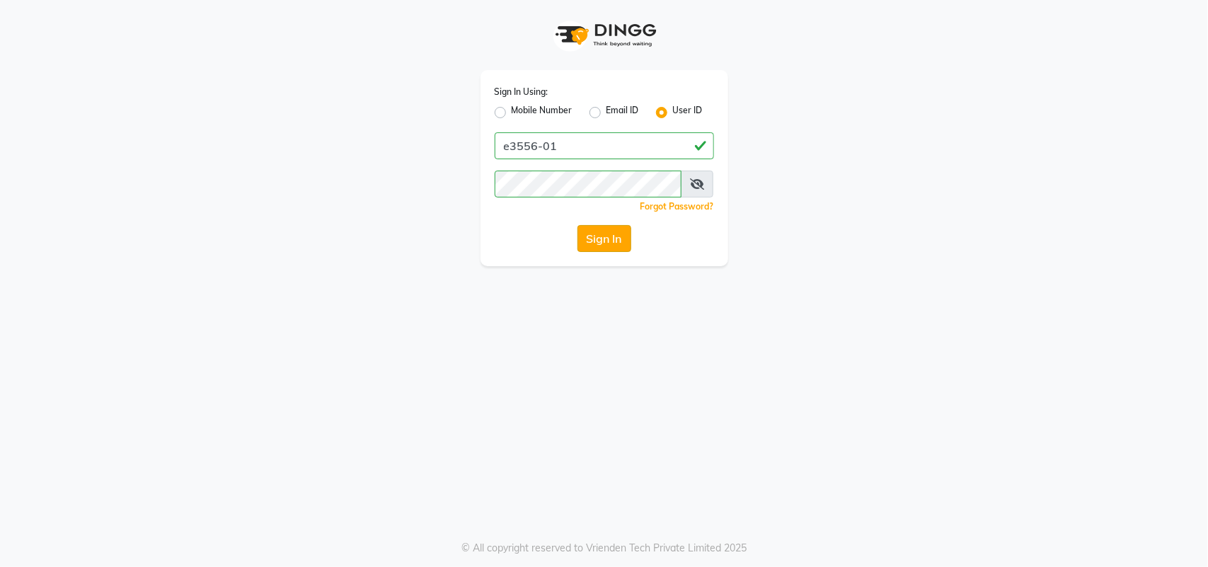
click at [592, 226] on button "Sign In" at bounding box center [604, 238] width 54 height 27
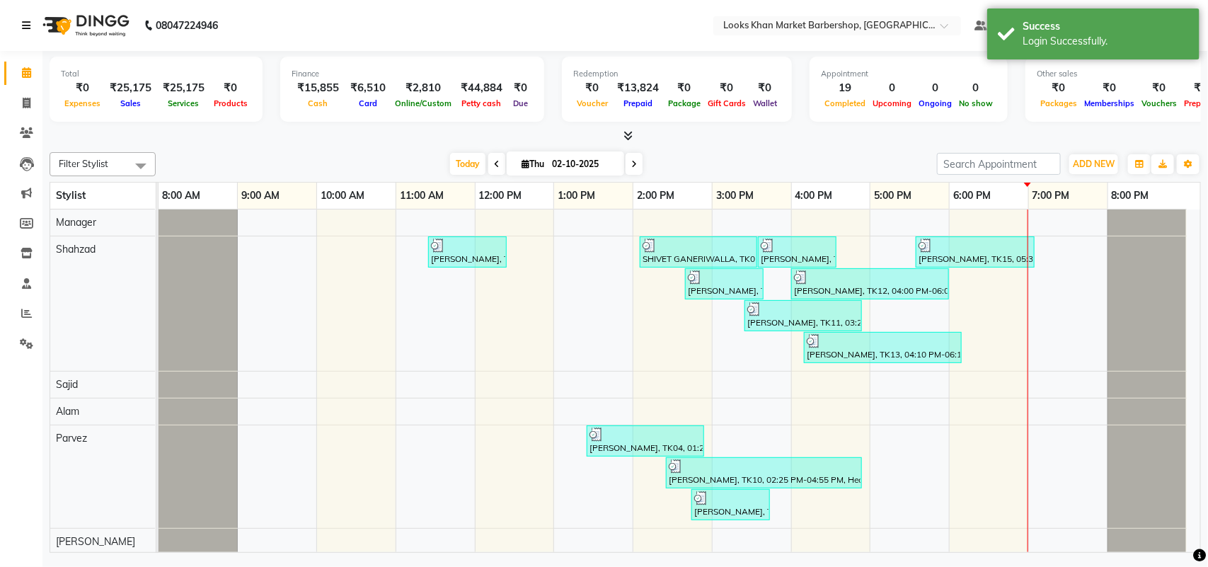
click at [23, 21] on icon at bounding box center [26, 26] width 8 height 10
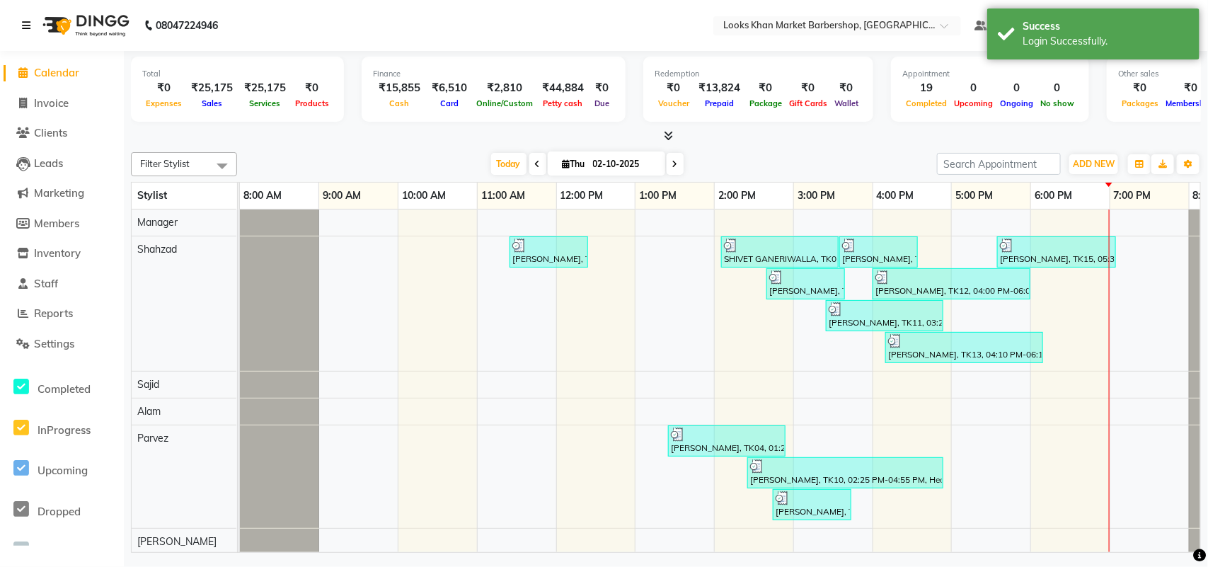
click at [27, 25] on icon at bounding box center [26, 26] width 8 height 10
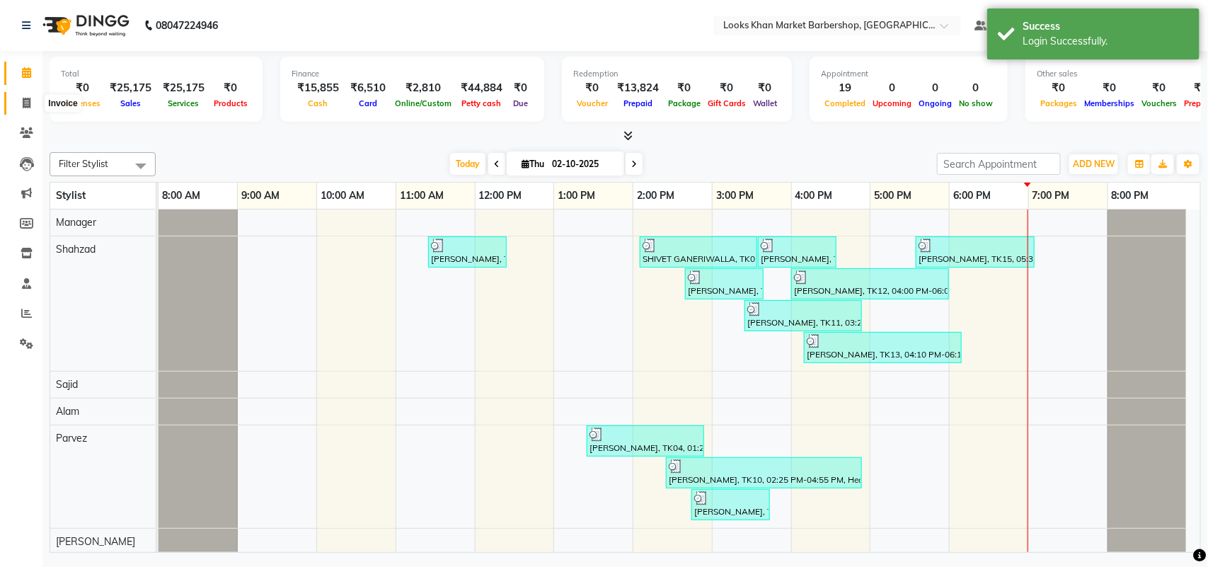
click at [25, 103] on icon at bounding box center [27, 103] width 8 height 11
select select "8030"
select select "service"
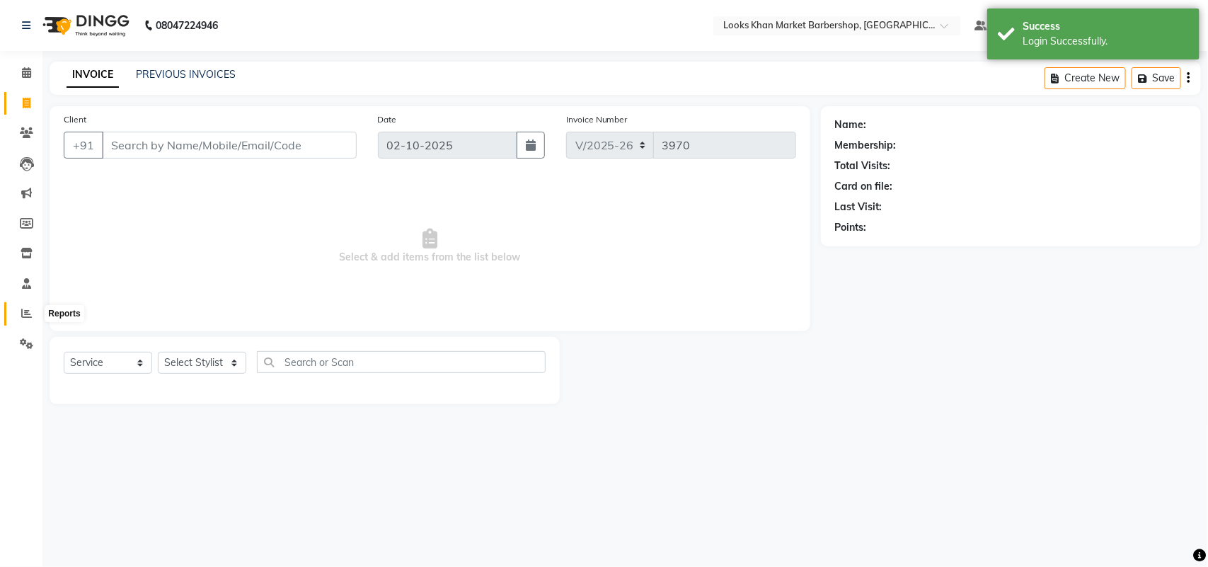
click at [18, 317] on span at bounding box center [26, 314] width 25 height 16
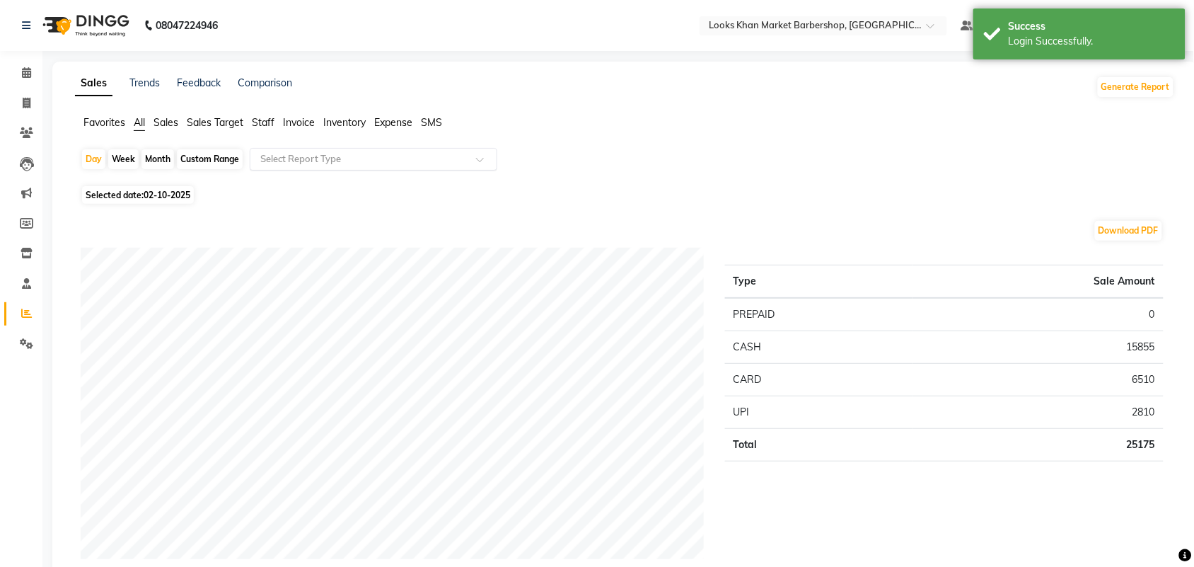
click at [405, 170] on ng-select "Select Report Type" at bounding box center [374, 159] width 248 height 23
click at [267, 117] on span "Staff" at bounding box center [263, 122] width 23 height 13
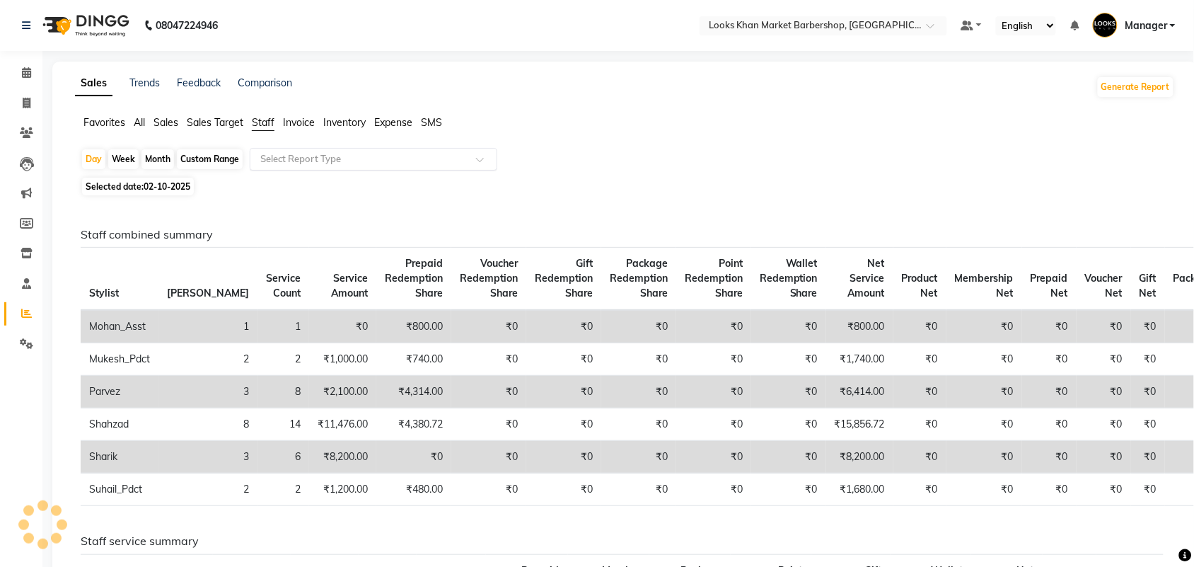
click at [288, 154] on input "text" at bounding box center [360, 159] width 204 height 14
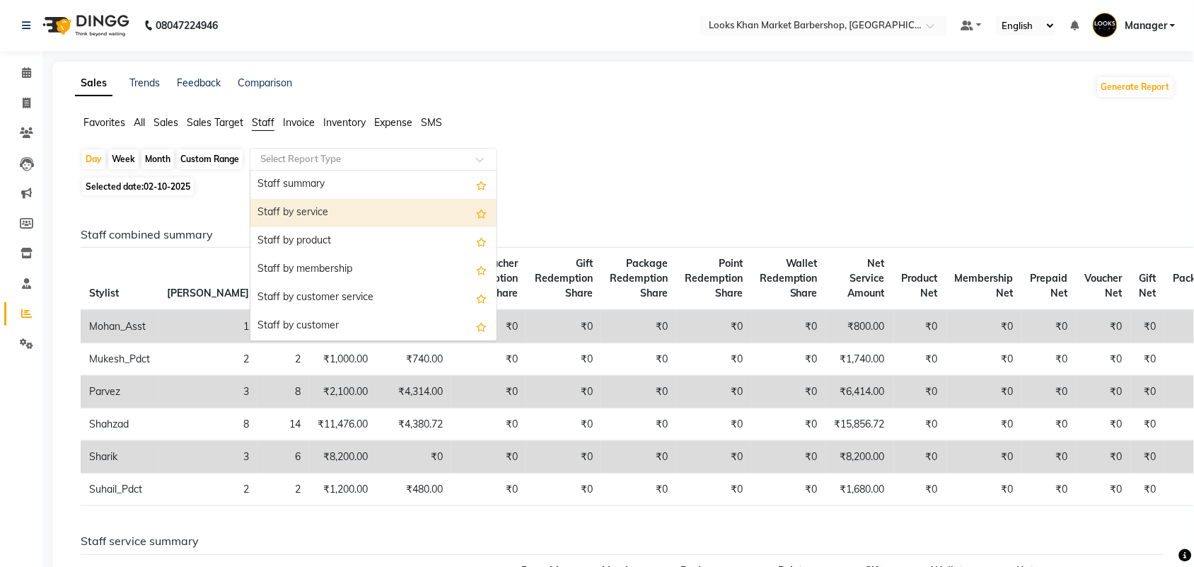
click at [291, 211] on div "Staff by service" at bounding box center [373, 213] width 246 height 28
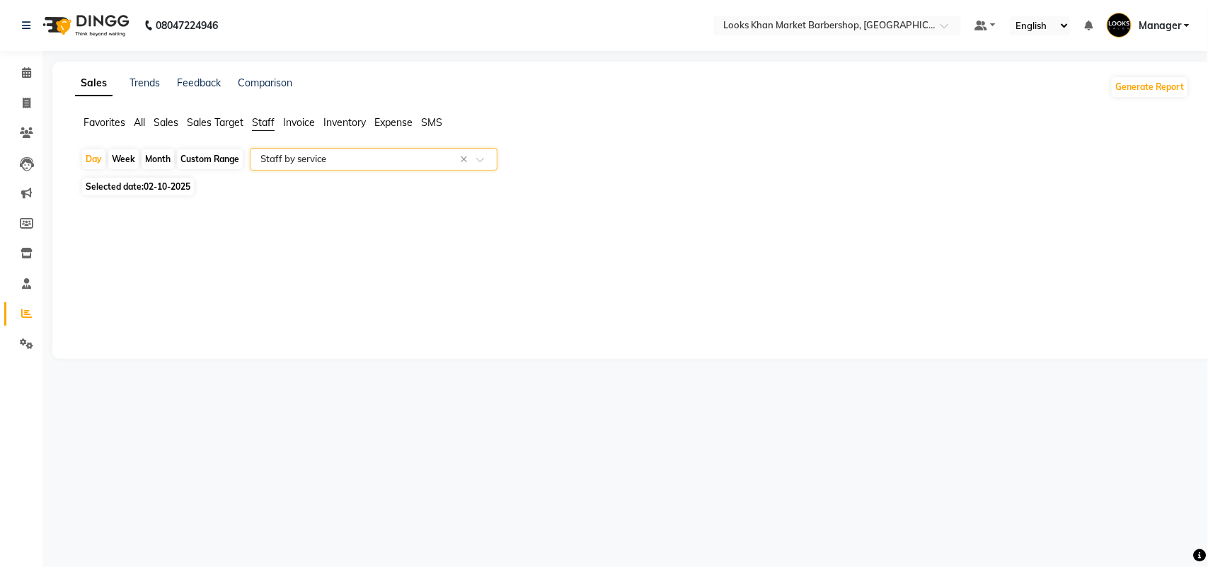
select select "full_report"
select select "csv"
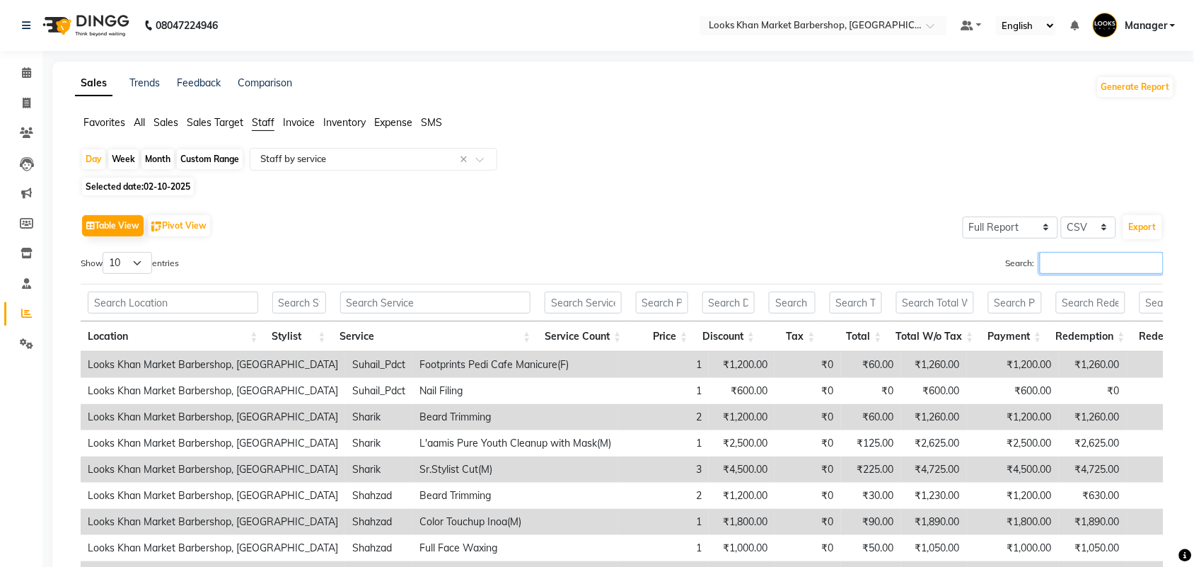
click at [1072, 253] on input "Search:" at bounding box center [1102, 263] width 124 height 22
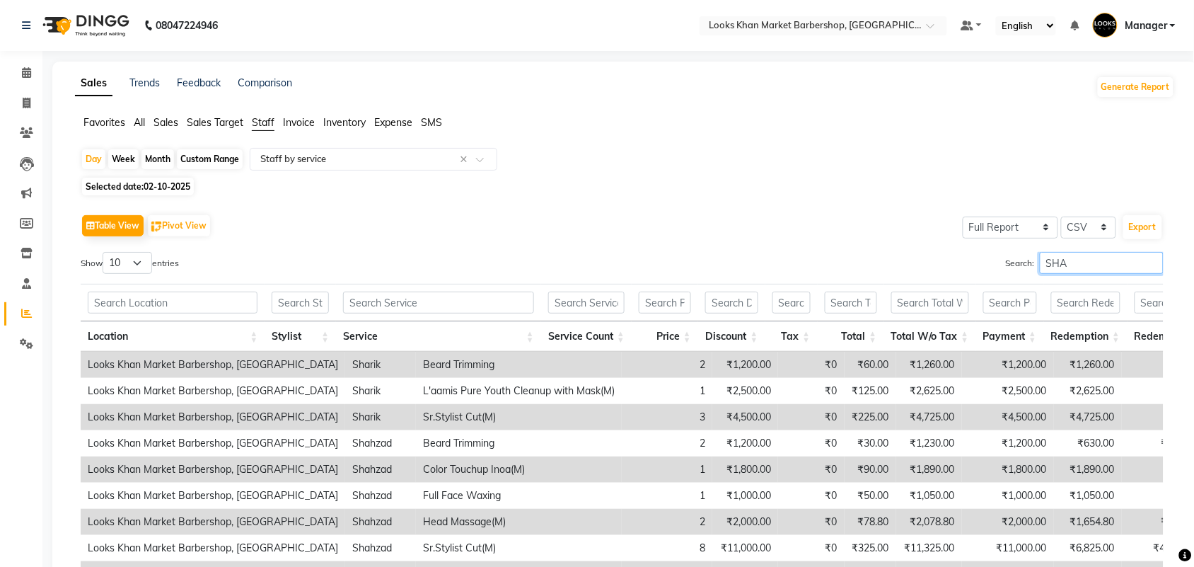
type input "SHAH"
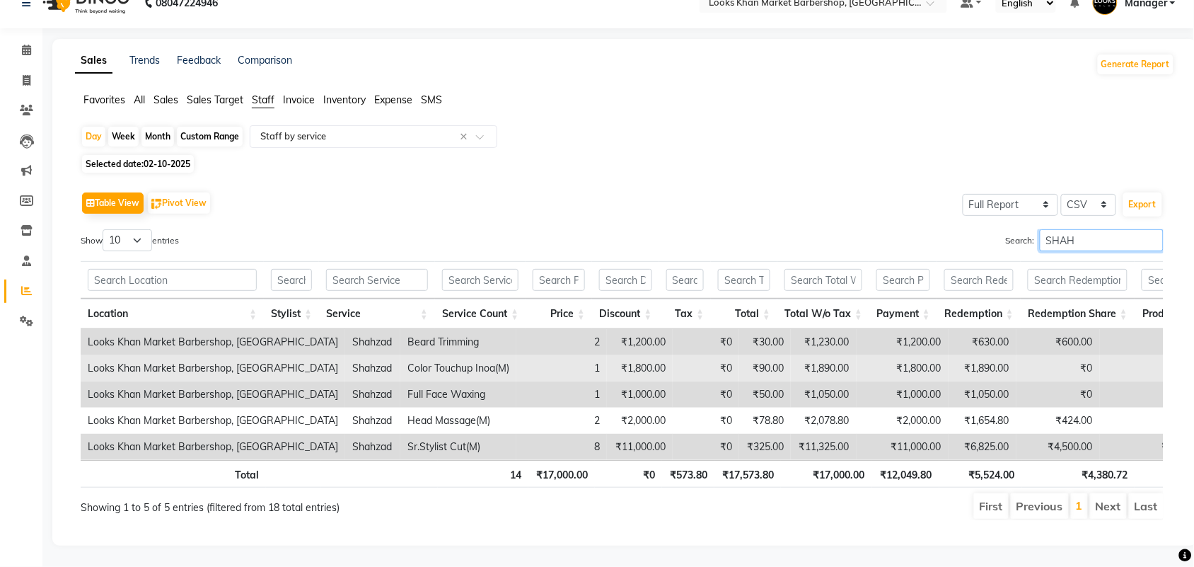
scroll to position [51, 0]
